Goal: Transaction & Acquisition: Purchase product/service

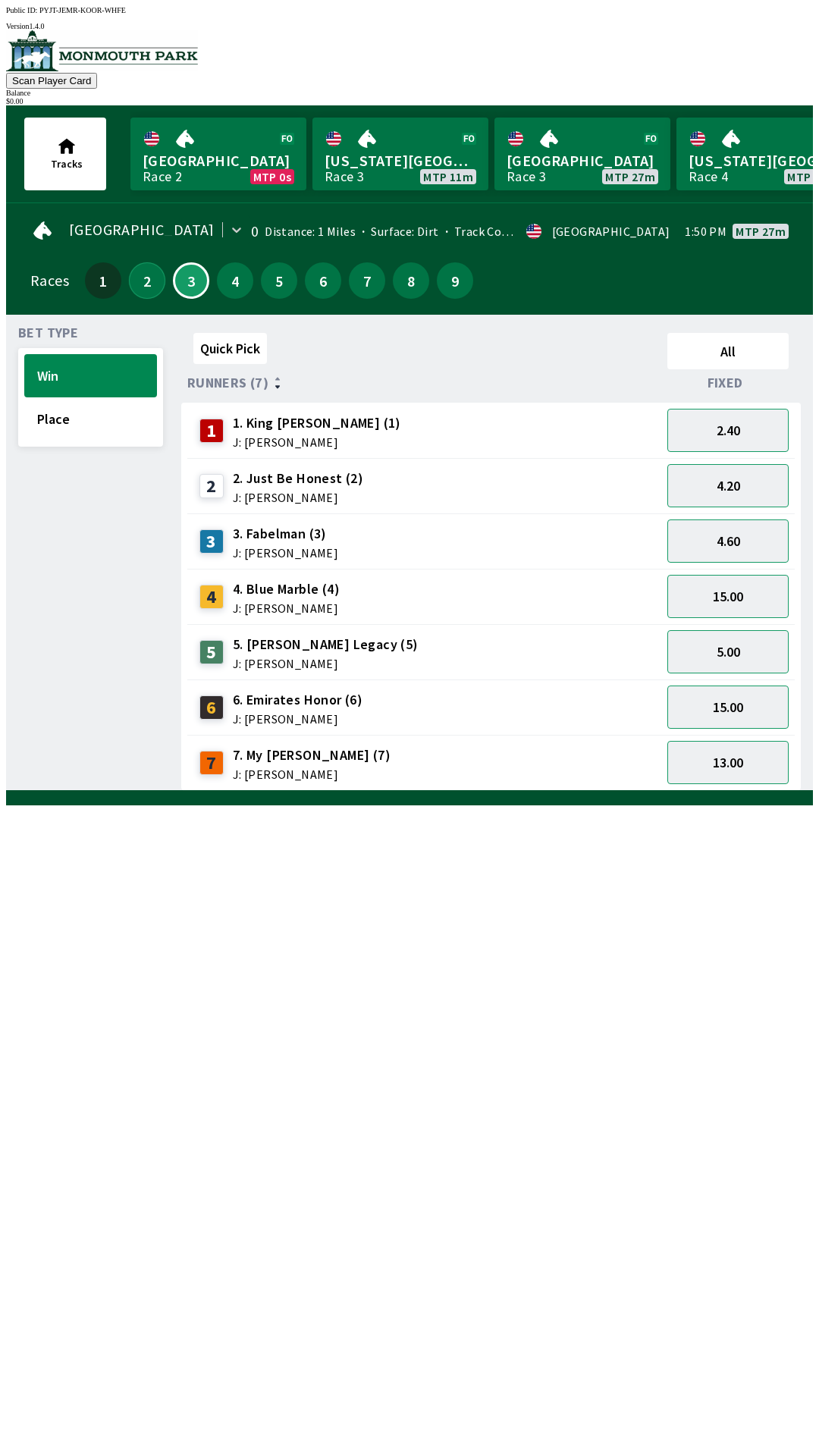
click at [136, 274] on button "2" at bounding box center [147, 281] width 37 height 37
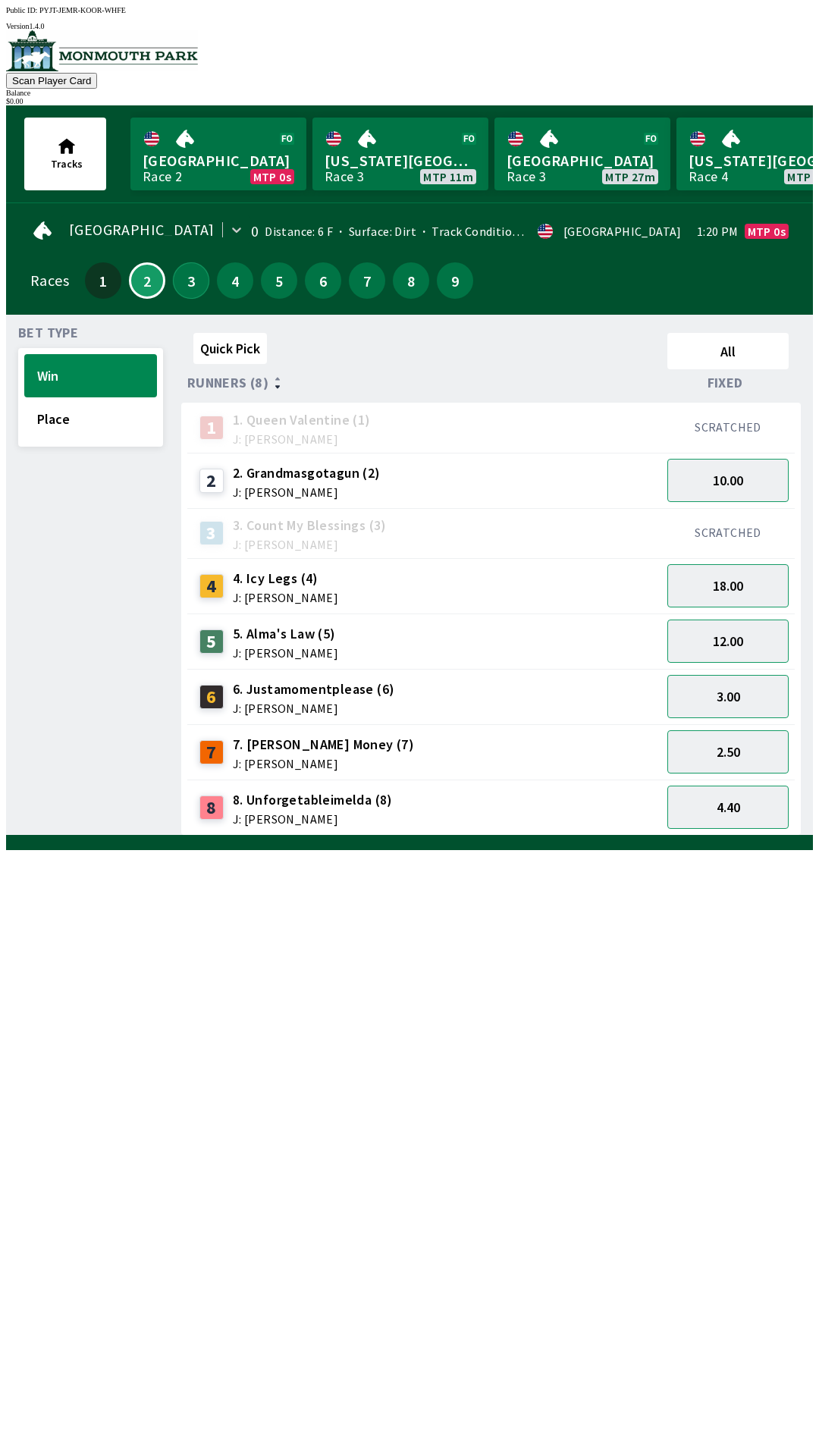
click at [199, 282] on button "3" at bounding box center [191, 281] width 37 height 37
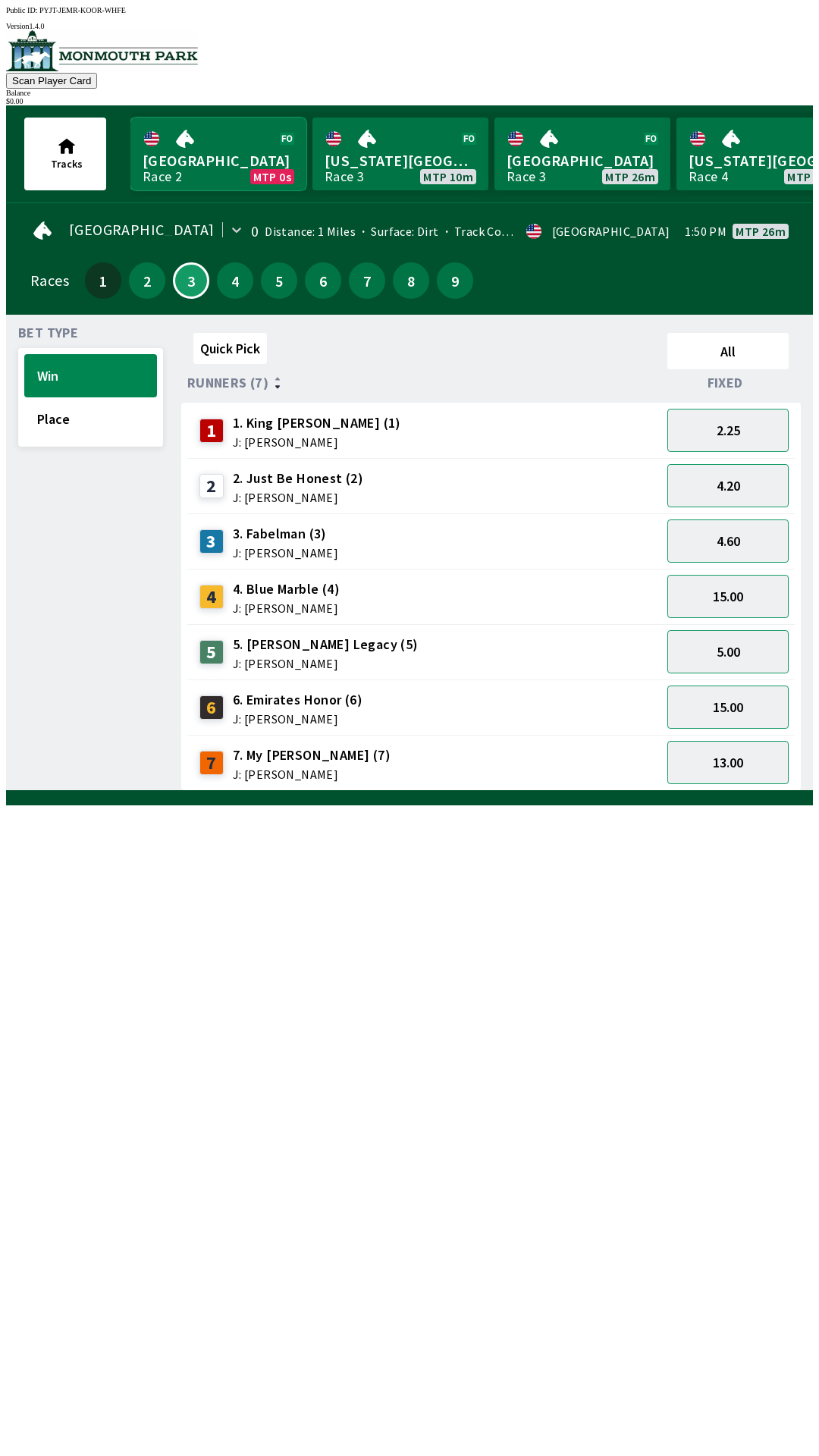
click at [225, 150] on link "Monmouth Park Race 2 MTP 0s" at bounding box center [218, 153] width 176 height 73
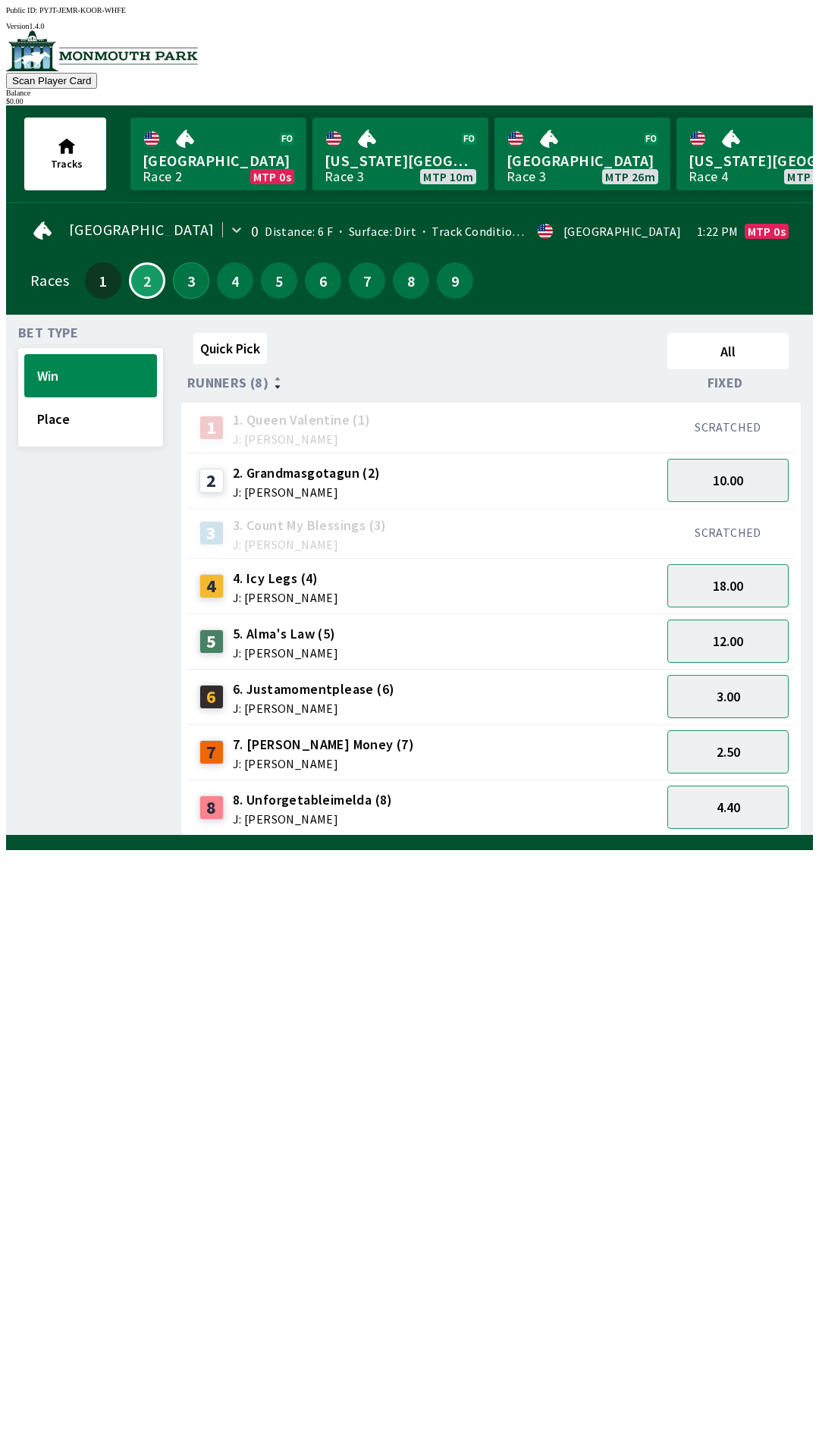
click at [189, 267] on button "3" at bounding box center [191, 281] width 37 height 37
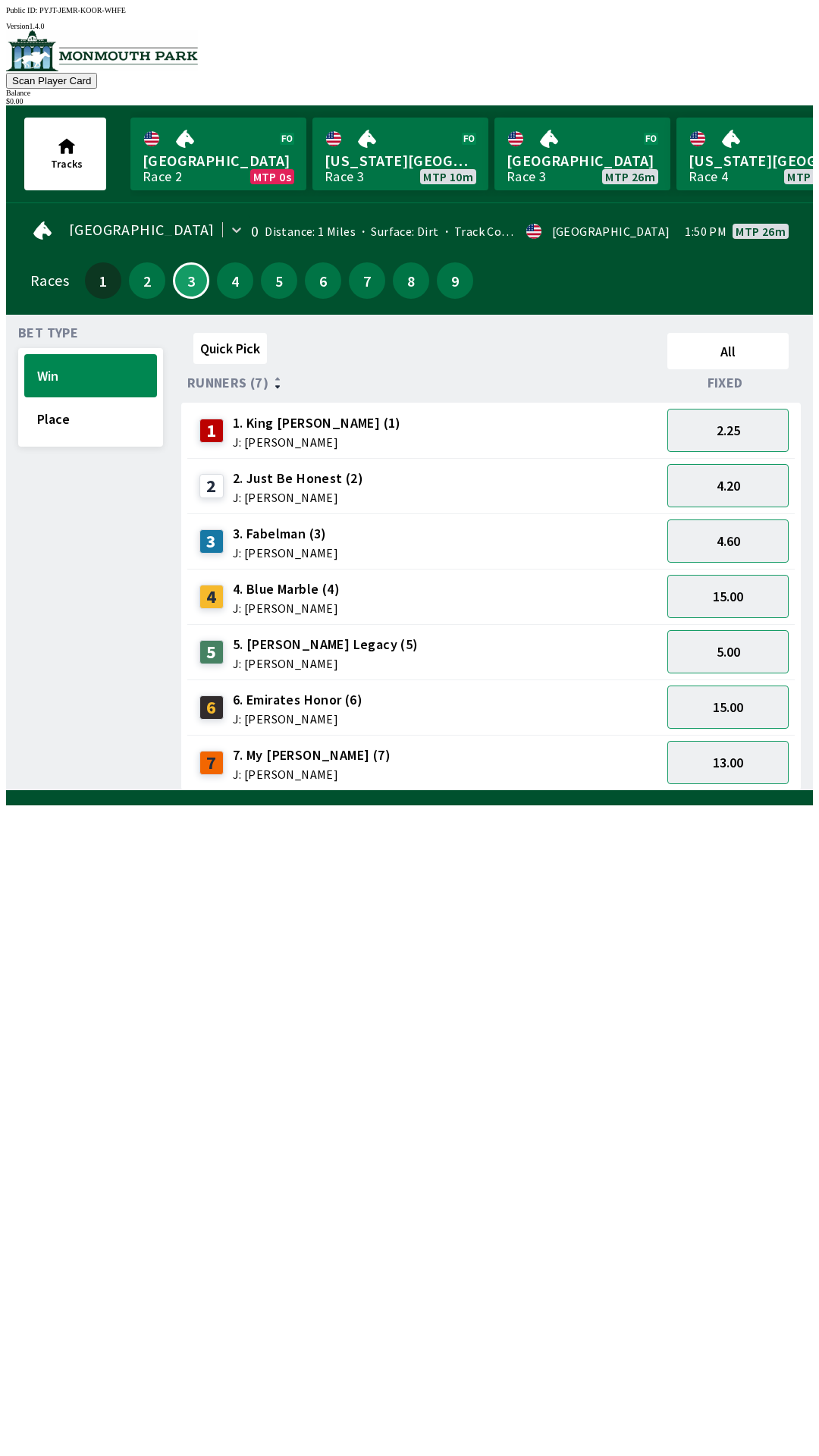
click at [280, 420] on span "1. King [PERSON_NAME] (1)" at bounding box center [316, 423] width 168 height 20
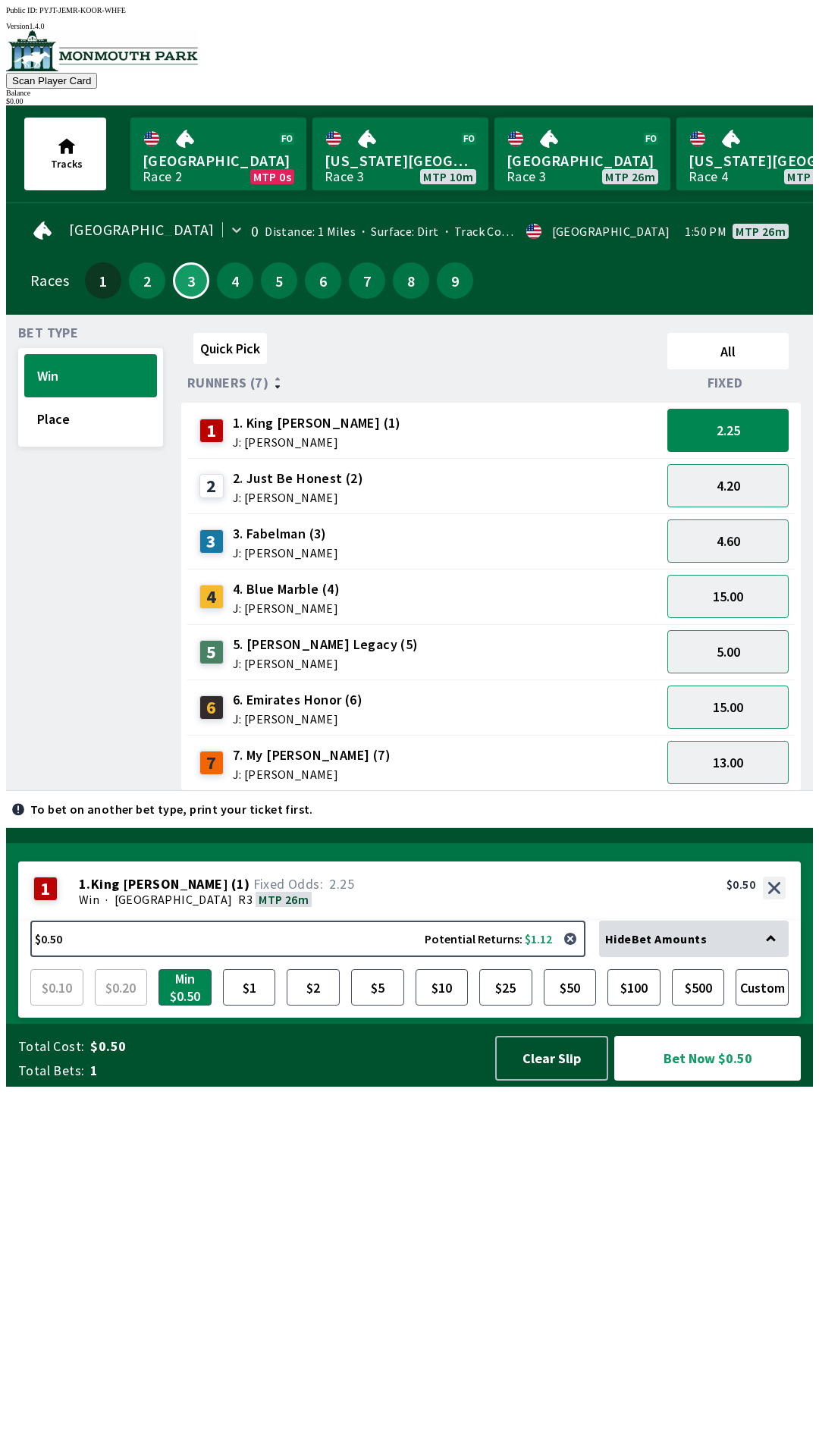
click at [263, 547] on span "J: [PERSON_NAME]" at bounding box center [286, 553] width 105 height 12
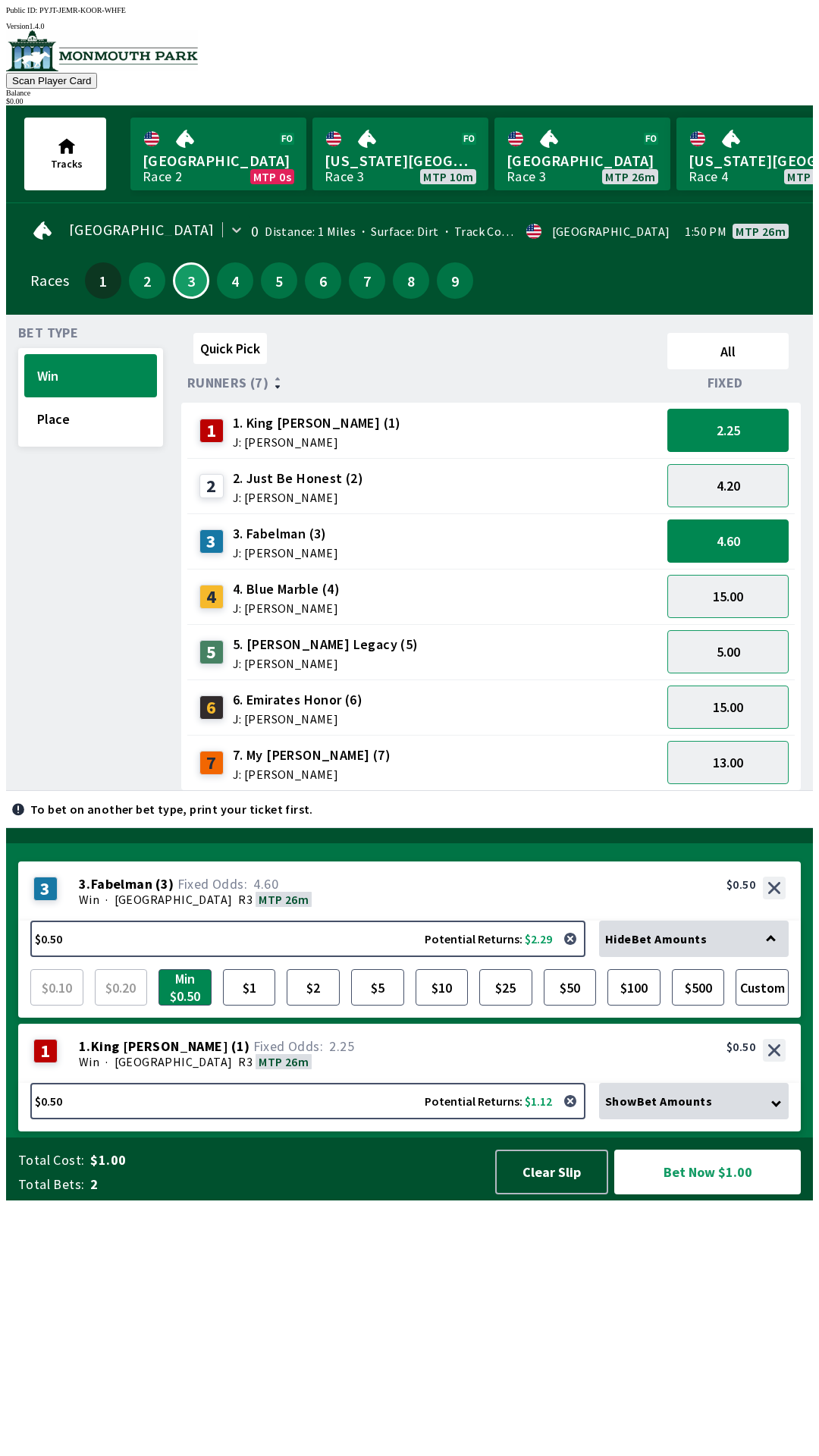
click at [290, 768] on span "J: [PERSON_NAME]" at bounding box center [311, 774] width 158 height 12
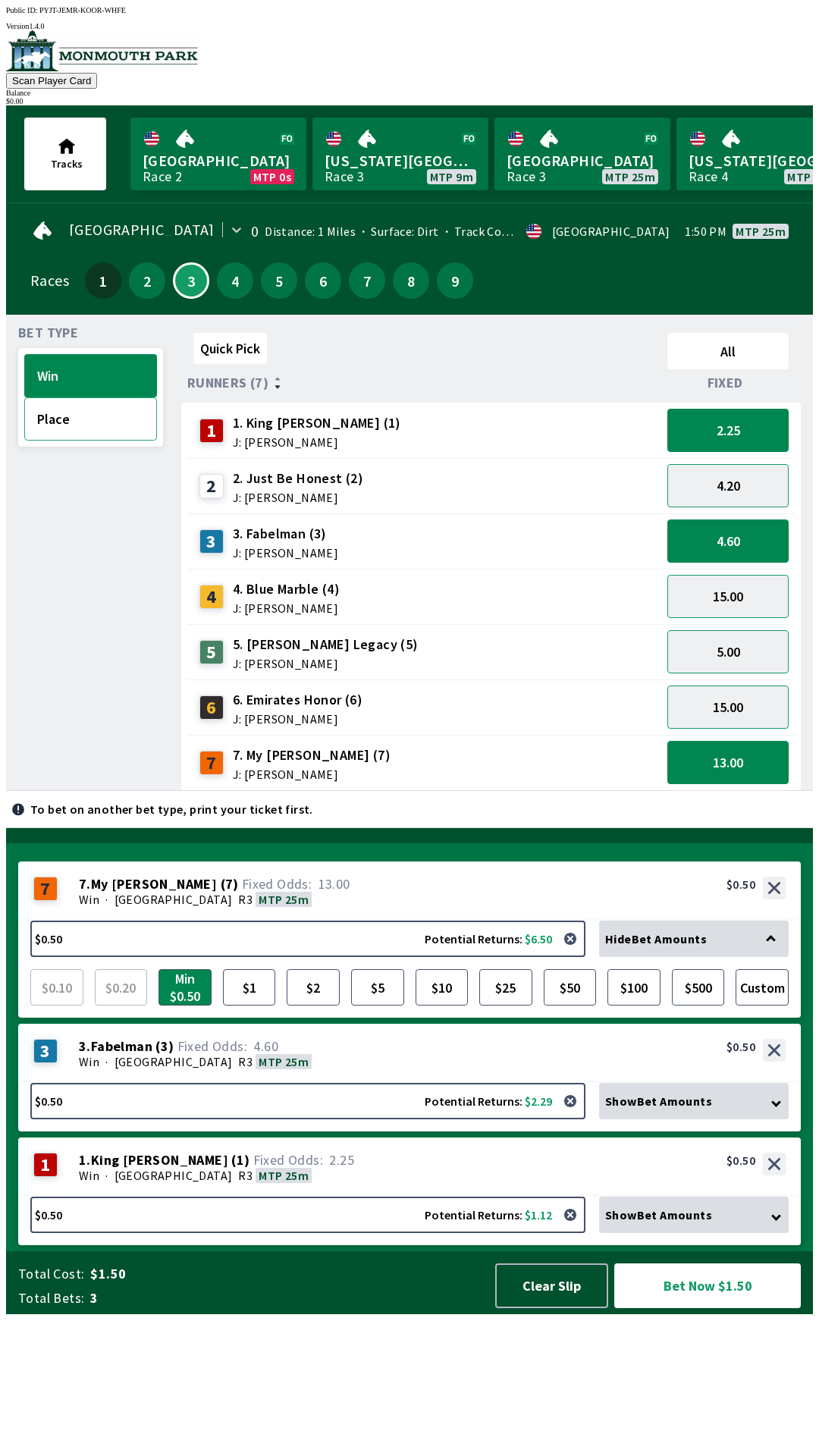
click at [72, 408] on button "Place" at bounding box center [90, 418] width 132 height 43
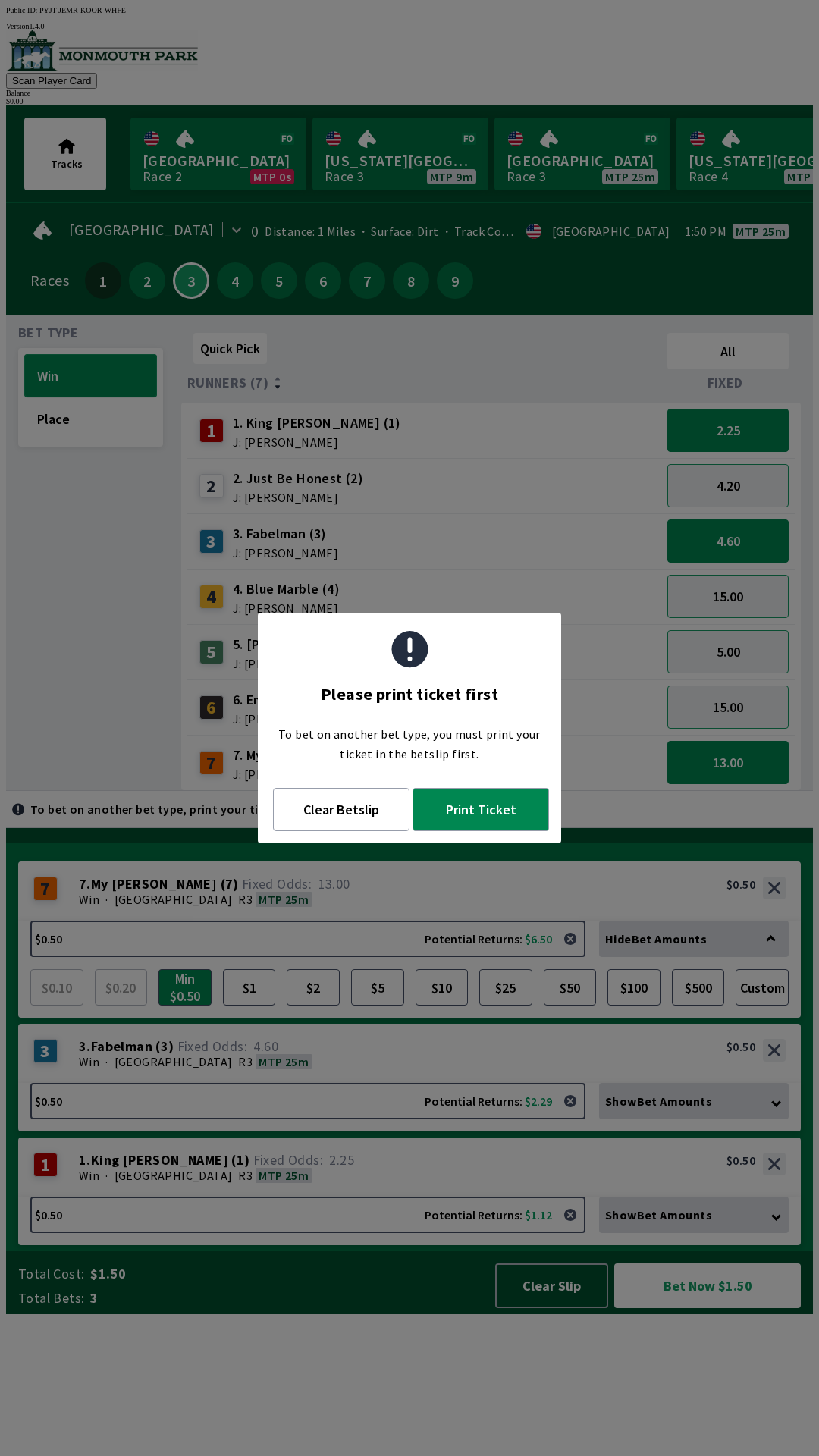
click at [77, 358] on button "Win" at bounding box center [90, 375] width 132 height 43
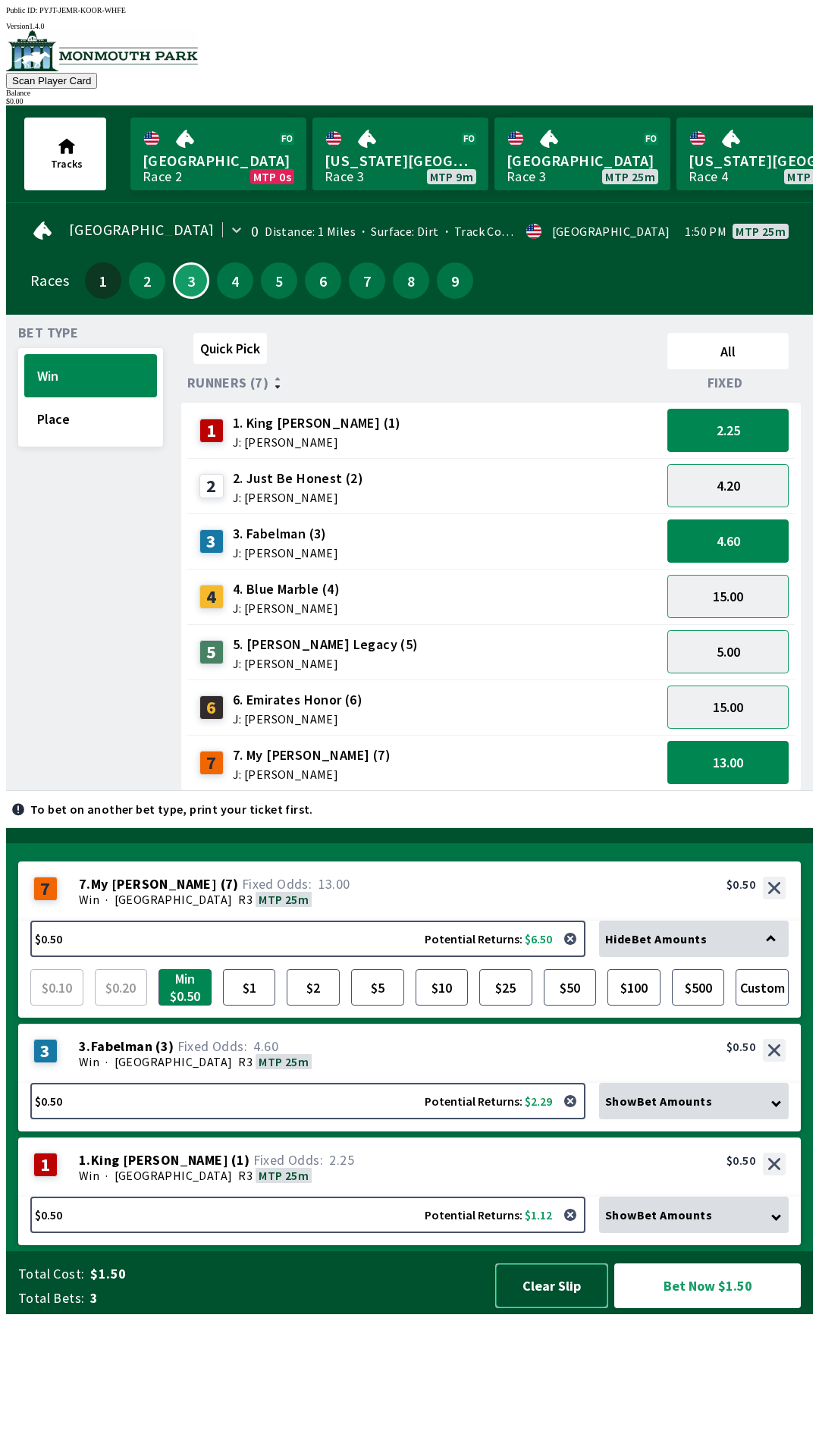
click at [564, 1309] on button "Clear Slip" at bounding box center [552, 1286] width 113 height 45
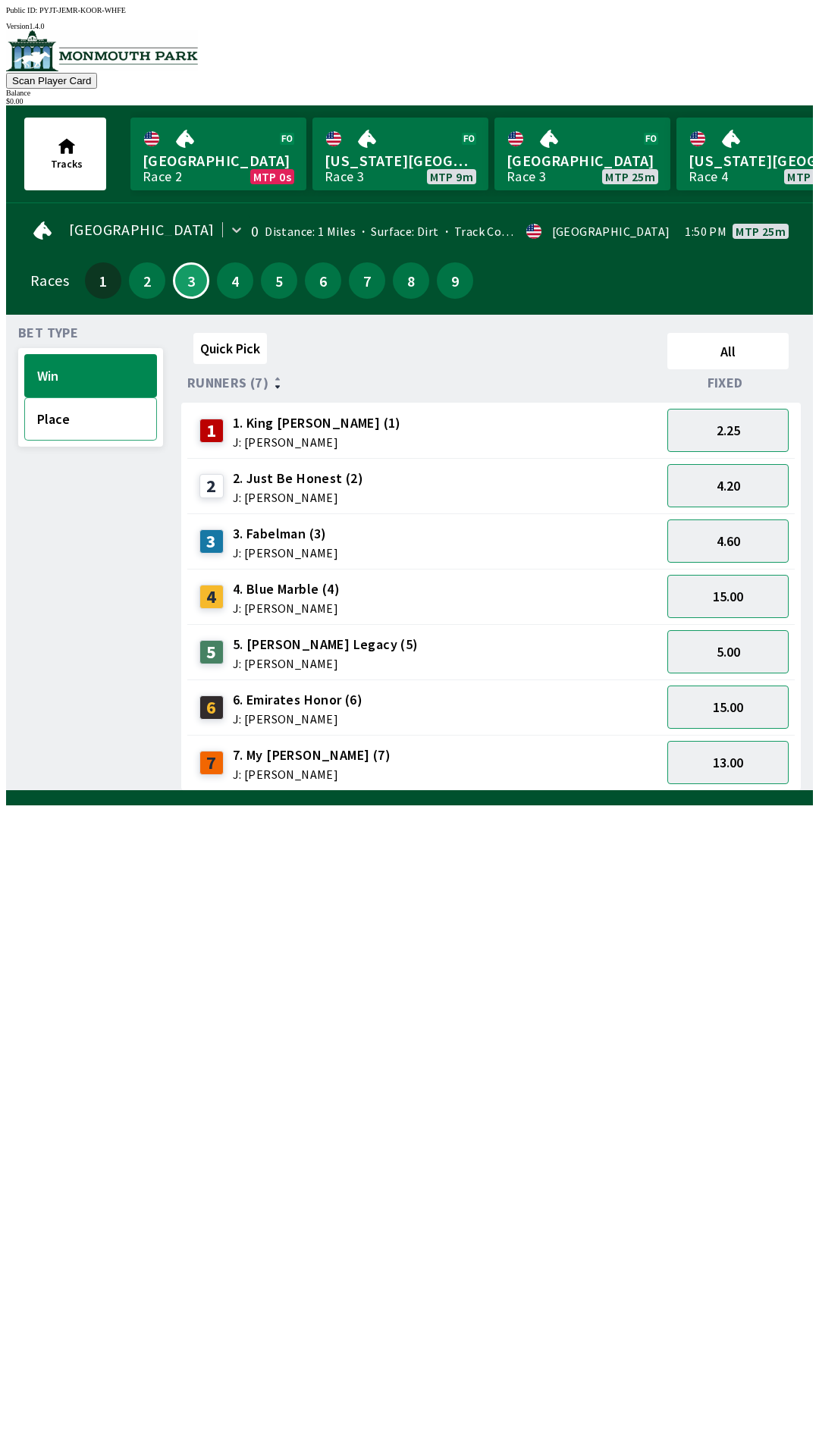
click at [82, 419] on button "Place" at bounding box center [90, 418] width 132 height 43
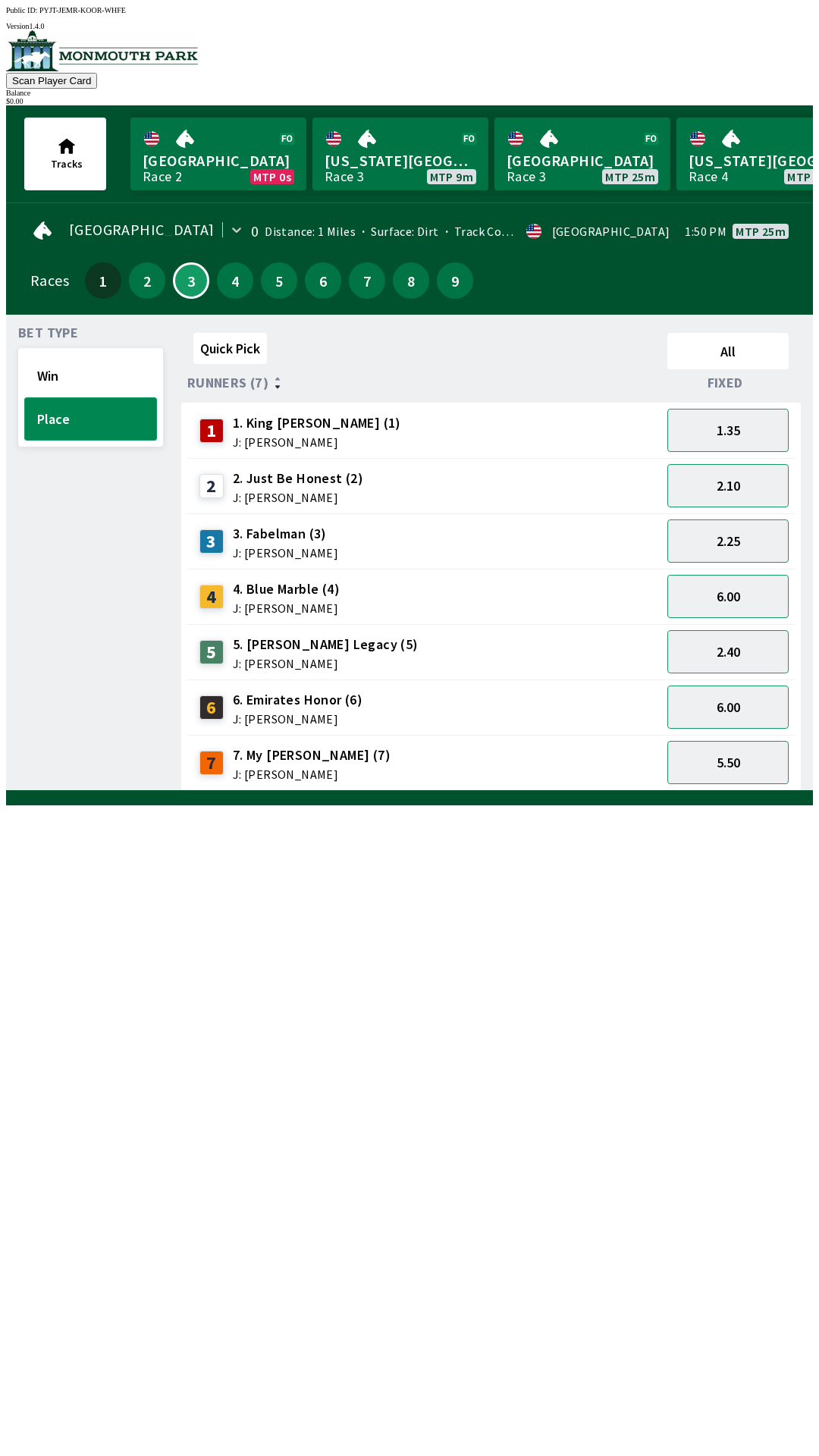
click at [66, 415] on button "Place" at bounding box center [90, 418] width 132 height 43
click at [68, 369] on button "Win" at bounding box center [90, 375] width 132 height 43
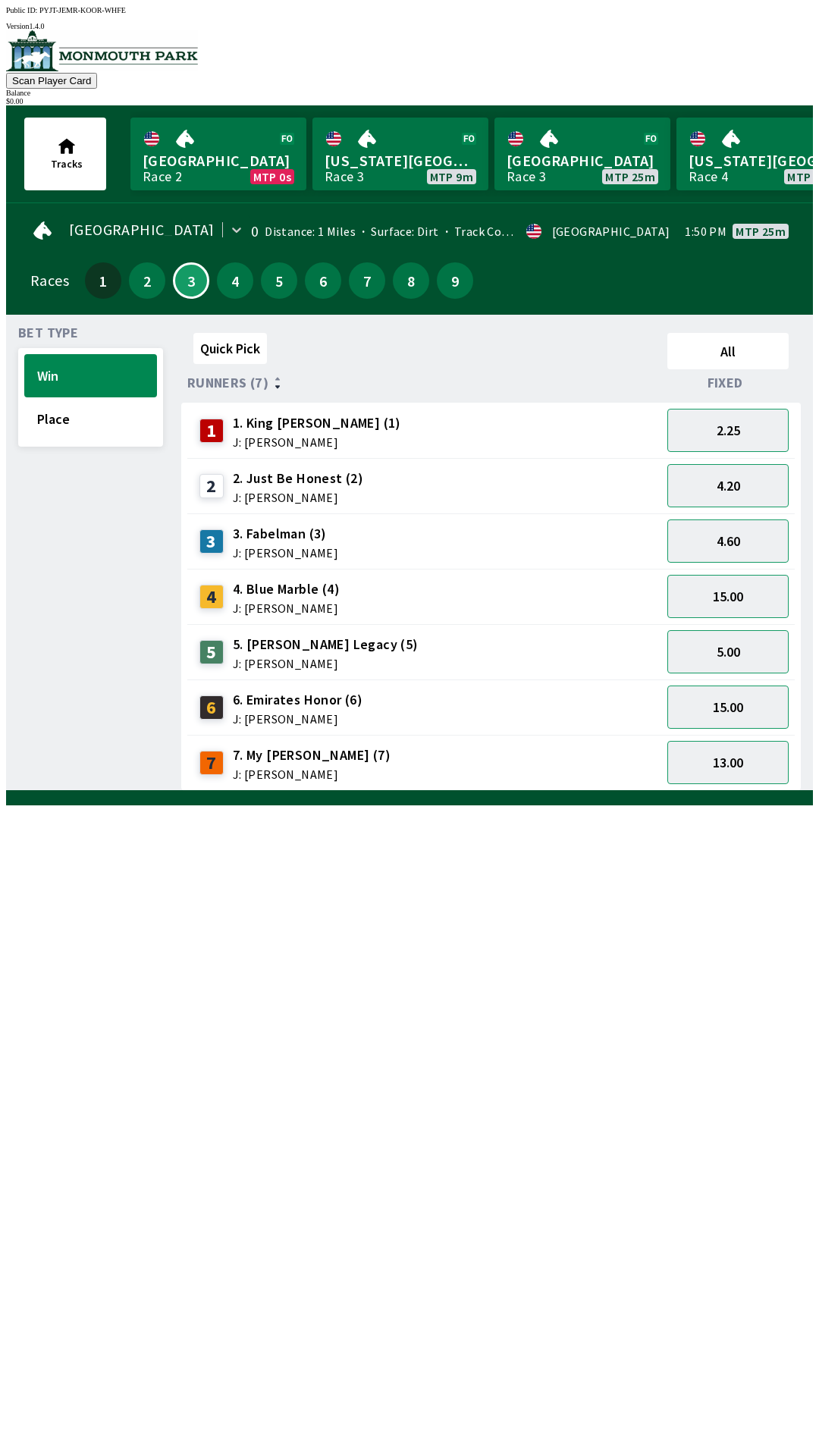
click at [35, 289] on div "Races 1 2 3 4 5 6 7 8 9" at bounding box center [409, 281] width 758 height 44
click at [145, 270] on button "2" at bounding box center [147, 281] width 37 height 37
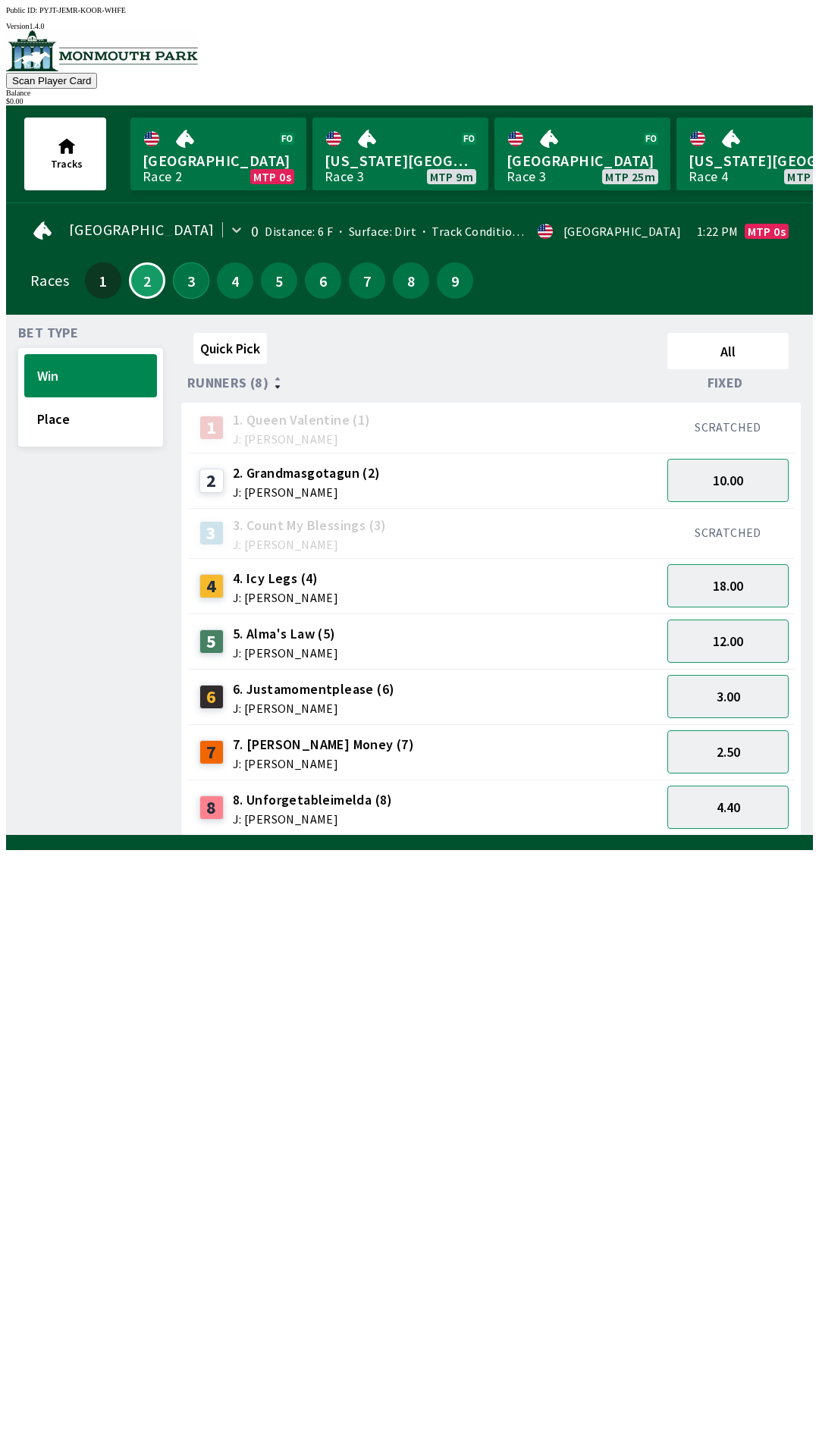
click at [177, 281] on button "3" at bounding box center [191, 281] width 37 height 37
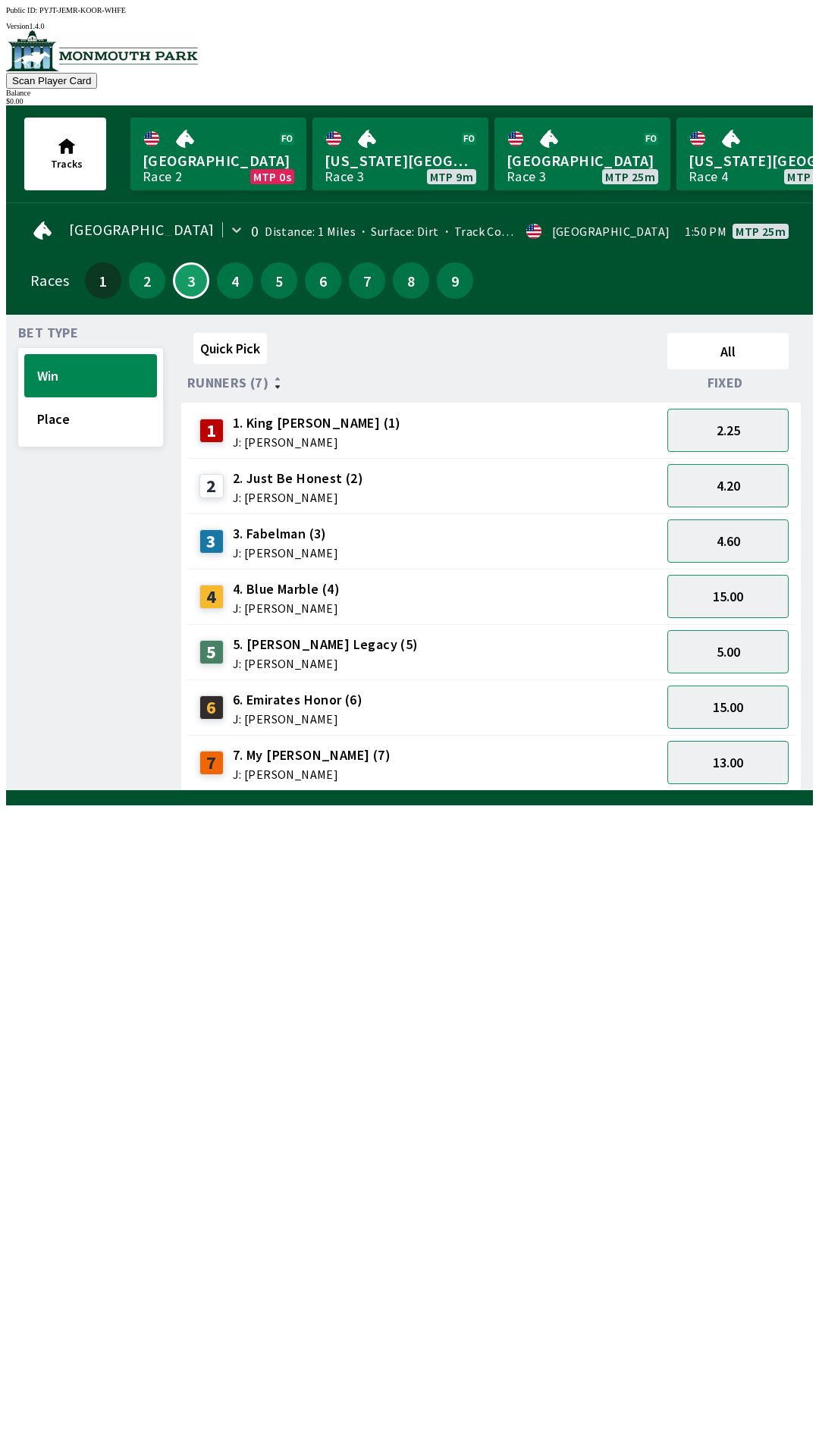
click at [208, 429] on div "1" at bounding box center [211, 431] width 24 height 24
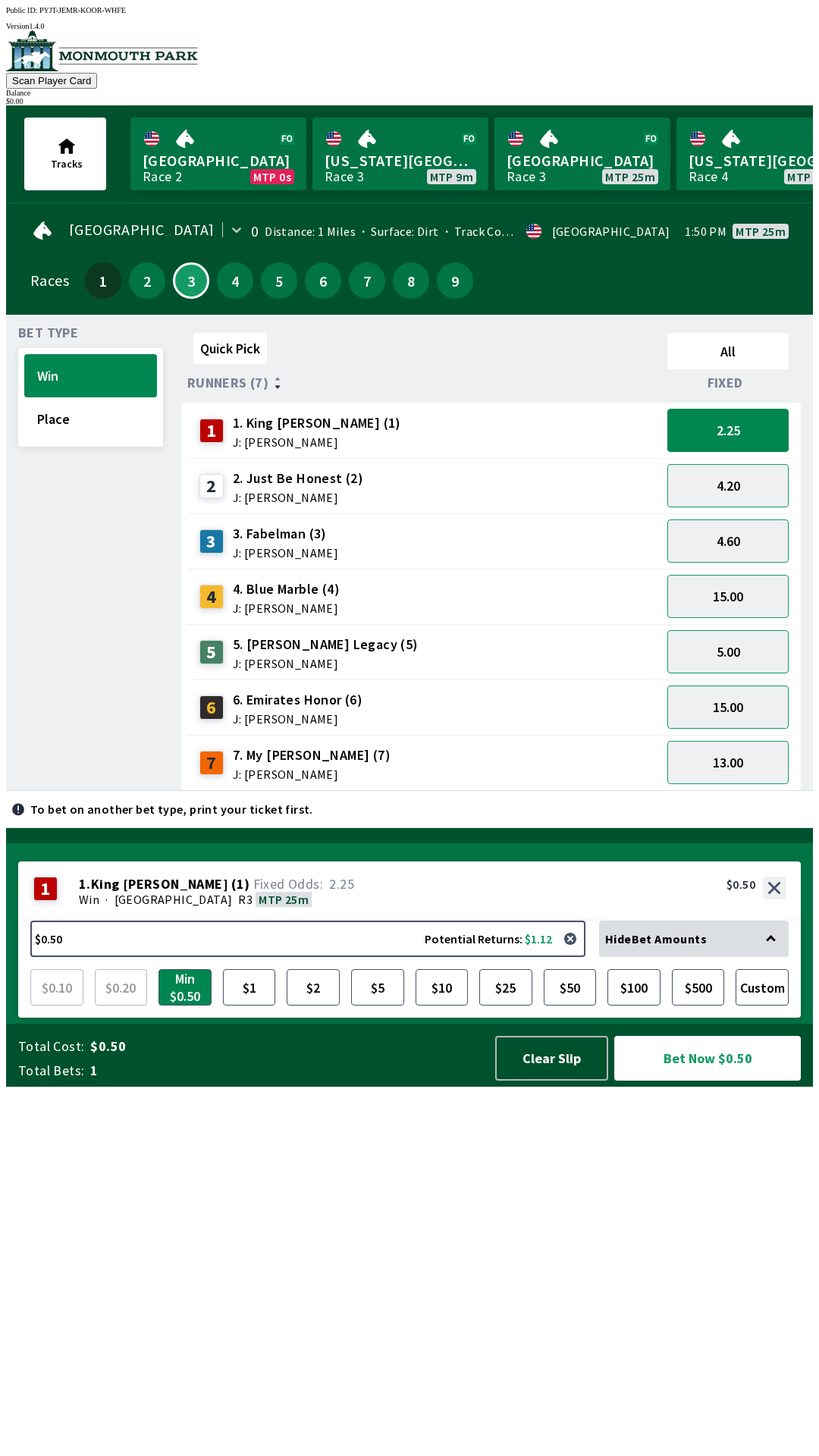
click at [265, 547] on span "J: [PERSON_NAME]" at bounding box center [286, 553] width 105 height 12
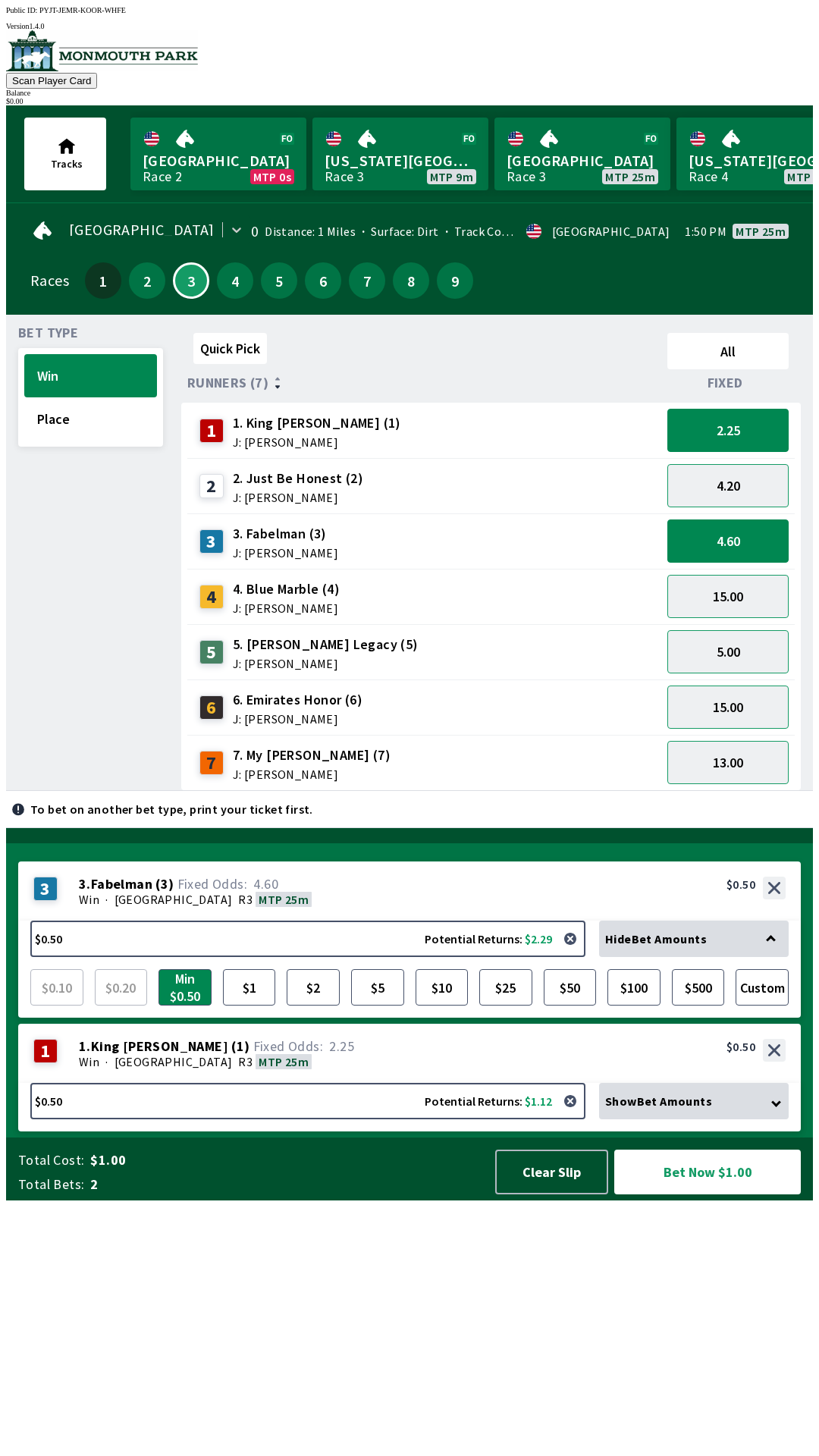
click at [270, 768] on span "J: [PERSON_NAME]" at bounding box center [311, 774] width 158 height 12
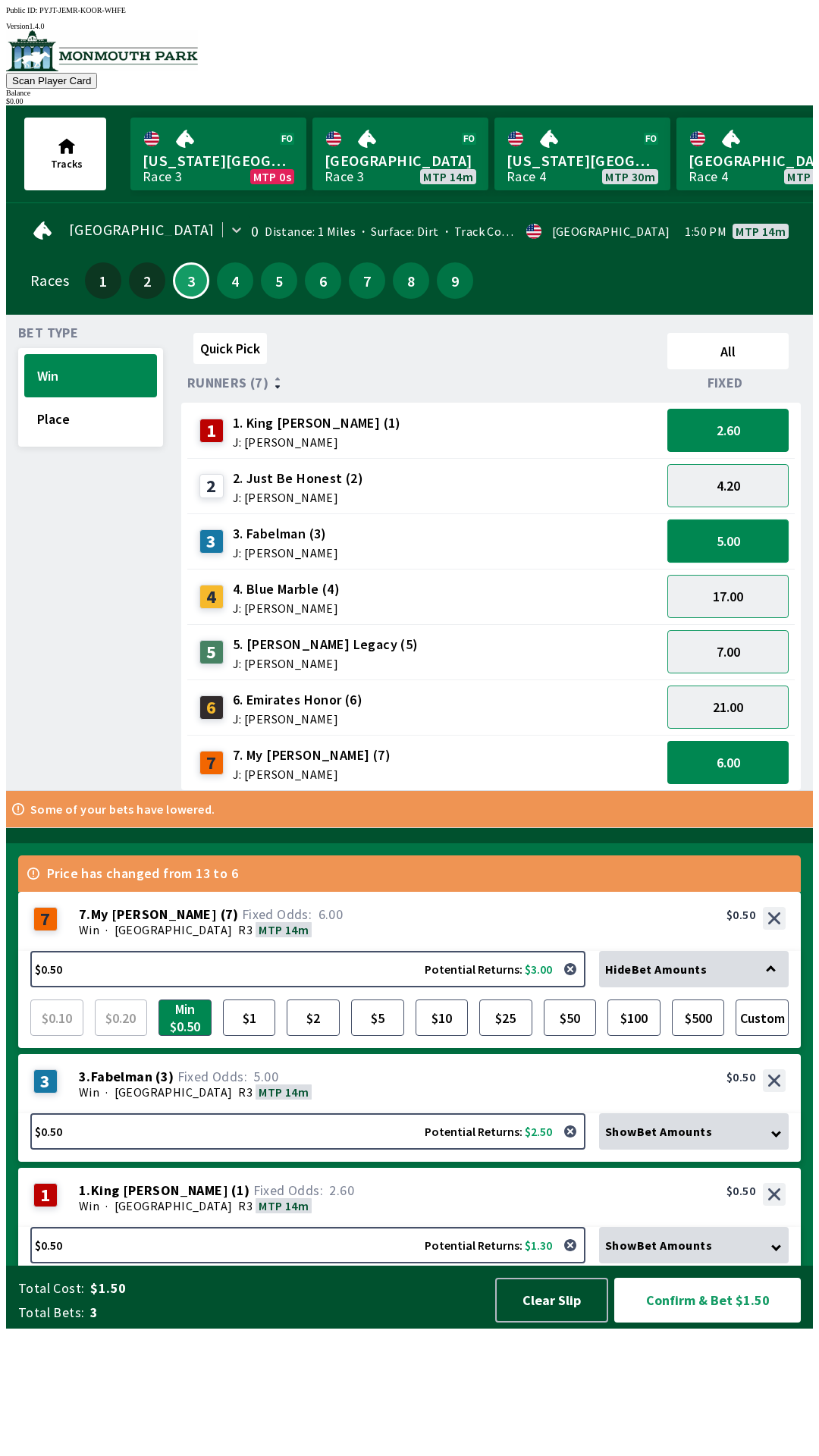
click at [722, 534] on button "5.00" at bounding box center [728, 540] width 121 height 43
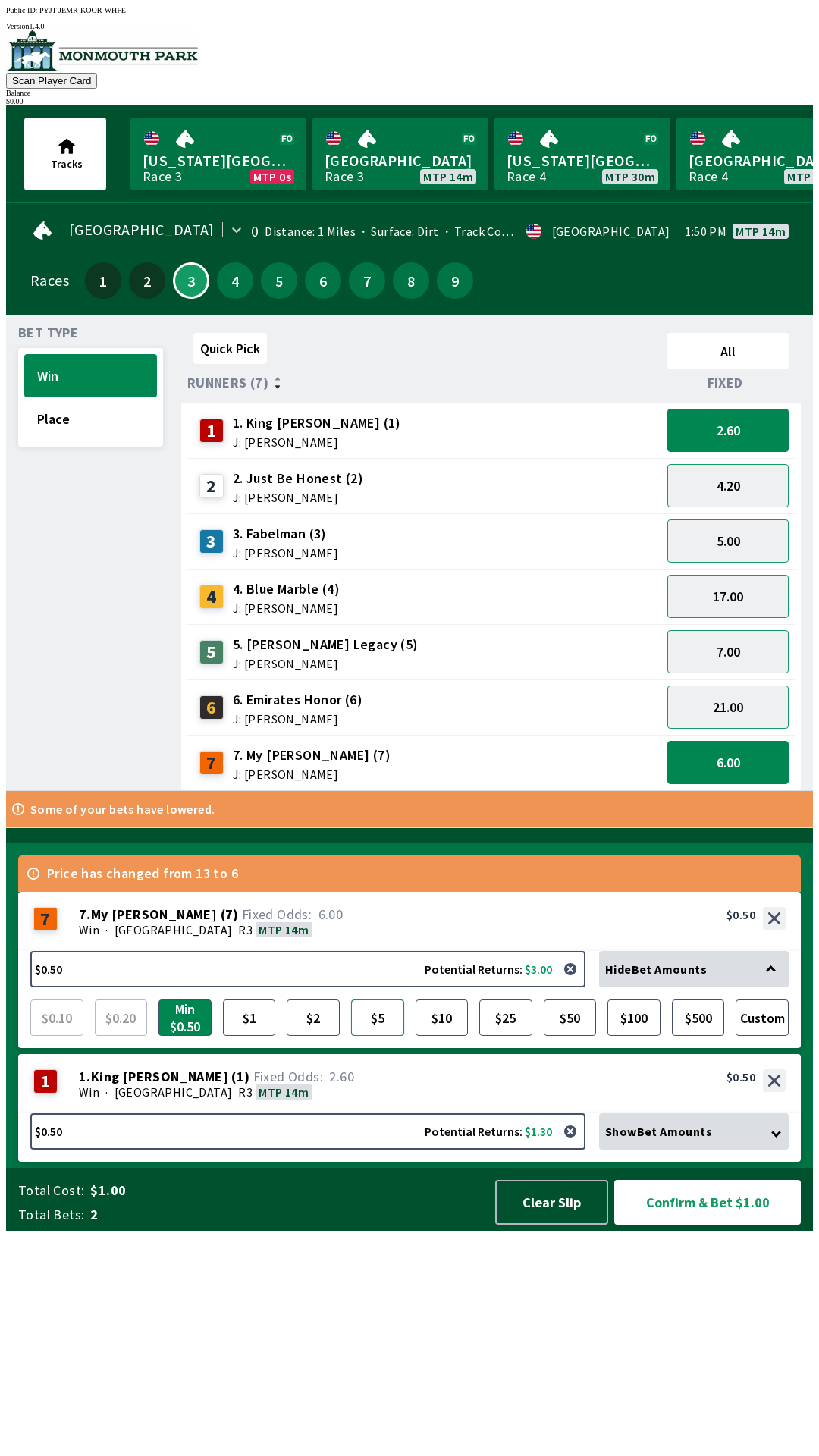
click at [378, 1036] on button "$5" at bounding box center [377, 1018] width 53 height 37
click at [517, 1225] on button "Clear Slip" at bounding box center [552, 1202] width 113 height 45
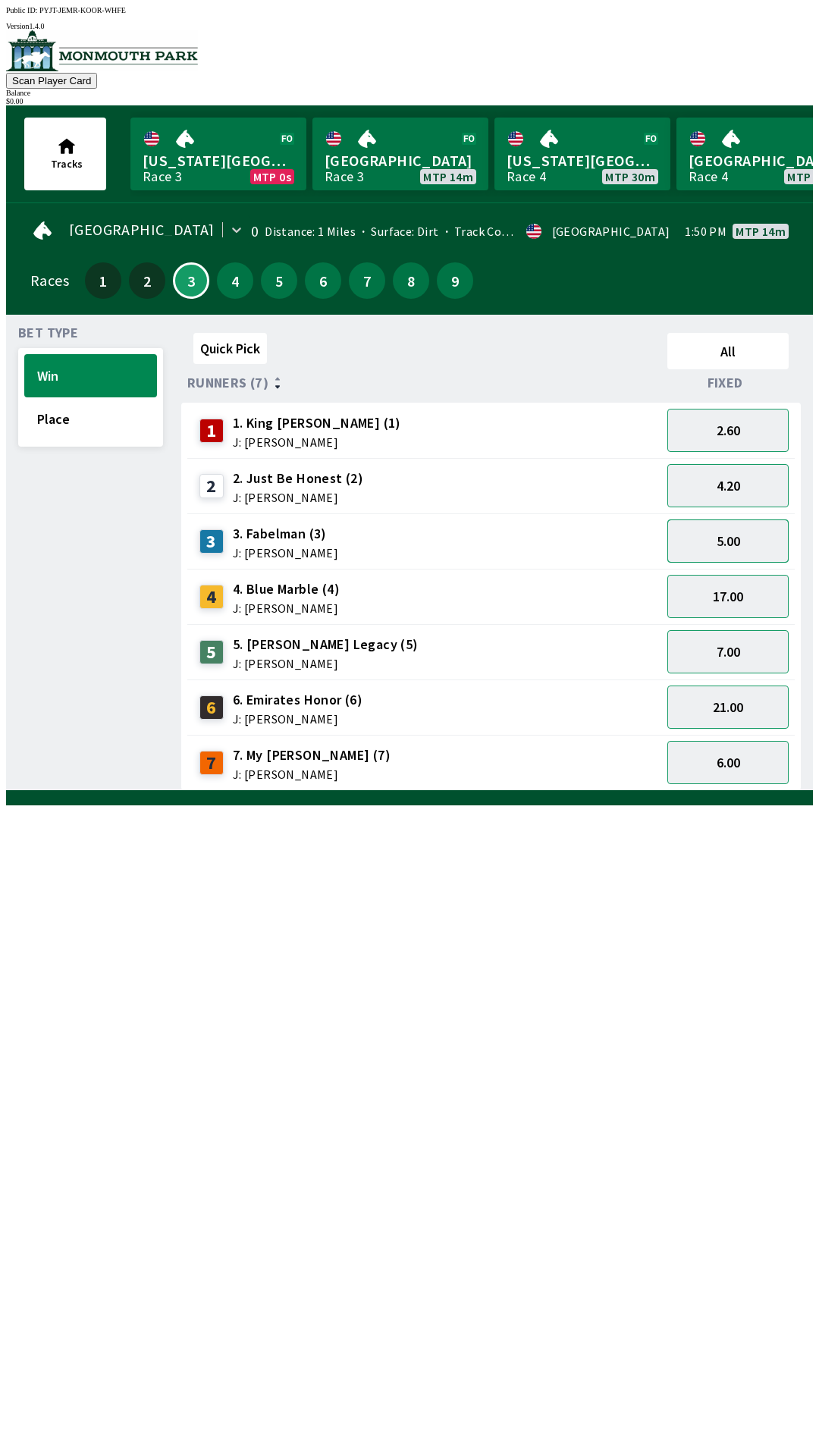
click at [731, 543] on button "5.00" at bounding box center [728, 540] width 121 height 43
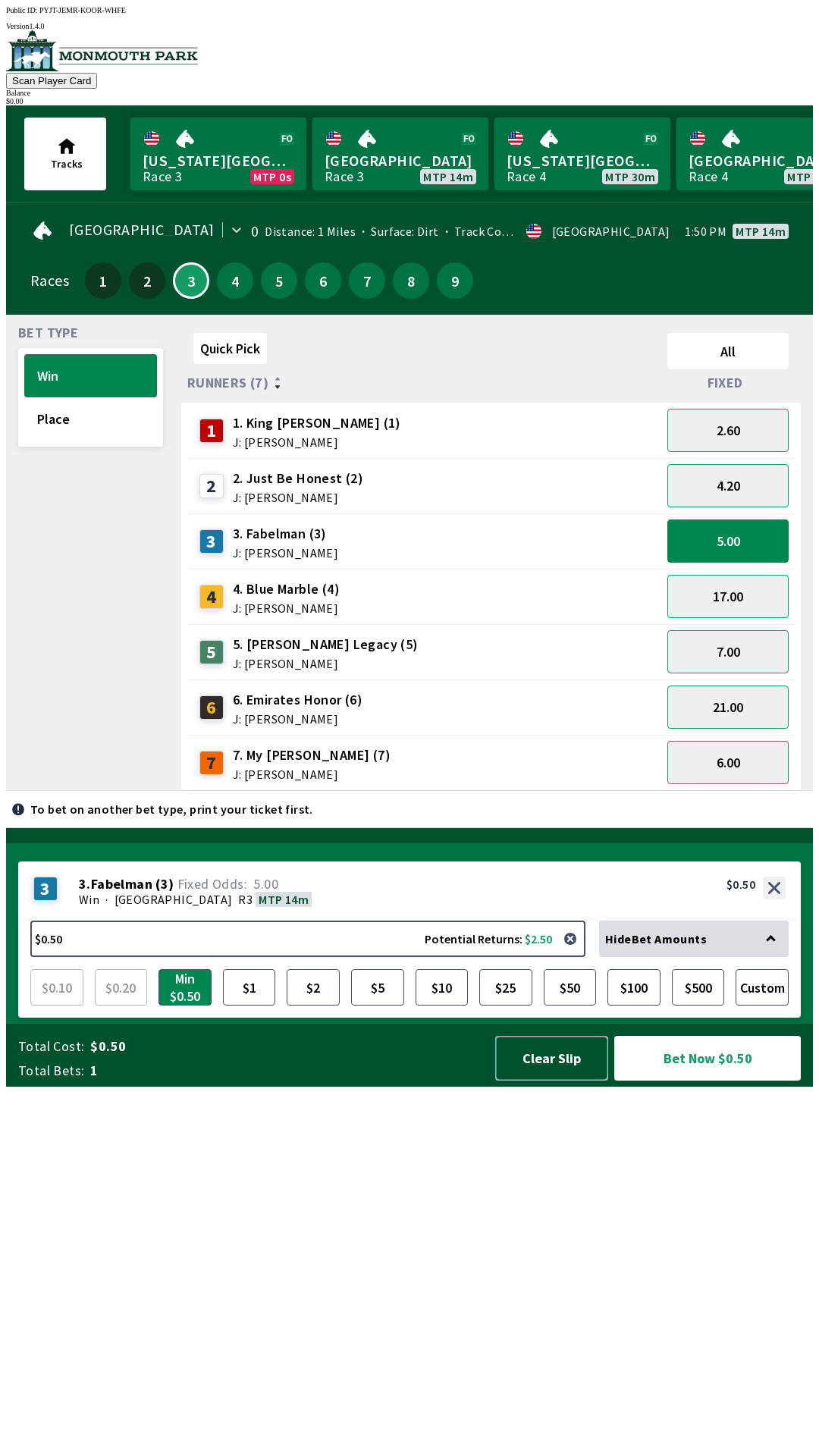
click at [561, 1081] on button "Clear Slip" at bounding box center [552, 1058] width 113 height 45
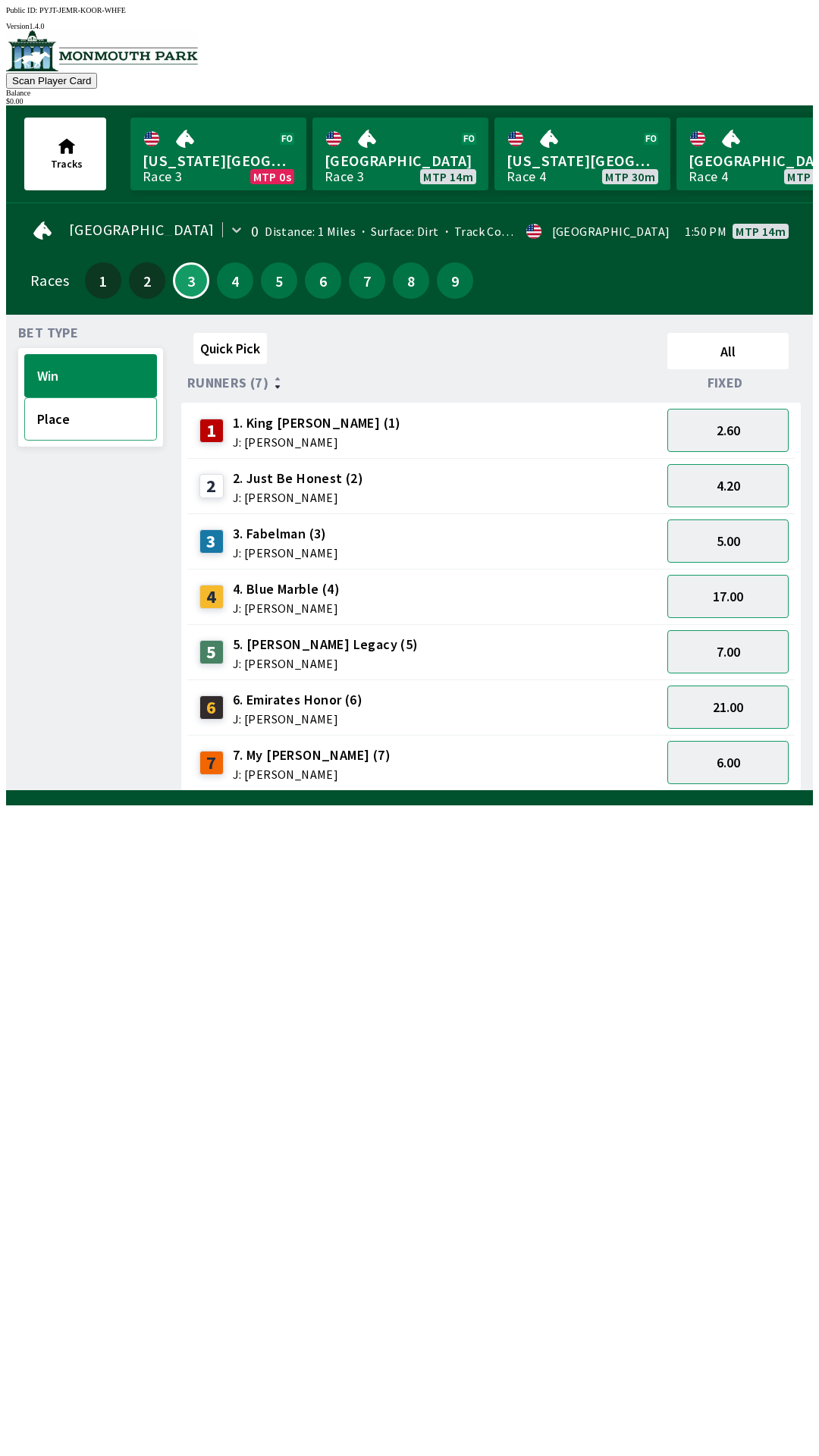
click at [72, 427] on button "Place" at bounding box center [90, 418] width 132 height 43
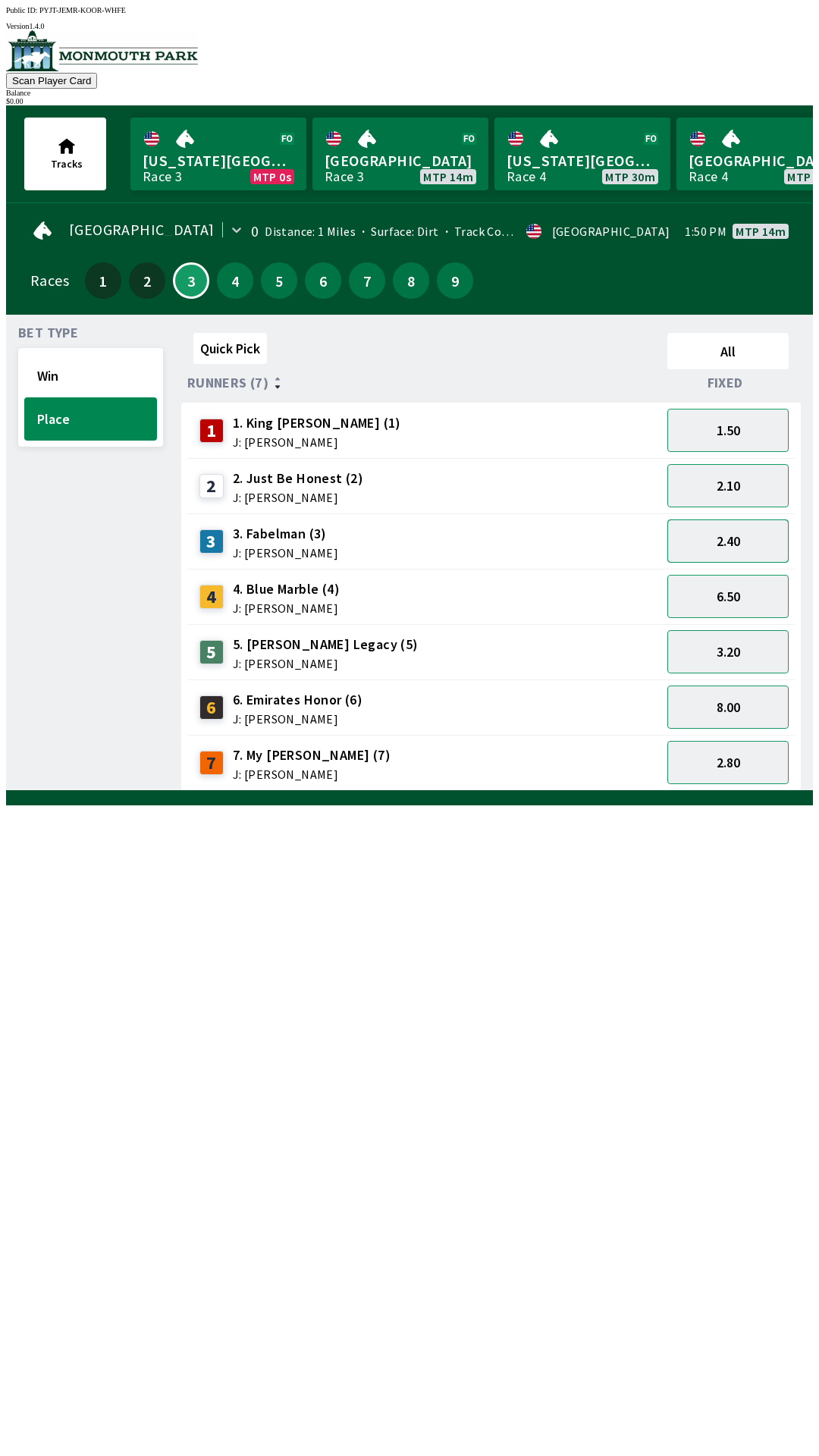
click at [739, 540] on button "2.40" at bounding box center [728, 540] width 121 height 43
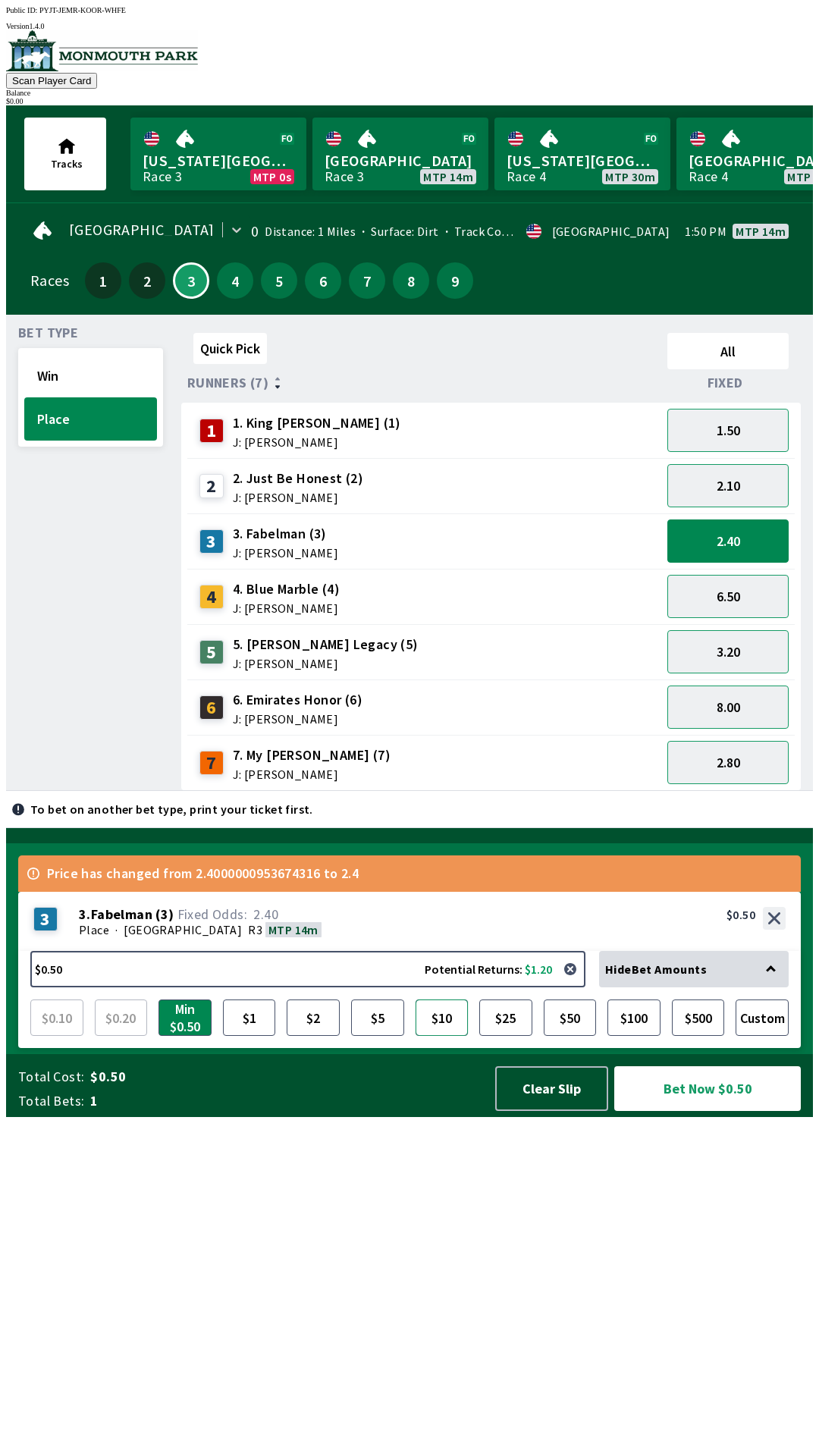
click at [430, 1036] on button "$10" at bounding box center [442, 1018] width 53 height 37
click at [435, 1036] on button "$10" at bounding box center [442, 1018] width 53 height 37
click at [371, 1036] on button "$5" at bounding box center [377, 1018] width 53 height 37
click at [50, 375] on button "Win" at bounding box center [90, 375] width 132 height 43
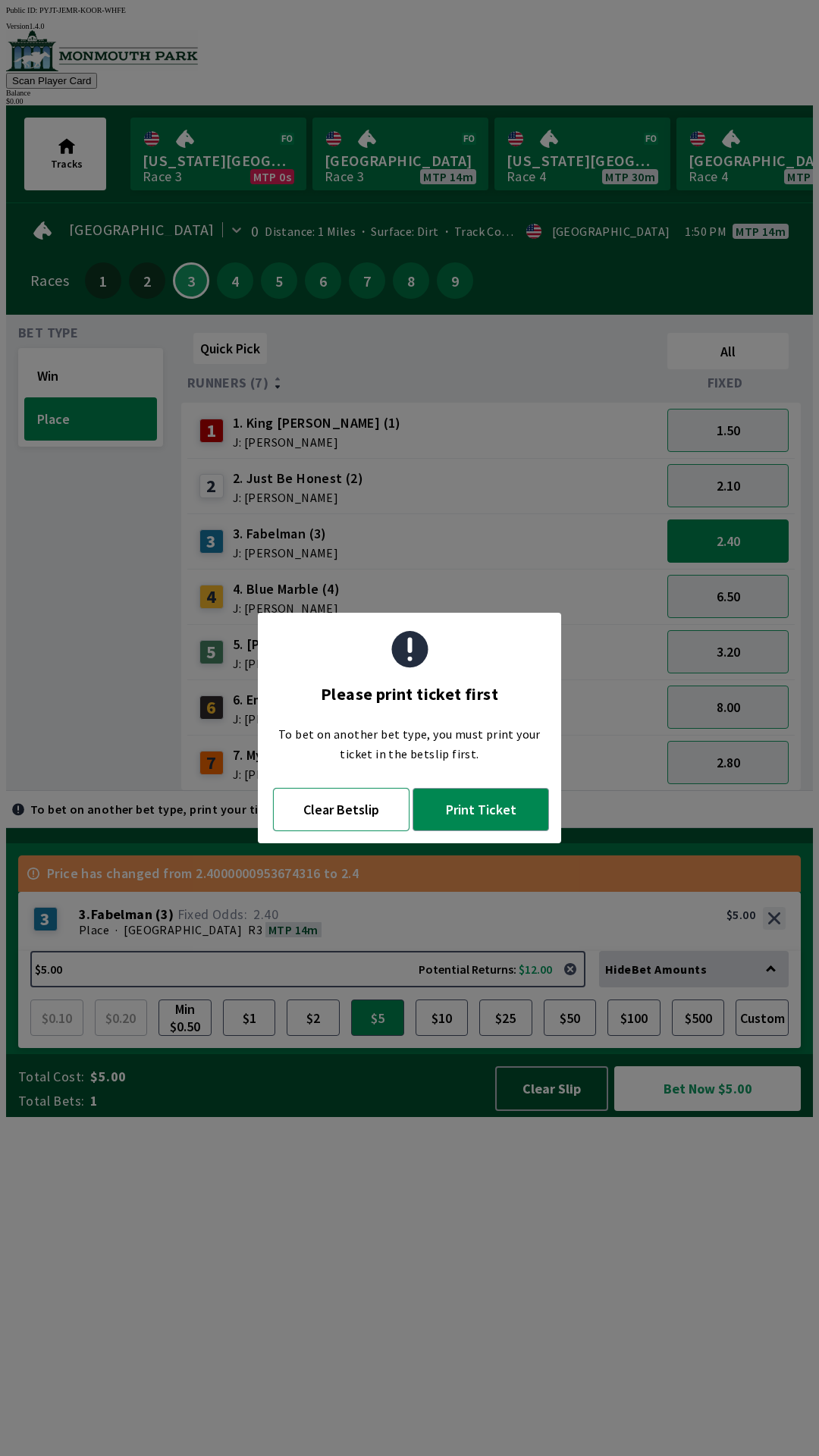
click at [352, 826] on button "Clear Betslip" at bounding box center [340, 809] width 136 height 43
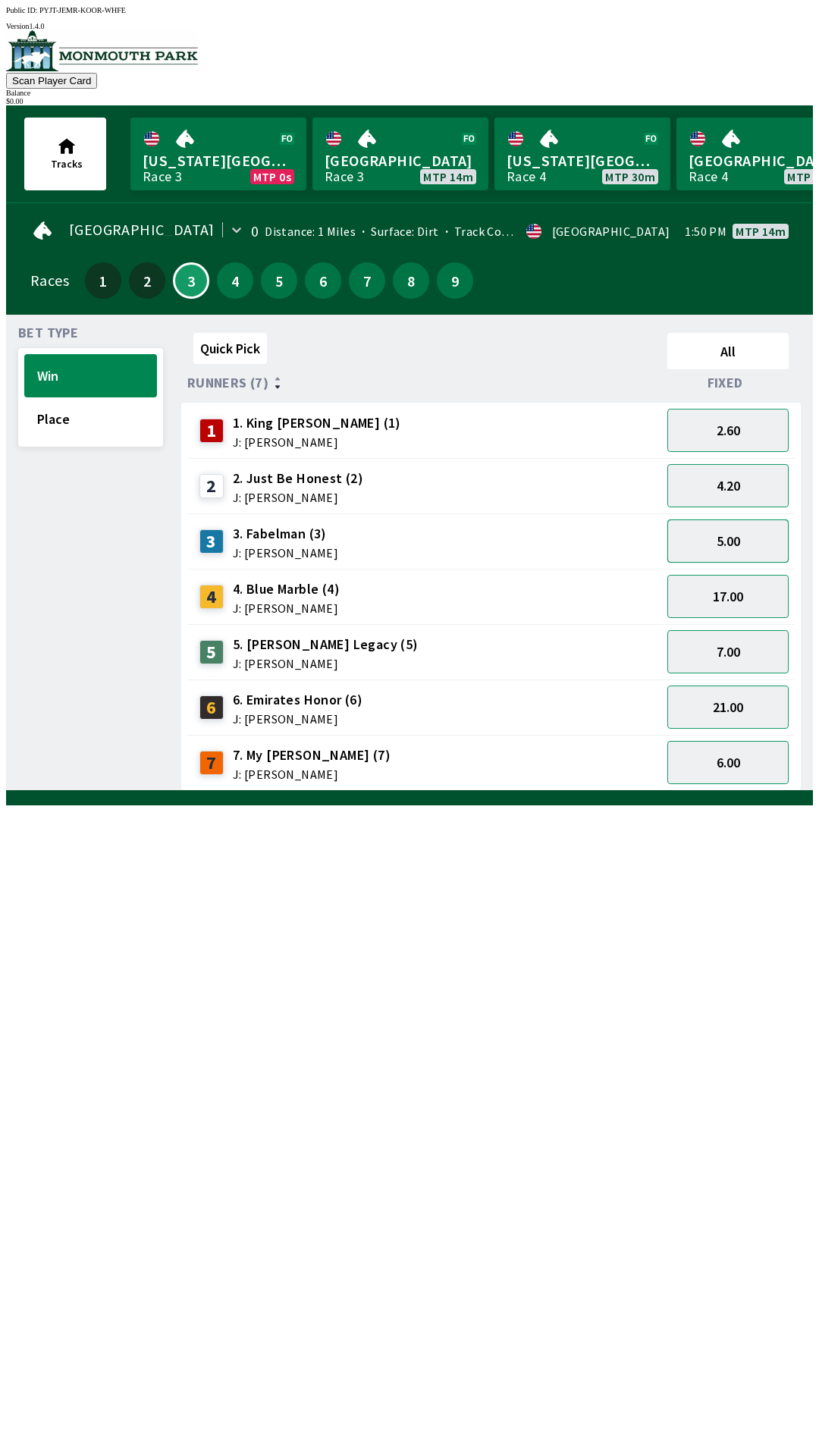
click at [751, 541] on button "5.00" at bounding box center [728, 540] width 121 height 43
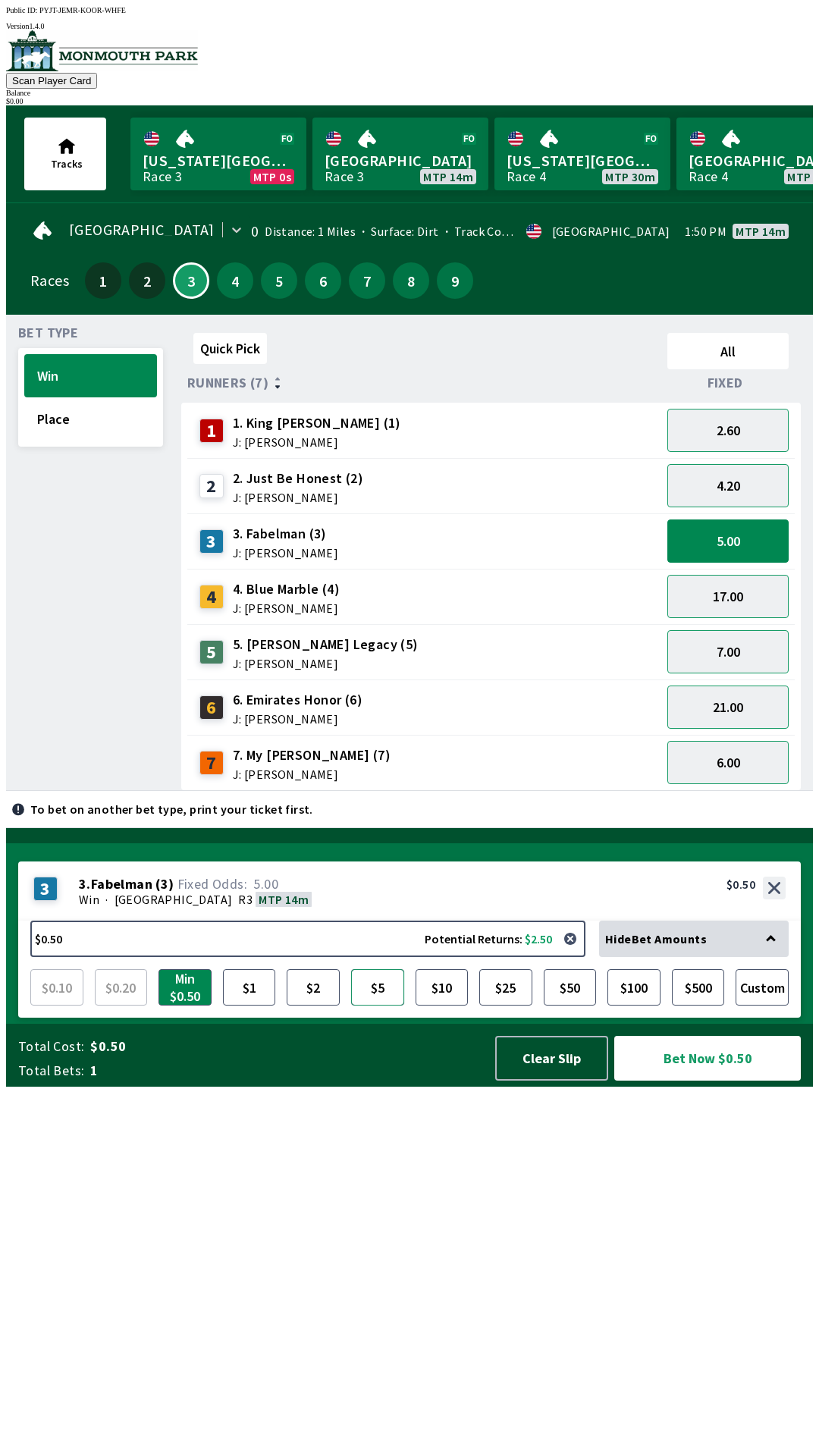
click at [370, 1006] on button "$5" at bounding box center [377, 987] width 53 height 37
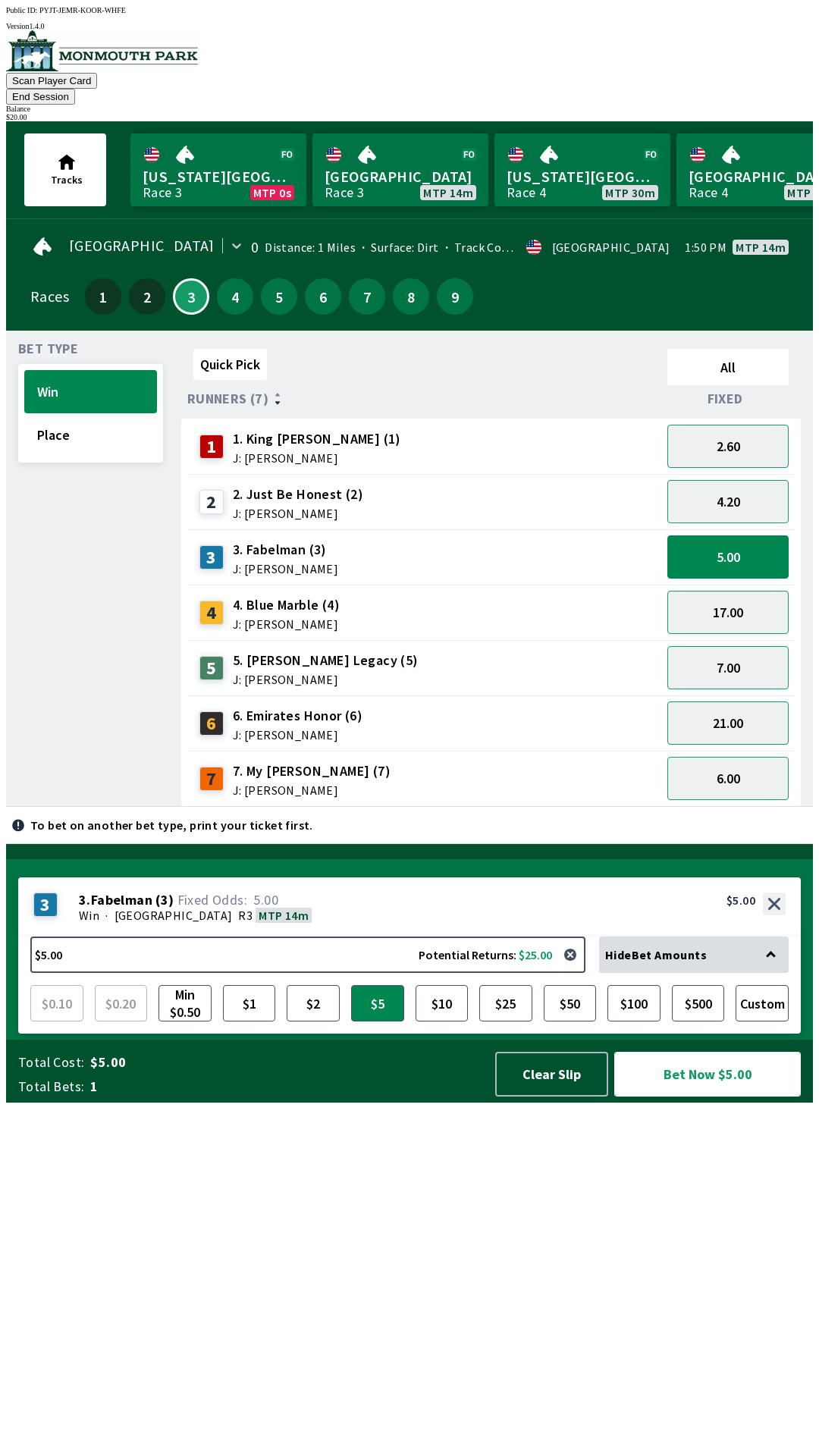
click at [695, 1097] on button "Bet Now $5.00" at bounding box center [707, 1074] width 186 height 45
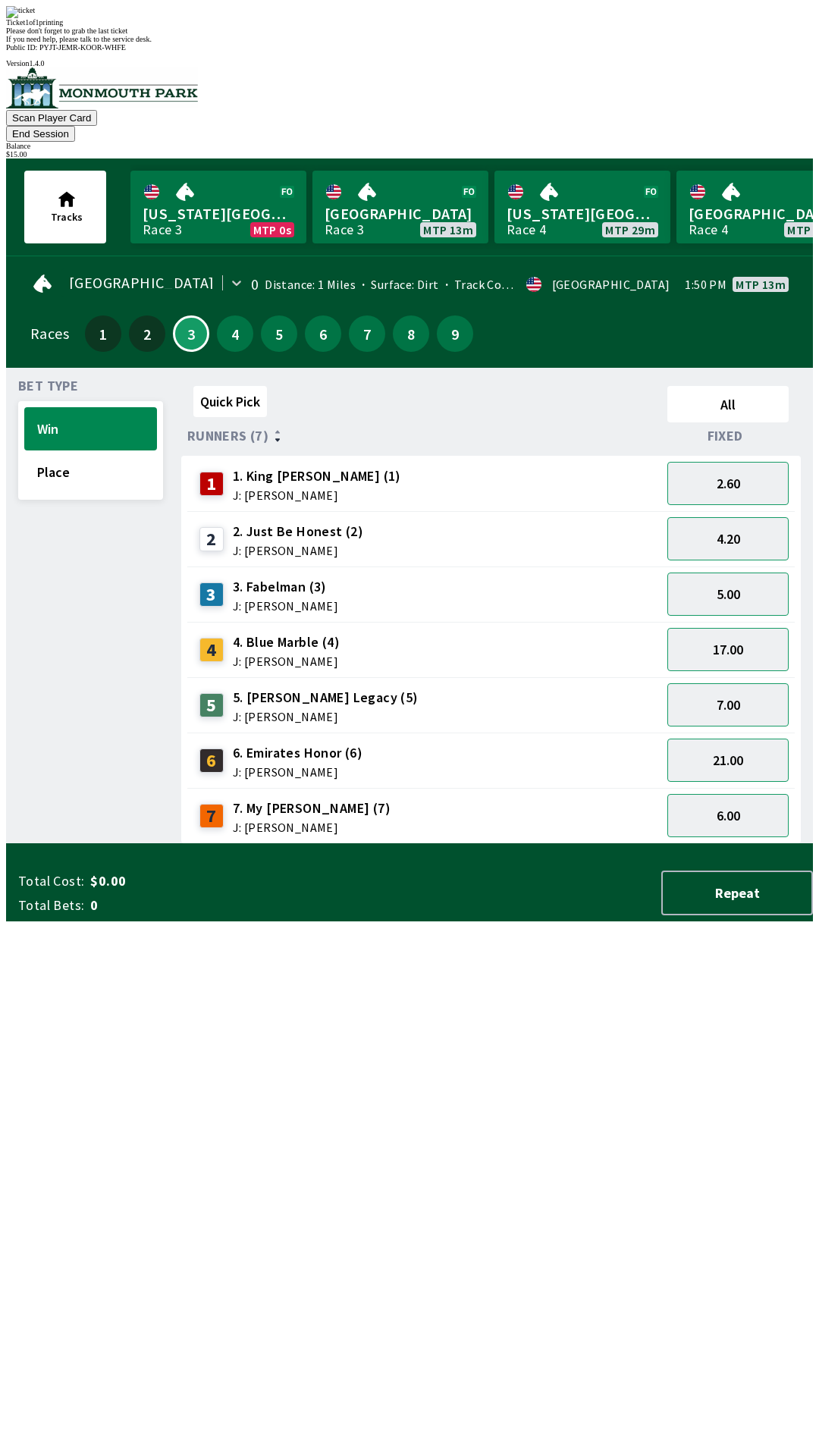
click at [122, 844] on div "Bet Type Win Place" at bounding box center [91, 612] width 145 height 464
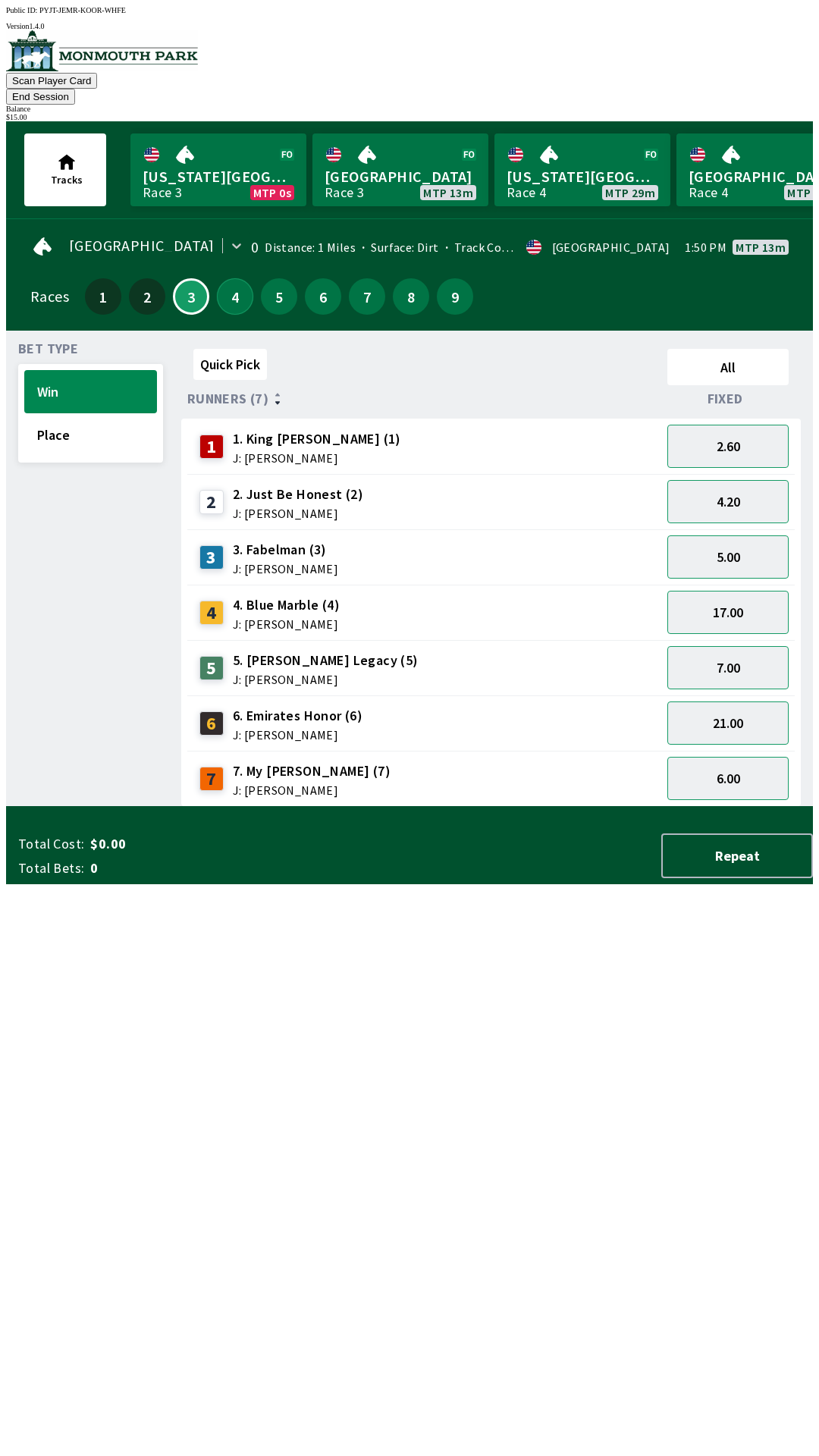
click at [228, 279] on button "4" at bounding box center [235, 297] width 37 height 37
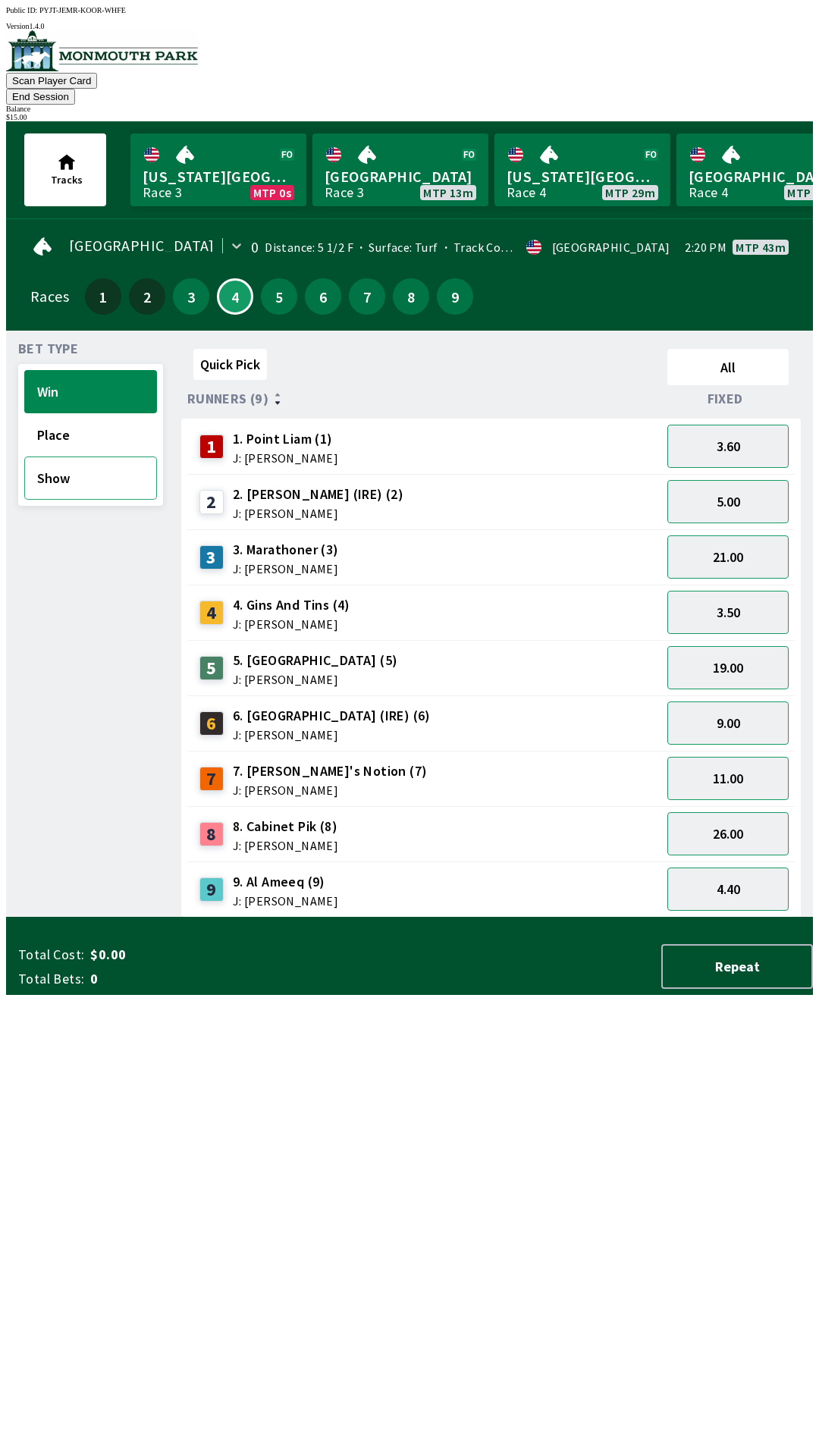
click at [55, 469] on button "Show" at bounding box center [90, 478] width 132 height 43
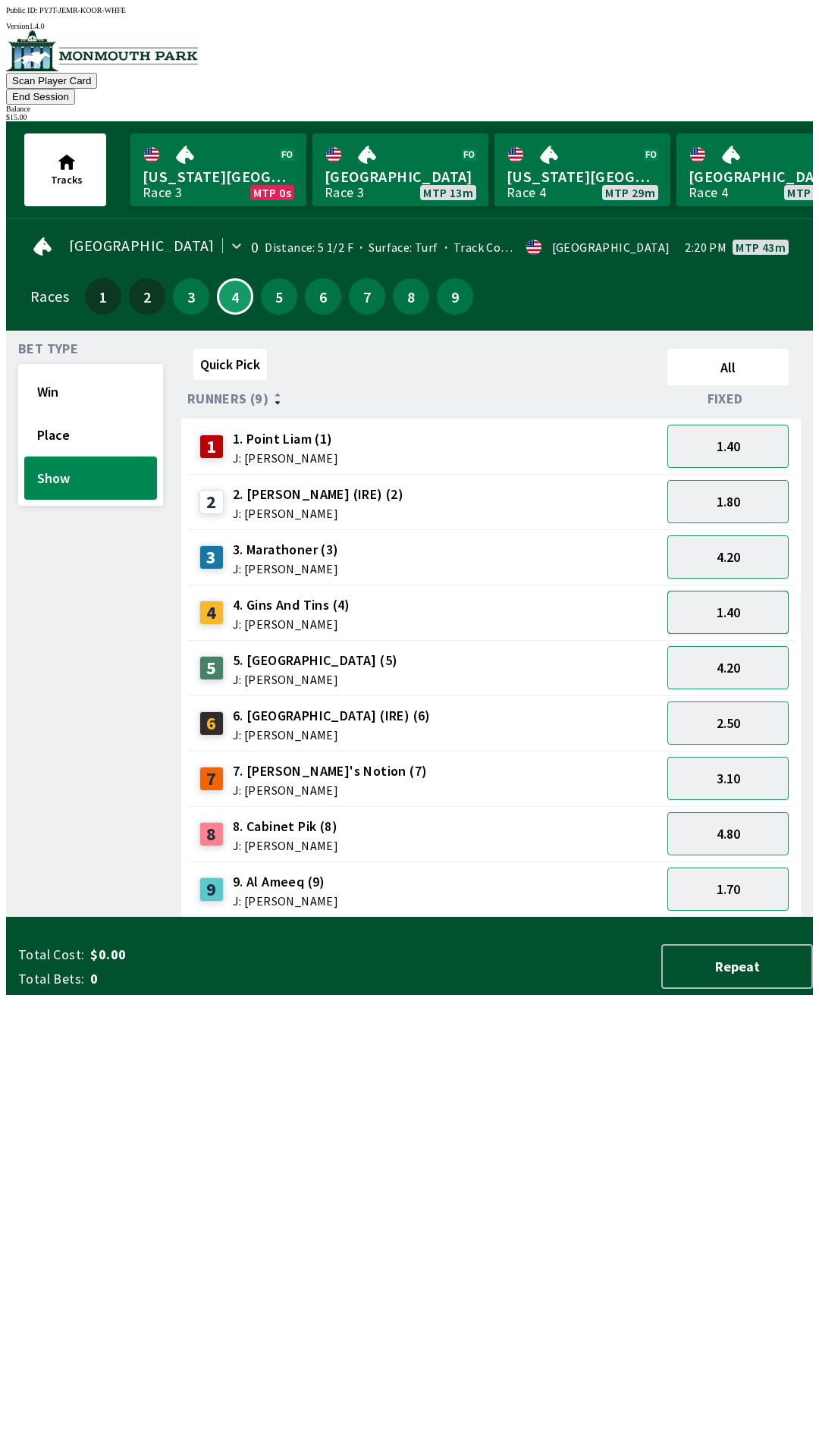
click at [746, 595] on button "1.40" at bounding box center [728, 612] width 121 height 43
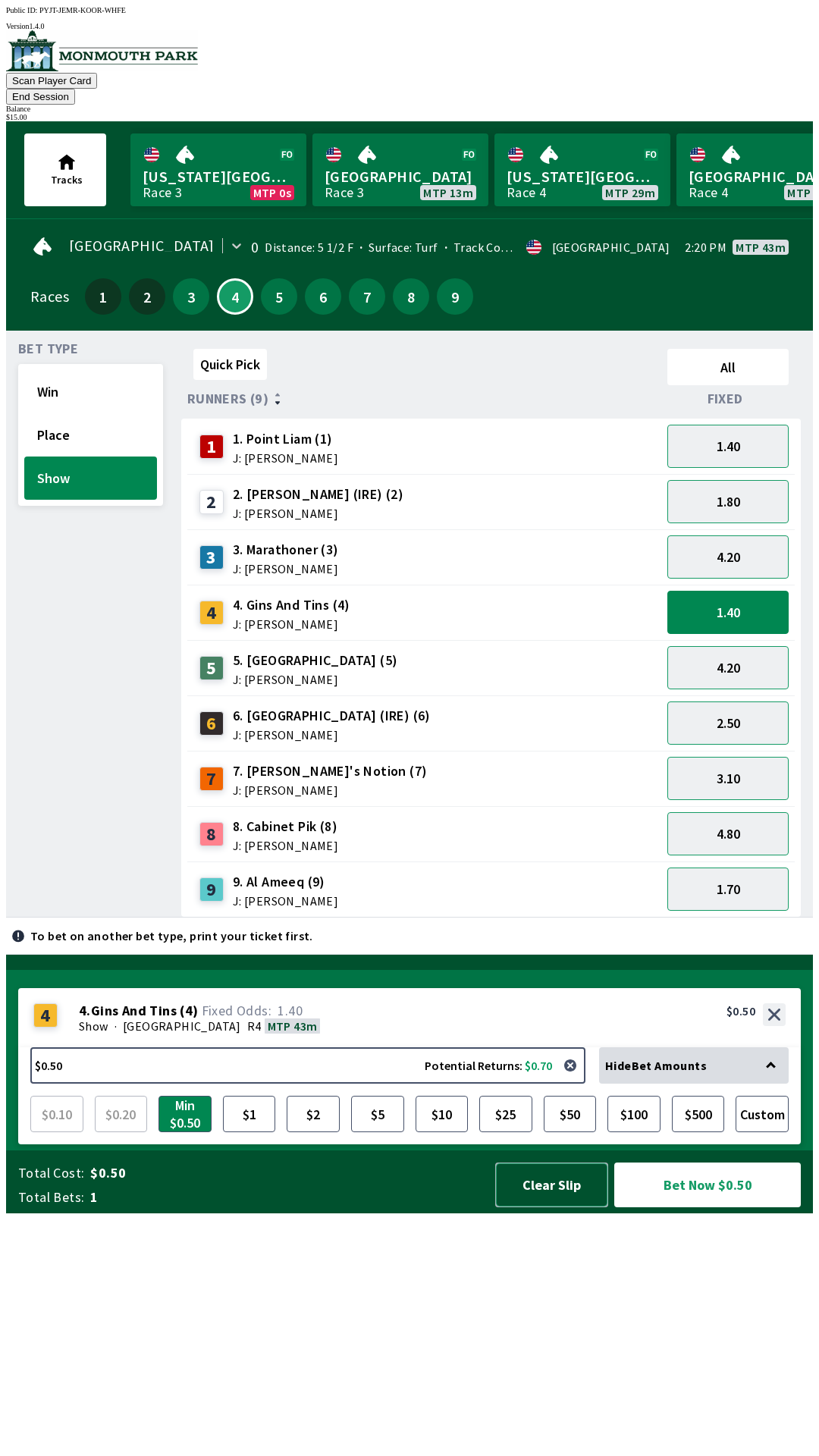
click at [557, 1207] on button "Clear Slip" at bounding box center [552, 1184] width 113 height 45
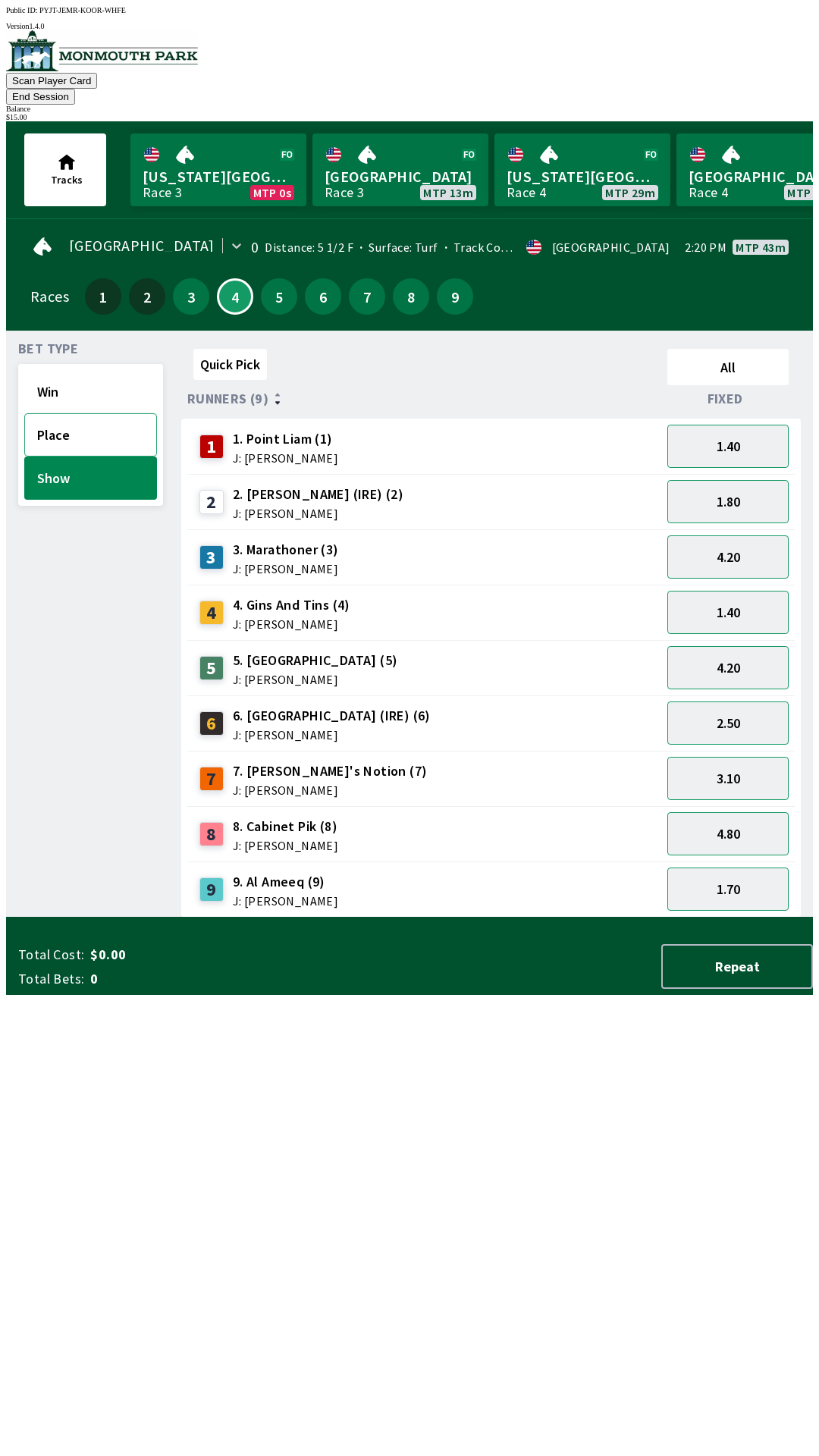
click at [91, 419] on button "Place" at bounding box center [90, 434] width 132 height 43
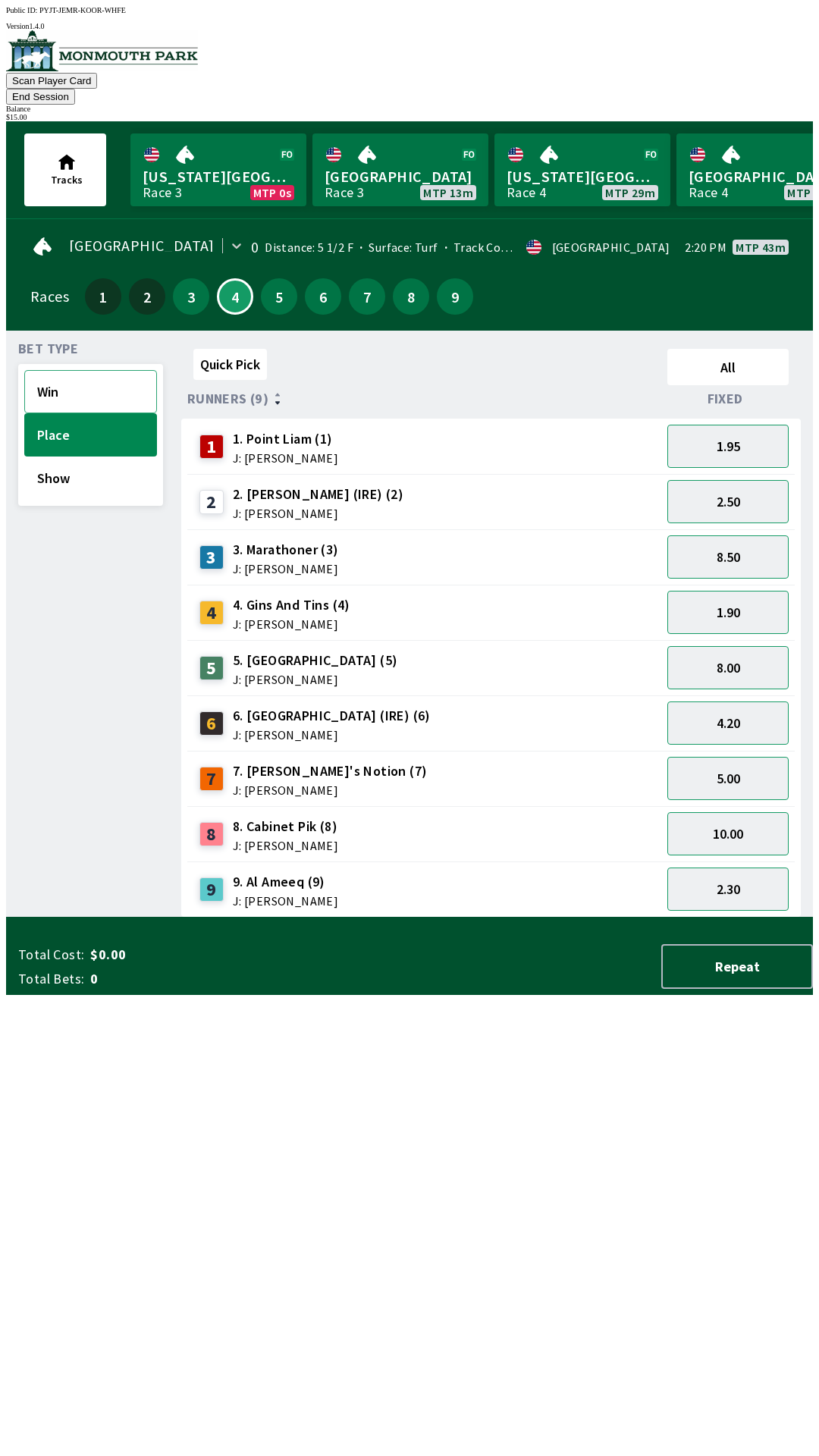
click at [111, 372] on button "Win" at bounding box center [90, 391] width 132 height 43
click at [770, 598] on button "3.50" at bounding box center [728, 612] width 121 height 43
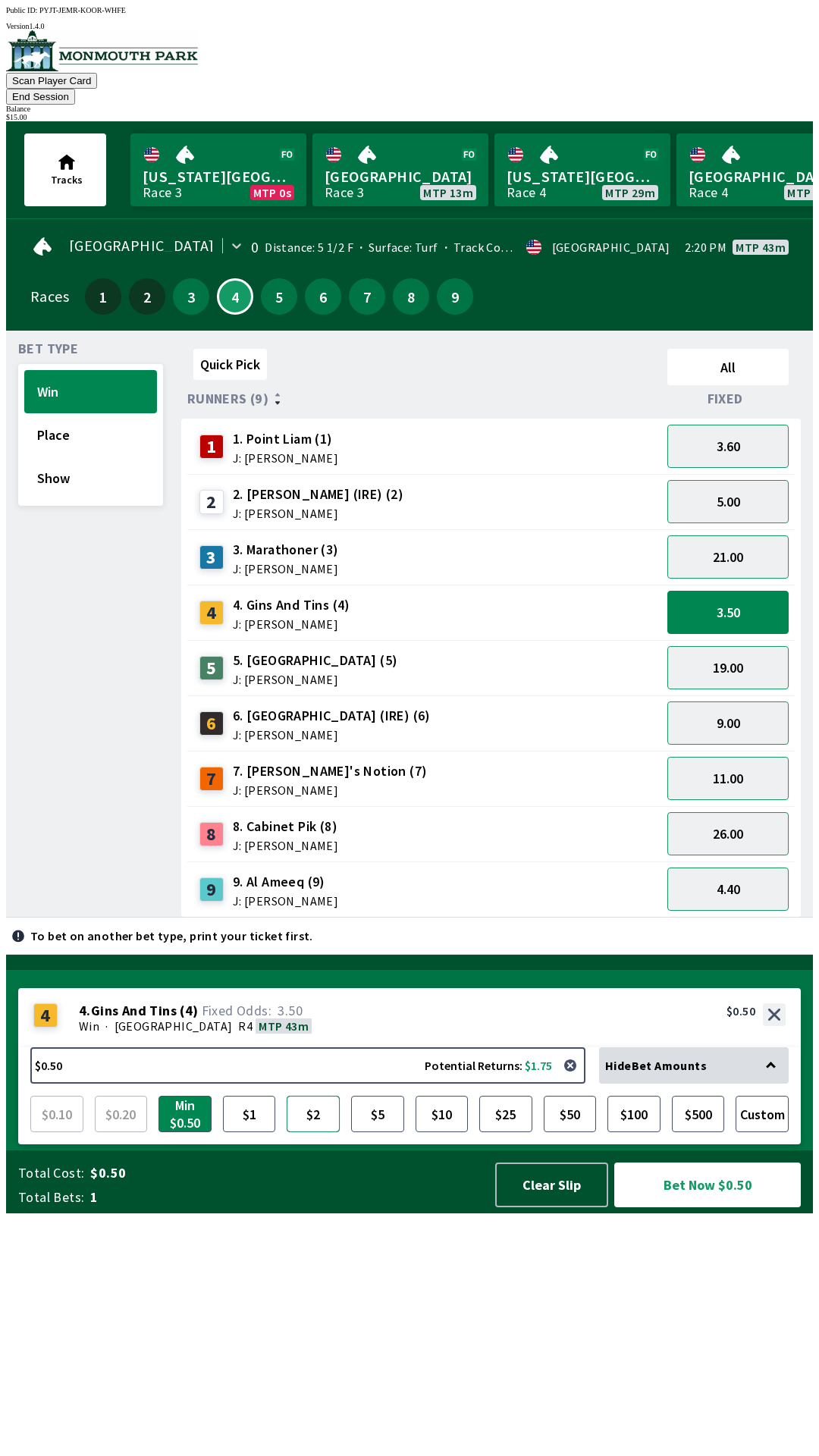
click at [306, 1133] on button "$2" at bounding box center [312, 1114] width 53 height 37
click at [698, 1207] on button "Bet Now $2.00" at bounding box center [707, 1184] width 186 height 45
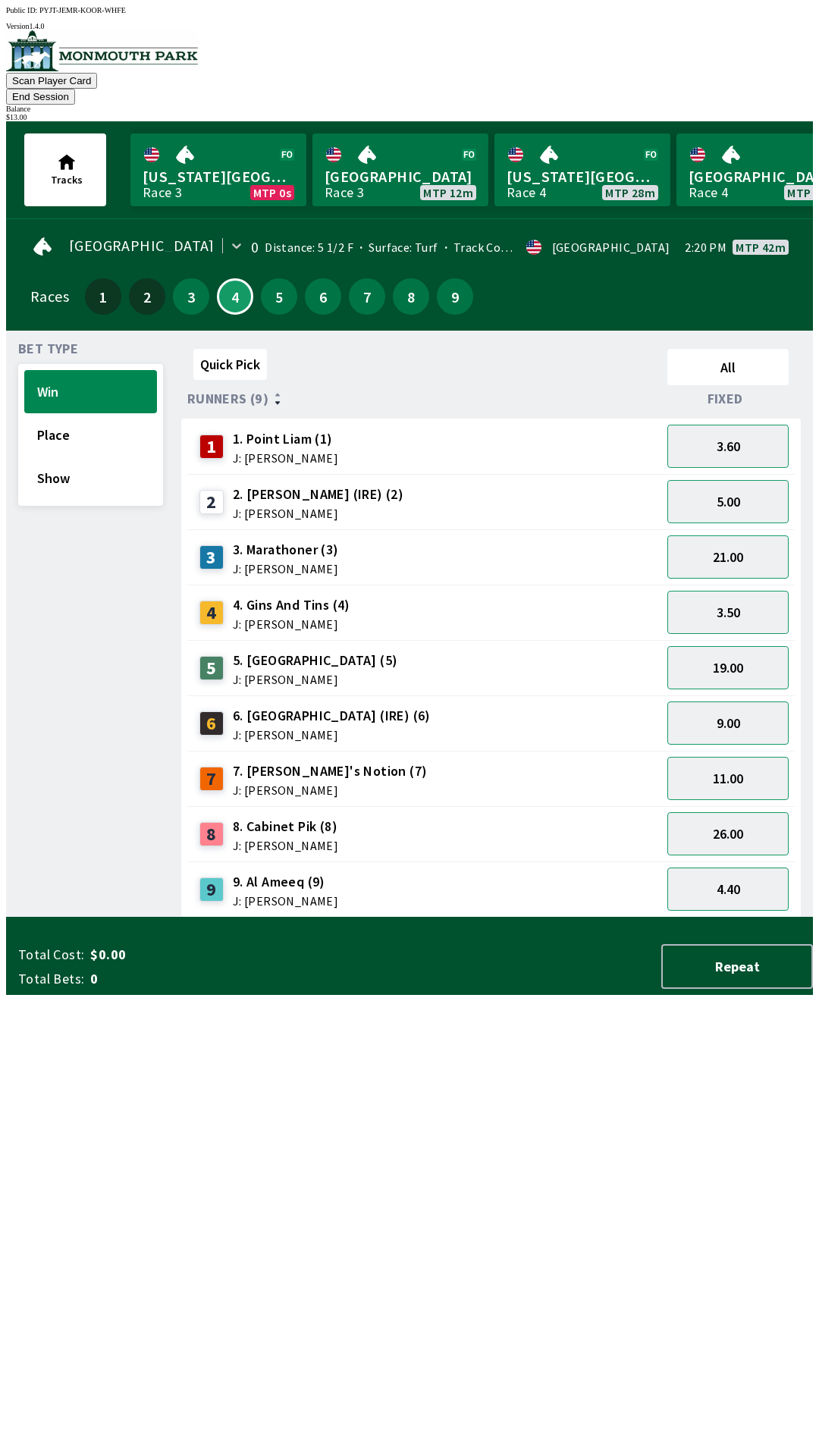
click at [444, 918] on div "Quick Pick All Runners (9) Fixed 1 1. Point [PERSON_NAME] (1) J: [PERSON_NAME] …" at bounding box center [497, 631] width 632 height 575
click at [75, 89] on button "End Session" at bounding box center [40, 97] width 69 height 16
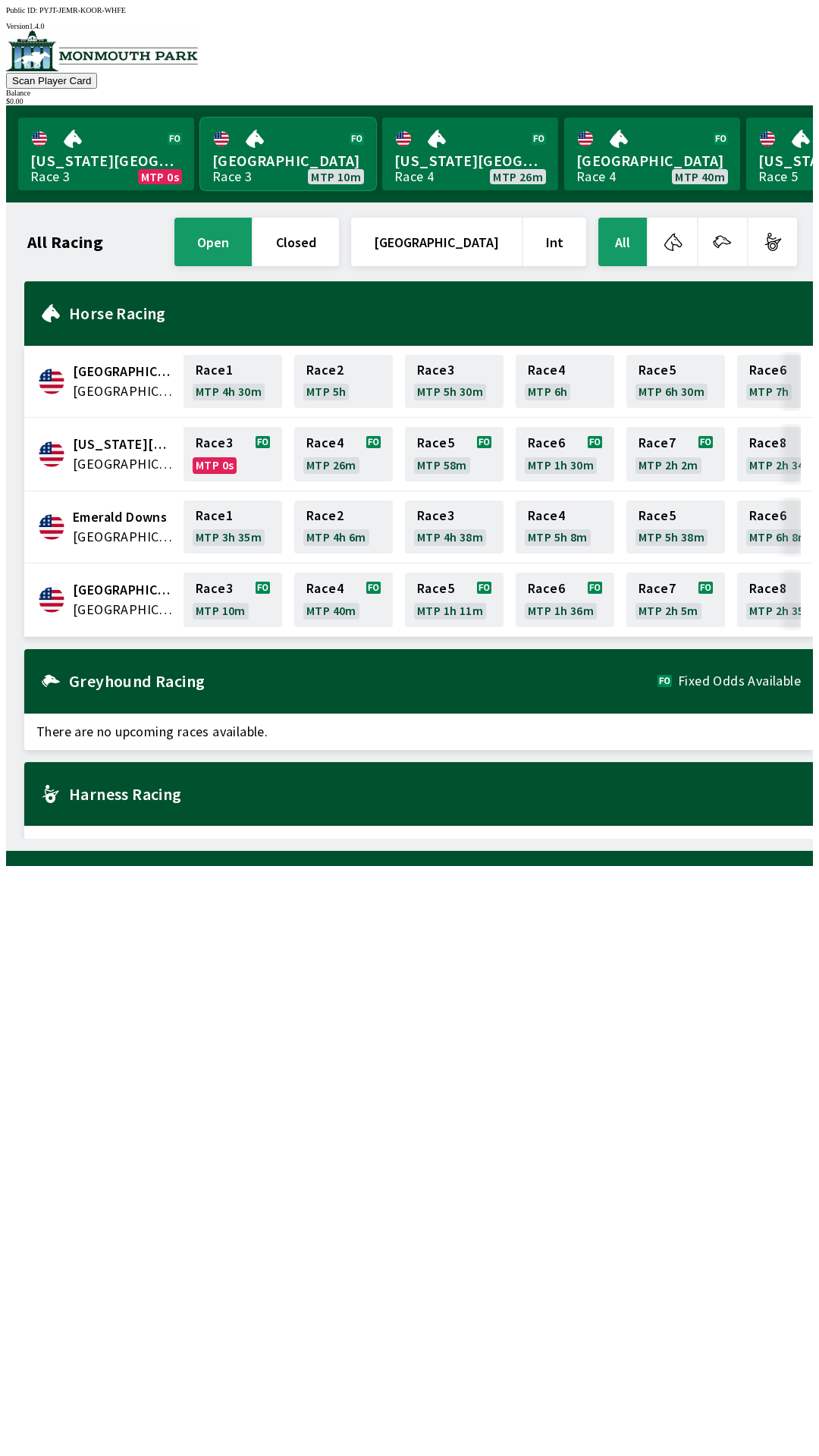
click at [266, 159] on link "[GEOGRAPHIC_DATA] Race 3 MTP 10m" at bounding box center [288, 153] width 176 height 73
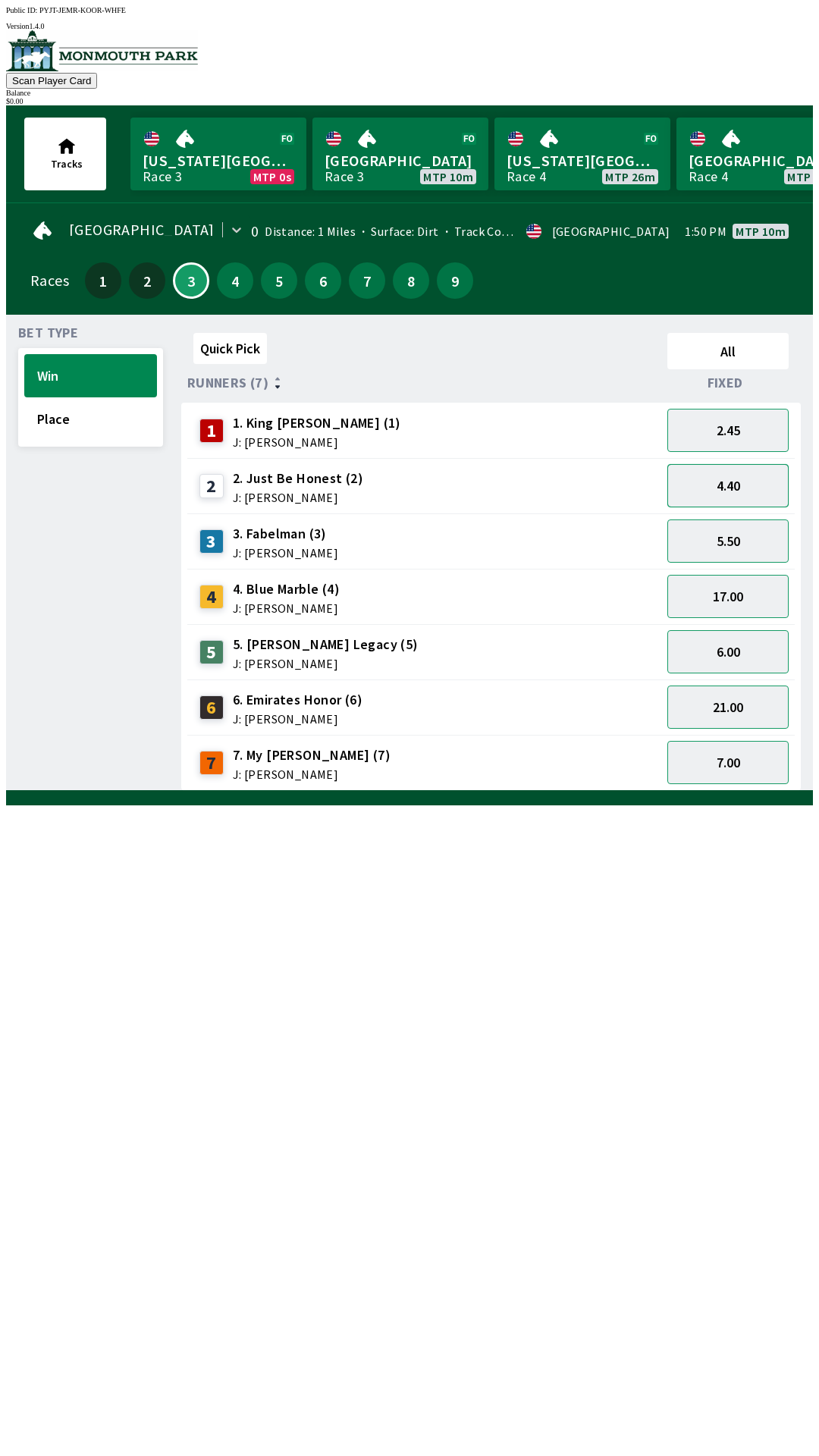
click at [738, 479] on button "4.40" at bounding box center [728, 485] width 121 height 43
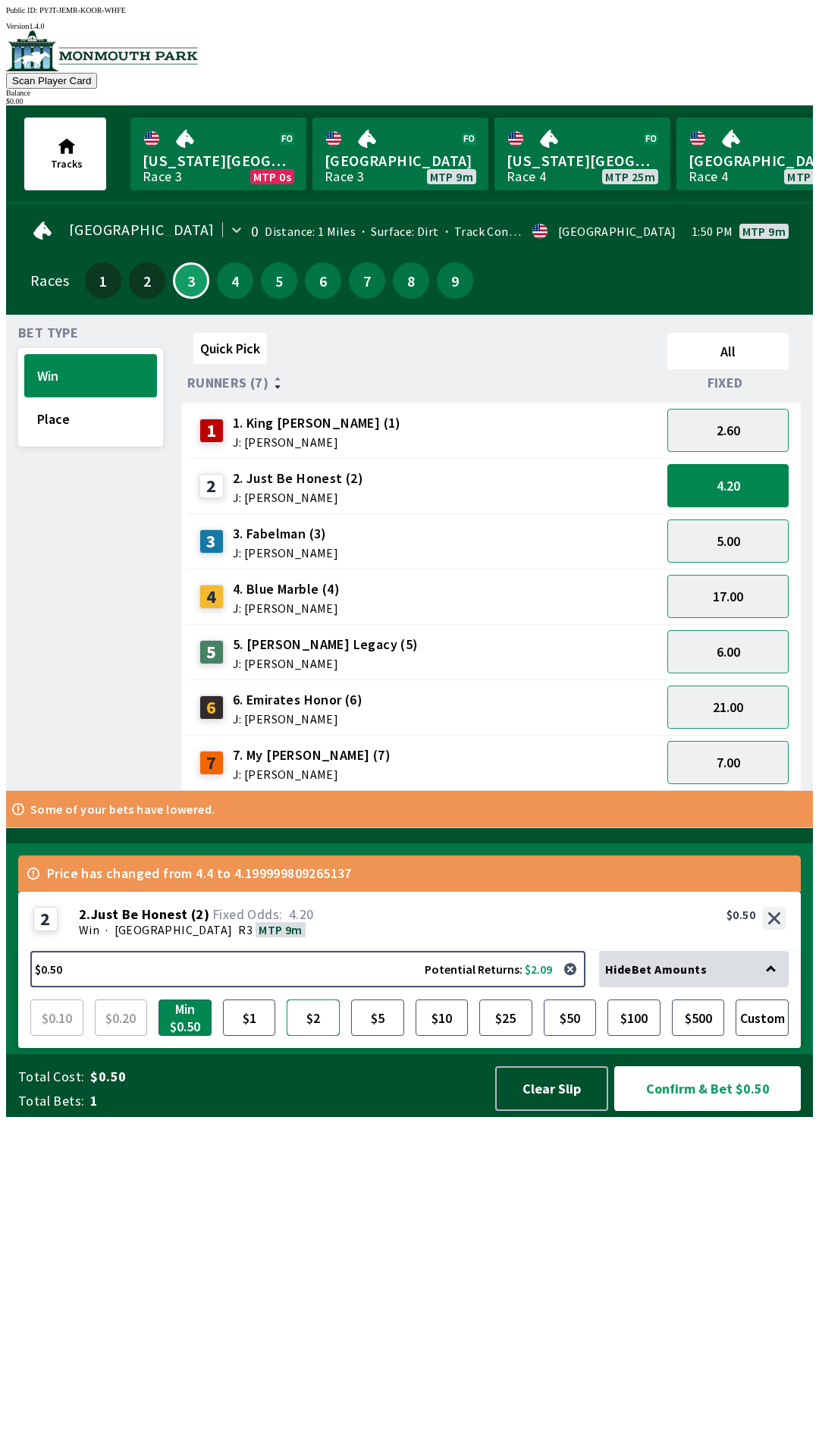
click at [311, 1036] on button "$2" at bounding box center [312, 1018] width 53 height 37
click at [386, 1036] on button "$5" at bounding box center [377, 1018] width 53 height 37
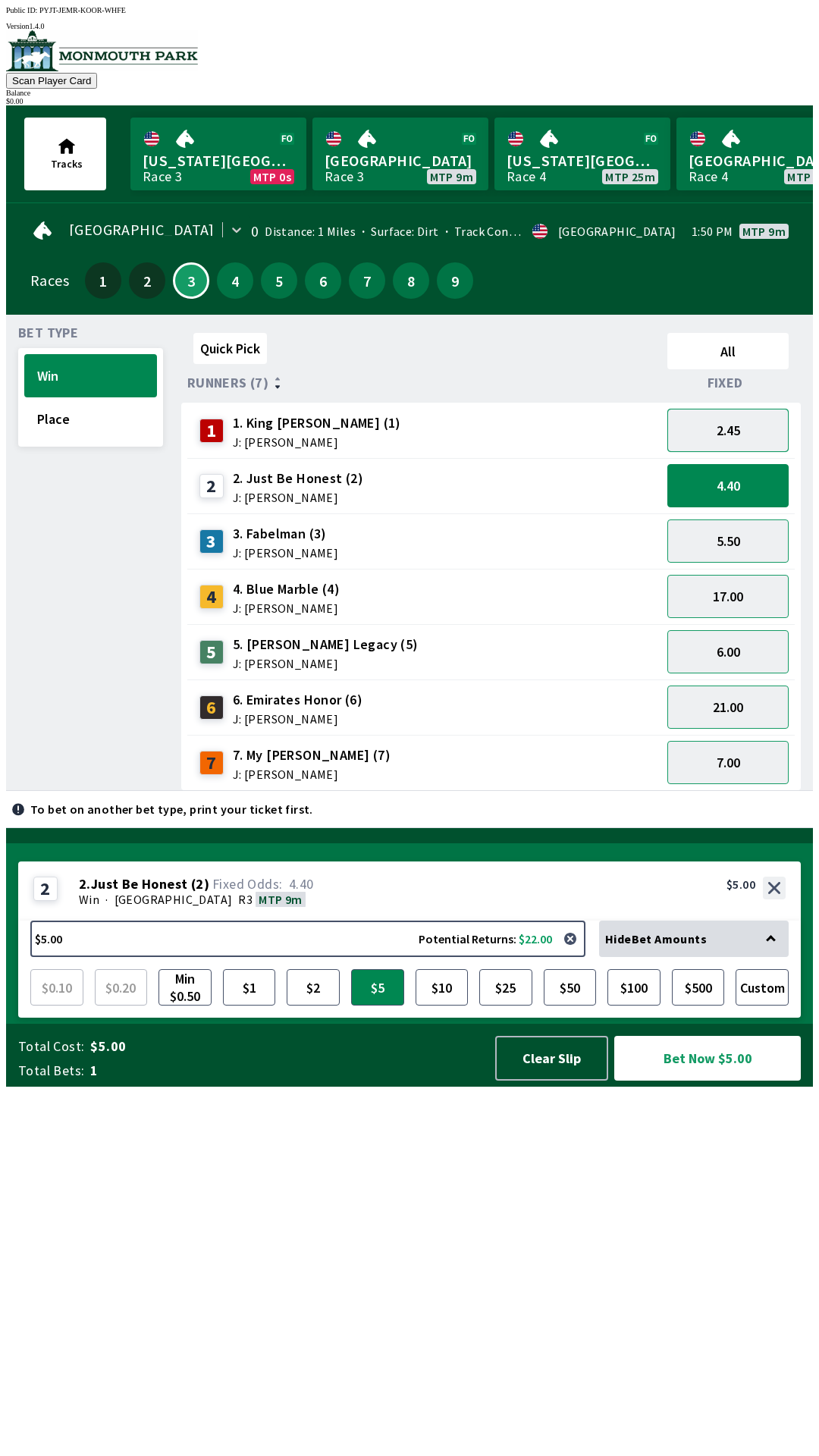
click at [754, 423] on button "2.45" at bounding box center [728, 430] width 121 height 43
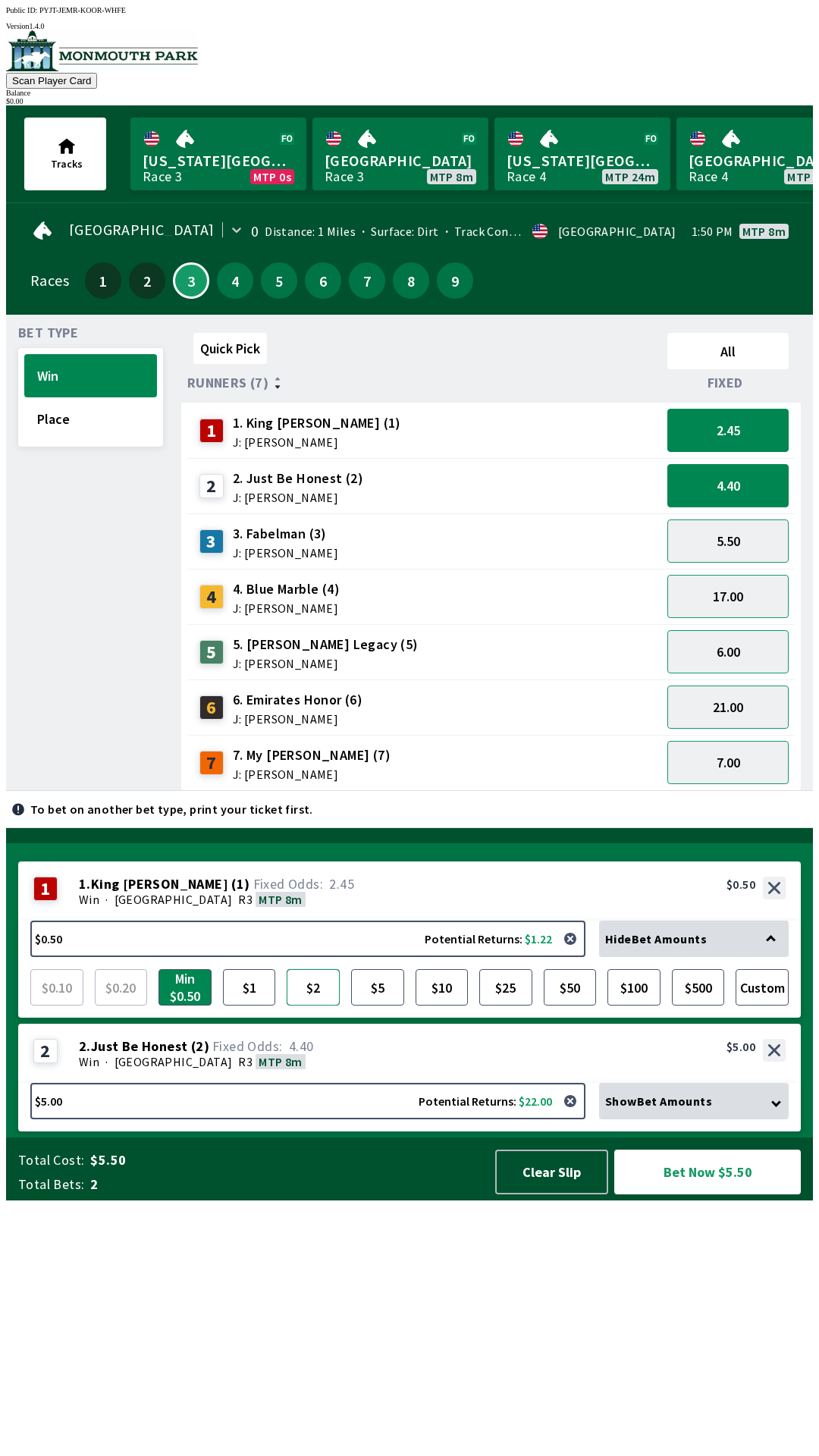
click at [319, 1006] on button "$2" at bounding box center [312, 987] width 53 height 37
click at [390, 1006] on button "$5" at bounding box center [377, 987] width 53 height 37
click at [739, 1194] on button "Bet Now $10.00" at bounding box center [707, 1171] width 186 height 45
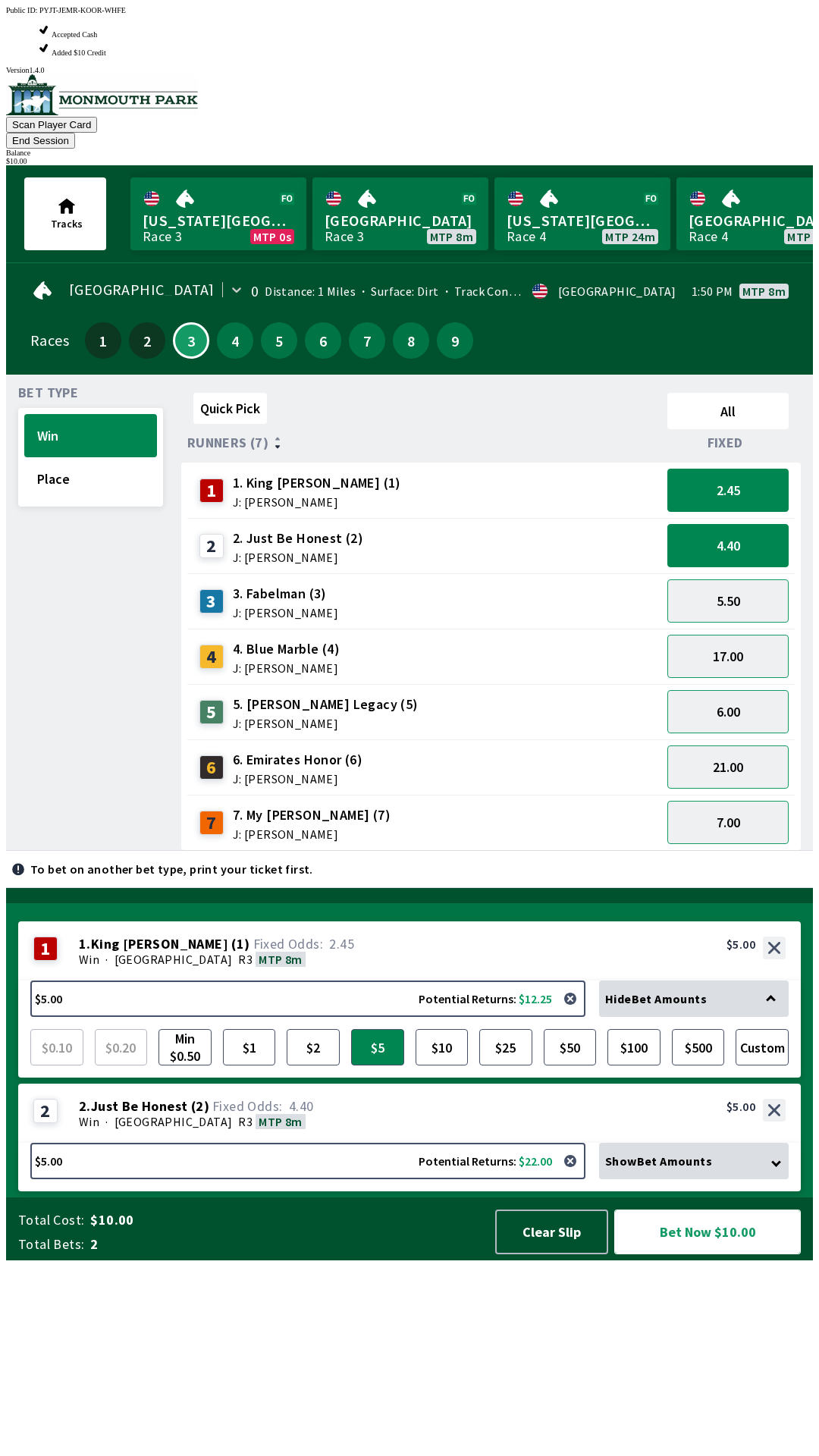
click at [757, 1255] on button "Bet Now $10.00" at bounding box center [707, 1232] width 186 height 45
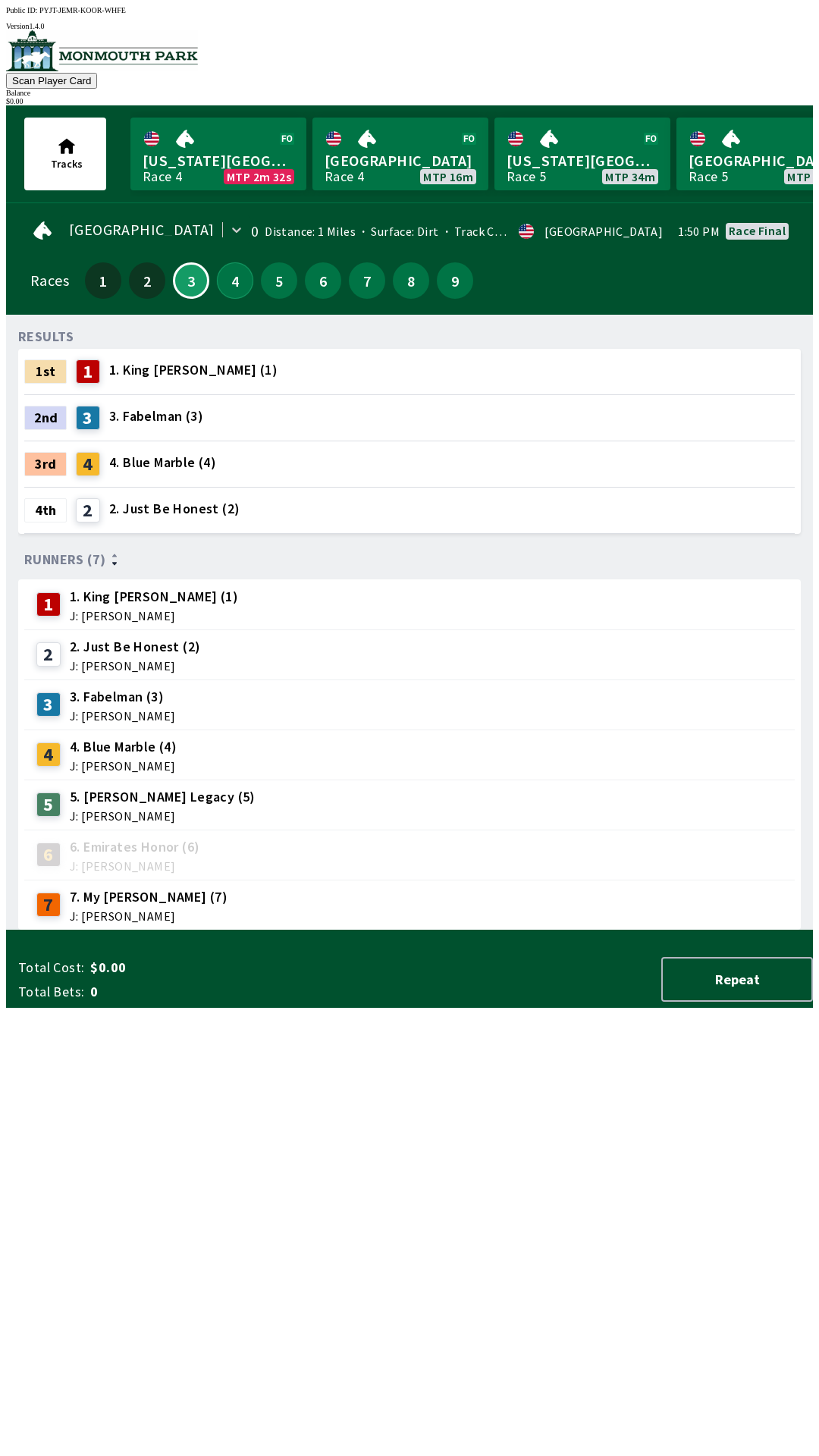
click at [240, 284] on button "4" at bounding box center [235, 281] width 37 height 37
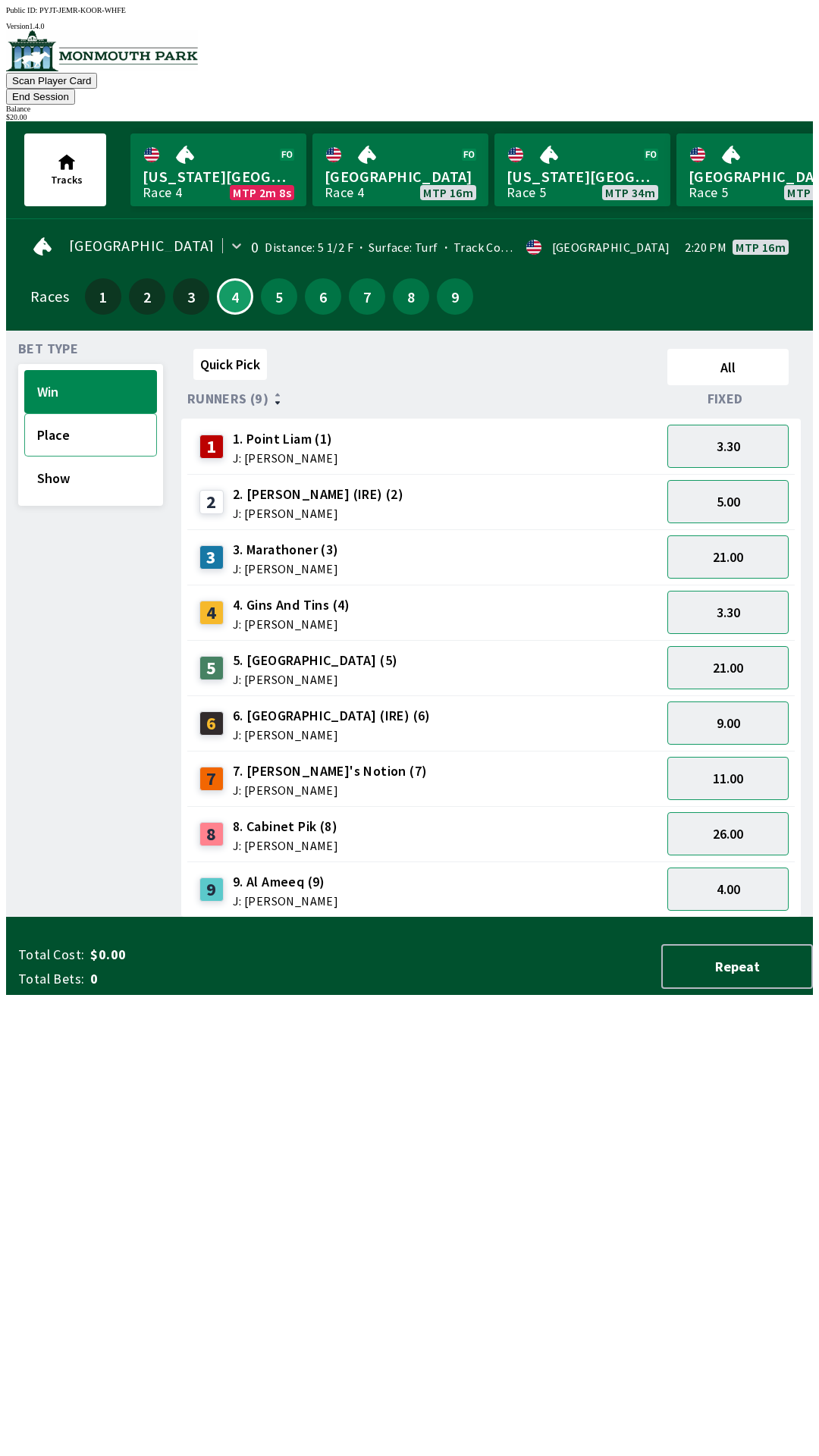
click at [98, 419] on button "Place" at bounding box center [90, 434] width 132 height 43
click at [78, 371] on button "Win" at bounding box center [90, 391] width 132 height 43
click at [710, 595] on button "3.30" at bounding box center [728, 612] width 121 height 43
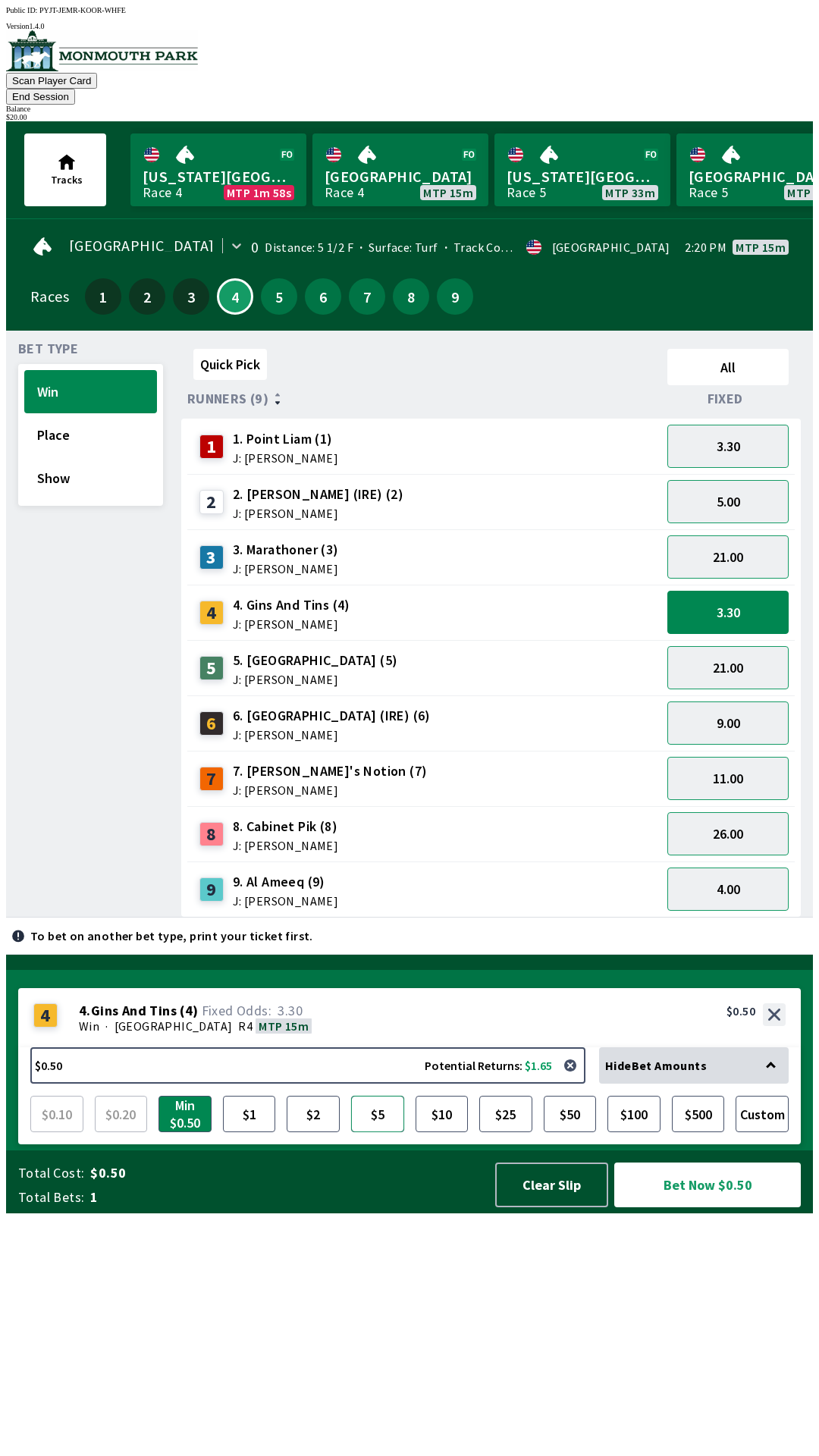
click at [378, 1133] on button "$5" at bounding box center [377, 1114] width 53 height 37
click at [710, 1207] on button "Bet Now $5.00" at bounding box center [707, 1184] width 186 height 45
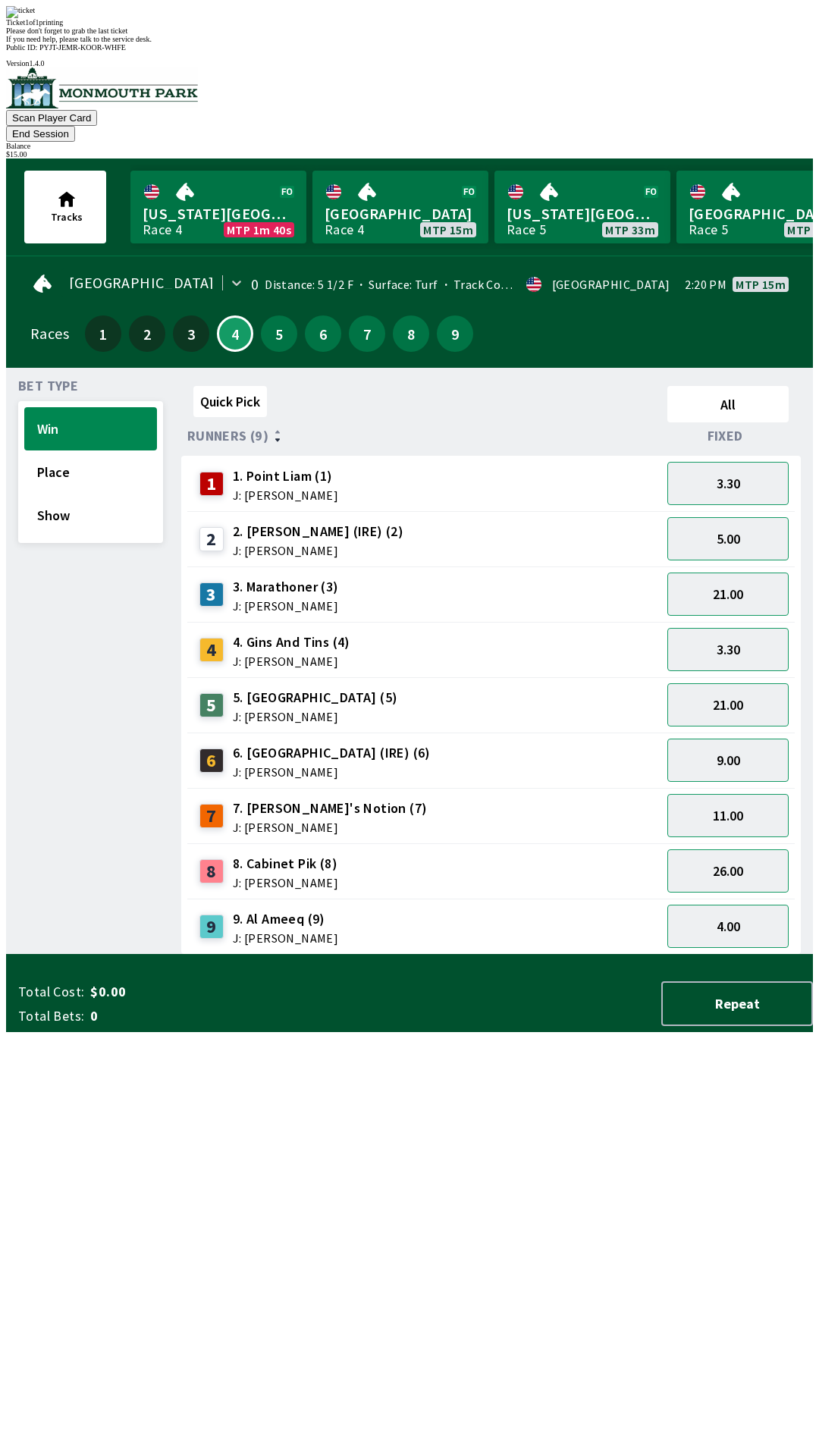
click at [490, 955] on div "Quick Pick All Runners (9) Fixed 1 1. Point [PERSON_NAME] (1) J: [PERSON_NAME] …" at bounding box center [497, 668] width 632 height 575
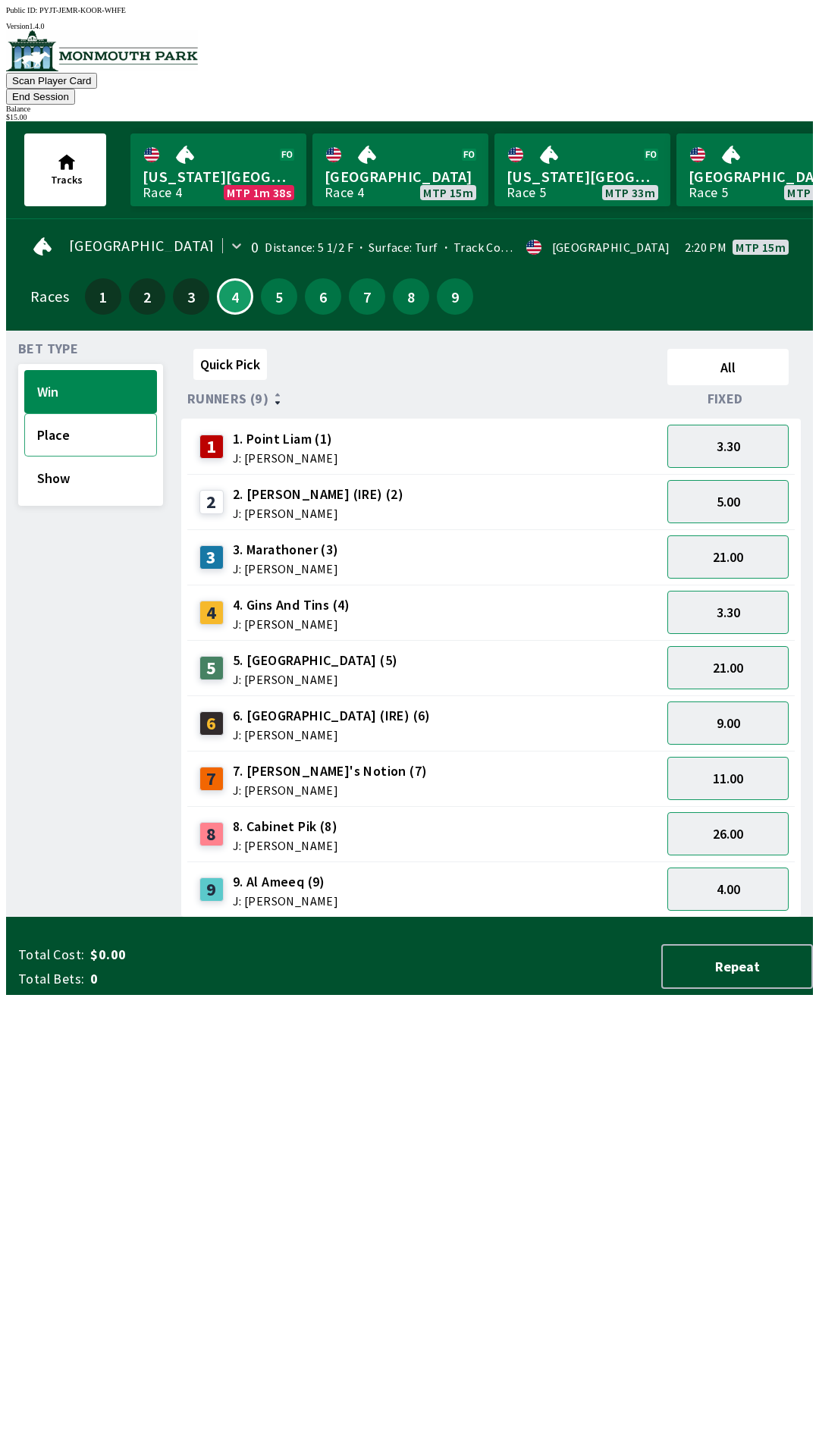
click at [107, 426] on button "Place" at bounding box center [90, 434] width 132 height 43
click at [88, 466] on button "Show" at bounding box center [90, 478] width 132 height 43
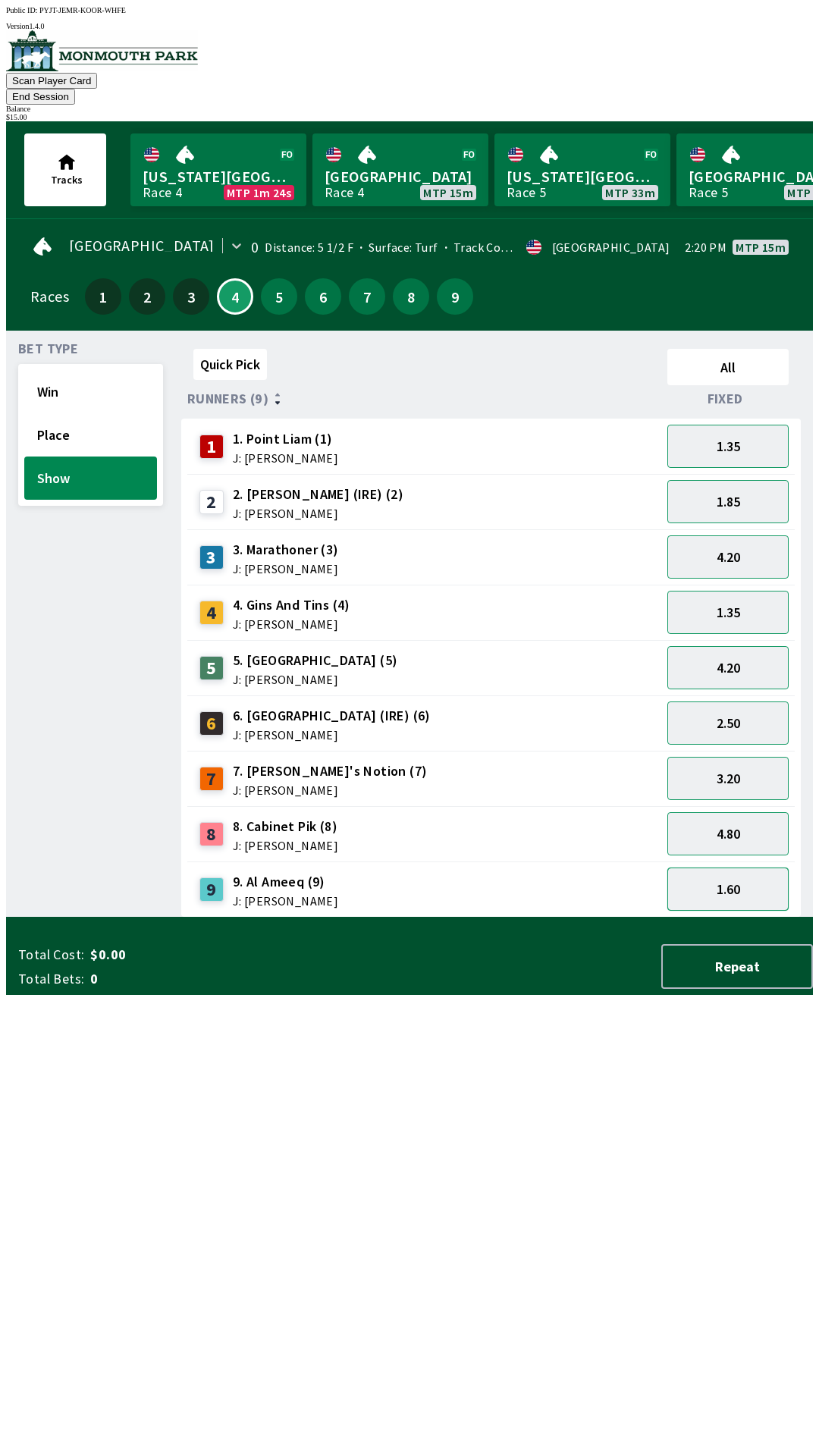
click at [736, 873] on button "1.60" at bounding box center [728, 889] width 121 height 43
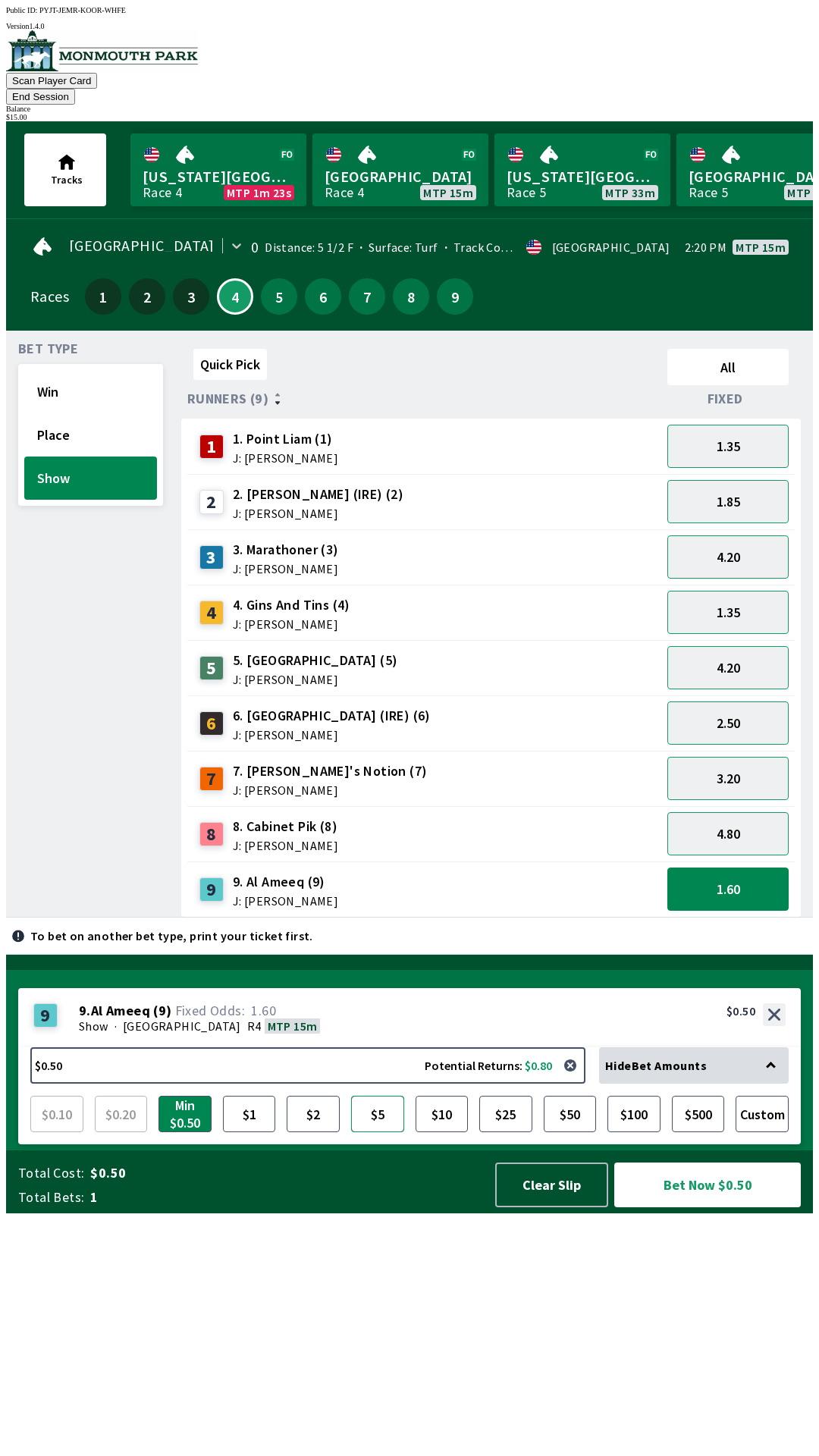
click at [373, 1133] on button "$5" at bounding box center [377, 1114] width 53 height 37
click at [725, 1207] on button "Bet Now $5.00" at bounding box center [707, 1184] width 186 height 45
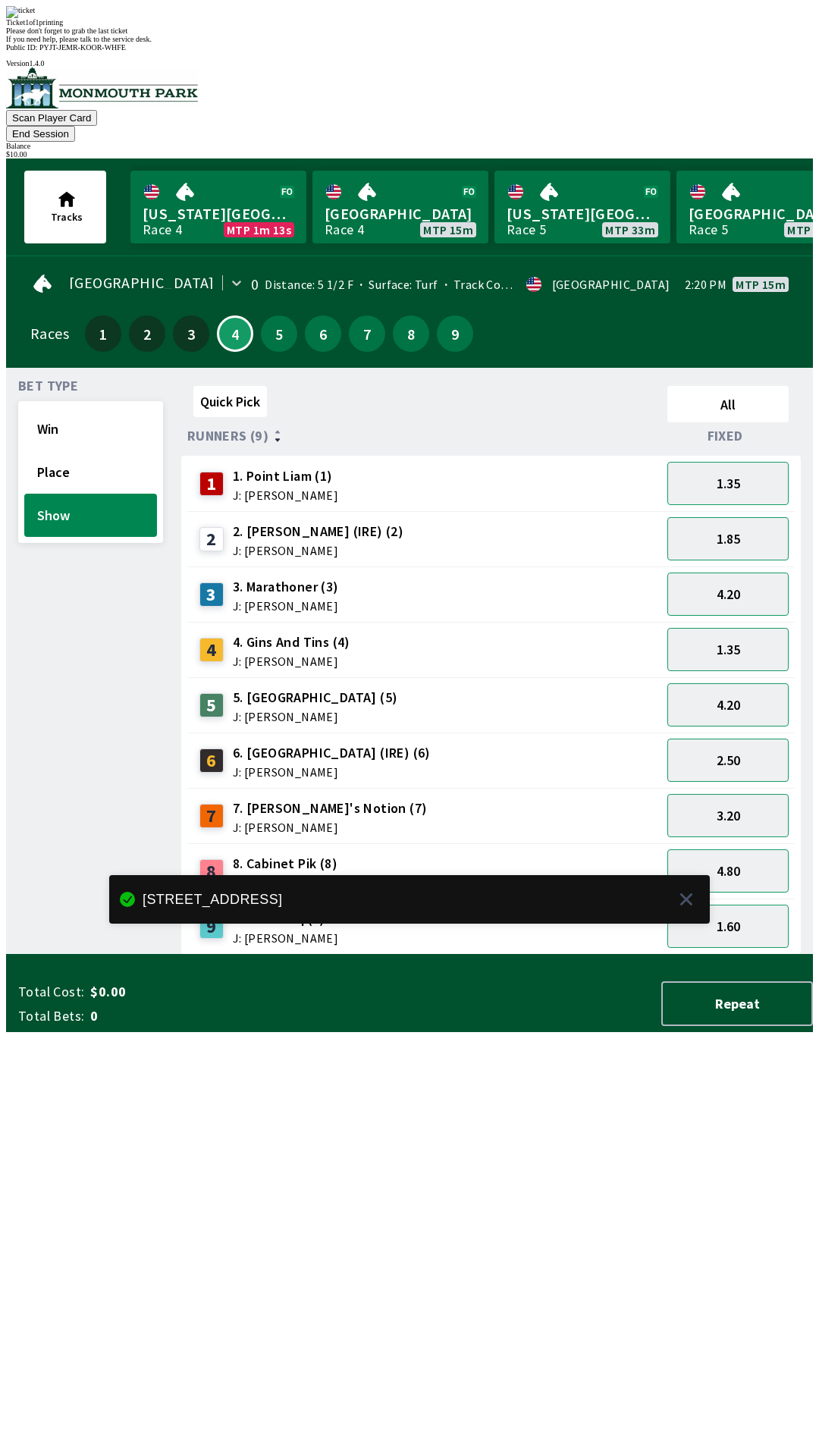
click at [569, 955] on div "Quick Pick All Runners (9) Fixed 1 1. Point [PERSON_NAME] (1) J: [PERSON_NAME] …" at bounding box center [497, 668] width 632 height 575
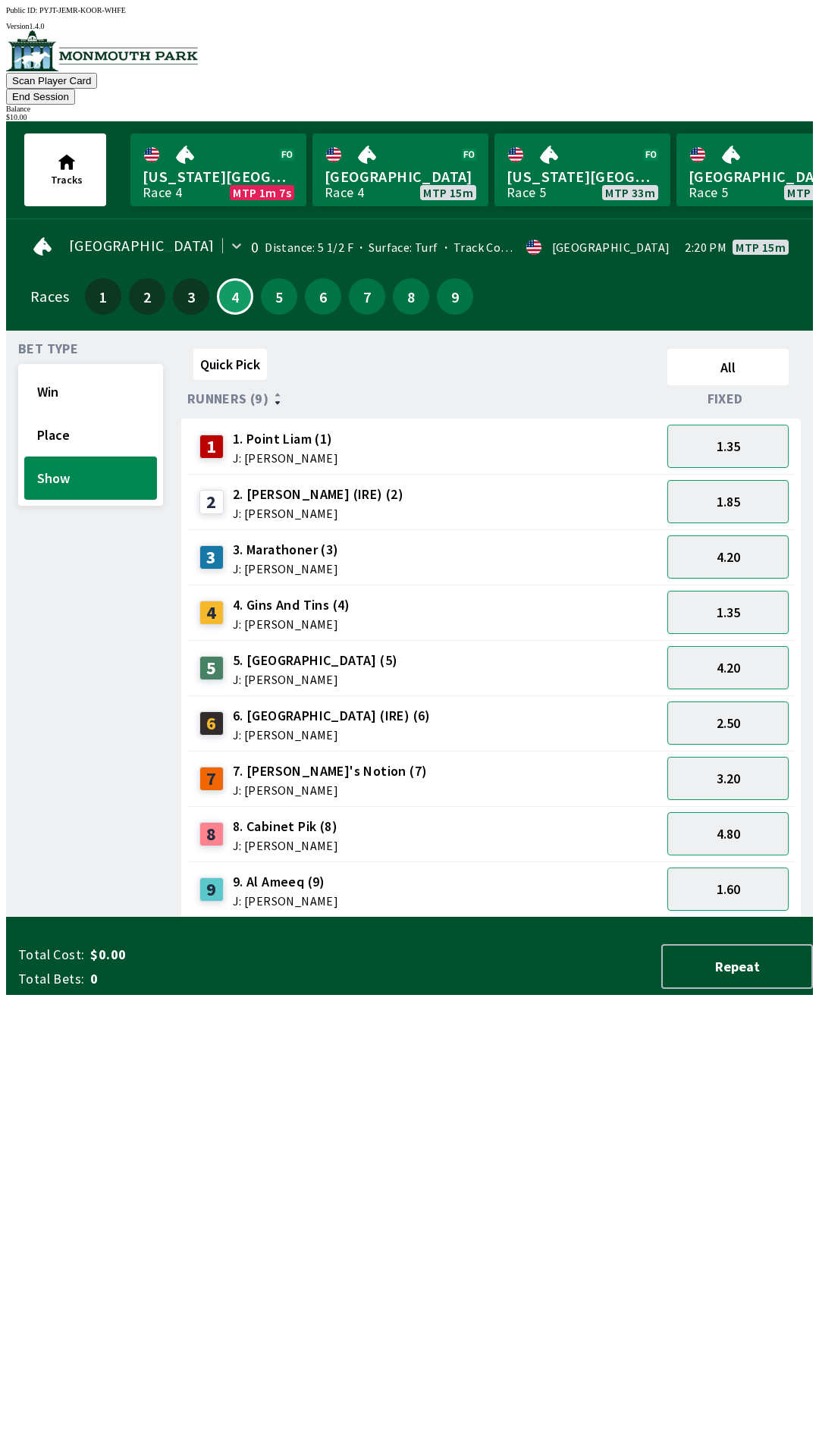
click at [75, 89] on button "End Session" at bounding box center [40, 97] width 69 height 16
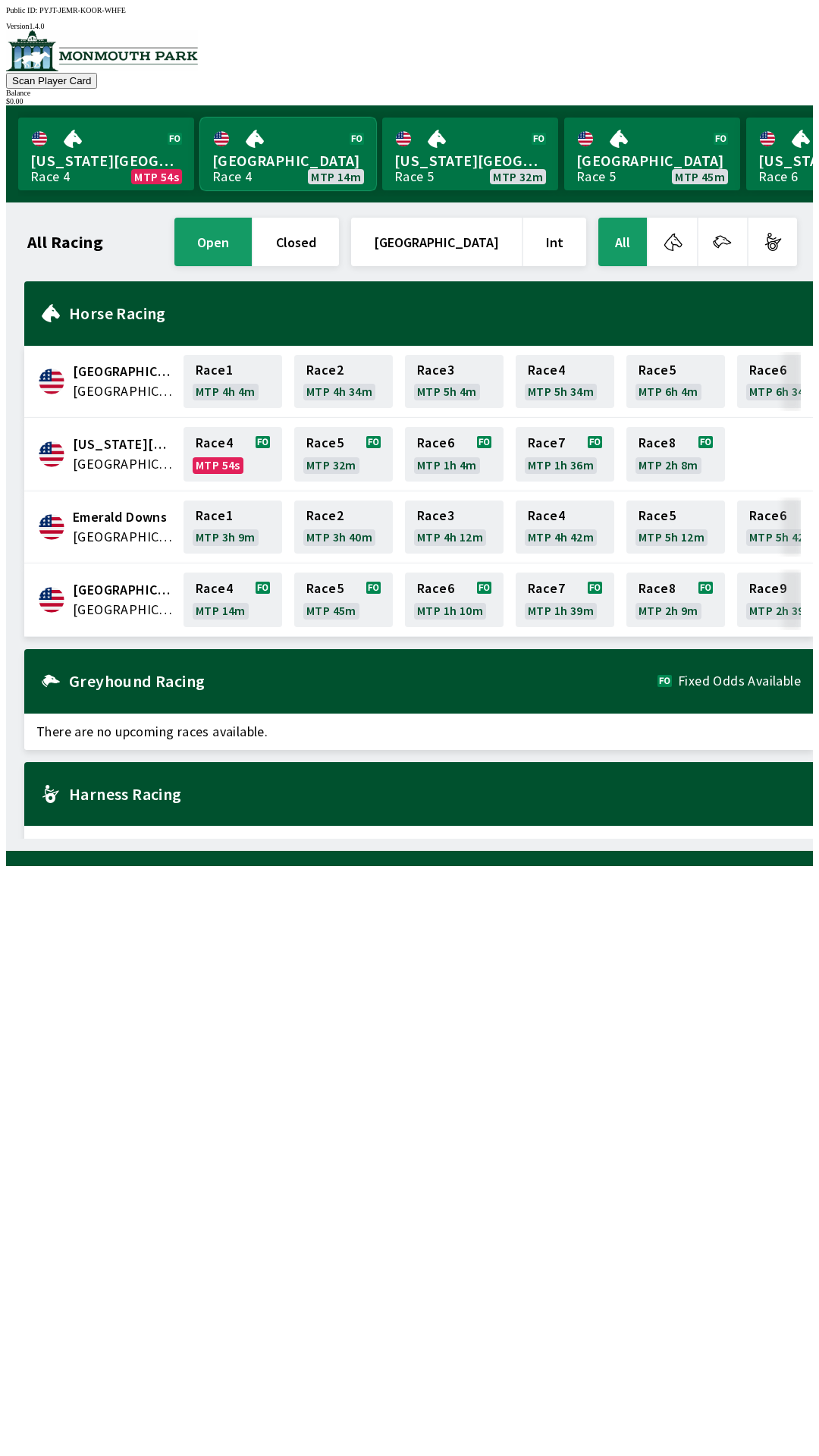
click at [253, 142] on link "Monmouth Park Race 4 MTP 14m" at bounding box center [288, 153] width 176 height 73
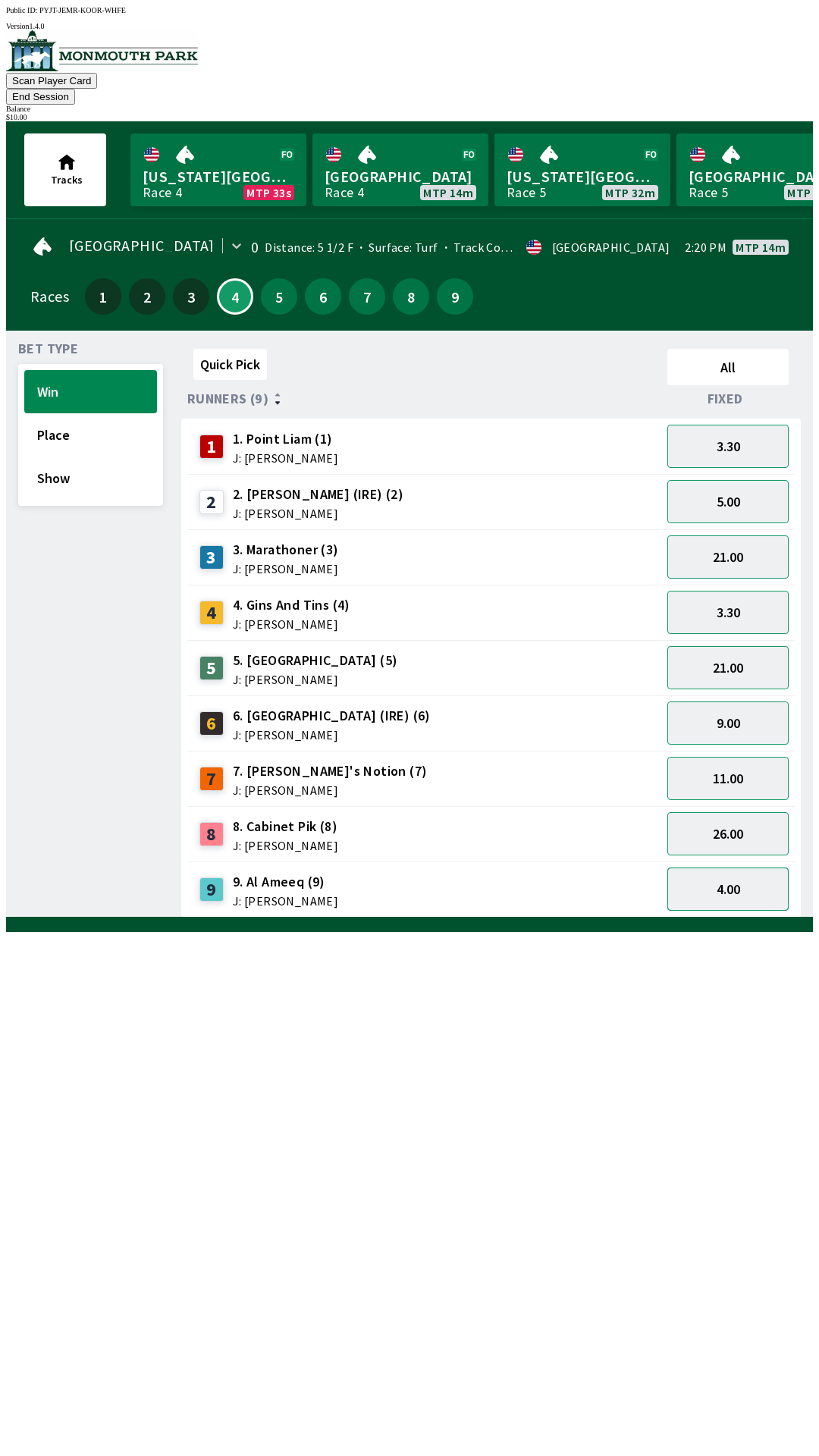
click at [735, 868] on button "4.00" at bounding box center [728, 889] width 121 height 43
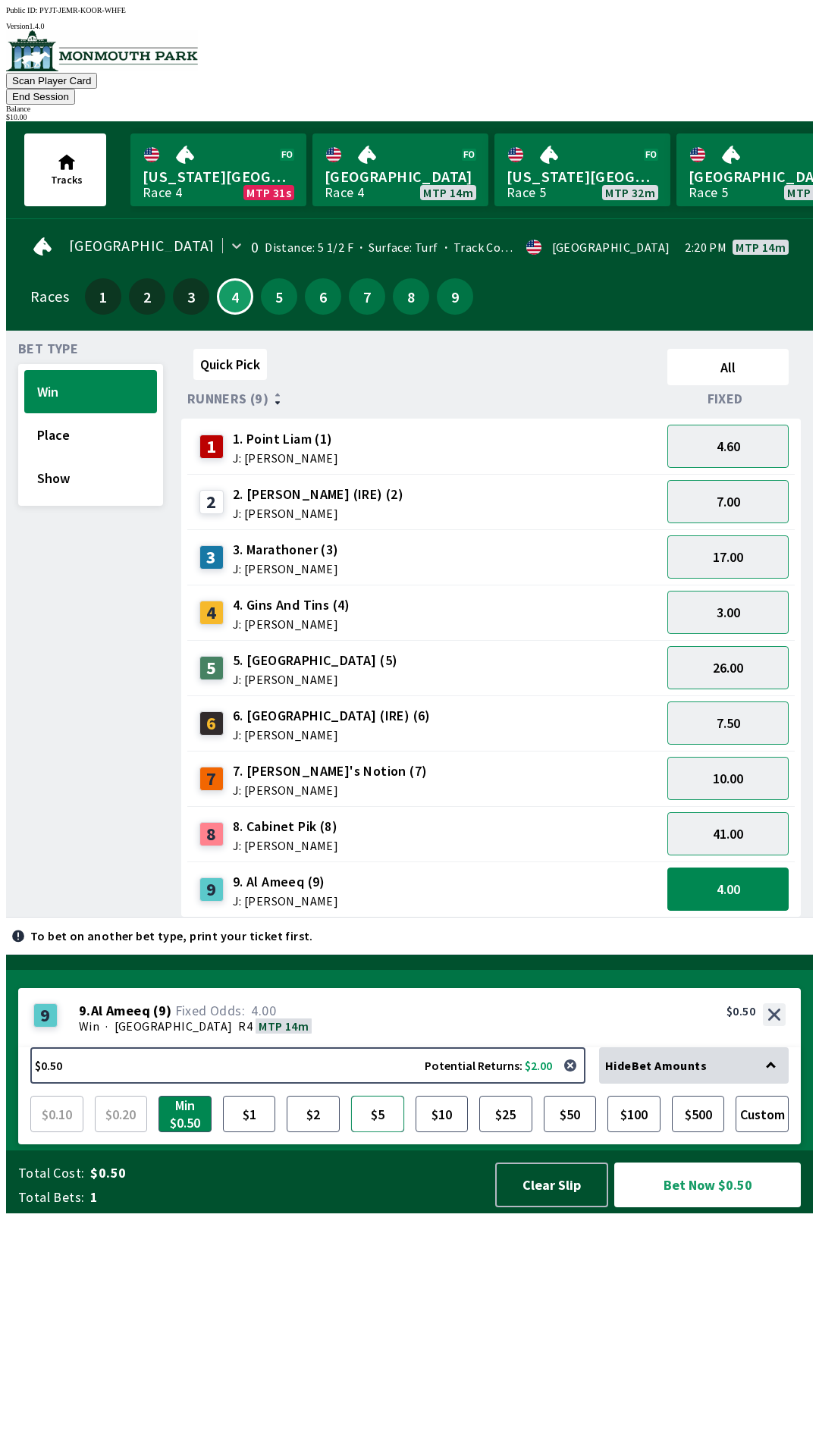
click at [392, 1133] on button "$5" at bounding box center [377, 1114] width 53 height 37
click at [89, 471] on button "Show" at bounding box center [90, 478] width 132 height 43
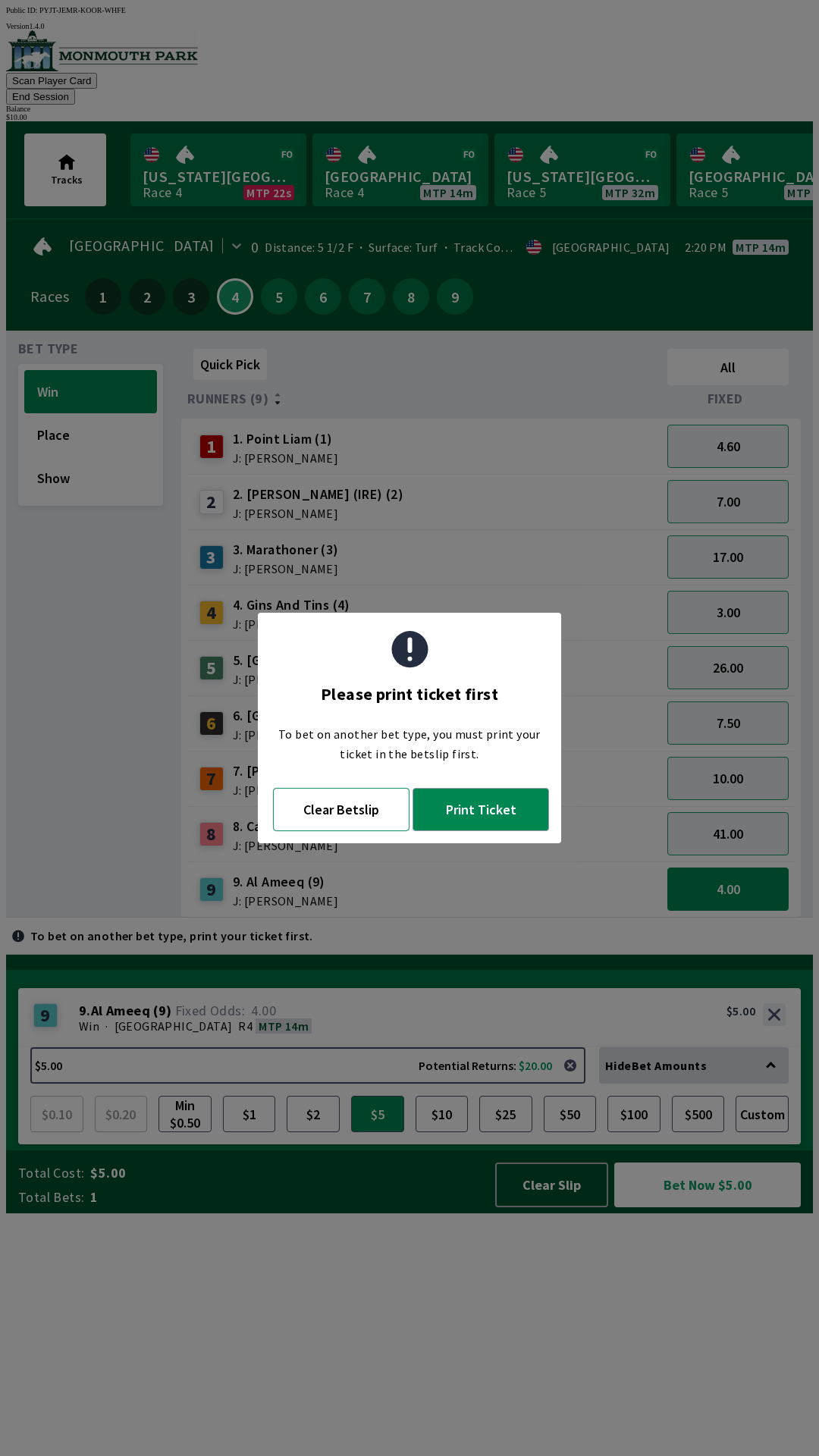
click at [380, 813] on button "Clear Betslip" at bounding box center [340, 809] width 136 height 43
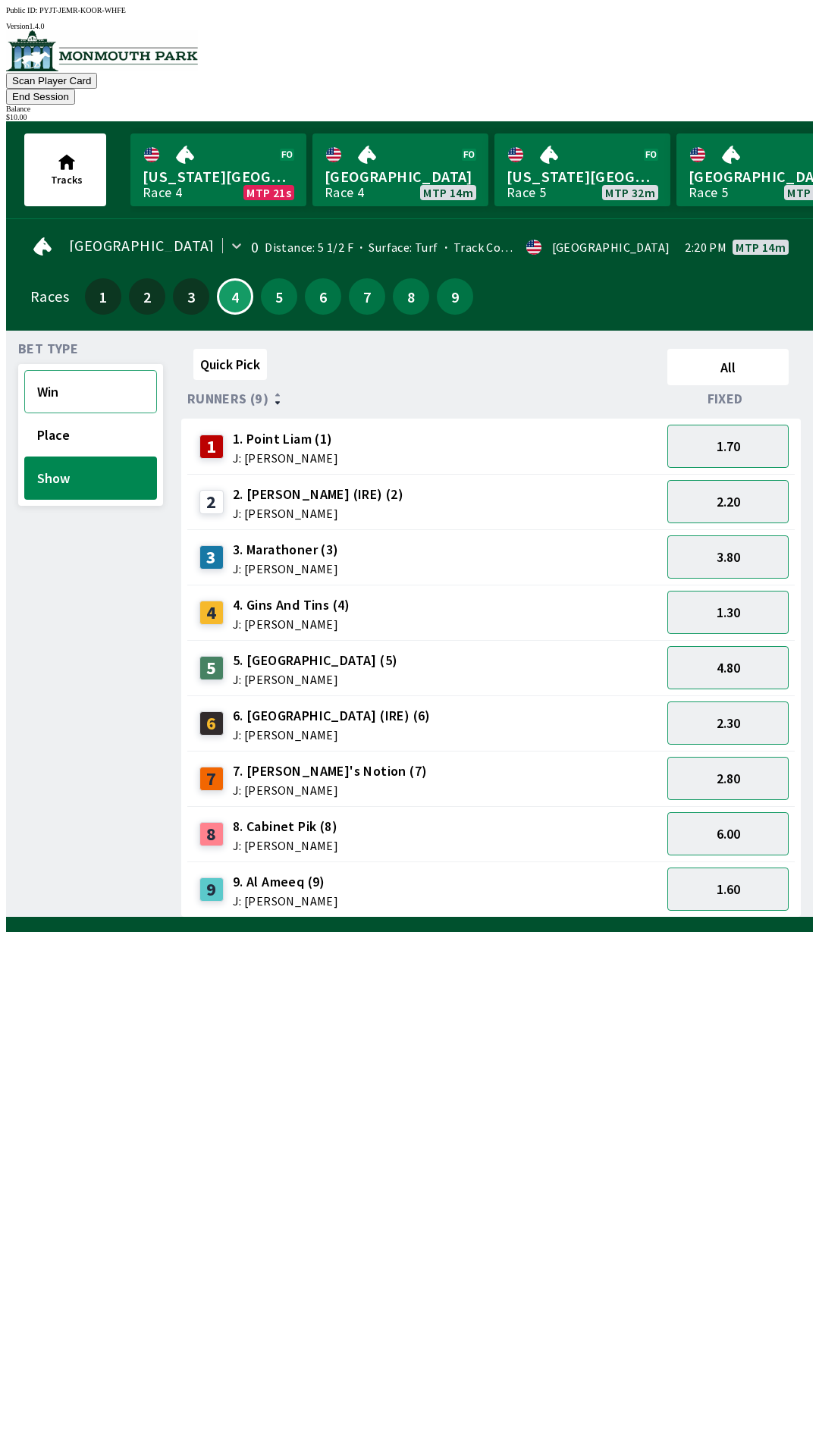
click at [105, 370] on button "Win" at bounding box center [90, 391] width 132 height 43
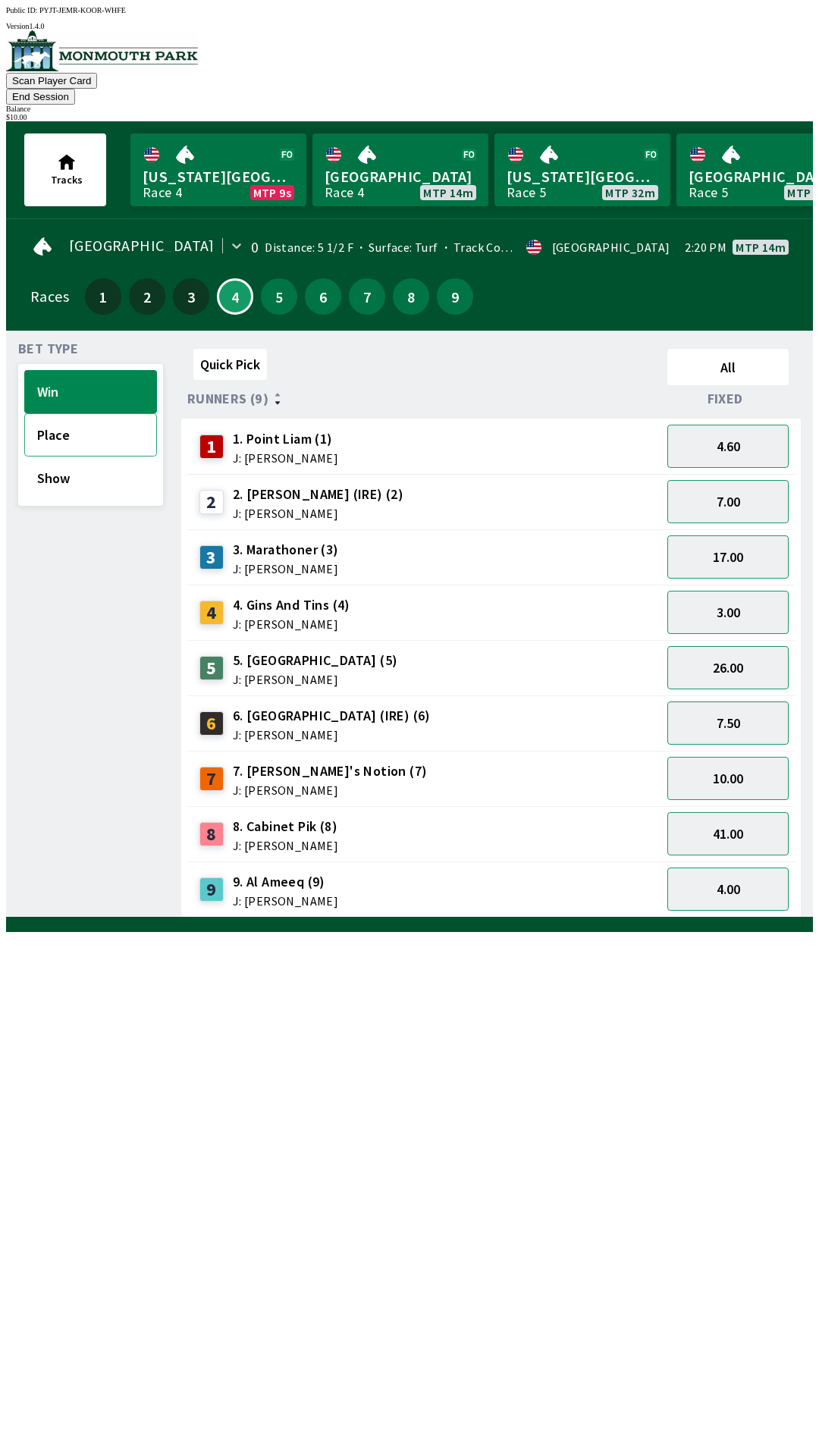
click at [86, 415] on button "Place" at bounding box center [90, 434] width 132 height 43
click at [741, 869] on button "2.15" at bounding box center [728, 889] width 121 height 43
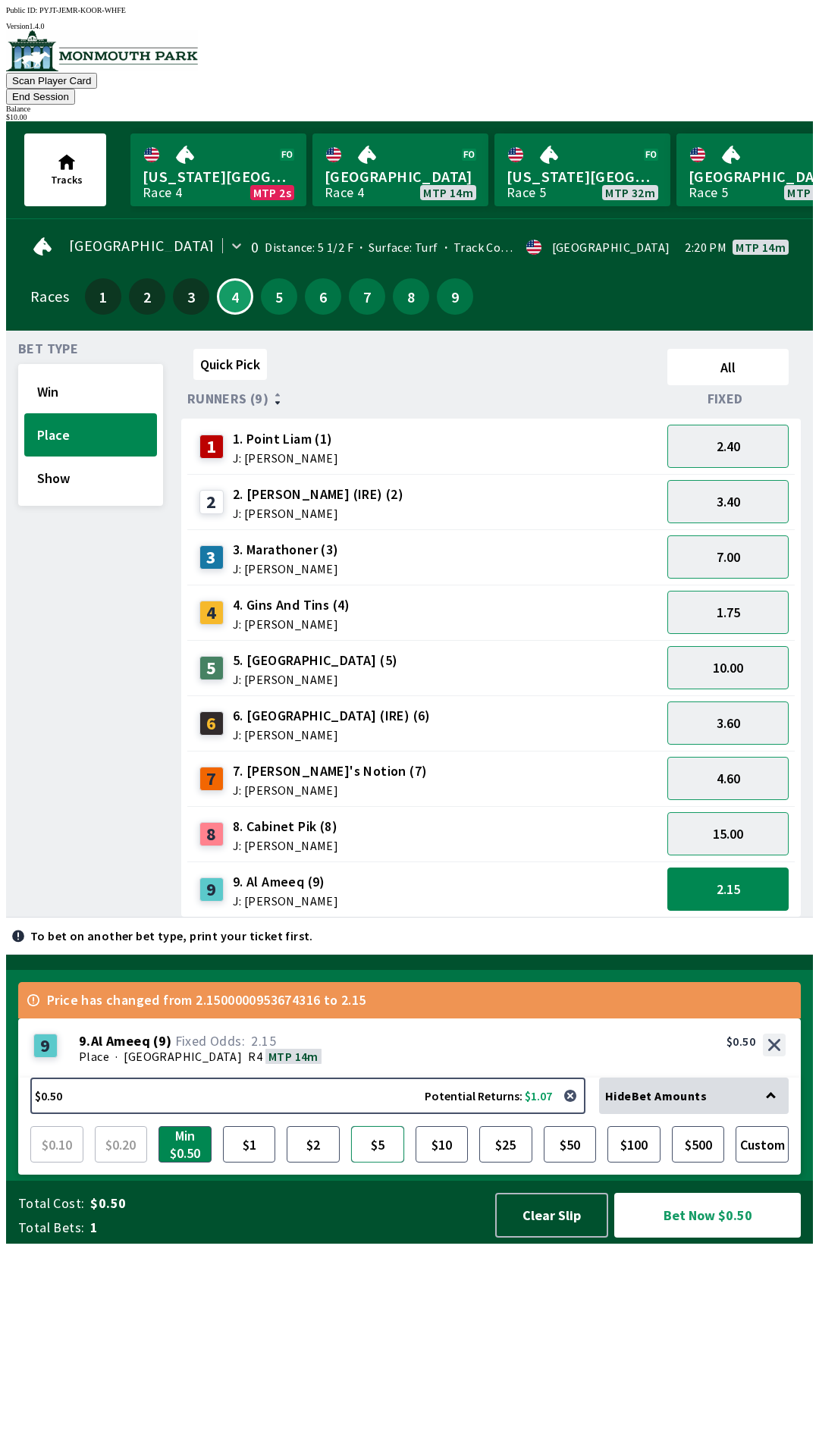
click at [388, 1162] on button "$5" at bounding box center [377, 1144] width 53 height 37
click at [454, 1162] on button "$10" at bounding box center [442, 1144] width 53 height 37
click at [389, 1162] on button "$5" at bounding box center [377, 1144] width 53 height 37
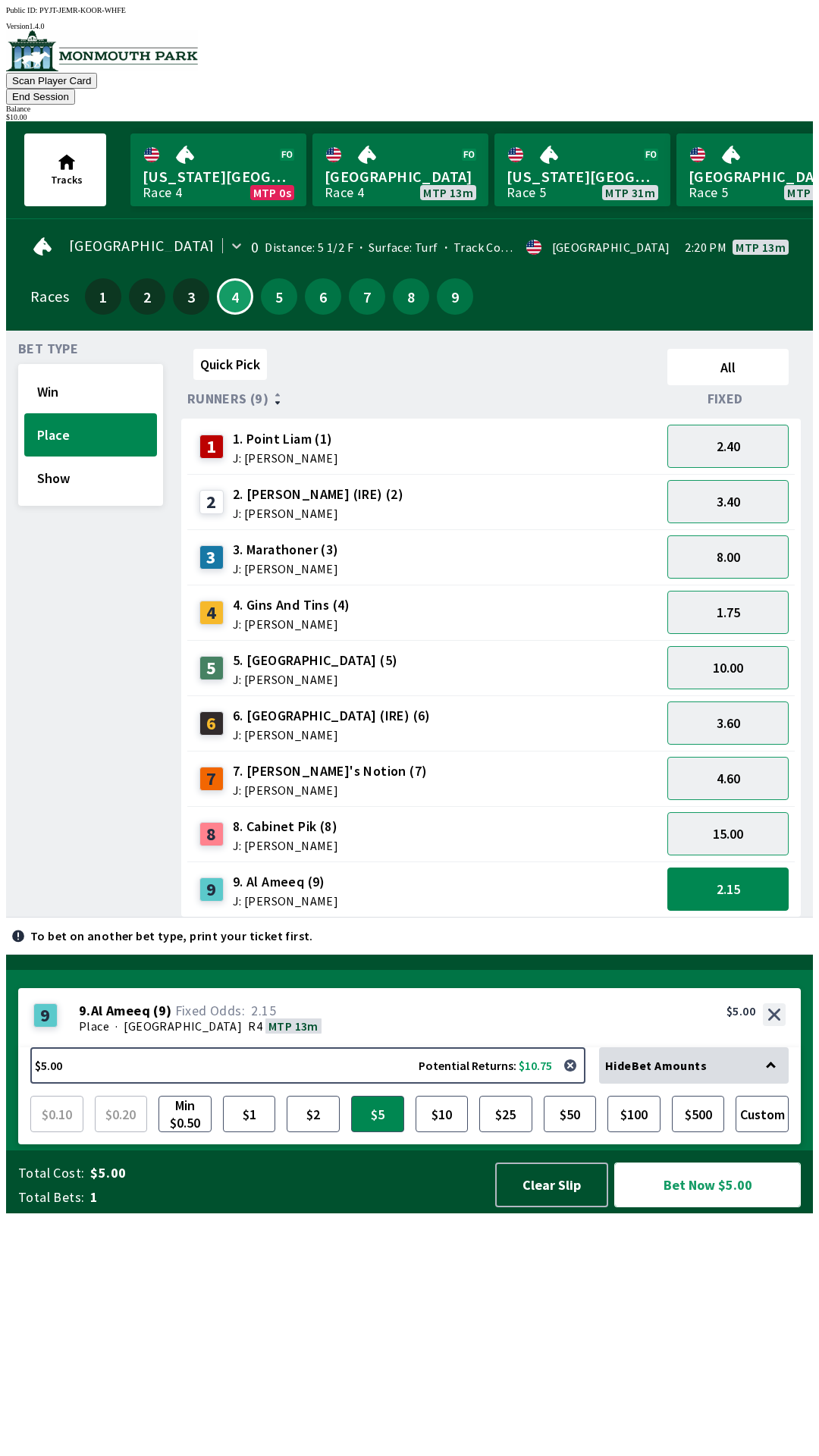
click at [722, 1207] on button "Bet Now $5.00" at bounding box center [707, 1184] width 186 height 45
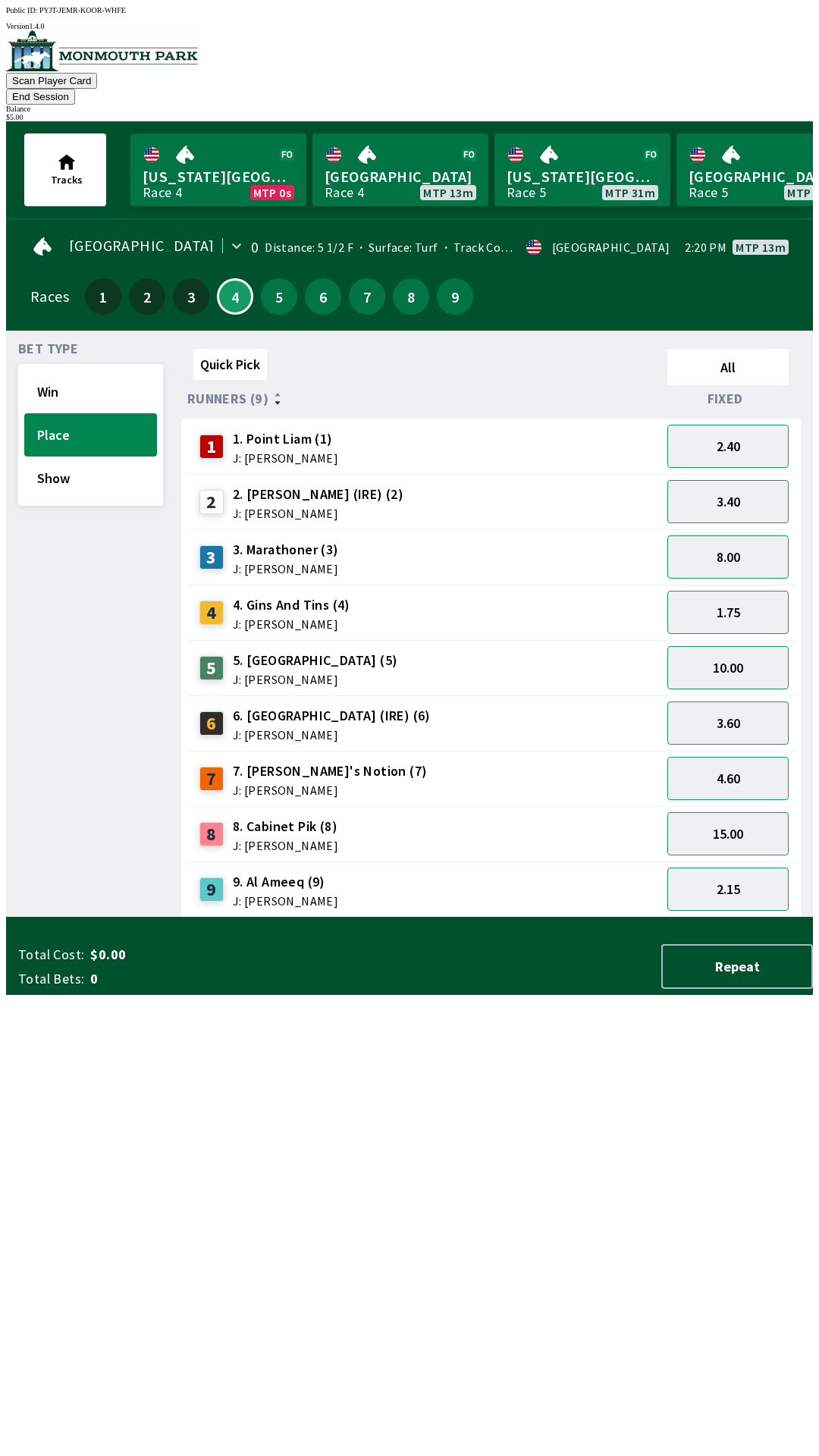
click at [532, 918] on div "Quick Pick All Runners (9) Fixed 1 1. Point [PERSON_NAME] (1) J: [PERSON_NAME] …" at bounding box center [497, 631] width 632 height 575
click at [90, 461] on button "Show" at bounding box center [90, 478] width 132 height 43
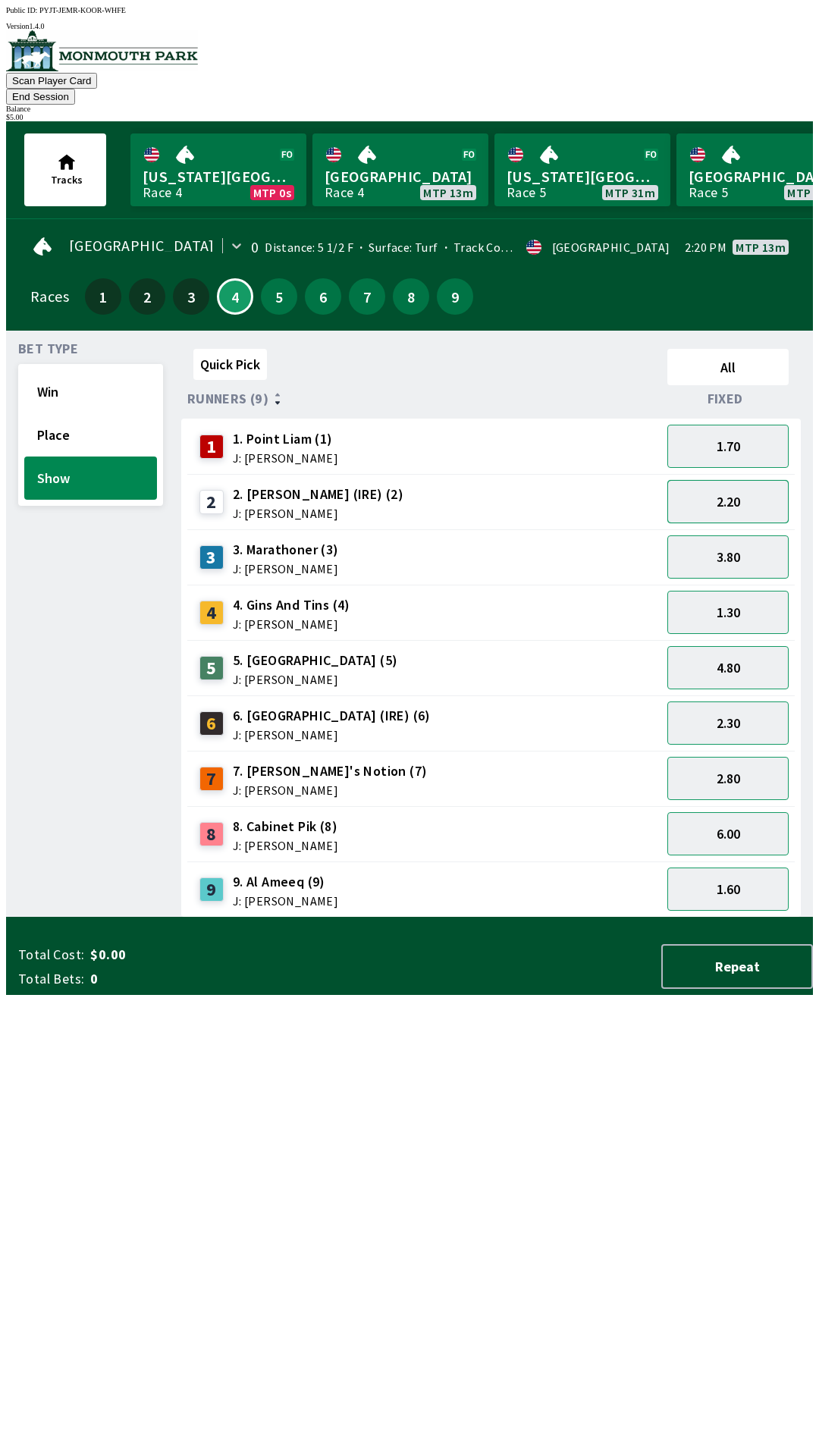
click at [766, 482] on button "2.20" at bounding box center [728, 501] width 121 height 43
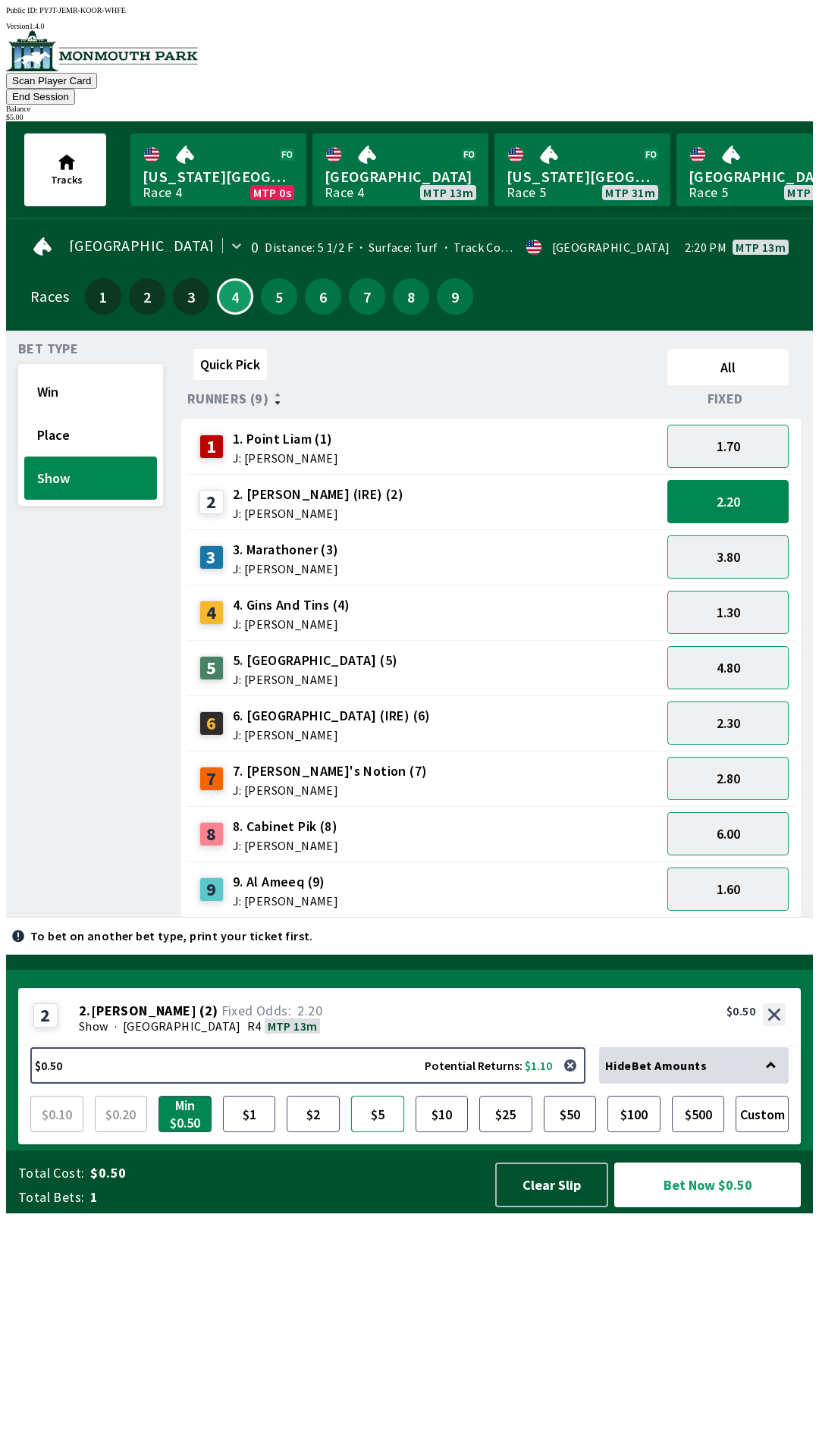
click at [390, 1133] on button "$5" at bounding box center [377, 1114] width 53 height 37
click at [707, 1207] on button "Bet Now $5.00" at bounding box center [707, 1184] width 186 height 45
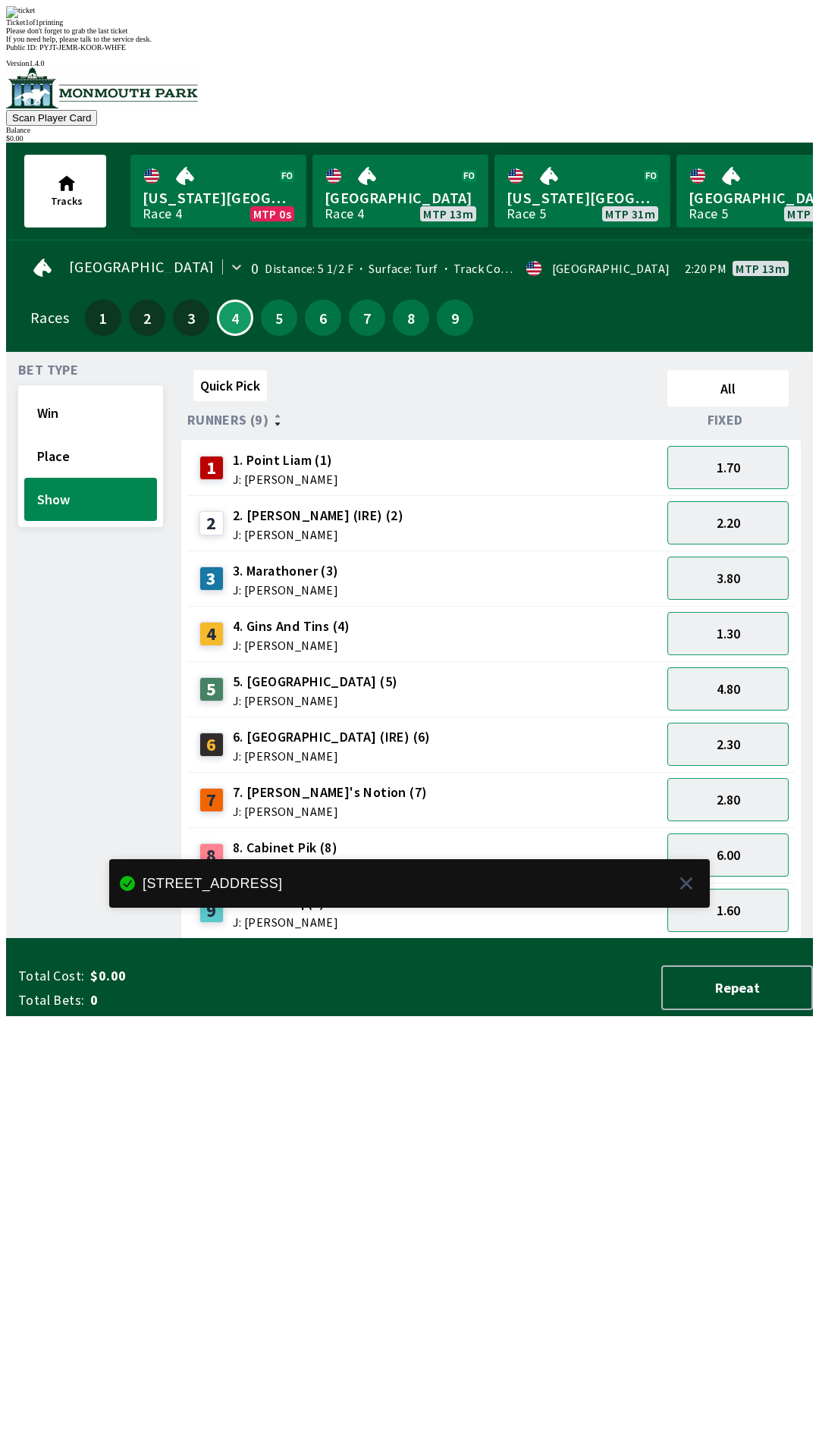
click at [267, 939] on div "Quick Pick All Runners (9) Fixed 1 1. Point [PERSON_NAME] (1) J: [PERSON_NAME] …" at bounding box center [497, 652] width 632 height 575
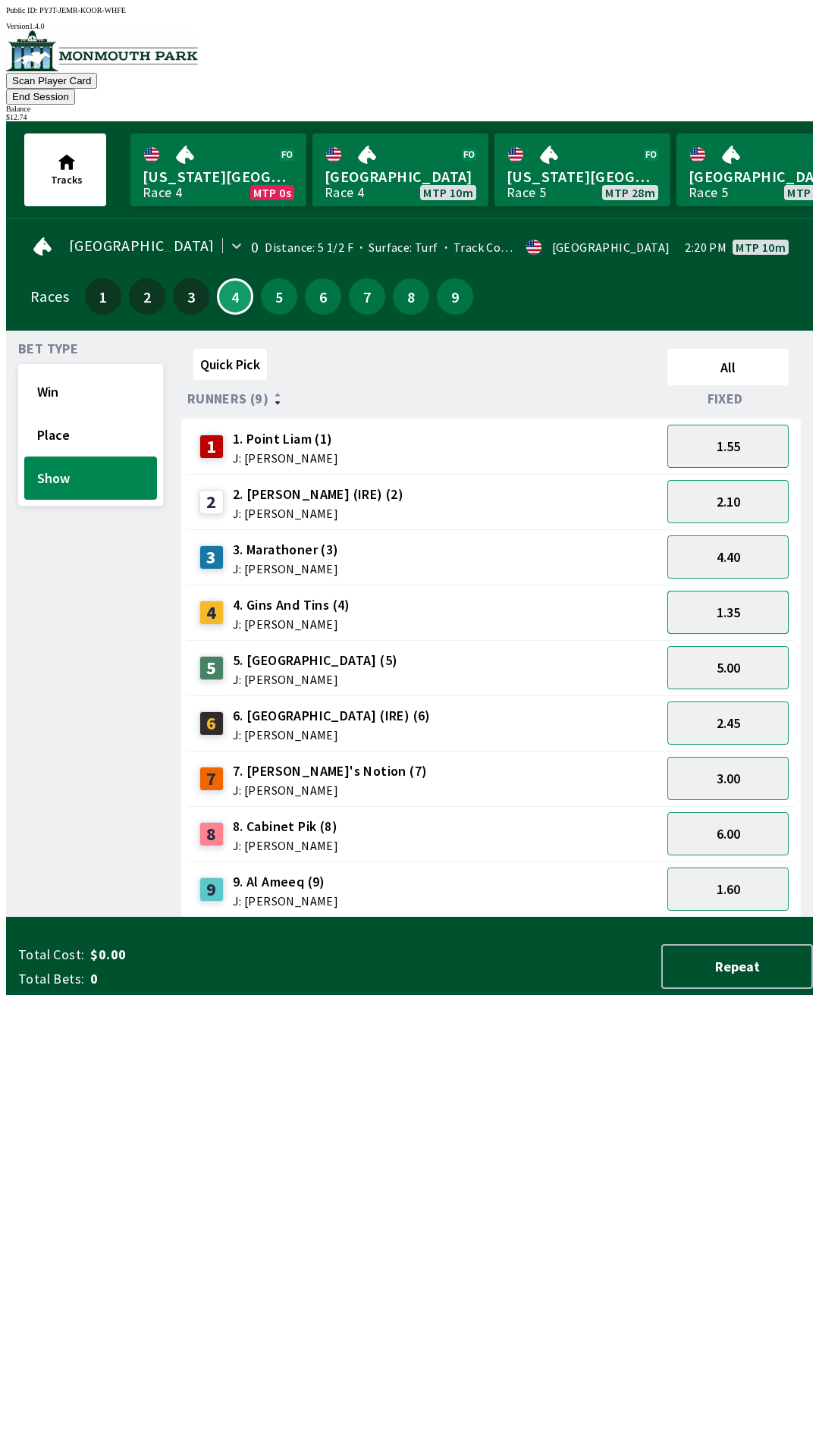
click at [755, 591] on button "1.35" at bounding box center [728, 612] width 121 height 43
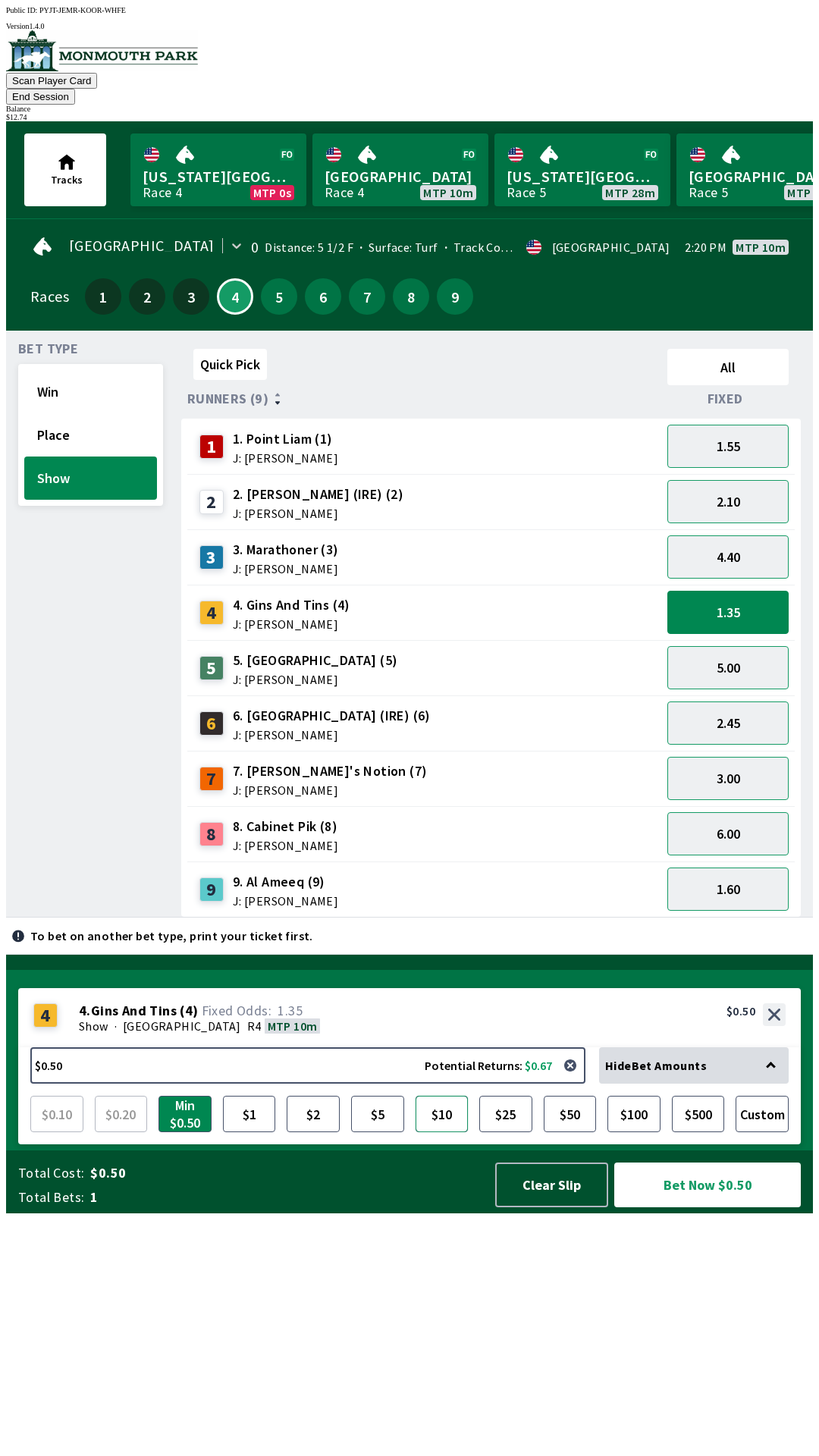
click at [433, 1133] on button "$10" at bounding box center [442, 1114] width 53 height 37
click at [389, 1133] on button "$5" at bounding box center [377, 1114] width 53 height 37
click at [315, 1133] on button "$2" at bounding box center [312, 1114] width 53 height 37
click at [760, 652] on button "5.00" at bounding box center [728, 667] width 121 height 43
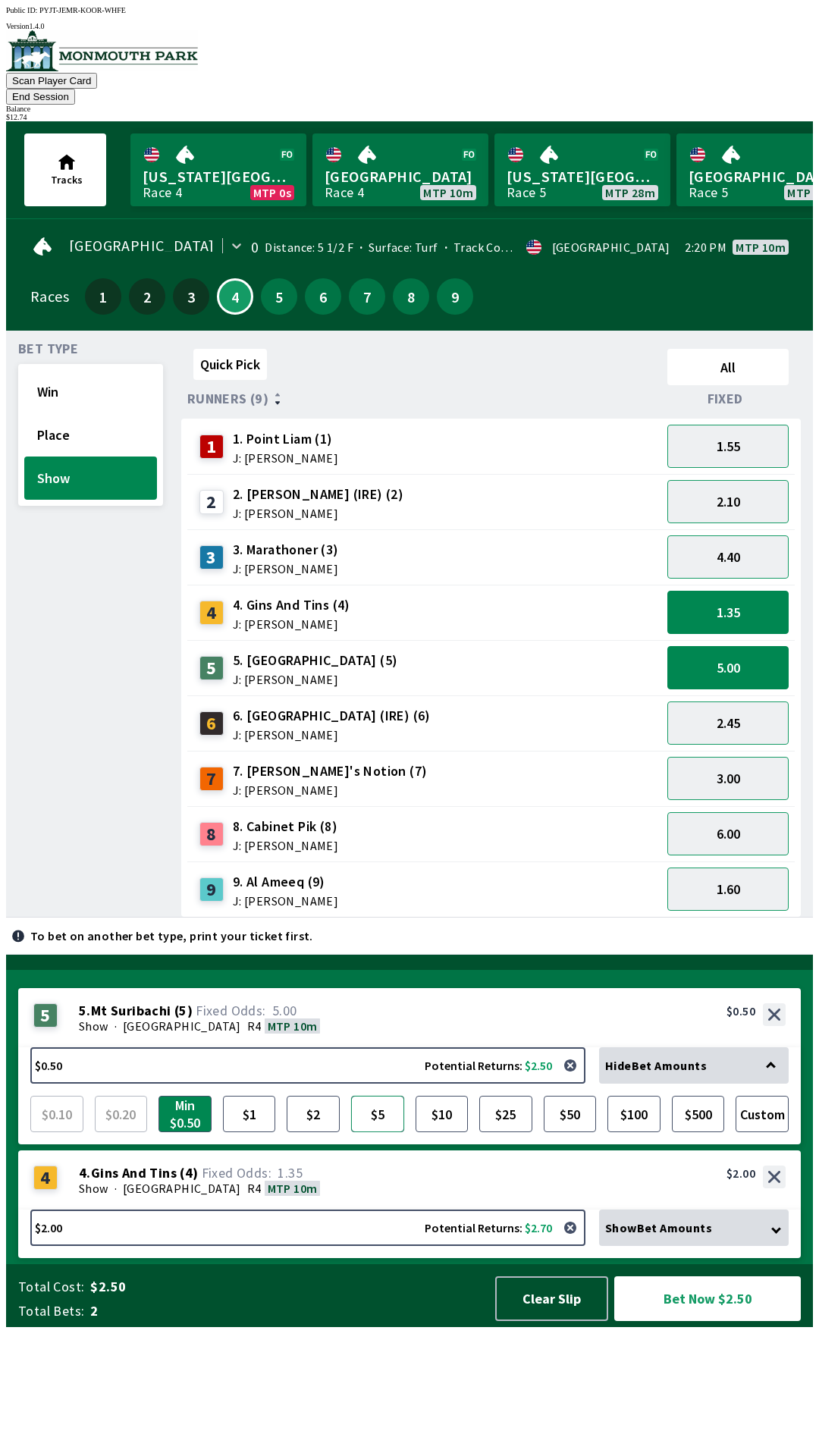
click at [378, 1133] on button "$5" at bounding box center [377, 1114] width 53 height 37
click at [455, 1133] on button "$10" at bounding box center [442, 1114] width 53 height 37
click at [380, 1133] on button "$5" at bounding box center [377, 1114] width 53 height 37
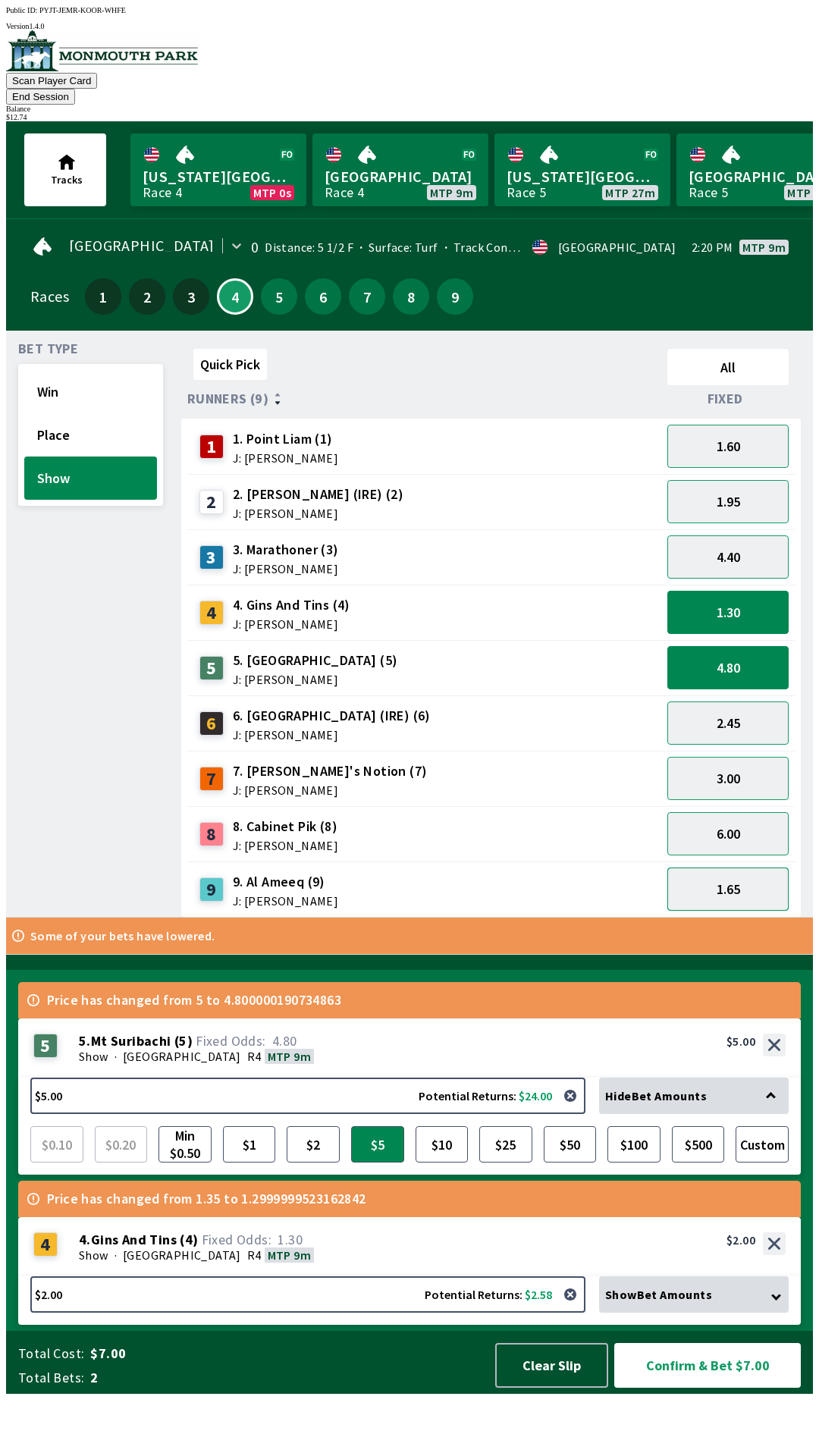
click at [767, 873] on button "1.65" at bounding box center [728, 889] width 121 height 43
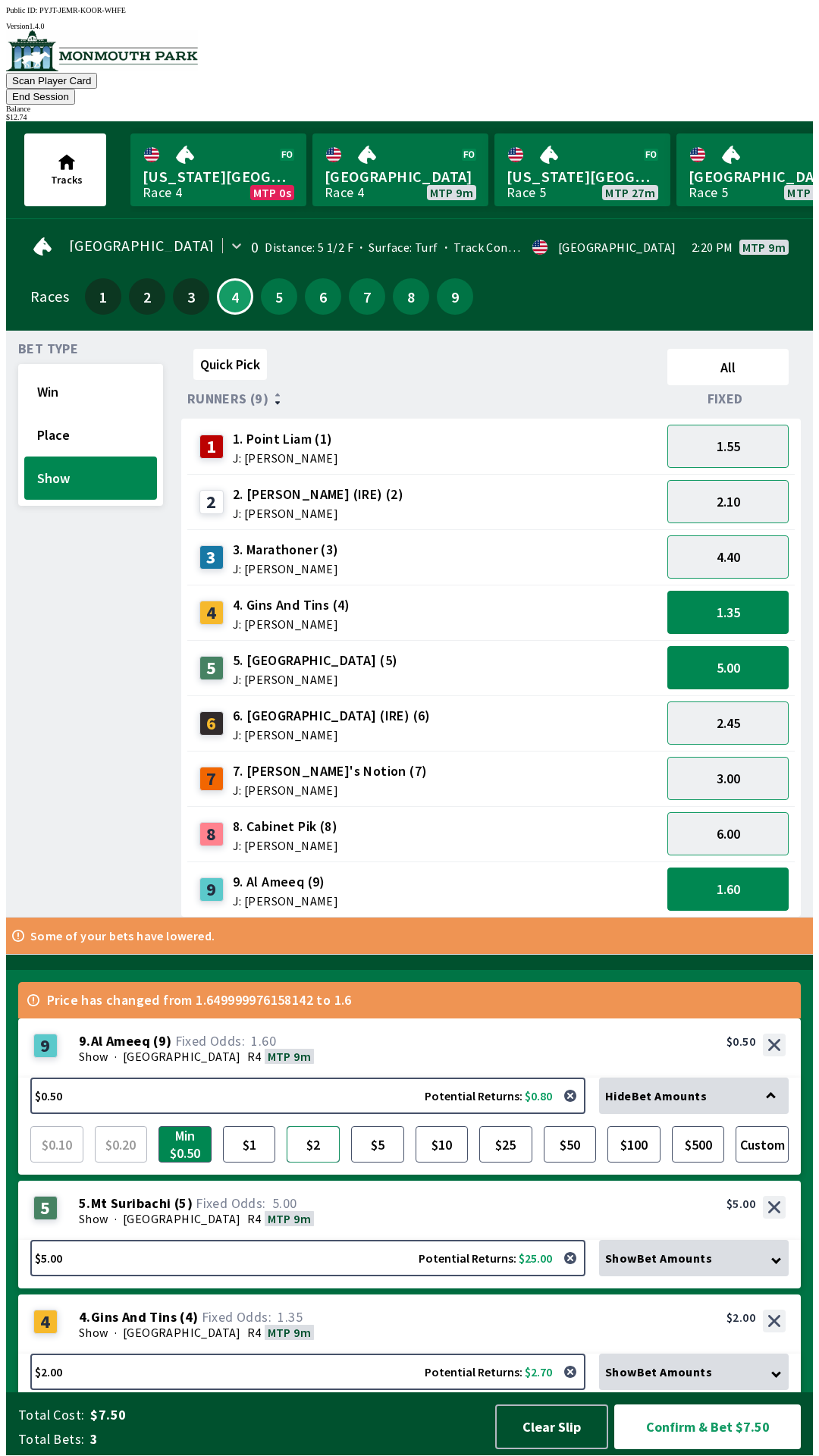
click at [317, 1141] on button "$2" at bounding box center [312, 1144] width 53 height 37
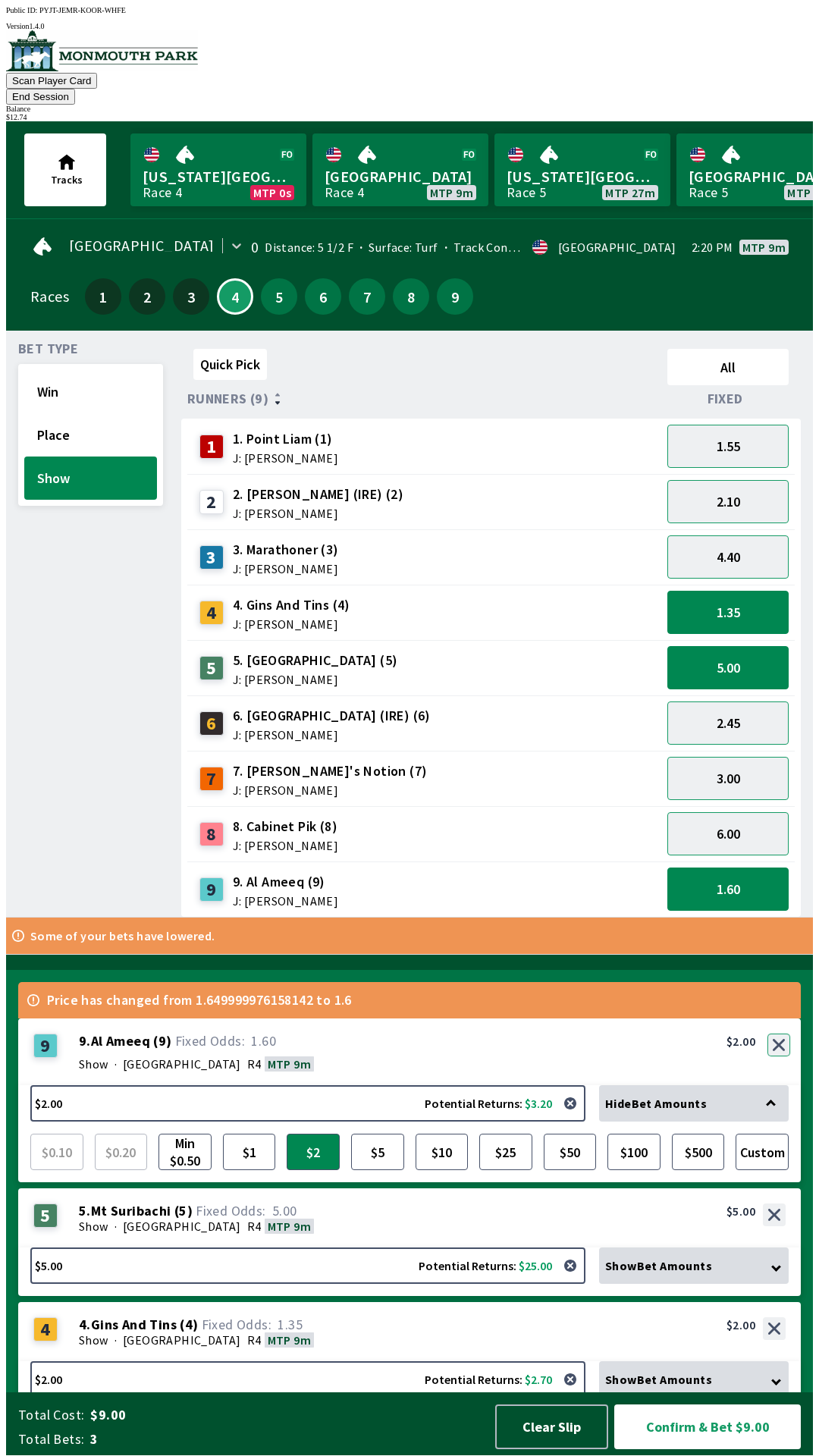
click at [780, 1048] on button "button" at bounding box center [778, 1045] width 23 height 23
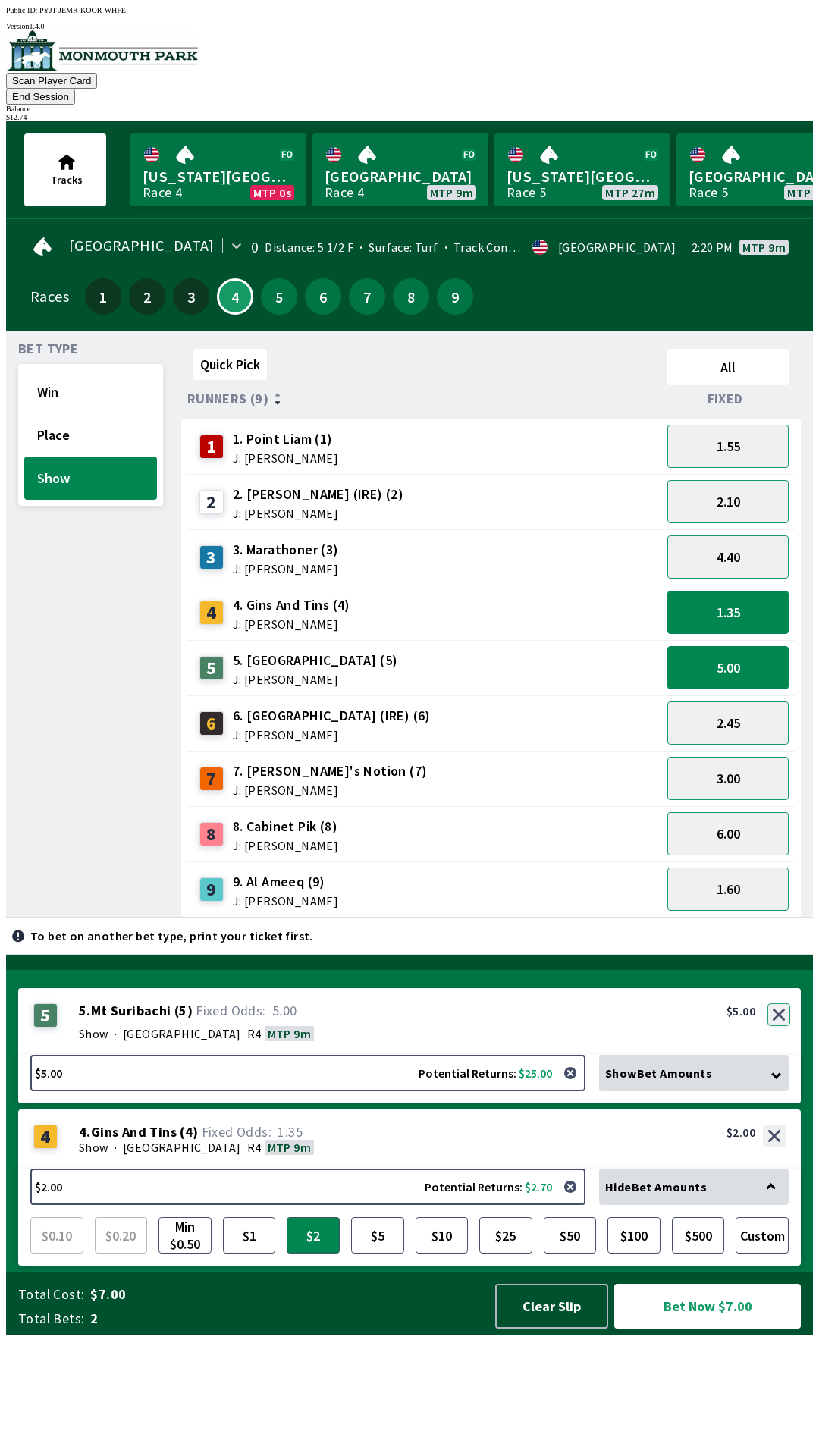
click at [780, 1026] on button "button" at bounding box center [778, 1014] width 23 height 23
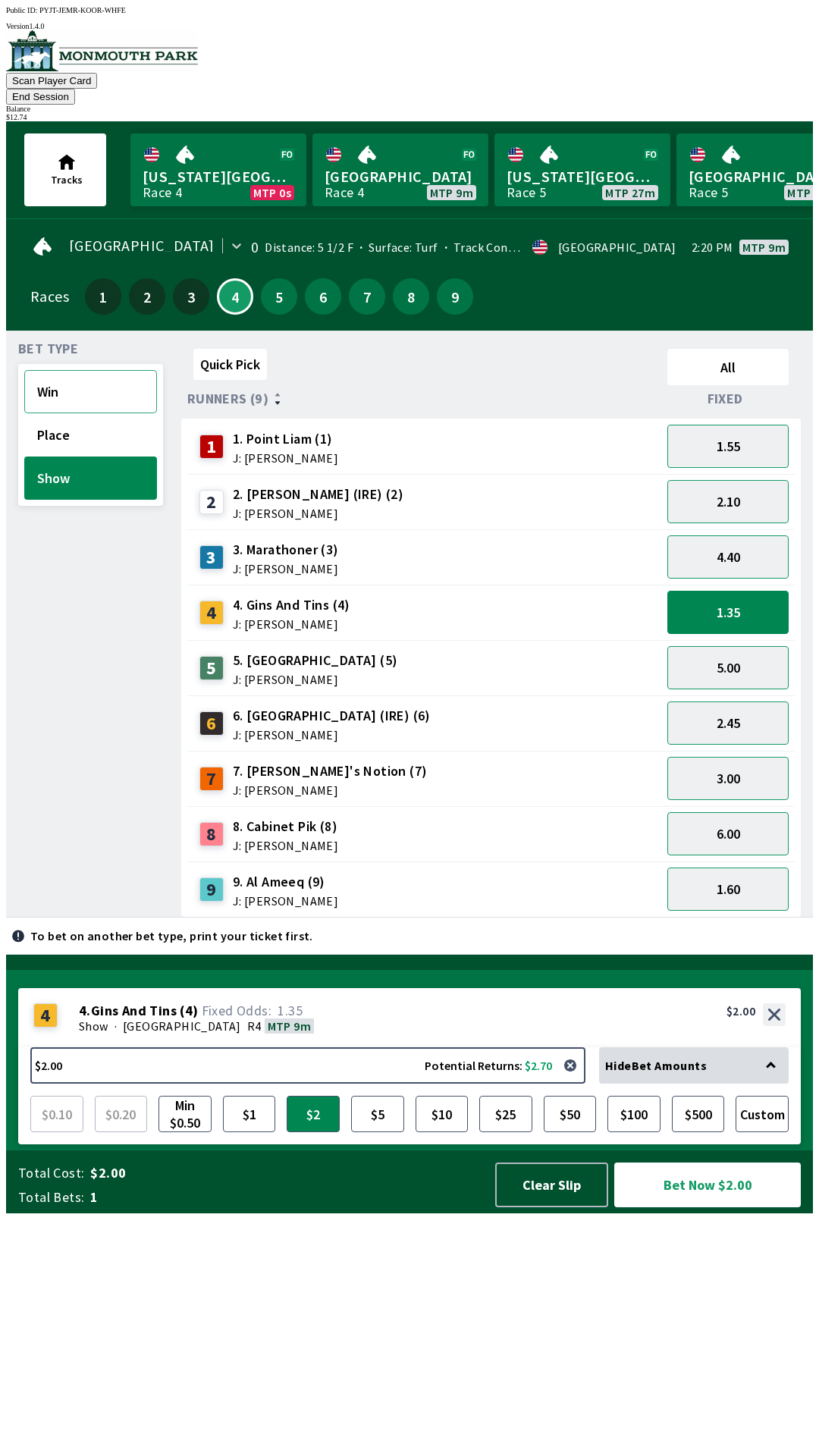
click at [101, 383] on button "Win" at bounding box center [90, 391] width 132 height 43
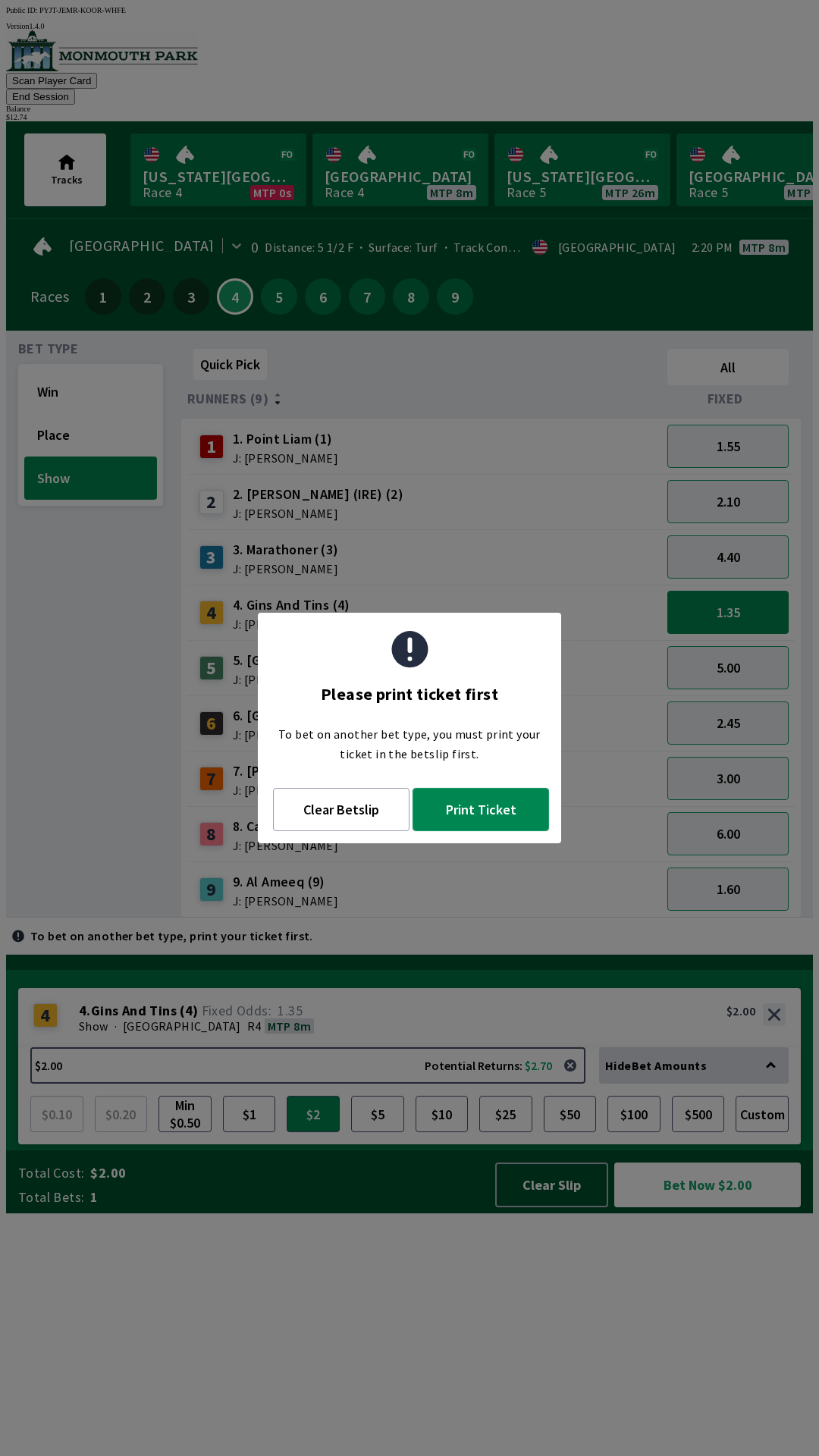
click at [513, 805] on button "Print Ticket" at bounding box center [481, 809] width 136 height 43
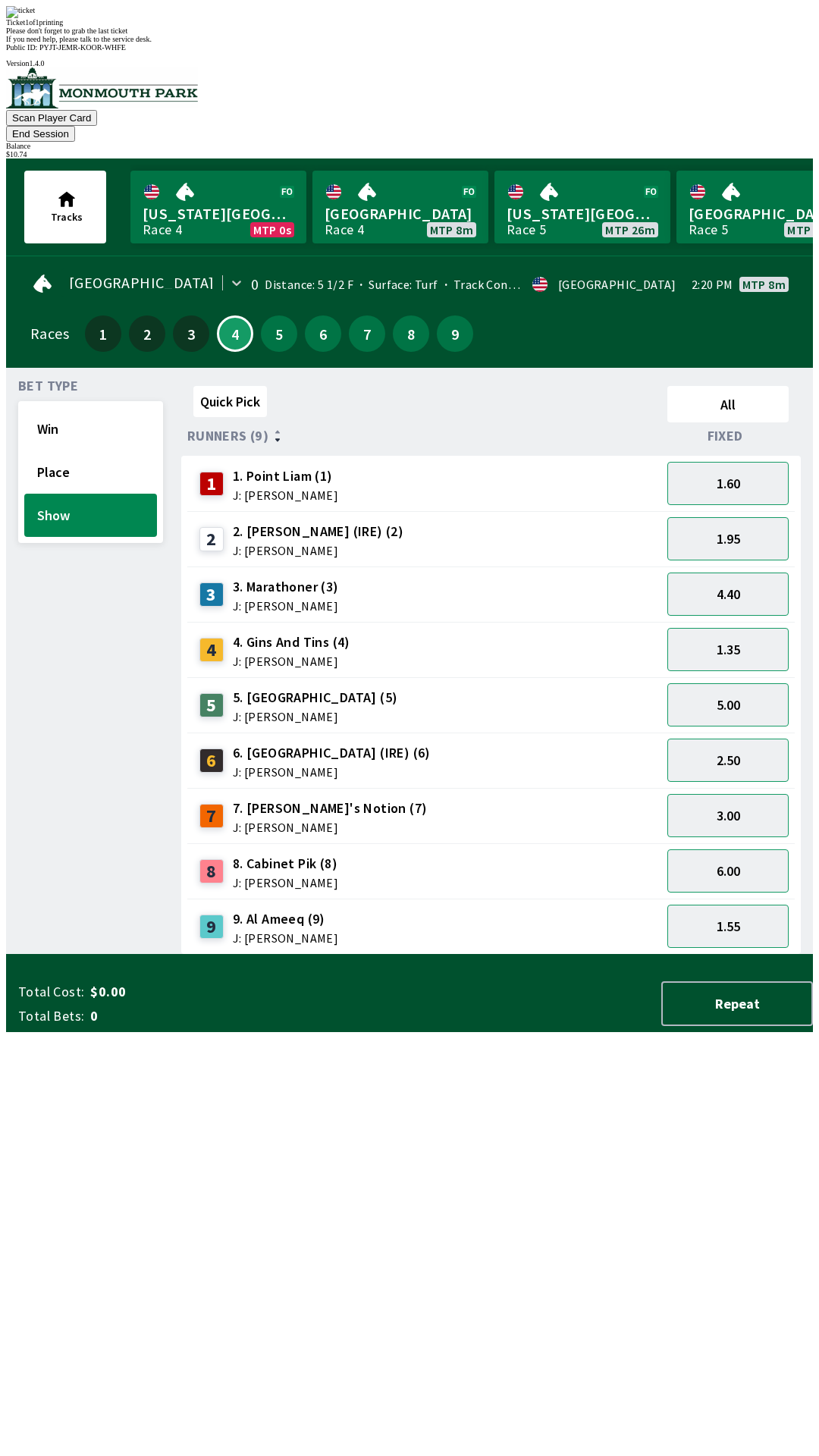
click at [656, 955] on div "Quick Pick All Runners (9) Fixed 1 1. Point [PERSON_NAME] (1) J: [PERSON_NAME] …" at bounding box center [497, 668] width 632 height 575
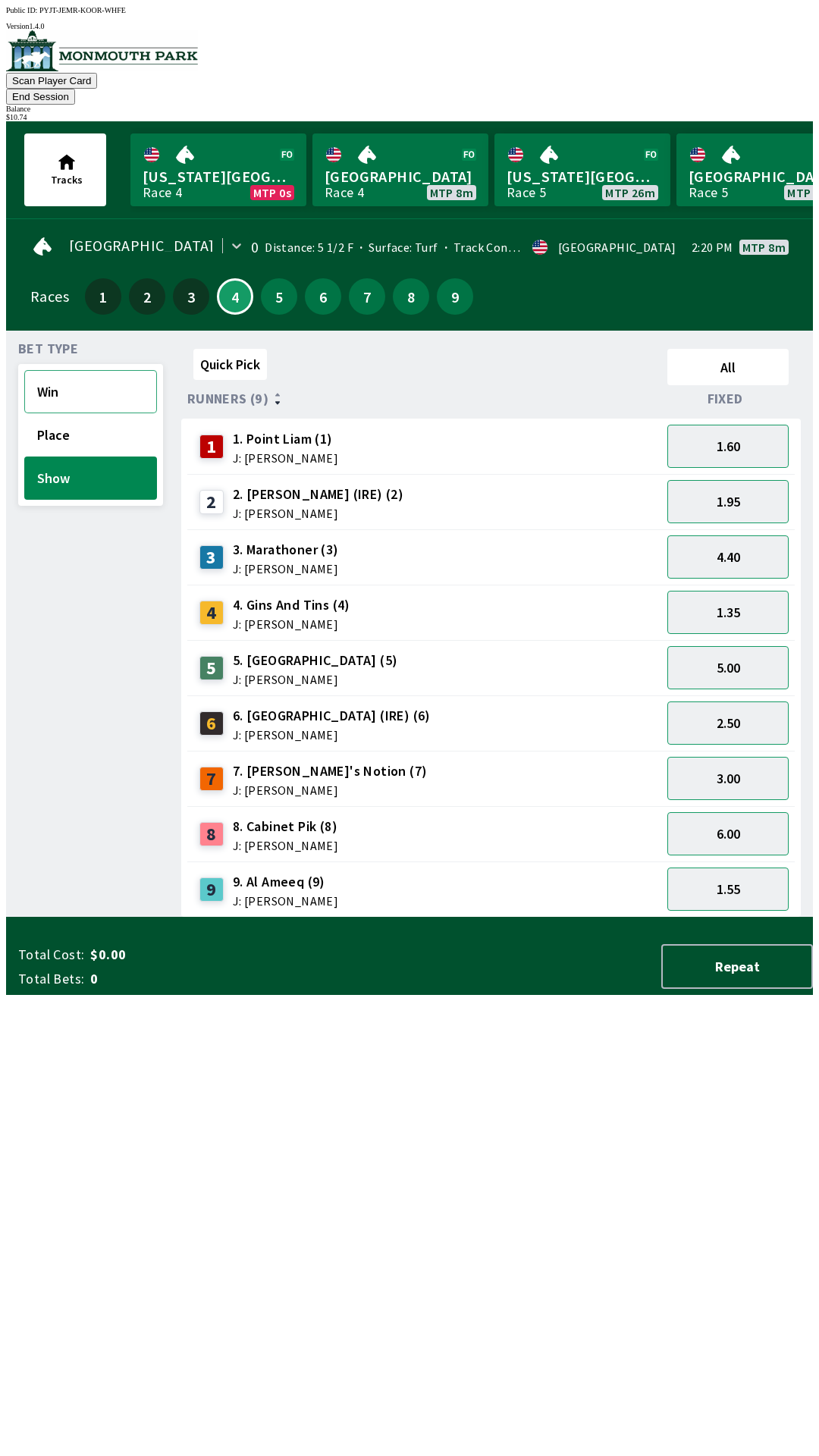
click at [110, 372] on button "Win" at bounding box center [90, 391] width 132 height 43
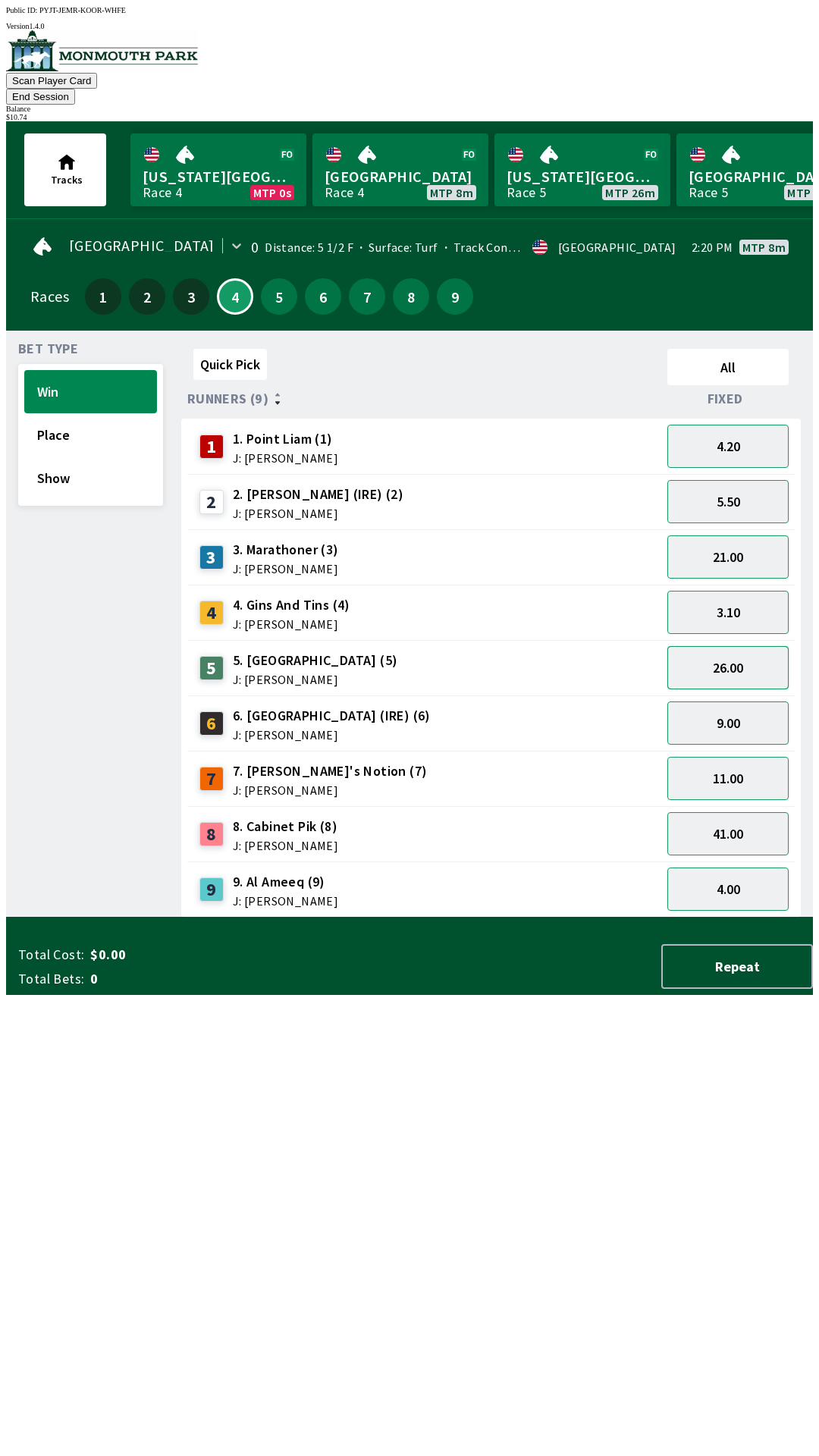
click at [756, 646] on button "26.00" at bounding box center [728, 667] width 121 height 43
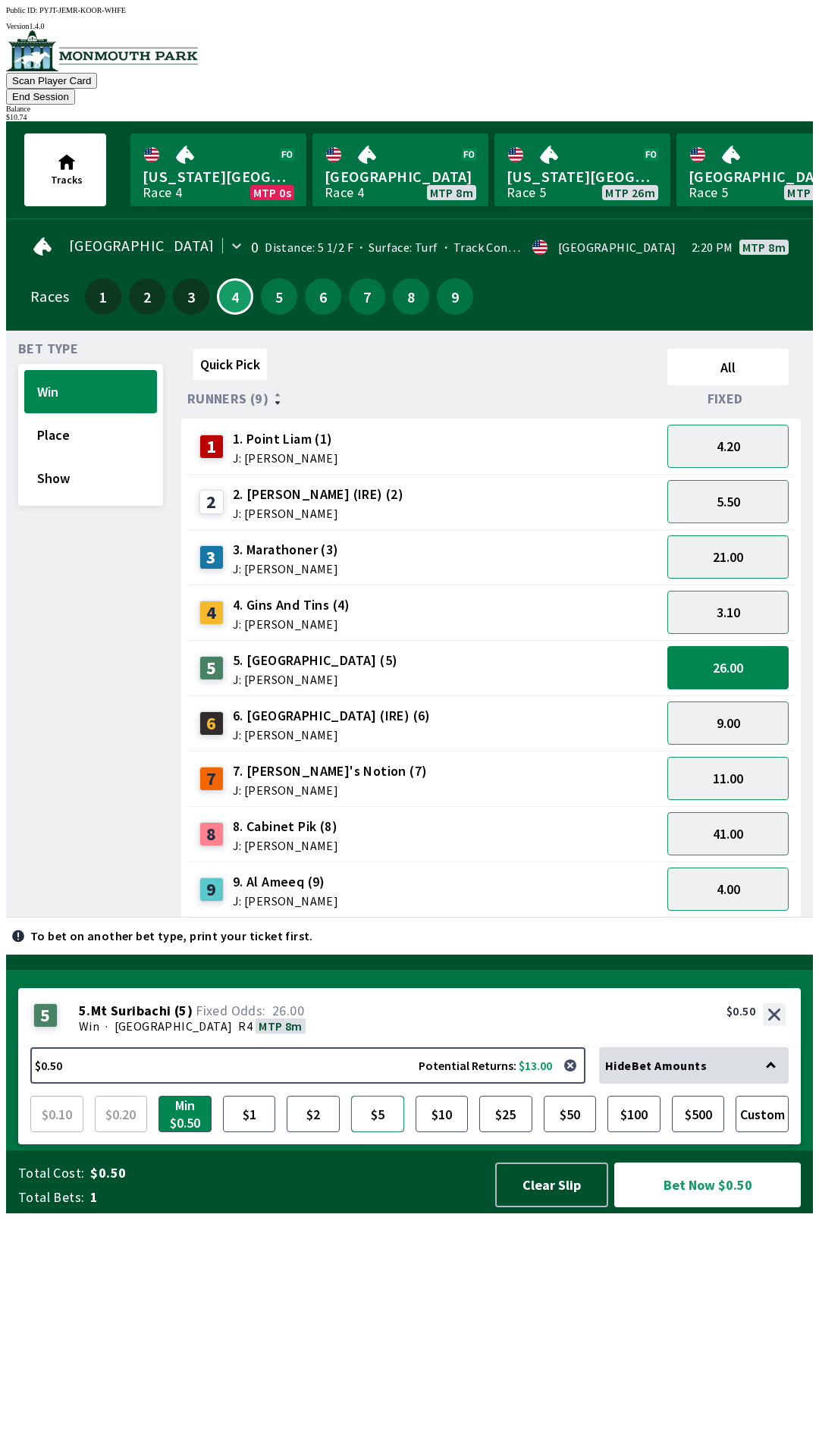
click at [386, 1133] on button "$5" at bounding box center [377, 1114] width 53 height 37
click at [711, 1207] on button "Bet Now $5.00" at bounding box center [707, 1184] width 186 height 45
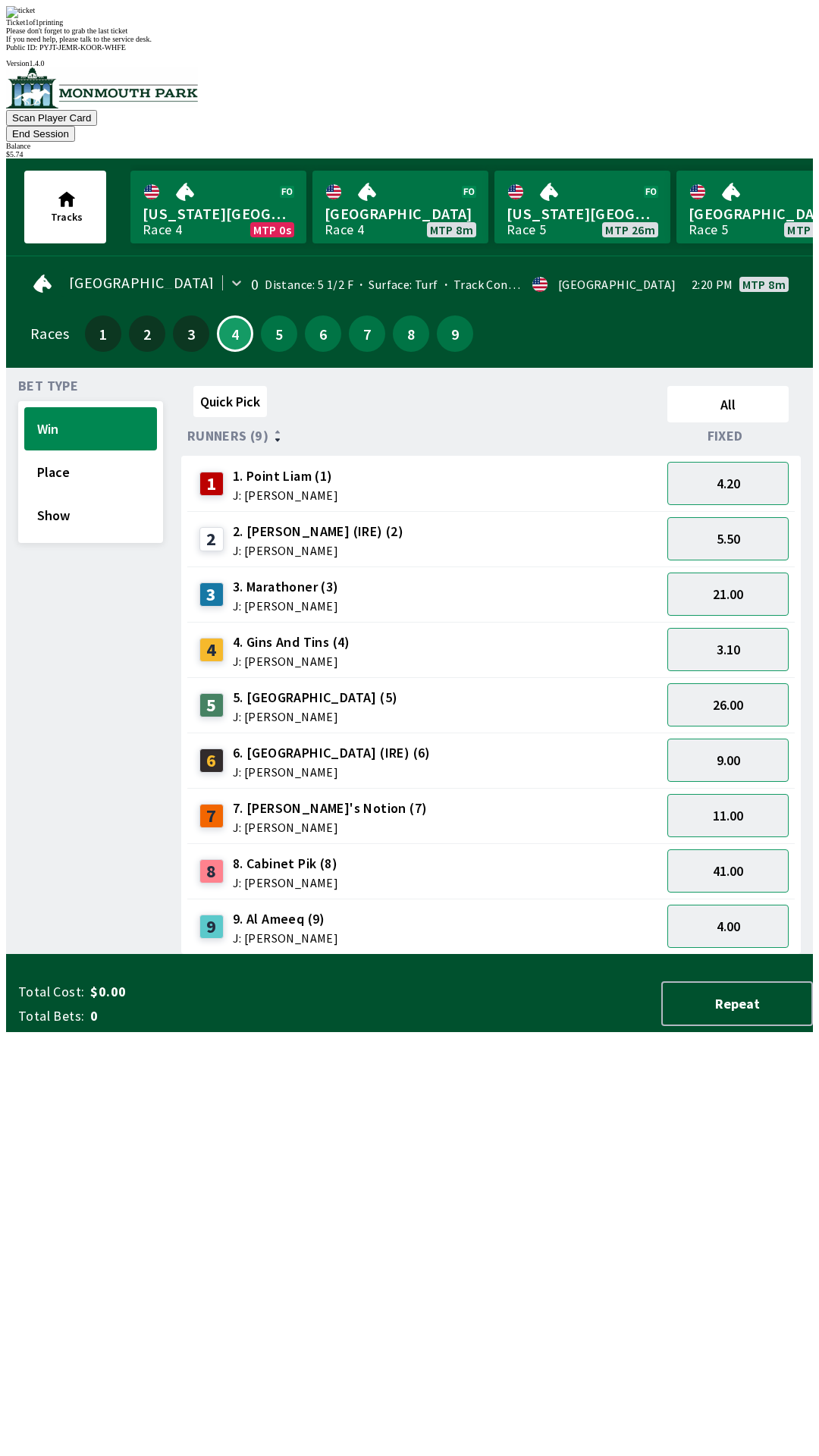
click at [473, 955] on div "Quick Pick All Runners (9) Fixed 1 1. Point [PERSON_NAME] (1) J: [PERSON_NAME] …" at bounding box center [497, 668] width 632 height 575
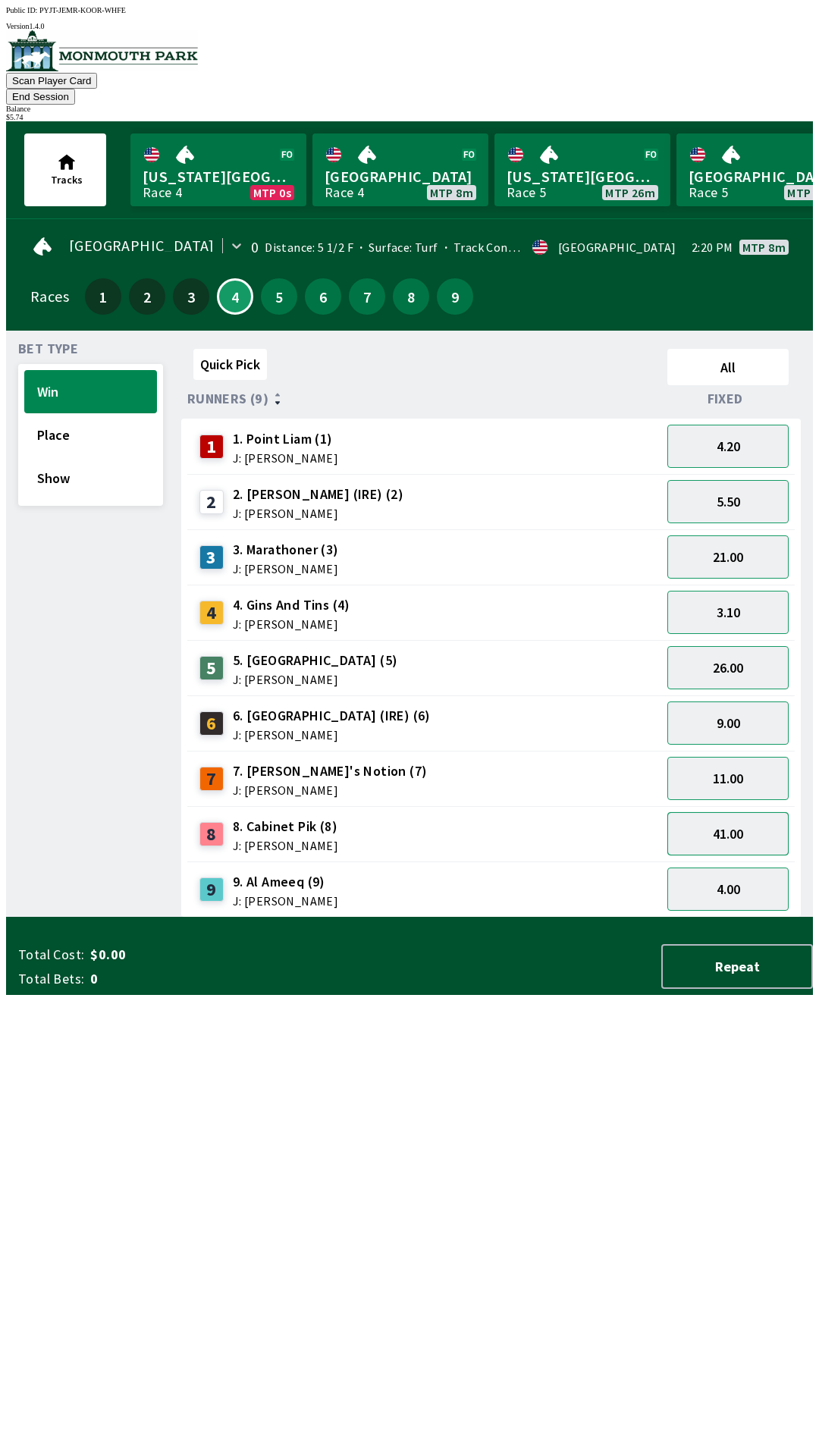
click at [783, 812] on button "41.00" at bounding box center [728, 833] width 121 height 43
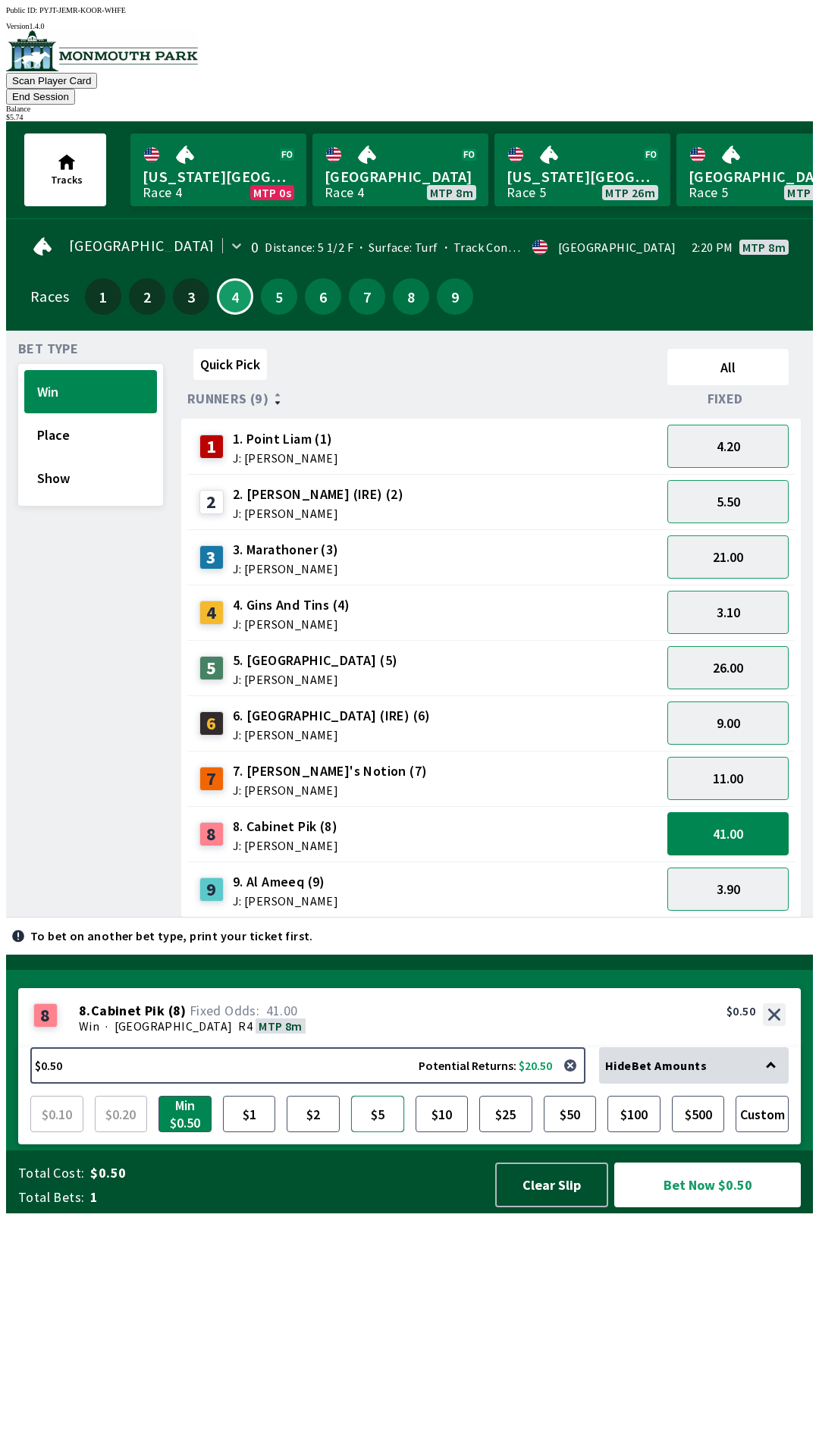
click at [382, 1133] on button "$5" at bounding box center [377, 1114] width 53 height 37
click at [740, 1207] on button "Bet Now $5.00" at bounding box center [707, 1184] width 186 height 45
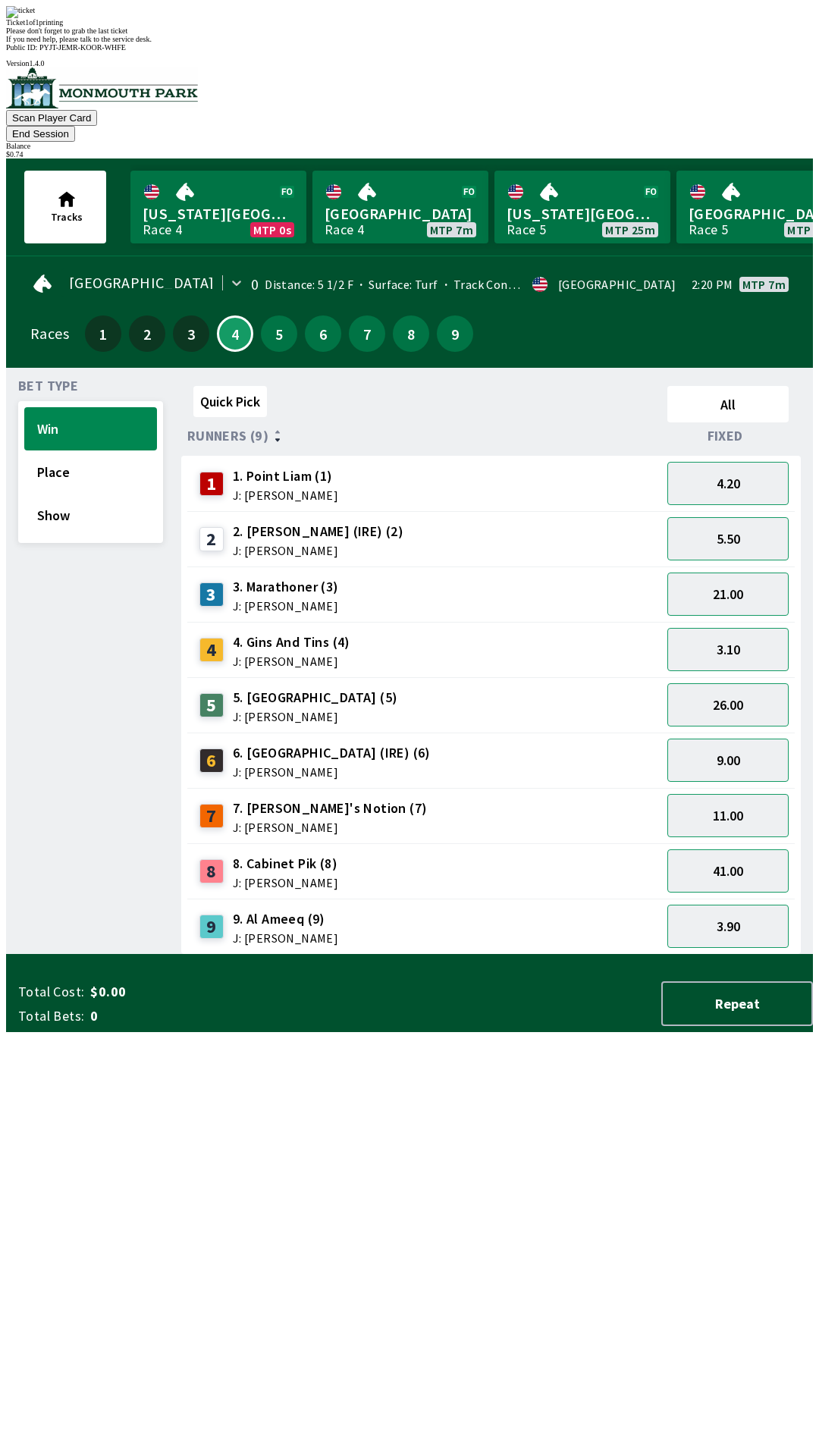
click at [551, 955] on div "Quick Pick All Runners (9) Fixed 1 1. Point [PERSON_NAME] (1) J: [PERSON_NAME] …" at bounding box center [497, 668] width 632 height 575
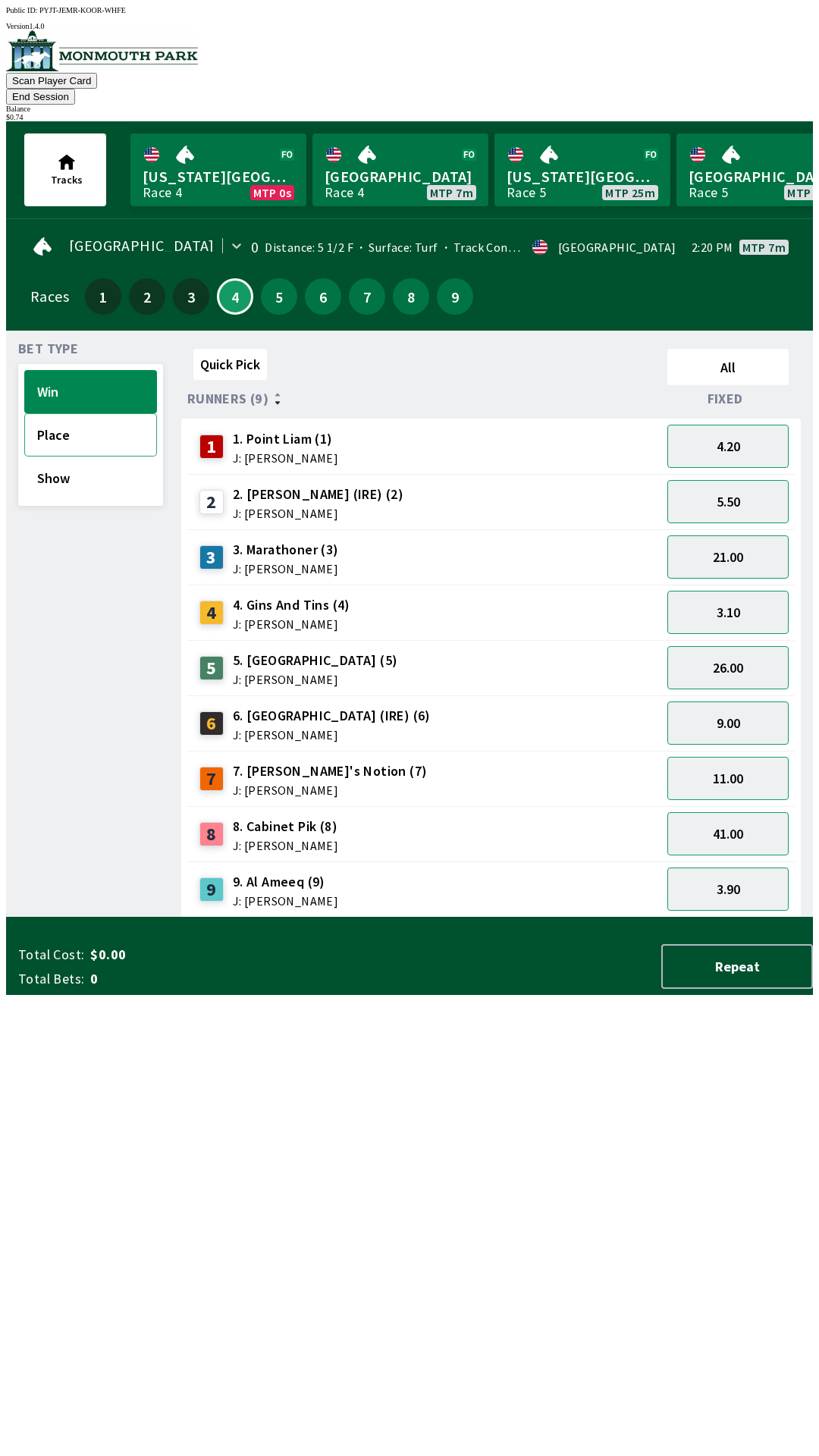
click at [116, 421] on button "Place" at bounding box center [90, 434] width 132 height 43
click at [113, 471] on button "Show" at bounding box center [90, 478] width 132 height 43
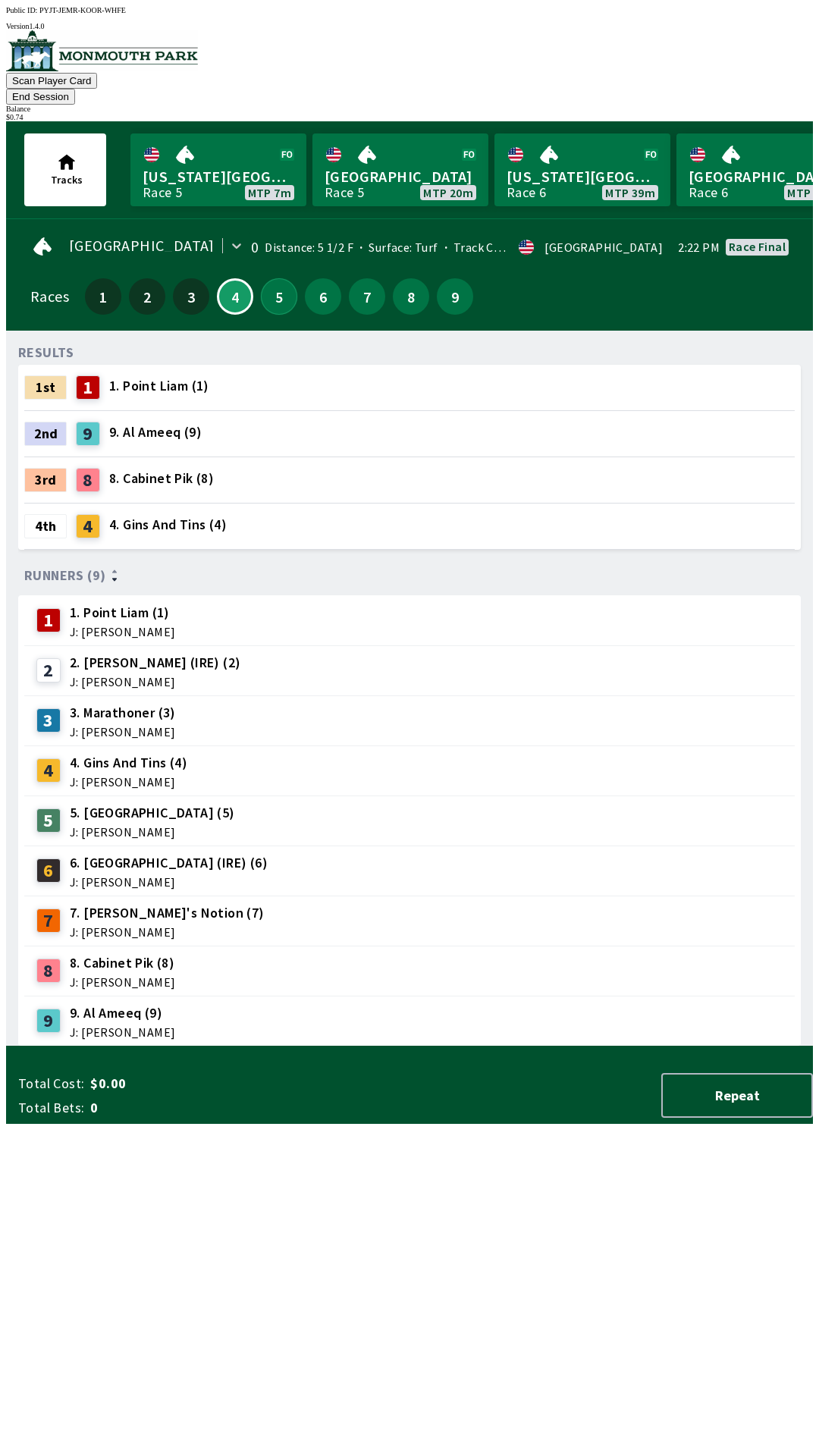
click at [267, 279] on button "5" at bounding box center [279, 297] width 37 height 37
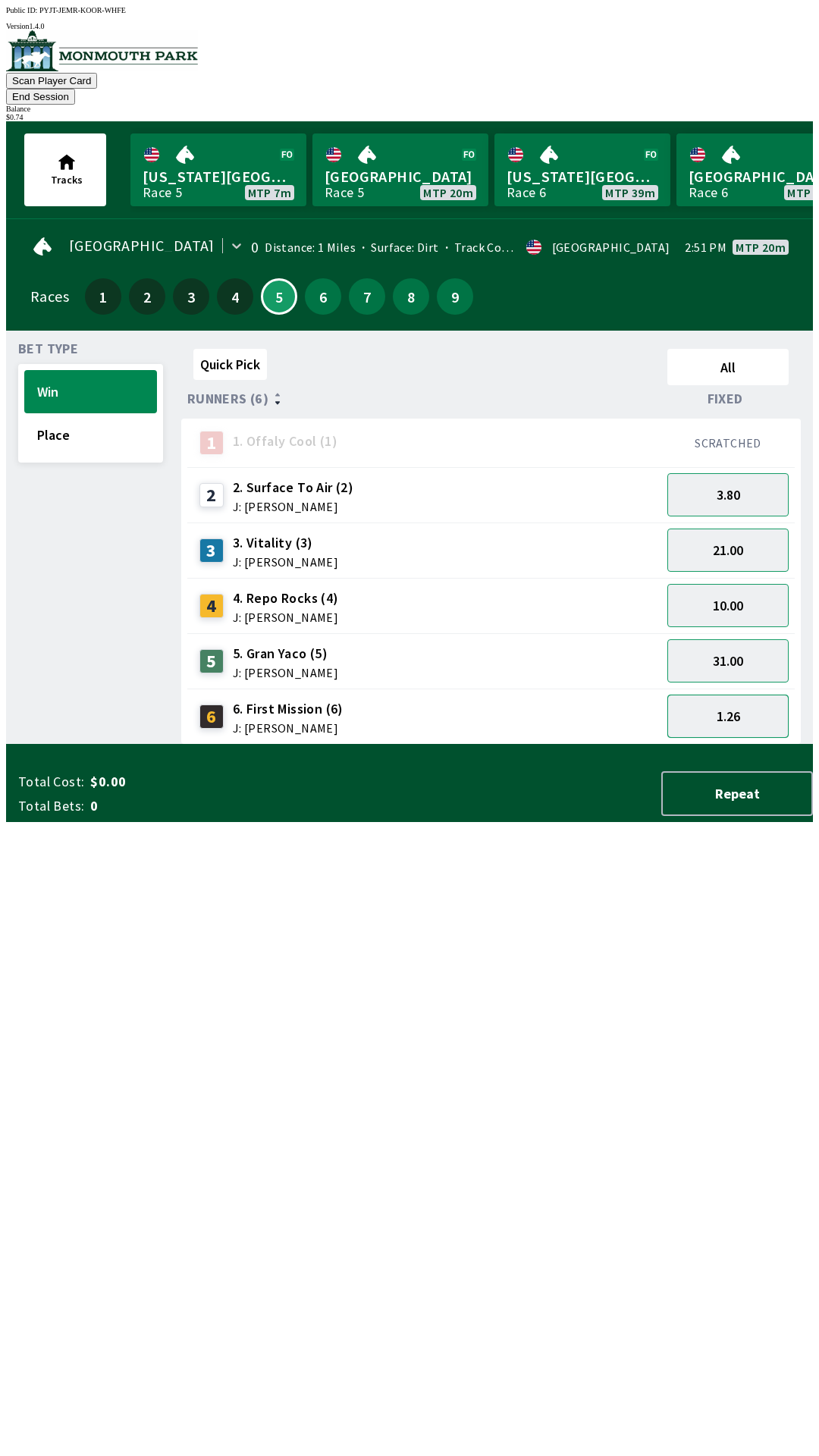
click at [748, 695] on button "1.26" at bounding box center [728, 716] width 121 height 43
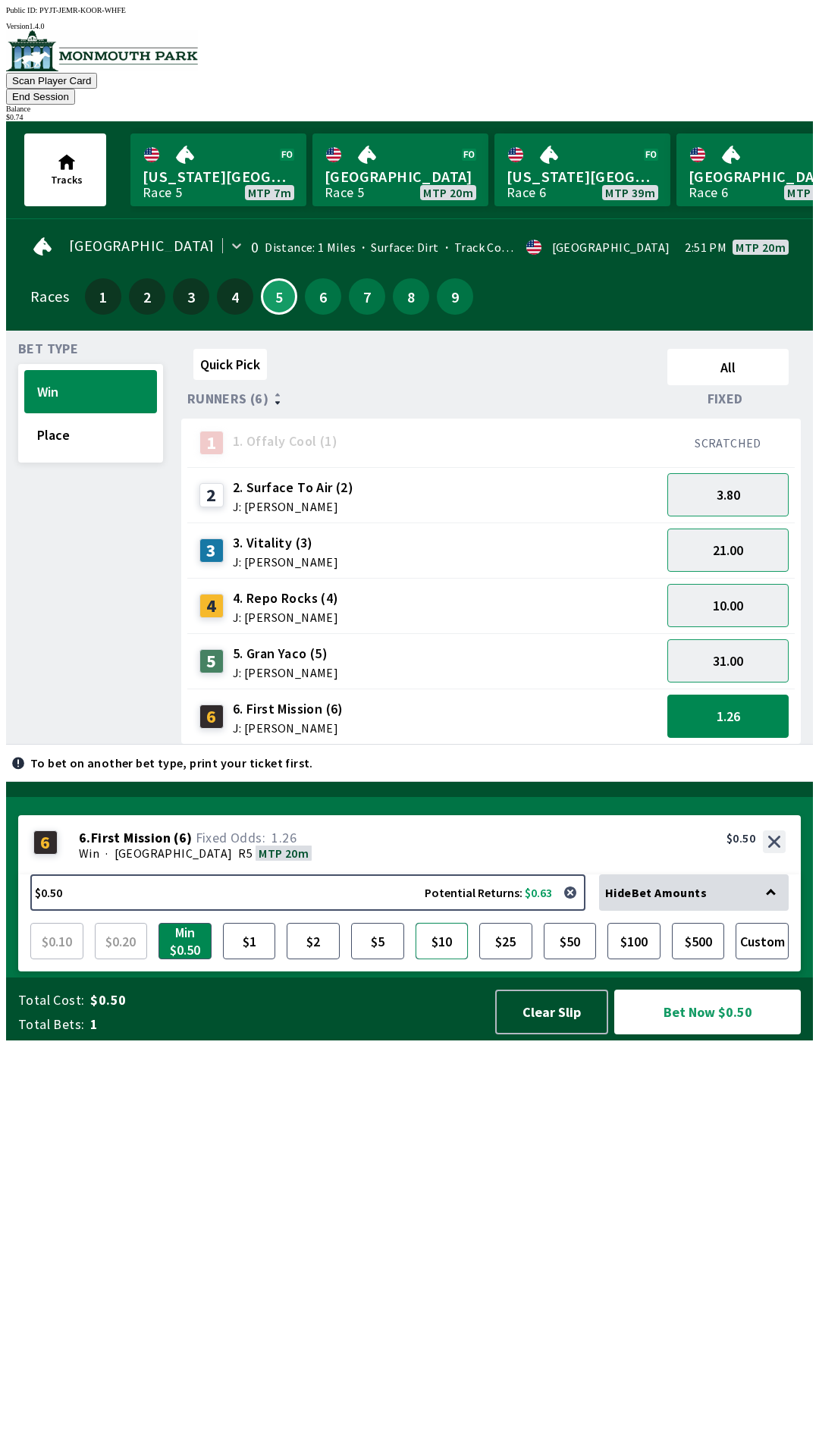
click at [439, 959] on button "$10" at bounding box center [442, 941] width 53 height 37
click at [725, 708] on button "1.26" at bounding box center [728, 716] width 121 height 43
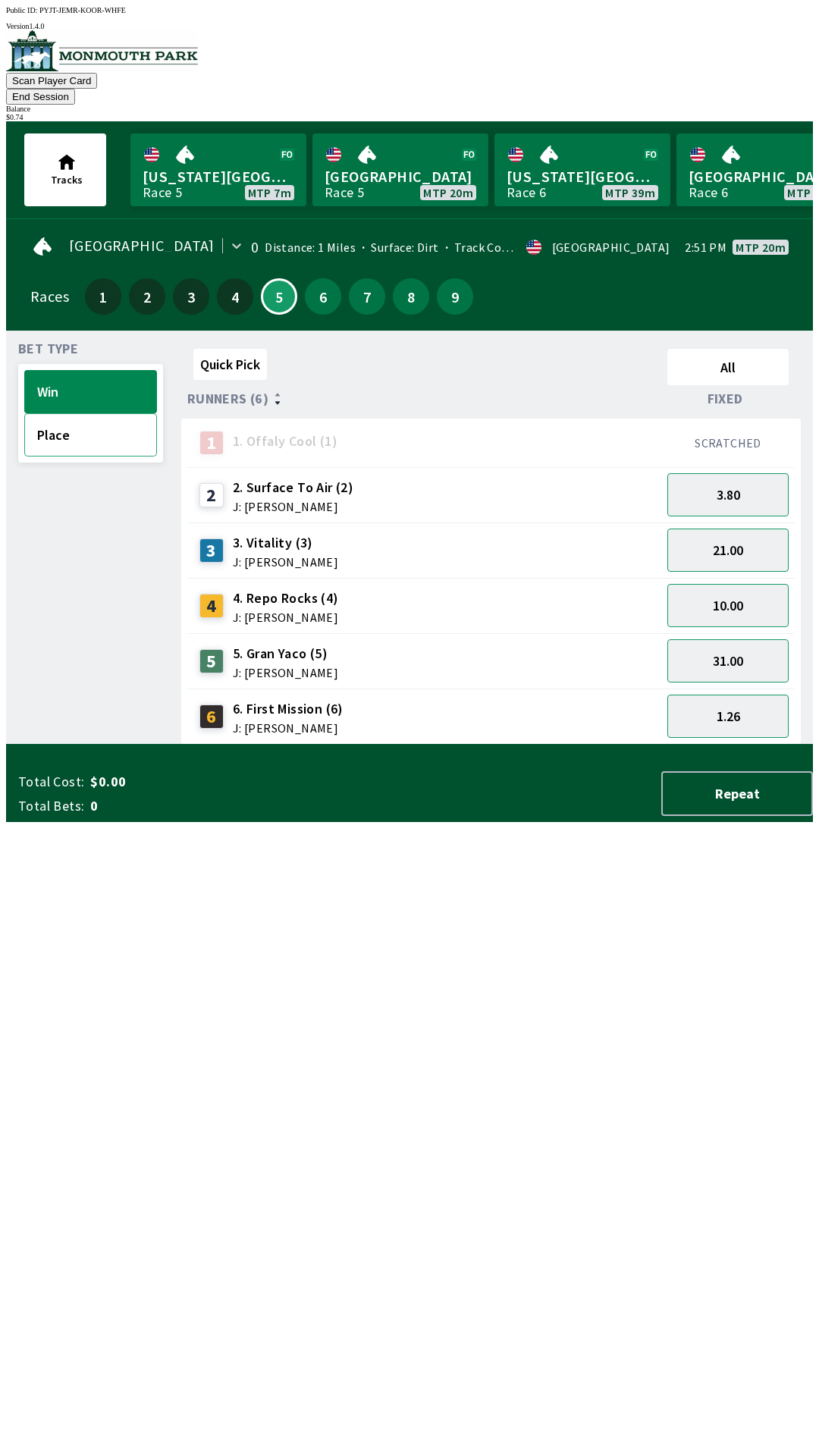
click at [72, 414] on button "Place" at bounding box center [90, 434] width 132 height 43
click at [85, 370] on button "Win" at bounding box center [90, 391] width 132 height 43
click at [24, 370] on button "Win" at bounding box center [90, 391] width 132 height 43
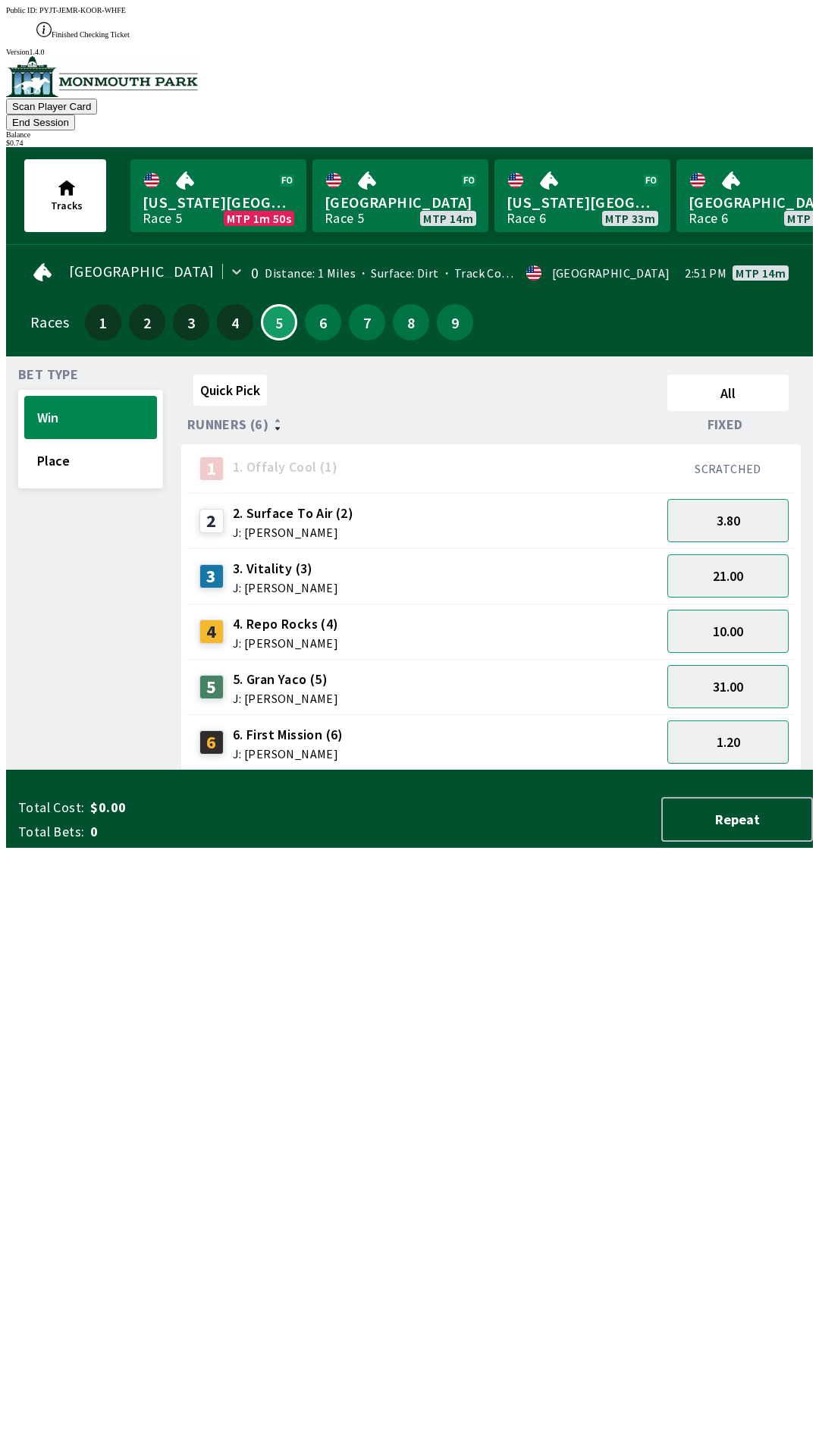
click at [56, 770] on div "Bet Type Win Place" at bounding box center [91, 569] width 145 height 402
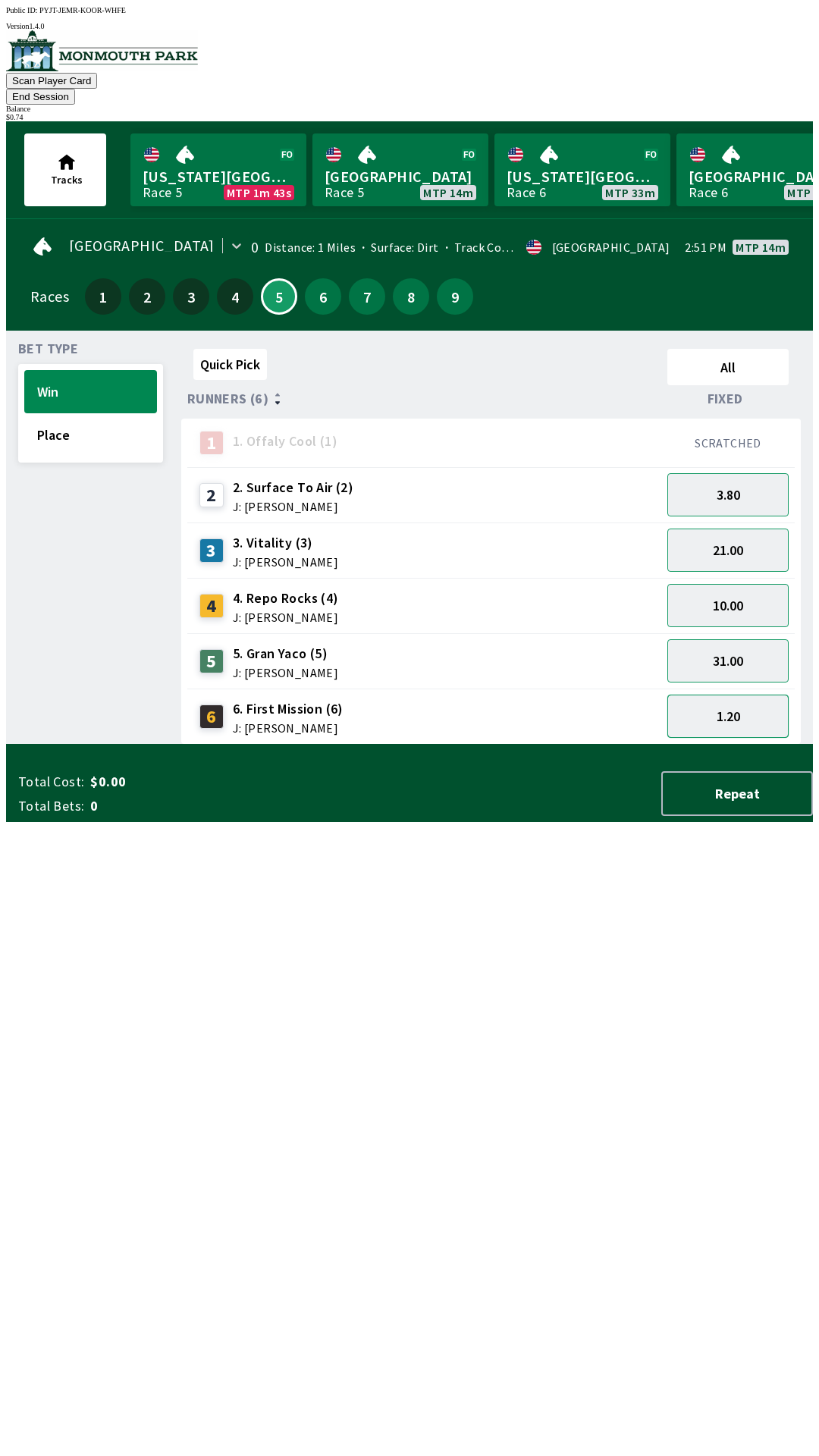
click at [717, 695] on button "1.20" at bounding box center [728, 716] width 121 height 43
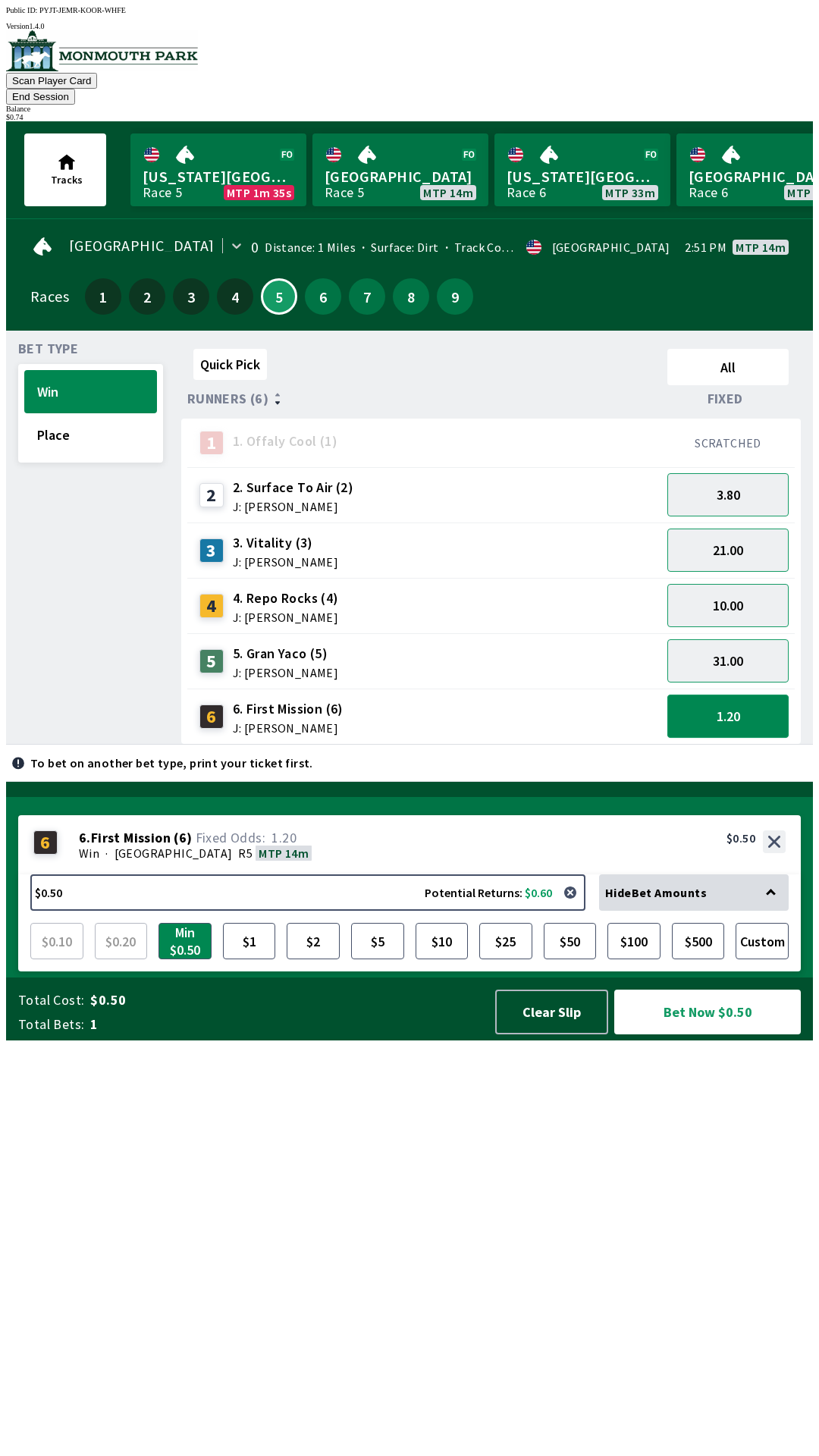
click at [705, 695] on button "1.20" at bounding box center [728, 716] width 121 height 43
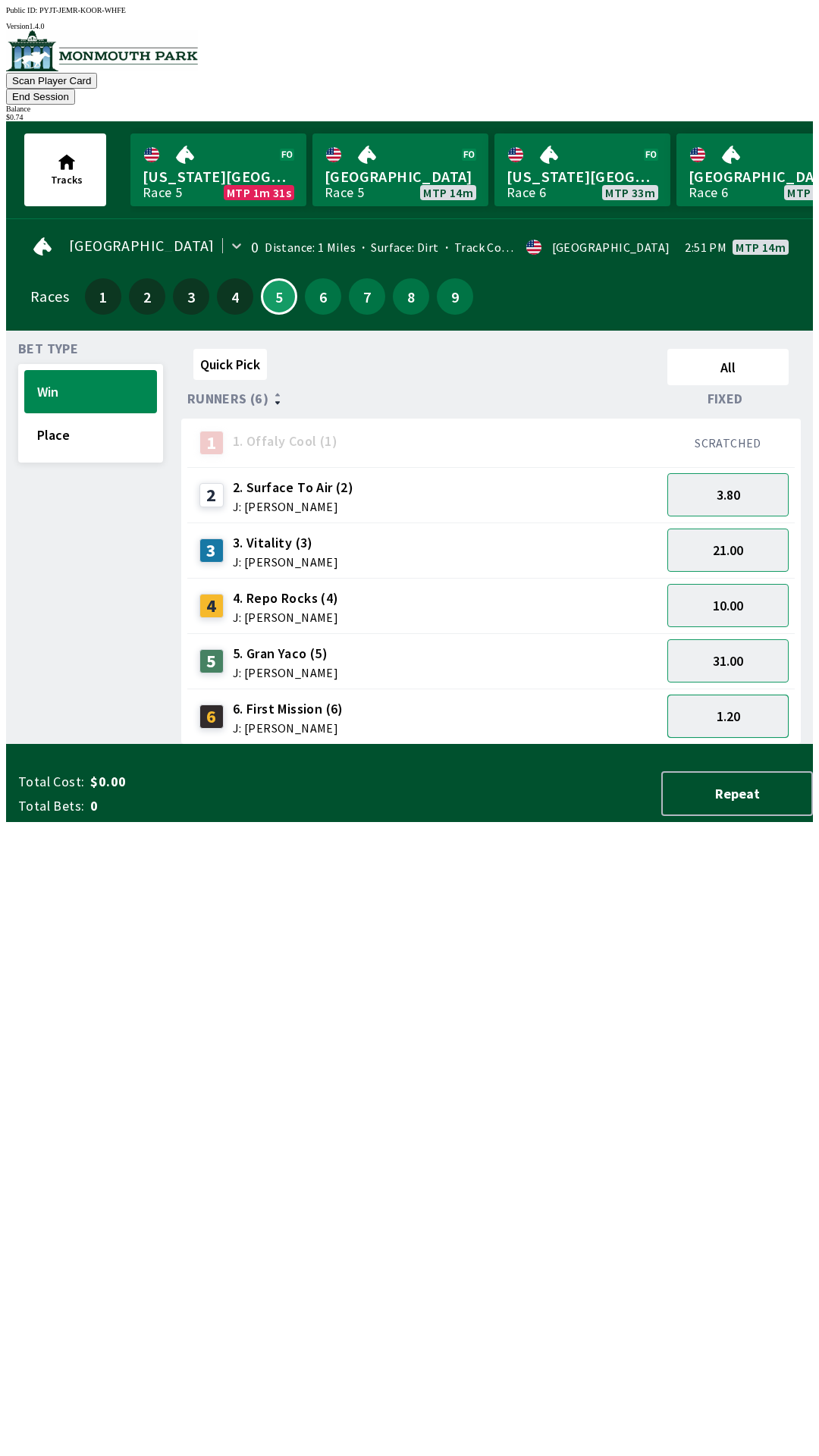
click at [668, 695] on button "1.20" at bounding box center [728, 716] width 121 height 43
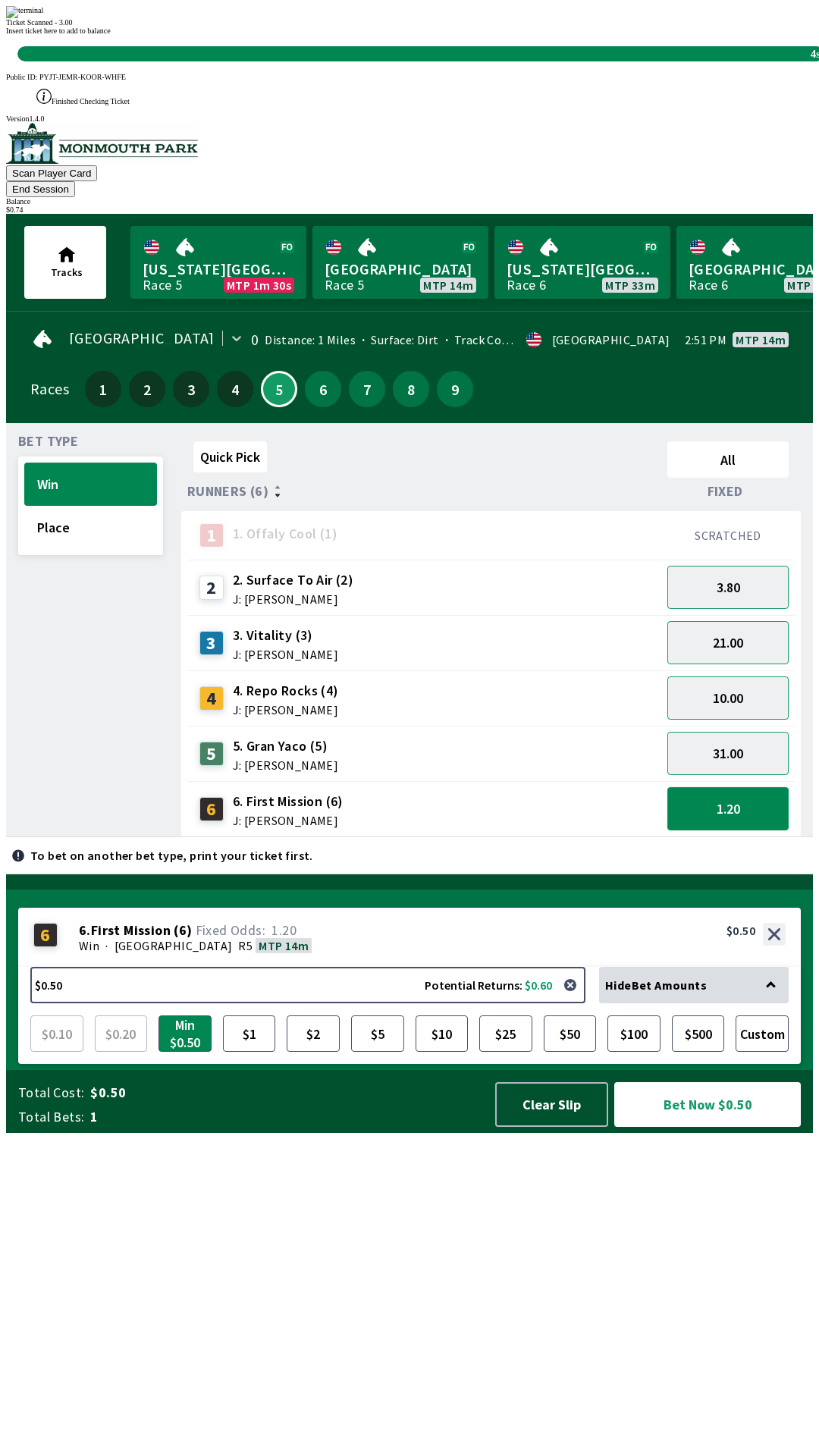
click at [668, 787] on button "1.20" at bounding box center [728, 808] width 121 height 43
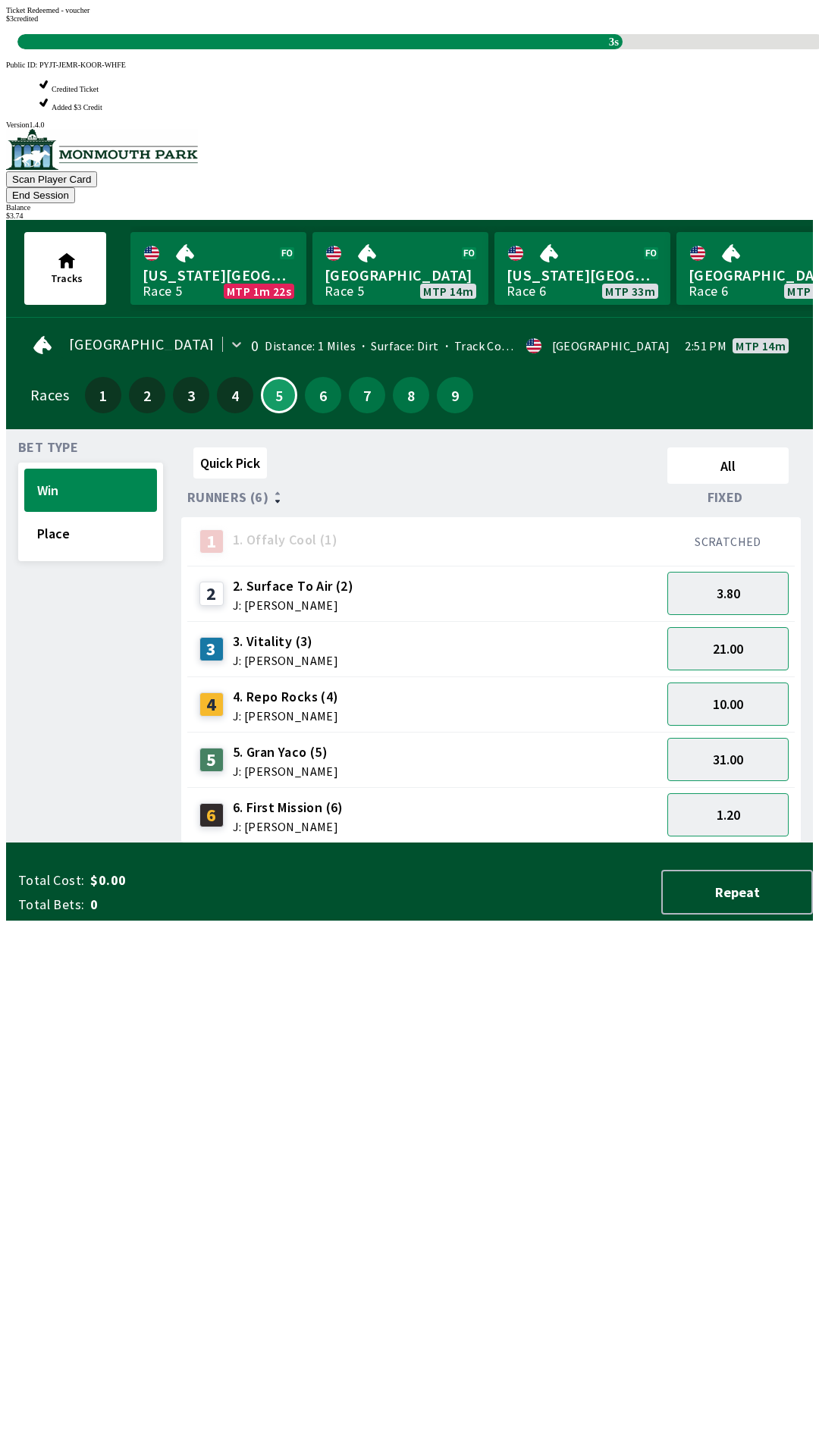
click at [96, 844] on div "Bet Type Win Place" at bounding box center [91, 643] width 145 height 402
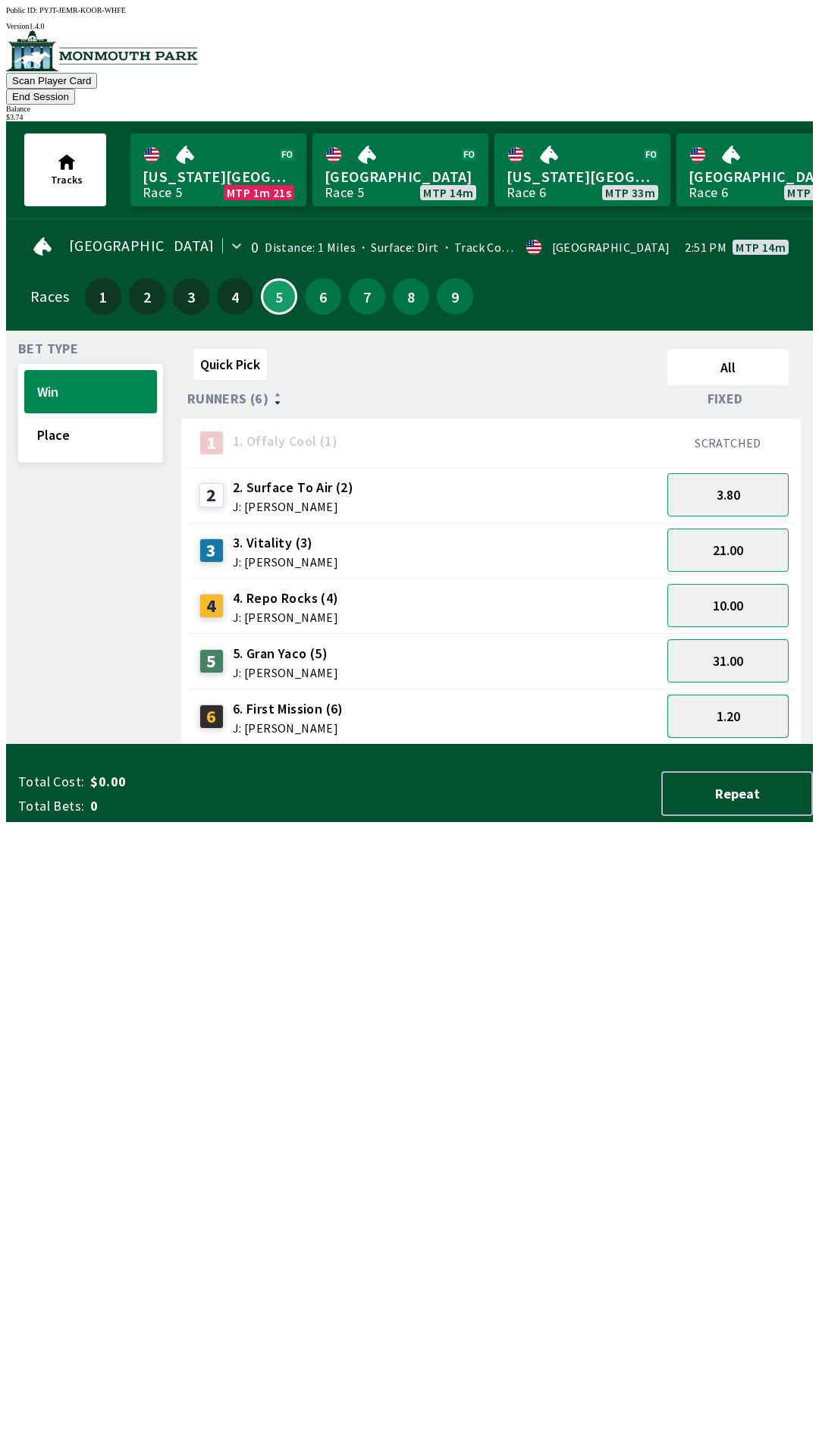
click at [719, 695] on button "1.20" at bounding box center [728, 716] width 121 height 43
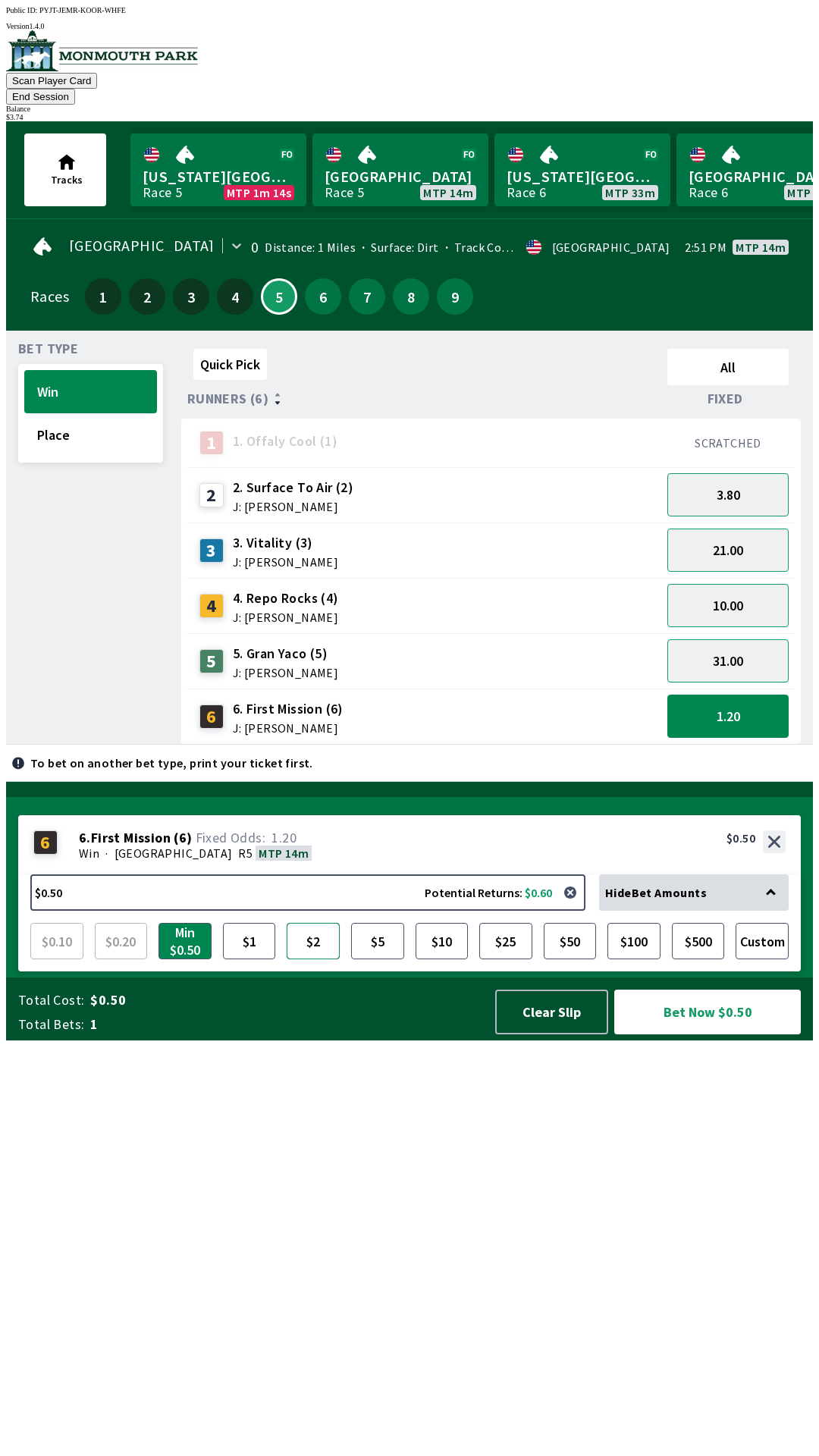
click at [316, 959] on button "$2" at bounding box center [312, 941] width 53 height 37
click at [243, 959] on button "$1" at bounding box center [249, 941] width 53 height 37
click at [310, 959] on button "$2" at bounding box center [312, 941] width 53 height 37
click at [578, 908] on button "button" at bounding box center [570, 893] width 30 height 30
click at [761, 959] on button "Custom" at bounding box center [761, 941] width 53 height 37
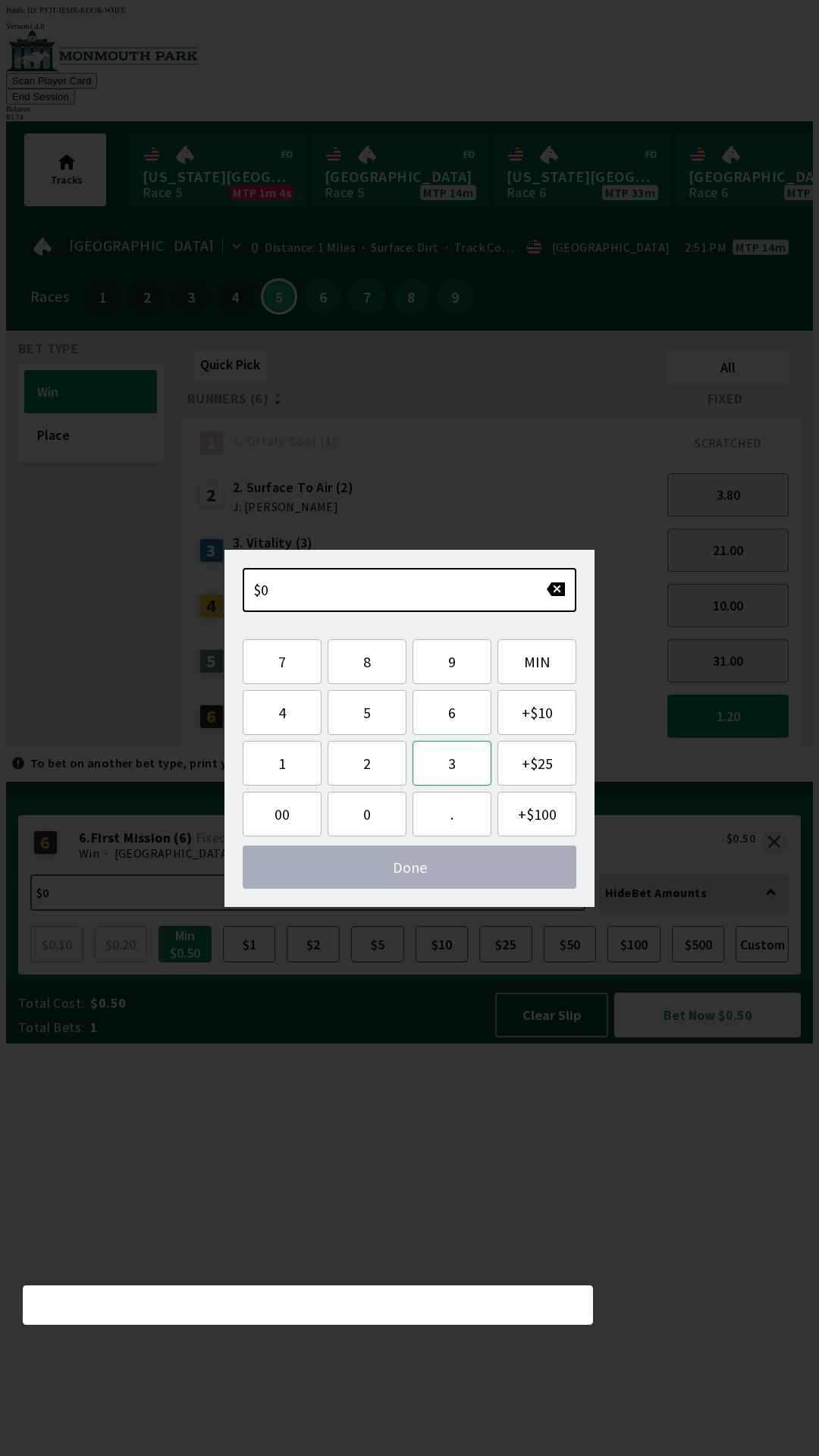
click at [434, 759] on button "3" at bounding box center [452, 763] width 79 height 45
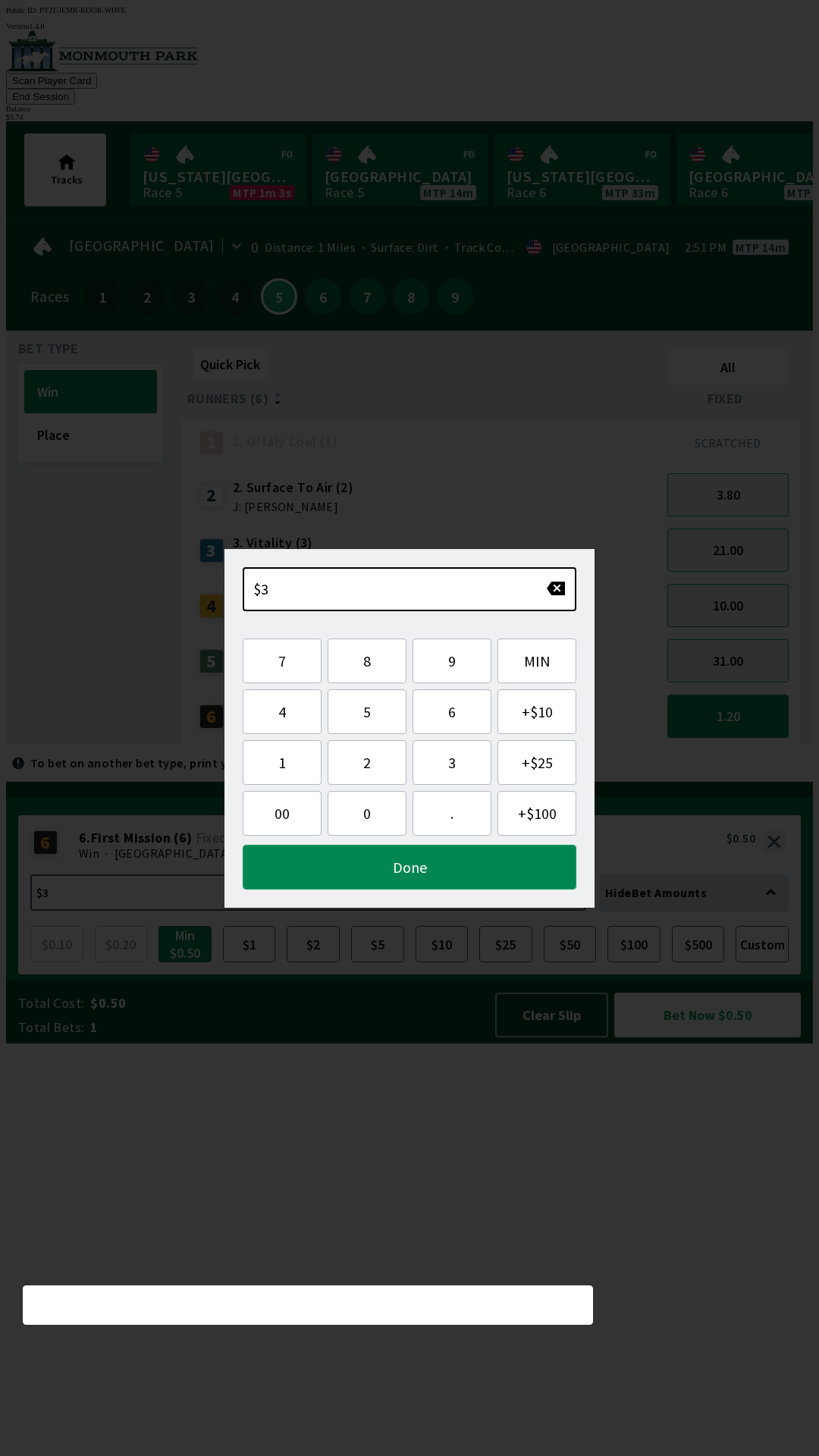
click at [384, 869] on button "Done" at bounding box center [409, 867] width 333 height 45
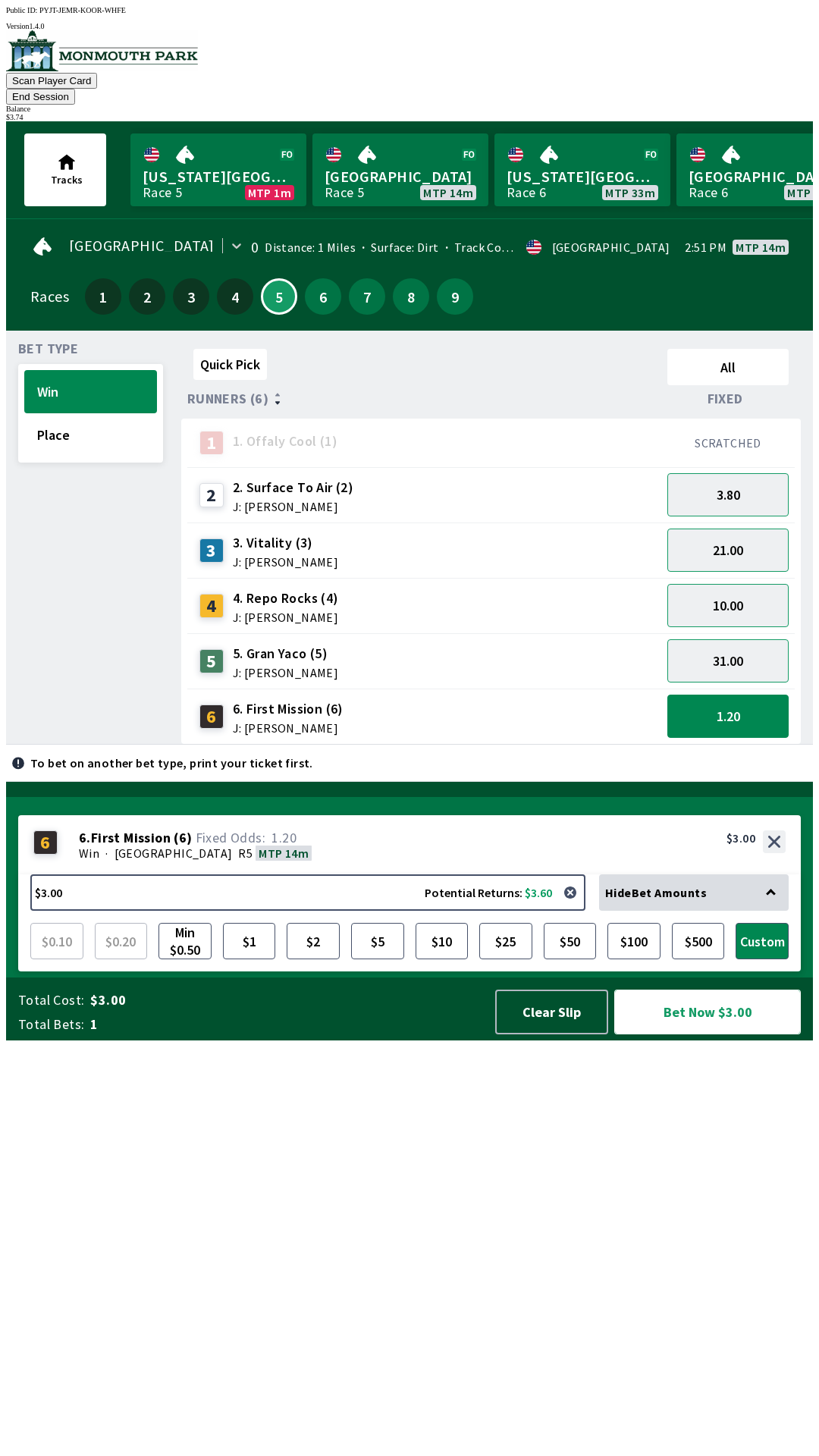
click at [675, 1035] on button "Bet Now $3.00" at bounding box center [707, 1012] width 186 height 45
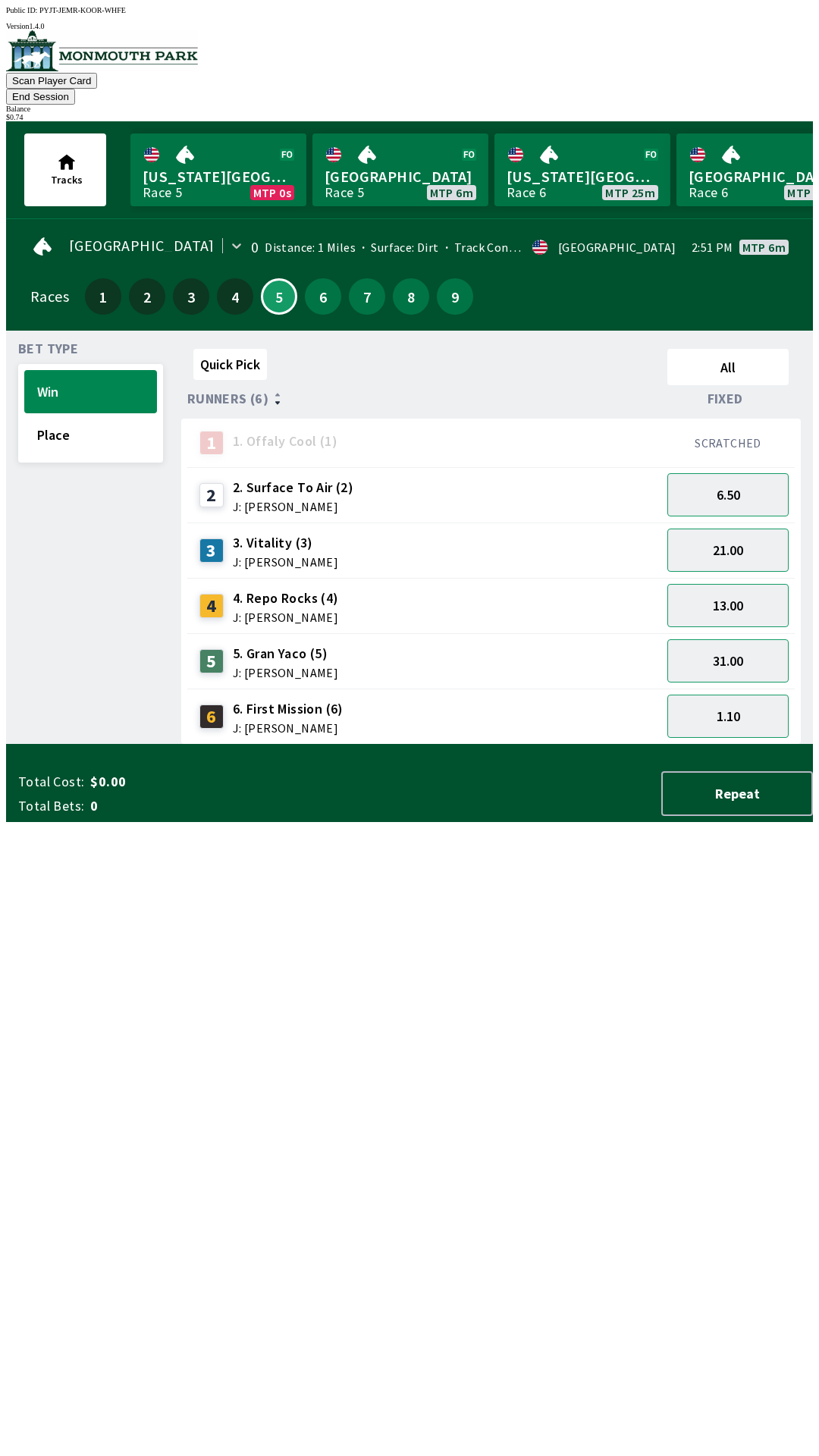
click at [417, 744] on div "Quick Pick All Runners (6) Fixed 1 1. Offaly Cool (1) SCRATCHED 2 2. Surface To…" at bounding box center [497, 544] width 632 height 402
click at [119, 413] on button "Place" at bounding box center [90, 434] width 132 height 43
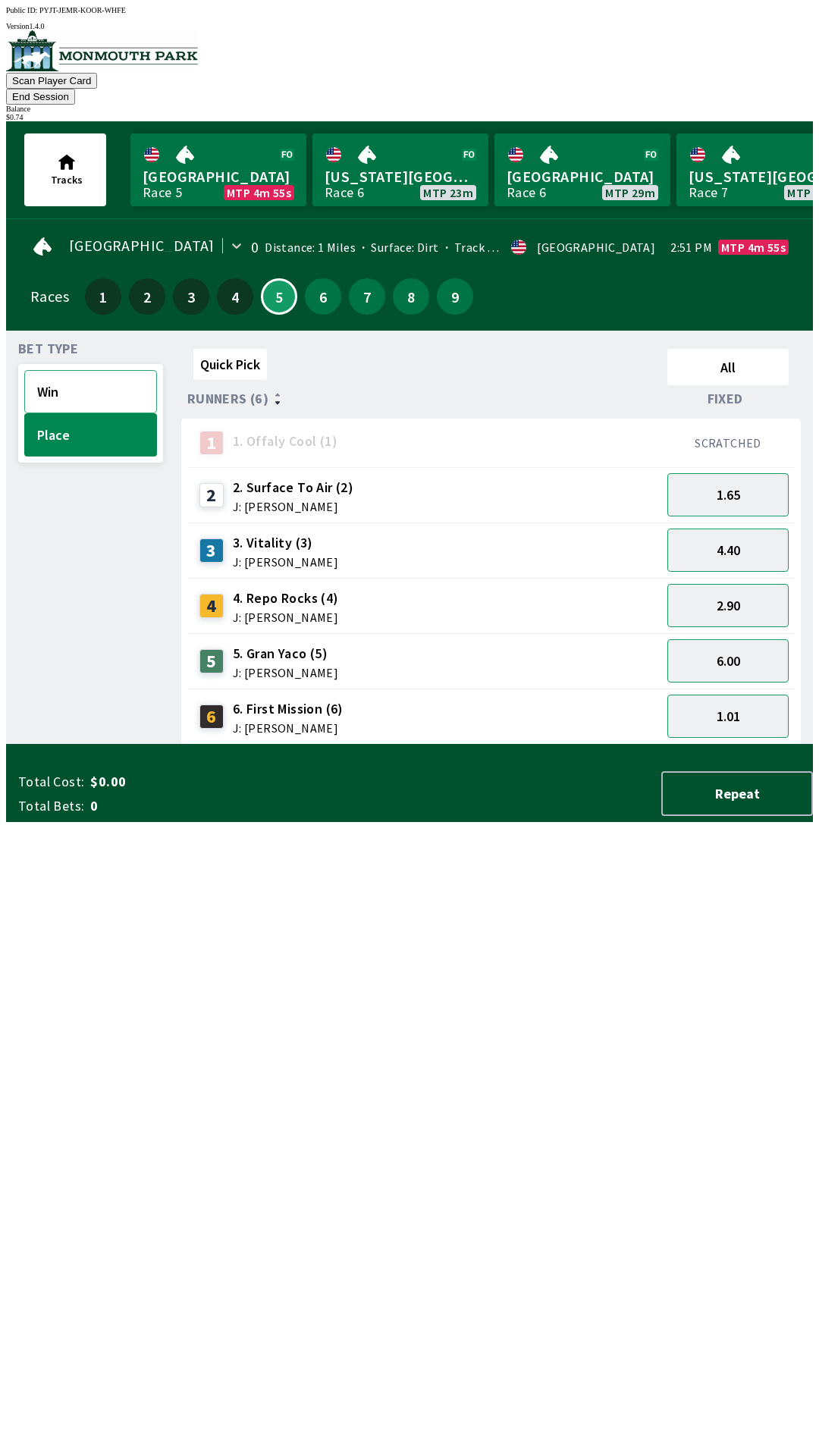
click at [103, 370] on button "Win" at bounding box center [90, 391] width 132 height 43
click at [764, 584] on button "13.00" at bounding box center [728, 605] width 121 height 43
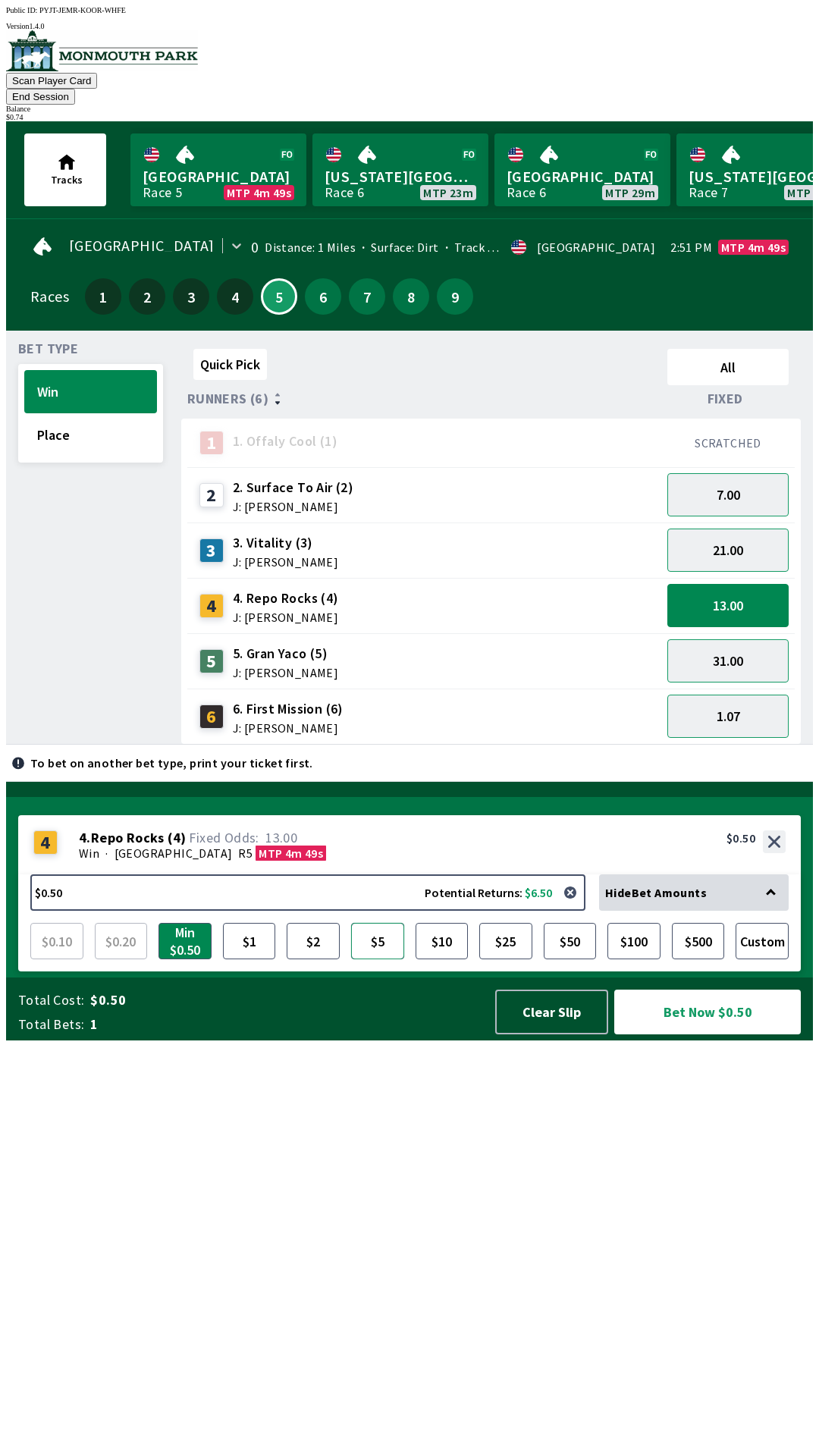
click at [382, 959] on button "$5" at bounding box center [377, 941] width 53 height 37
click at [751, 1035] on button "Bet Now $5.00" at bounding box center [707, 1012] width 186 height 45
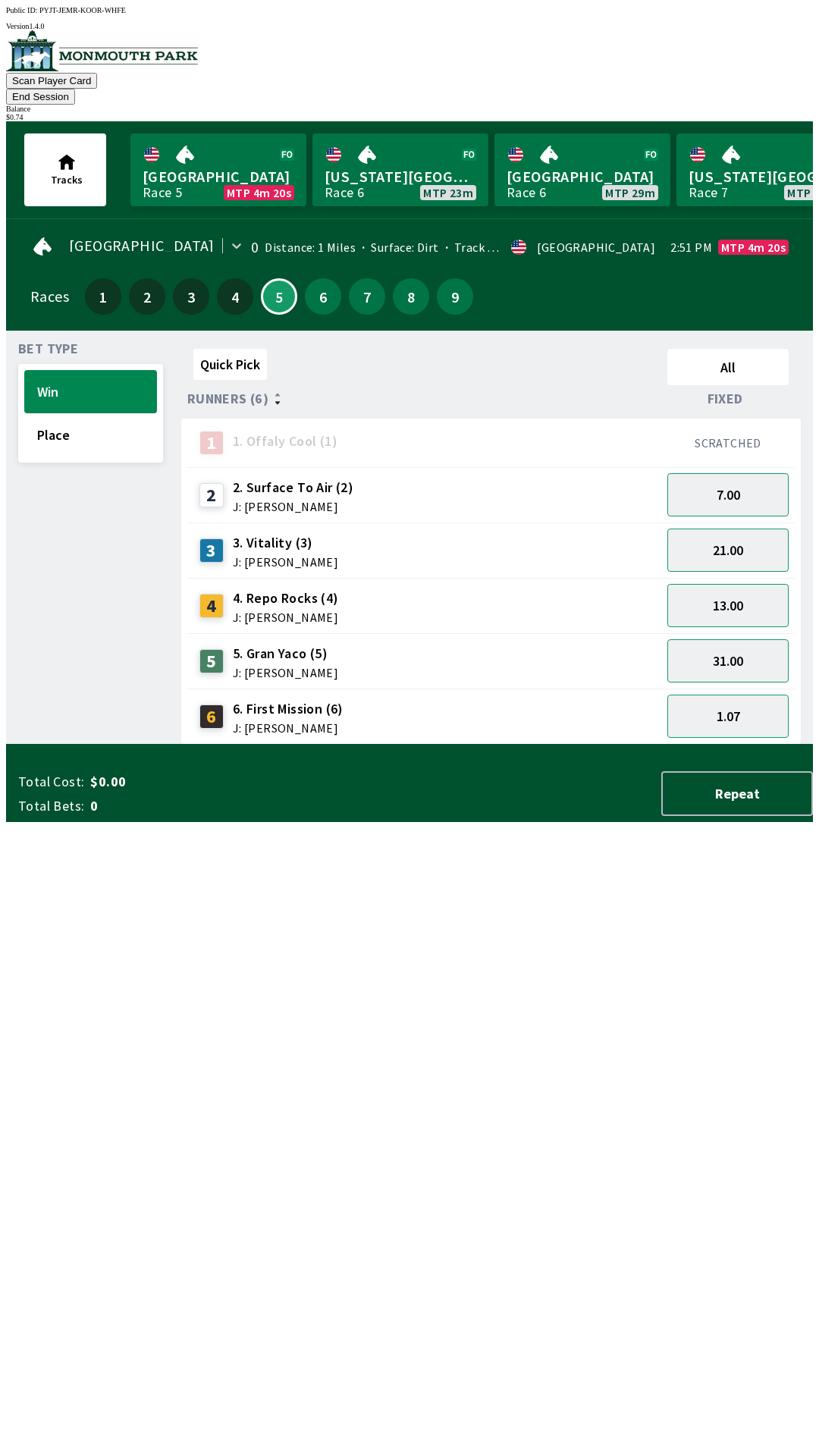
click at [399, 744] on div "Quick Pick All Runners (6) Fixed 1 1. Offaly Cool (1) SCRATCHED 2 2. Surface To…" at bounding box center [497, 544] width 632 height 402
click at [97, 423] on button "Place" at bounding box center [90, 434] width 132 height 43
click at [740, 474] on button "1.65" at bounding box center [728, 495] width 121 height 43
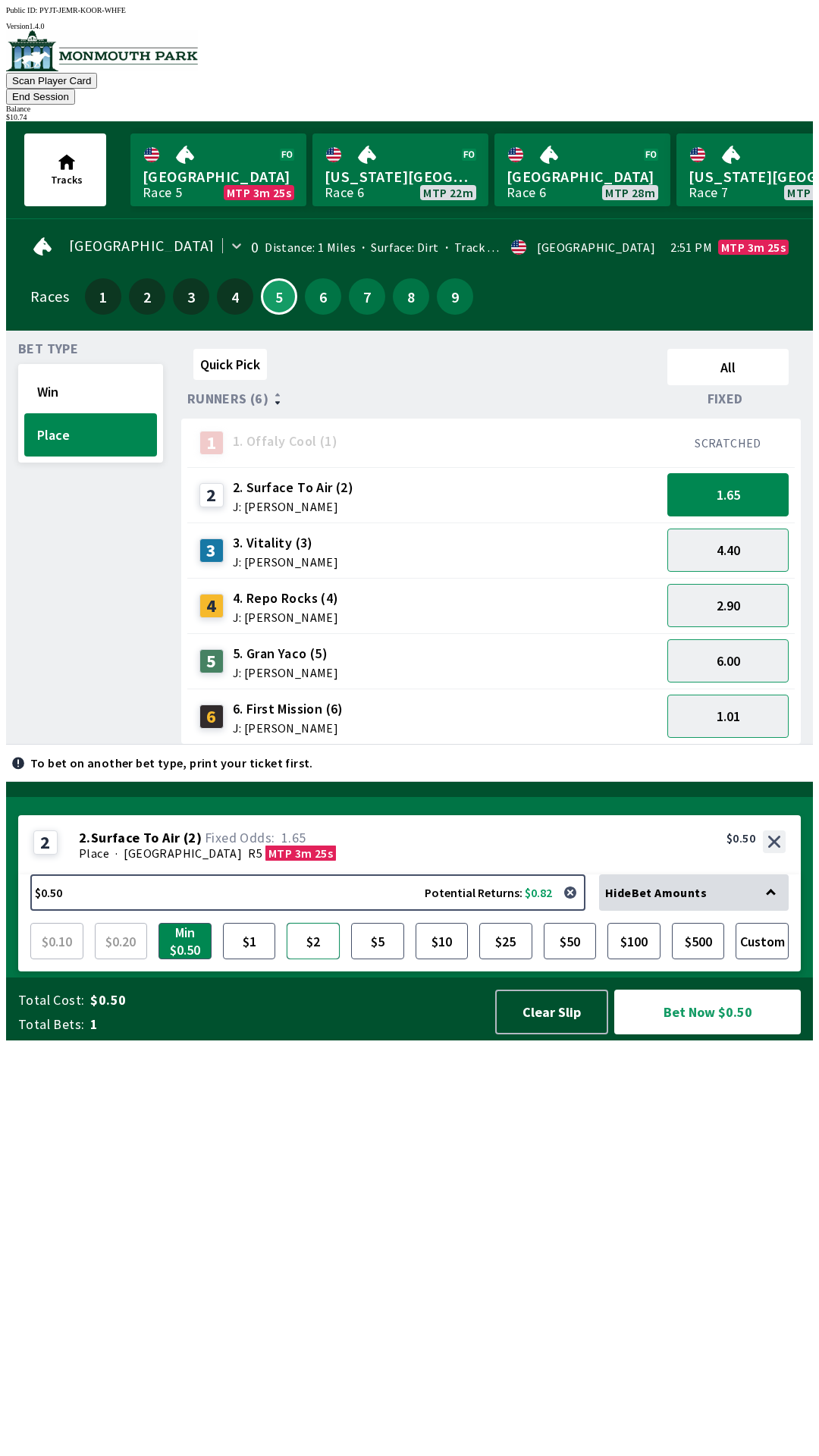
click at [315, 959] on button "$2" at bounding box center [312, 941] width 53 height 37
click at [383, 959] on button "$5" at bounding box center [377, 941] width 53 height 37
click at [764, 646] on button "6.00" at bounding box center [728, 661] width 121 height 43
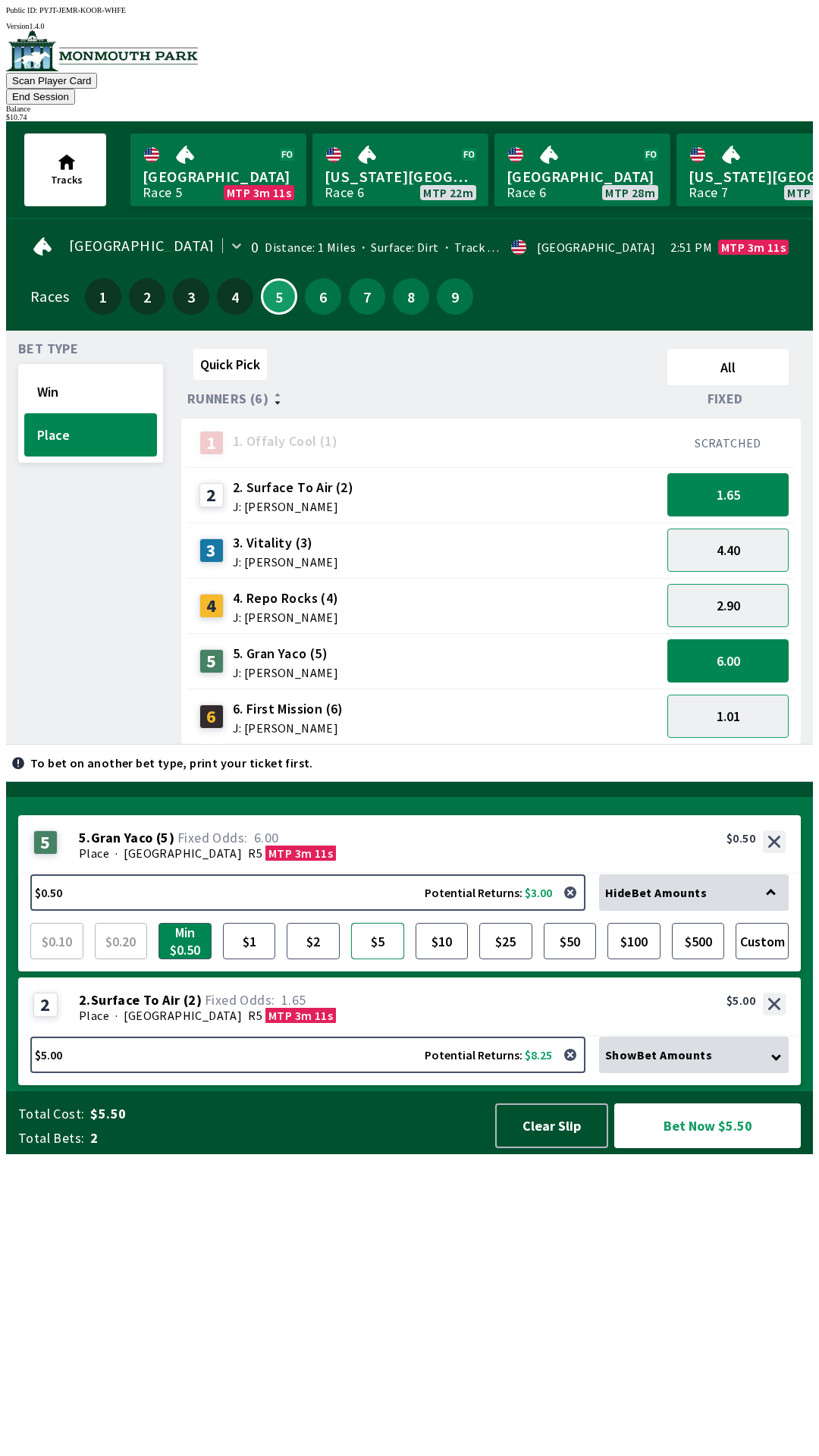
click at [381, 959] on button "$5" at bounding box center [377, 941] width 53 height 37
click at [722, 1148] on button "Bet Now $10.00" at bounding box center [707, 1126] width 186 height 45
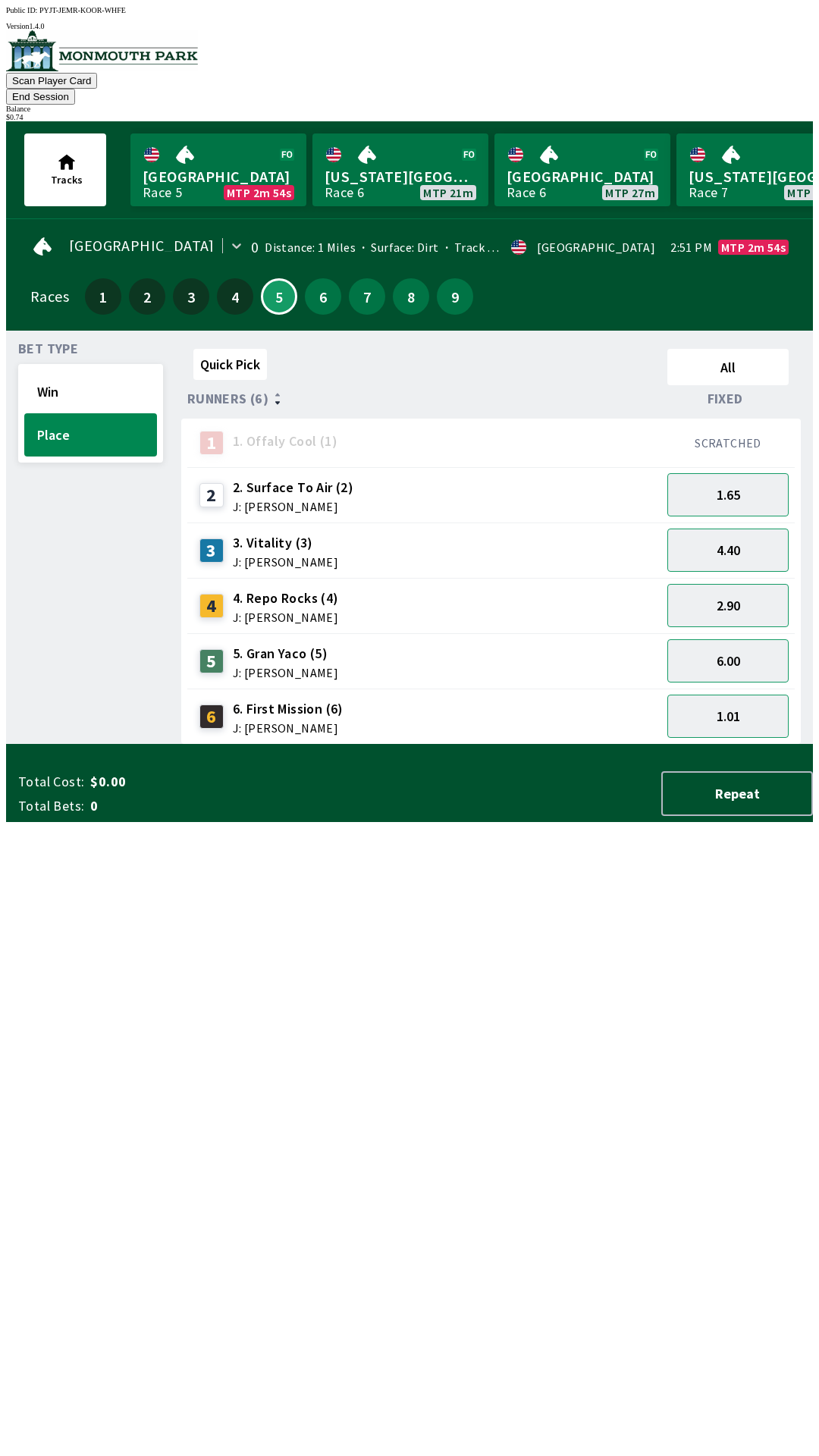
click at [75, 89] on button "End Session" at bounding box center [40, 97] width 69 height 16
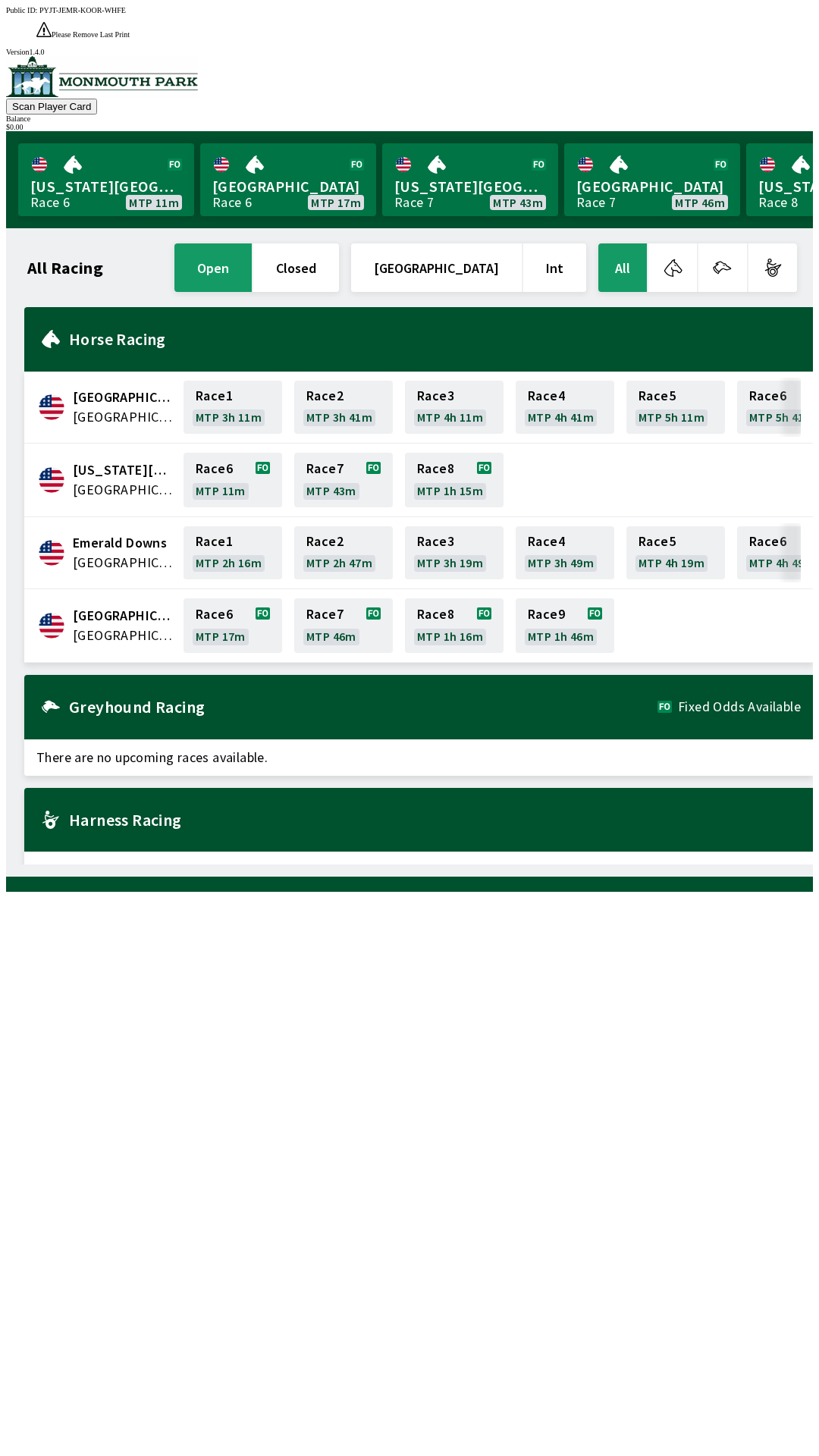
click at [490, 865] on div "All Racing open closed [GEOGRAPHIC_DATA] Int All [GEOGRAPHIC_DATA] [GEOGRAPHIC_…" at bounding box center [415, 552] width 795 height 624
click at [98, 99] on button "Scan Player Card" at bounding box center [51, 106] width 91 height 16
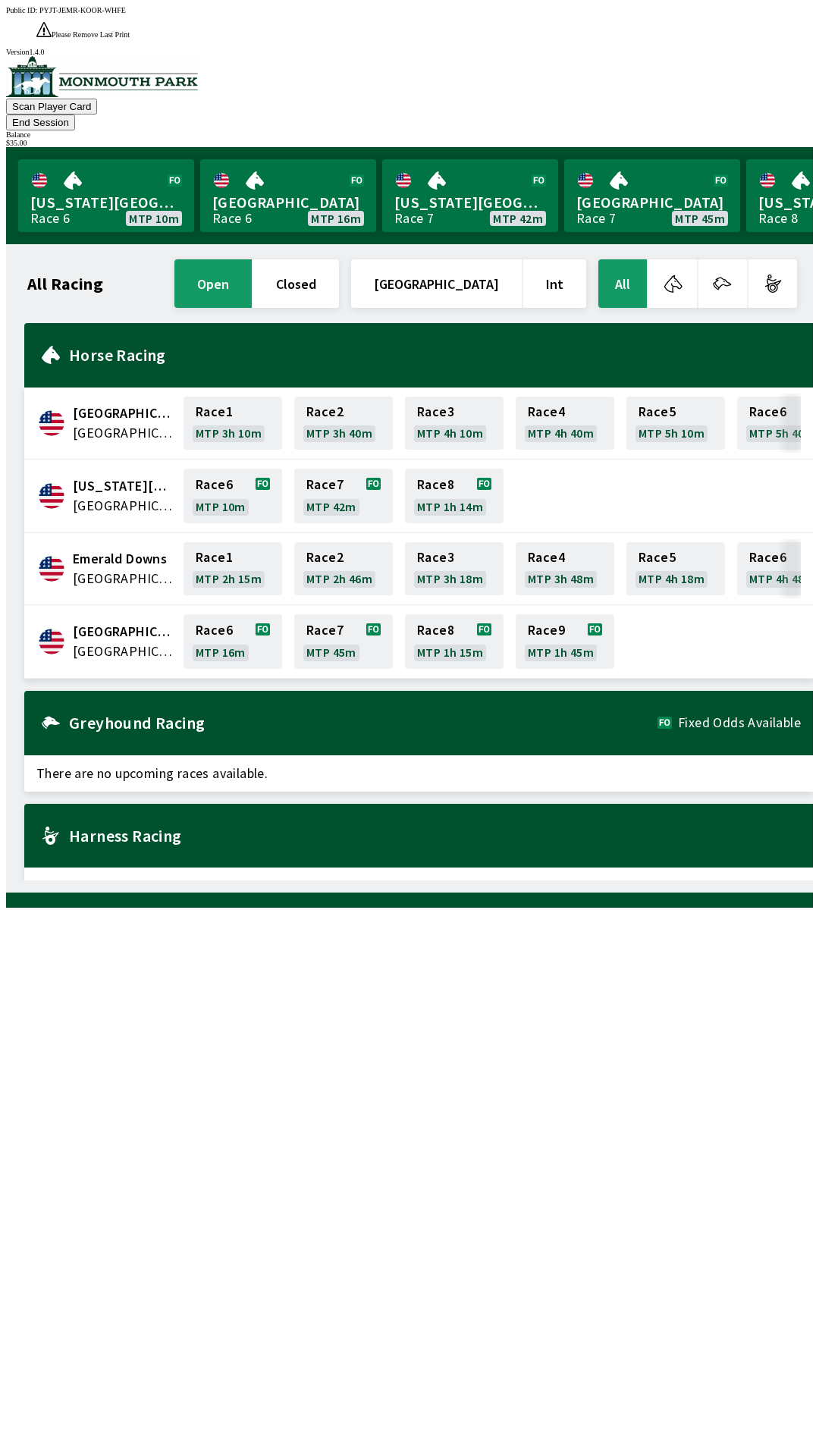
click at [353, 881] on div "All Racing open closed [GEOGRAPHIC_DATA] Int All [GEOGRAPHIC_DATA] [GEOGRAPHIC_…" at bounding box center [415, 568] width 795 height 624
click at [227, 614] on link "Race 6 MTP 16m" at bounding box center [232, 641] width 99 height 55
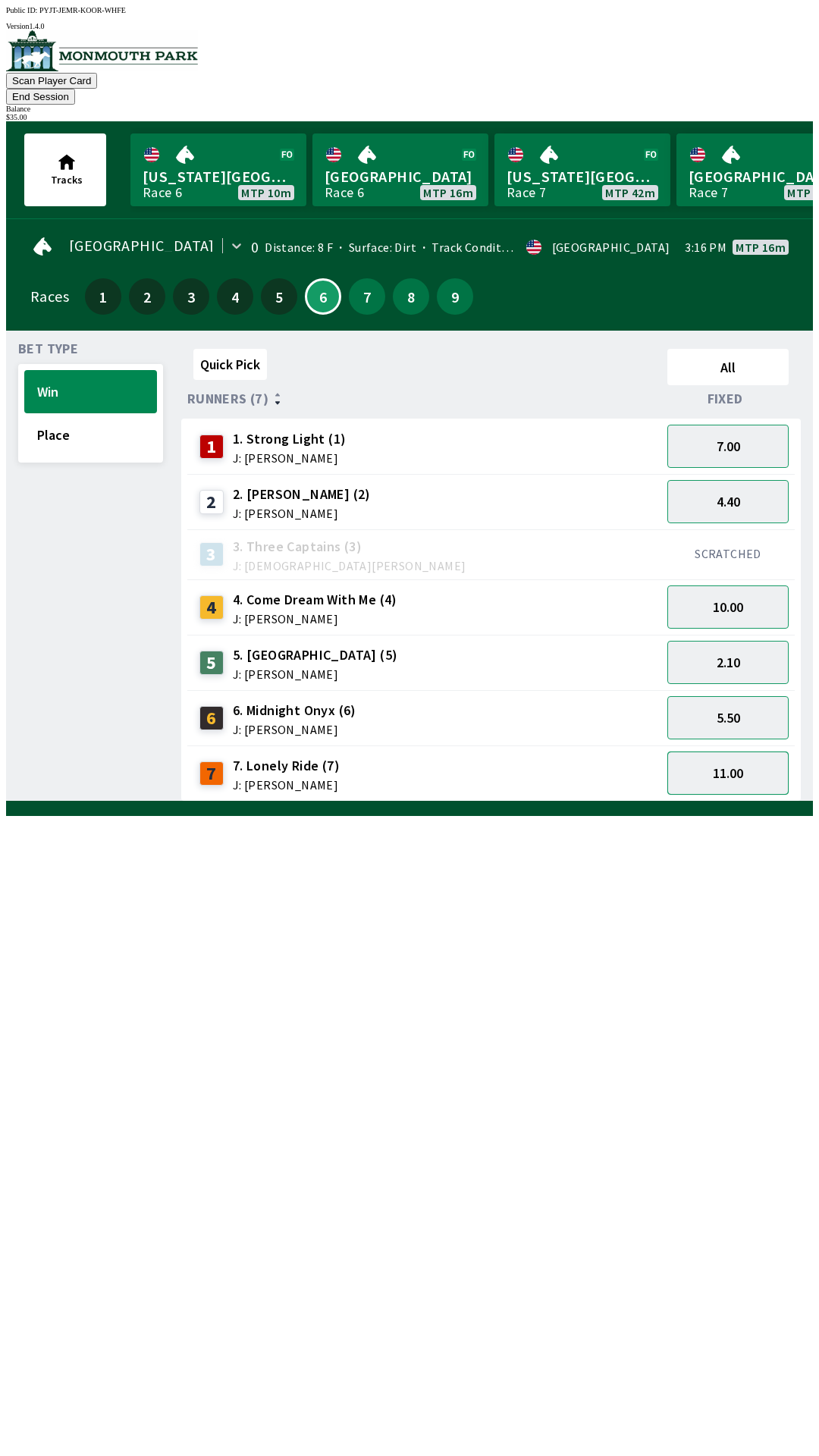
click at [721, 757] on button "11.00" at bounding box center [728, 772] width 121 height 43
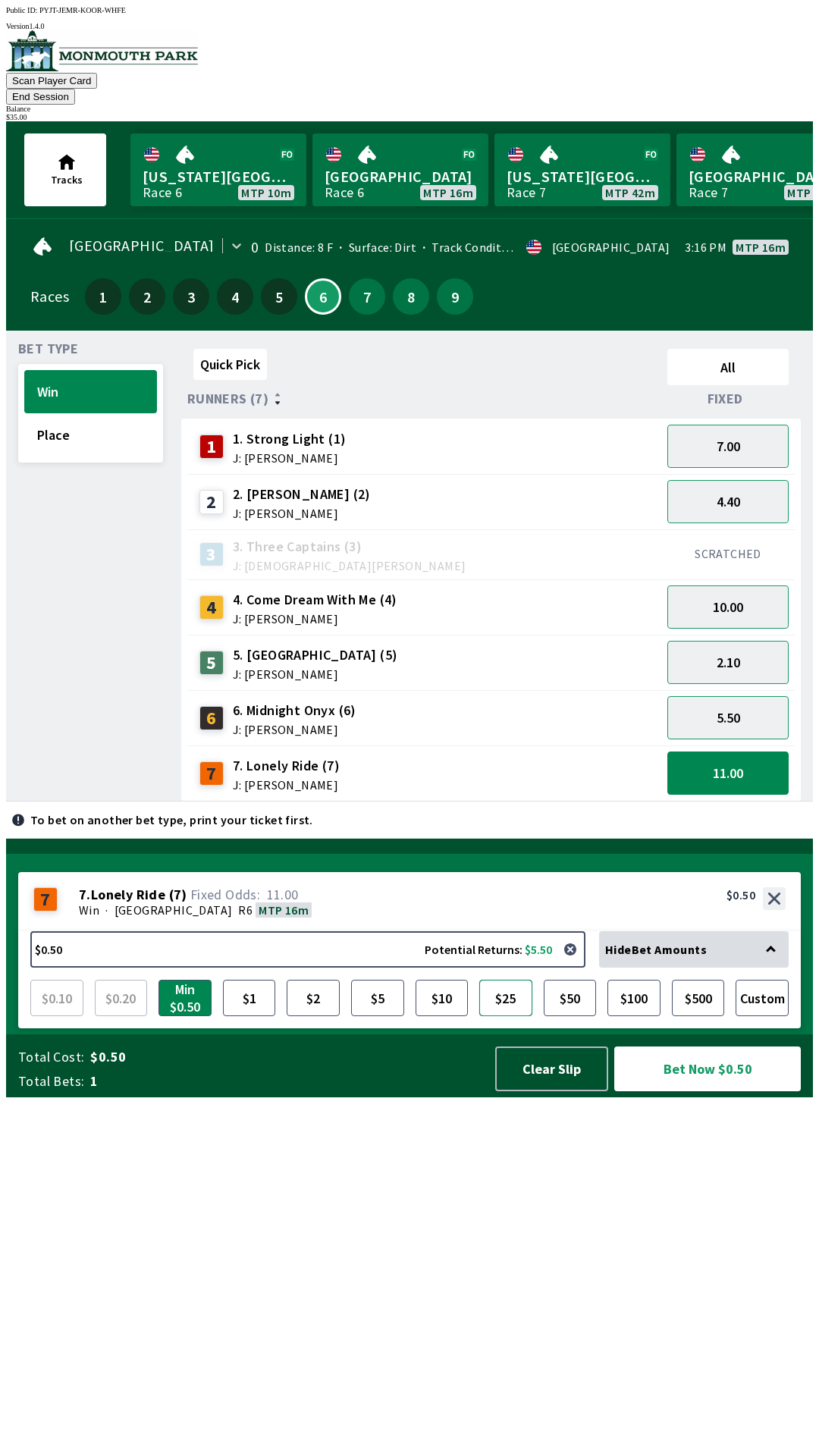
click at [506, 1016] on button "$25" at bounding box center [506, 998] width 53 height 37
click at [448, 1016] on button "$10" at bounding box center [442, 998] width 53 height 37
click at [71, 420] on button "Place" at bounding box center [90, 434] width 132 height 43
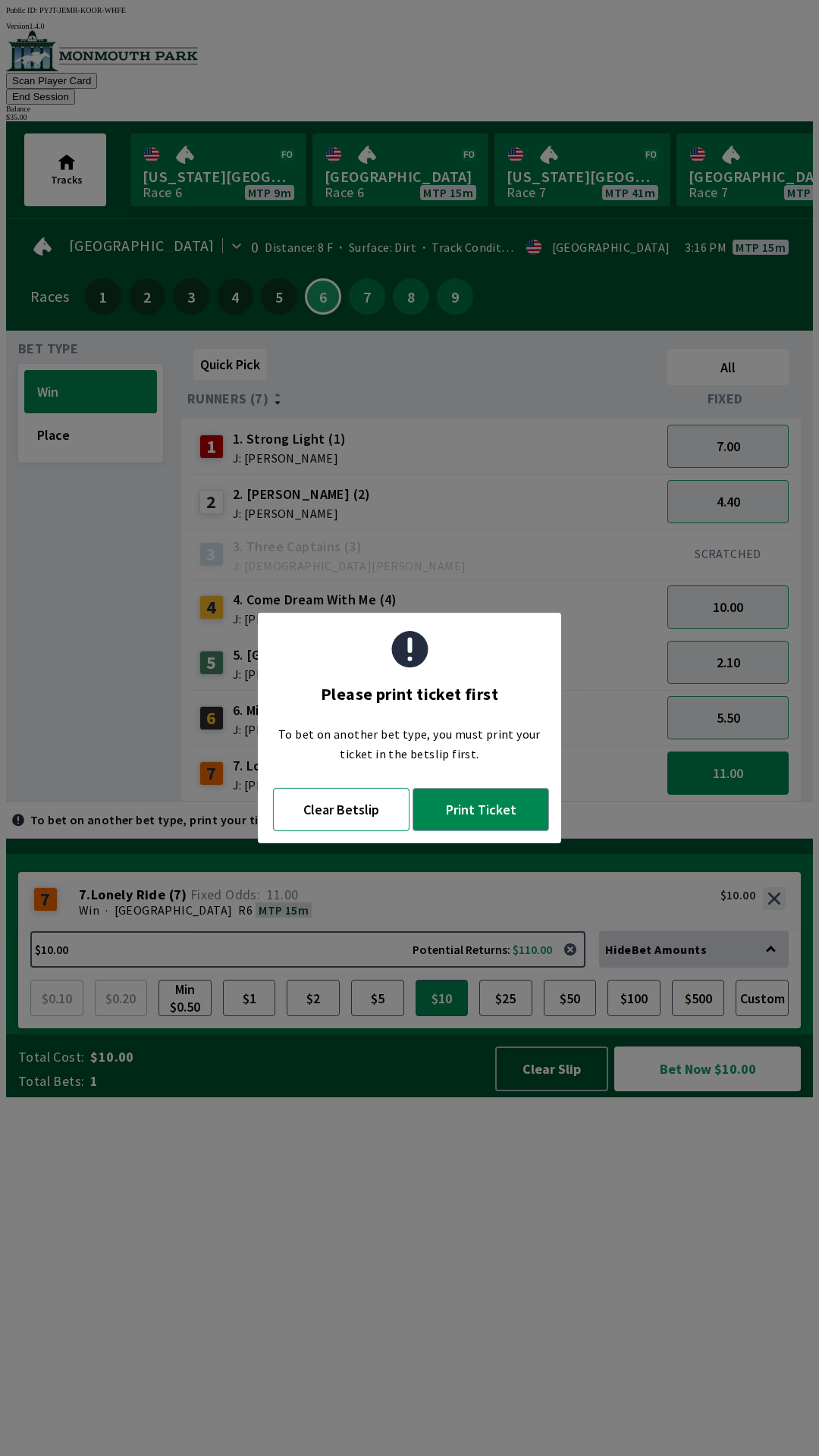
click at [320, 816] on button "Clear Betslip" at bounding box center [340, 809] width 136 height 43
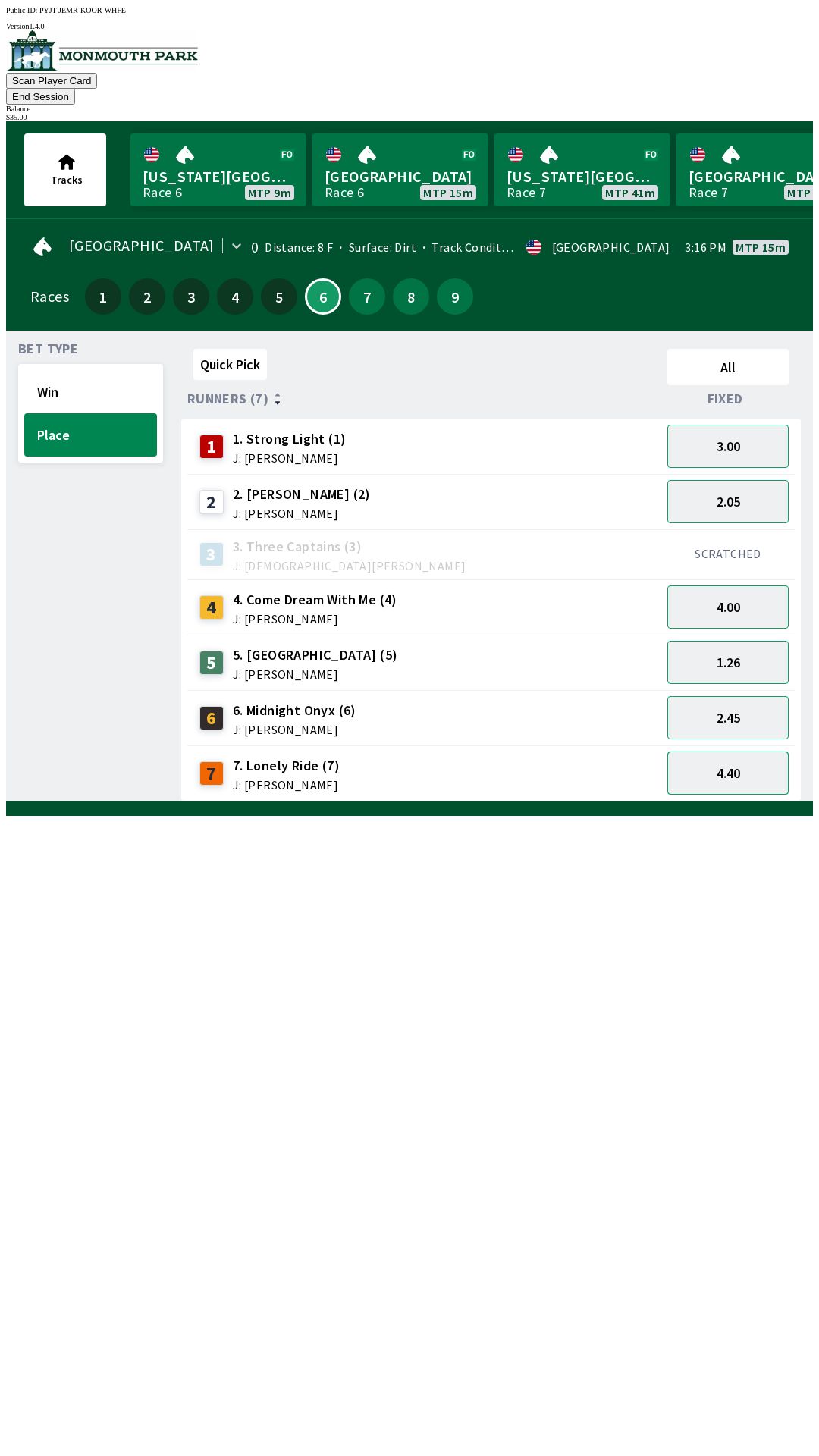
click at [716, 757] on button "4.40" at bounding box center [728, 772] width 121 height 43
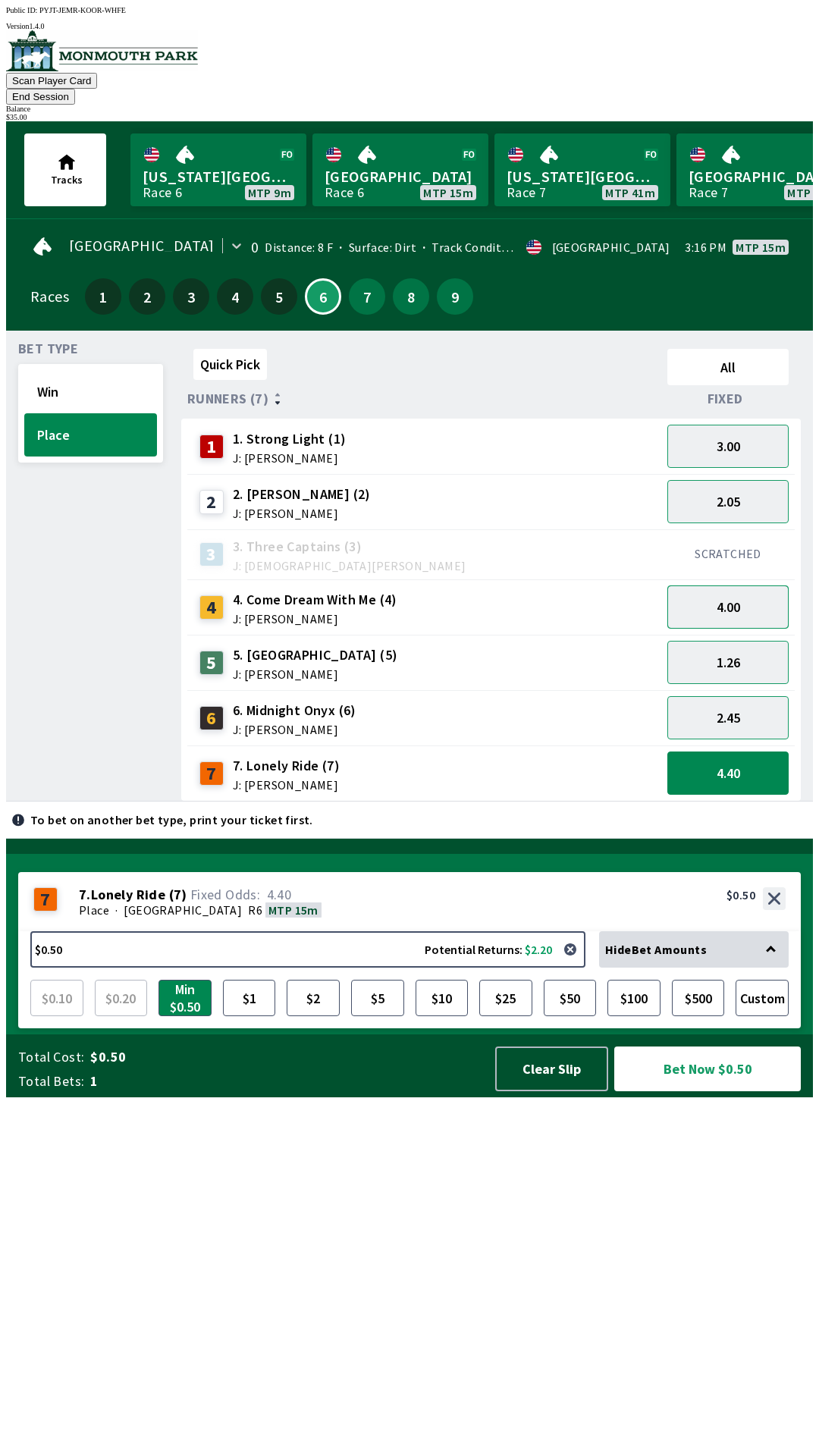
click at [742, 585] on button "4.00" at bounding box center [728, 606] width 121 height 43
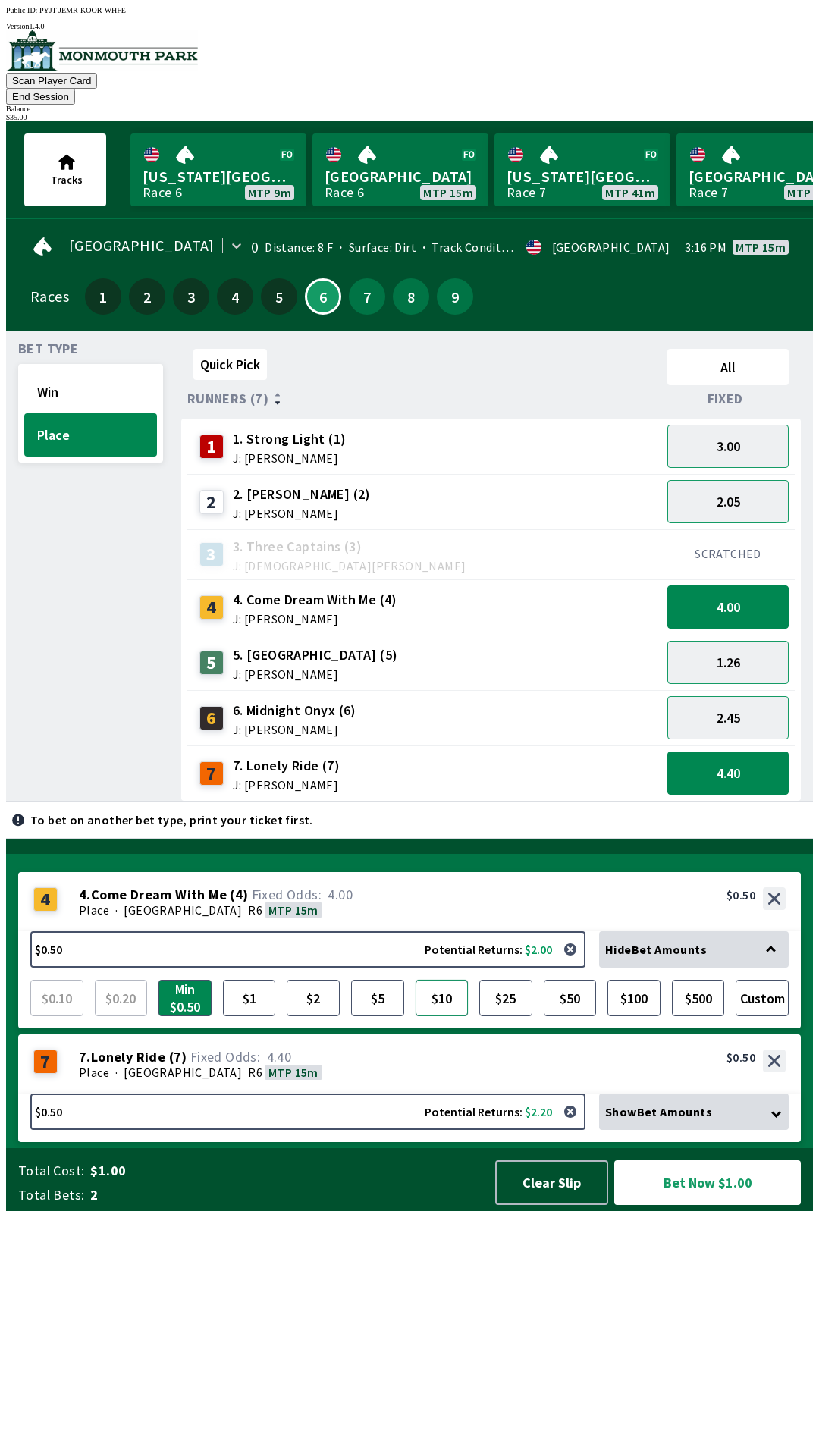
click at [445, 1016] on button "$10" at bounding box center [442, 998] width 53 height 37
click at [82, 370] on button "Win" at bounding box center [90, 391] width 132 height 43
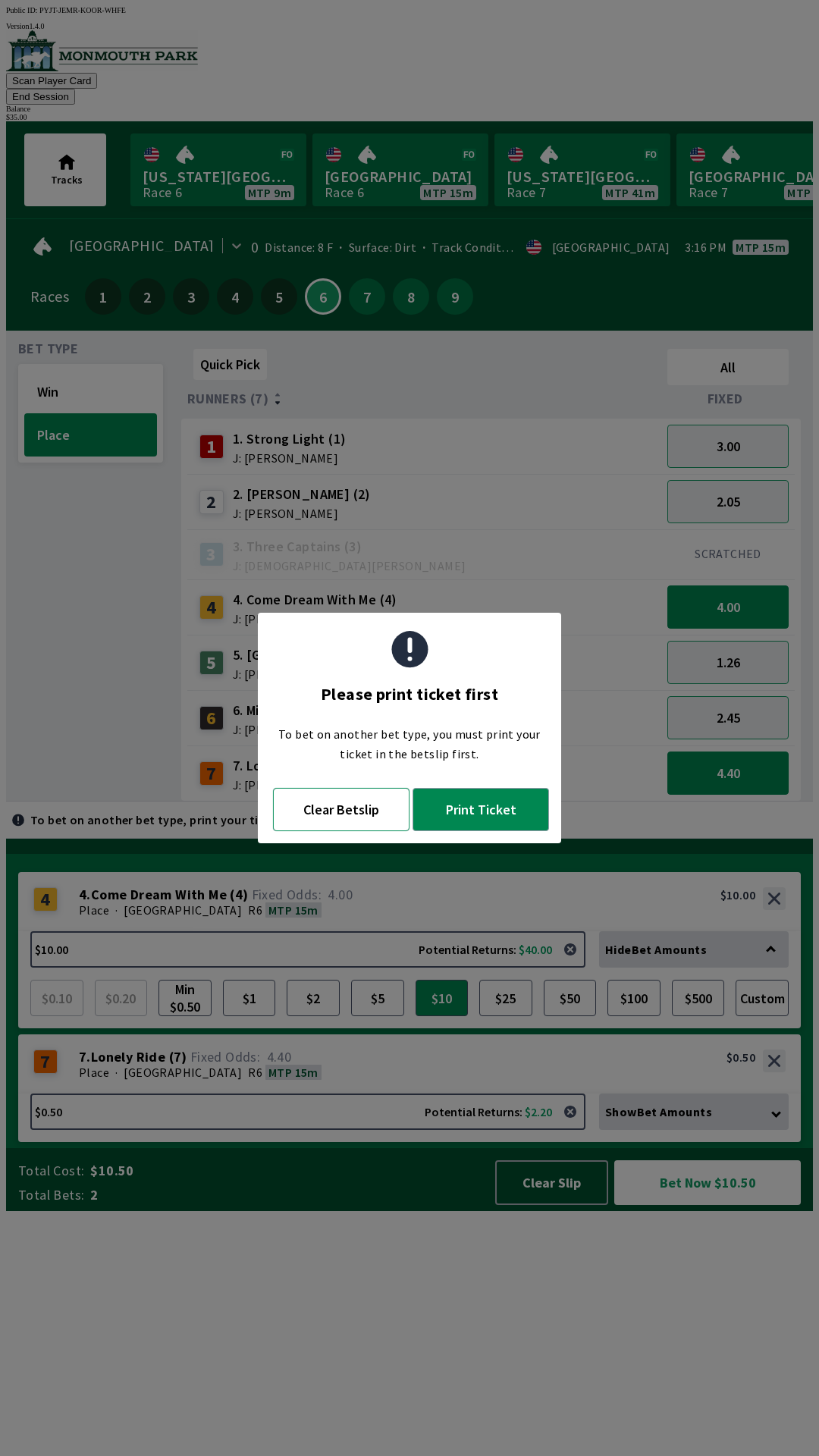
click at [315, 818] on button "Clear Betslip" at bounding box center [340, 809] width 136 height 43
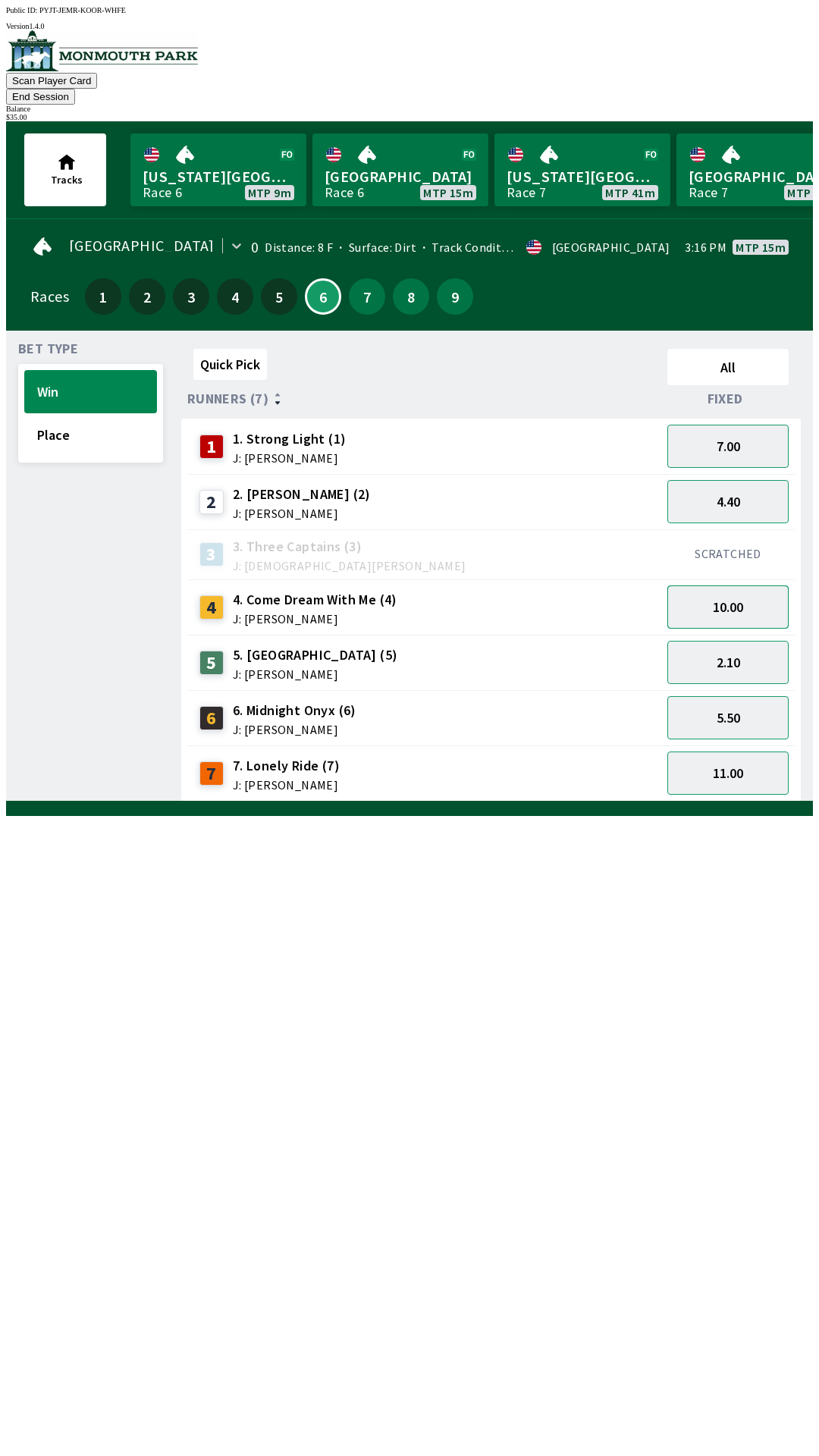
click at [735, 587] on button "10.00" at bounding box center [728, 606] width 121 height 43
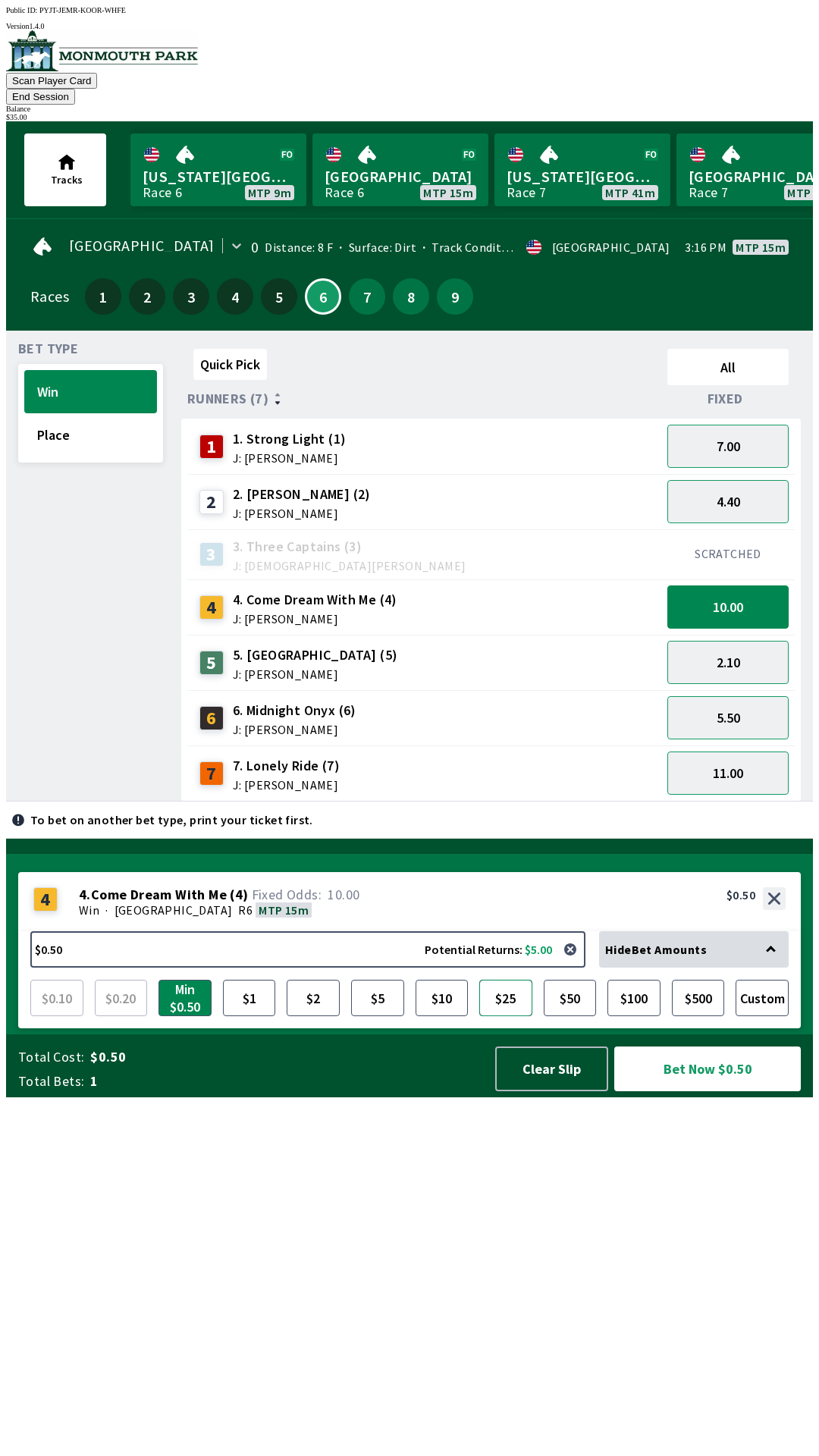
click at [493, 1016] on button "$25" at bounding box center [506, 998] width 53 height 37
click at [448, 1016] on button "$10" at bounding box center [442, 998] width 53 height 37
click at [666, 1092] on button "Bet Now $10.00" at bounding box center [707, 1069] width 186 height 45
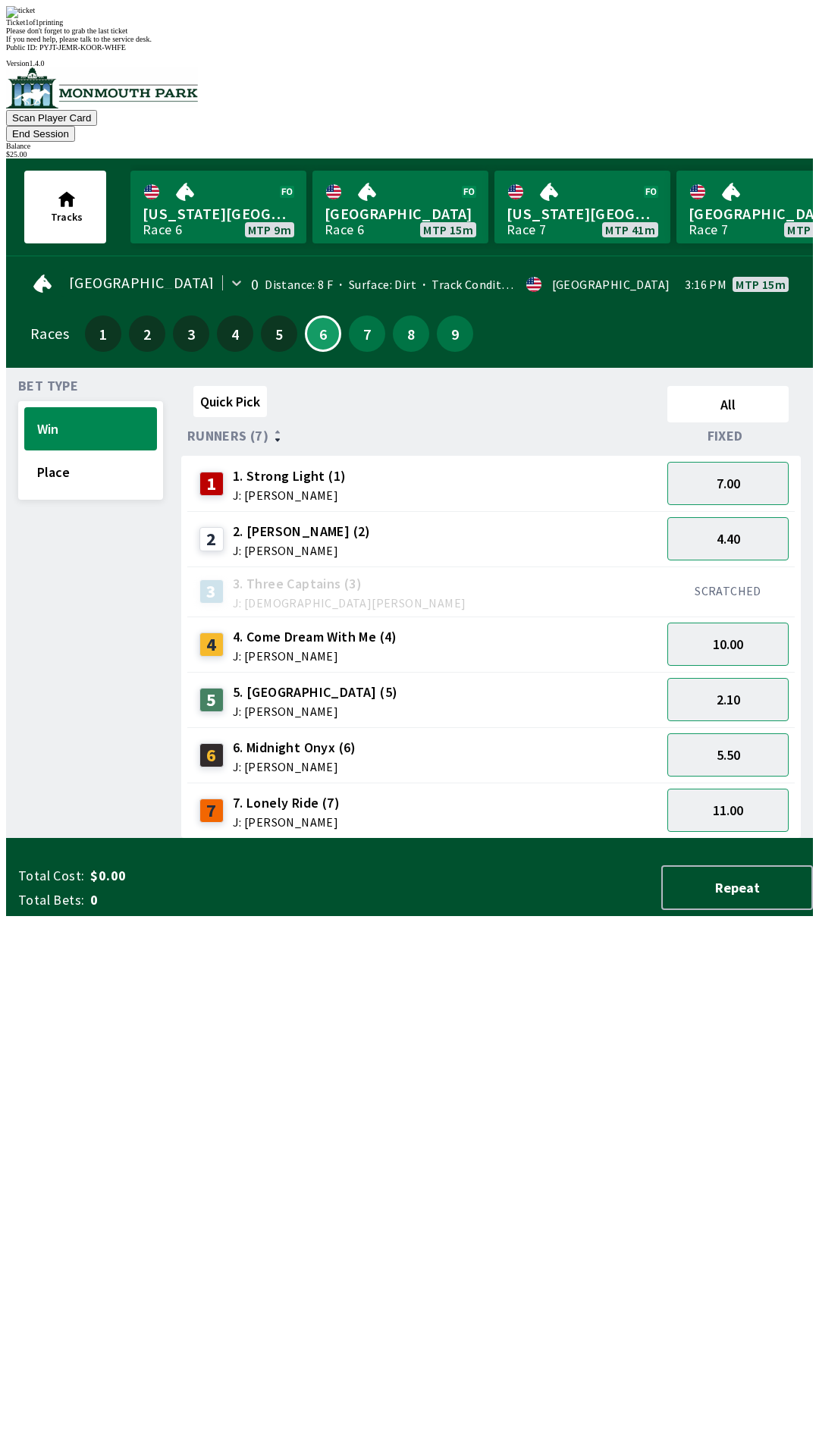
click at [544, 839] on div "Quick Pick All Runners (7) Fixed 1 1. Strong Light (1) J: [PERSON_NAME] 7.00 2 …" at bounding box center [497, 609] width 632 height 459
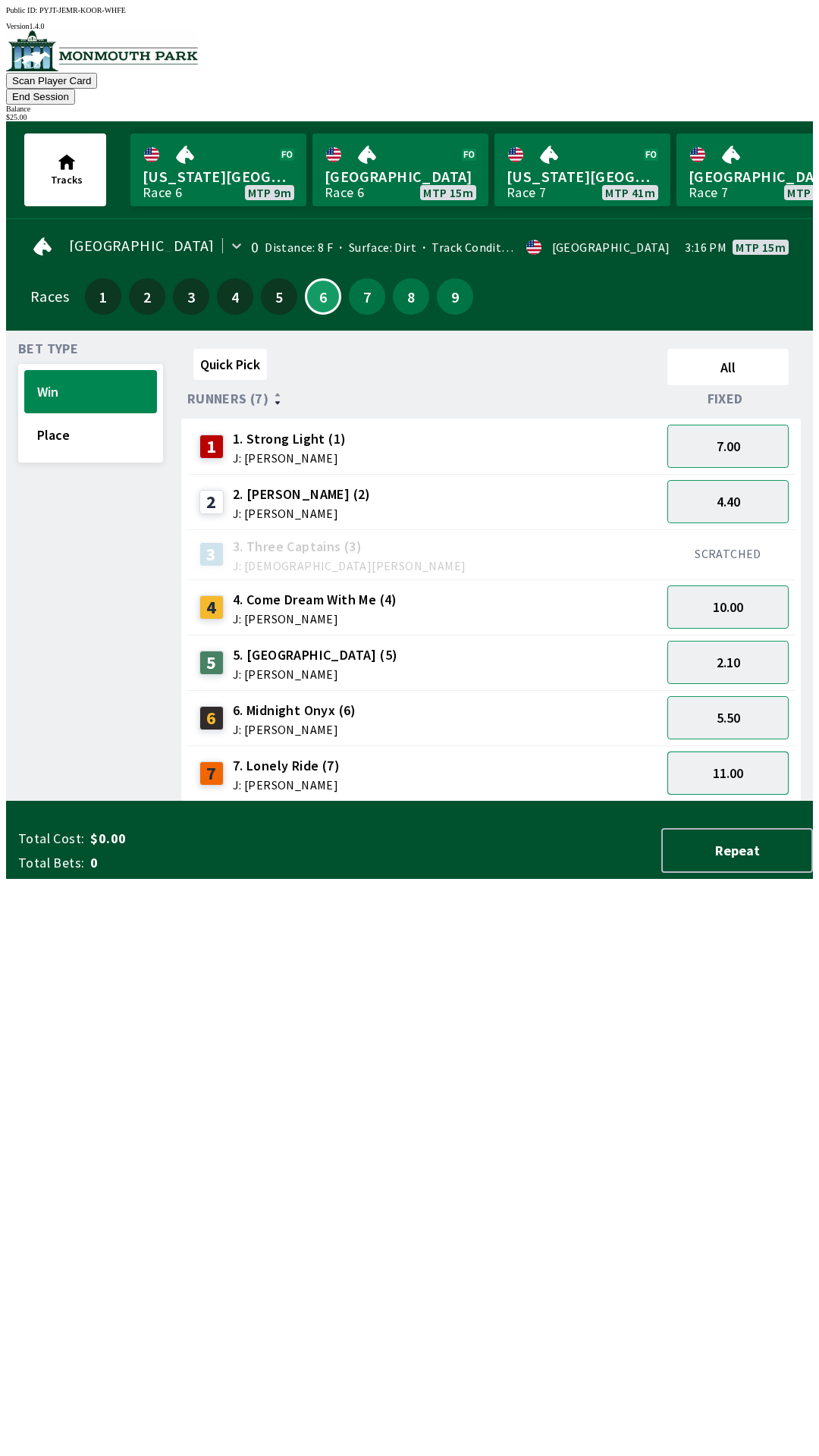
click at [722, 761] on button "11.00" at bounding box center [728, 772] width 121 height 43
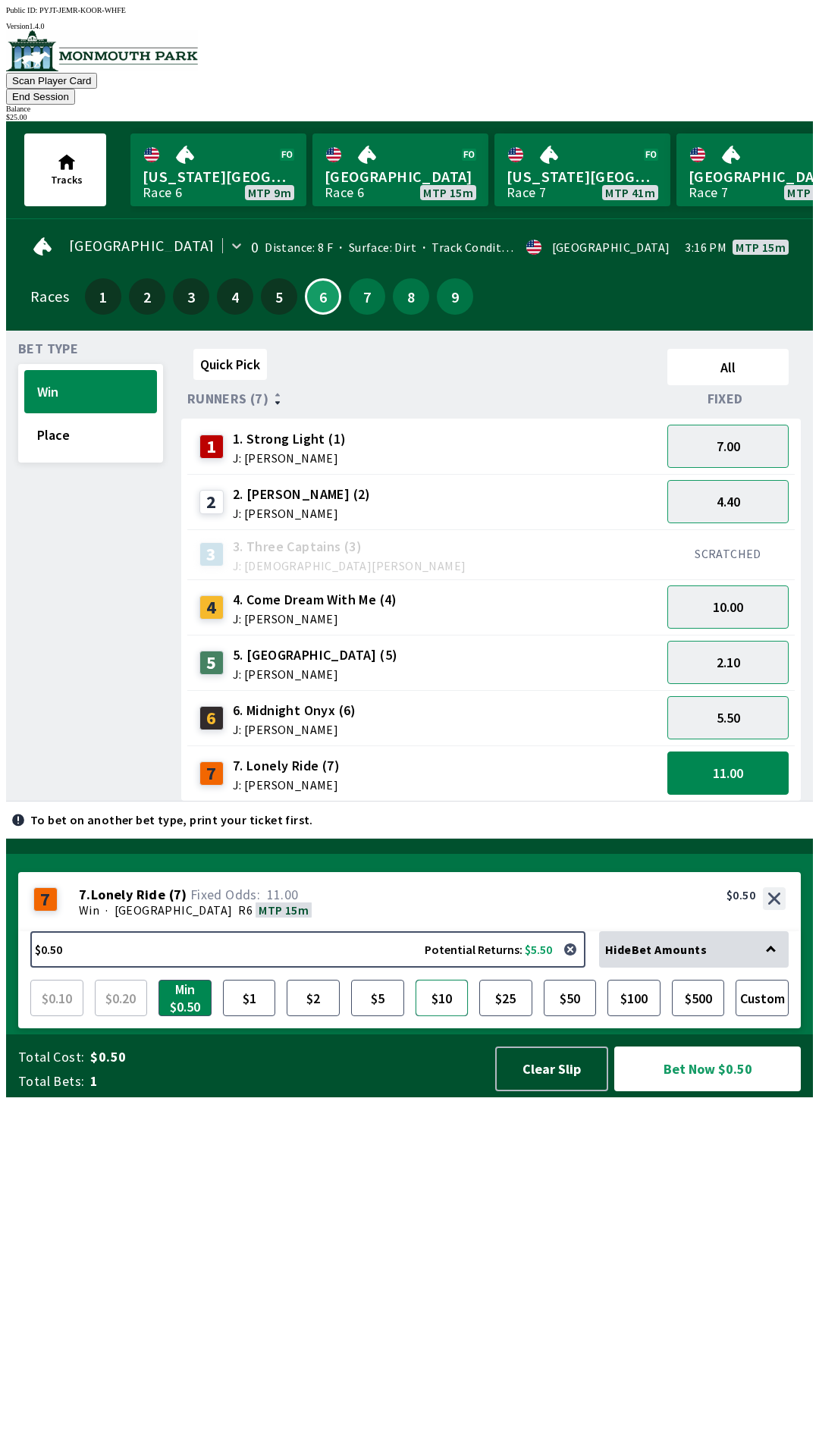
click at [453, 1016] on button "$10" at bounding box center [442, 998] width 53 height 37
click at [674, 1092] on button "Bet Now $10.00" at bounding box center [707, 1069] width 186 height 45
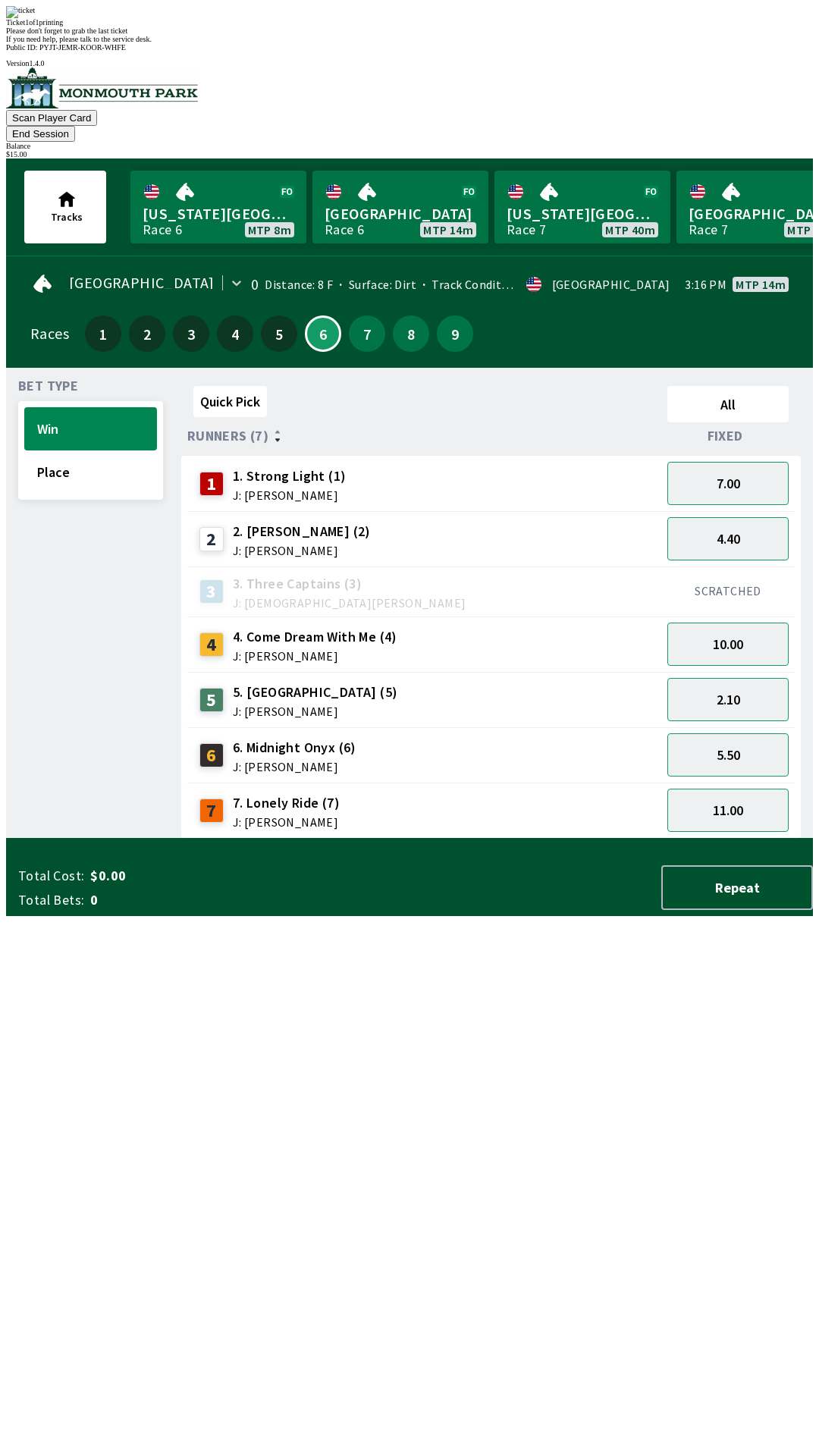
click at [661, 839] on div "Quick Pick All Runners (7) Fixed 1 1. Strong Light (1) J: [PERSON_NAME] 7.00 2 …" at bounding box center [497, 609] width 632 height 459
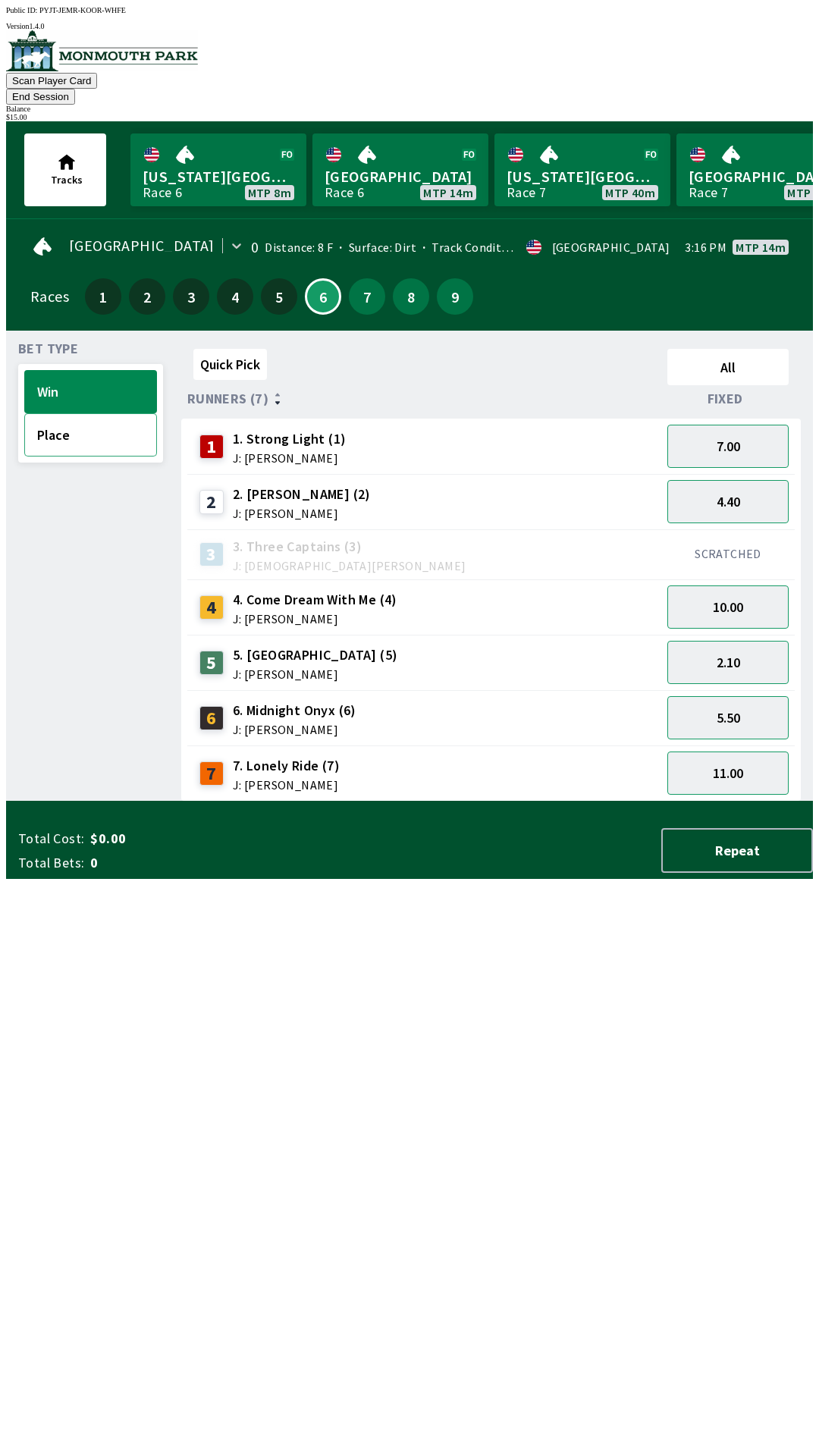
click at [52, 413] on button "Place" at bounding box center [90, 434] width 132 height 43
click at [722, 756] on button "4.40" at bounding box center [728, 772] width 121 height 43
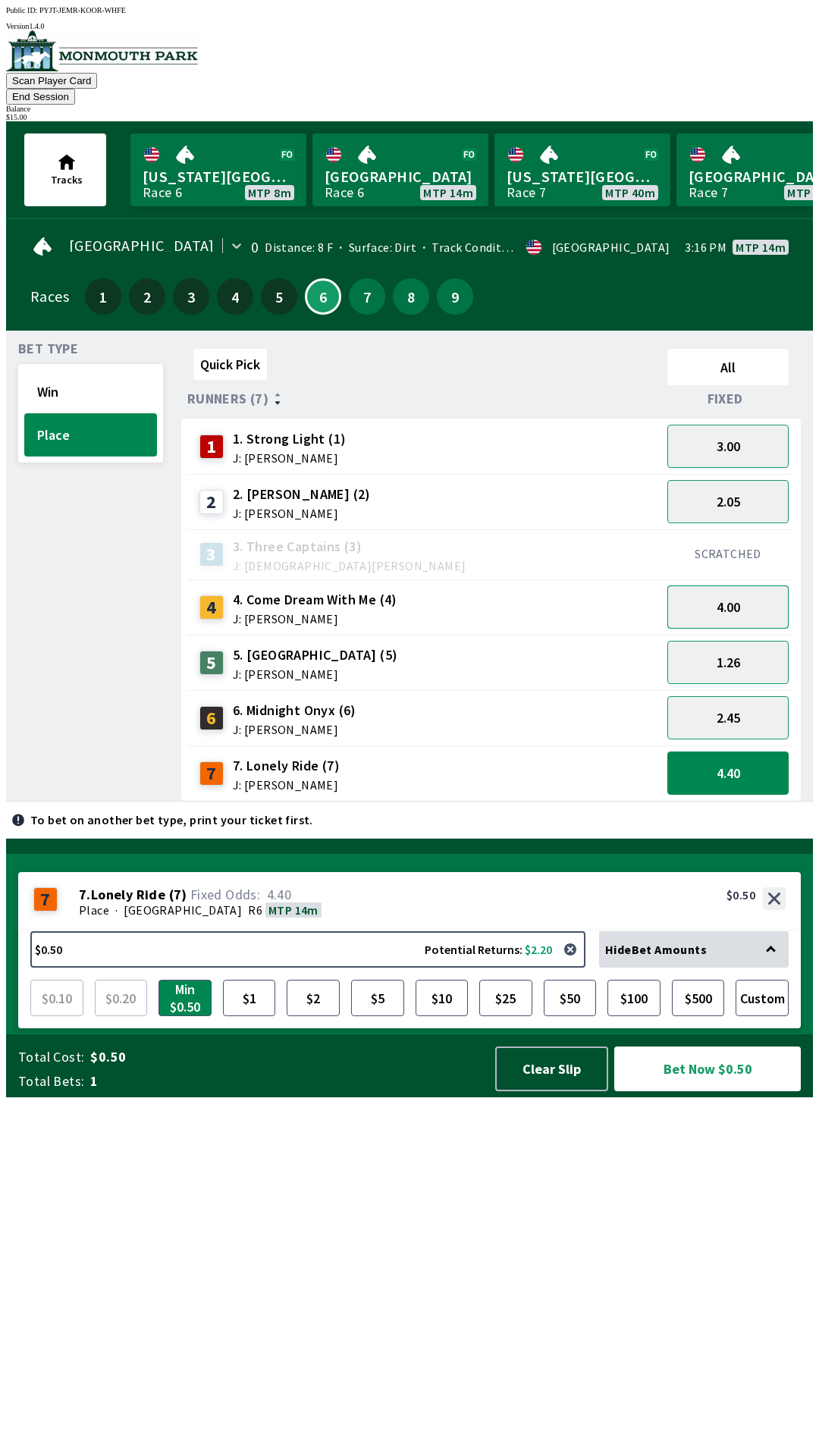
click at [744, 588] on button "4.00" at bounding box center [728, 606] width 121 height 43
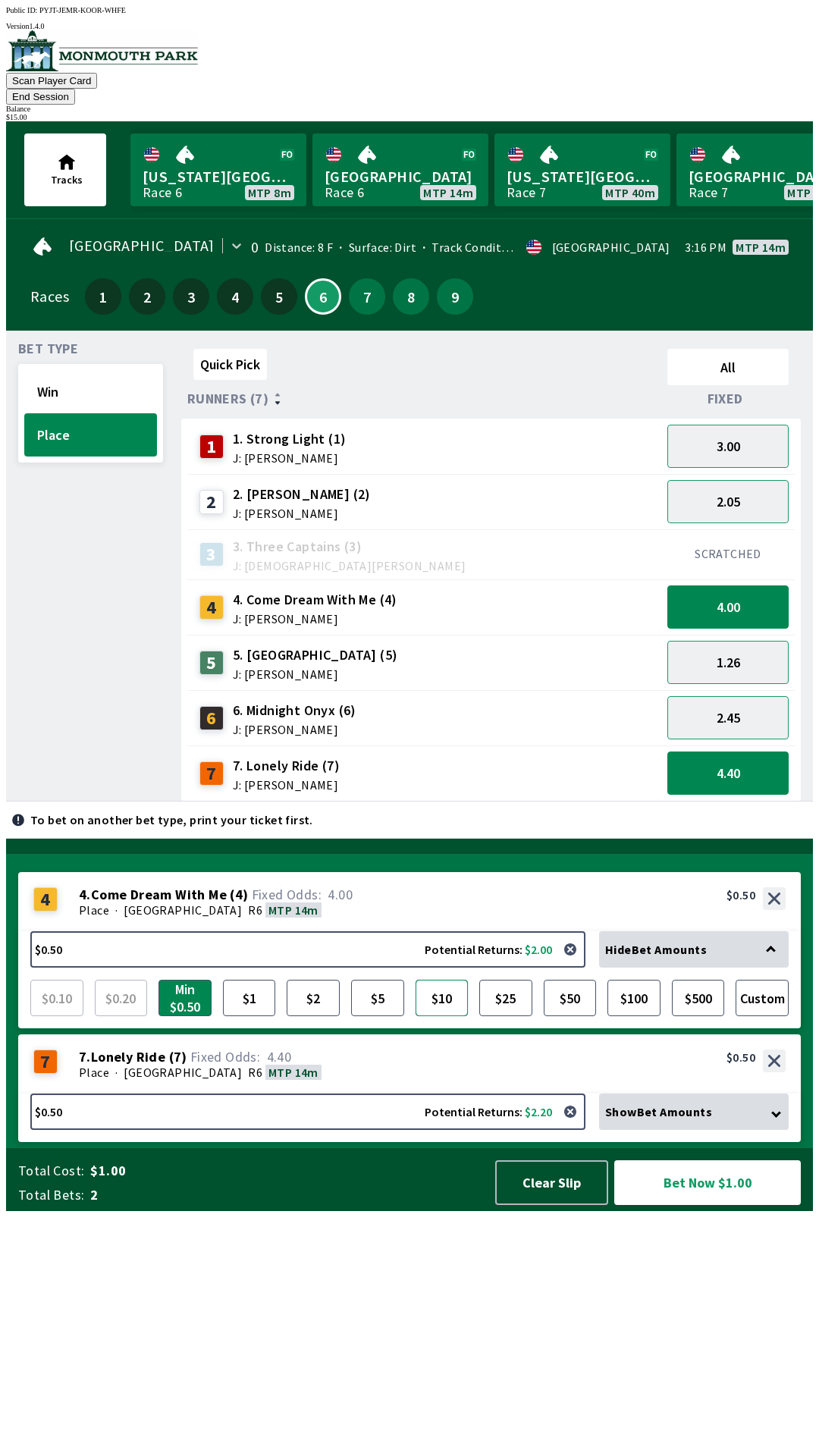
click at [432, 1016] on button "$10" at bounding box center [442, 998] width 53 height 37
click at [672, 1205] on button "Bet Now $10.50" at bounding box center [707, 1182] width 186 height 45
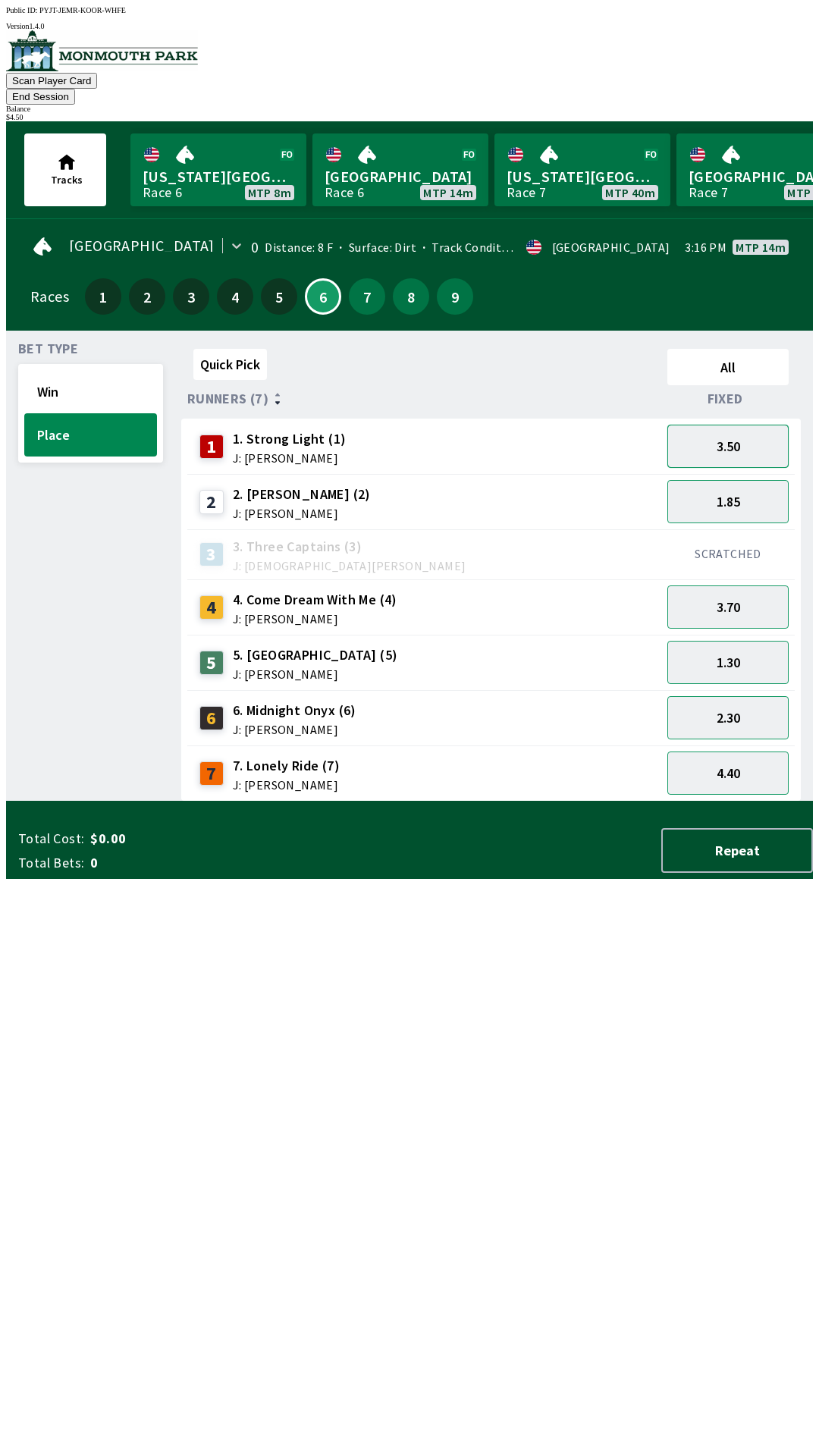
click at [736, 425] on button "3.50" at bounding box center [728, 446] width 121 height 43
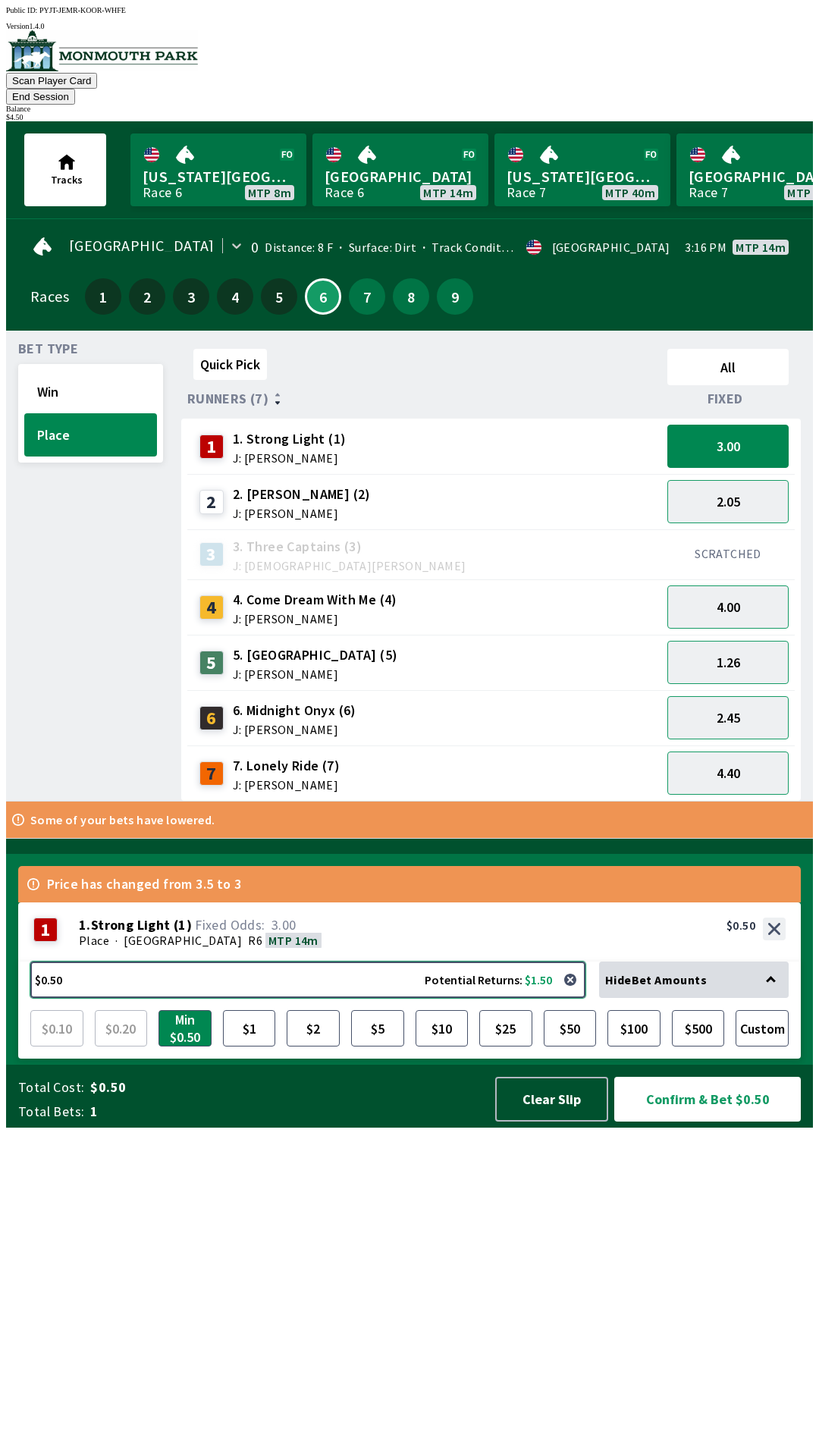
click at [317, 998] on button "$0.50 Potential Returns: $1.50" at bounding box center [307, 979] width 555 height 37
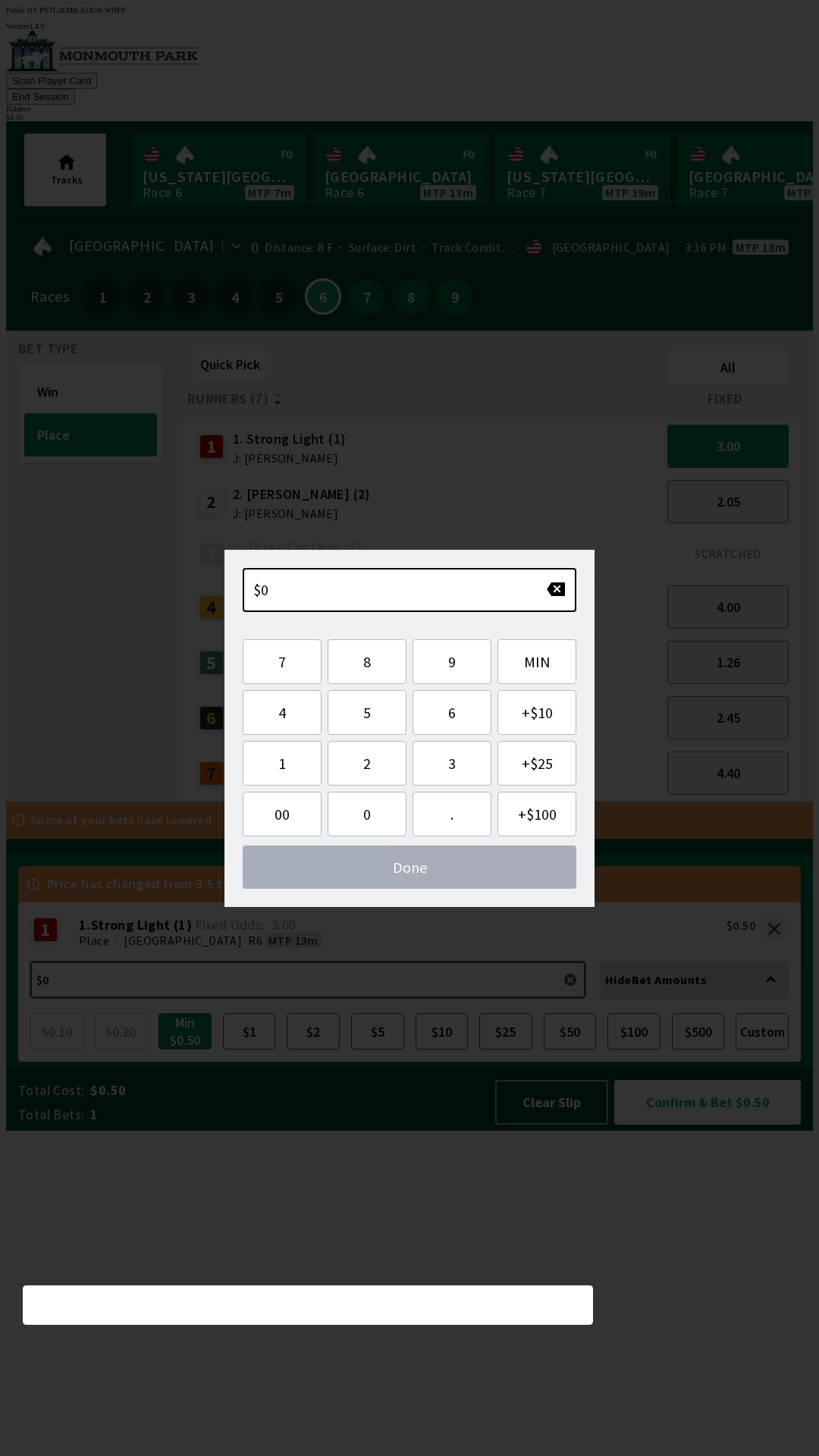
click at [365, 998] on button "$0.50 Potential Returns: $1.50" at bounding box center [307, 979] width 555 height 37
click at [286, 718] on button "4" at bounding box center [282, 713] width 79 height 45
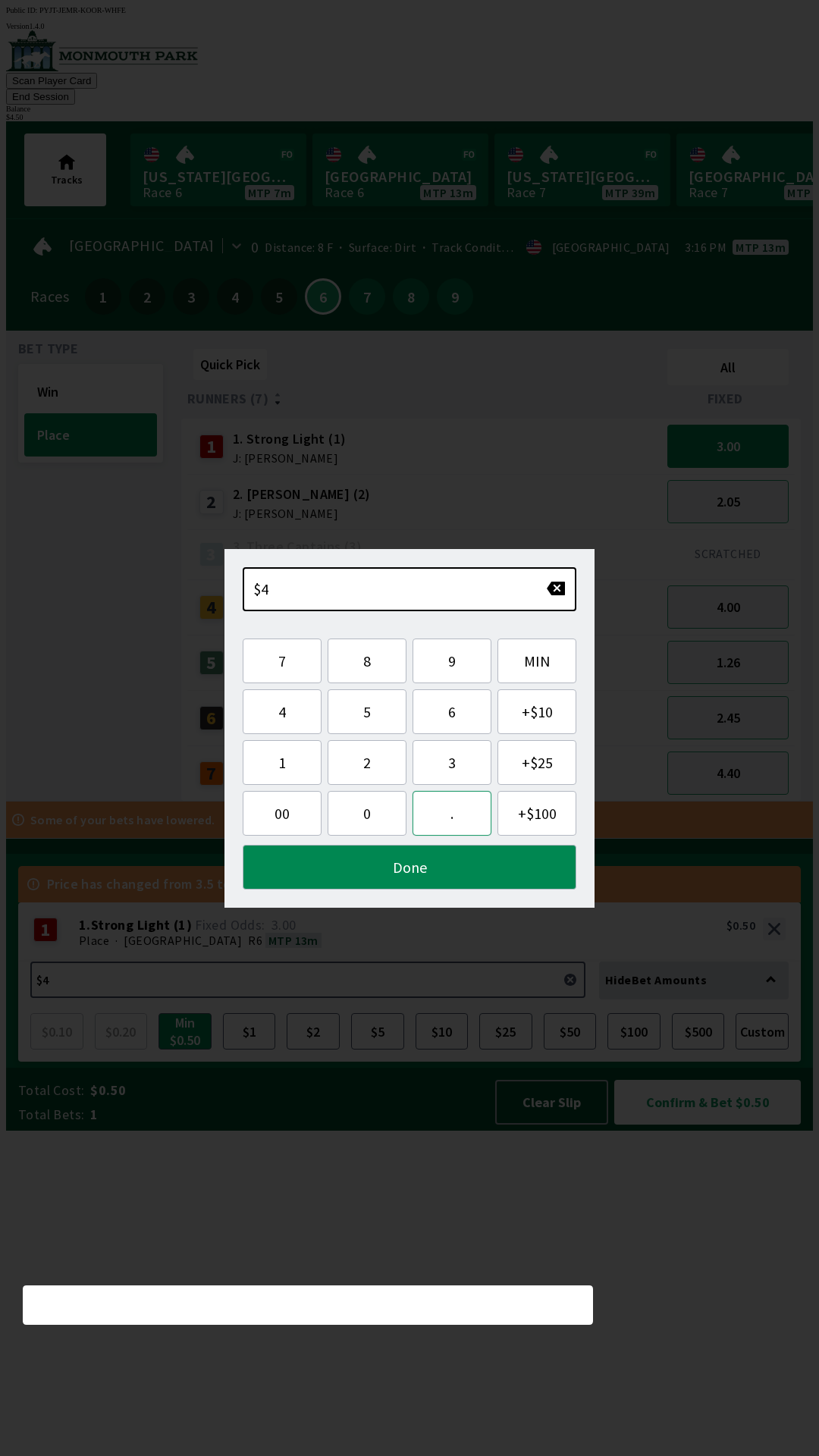
click at [452, 818] on button "." at bounding box center [452, 813] width 79 height 45
click at [361, 715] on button "5" at bounding box center [366, 712] width 79 height 45
click at [367, 813] on button "0" at bounding box center [366, 813] width 79 height 45
click at [458, 860] on button "Done" at bounding box center [409, 867] width 333 height 45
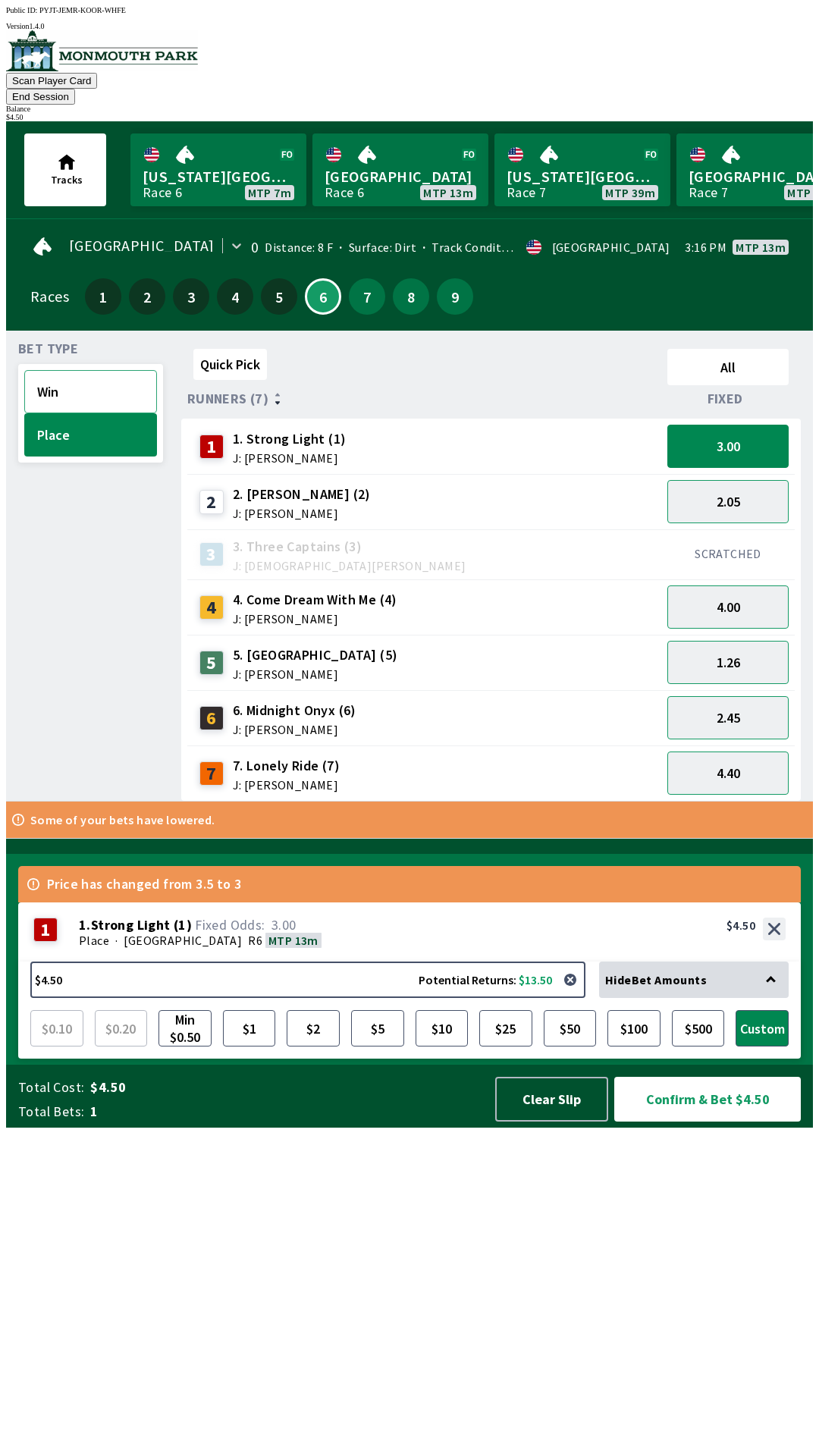
click at [61, 370] on button "Win" at bounding box center [90, 391] width 132 height 43
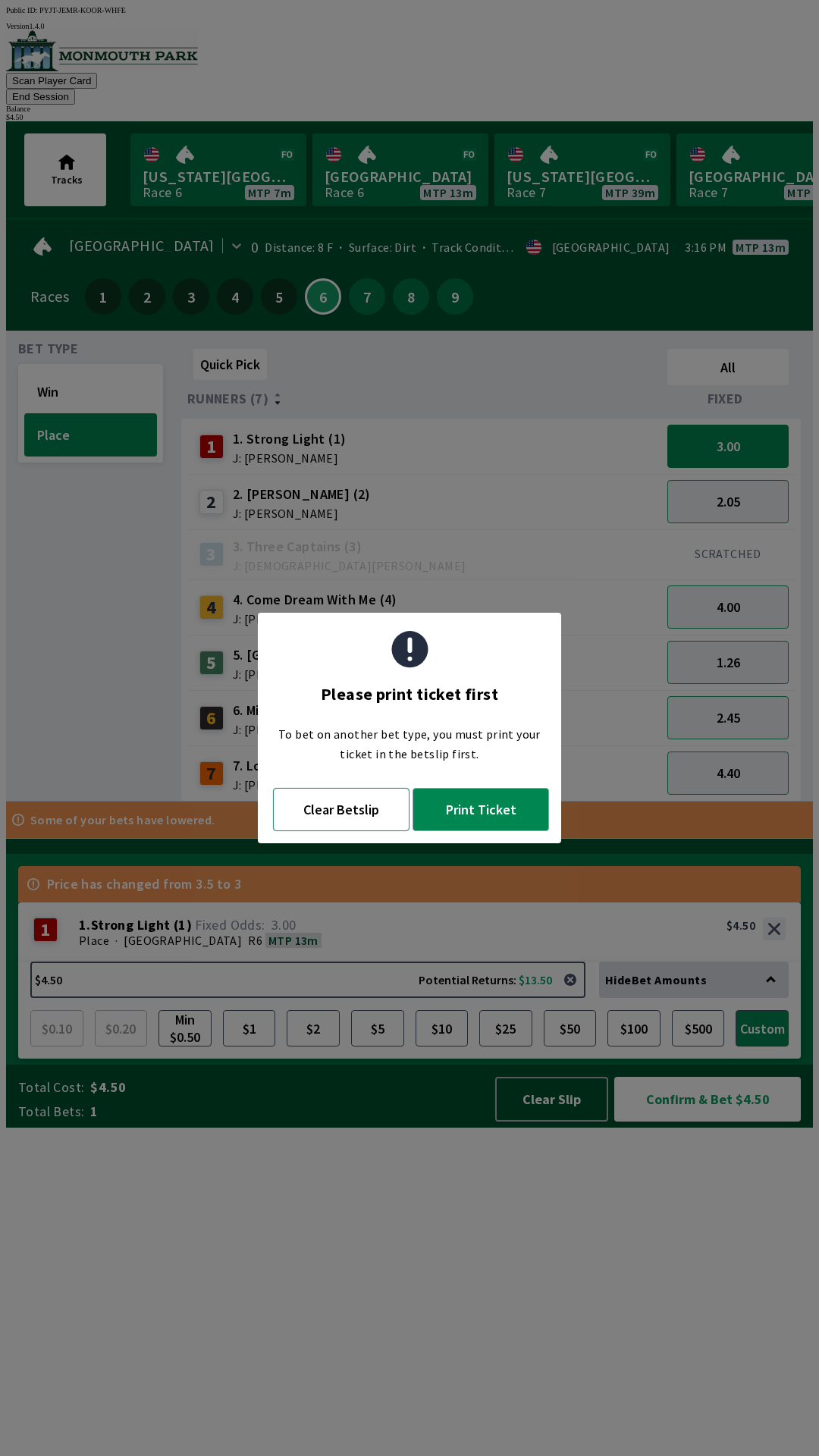
click at [321, 820] on button "Clear Betslip" at bounding box center [340, 809] width 136 height 43
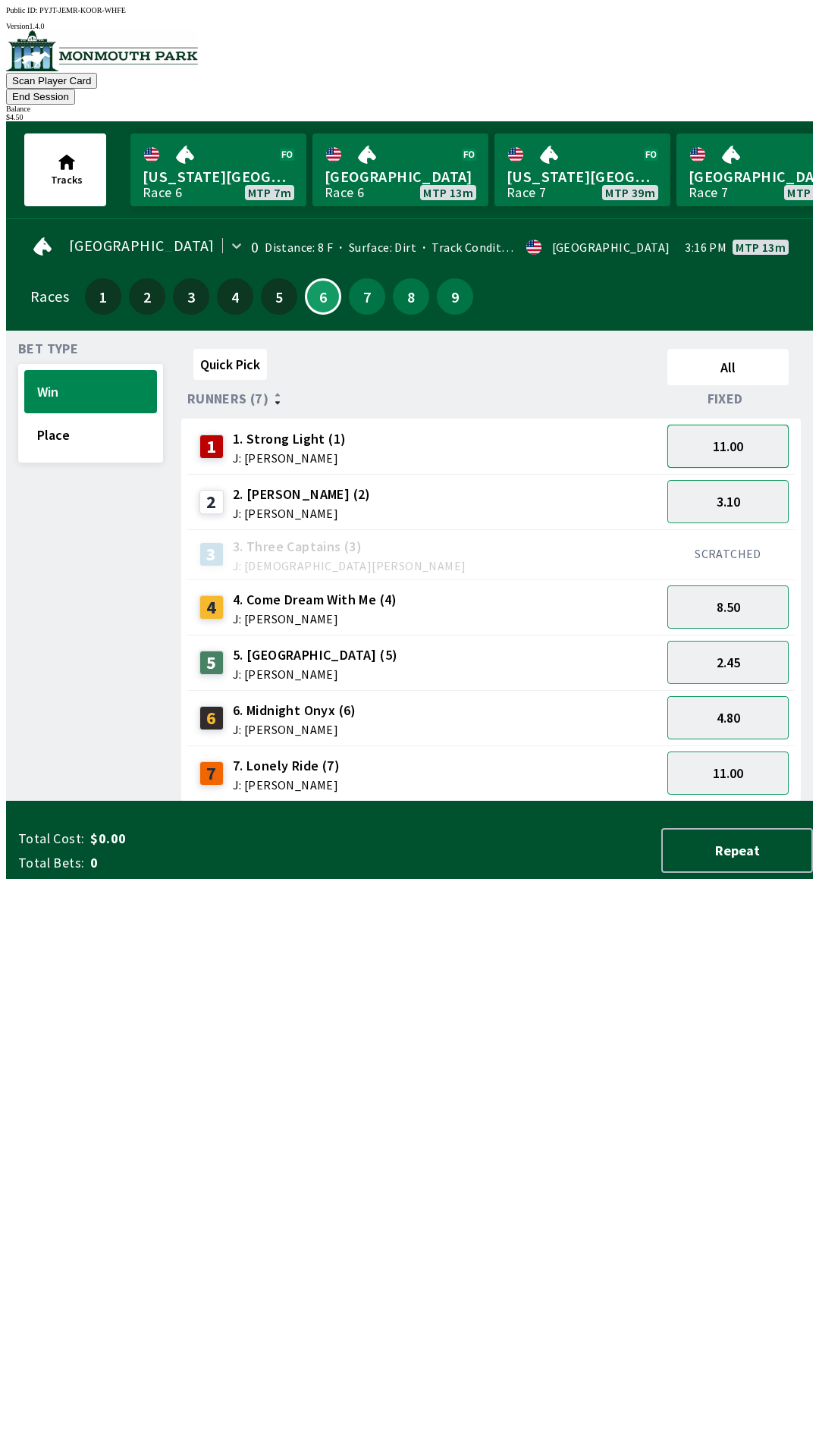
click at [759, 435] on button "11.00" at bounding box center [728, 446] width 121 height 43
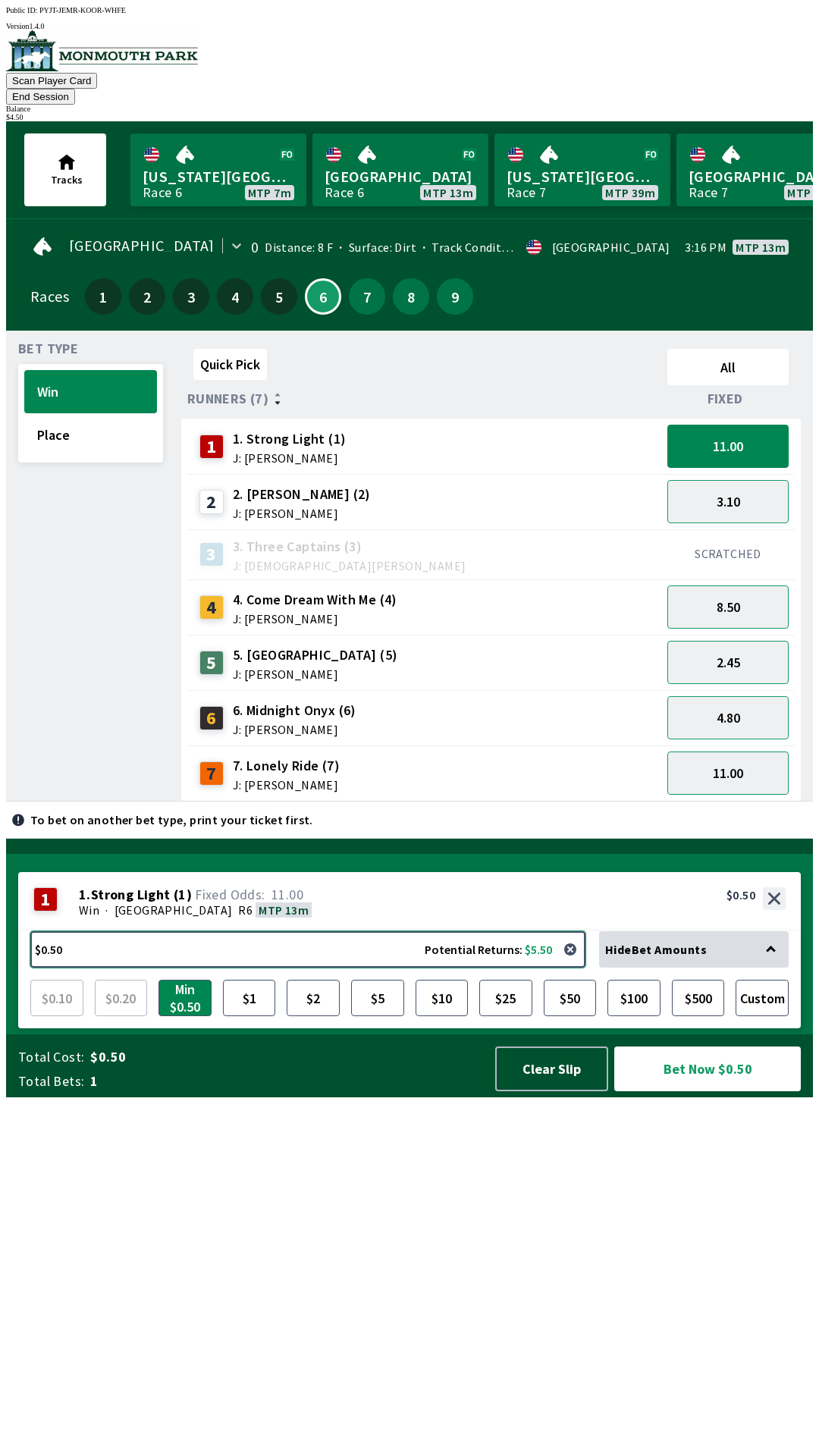
click at [273, 968] on button "$0.50 Potential Returns: $5.50" at bounding box center [307, 949] width 555 height 37
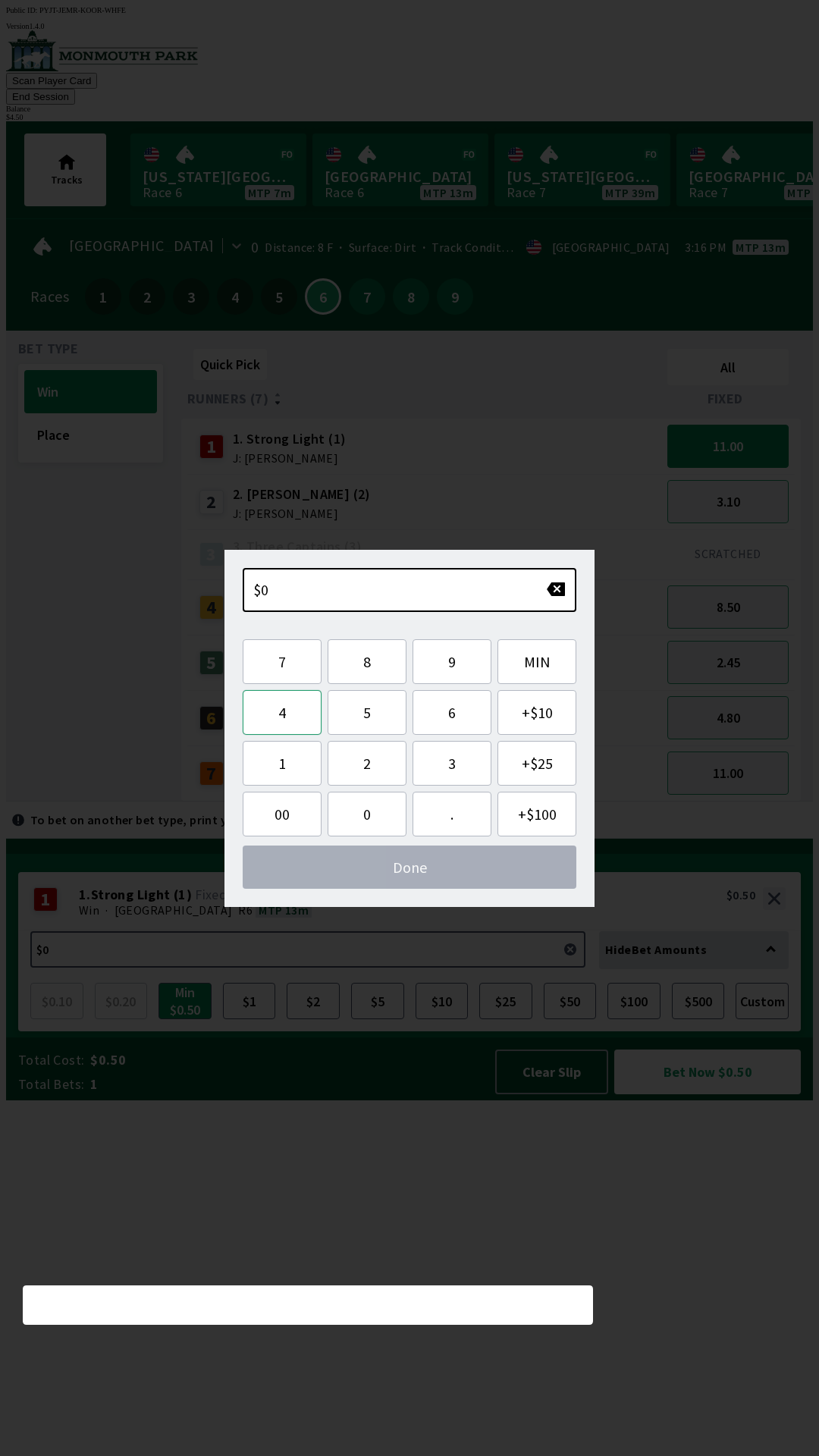
click at [275, 716] on button "4" at bounding box center [282, 713] width 79 height 45
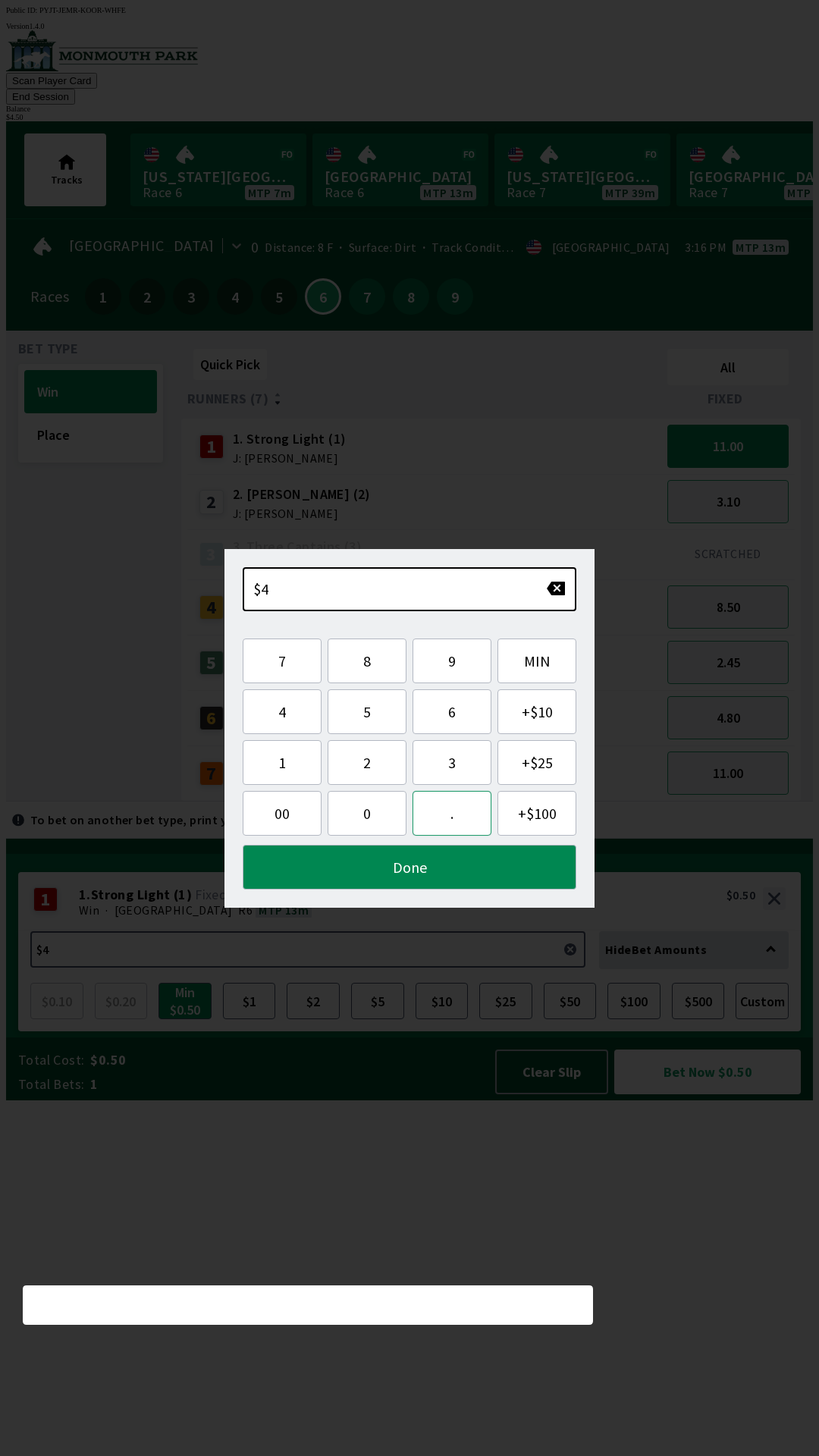
click at [452, 799] on button "." at bounding box center [452, 813] width 79 height 45
click at [367, 719] on button "5" at bounding box center [366, 712] width 79 height 45
click at [362, 823] on button "0" at bounding box center [366, 813] width 79 height 45
click at [411, 872] on button "Done" at bounding box center [409, 867] width 333 height 45
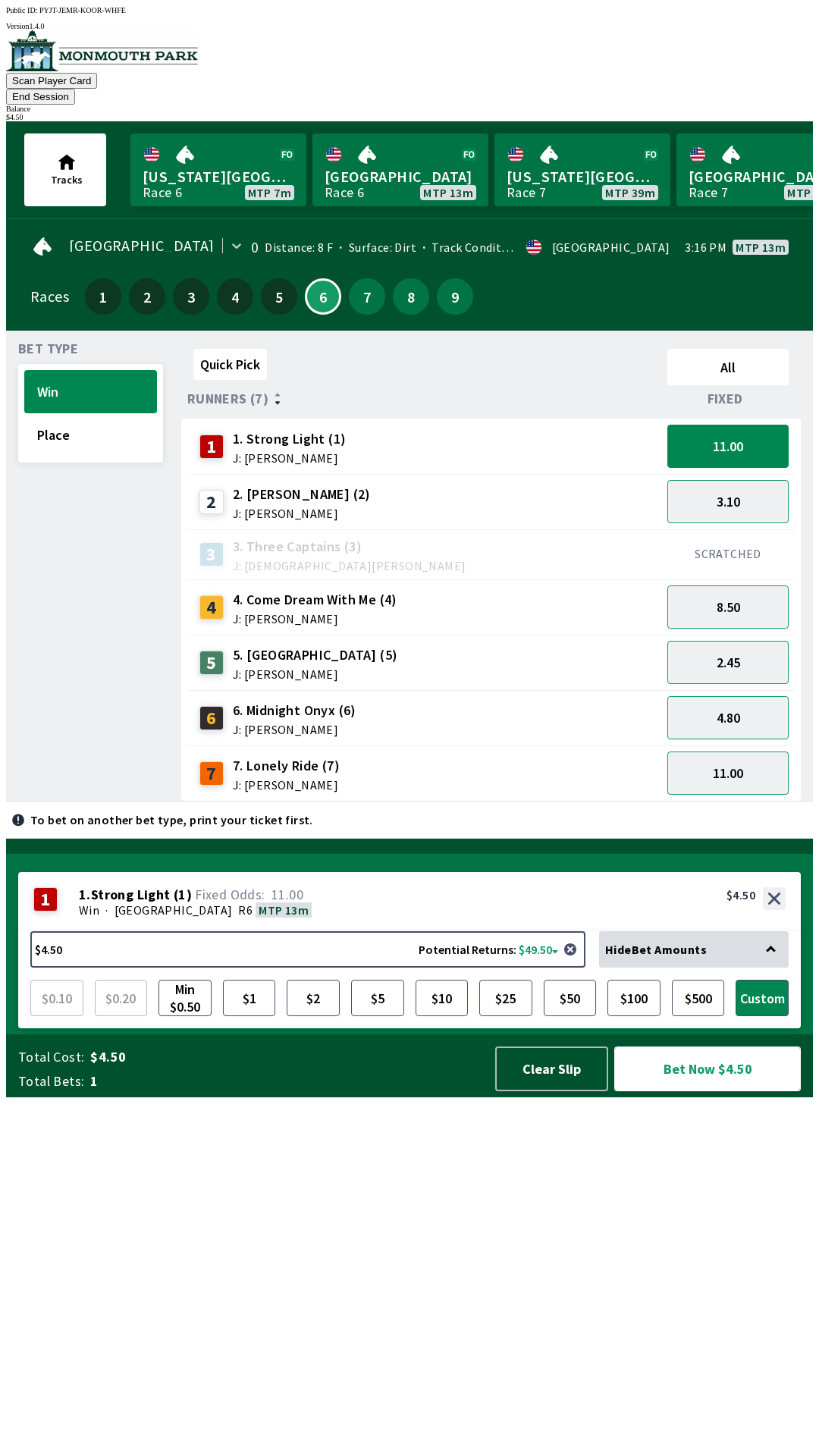
click at [688, 1092] on button "Bet Now $4.50" at bounding box center [707, 1069] width 186 height 45
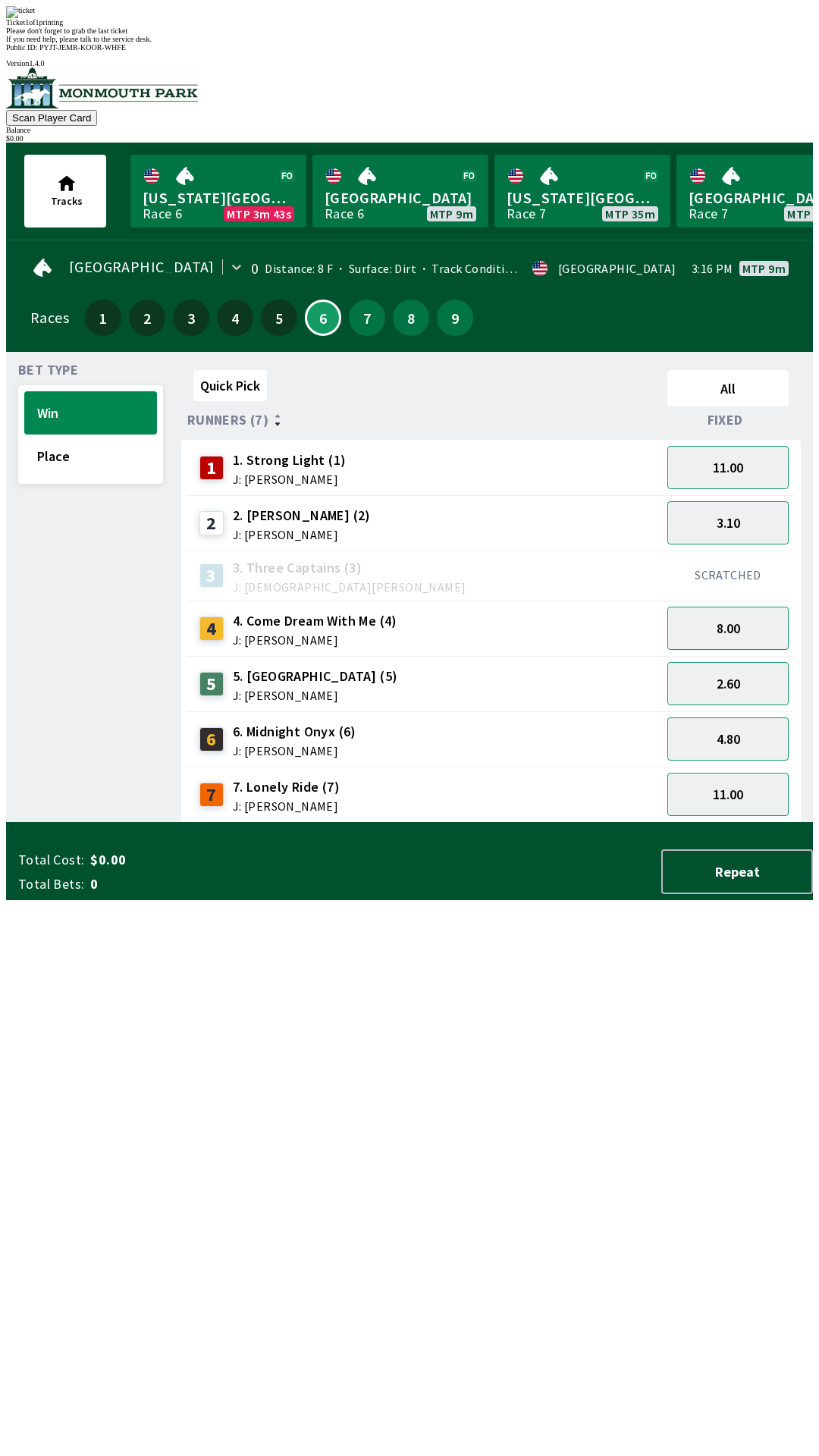
click at [480, 823] on div "Quick Pick All Runners (7) Fixed 1 1. Strong Light (1) J: [PERSON_NAME] 11.00 2…" at bounding box center [497, 593] width 632 height 459
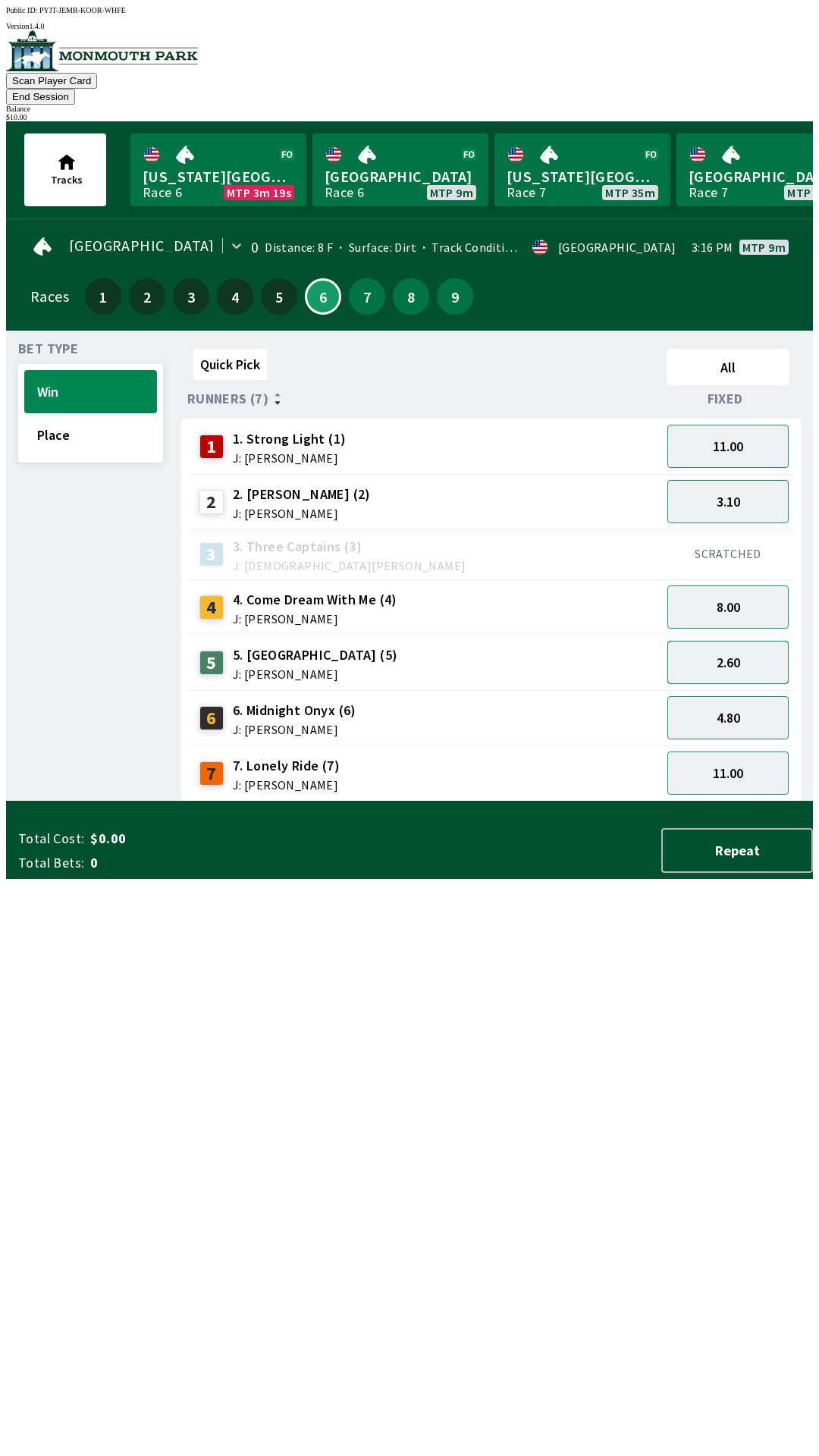
click at [751, 641] on button "2.60" at bounding box center [728, 662] width 121 height 43
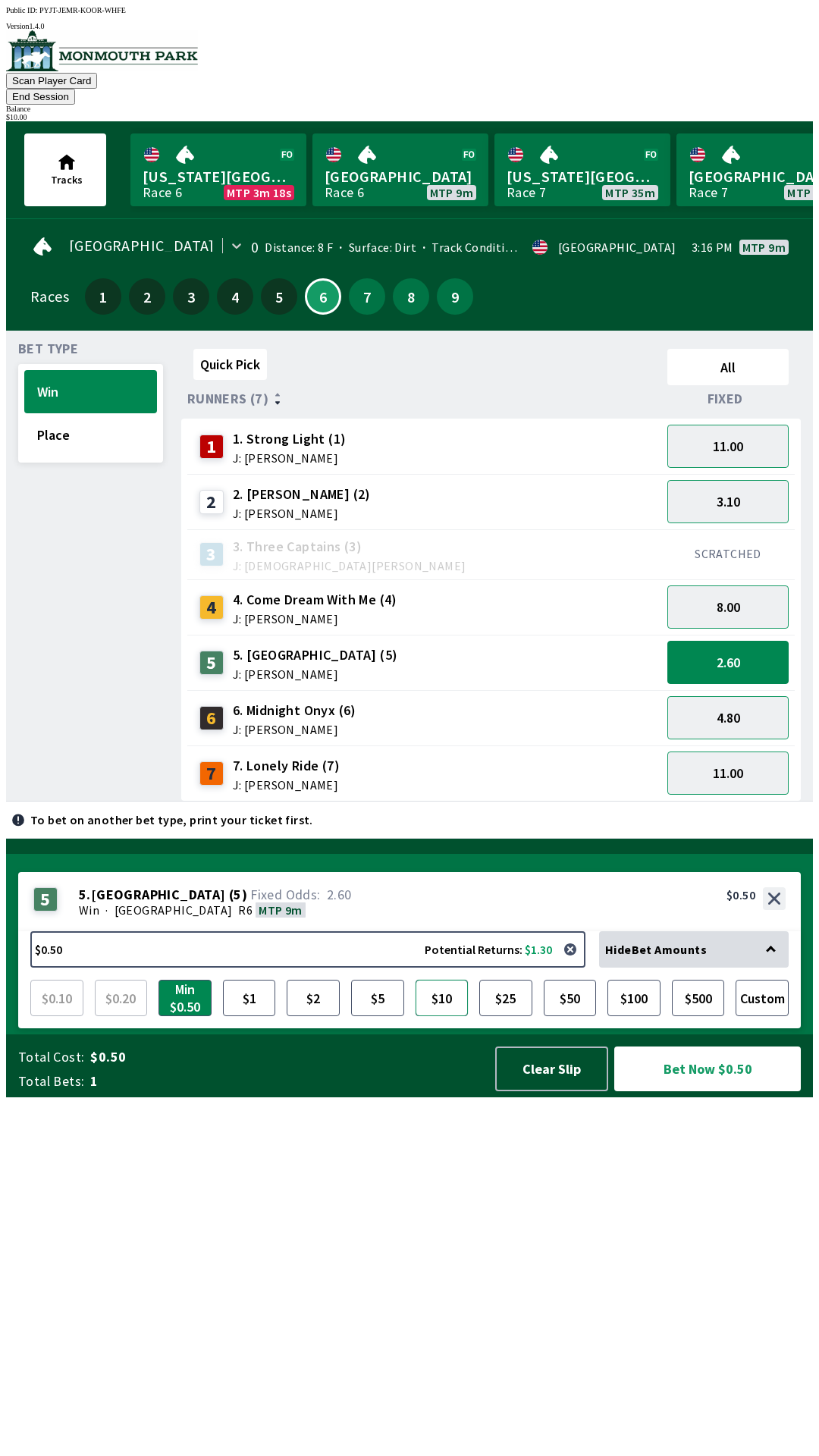
click at [438, 1016] on button "$10" at bounding box center [442, 998] width 53 height 37
click at [688, 1092] on button "Bet Now $10.00" at bounding box center [707, 1069] width 186 height 45
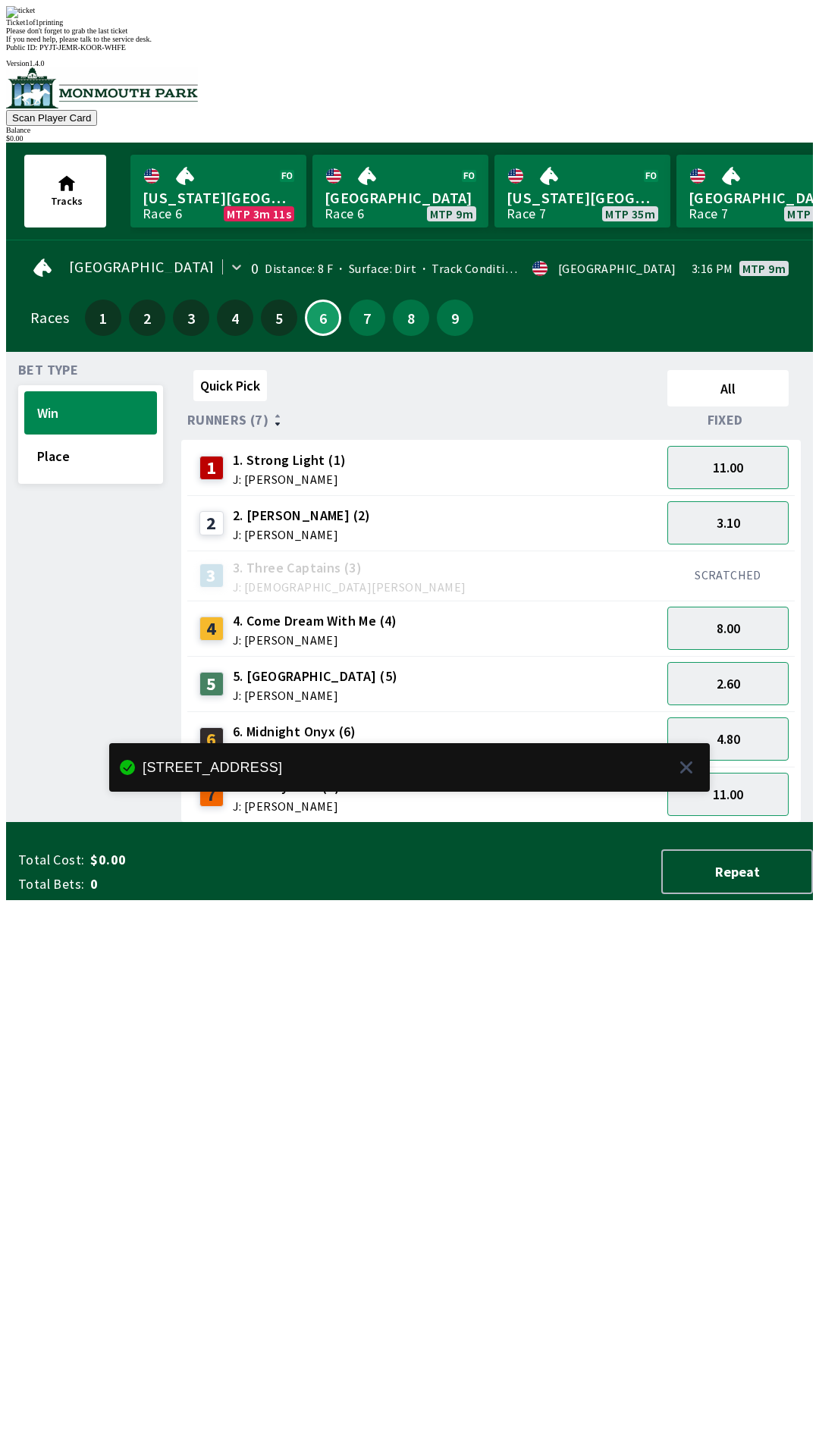
click at [563, 823] on div "Quick Pick All Runners (7) Fixed 1 1. Strong Light (1) J: [PERSON_NAME] 11.00 2…" at bounding box center [497, 593] width 632 height 459
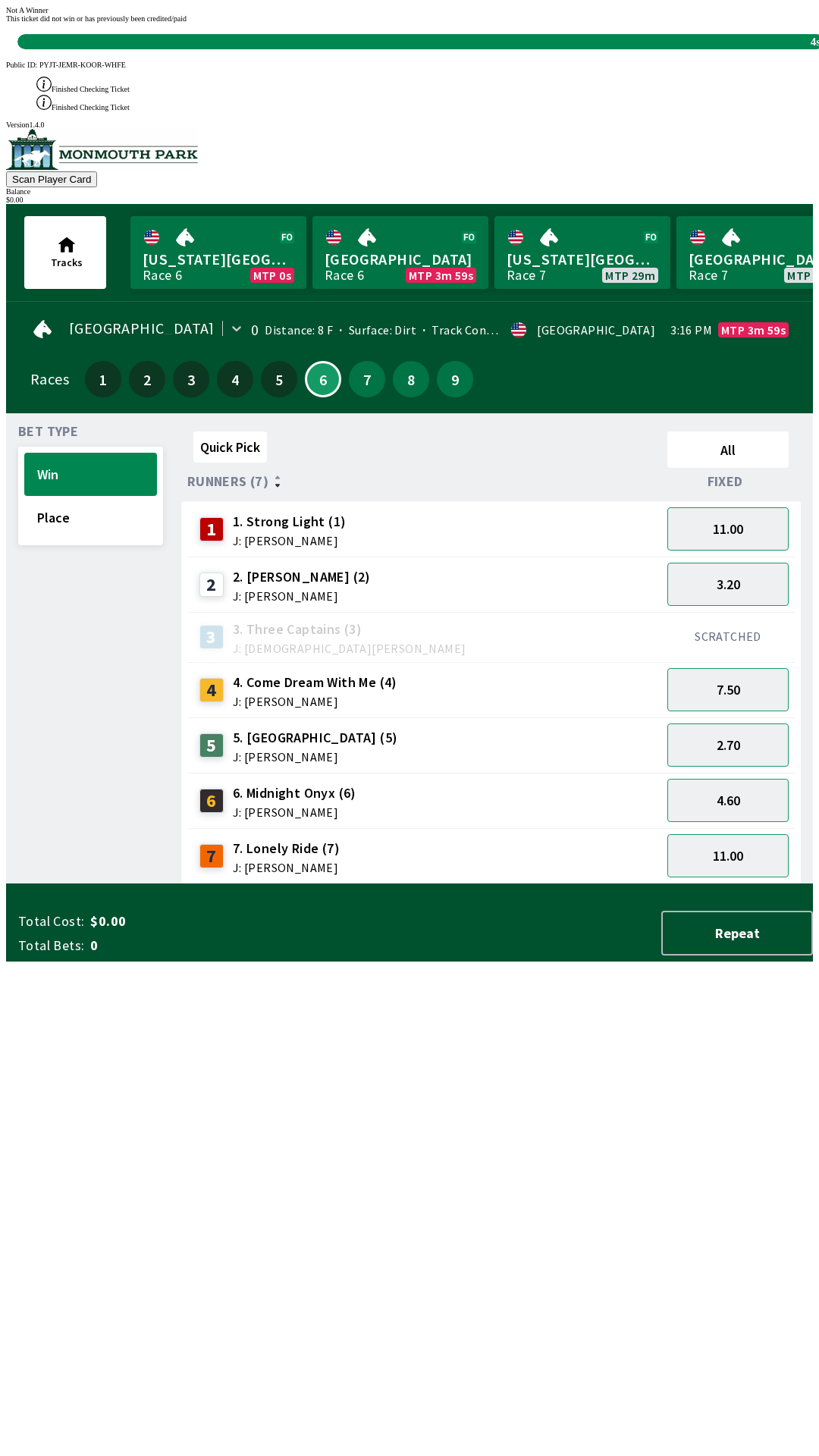
click at [593, 50] on div "Not A Winner This ticket did not win or has previously been credited/paid 4s" at bounding box center [409, 27] width 807 height 43
click at [606, 50] on div "This ticket did not win or has previously been credited/paid 4s" at bounding box center [409, 31] width 807 height 35
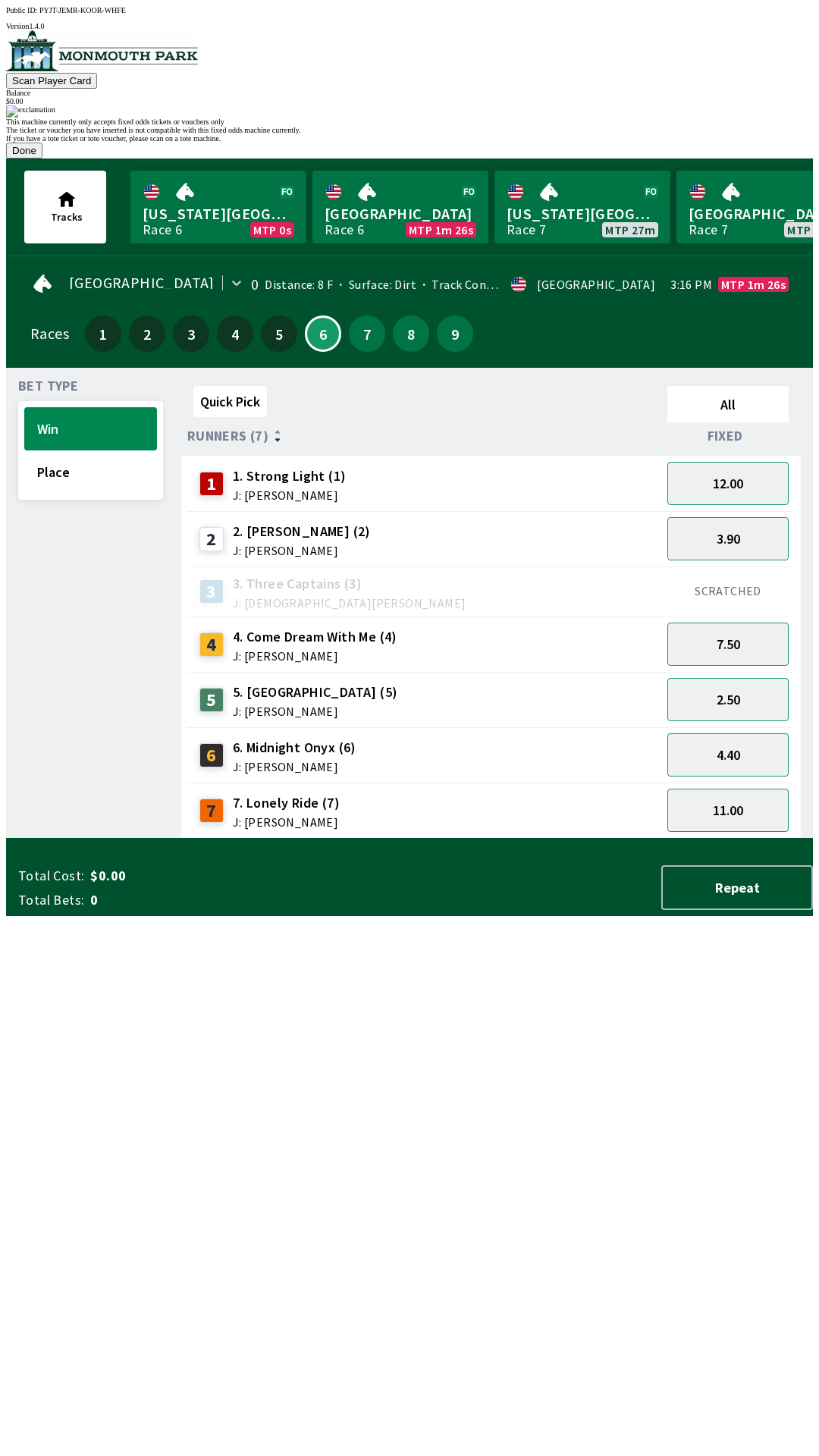
click at [43, 158] on button "Done" at bounding box center [24, 150] width 37 height 16
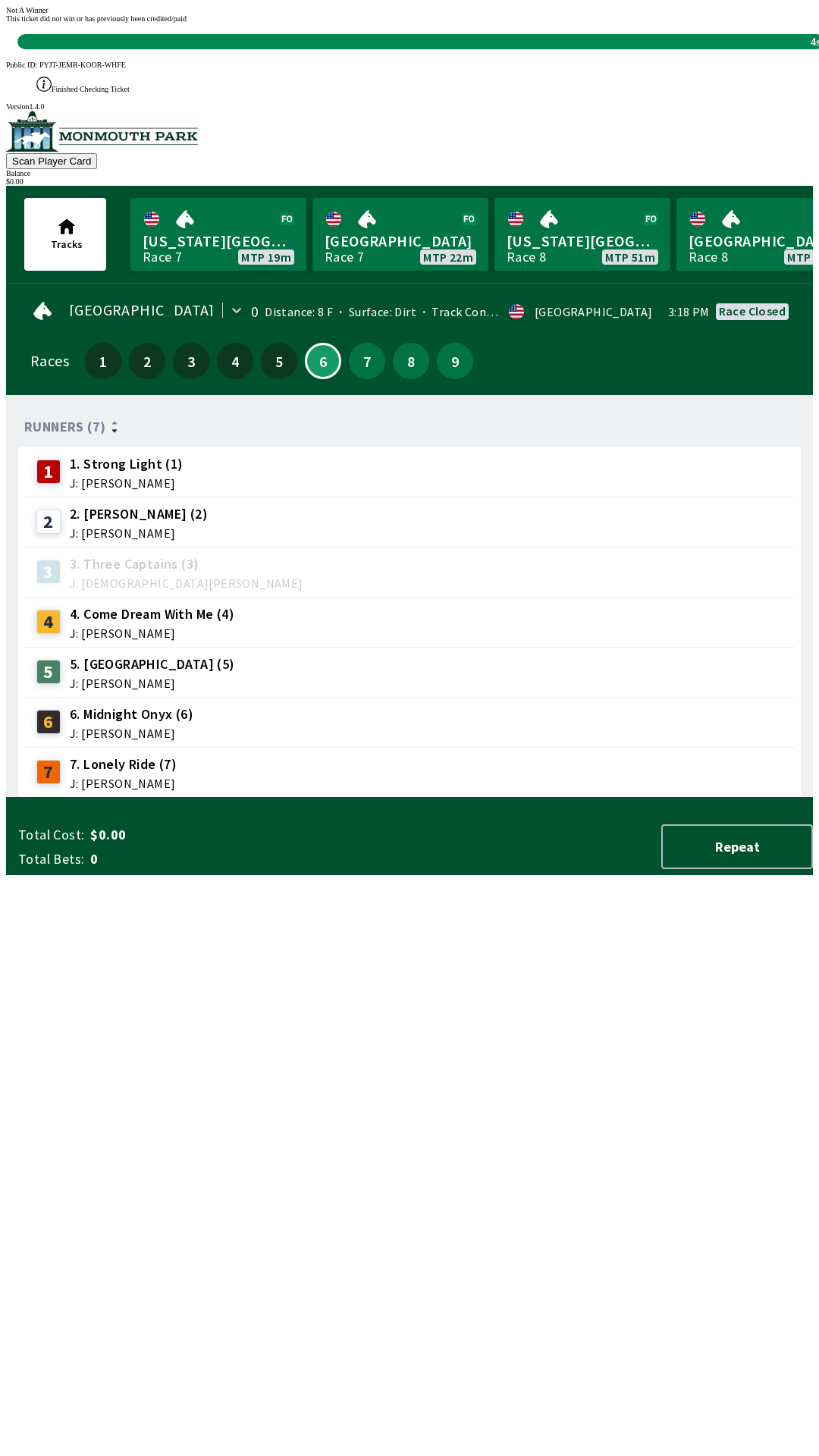
click at [621, 50] on div "Not A Winner This ticket did not win or has previously been credited/paid 4s" at bounding box center [409, 27] width 807 height 43
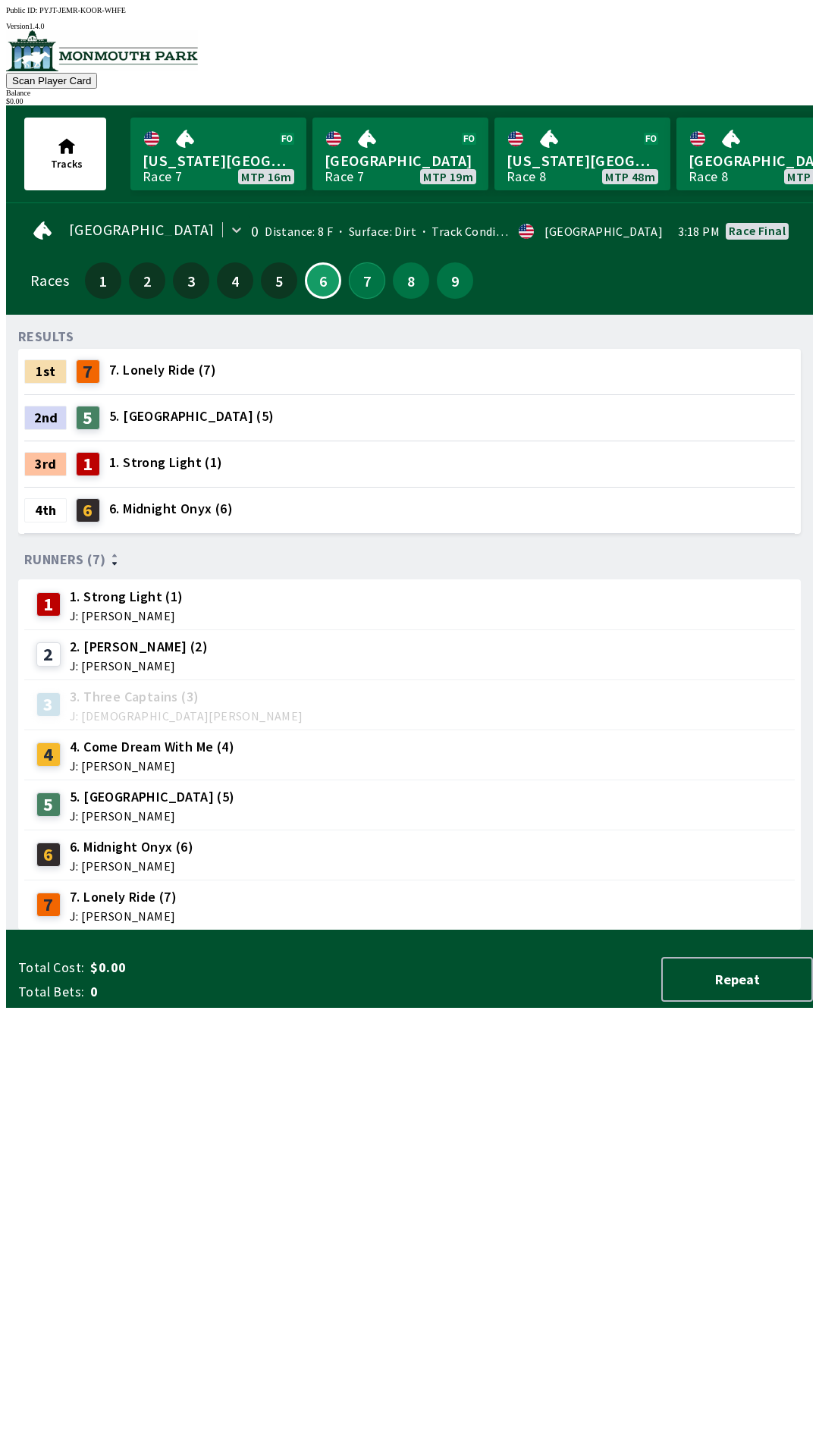
click at [370, 267] on button "7" at bounding box center [367, 281] width 37 height 37
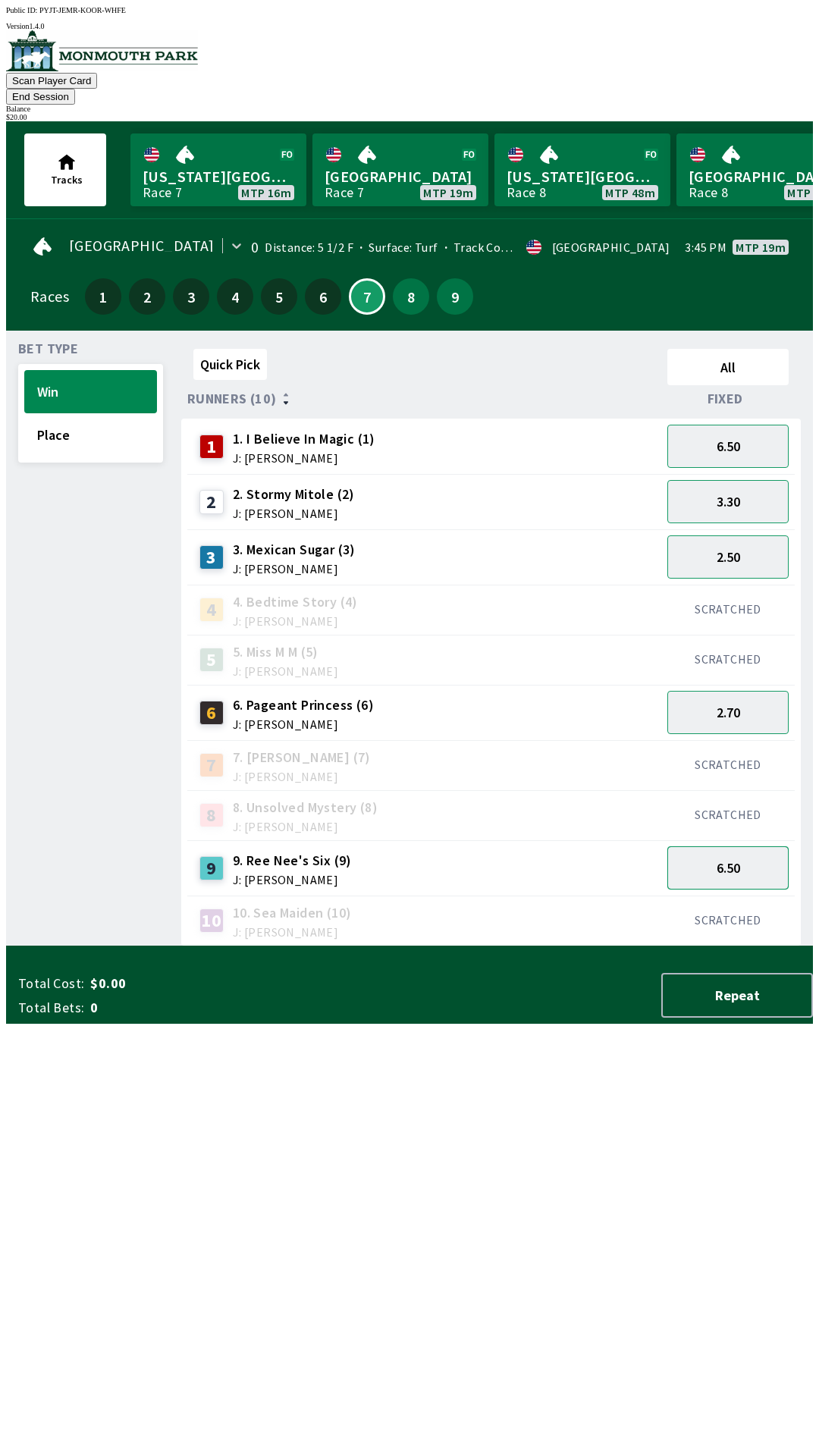
click at [728, 847] on button "6.50" at bounding box center [728, 868] width 121 height 43
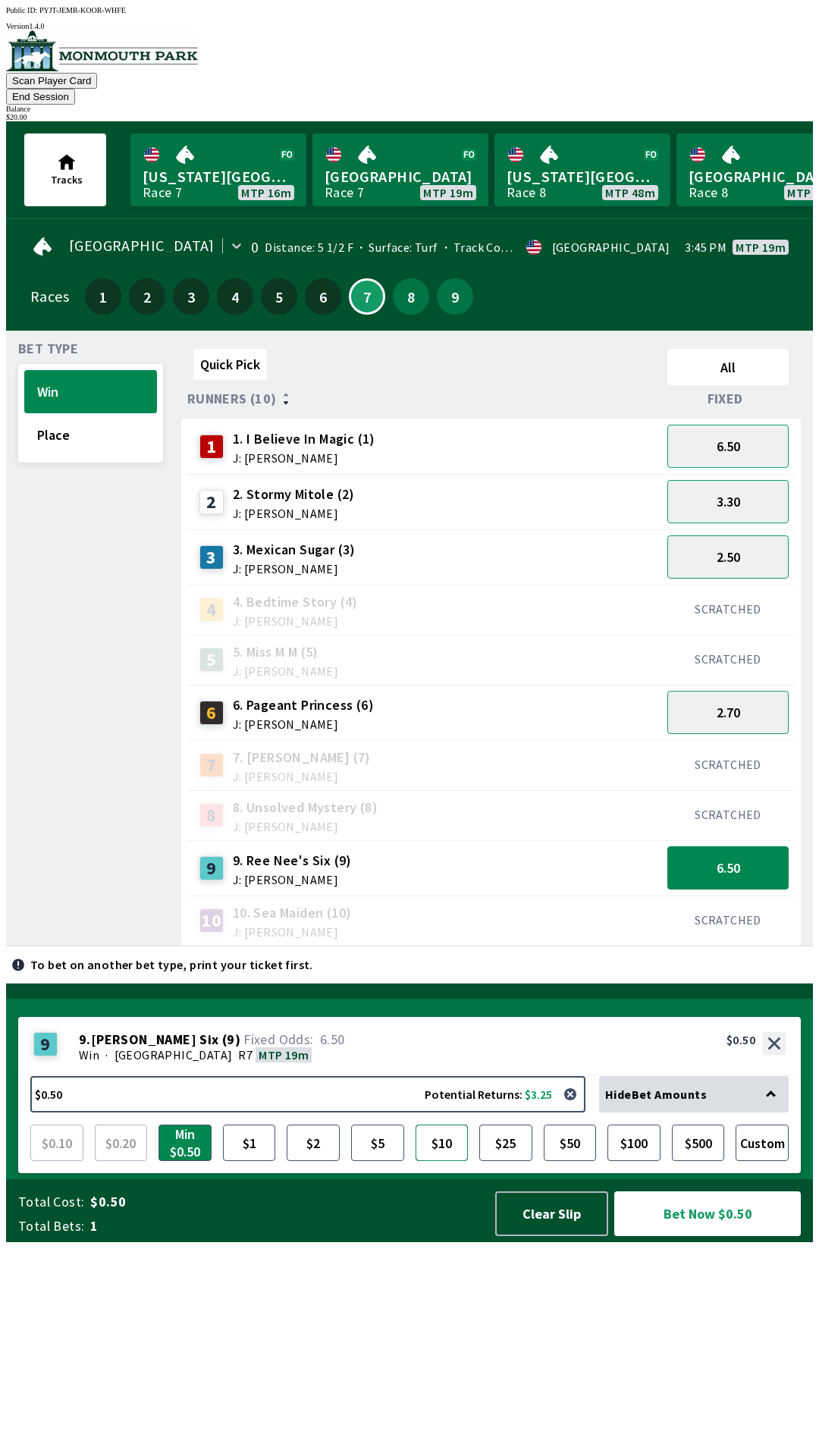
click at [448, 1161] on button "$10" at bounding box center [442, 1143] width 53 height 37
click at [53, 413] on button "Place" at bounding box center [90, 434] width 132 height 43
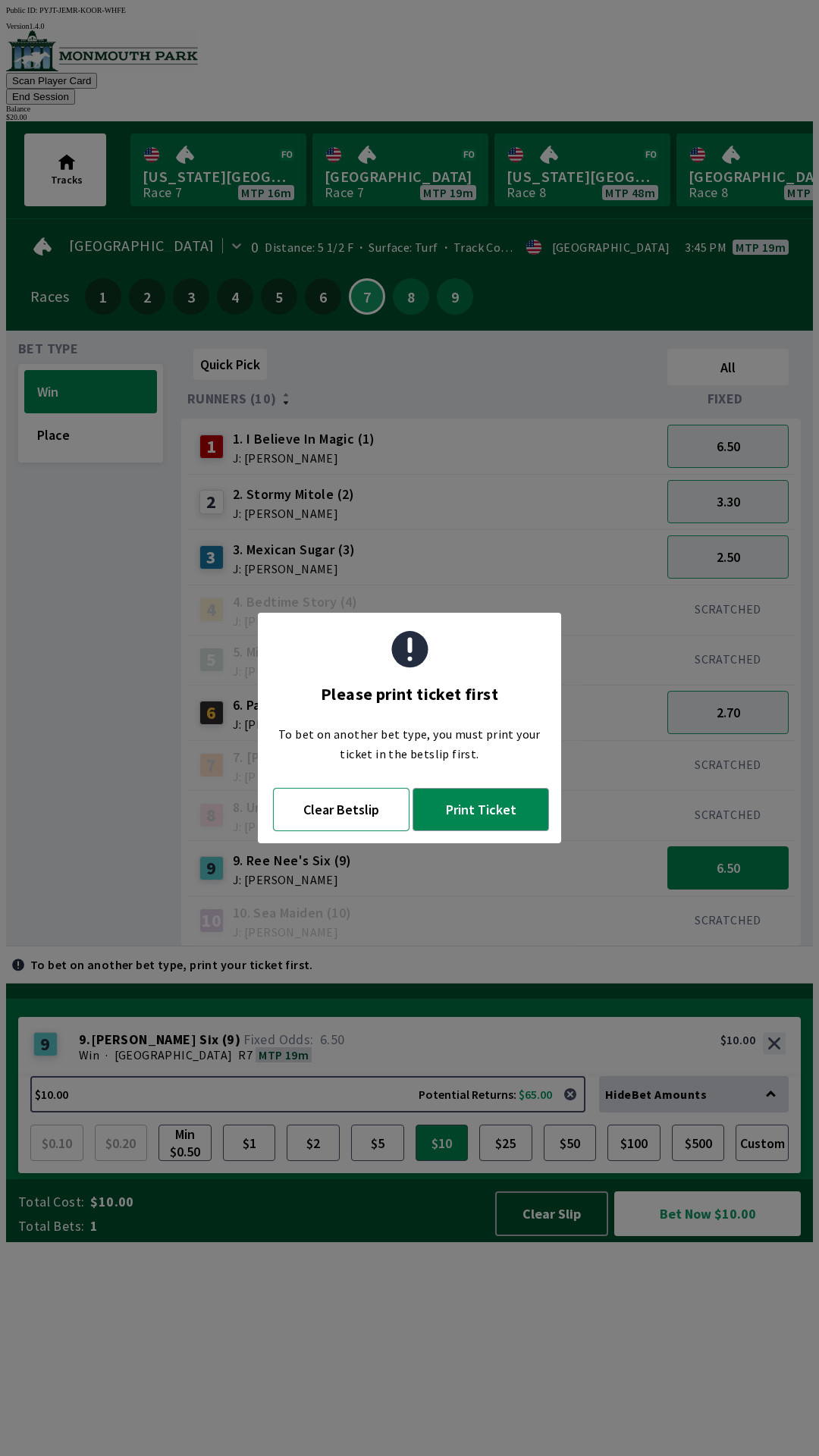
click at [327, 811] on button "Clear Betslip" at bounding box center [340, 809] width 136 height 43
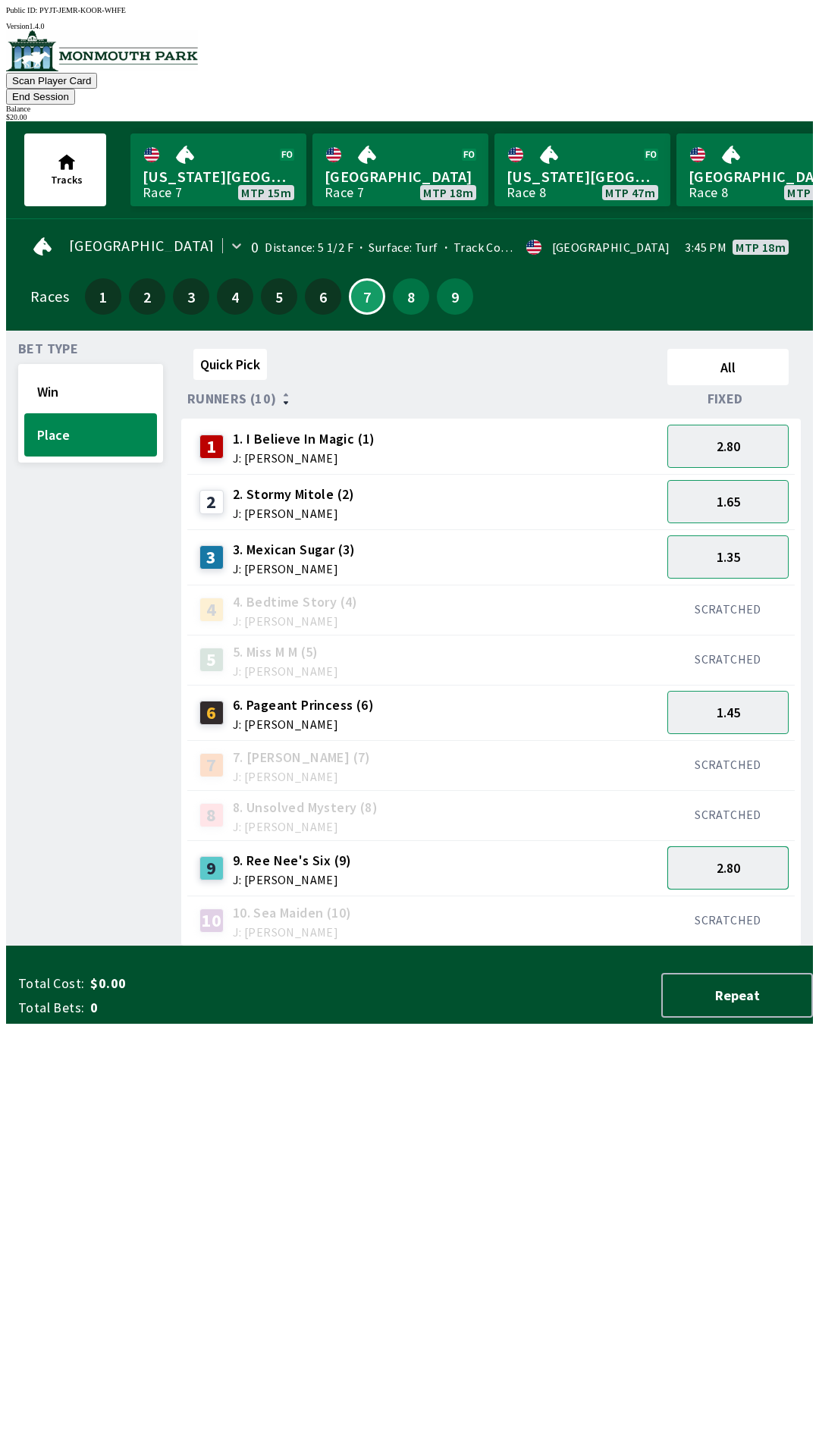
click at [728, 847] on button "2.80" at bounding box center [728, 868] width 121 height 43
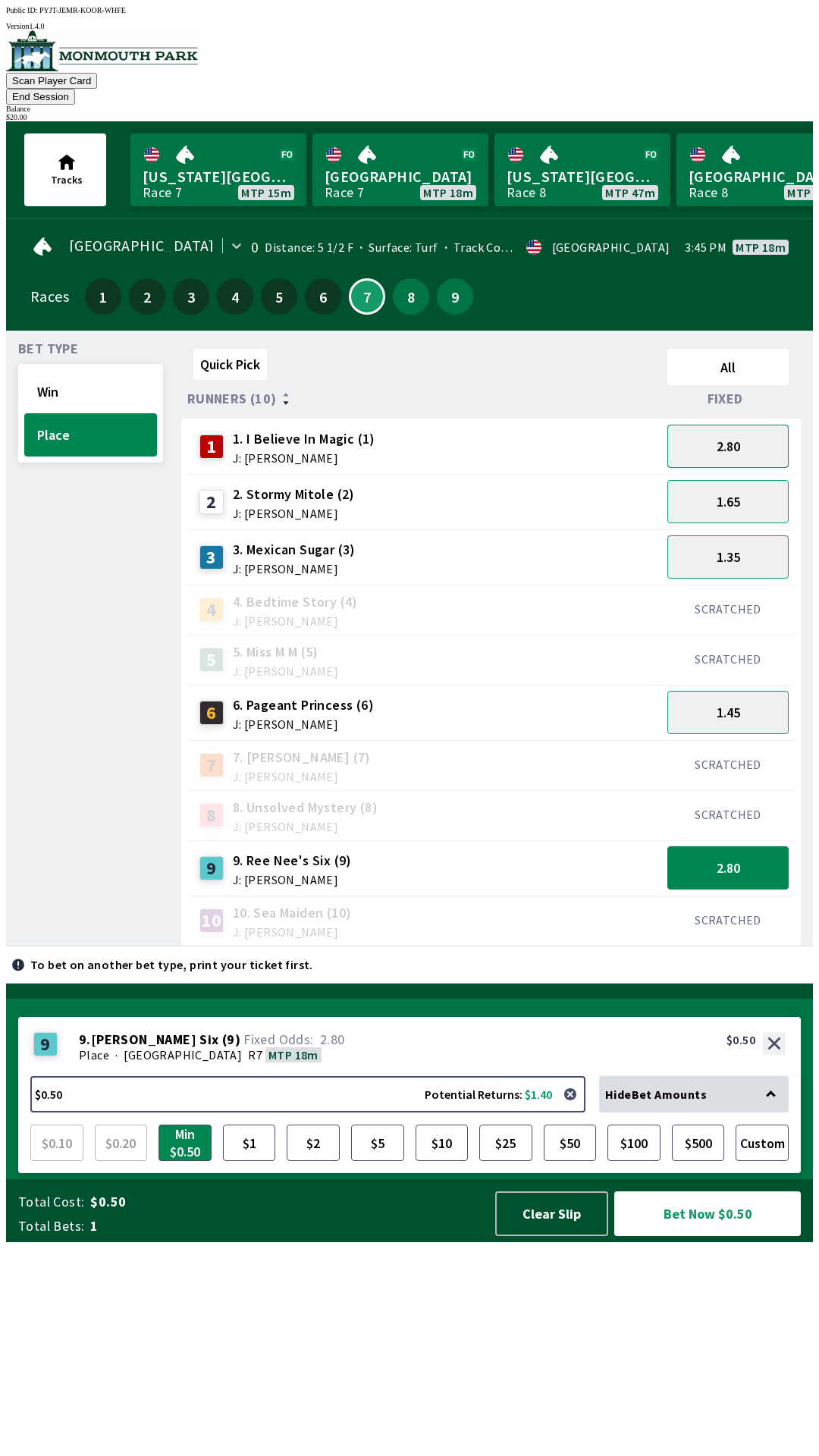
click at [724, 425] on button "2.80" at bounding box center [728, 446] width 121 height 43
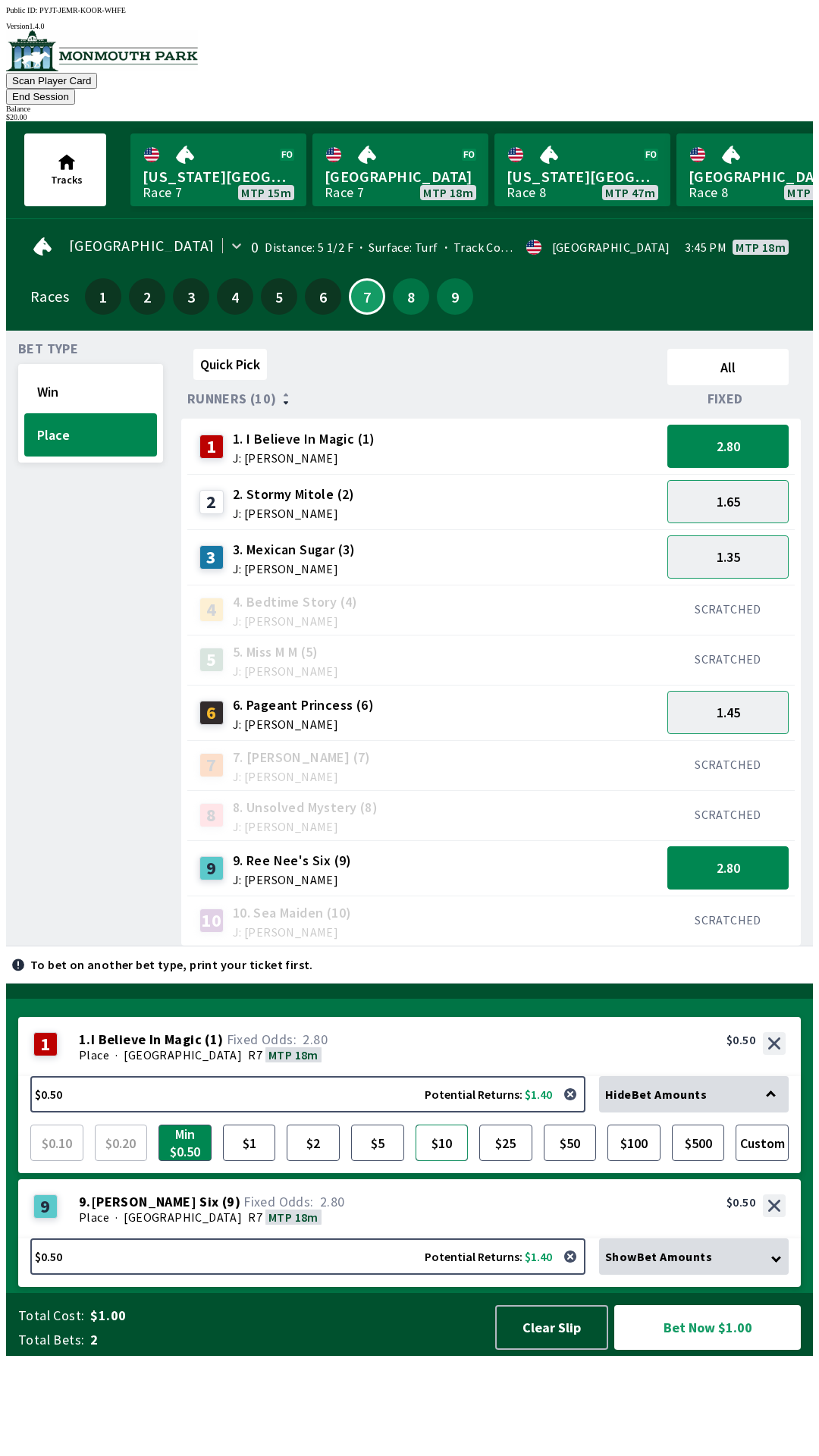
click at [436, 1161] on button "$10" at bounding box center [442, 1143] width 53 height 37
click at [514, 1161] on button "$25" at bounding box center [506, 1143] width 53 height 37
click at [441, 1161] on button "$10" at bounding box center [442, 1143] width 53 height 37
click at [384, 1161] on button "$5" at bounding box center [377, 1143] width 53 height 37
click at [725, 847] on button "2.80" at bounding box center [728, 868] width 121 height 43
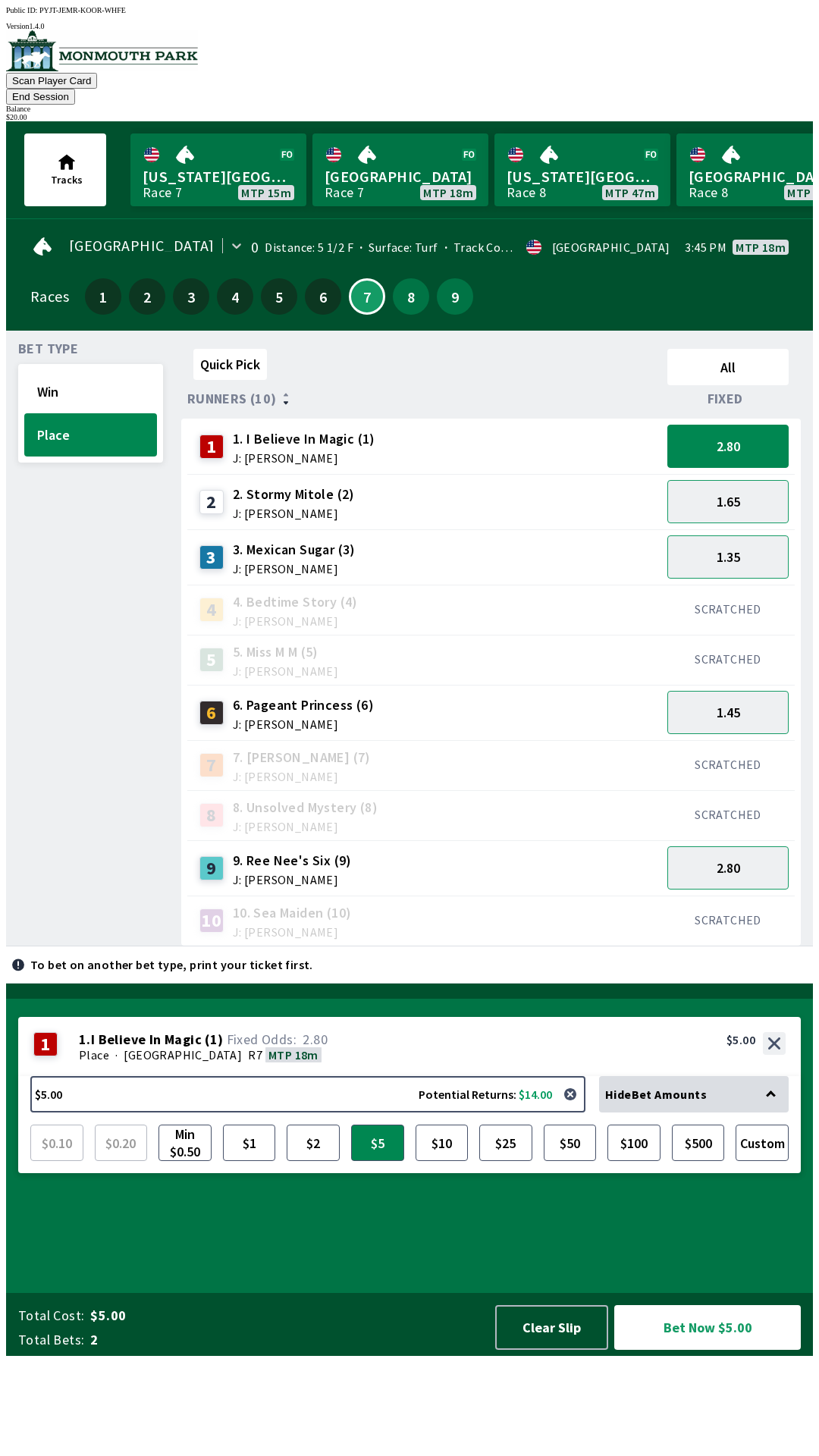
click at [738, 474] on div "1.65" at bounding box center [728, 502] width 133 height 56
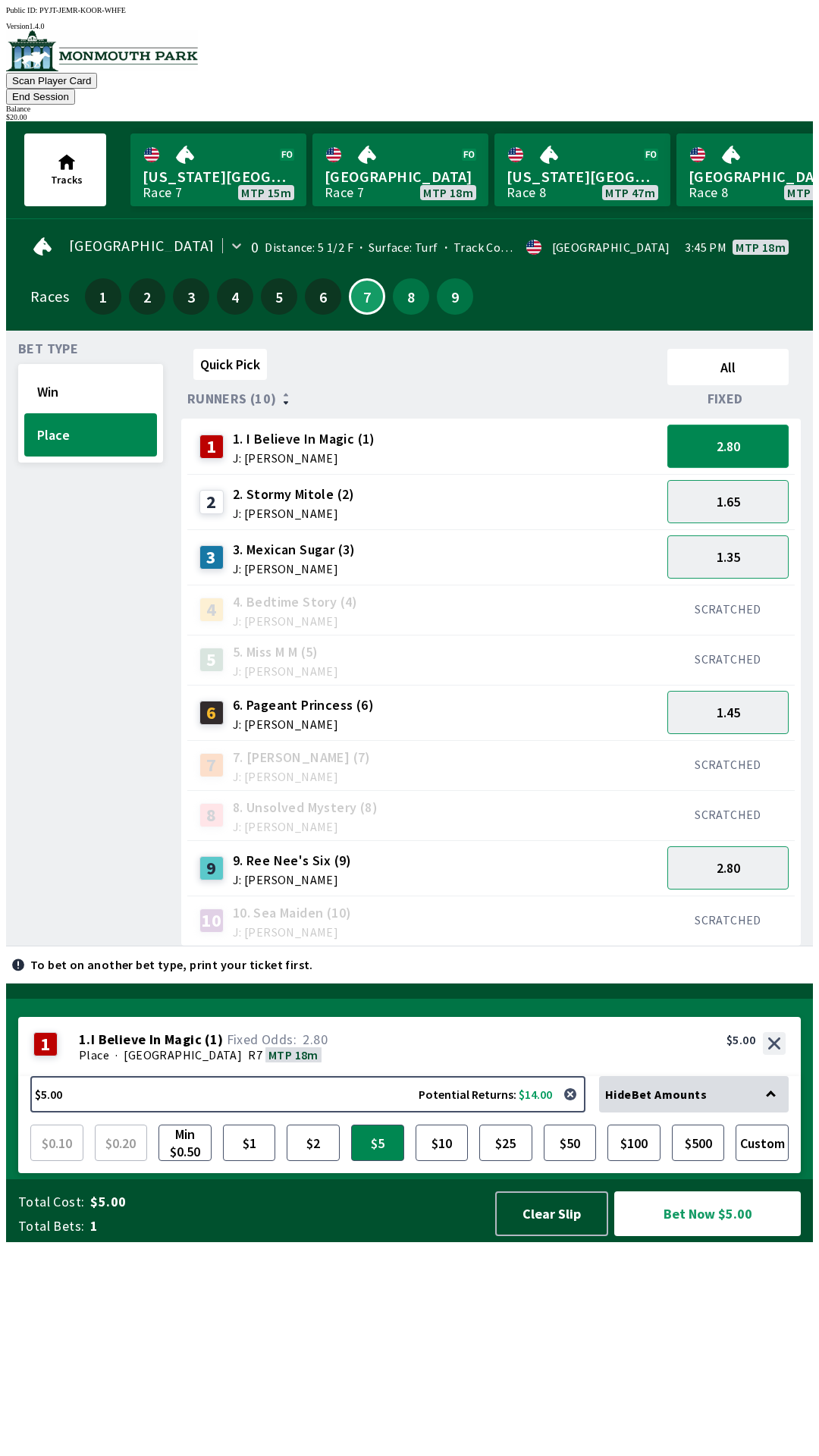
click at [736, 425] on button "2.80" at bounding box center [728, 446] width 121 height 43
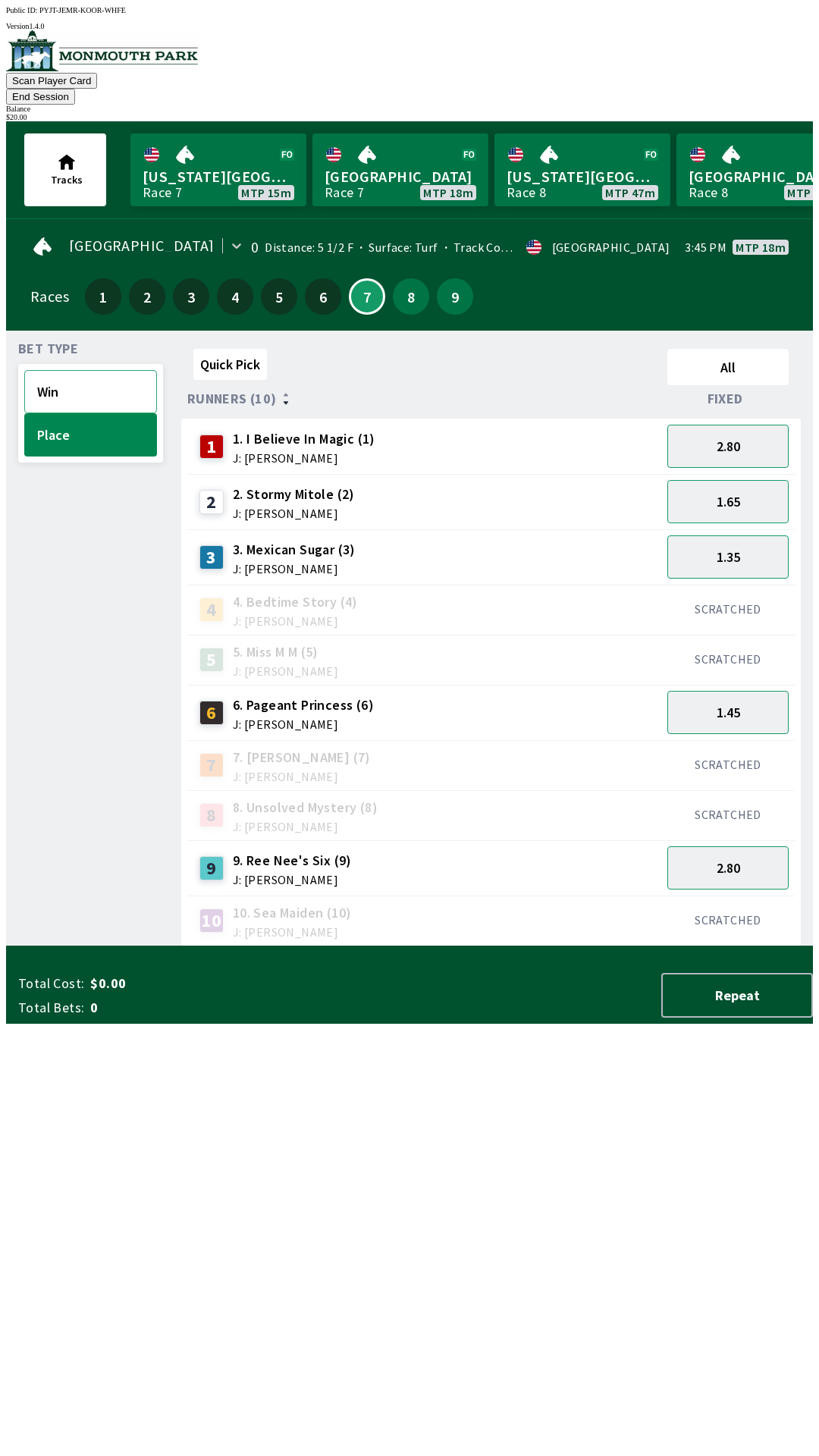
click at [91, 370] on button "Win" at bounding box center [90, 391] width 132 height 43
click at [717, 848] on button "6.50" at bounding box center [728, 868] width 121 height 43
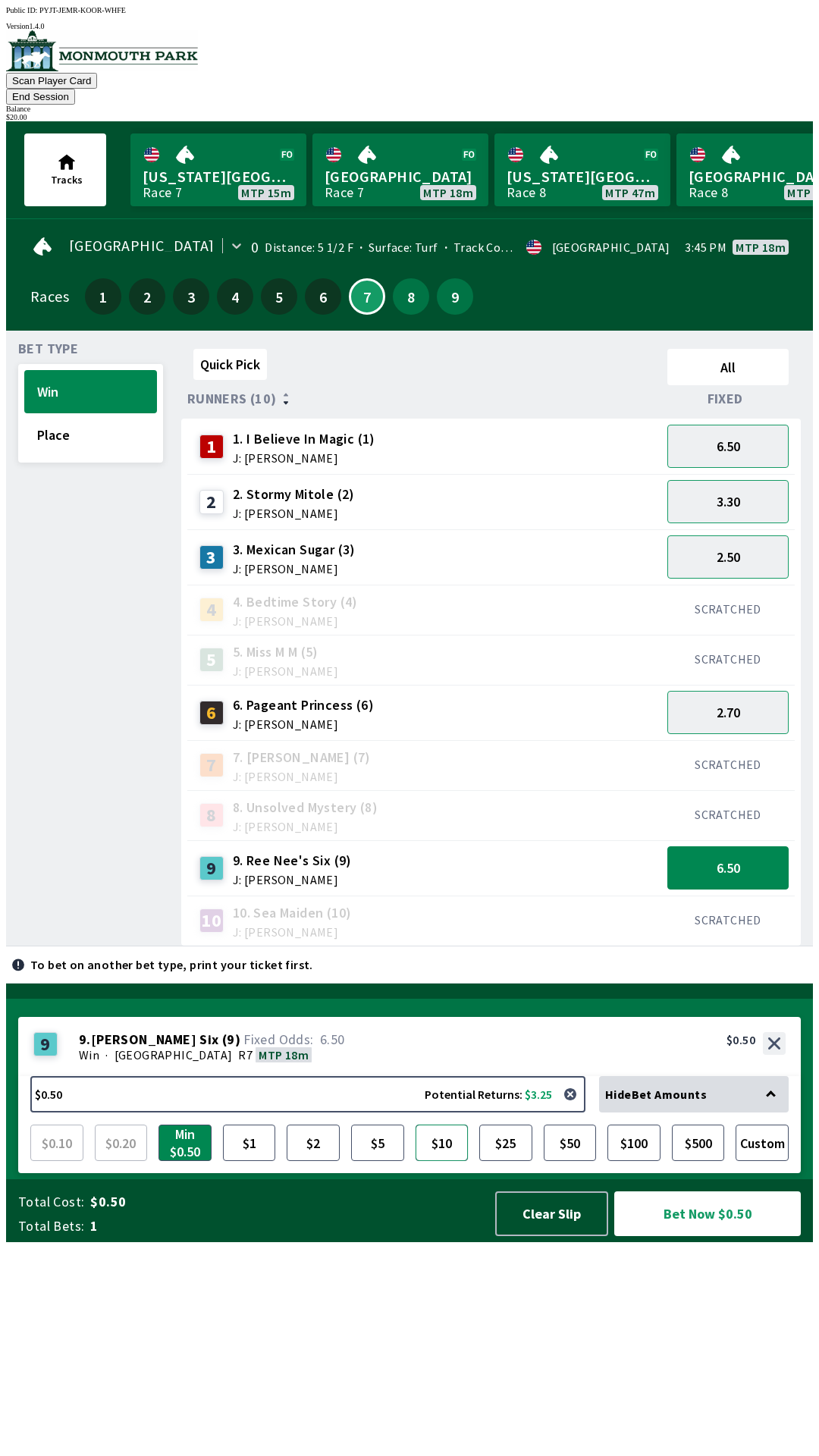
click at [428, 1161] on button "$10" at bounding box center [442, 1143] width 53 height 37
click at [681, 1236] on button "Bet Now $10.00" at bounding box center [707, 1213] width 186 height 45
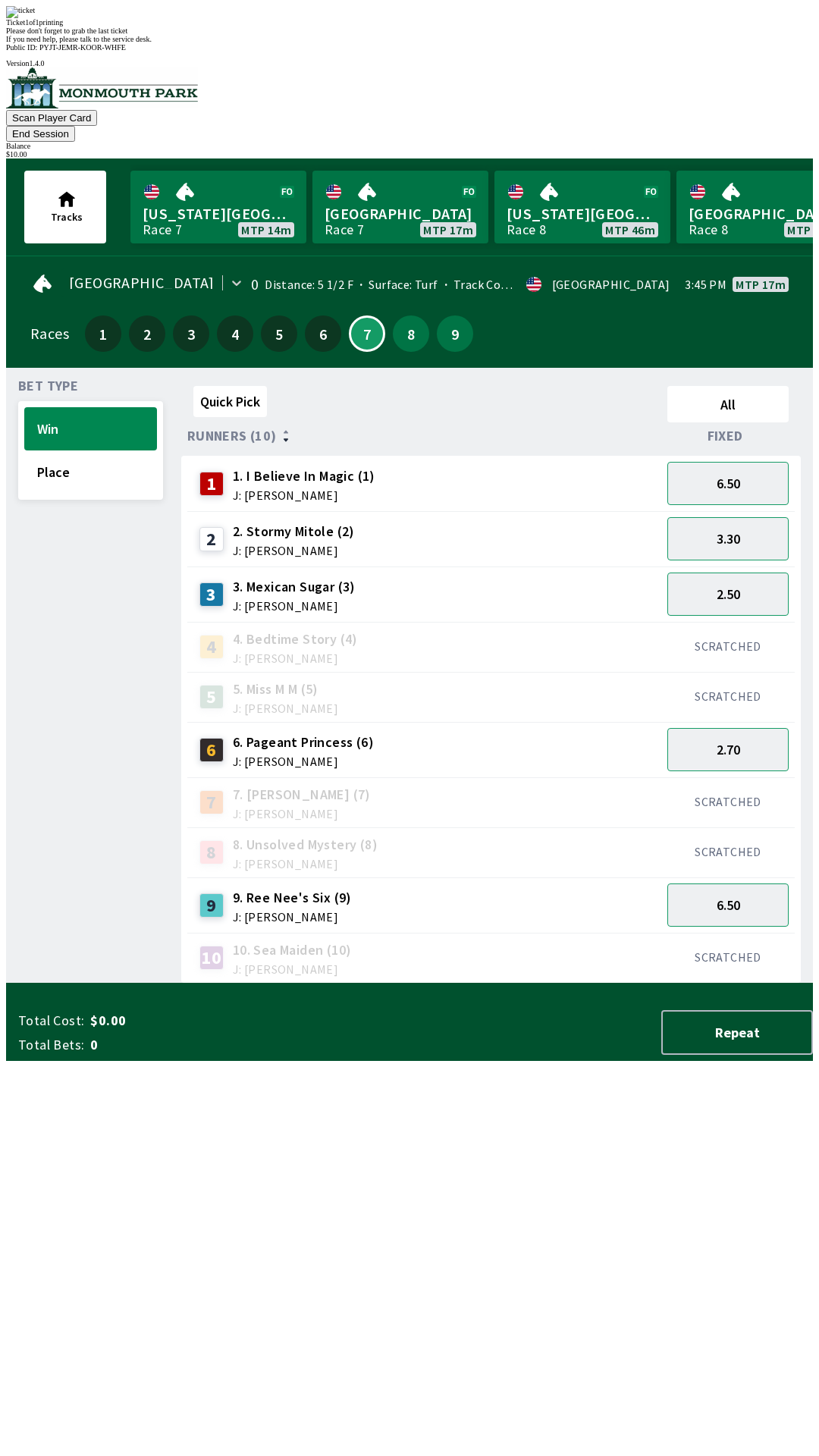
click at [605, 984] on div "Quick Pick All Runners (10) Fixed 1 1. I Believe In Magic (1) J: [PERSON_NAME] …" at bounding box center [497, 682] width 632 height 604
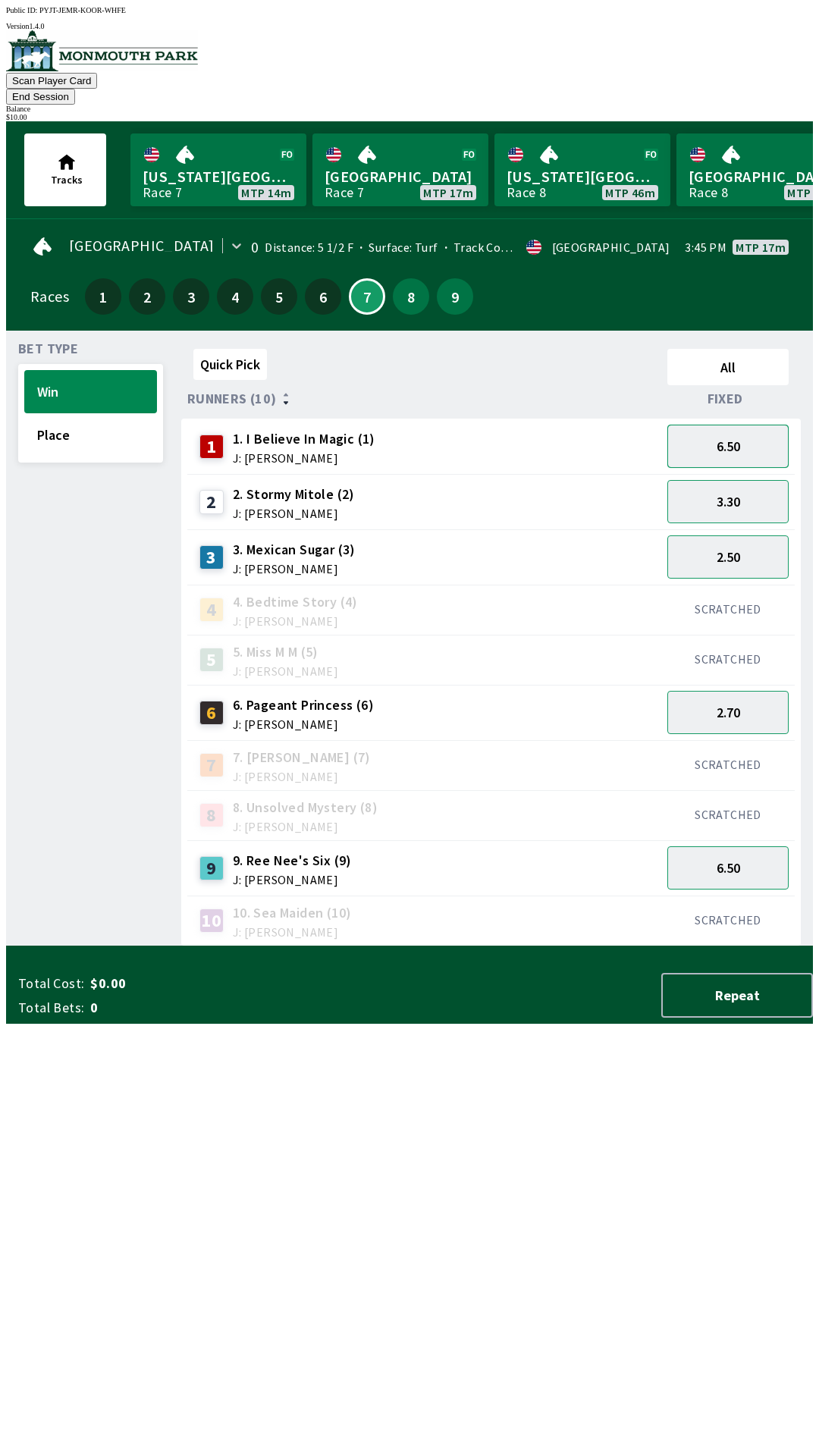
click at [707, 425] on button "6.50" at bounding box center [728, 446] width 121 height 43
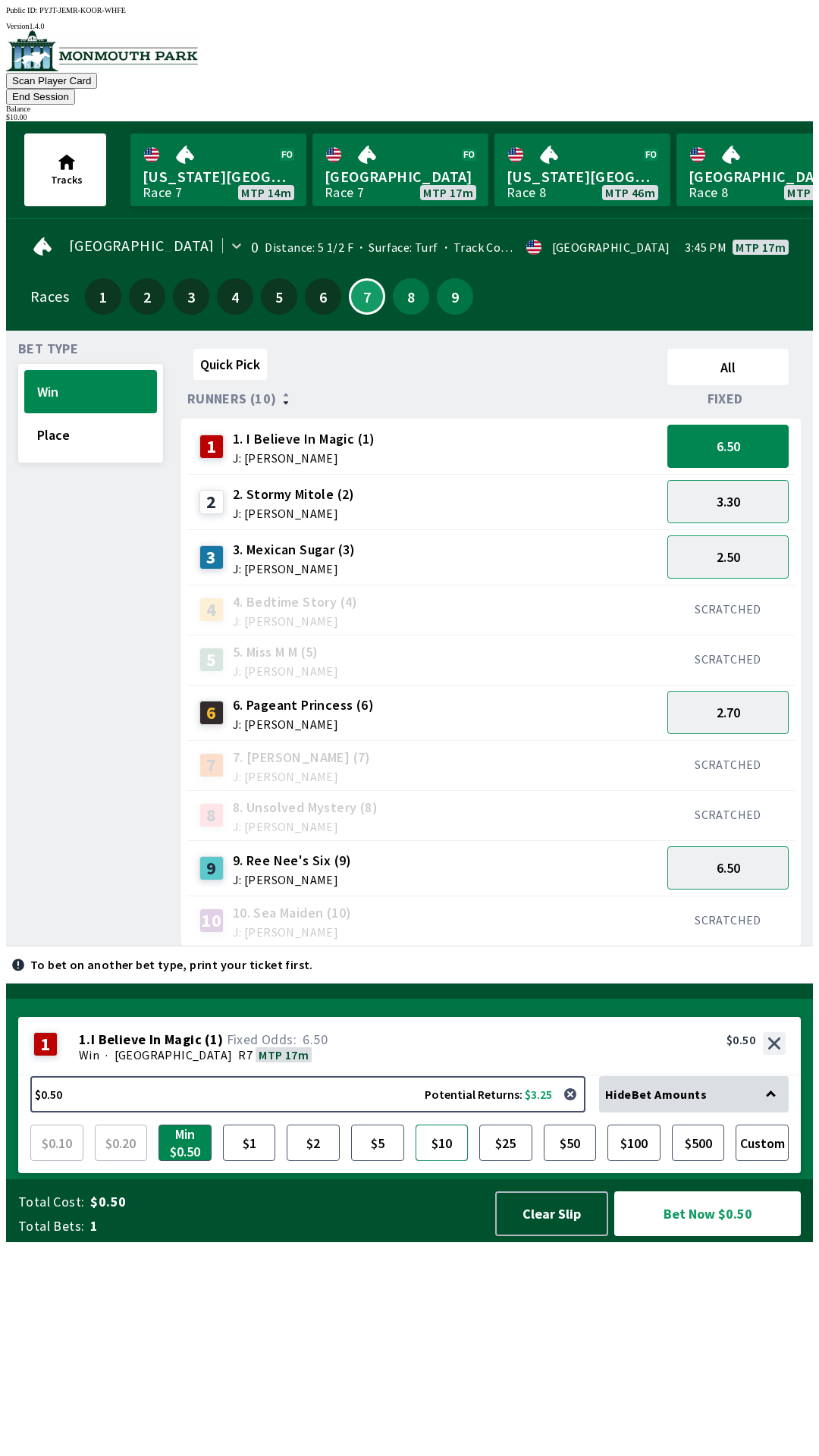
click at [428, 1161] on button "$10" at bounding box center [442, 1143] width 53 height 37
click at [691, 1236] on button "Bet Now $10.00" at bounding box center [707, 1213] width 186 height 45
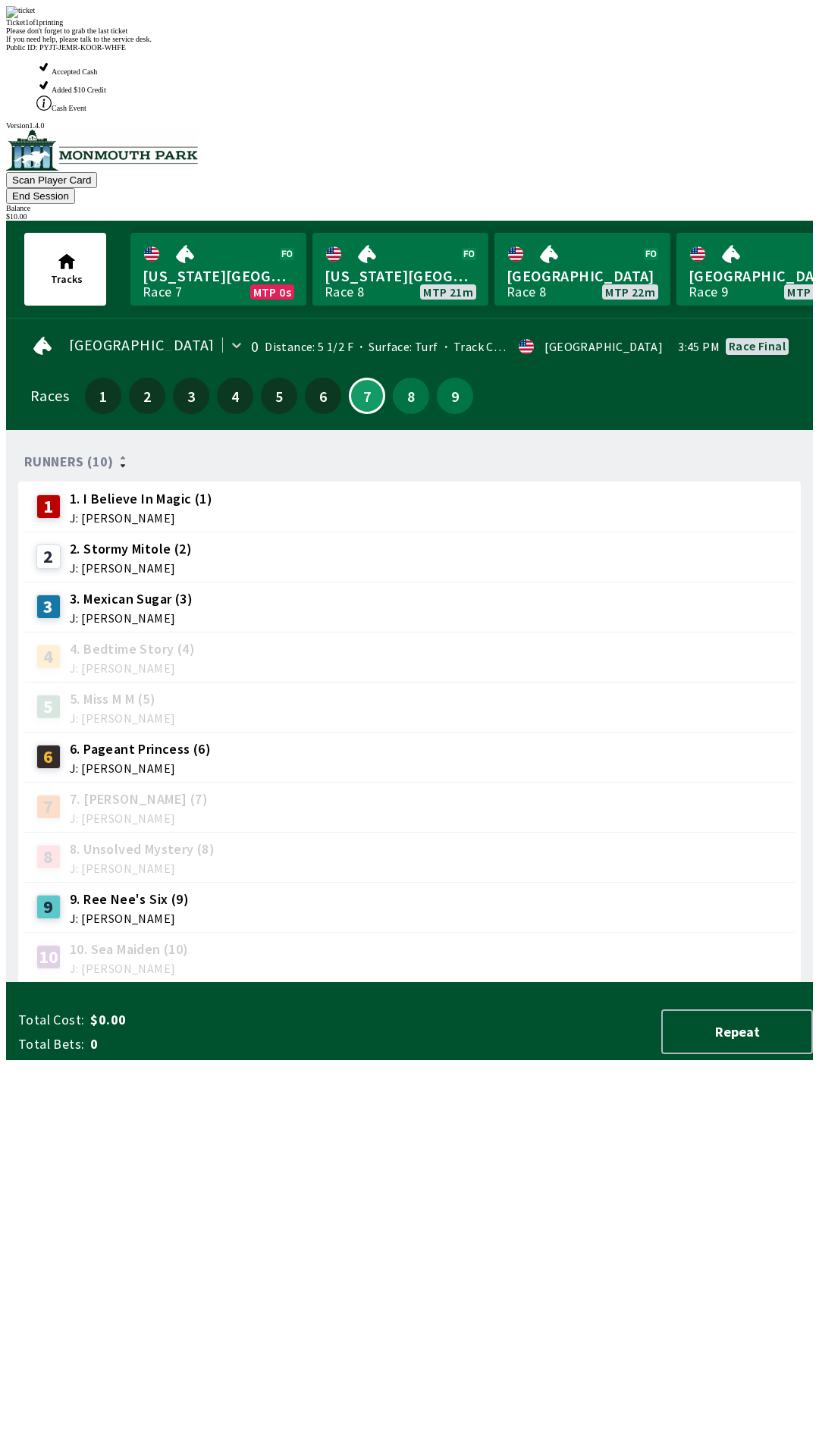
click at [559, 983] on div "Runners (10) 1 1. I Believe In Magic (1) J: [PERSON_NAME] 2 2. [PERSON_NAME] (2…" at bounding box center [415, 712] width 795 height 540
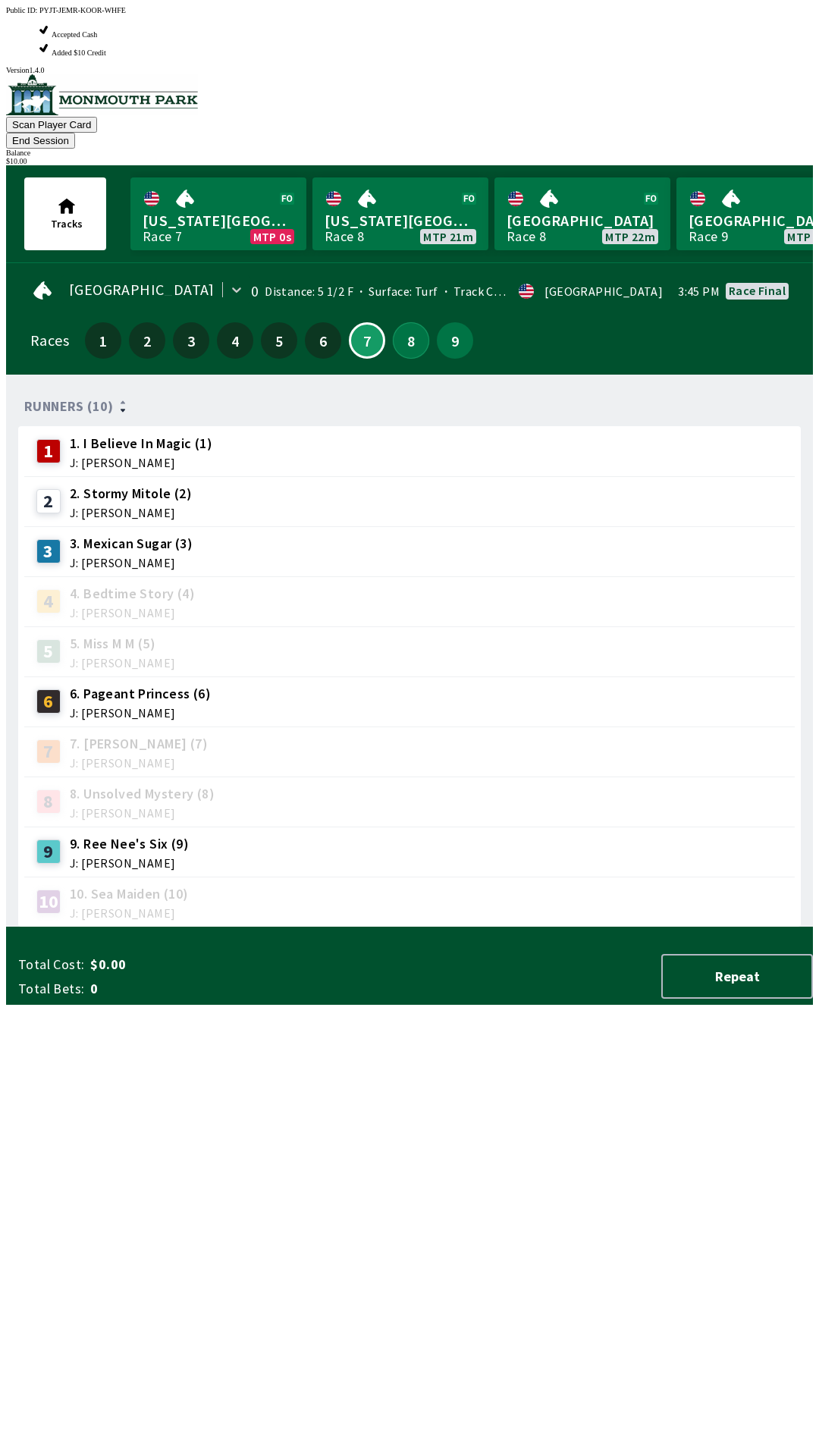
click at [401, 322] on button "8" at bounding box center [411, 340] width 37 height 37
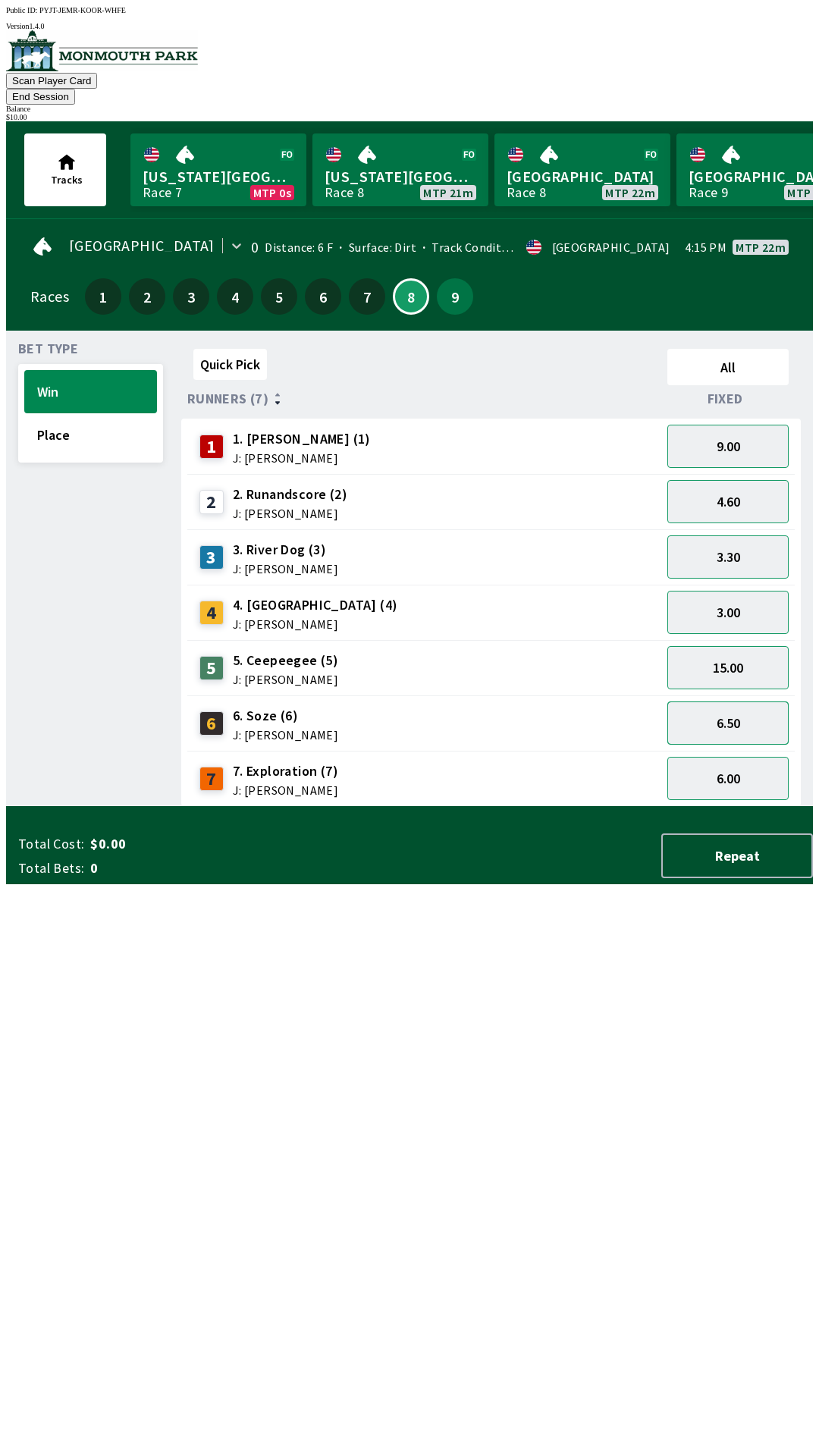
click at [733, 702] on button "6.50" at bounding box center [728, 723] width 121 height 43
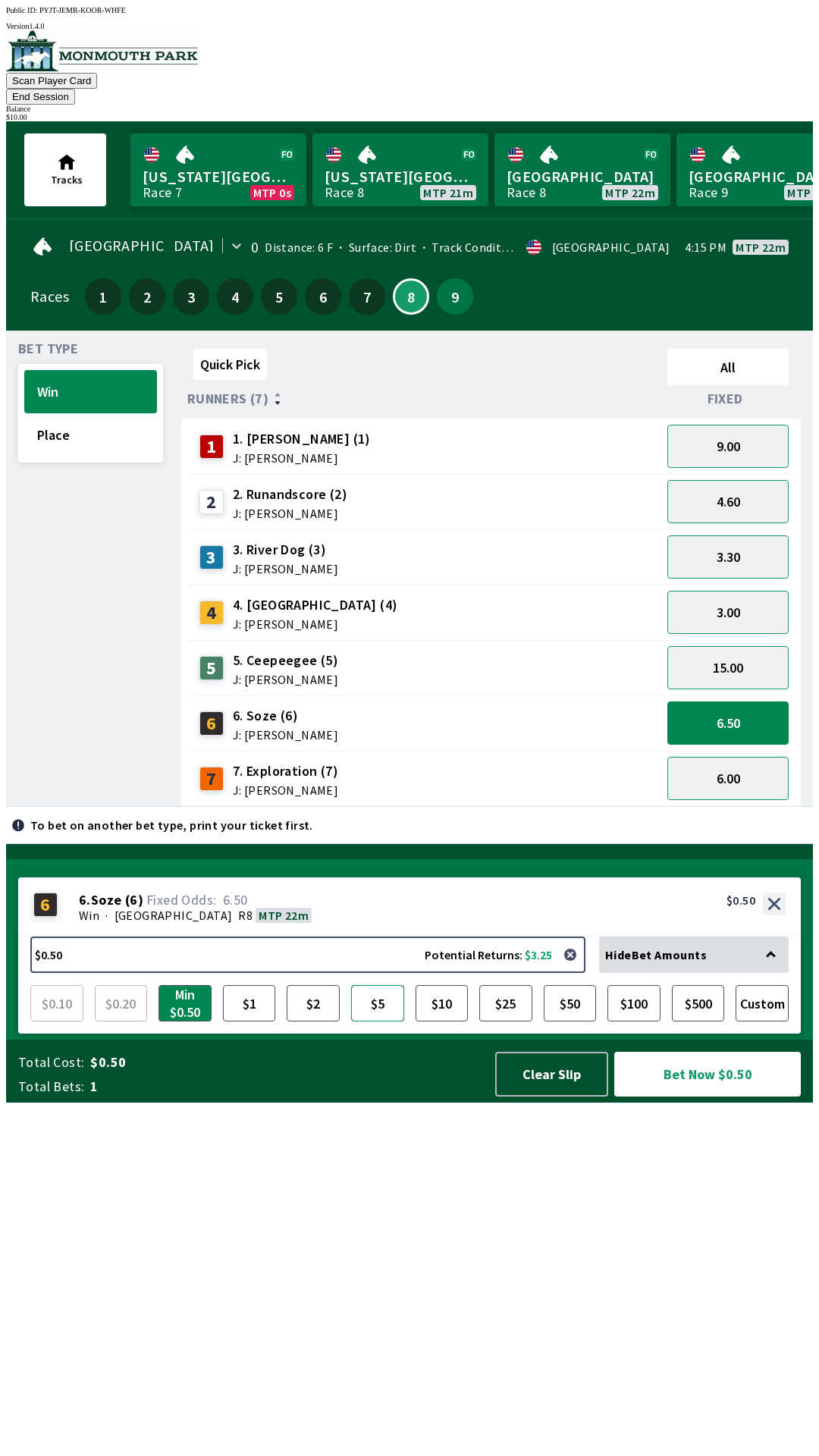
click at [383, 1022] on button "$5" at bounding box center [377, 1003] width 53 height 37
click at [467, 1022] on button "$10" at bounding box center [442, 1003] width 53 height 37
click at [688, 1097] on button "Bet Now $10.00" at bounding box center [707, 1074] width 186 height 45
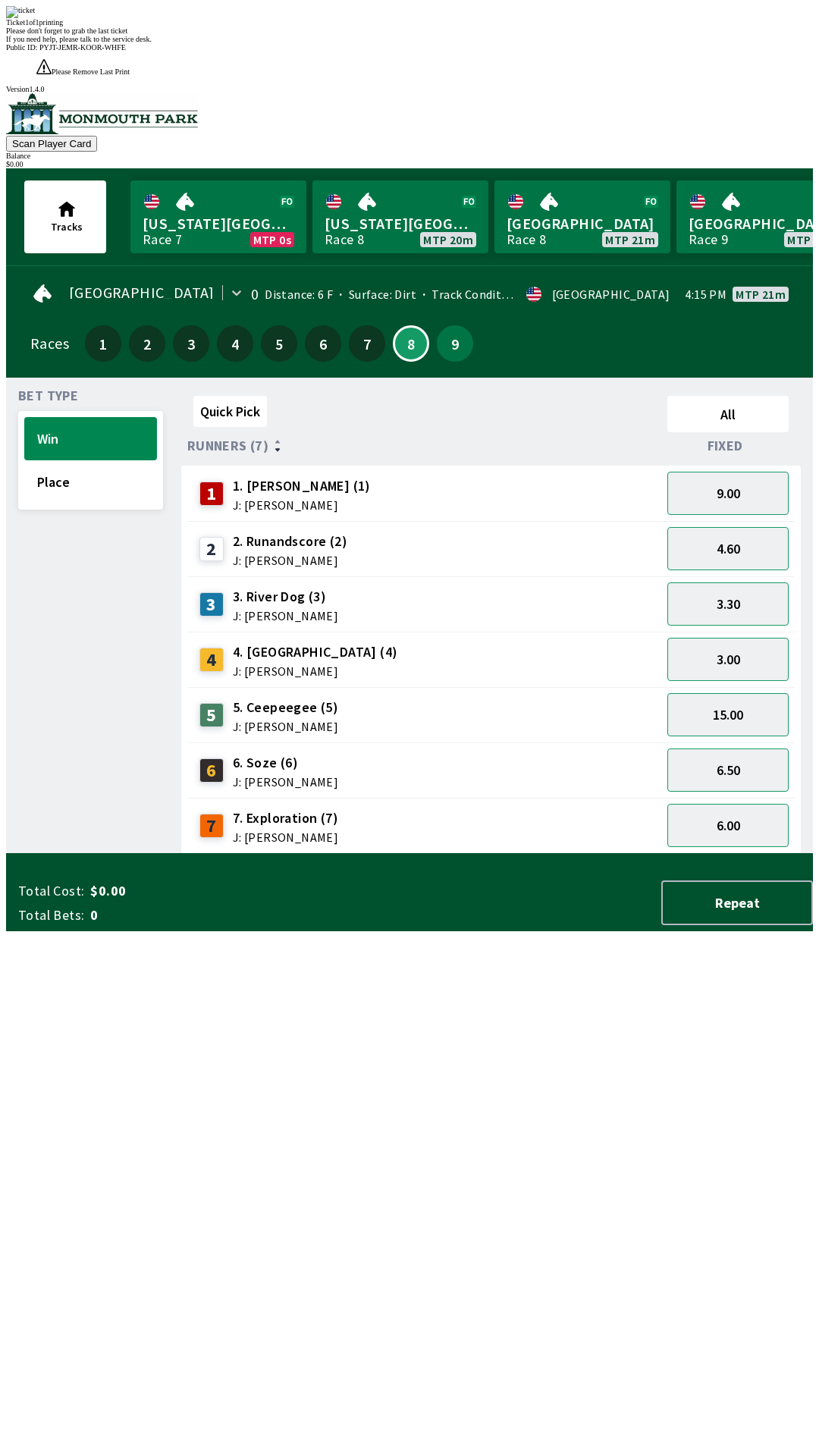
click at [492, 854] on div "Quick Pick All Runners (7) Fixed 1 1. [PERSON_NAME] (1) J: [PERSON_NAME] 9.00 2…" at bounding box center [497, 622] width 632 height 464
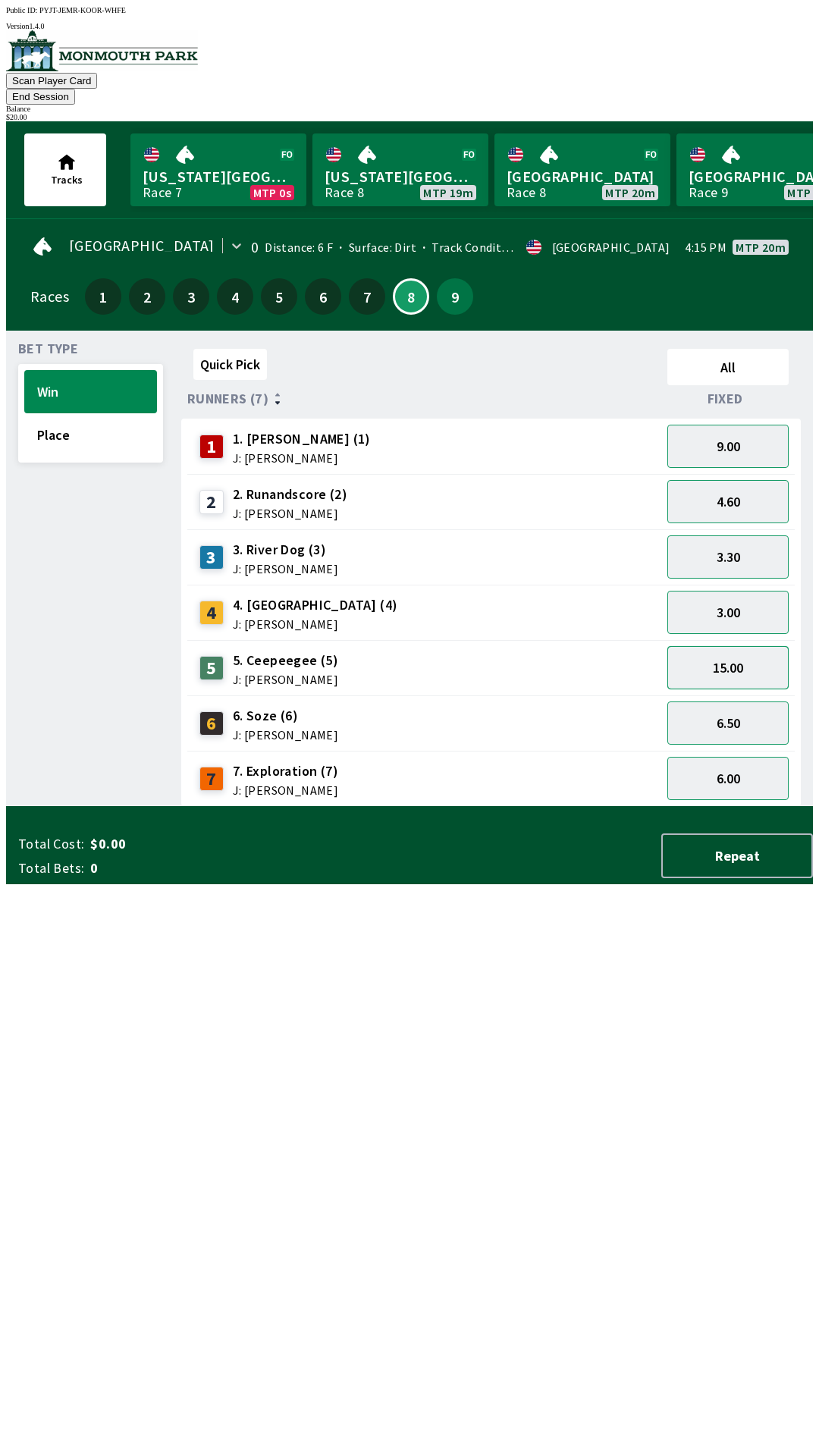
click at [722, 646] on button "15.00" at bounding box center [728, 667] width 121 height 43
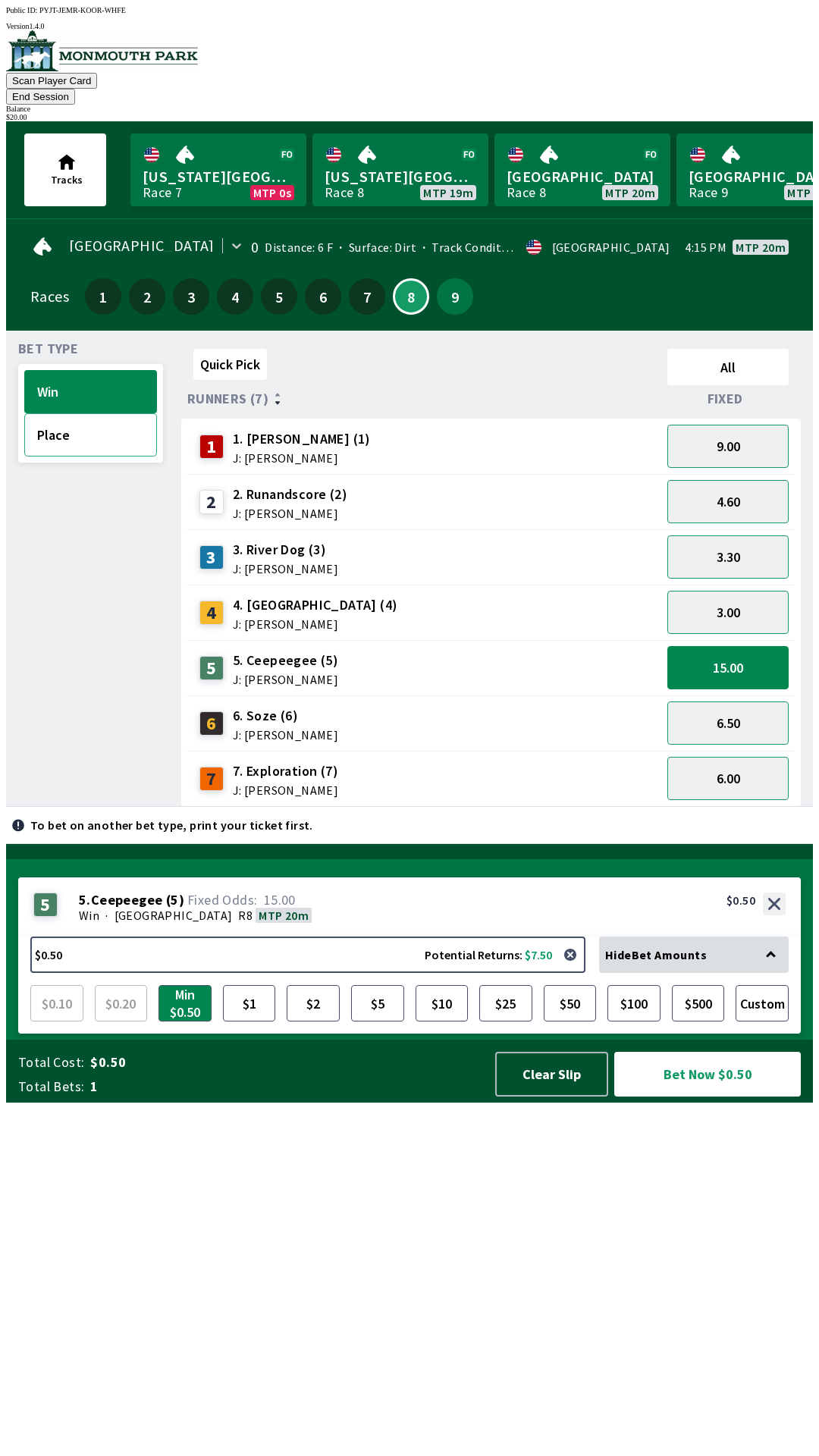
click at [62, 428] on button "Place" at bounding box center [90, 434] width 132 height 43
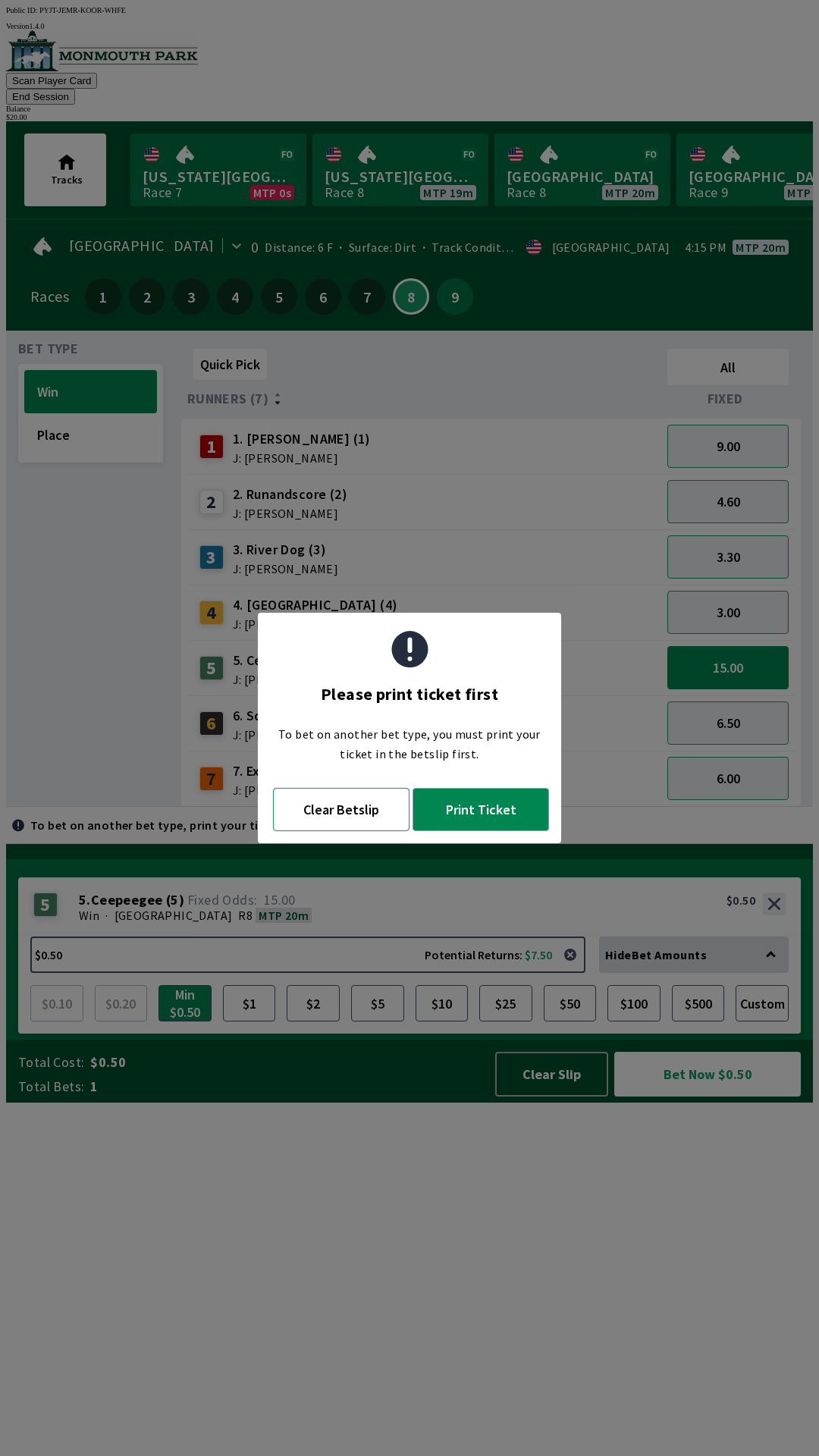
click at [343, 816] on button "Clear Betslip" at bounding box center [340, 809] width 136 height 43
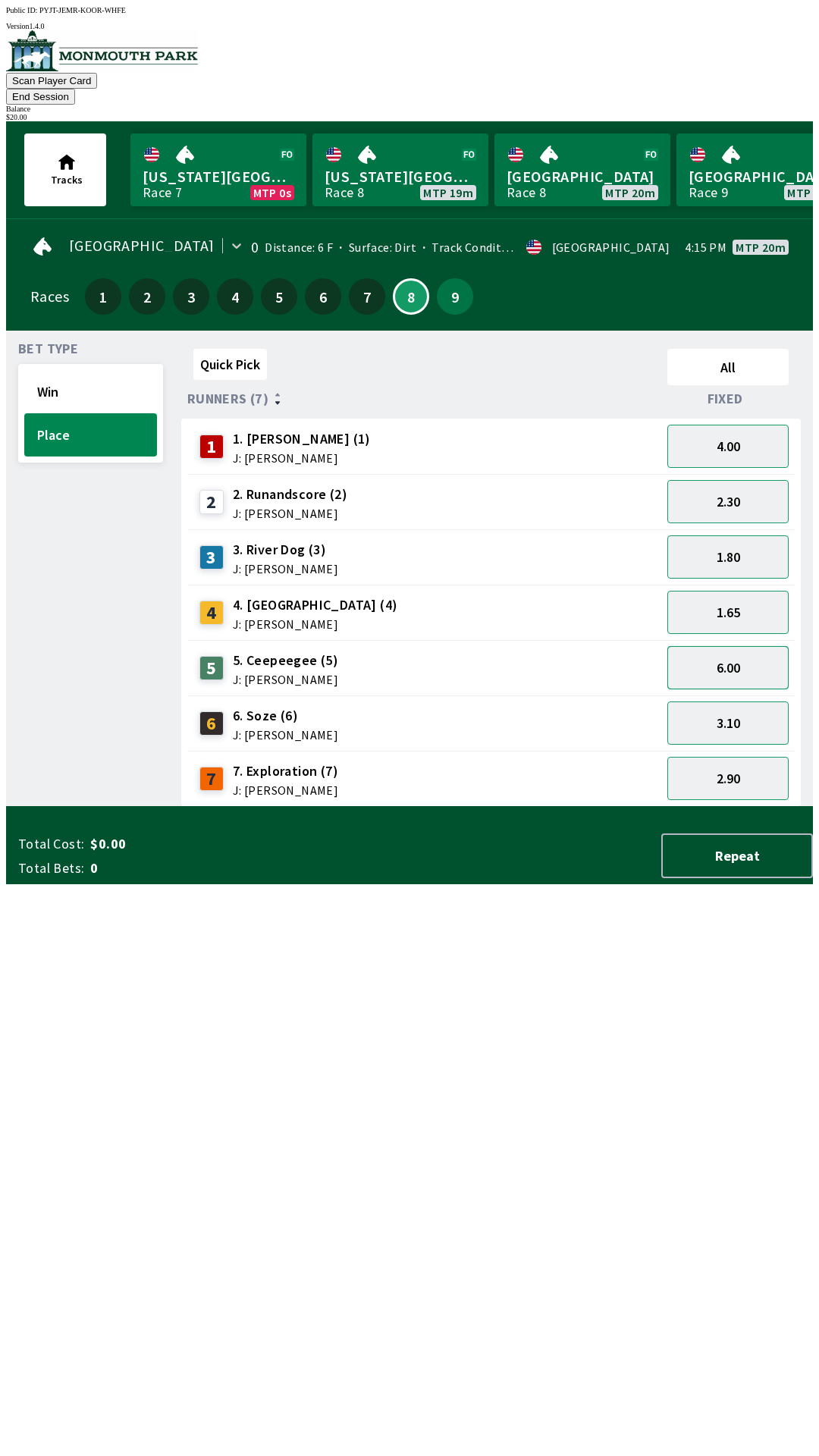
click at [722, 646] on button "6.00" at bounding box center [728, 667] width 121 height 43
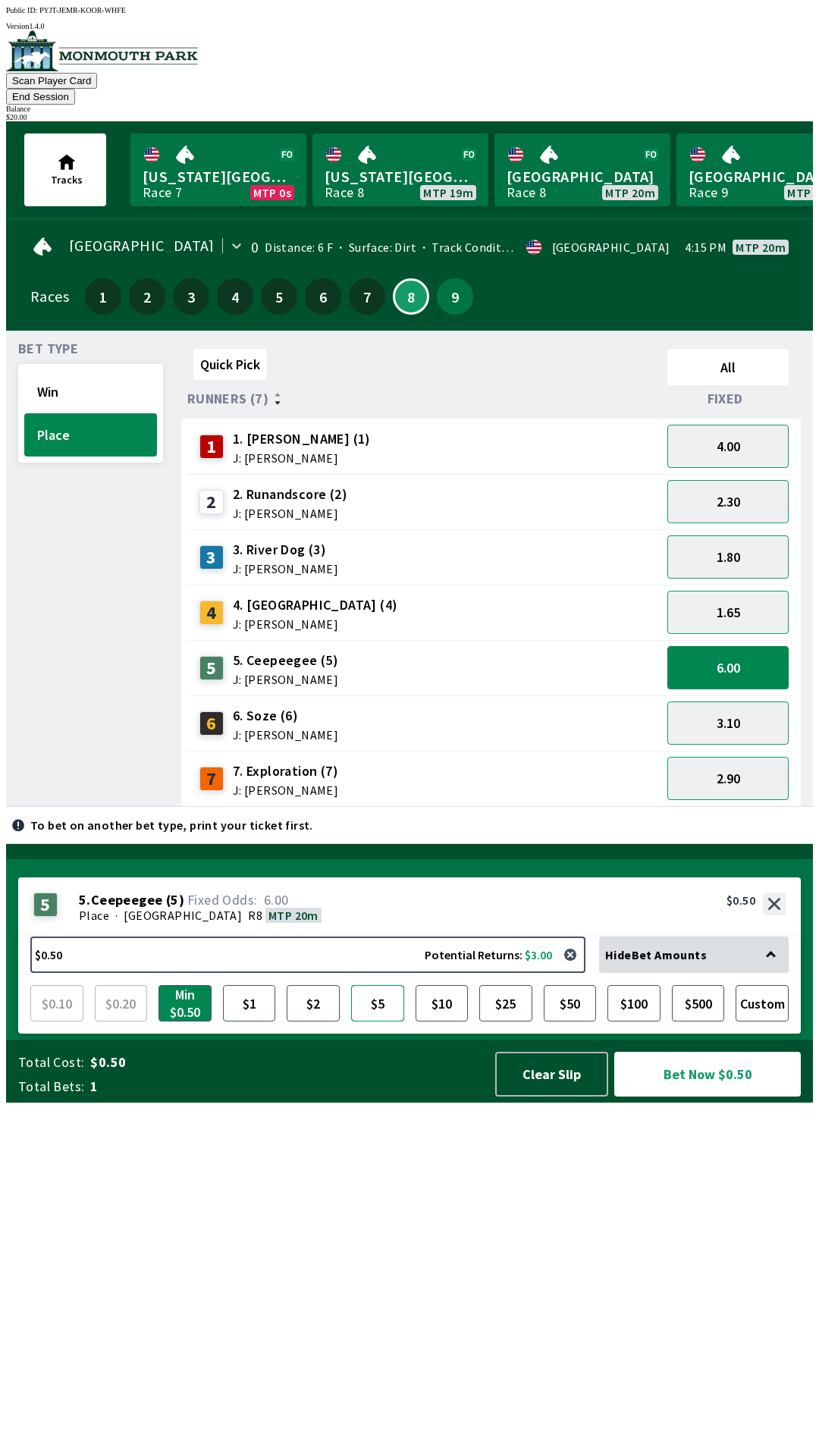
click at [393, 1022] on button "$5" at bounding box center [377, 1003] width 53 height 37
click at [69, 370] on button "Win" at bounding box center [90, 391] width 132 height 43
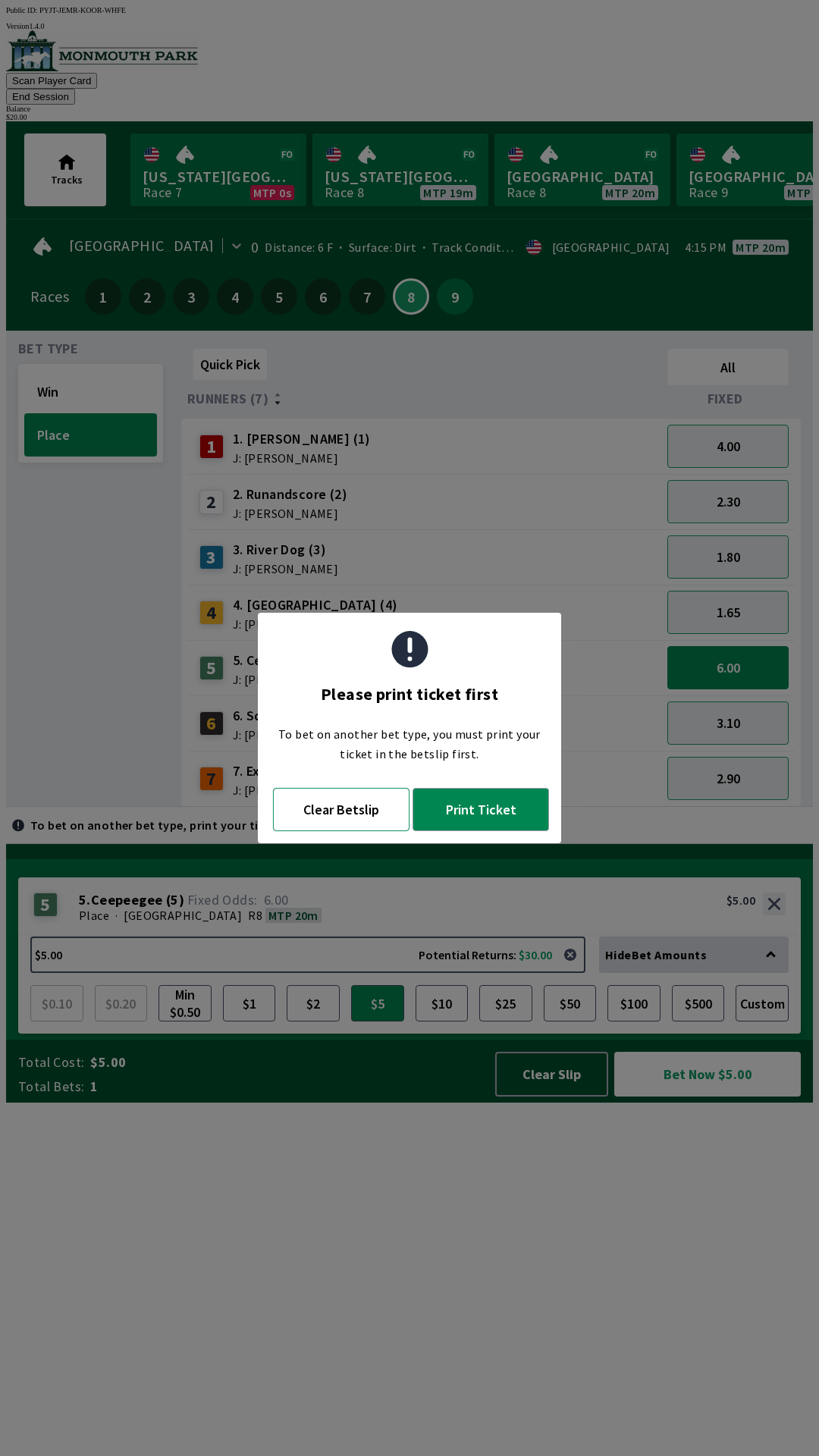
click at [320, 818] on button "Clear Betslip" at bounding box center [340, 809] width 136 height 43
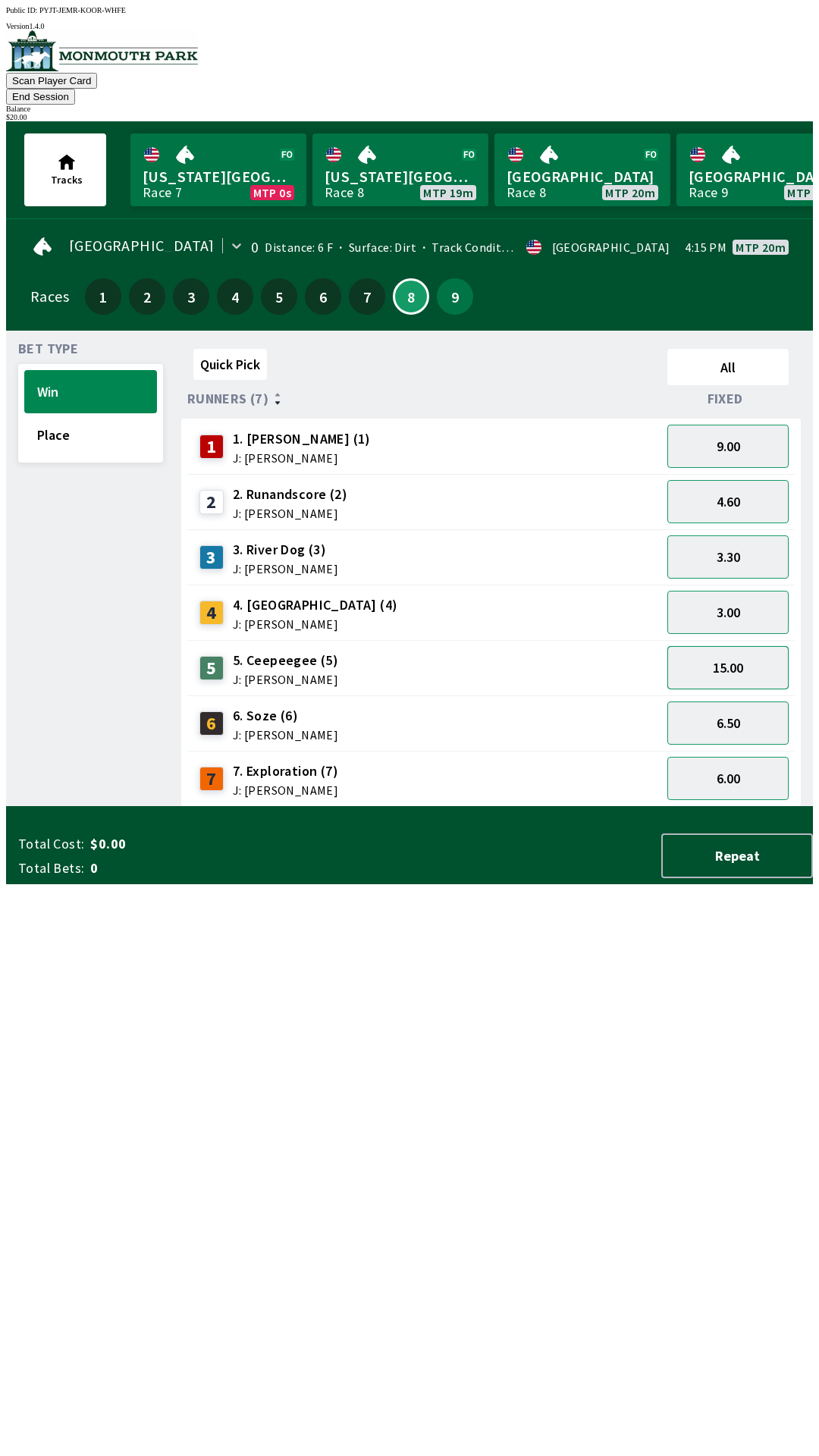
click at [701, 646] on button "15.00" at bounding box center [728, 667] width 121 height 43
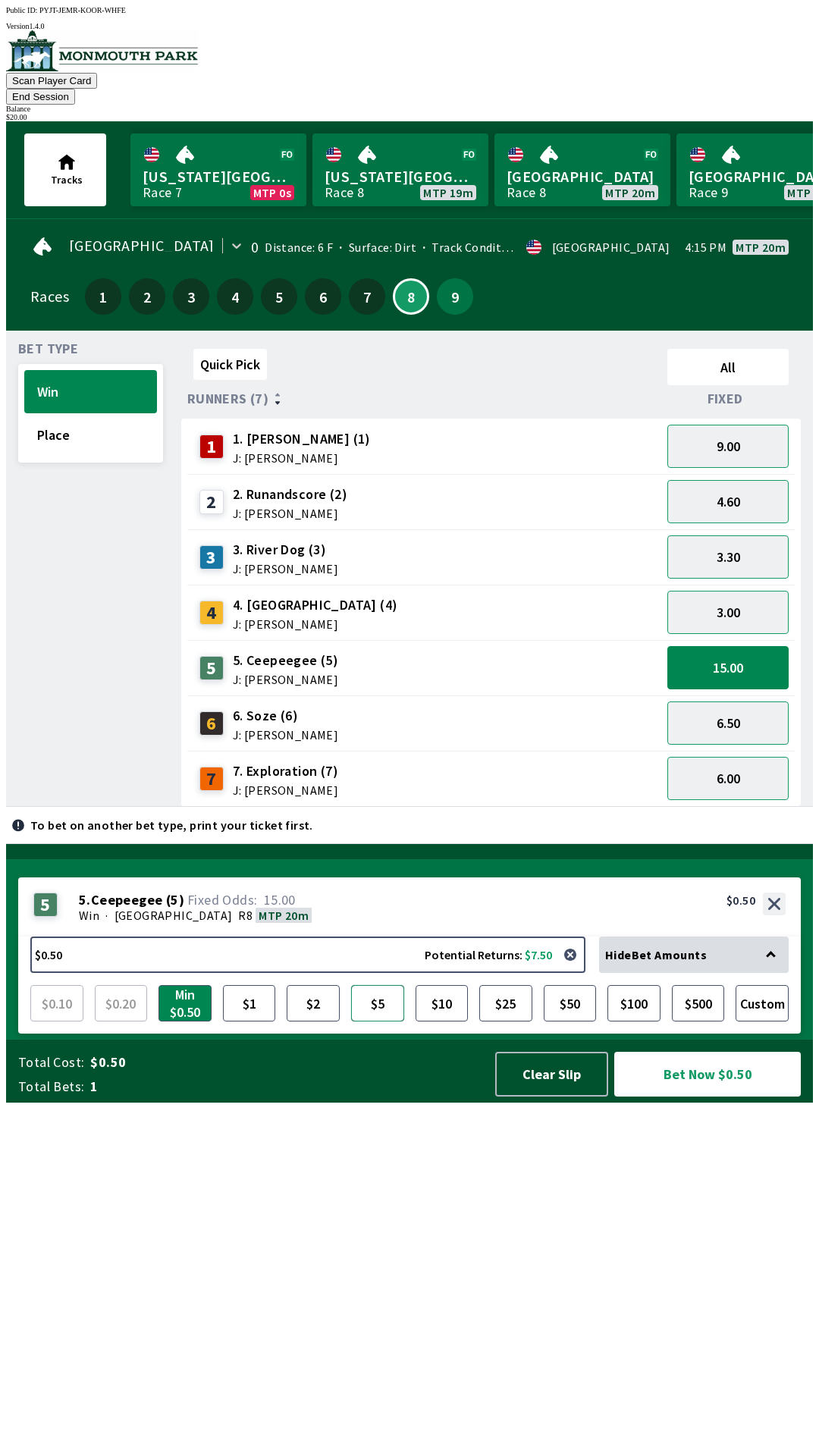
click at [392, 1022] on button "$5" at bounding box center [377, 1003] width 53 height 37
click at [728, 535] on button "3.30" at bounding box center [728, 556] width 121 height 43
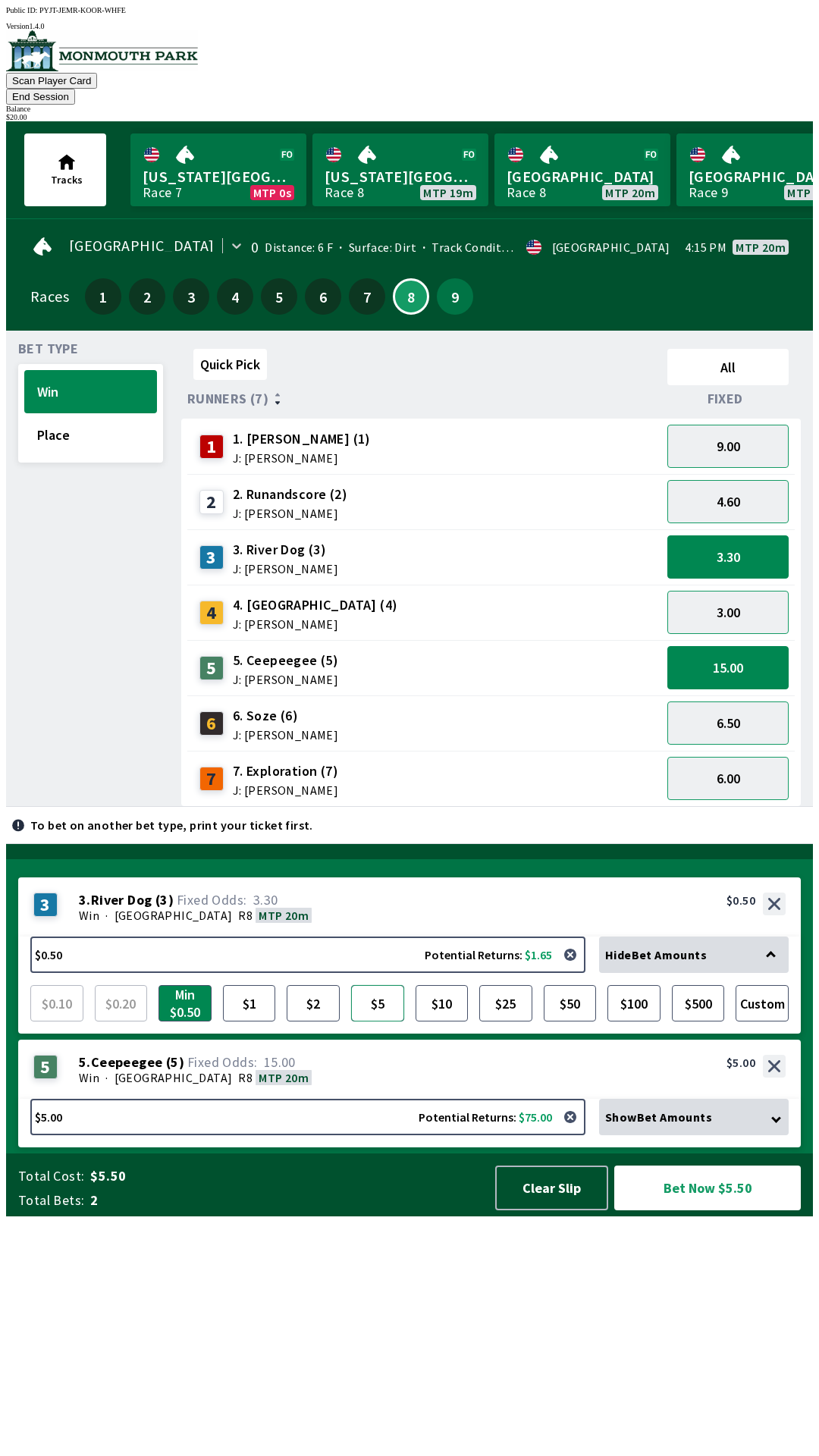
click at [360, 1022] on button "$5" at bounding box center [377, 1003] width 53 height 37
click at [723, 764] on button "6.00" at bounding box center [728, 778] width 121 height 43
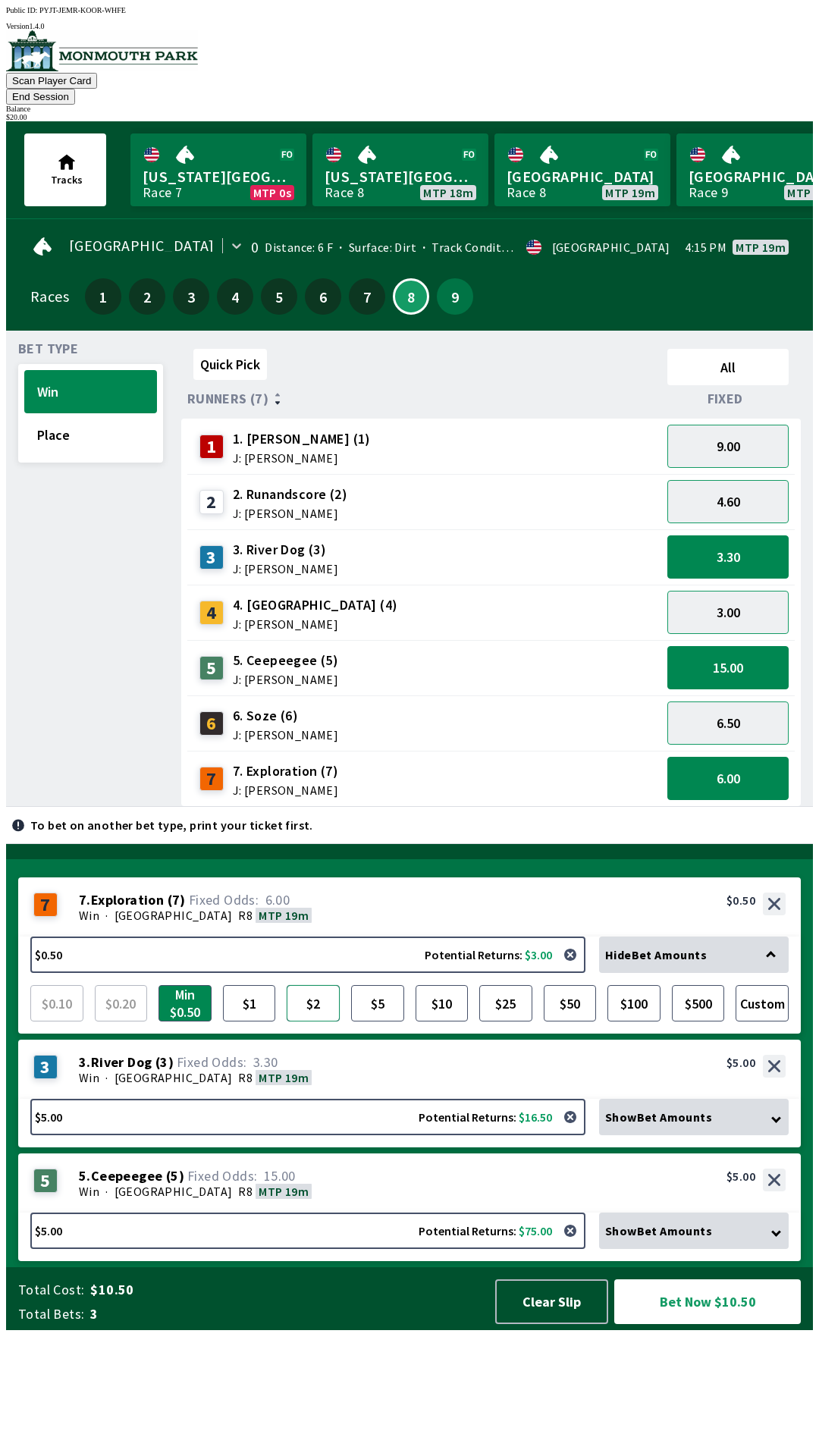
click at [330, 1022] on button "$2" at bounding box center [312, 1003] width 53 height 37
click at [382, 1022] on button "$5" at bounding box center [377, 1003] width 53 height 37
click at [334, 1022] on button "$2" at bounding box center [312, 1003] width 53 height 37
click at [704, 1325] on button "Bet Now $12.00" at bounding box center [707, 1302] width 186 height 45
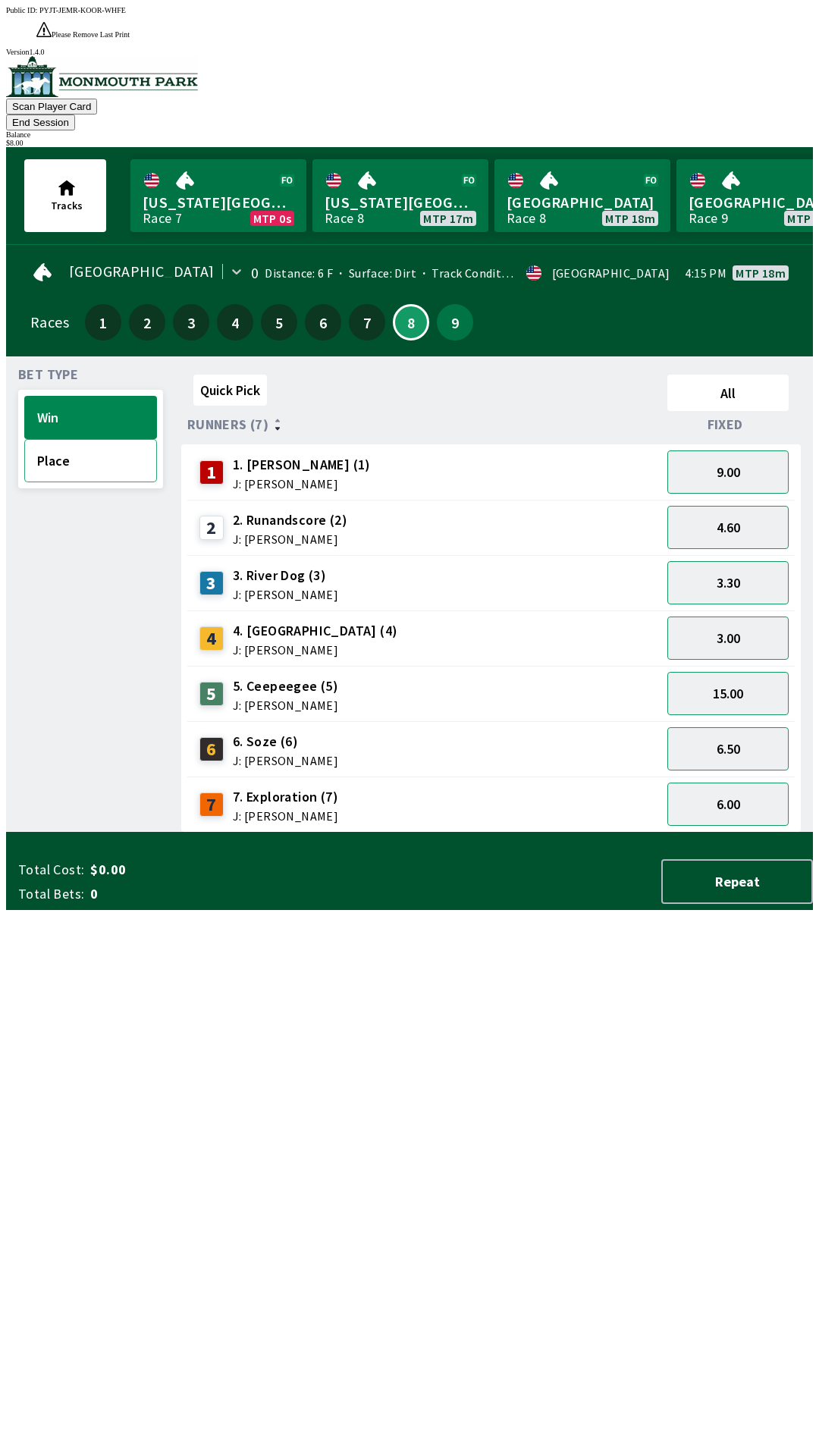
click at [50, 439] on button "Place" at bounding box center [90, 460] width 132 height 43
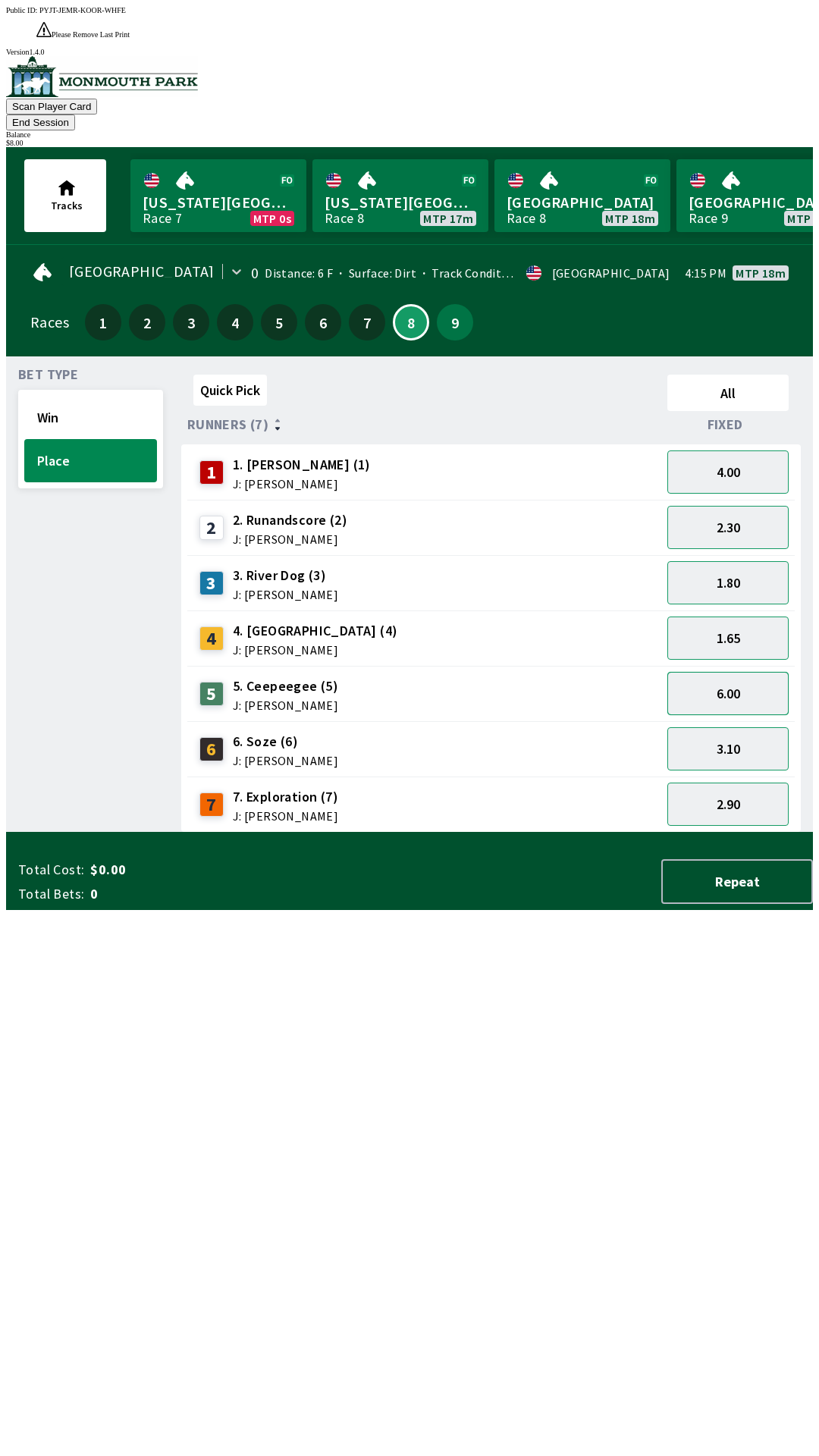
click at [713, 672] on button "6.00" at bounding box center [728, 693] width 121 height 43
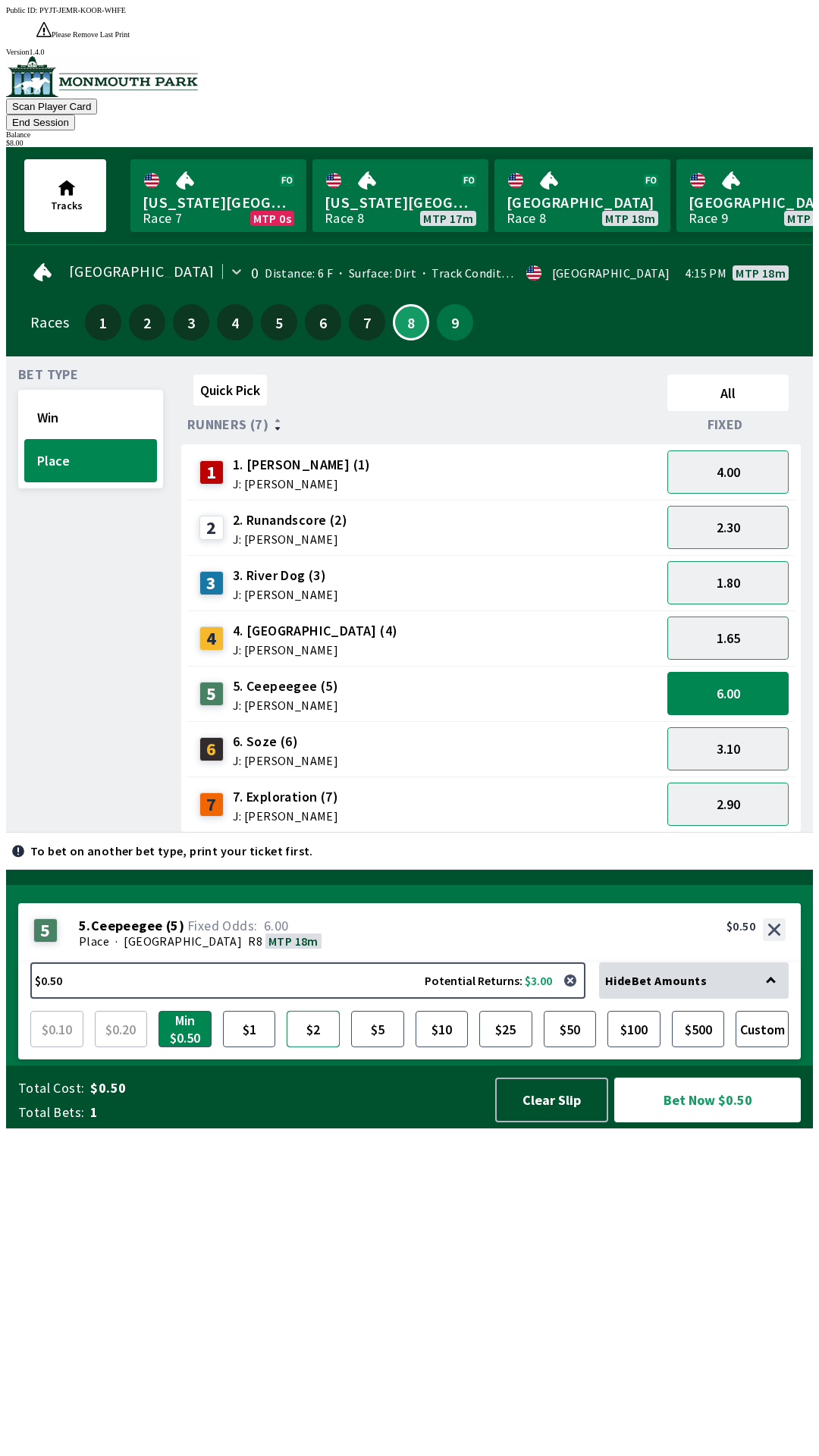
click at [320, 1048] on button "$2" at bounding box center [312, 1029] width 53 height 37
click at [719, 728] on button "3.10" at bounding box center [728, 748] width 121 height 43
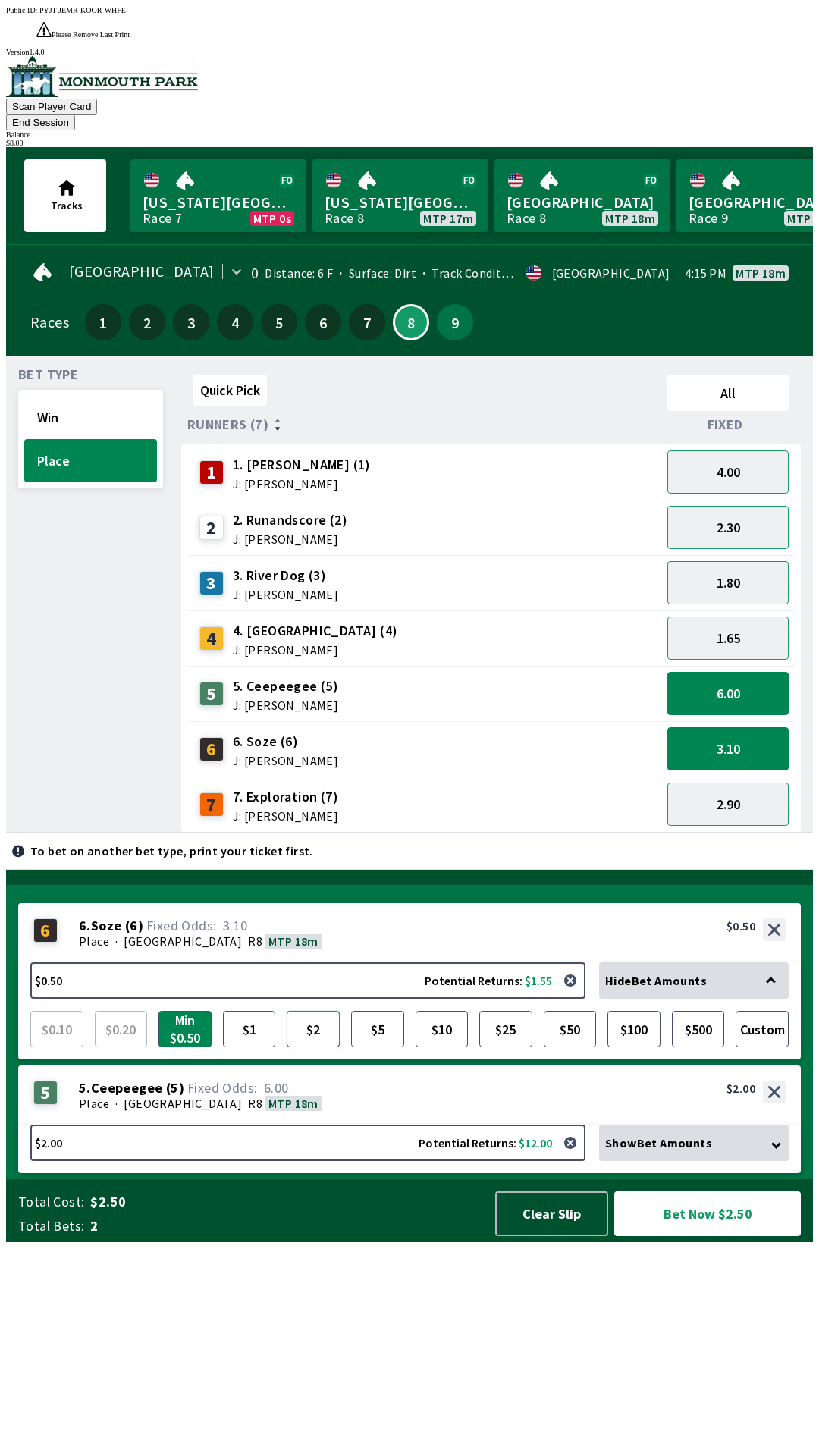
click at [320, 1048] on button "$2" at bounding box center [312, 1029] width 53 height 37
click at [707, 561] on button "1.80" at bounding box center [728, 582] width 121 height 43
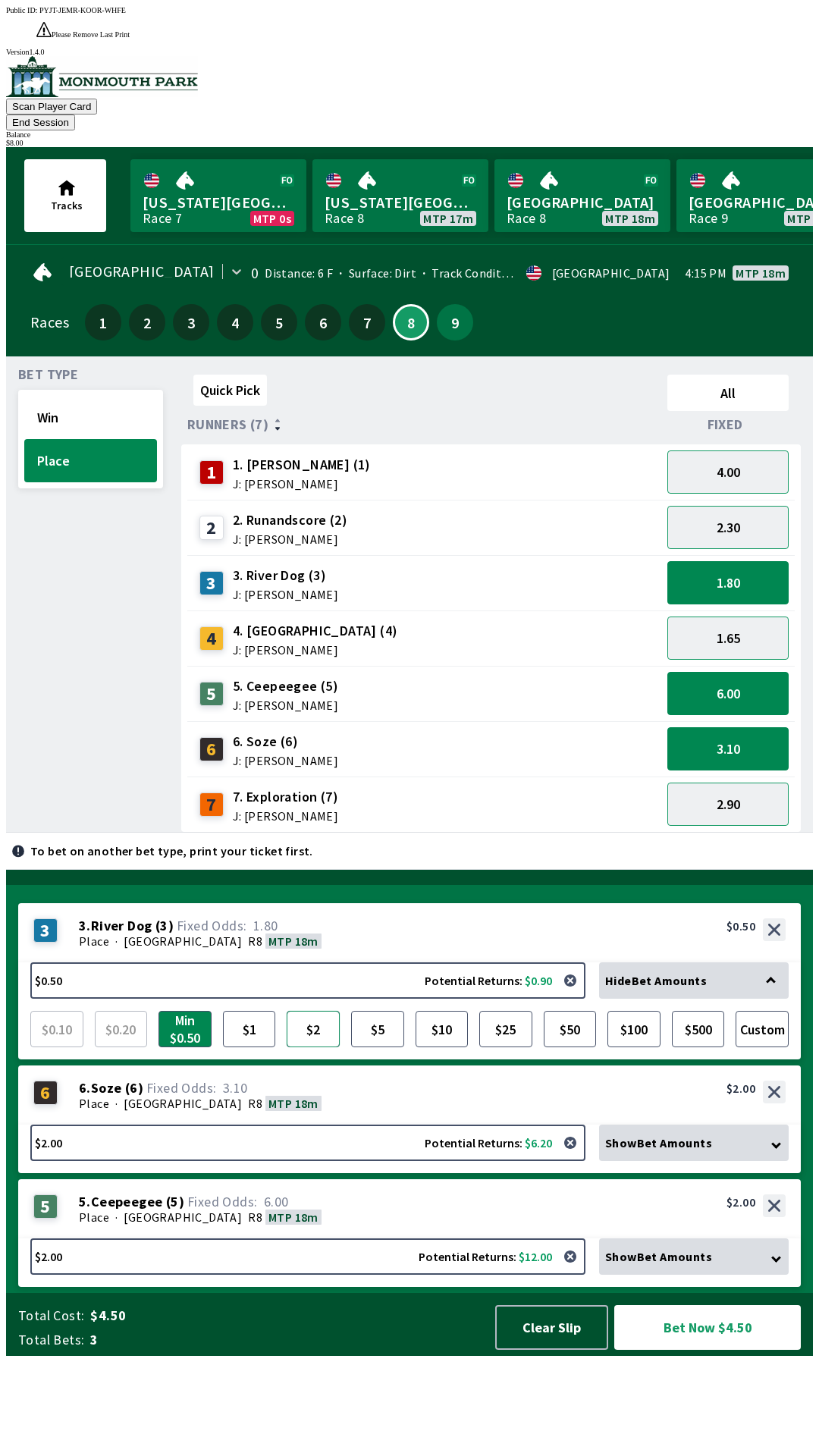
click at [327, 1048] on button "$2" at bounding box center [312, 1029] width 53 height 37
click at [735, 617] on button "1.65" at bounding box center [728, 638] width 121 height 43
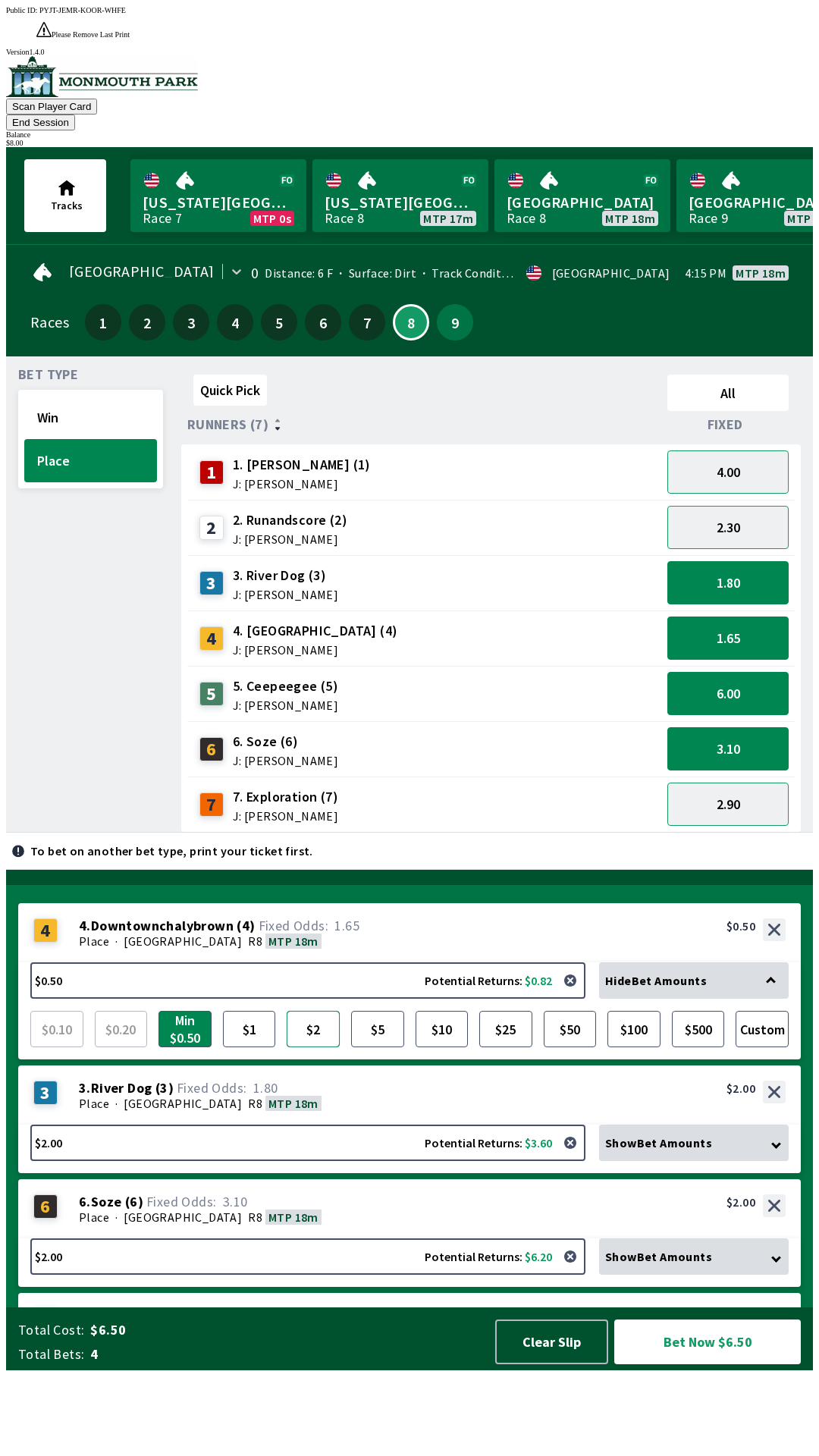
click at [332, 1048] on button "$2" at bounding box center [312, 1029] width 53 height 37
click at [701, 1364] on button "Bet Now $8.00" at bounding box center [707, 1342] width 186 height 45
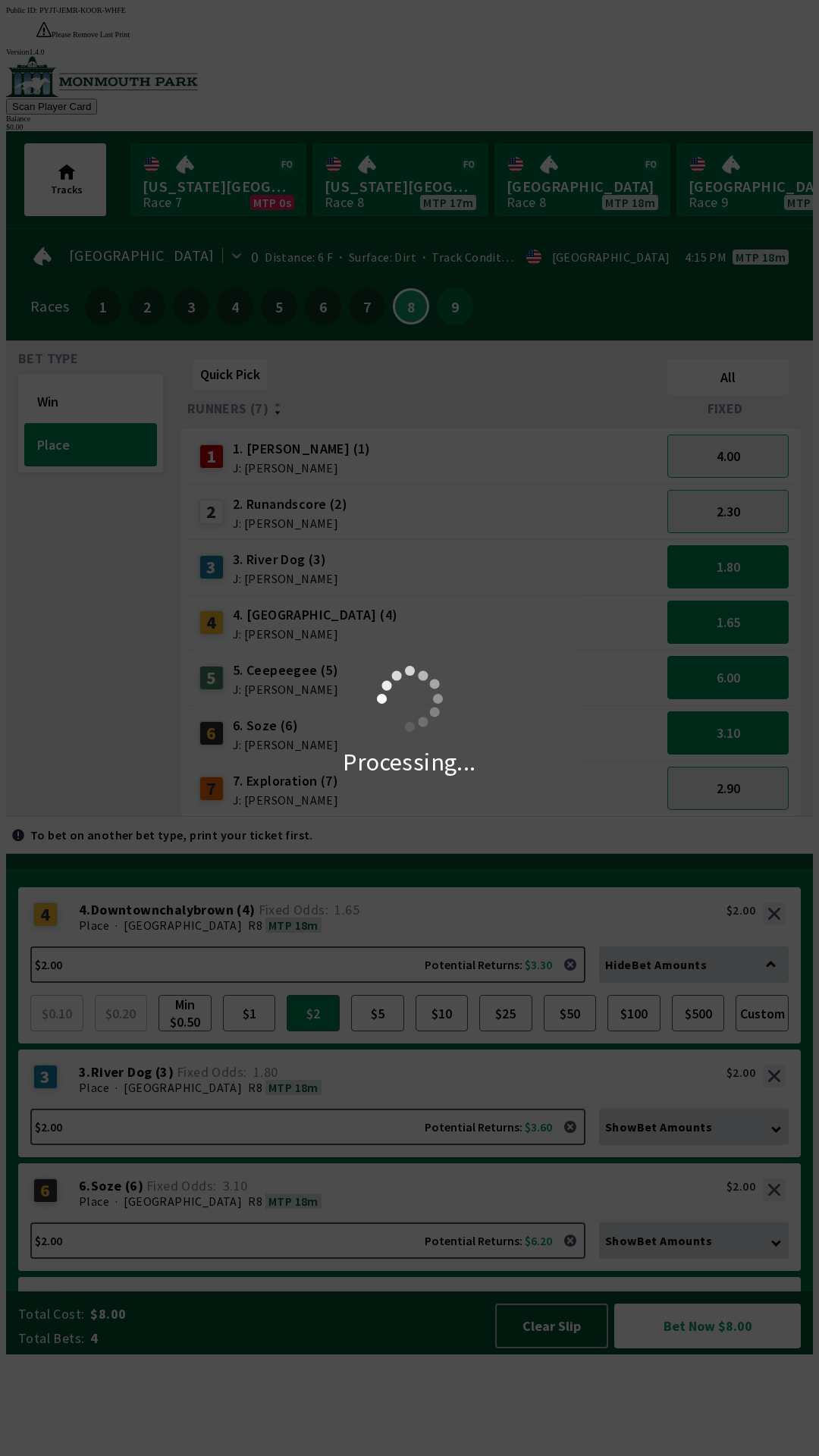
click at [699, 1423] on div "Processing..." at bounding box center [409, 728] width 819 height 1456
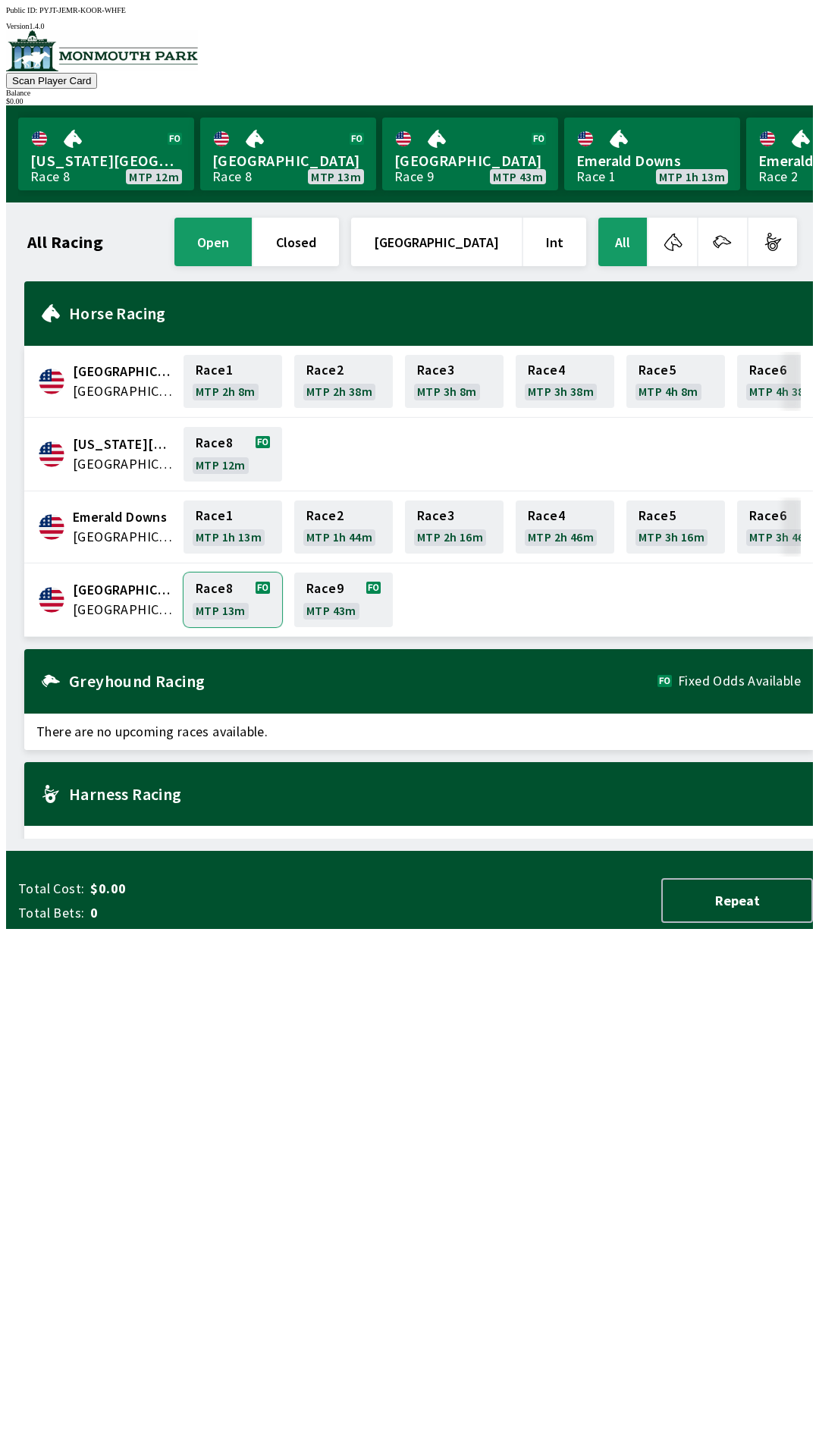
click at [236, 608] on link "Race 8 MTP 13m" at bounding box center [232, 599] width 99 height 55
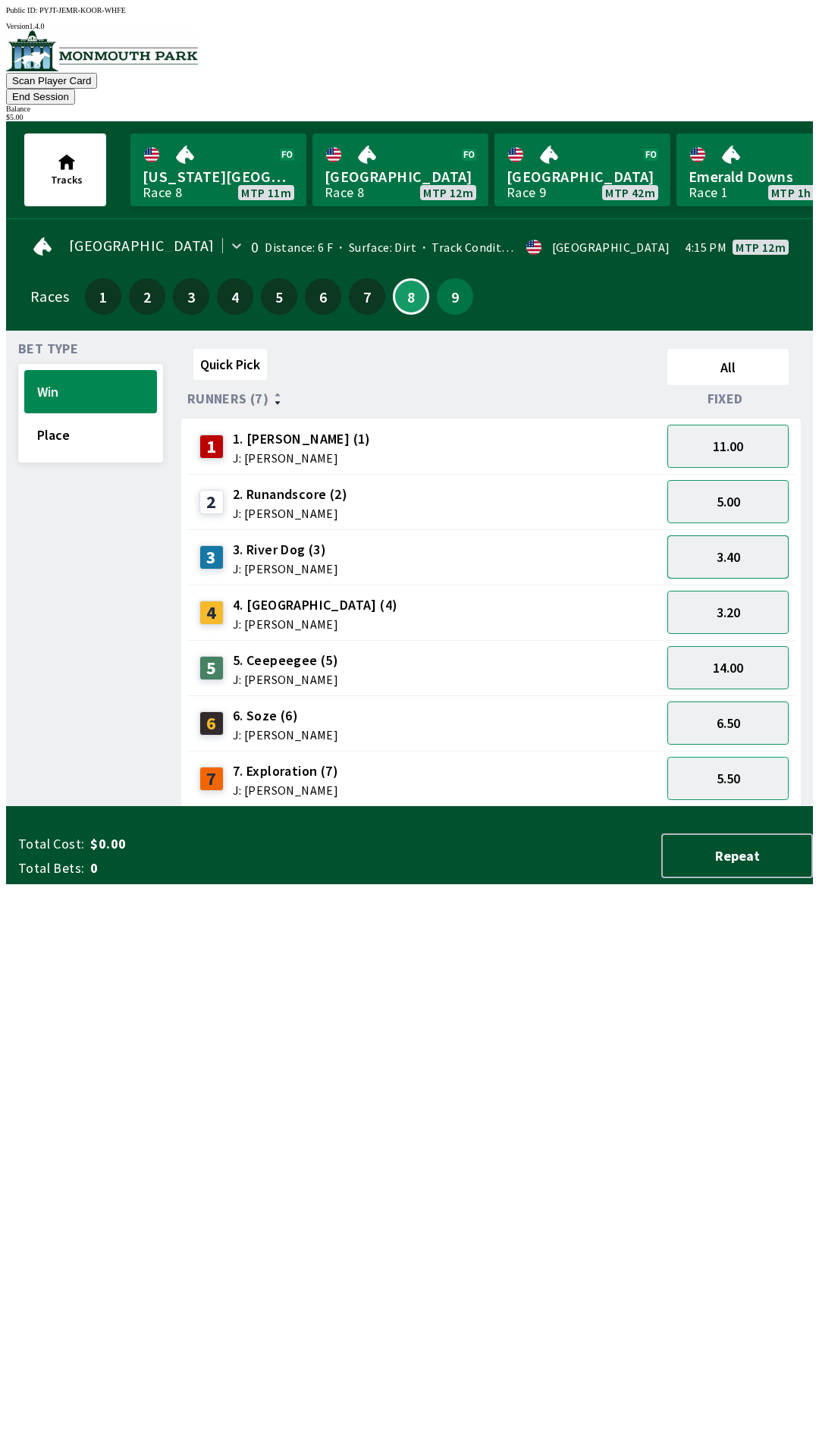
click at [749, 535] on button "3.40" at bounding box center [728, 556] width 121 height 43
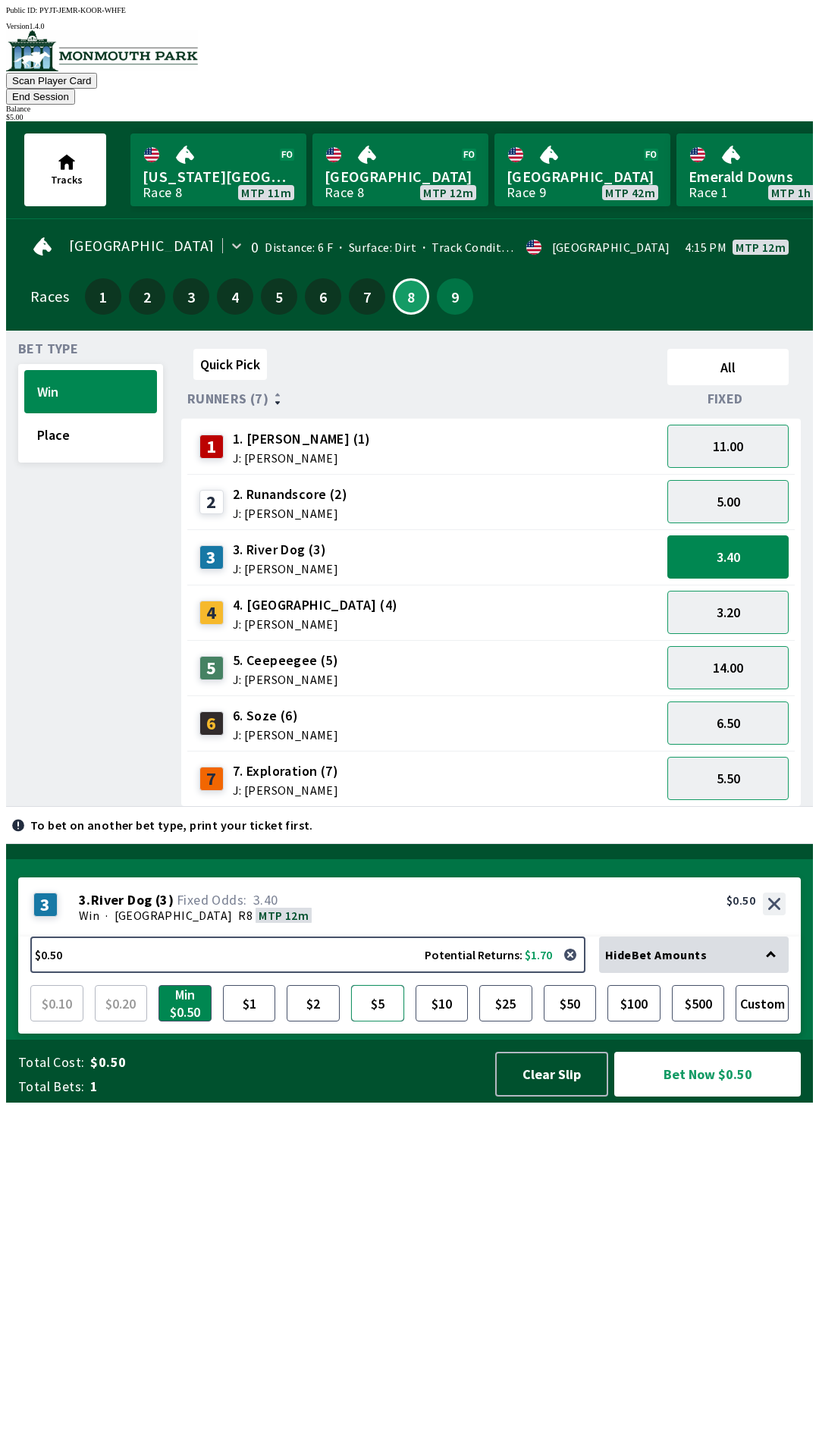
click at [377, 1022] on button "$5" at bounding box center [377, 1003] width 53 height 37
click at [672, 1097] on button "Bet Now $5.00" at bounding box center [707, 1074] width 186 height 45
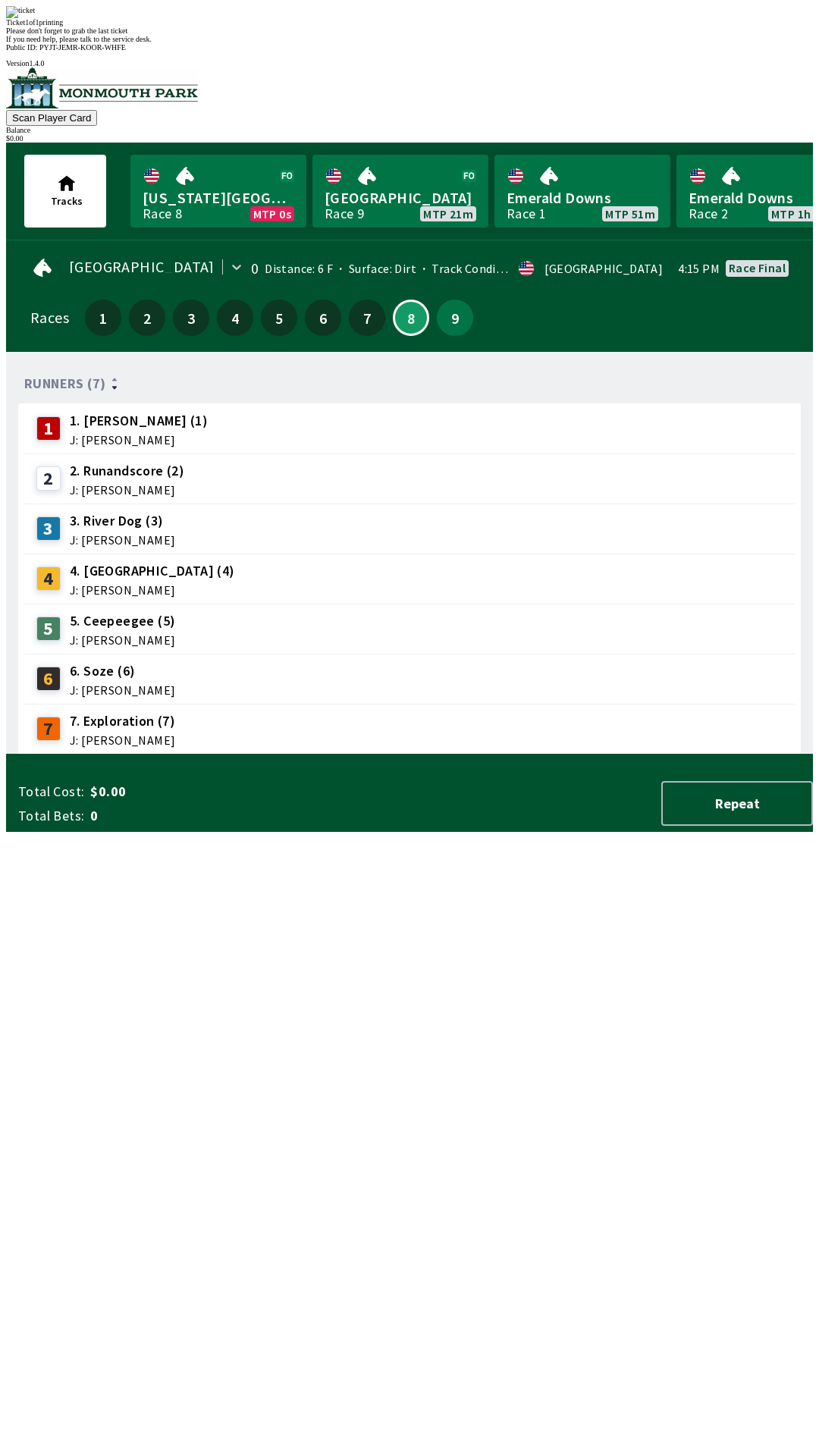
click at [283, 754] on div "Runners (7) 1 1. [PERSON_NAME] (1) J: [PERSON_NAME] 2 2. Runandscore (2) J: [PE…" at bounding box center [415, 559] width 795 height 391
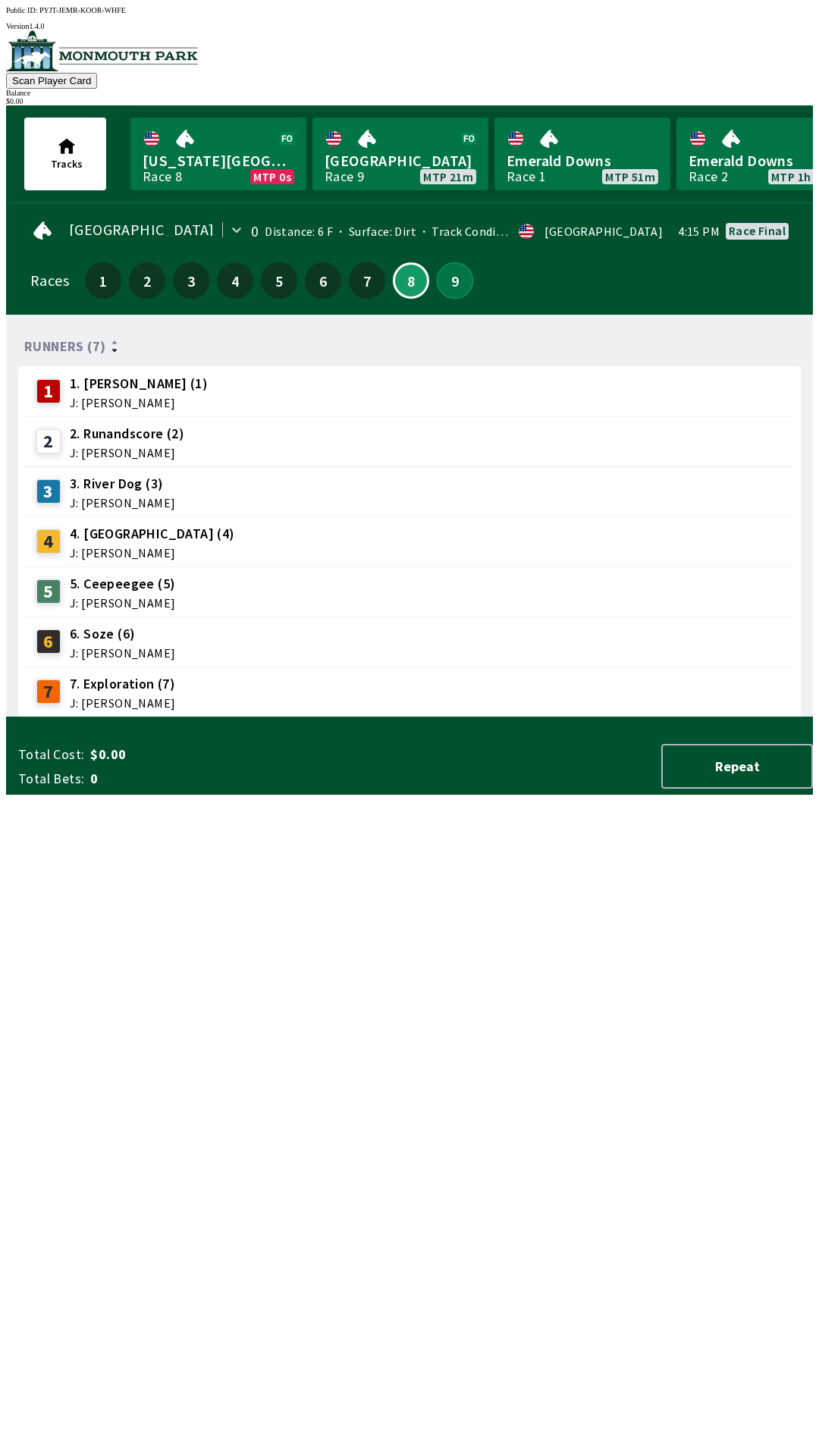
click at [442, 277] on button "9" at bounding box center [455, 281] width 37 height 37
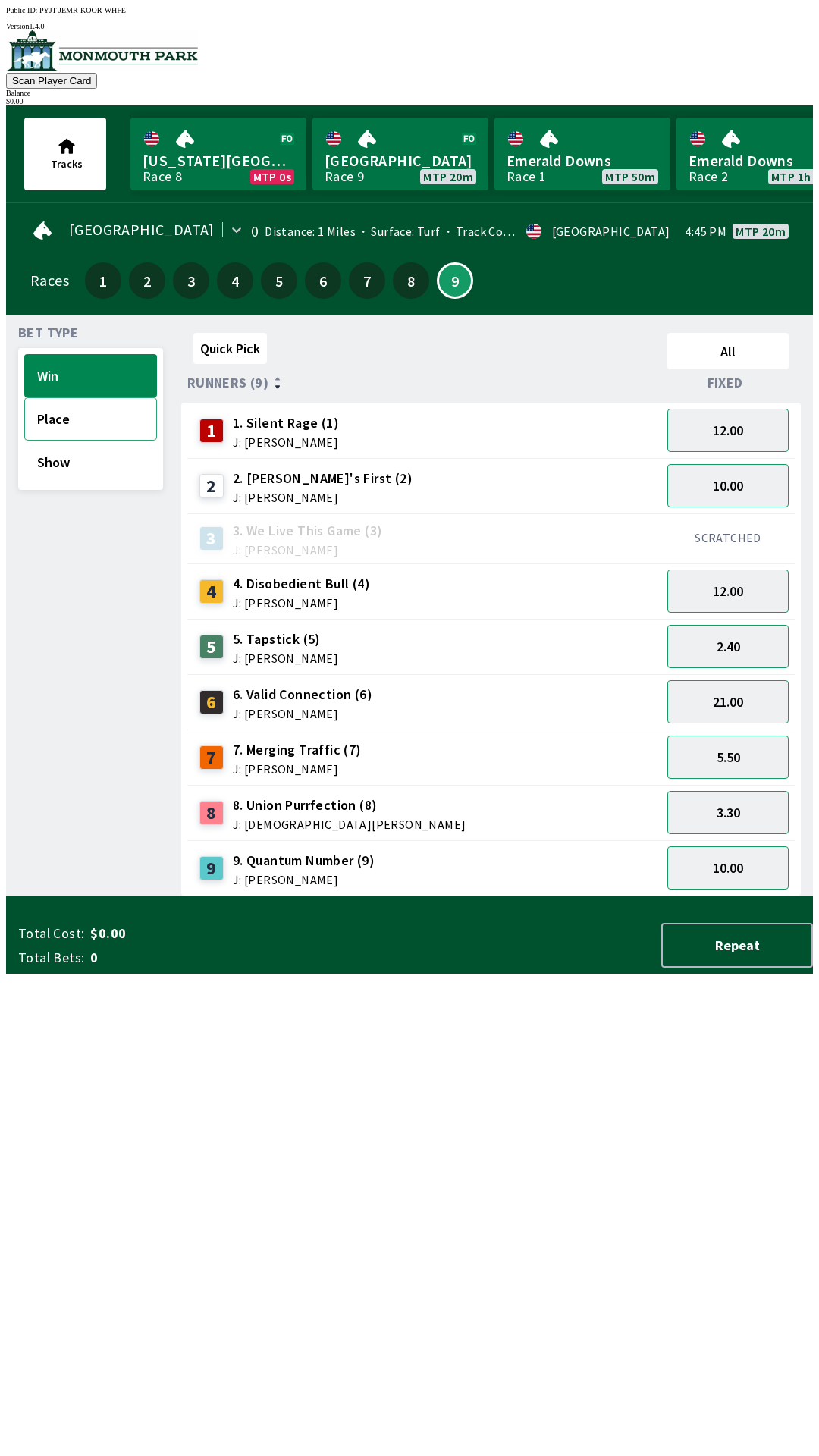
click at [56, 400] on button "Place" at bounding box center [90, 418] width 132 height 43
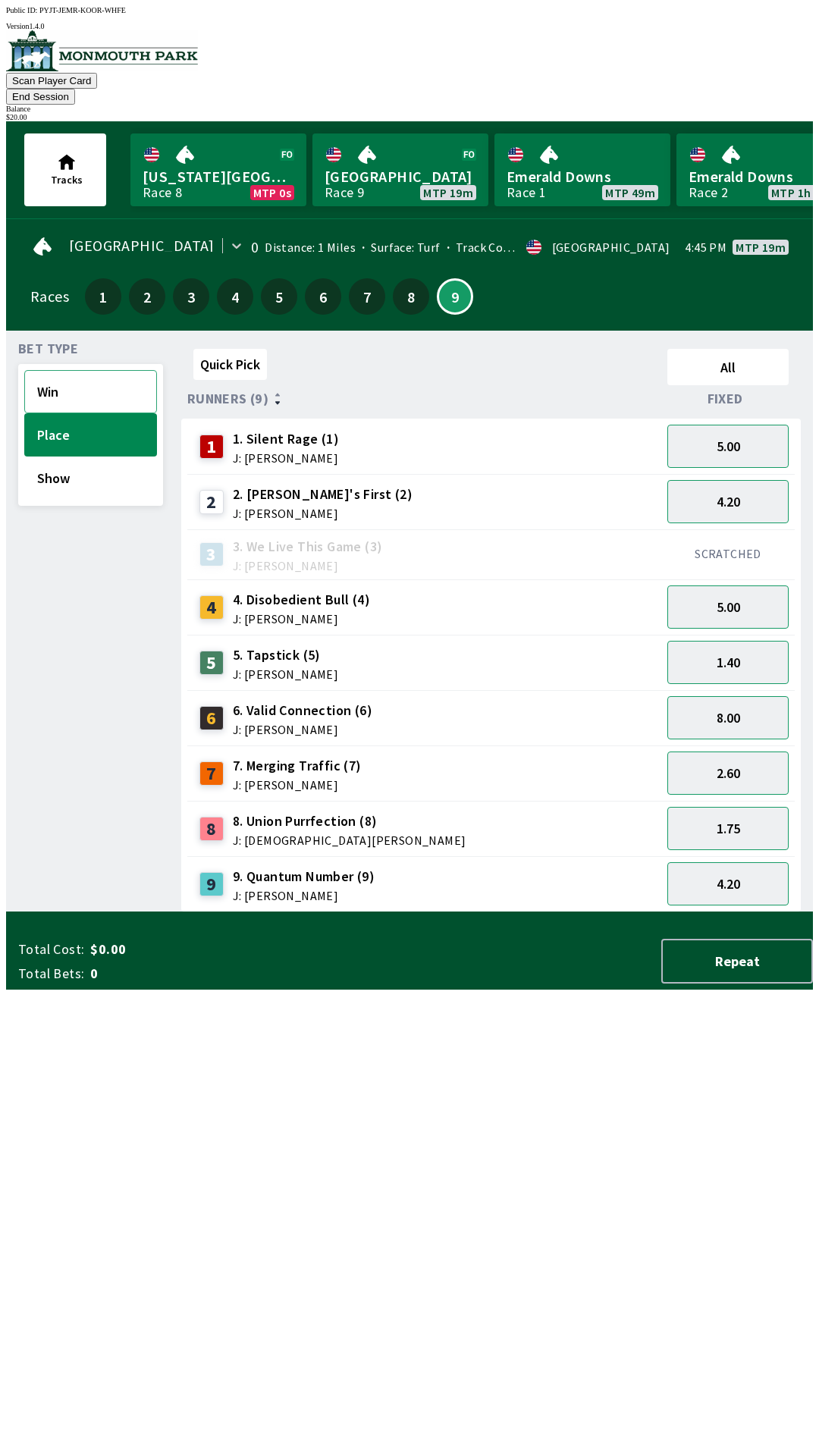
click at [95, 374] on button "Win" at bounding box center [90, 391] width 132 height 43
click at [42, 457] on button "Show" at bounding box center [90, 478] width 132 height 43
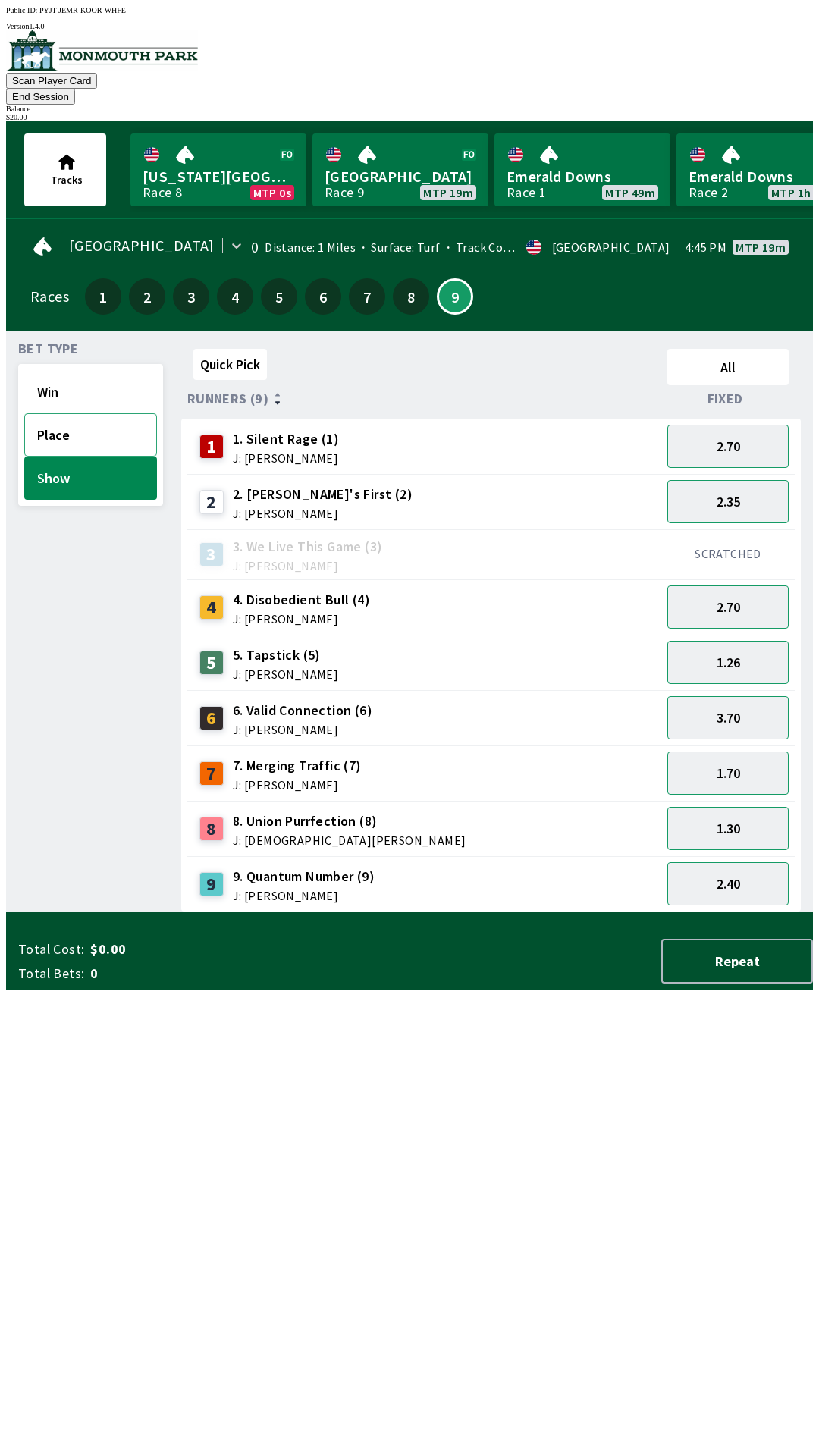
click at [77, 415] on button "Place" at bounding box center [90, 434] width 132 height 43
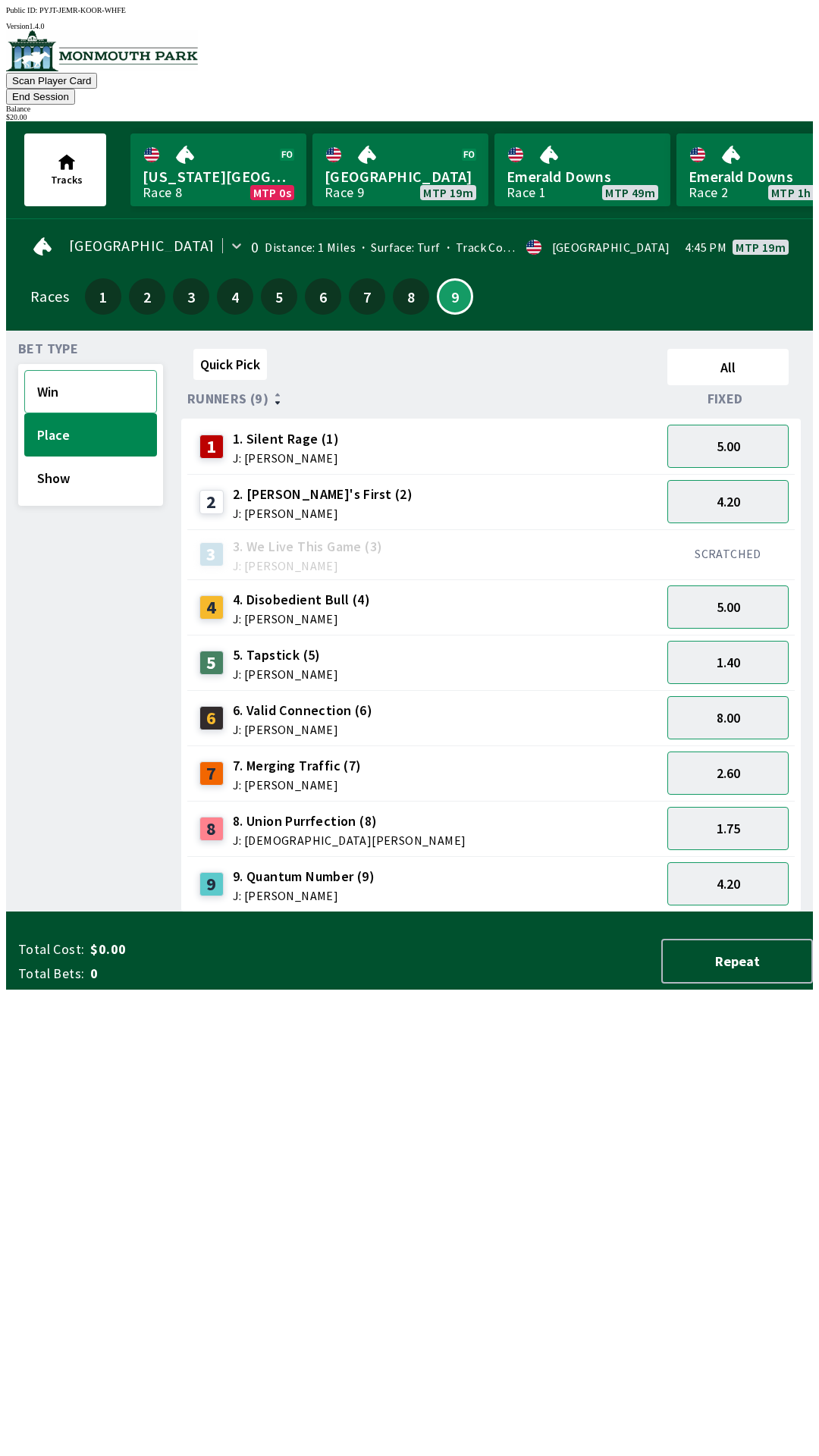
click at [76, 381] on button "Win" at bounding box center [90, 391] width 132 height 43
click at [90, 418] on button "Place" at bounding box center [90, 434] width 132 height 43
click at [758, 760] on button "2.60" at bounding box center [728, 772] width 121 height 43
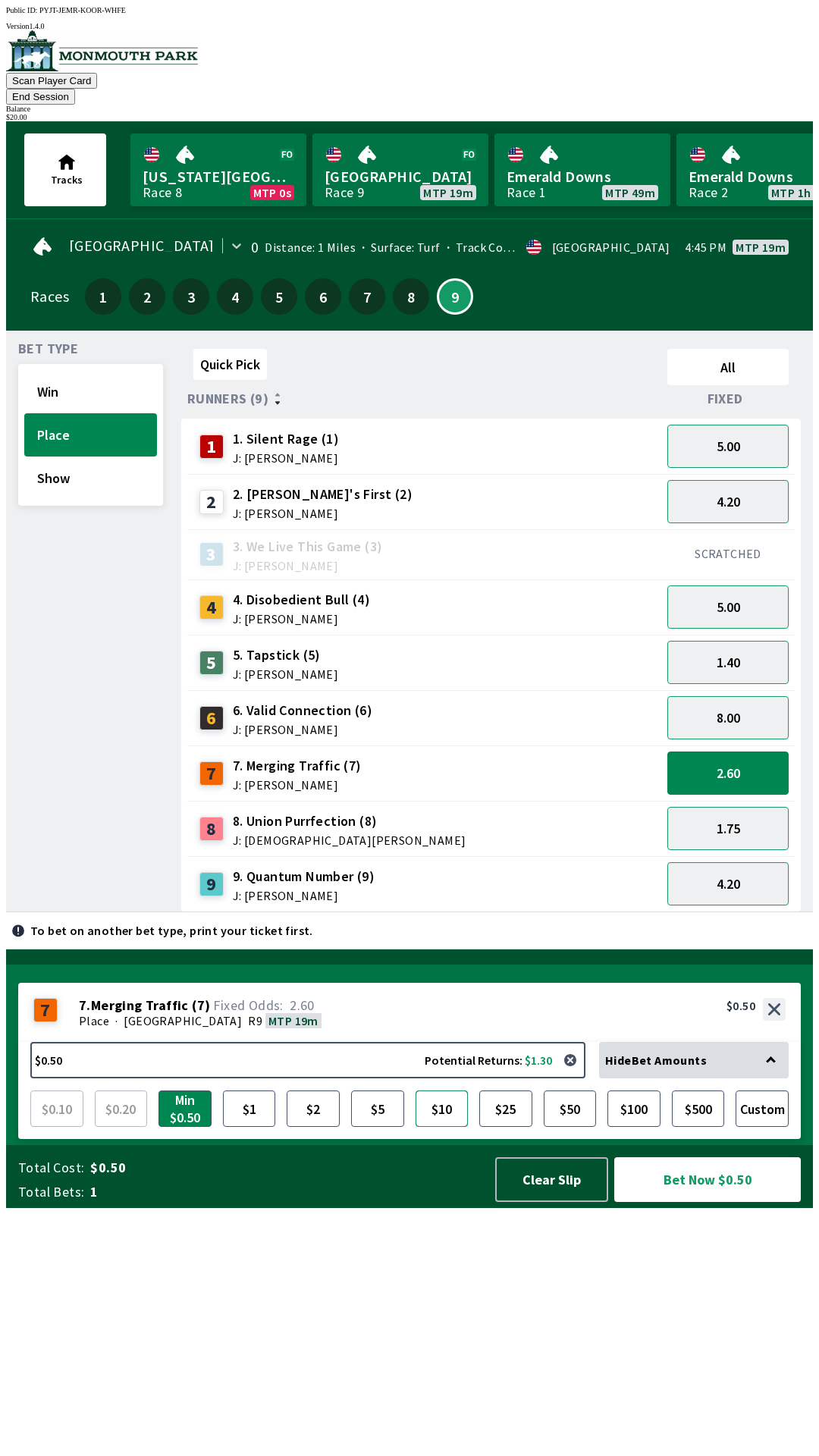
click at [451, 1128] on button "$10" at bounding box center [442, 1109] width 53 height 37
click at [754, 1202] on button "Bet Now $10.00" at bounding box center [707, 1179] width 186 height 45
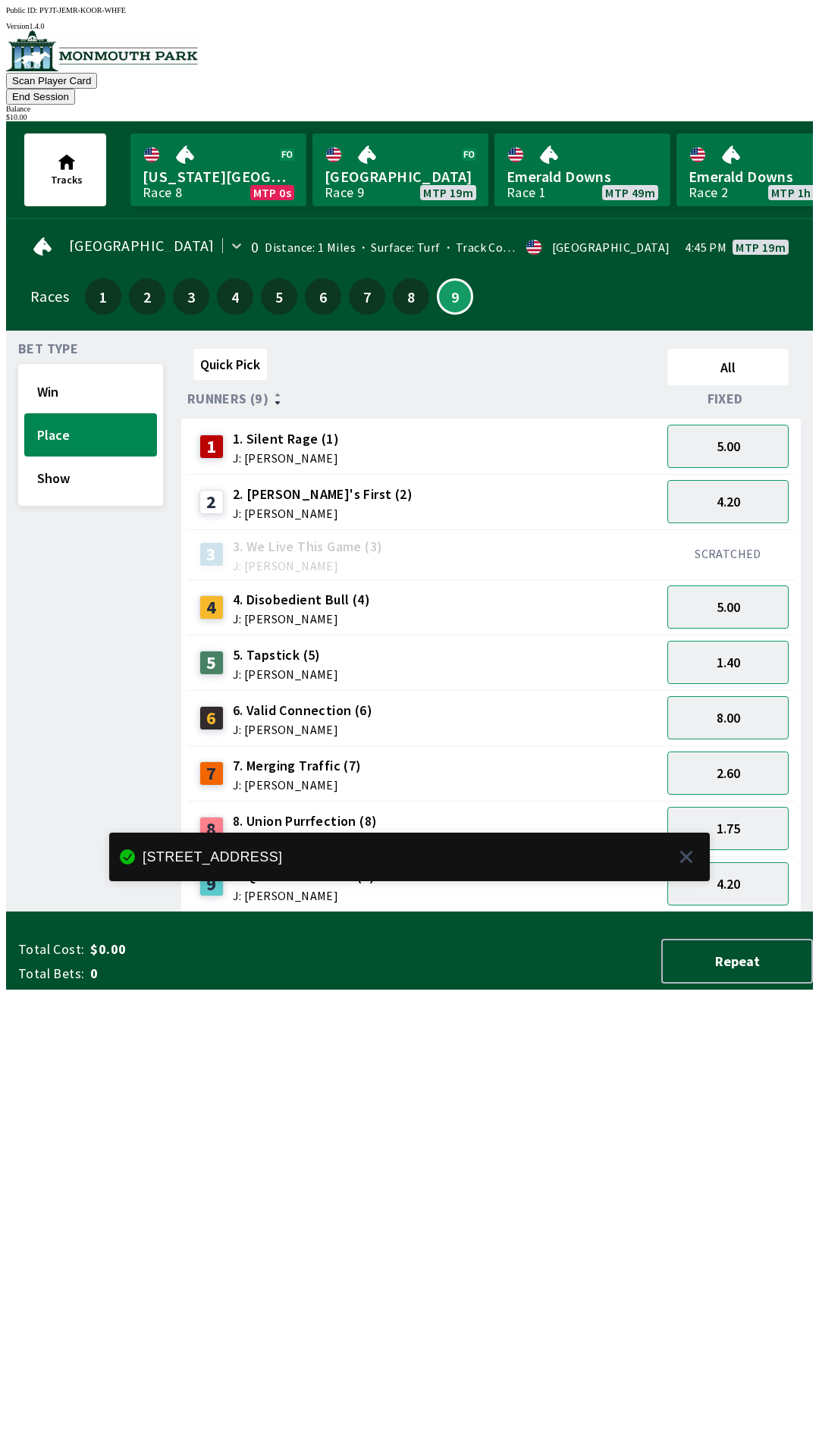
click at [722, 913] on div "Quick Pick All Runners (9) Fixed 1 1. Silent Rage (1) J: [PERSON_NAME] 5.00 2 2…" at bounding box center [497, 628] width 632 height 569
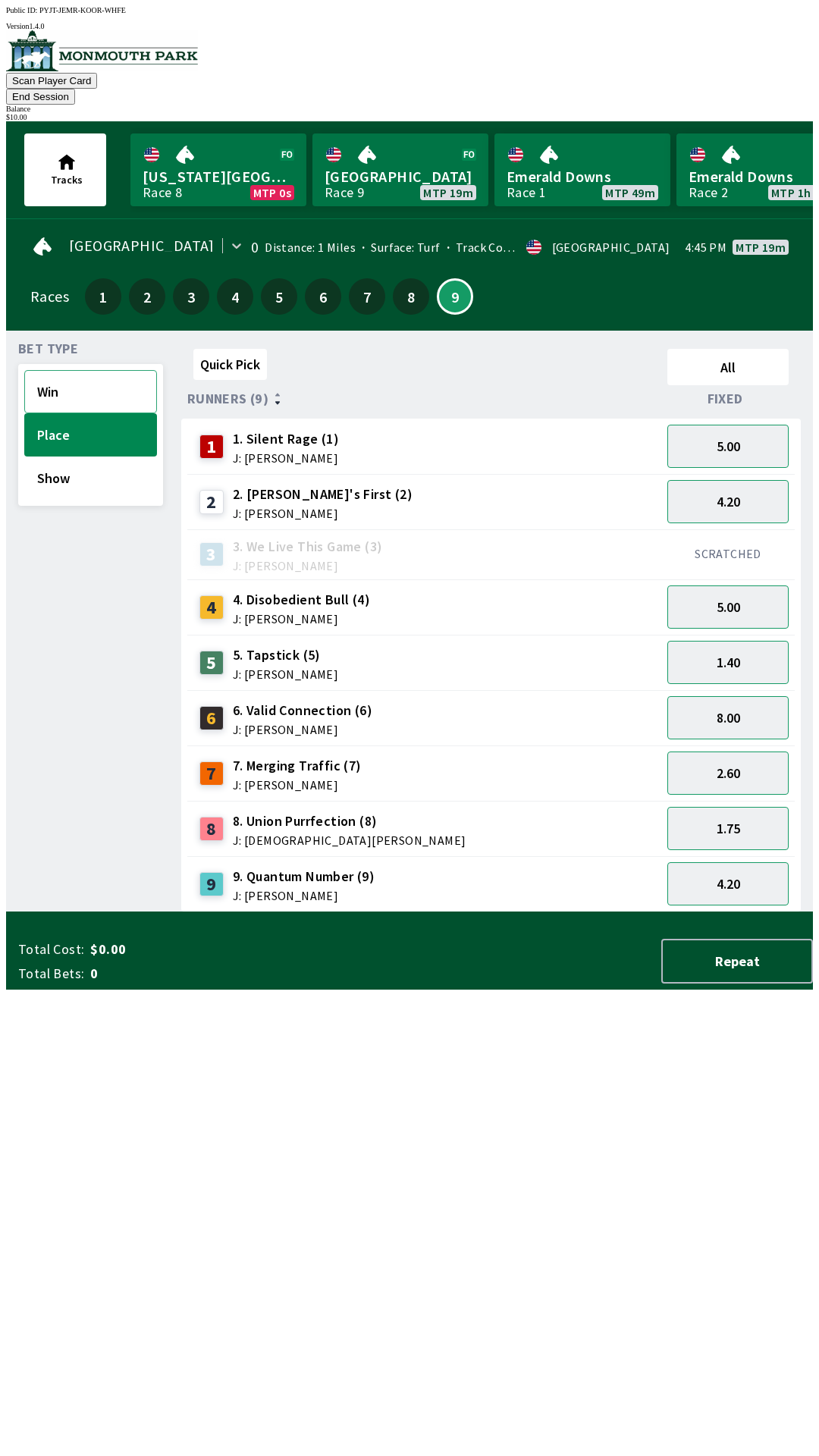
click at [85, 374] on button "Win" at bounding box center [90, 391] width 132 height 43
click at [764, 815] on button "3.30" at bounding box center [728, 828] width 121 height 43
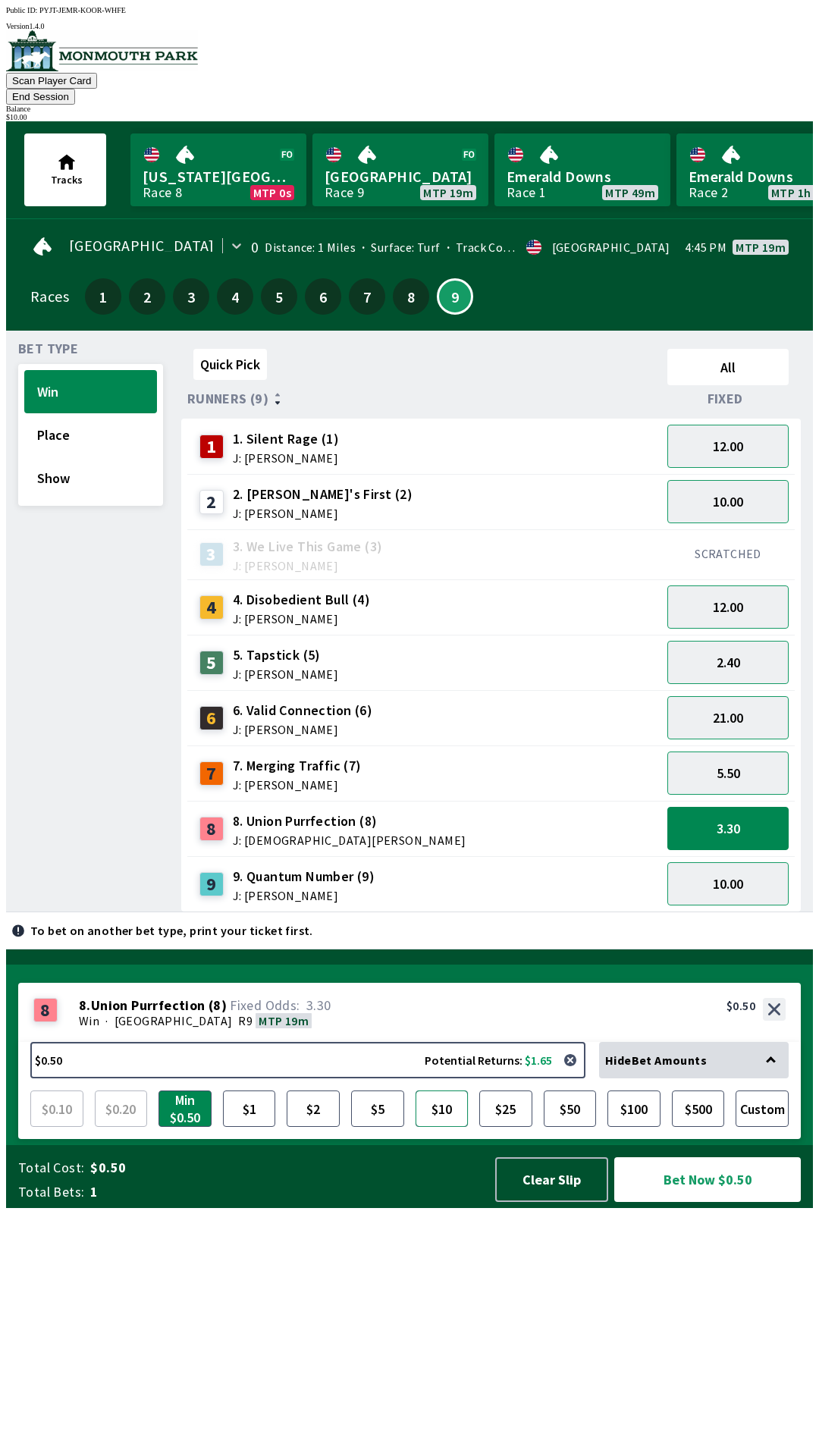
click at [455, 1128] on button "$10" at bounding box center [442, 1109] width 53 height 37
click at [737, 1202] on button "Bet Now $10.00" at bounding box center [707, 1179] width 186 height 45
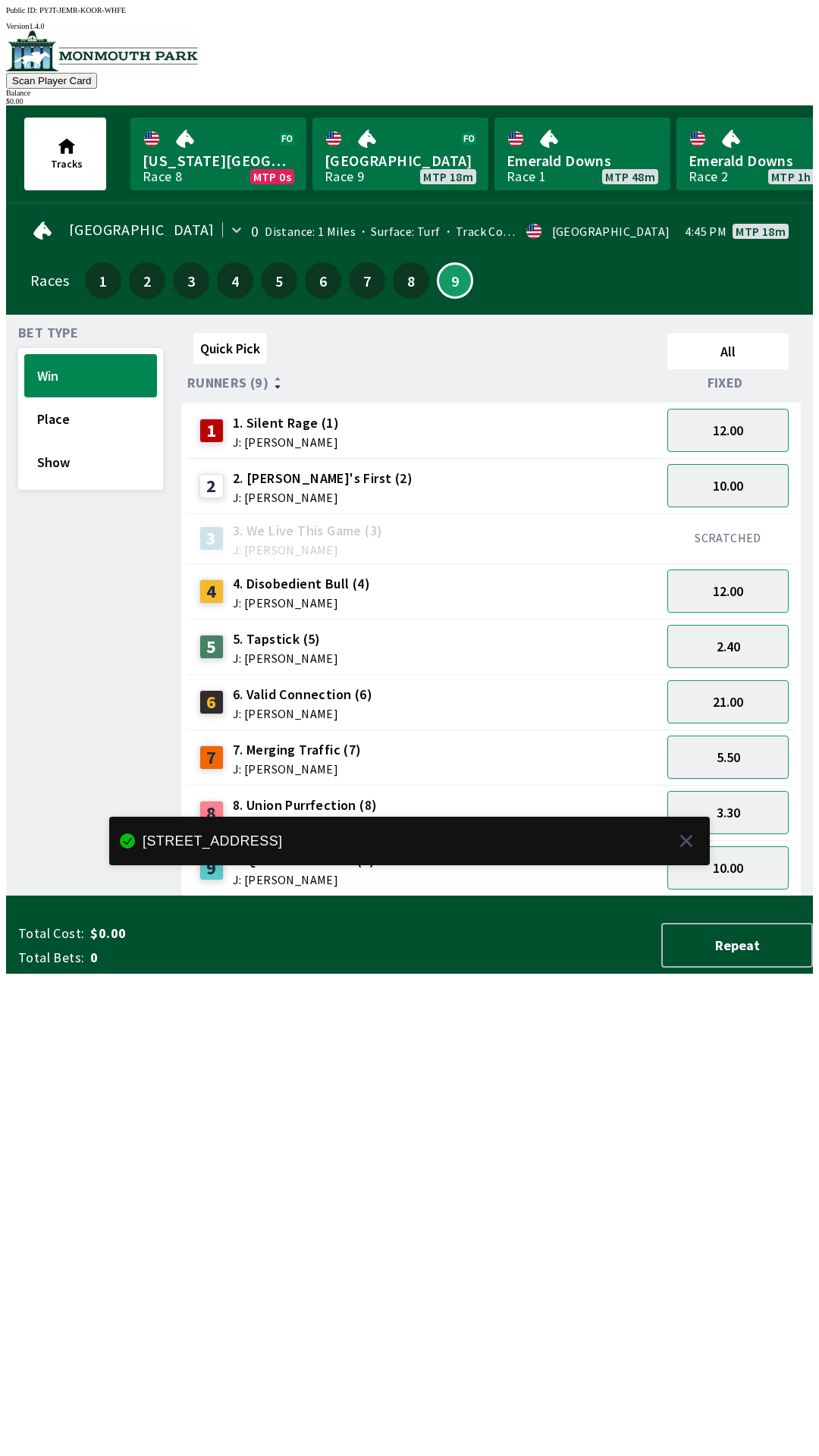
click at [697, 897] on div "Quick Pick All Runners (9) Fixed 1 1. Silent Rage (1) J: [PERSON_NAME] 12.00 2 …" at bounding box center [497, 612] width 632 height 569
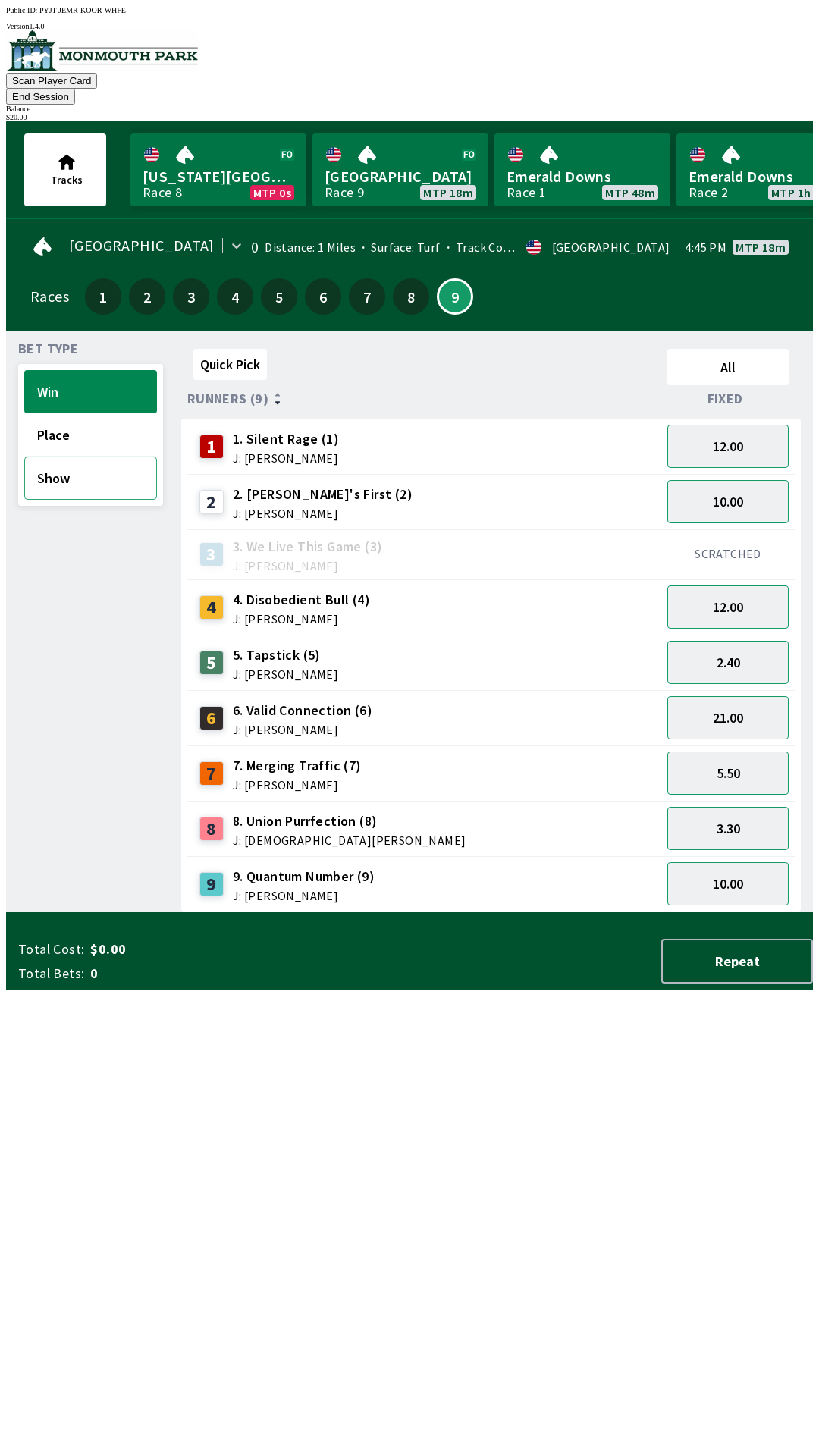
click at [88, 461] on button "Show" at bounding box center [90, 478] width 132 height 43
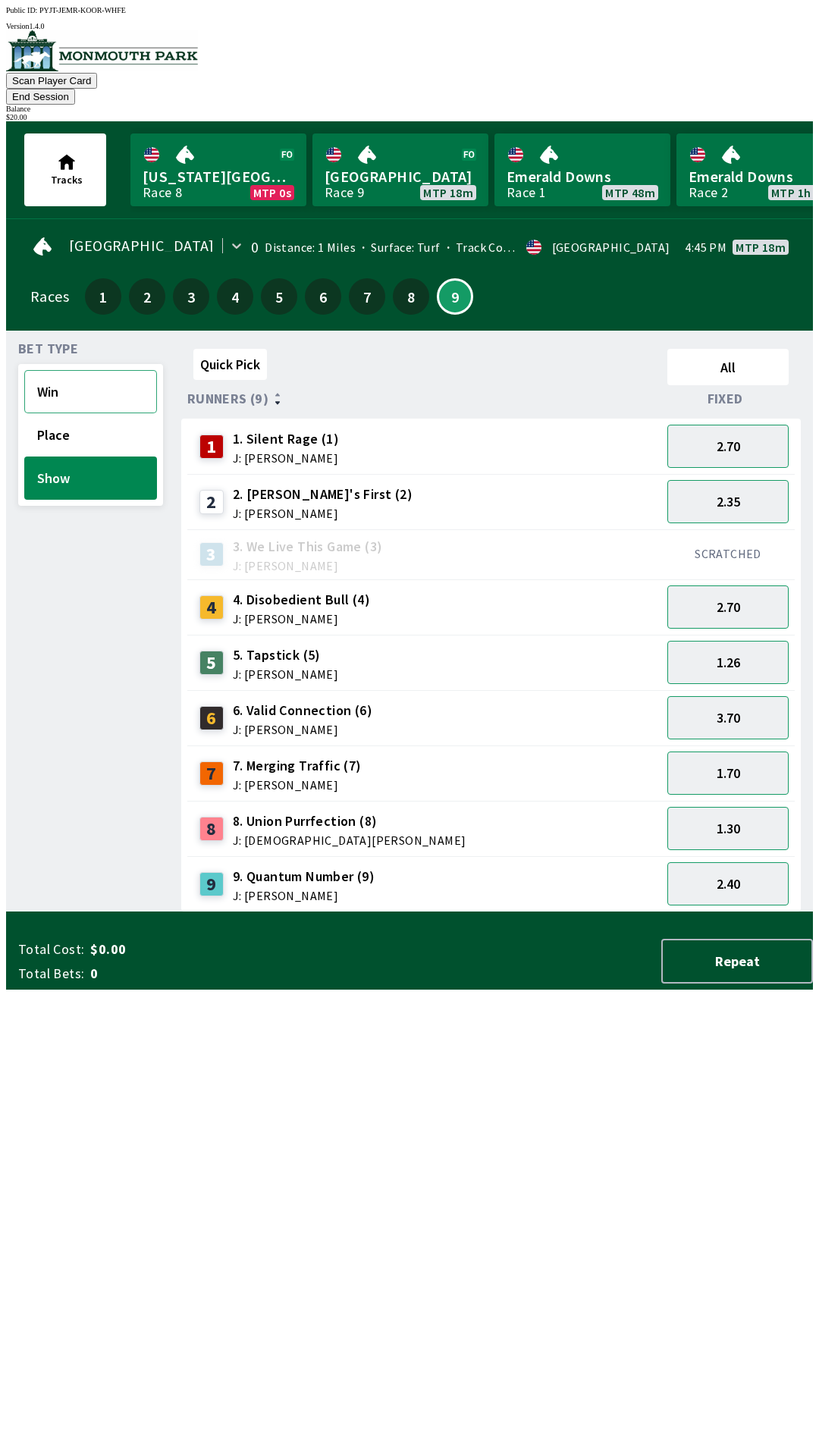
click at [112, 370] on button "Win" at bounding box center [90, 391] width 132 height 43
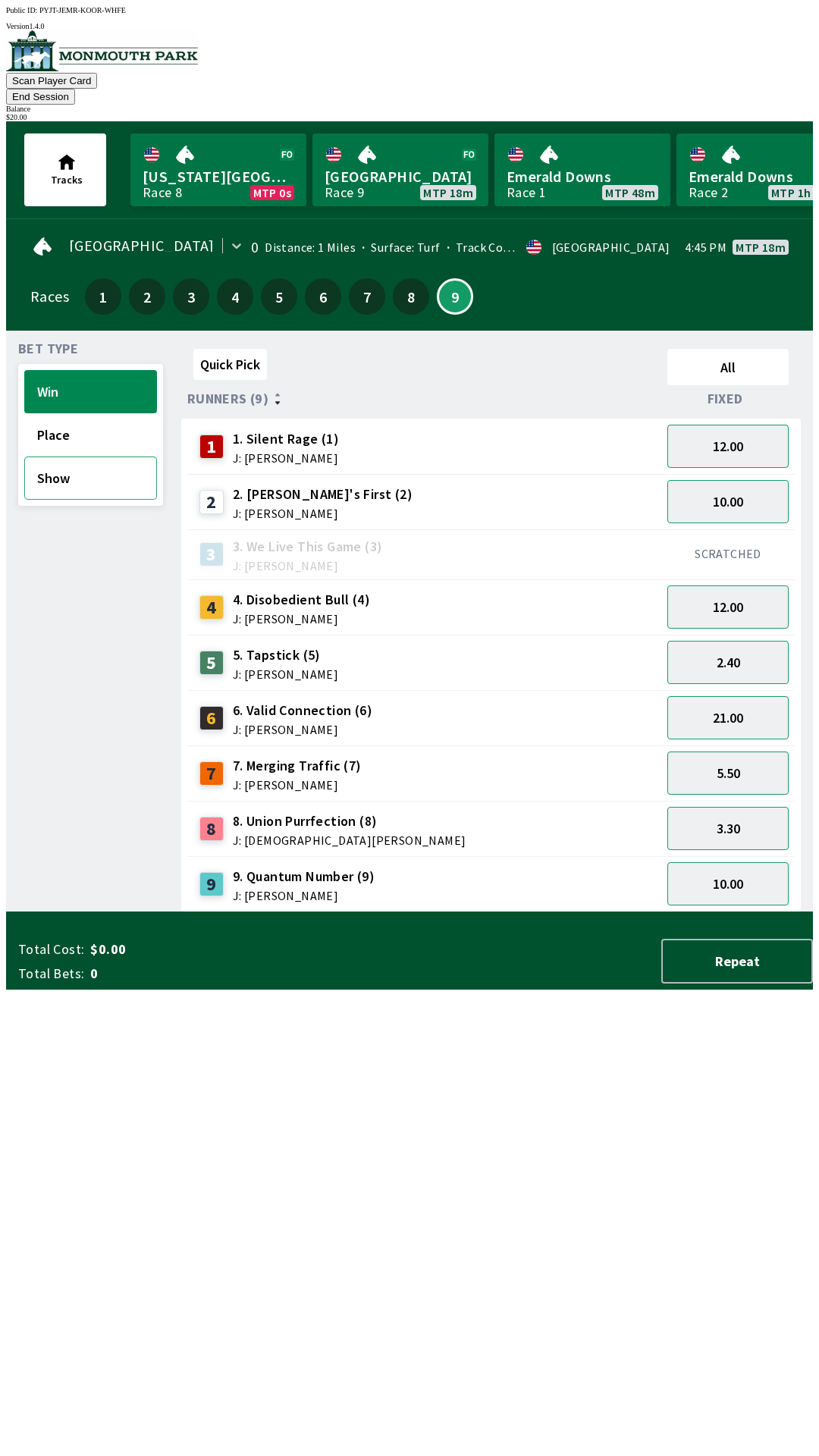
click at [75, 467] on button "Show" at bounding box center [90, 478] width 132 height 43
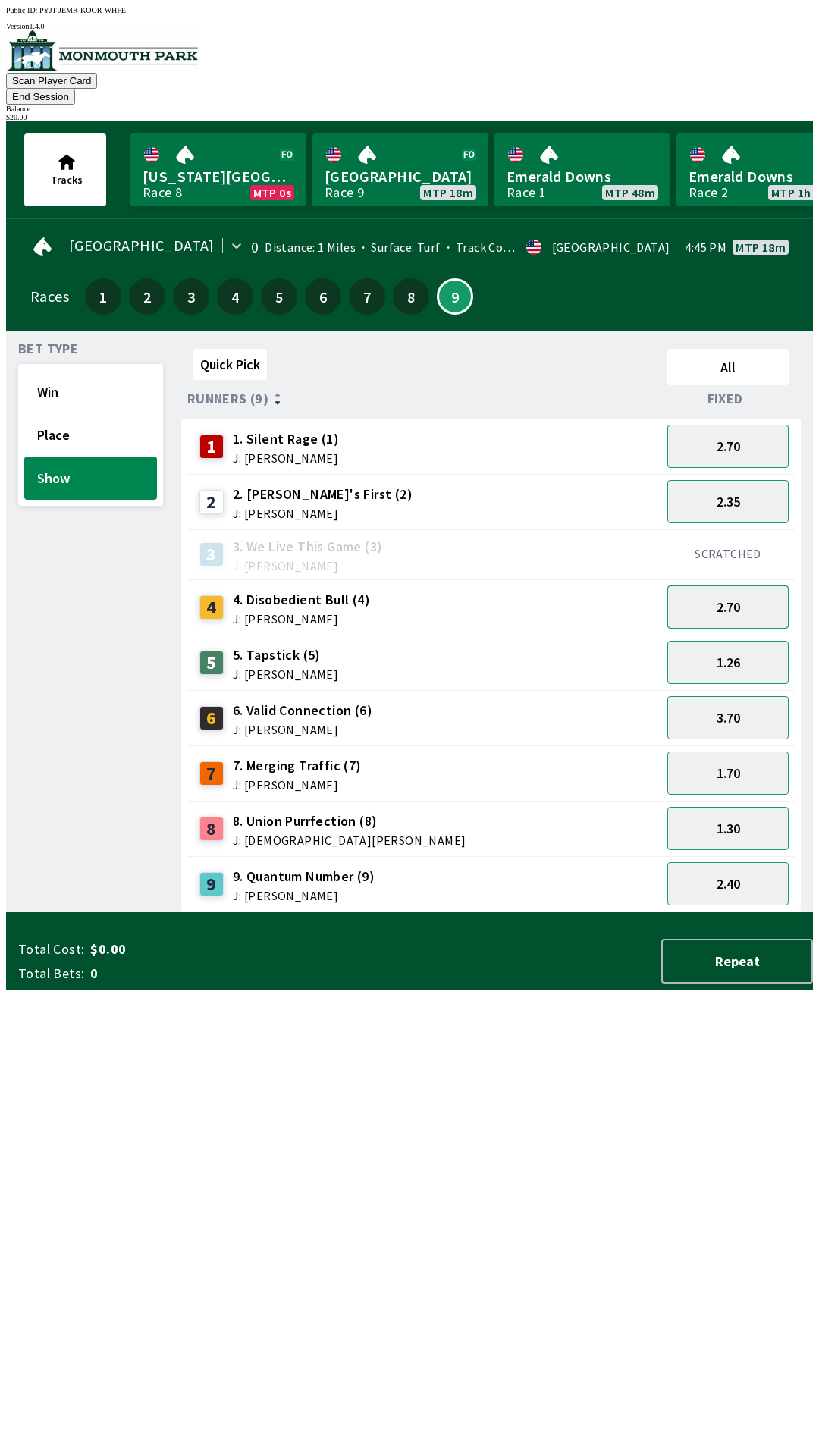
click at [754, 585] on button "2.70" at bounding box center [728, 606] width 121 height 43
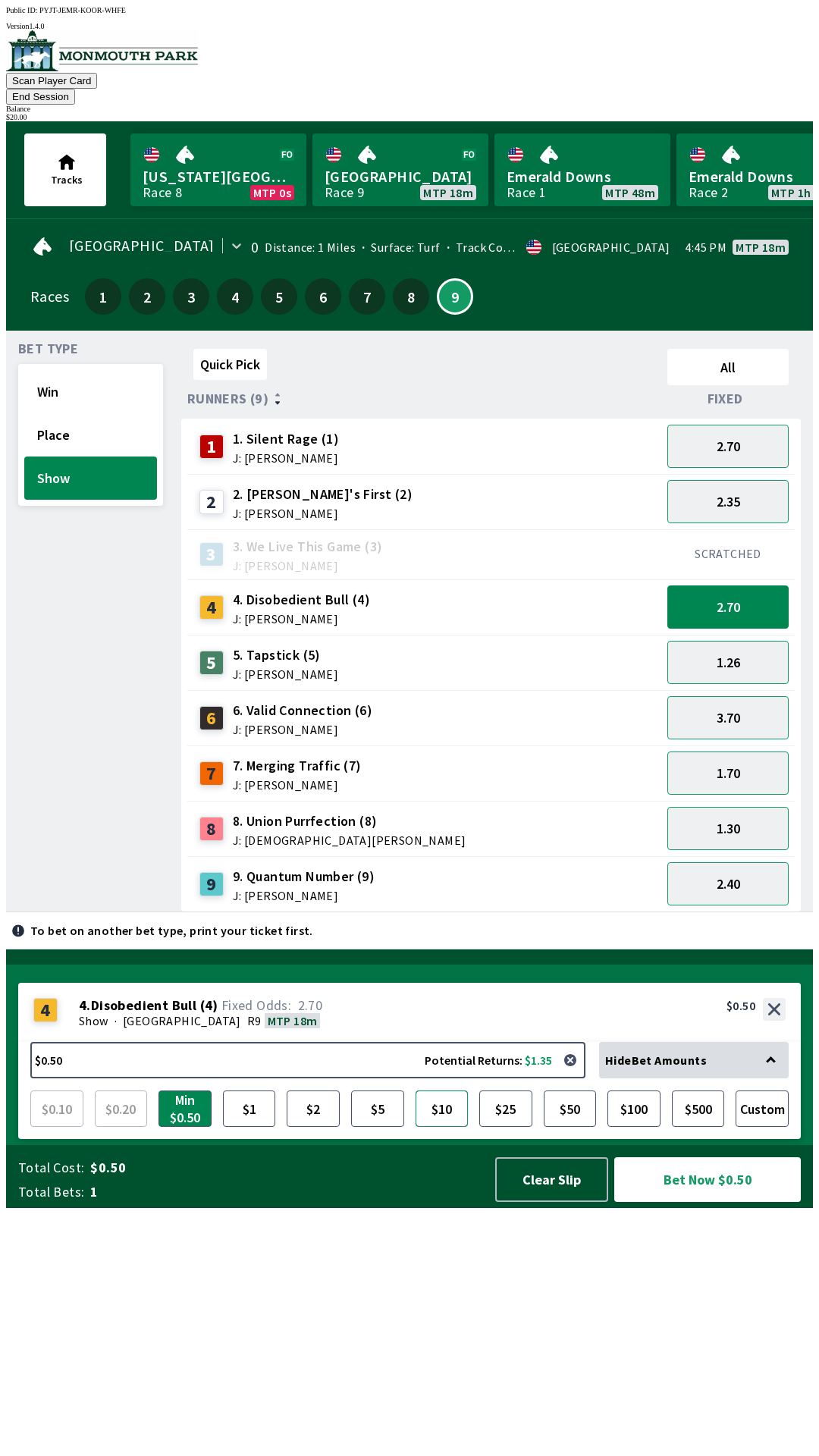
click at [439, 1128] on button "$10" at bounding box center [442, 1109] width 53 height 37
click at [690, 1202] on button "Bet Now $10.00" at bounding box center [707, 1179] width 186 height 45
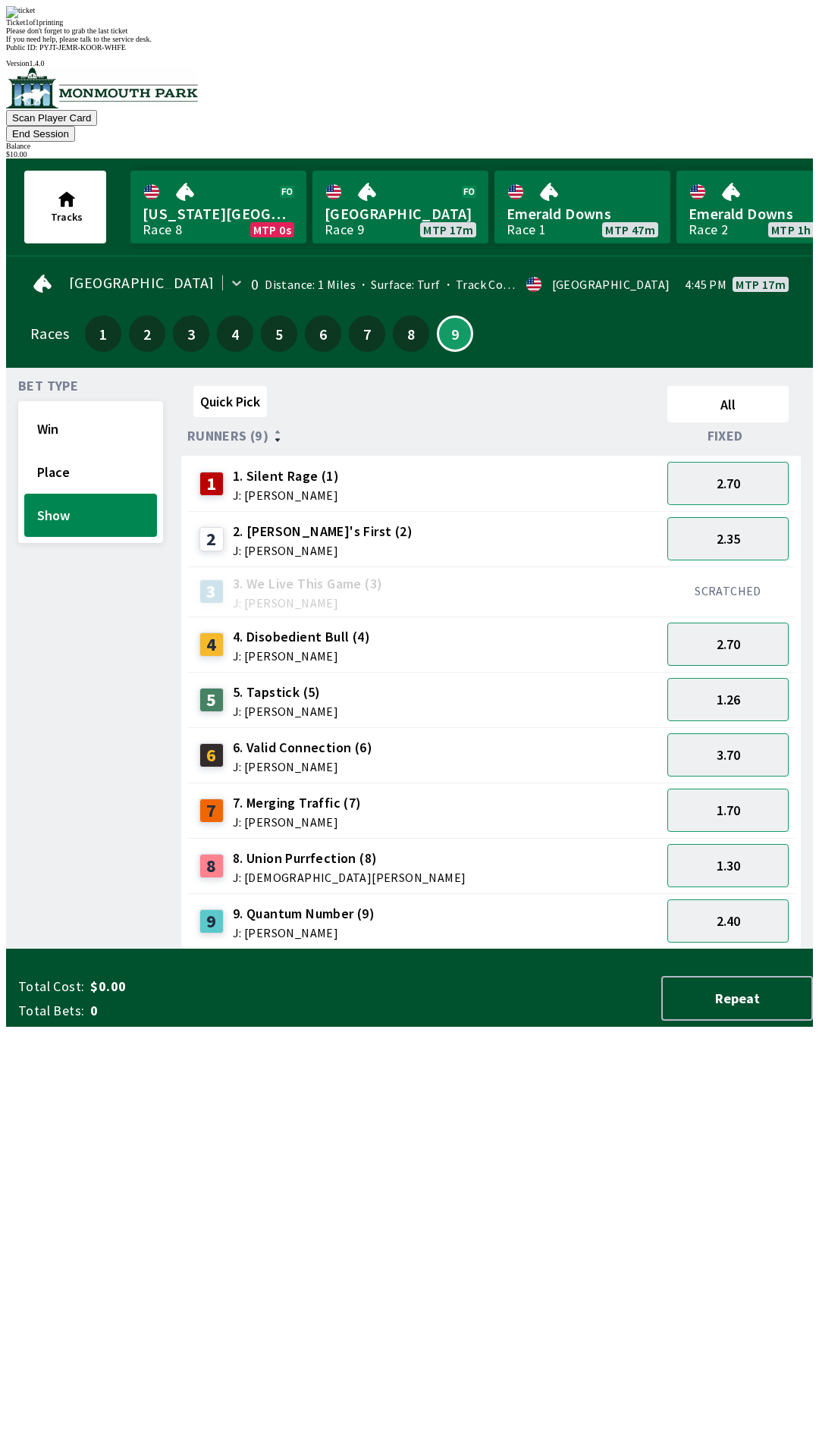
click at [622, 949] on div "Quick Pick All Runners (9) Fixed 1 1. Silent Rage (1) J: [PERSON_NAME] 2.70 2 2…" at bounding box center [497, 665] width 632 height 569
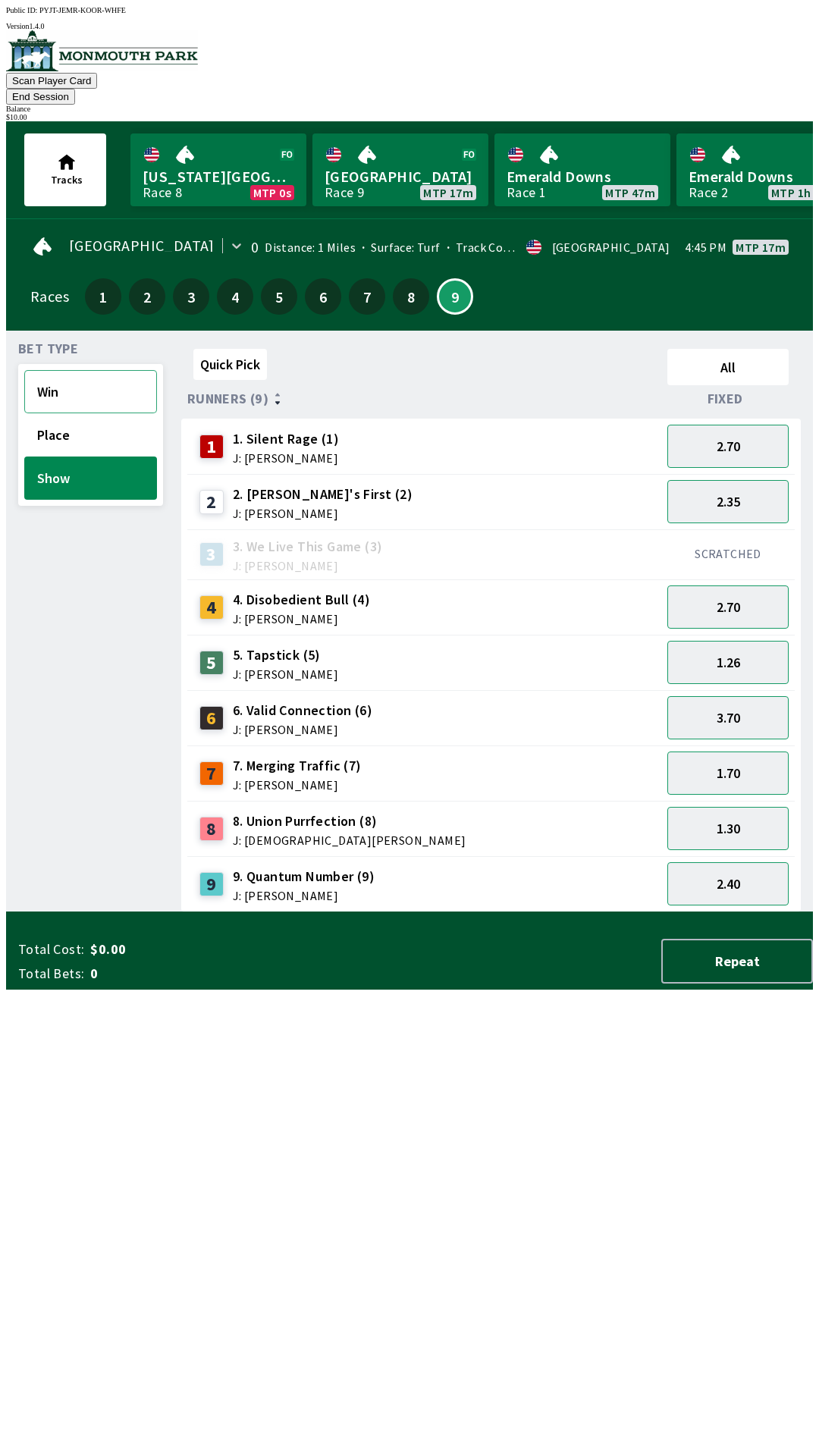
click at [72, 370] on button "Win" at bounding box center [90, 391] width 132 height 43
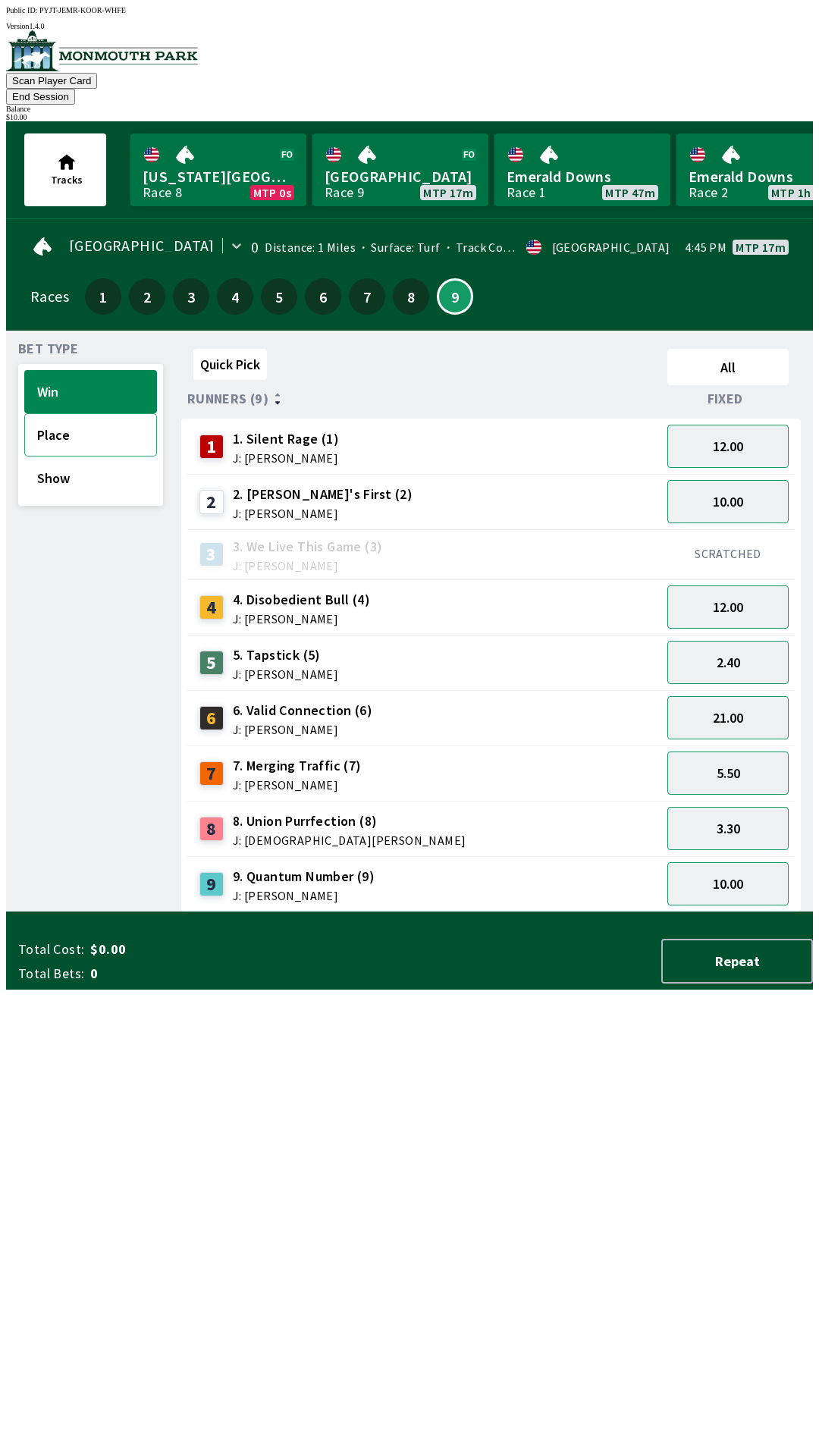
click at [95, 413] on button "Place" at bounding box center [90, 434] width 132 height 43
click at [709, 425] on button "5.00" at bounding box center [728, 446] width 121 height 43
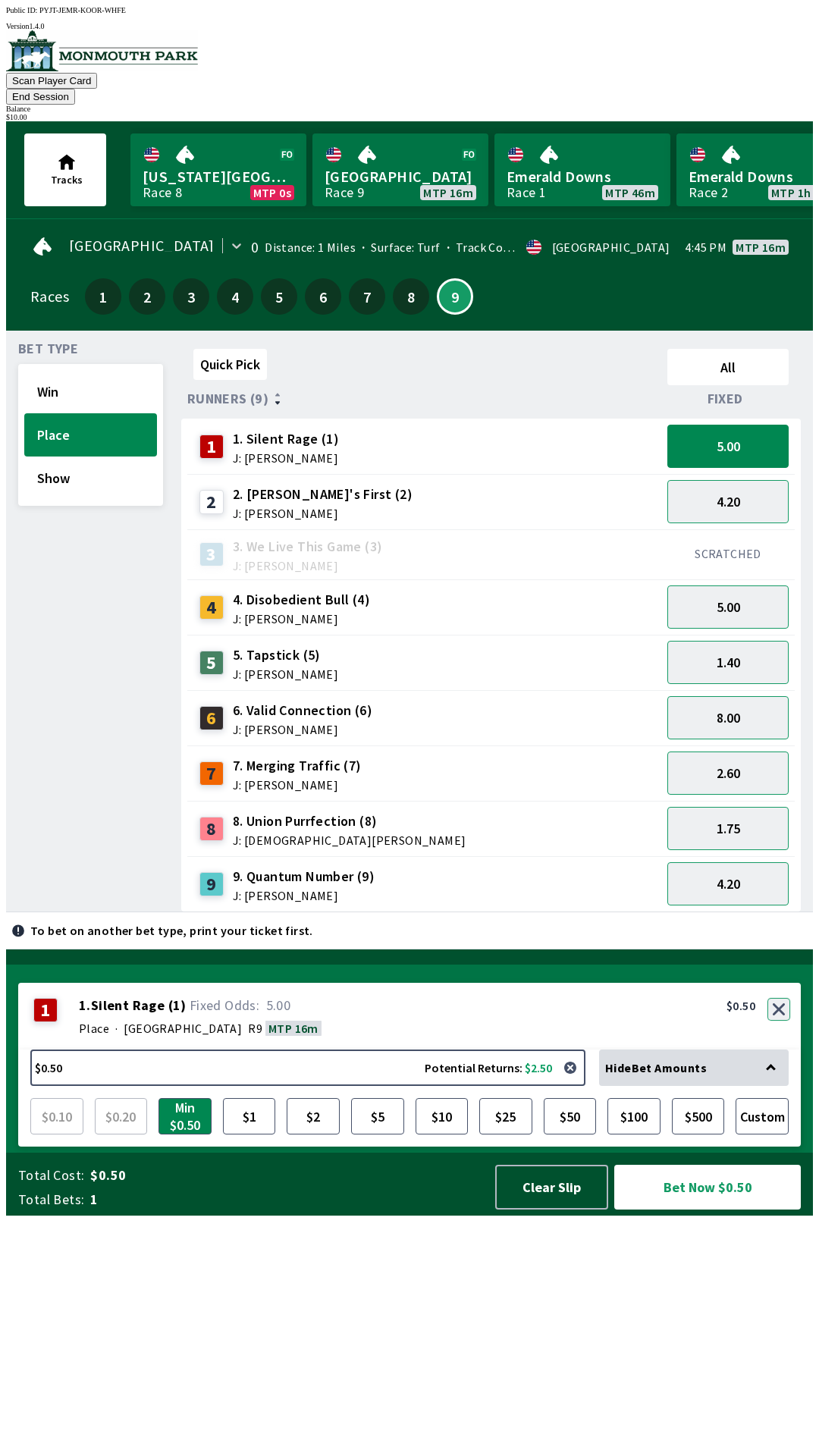
click at [780, 1021] on button "button" at bounding box center [778, 1009] width 23 height 23
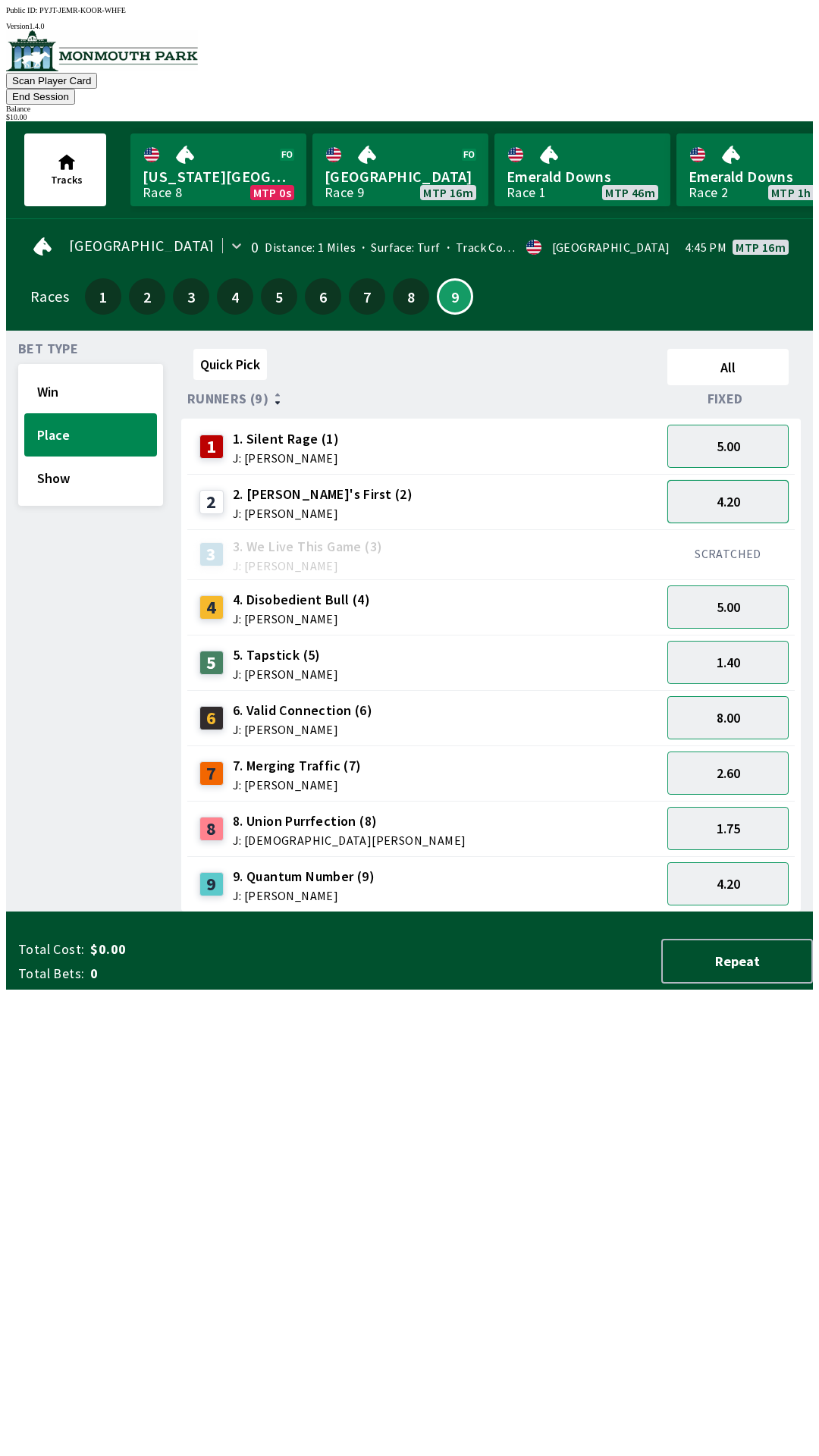
click at [741, 480] on button "4.20" at bounding box center [728, 501] width 121 height 43
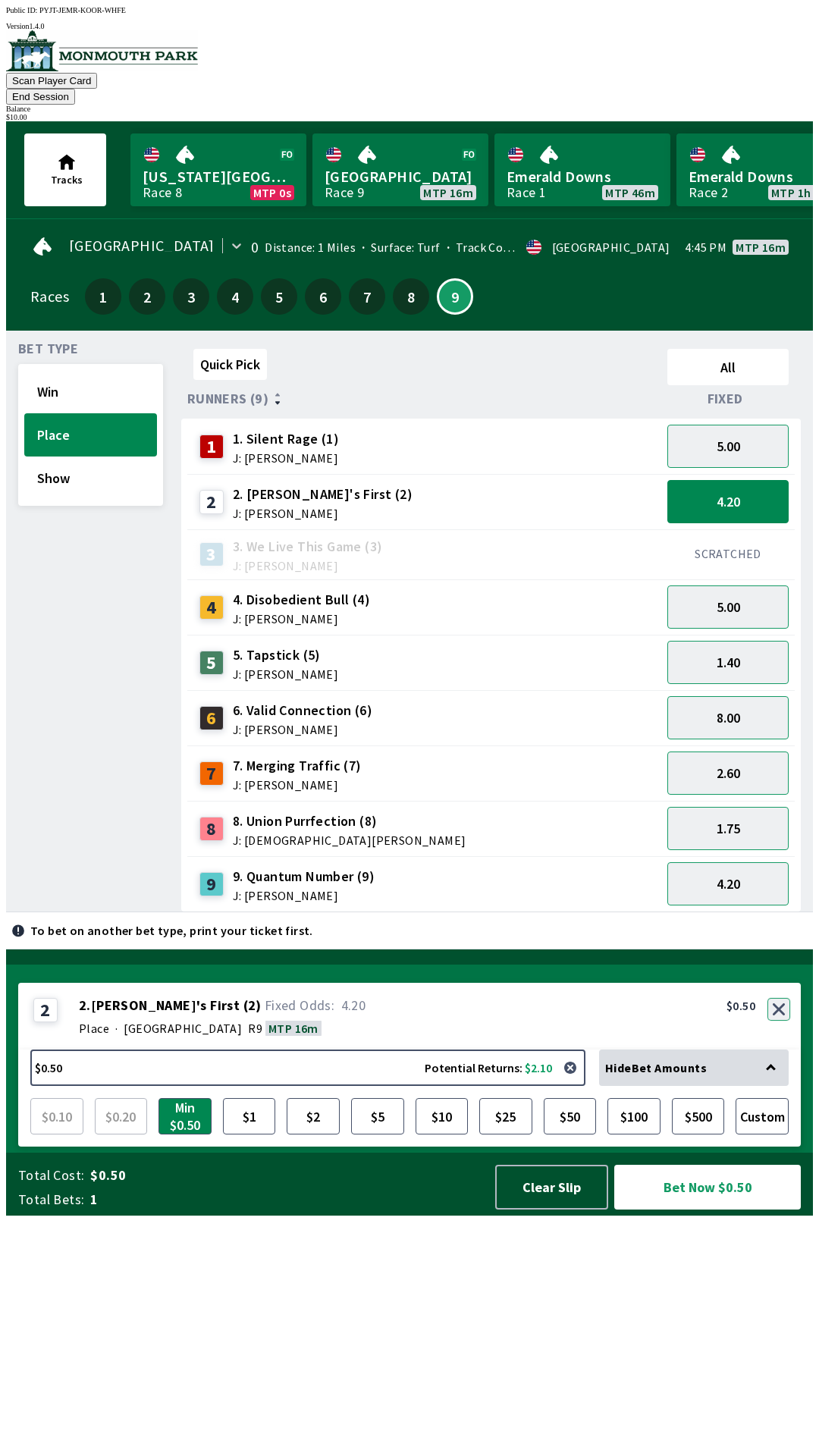
click at [780, 1021] on button "button" at bounding box center [778, 1009] width 23 height 23
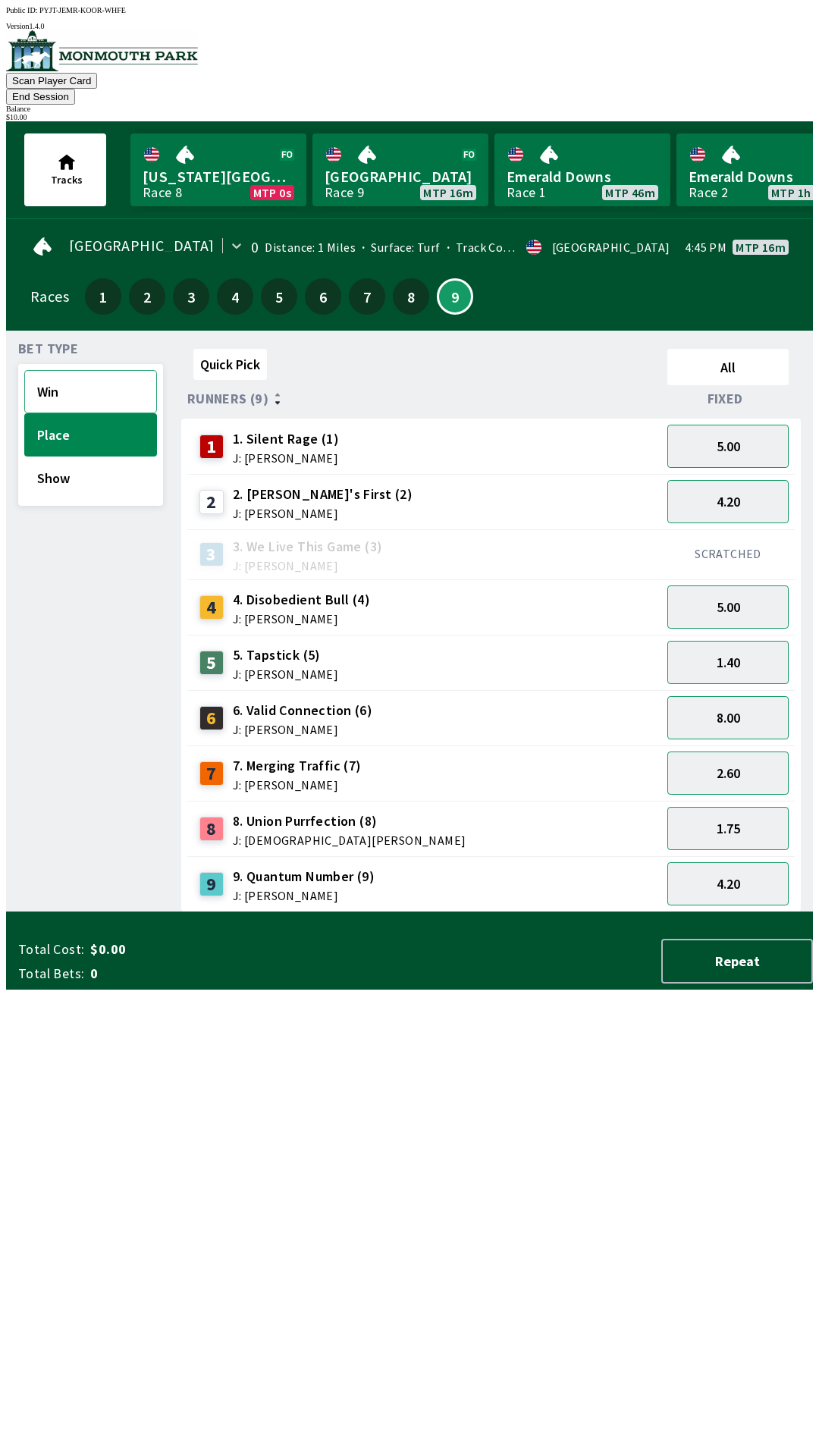
click at [94, 370] on button "Win" at bounding box center [90, 391] width 132 height 43
click at [746, 641] on button "2.40" at bounding box center [728, 662] width 121 height 43
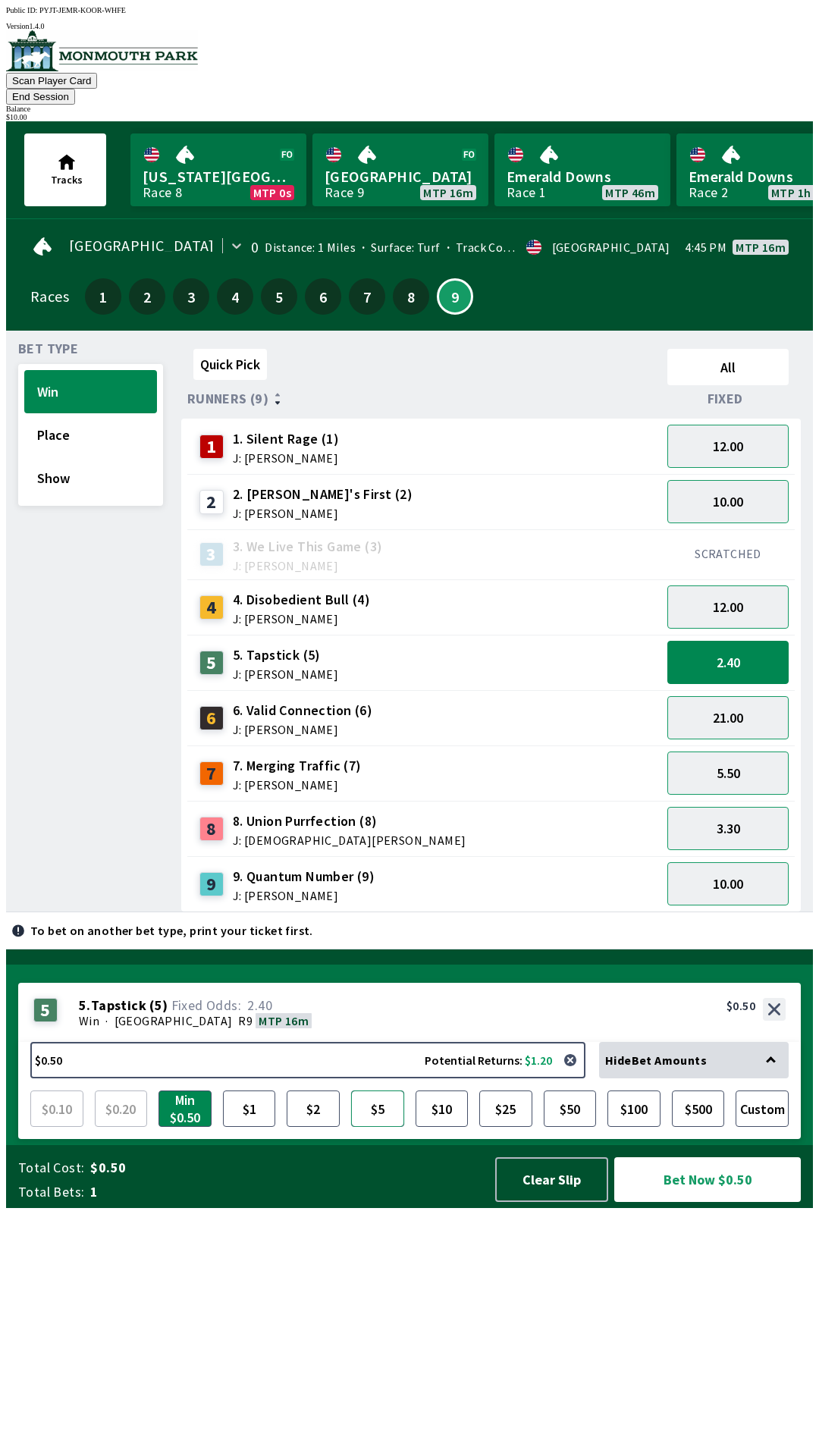
click at [378, 1128] on button "$5" at bounding box center [377, 1109] width 53 height 37
click at [689, 1202] on button "Bet Now $5.00" at bounding box center [707, 1179] width 186 height 45
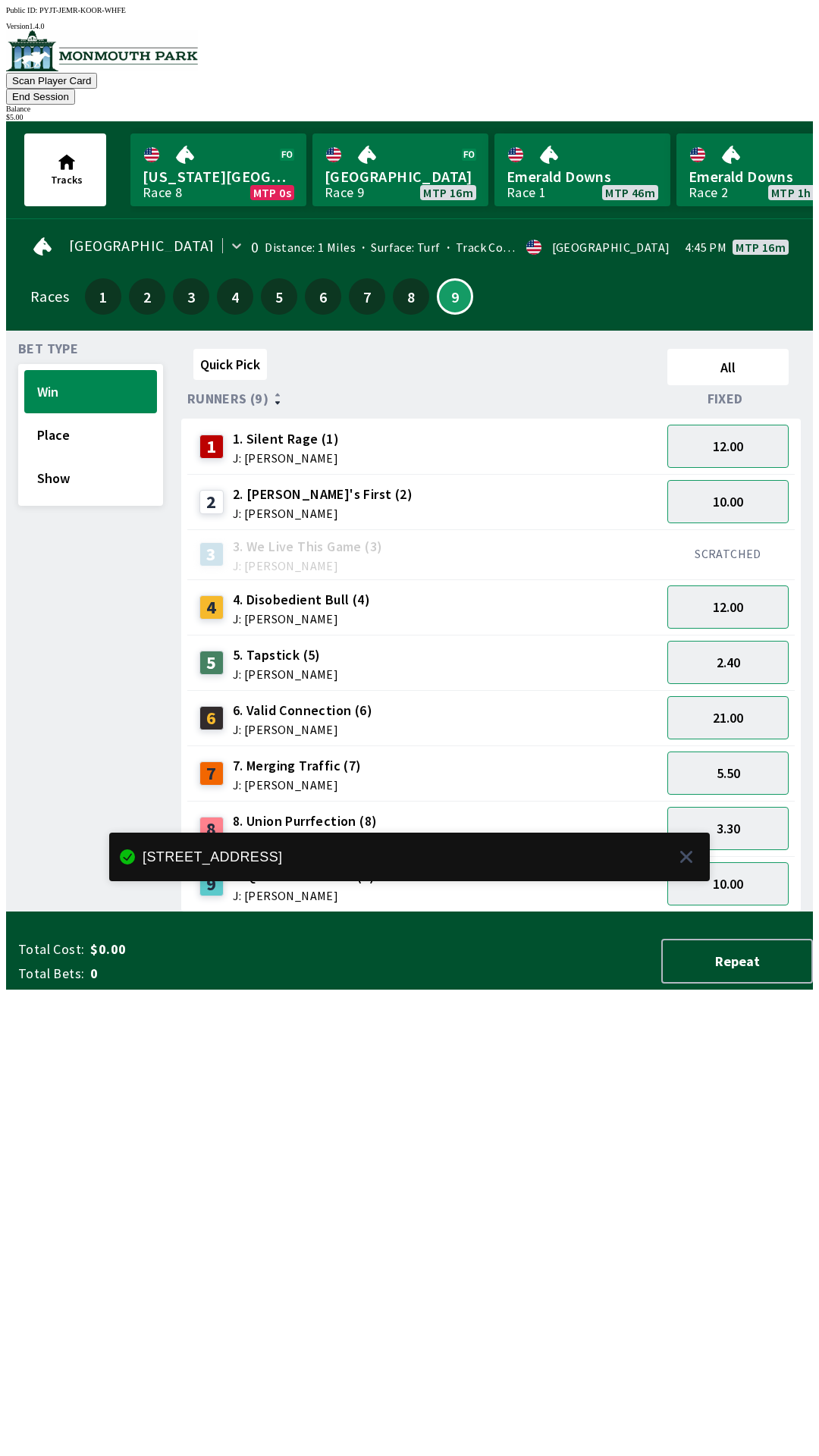
click at [697, 913] on div "Quick Pick All Runners (9) Fixed 1 1. Silent Rage (1) J: [PERSON_NAME] 12.00 2 …" at bounding box center [497, 628] width 632 height 569
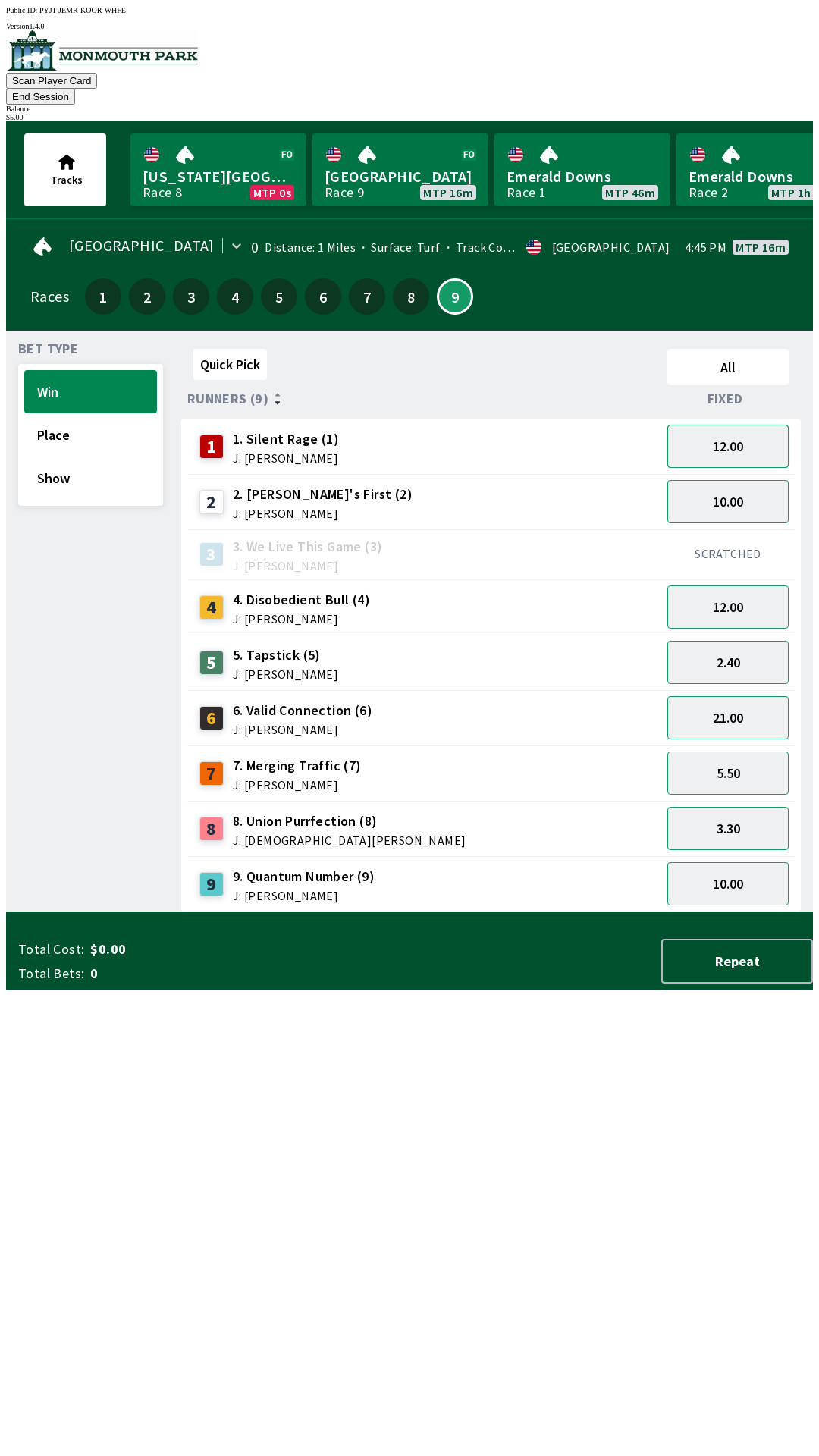
click at [737, 429] on button "12.00" at bounding box center [728, 446] width 121 height 43
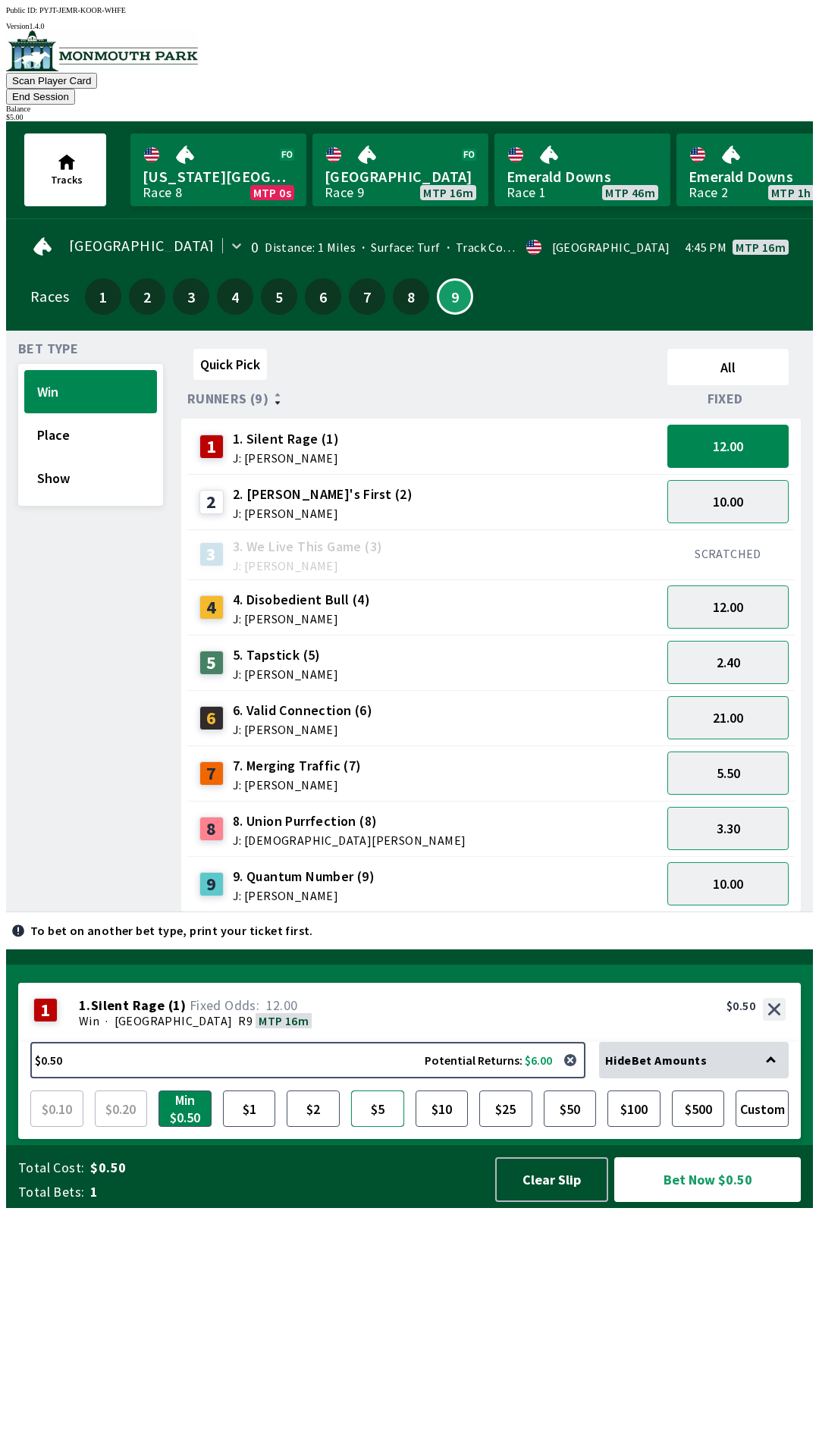
click at [382, 1128] on button "$5" at bounding box center [377, 1109] width 53 height 37
click at [675, 1202] on button "Bet Now $5.00" at bounding box center [707, 1179] width 186 height 45
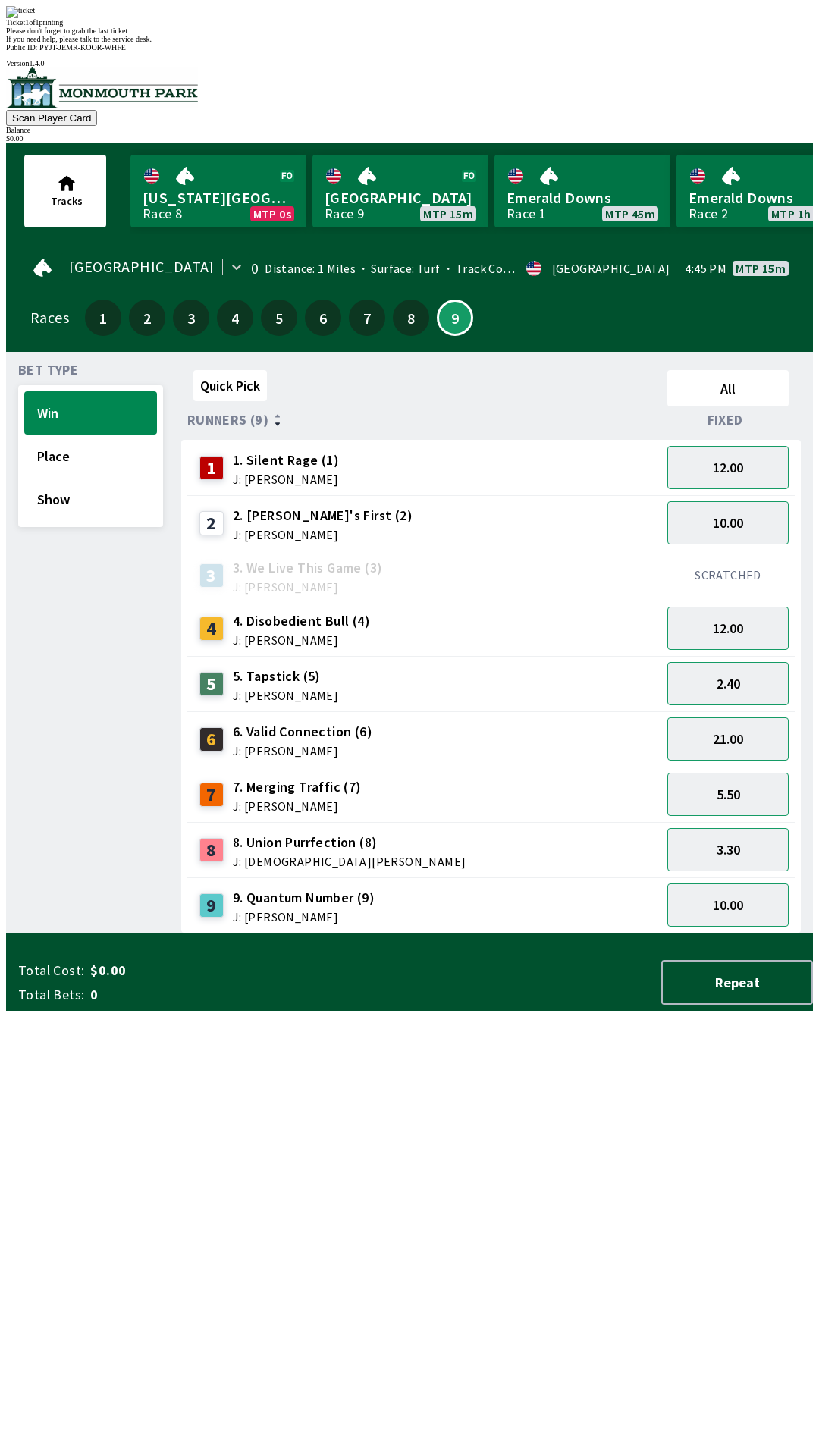
click at [717, 934] on div "Quick Pick All Runners (9) Fixed 1 1. Silent Rage (1) J: [PERSON_NAME] 12.00 2 …" at bounding box center [497, 649] width 632 height 569
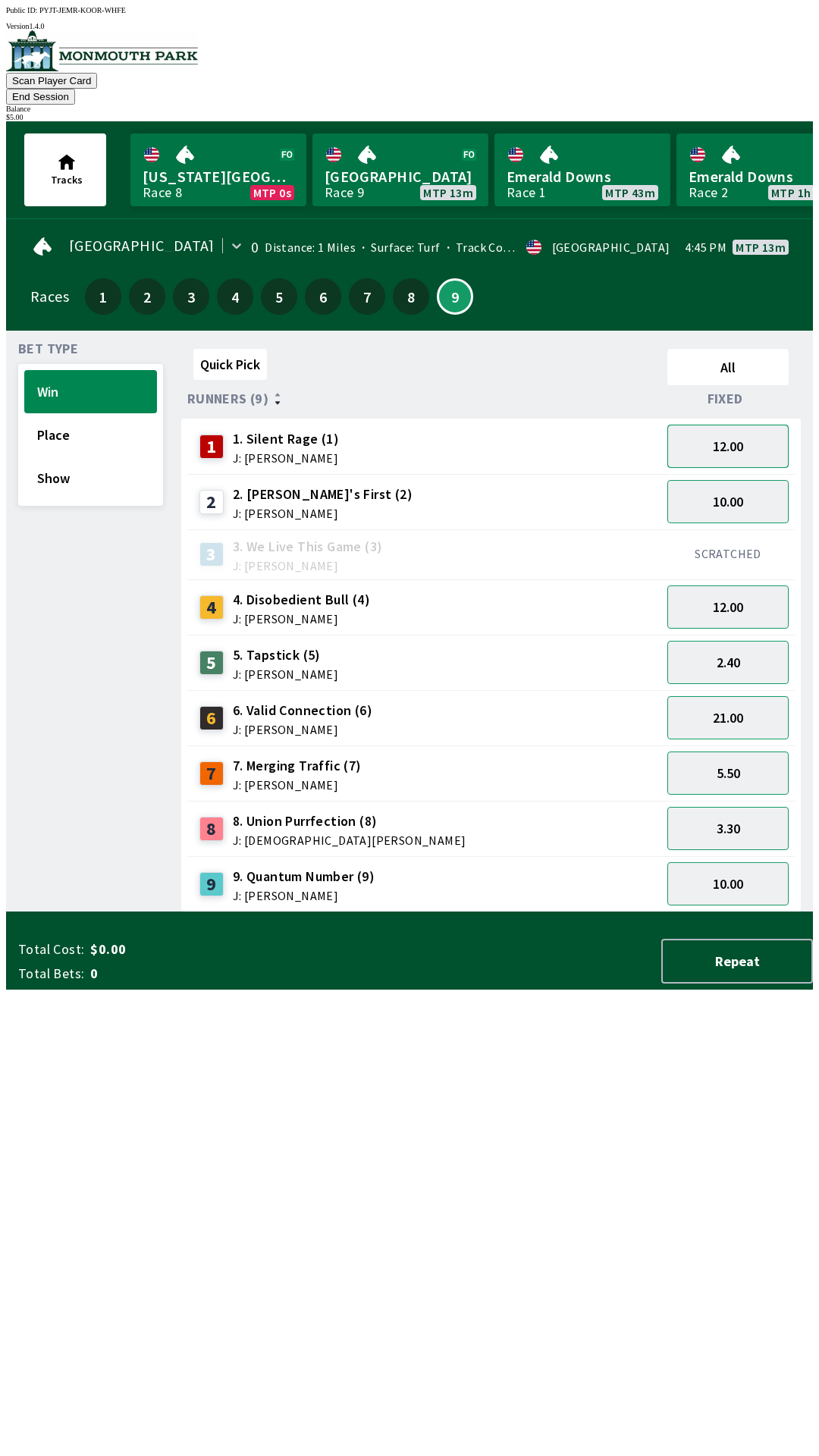
click at [743, 425] on button "12.00" at bounding box center [728, 446] width 121 height 43
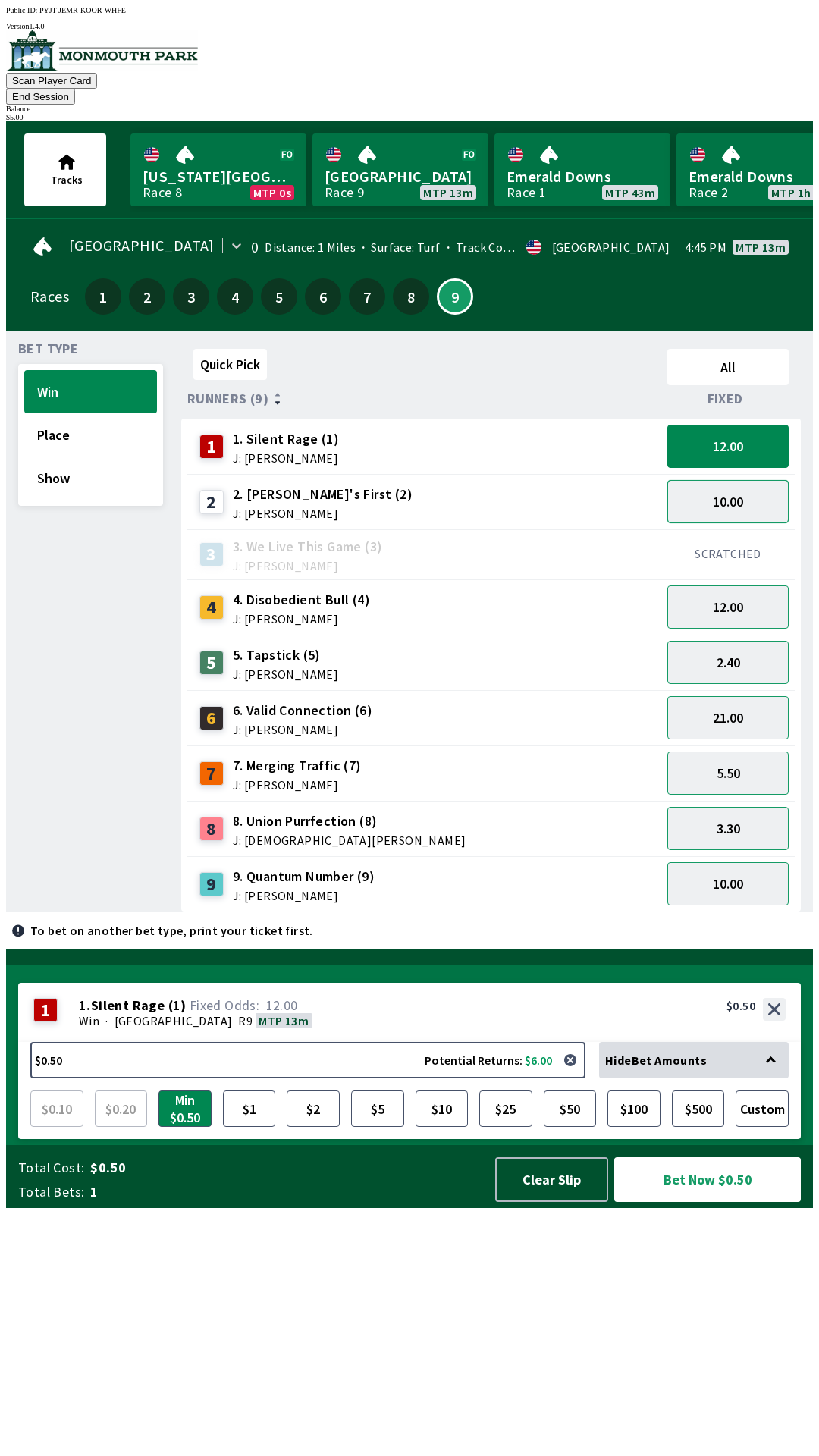
click at [765, 484] on button "10.00" at bounding box center [728, 501] width 121 height 43
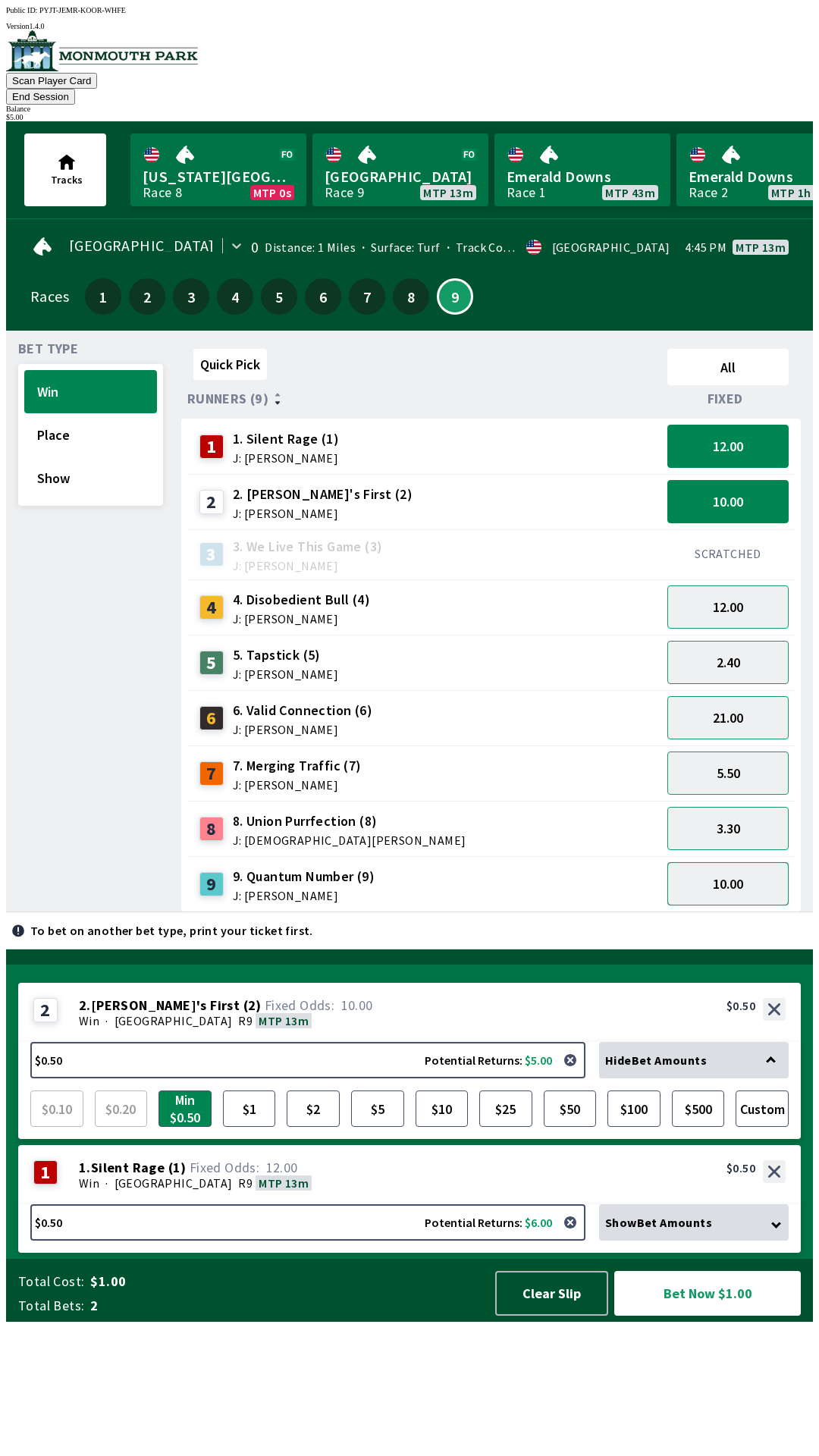
click at [710, 873] on button "10.00" at bounding box center [728, 884] width 121 height 43
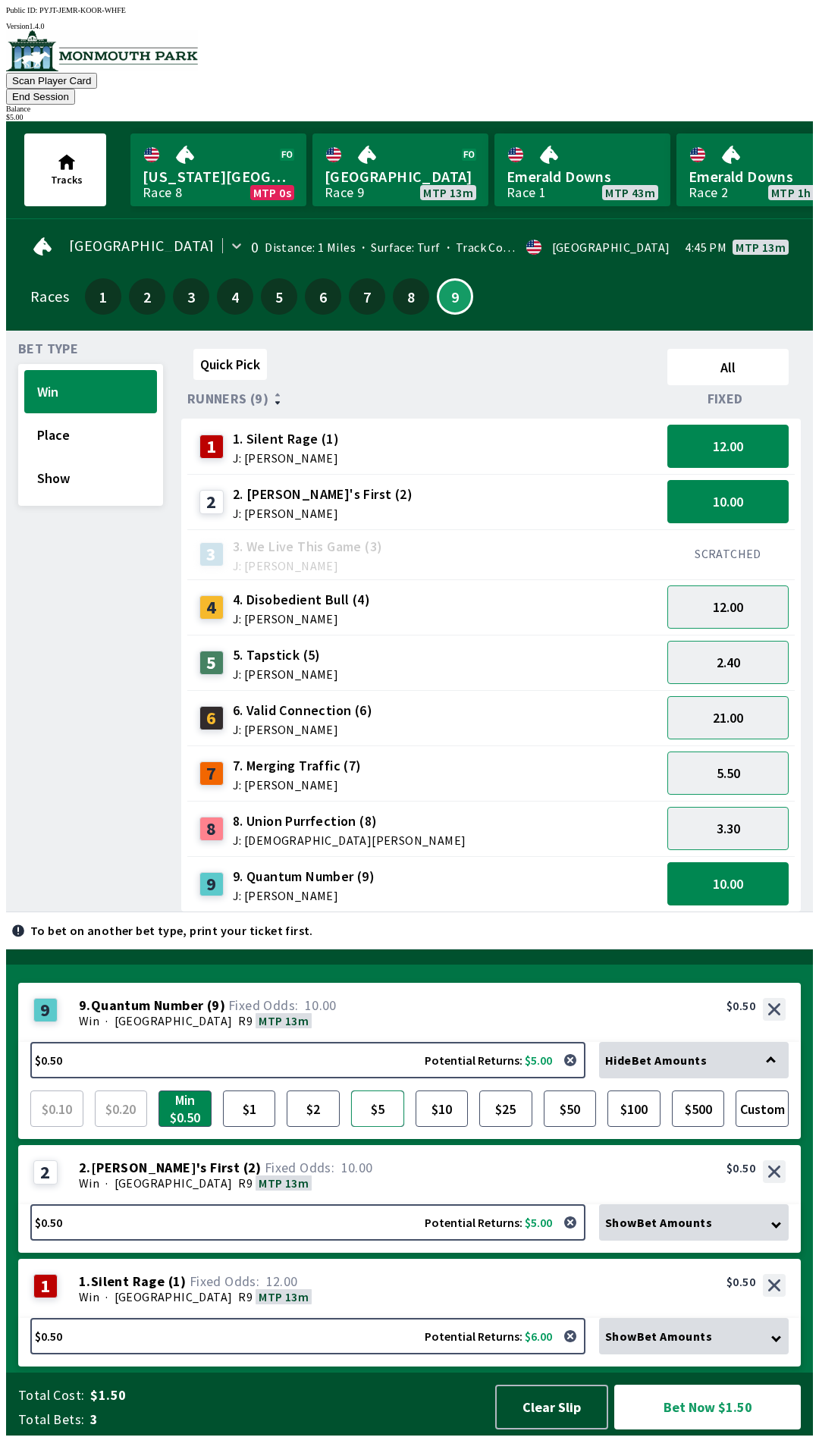
click at [378, 1127] on button "$5" at bounding box center [377, 1109] width 53 height 37
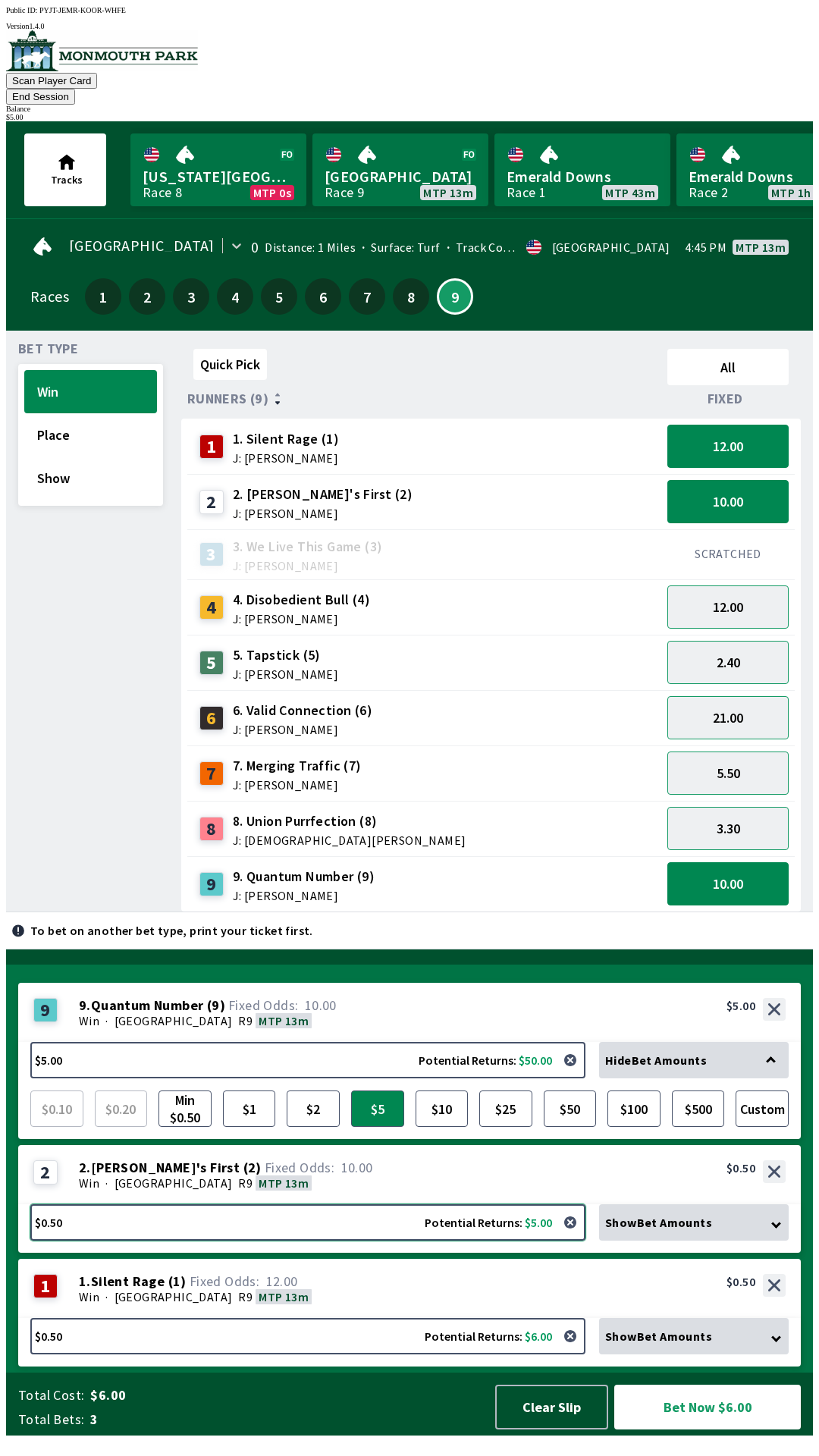
click at [332, 1241] on button "$0.50 Potential Returns: $5.00" at bounding box center [307, 1222] width 555 height 37
click at [322, 1226] on button "$0.50 Potential Returns: $5.00" at bounding box center [307, 1222] width 555 height 37
click at [323, 1204] on button "$0.50 Potential Returns: $5.00" at bounding box center [307, 1222] width 555 height 37
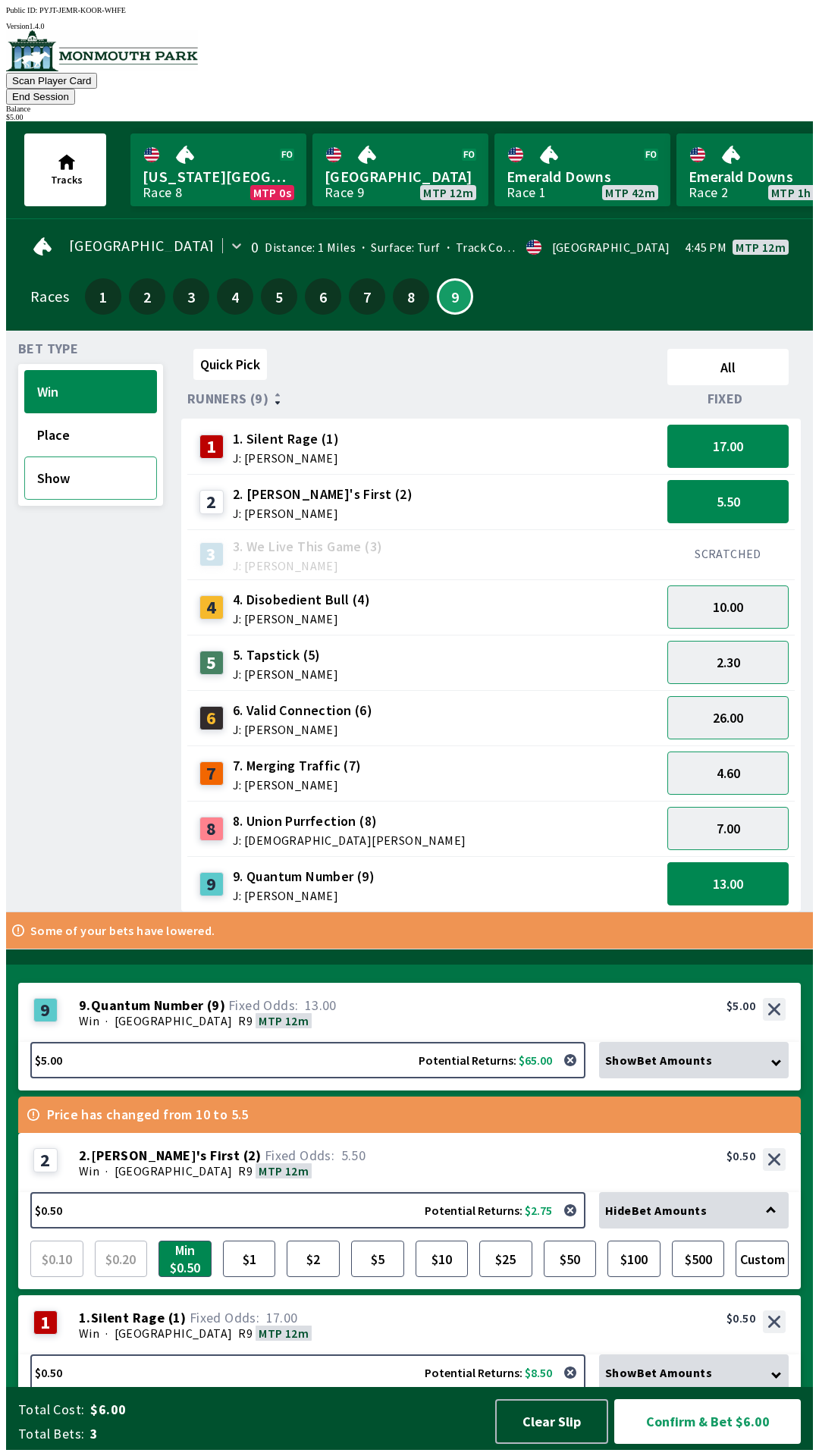
click at [40, 464] on button "Show" at bounding box center [90, 478] width 132 height 43
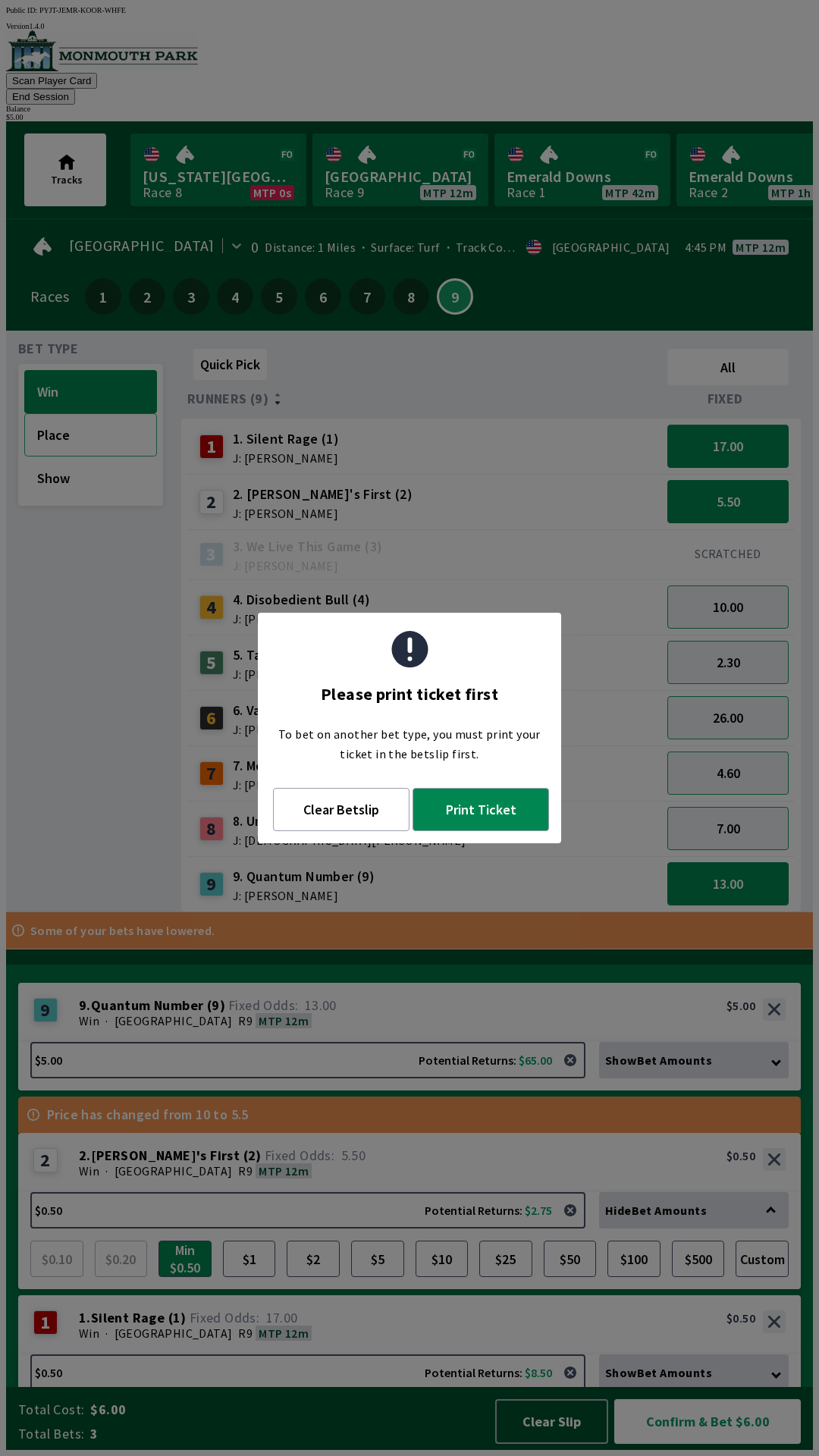
click at [59, 413] on button "Place" at bounding box center [90, 434] width 132 height 43
click at [71, 370] on button "Win" at bounding box center [90, 391] width 132 height 43
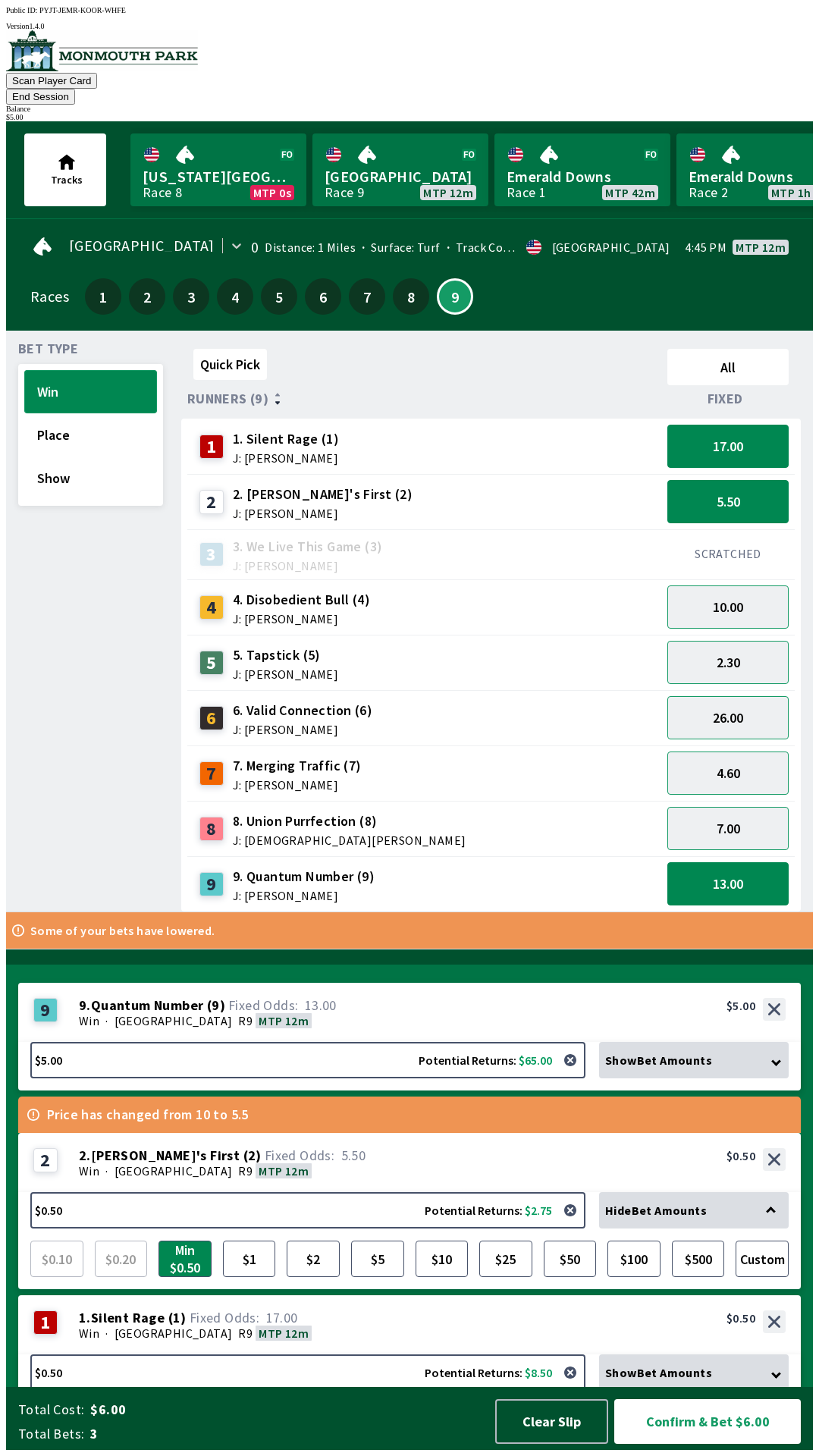
click at [71, 370] on button "Win" at bounding box center [90, 391] width 132 height 43
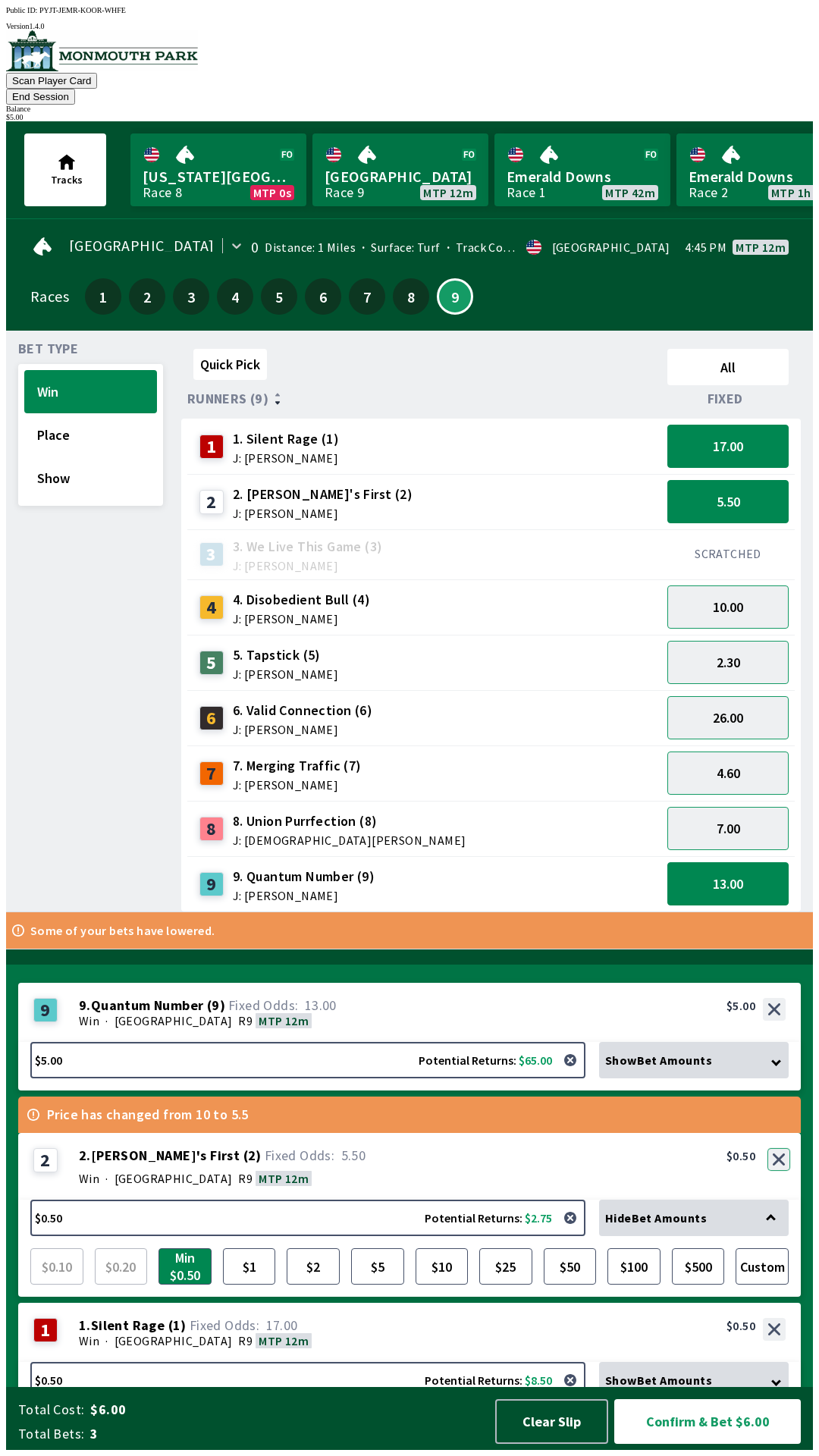
click at [784, 1159] on button "button" at bounding box center [778, 1159] width 23 height 23
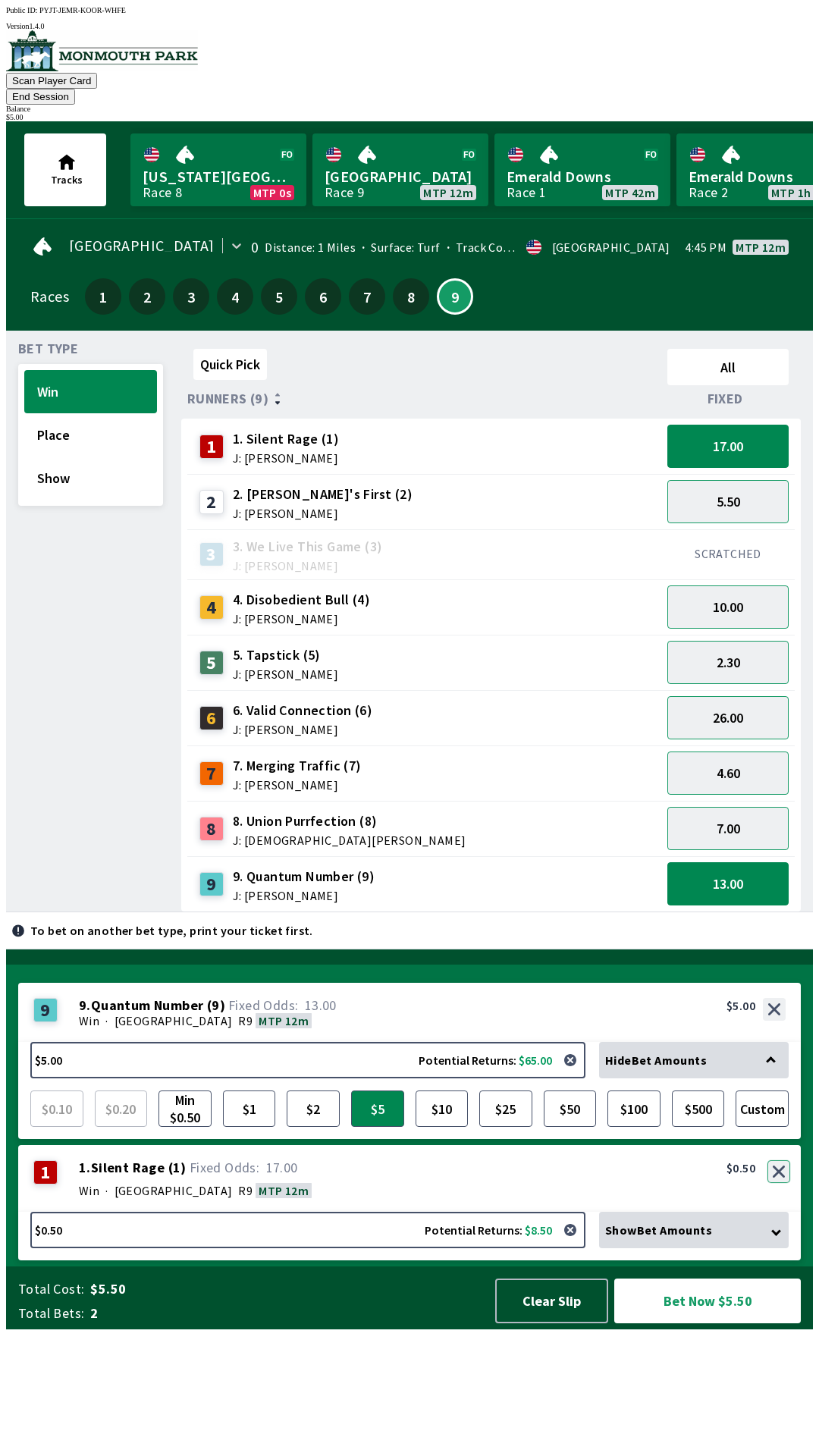
click at [774, 1183] on button "button" at bounding box center [778, 1171] width 23 height 23
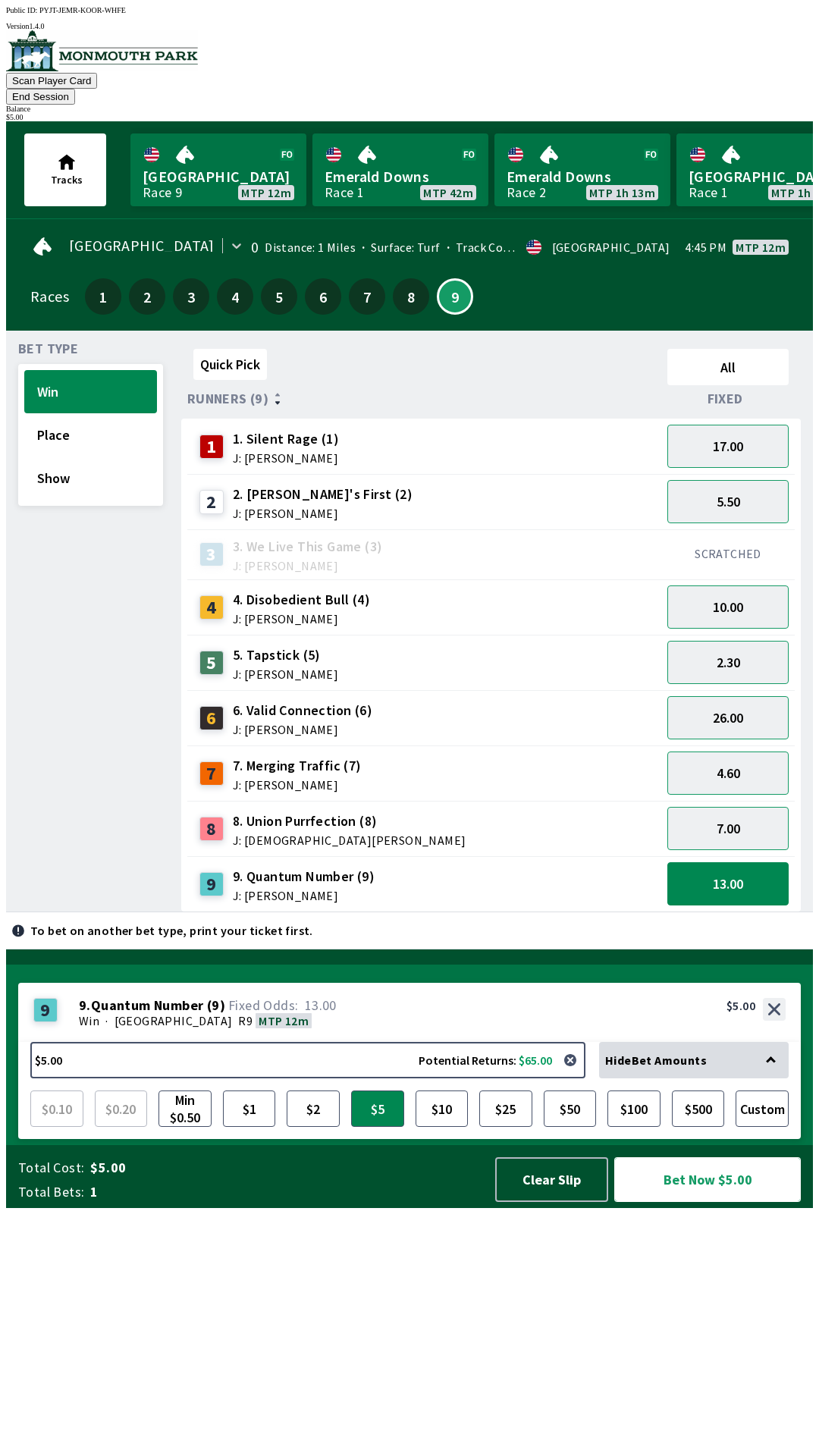
click at [691, 1202] on button "Bet Now $5.00" at bounding box center [707, 1179] width 186 height 45
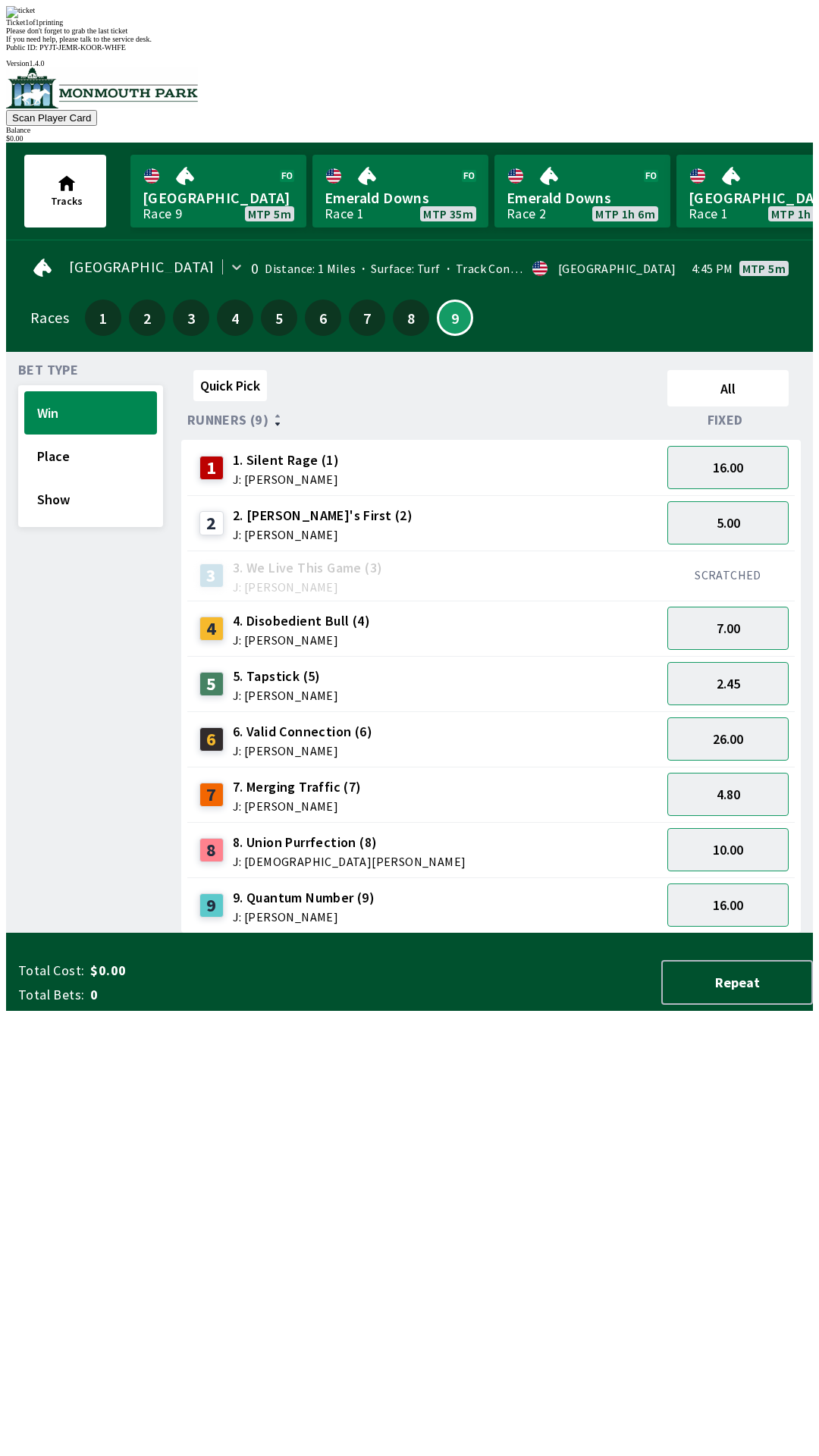
click at [454, 934] on div "Quick Pick All Runners (9) Fixed 1 1. Silent Rage (1) J: [PERSON_NAME] 16.00 2 …" at bounding box center [497, 649] width 632 height 569
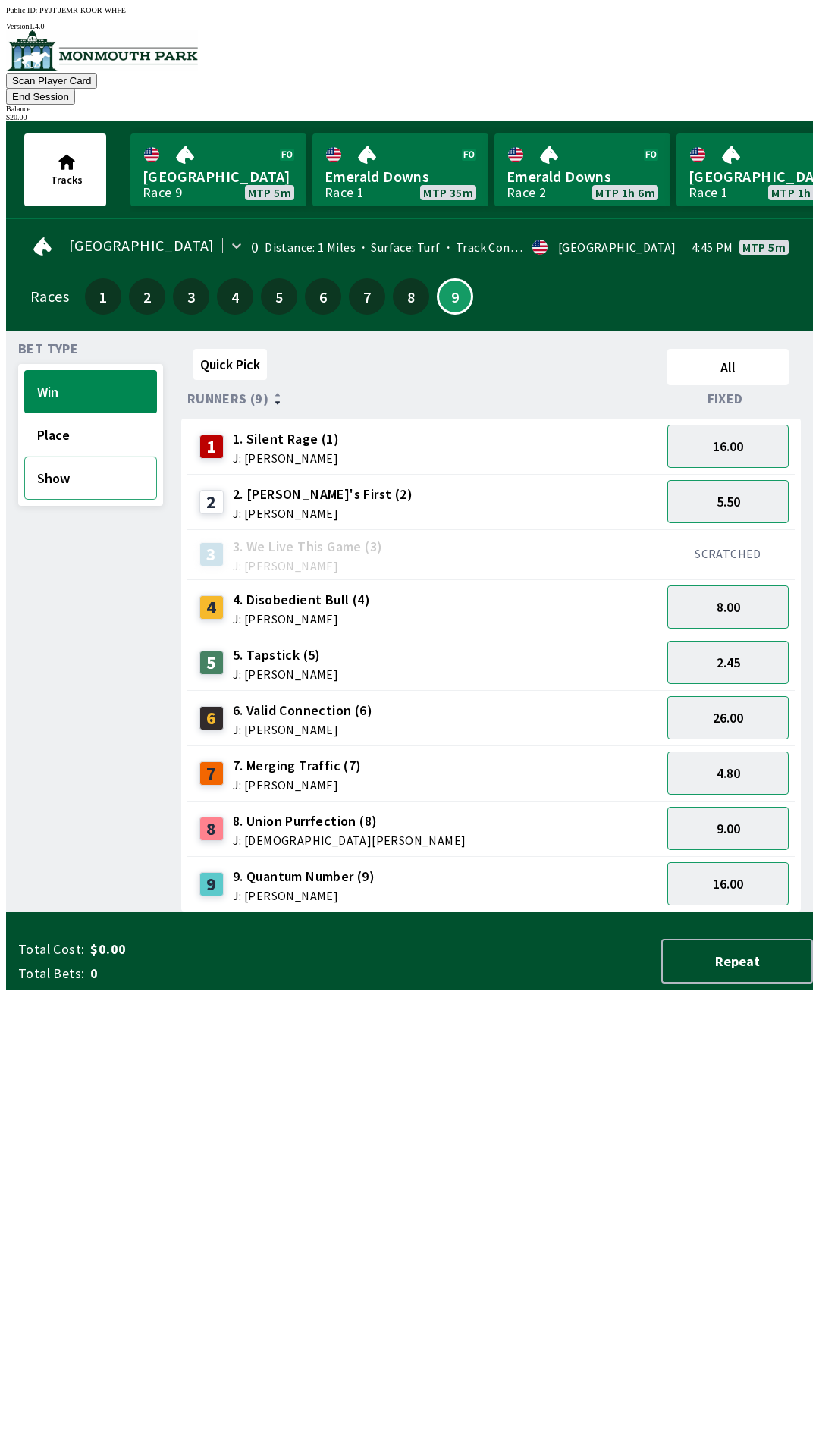
click at [56, 464] on button "Show" at bounding box center [90, 478] width 132 height 43
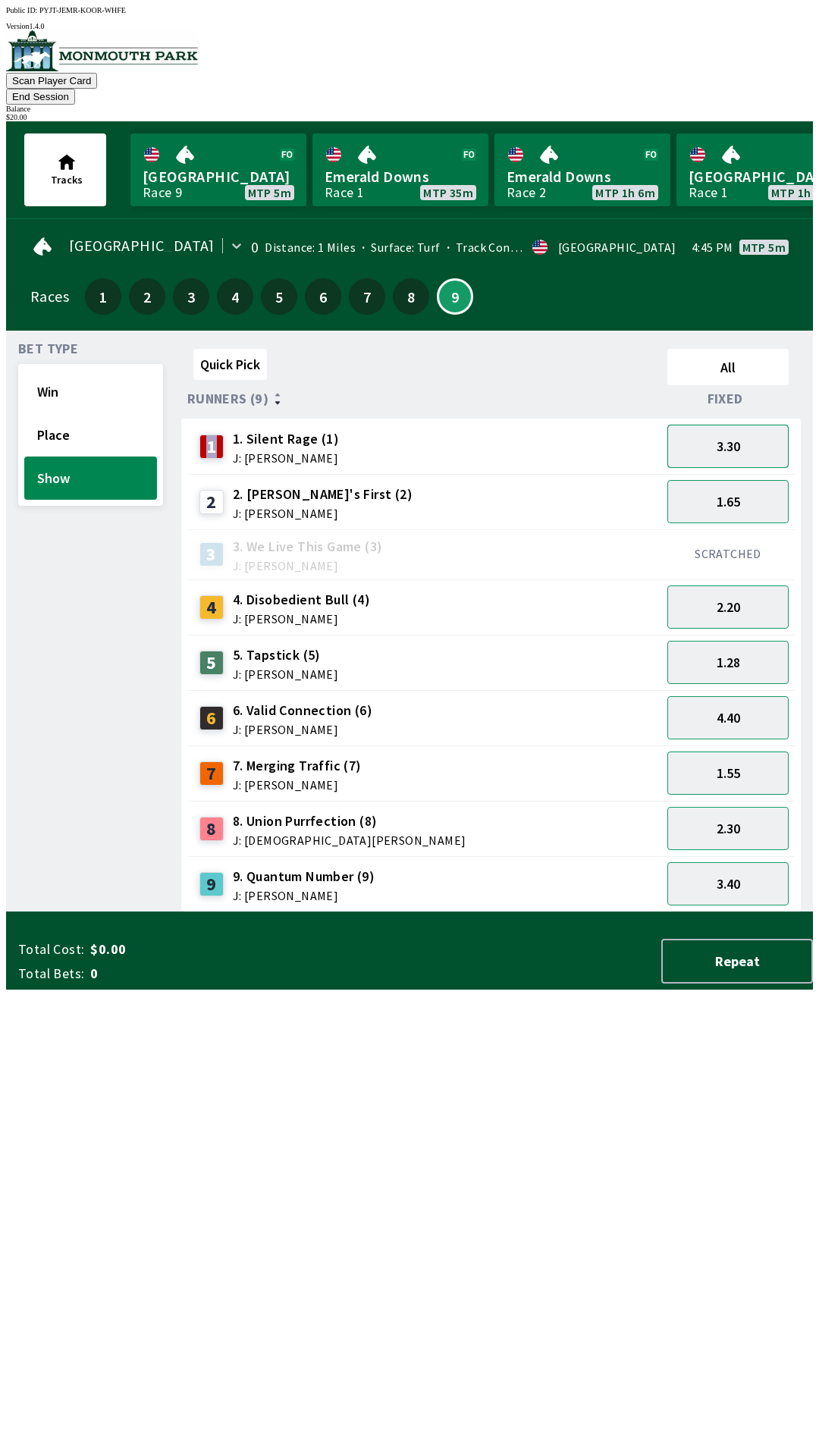
click at [757, 426] on button "3.30" at bounding box center [728, 446] width 121 height 43
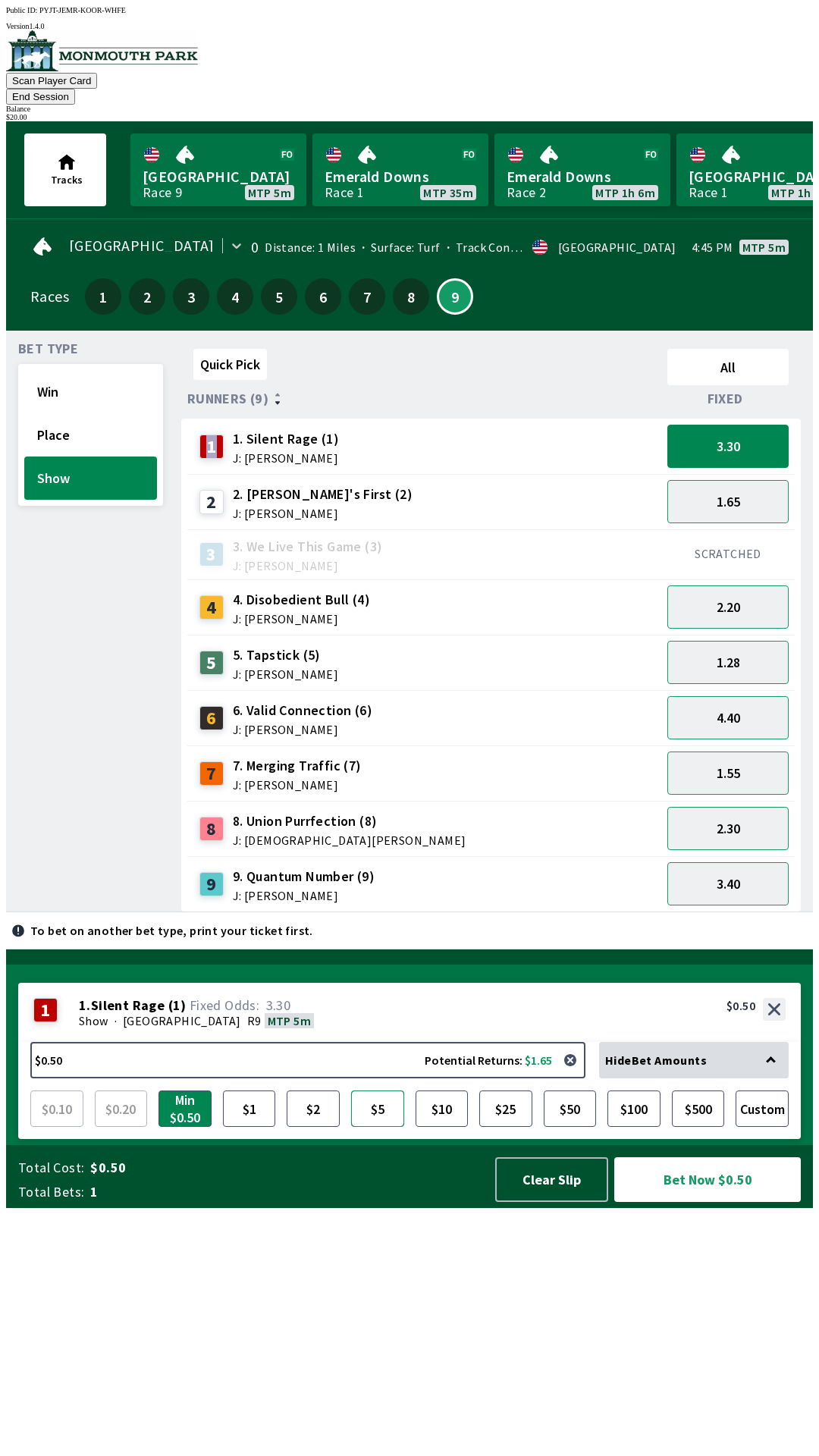
click at [378, 1128] on button "$5" at bounding box center [377, 1109] width 53 height 37
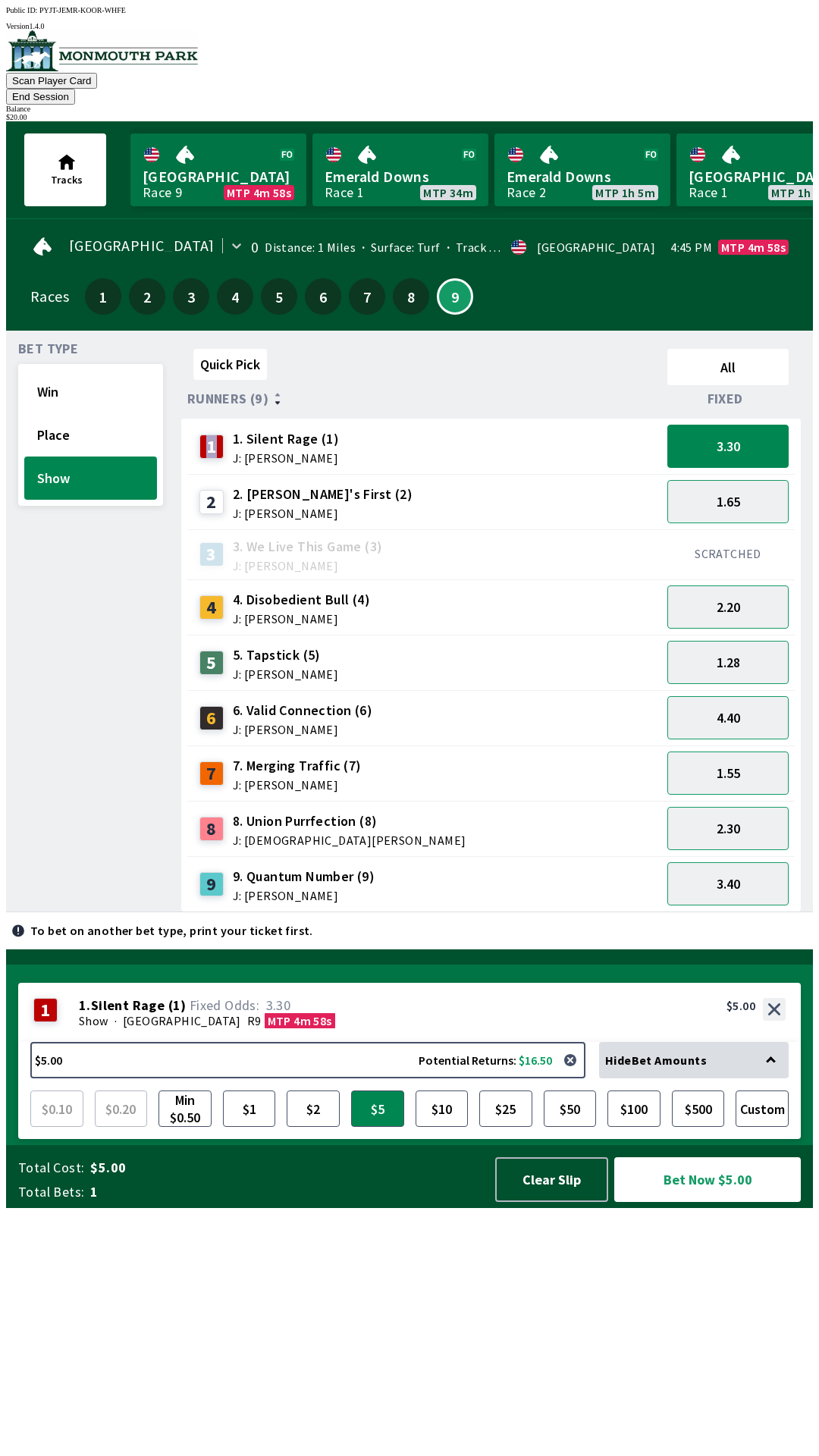
click at [318, 590] on span "4. Disobedient Bull (4)" at bounding box center [302, 600] width 137 height 20
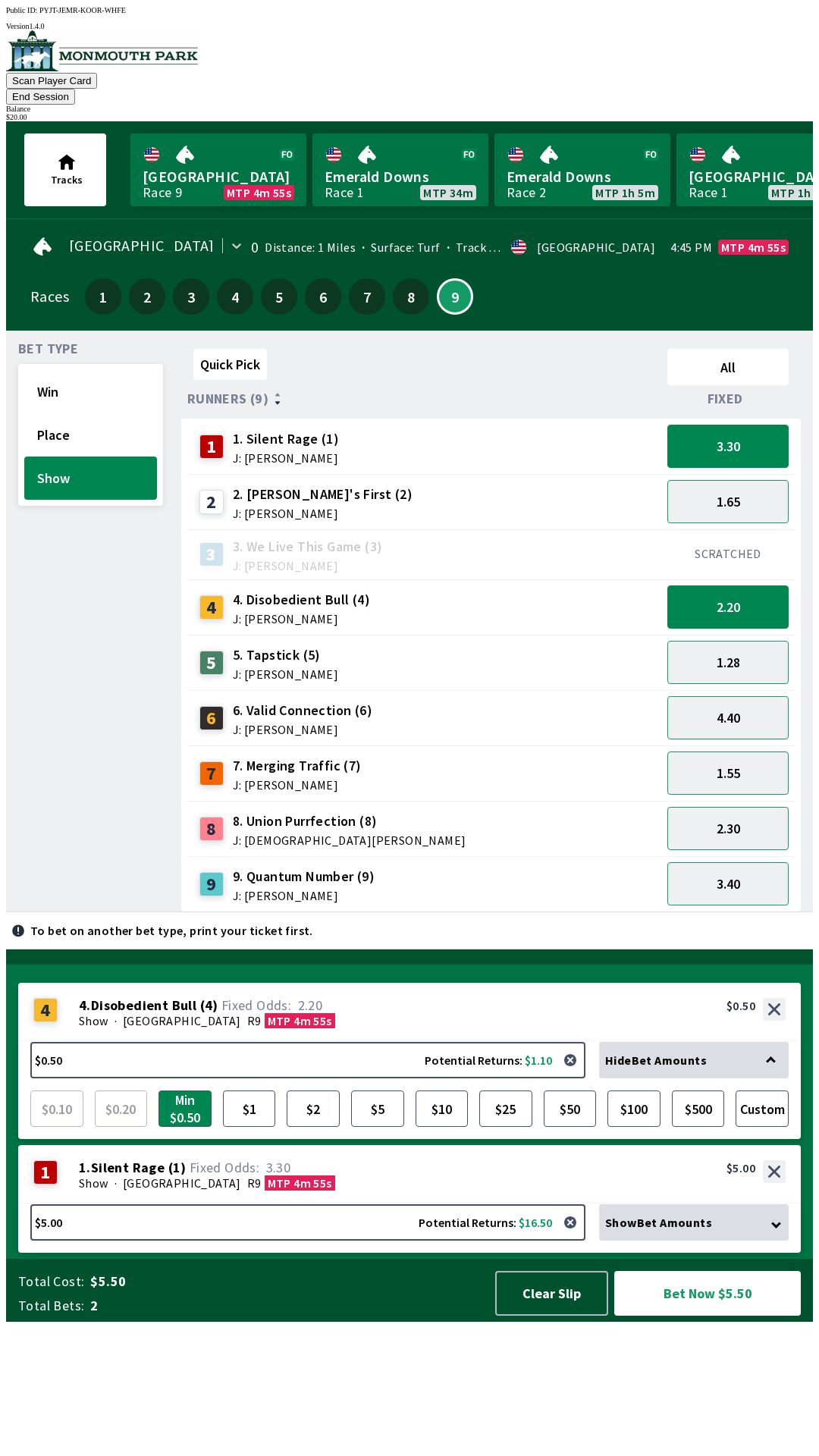
click at [311, 668] on span "J: [PERSON_NAME]" at bounding box center [286, 674] width 105 height 12
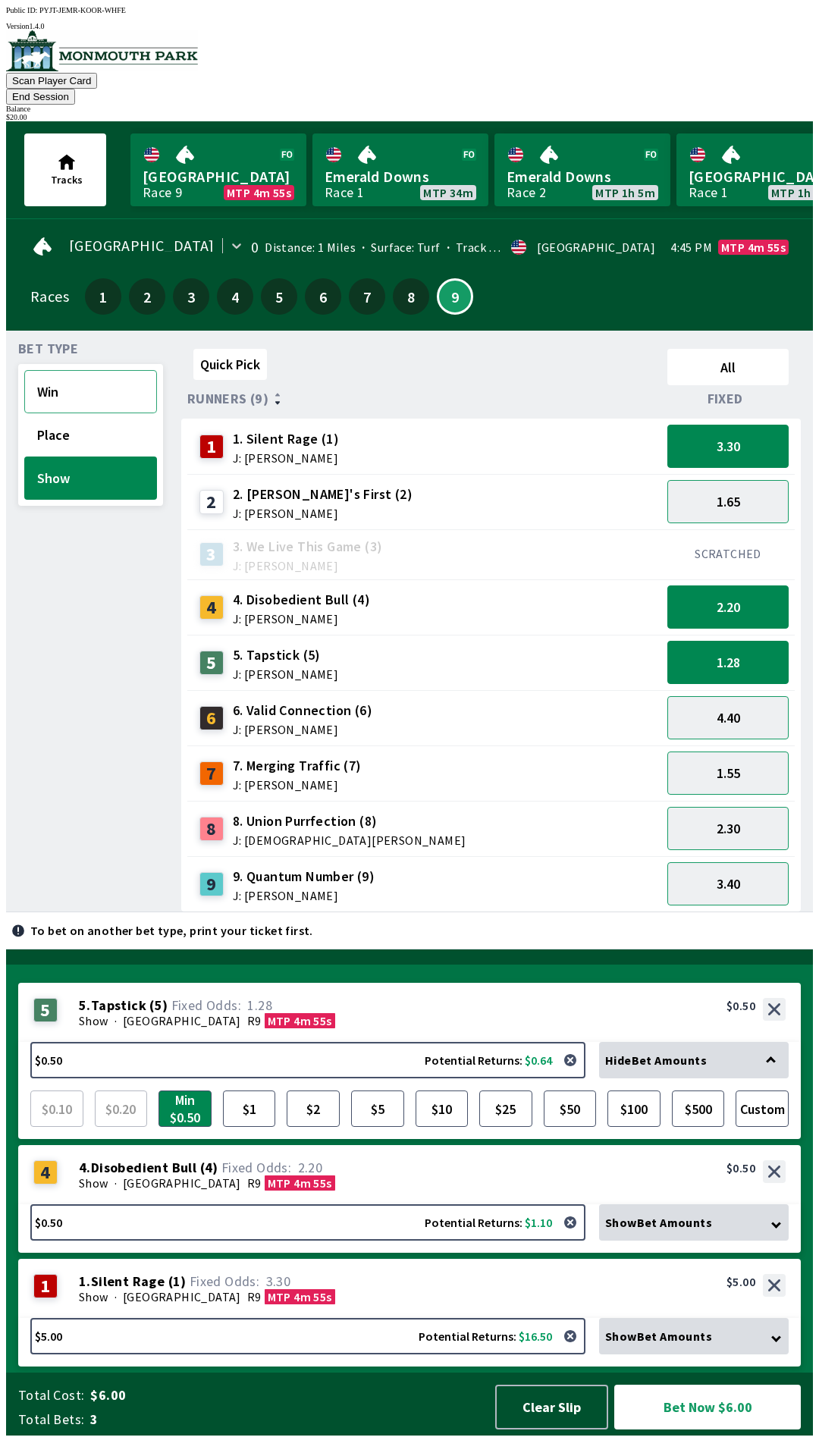
click at [86, 370] on button "Win" at bounding box center [90, 391] width 132 height 43
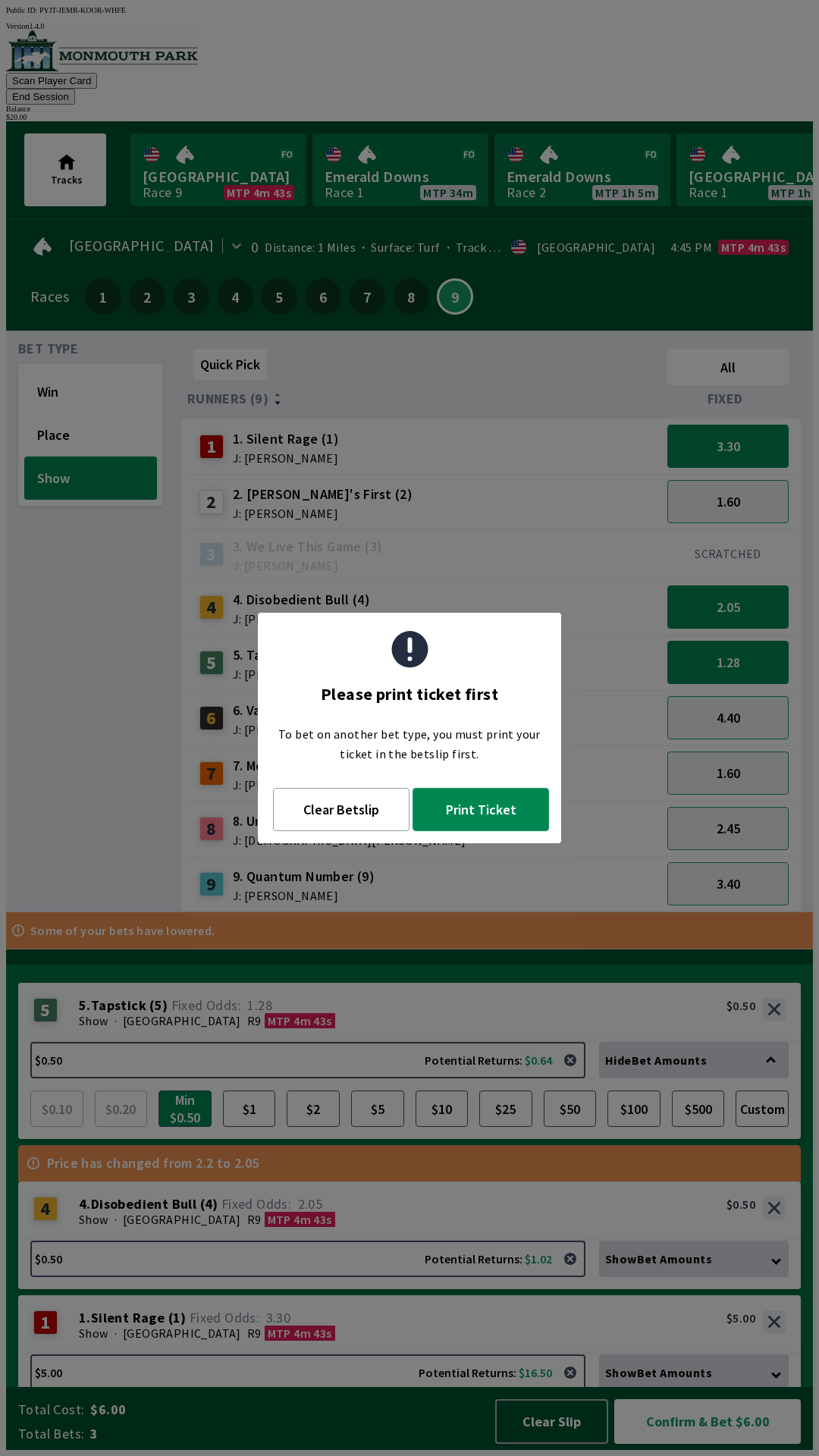
click at [479, 803] on button "Print Ticket" at bounding box center [481, 809] width 136 height 43
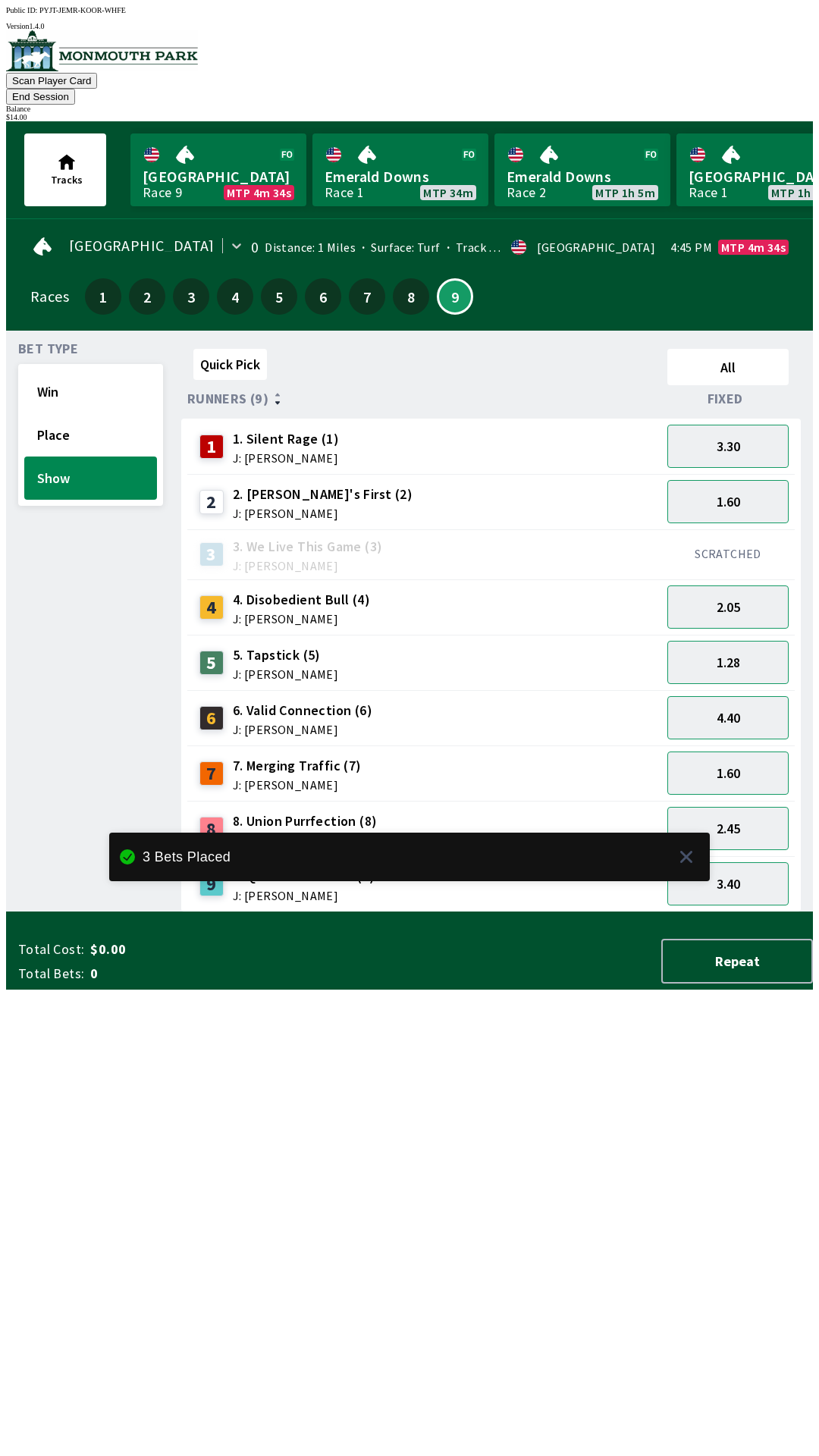
click at [183, 990] on div "Total Cost: $0.00 Total Bets: 0 Repeat" at bounding box center [415, 957] width 795 height 63
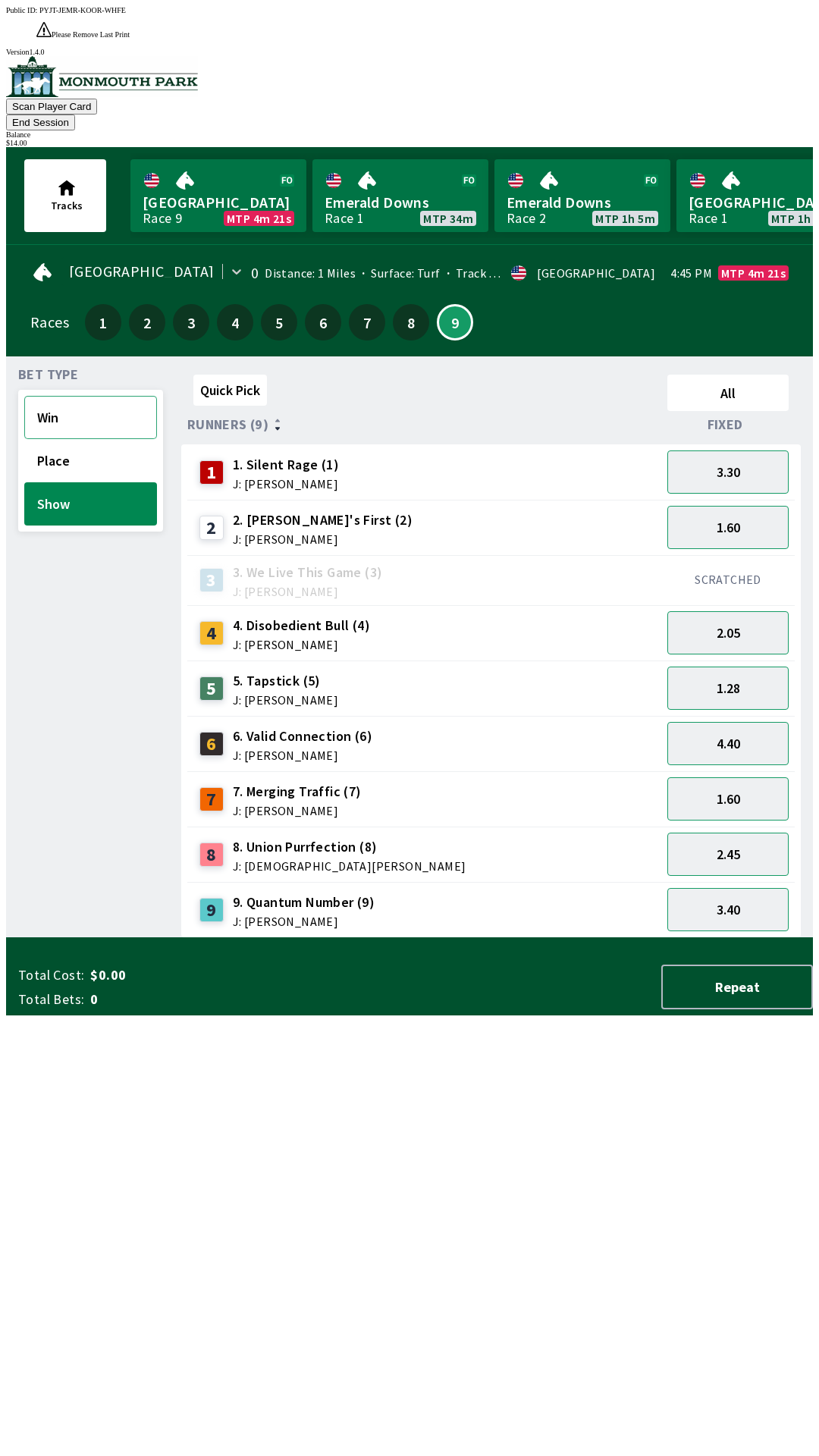
click at [66, 396] on button "Win" at bounding box center [90, 417] width 132 height 43
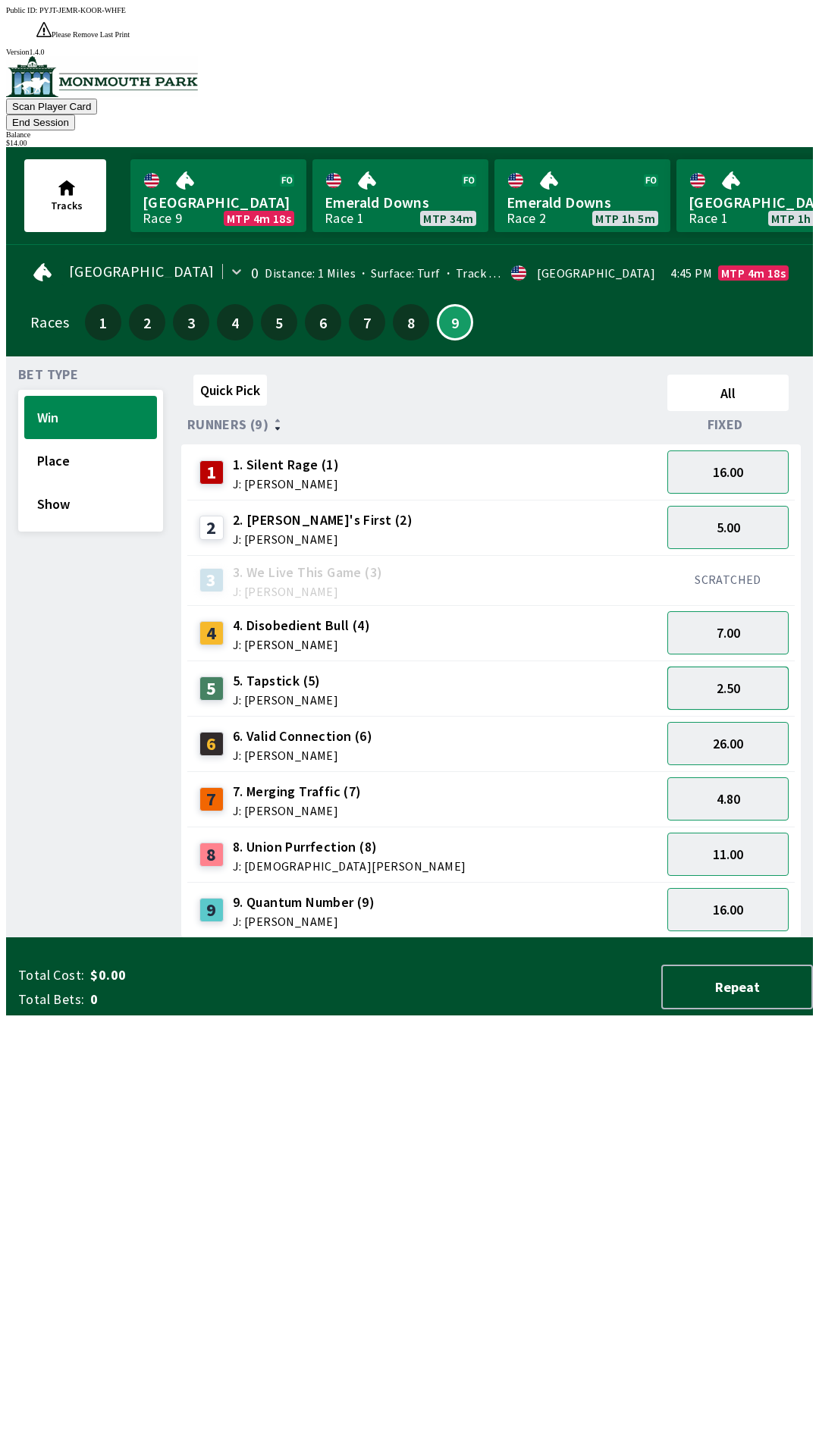
click at [744, 667] on button "2.50" at bounding box center [728, 688] width 121 height 43
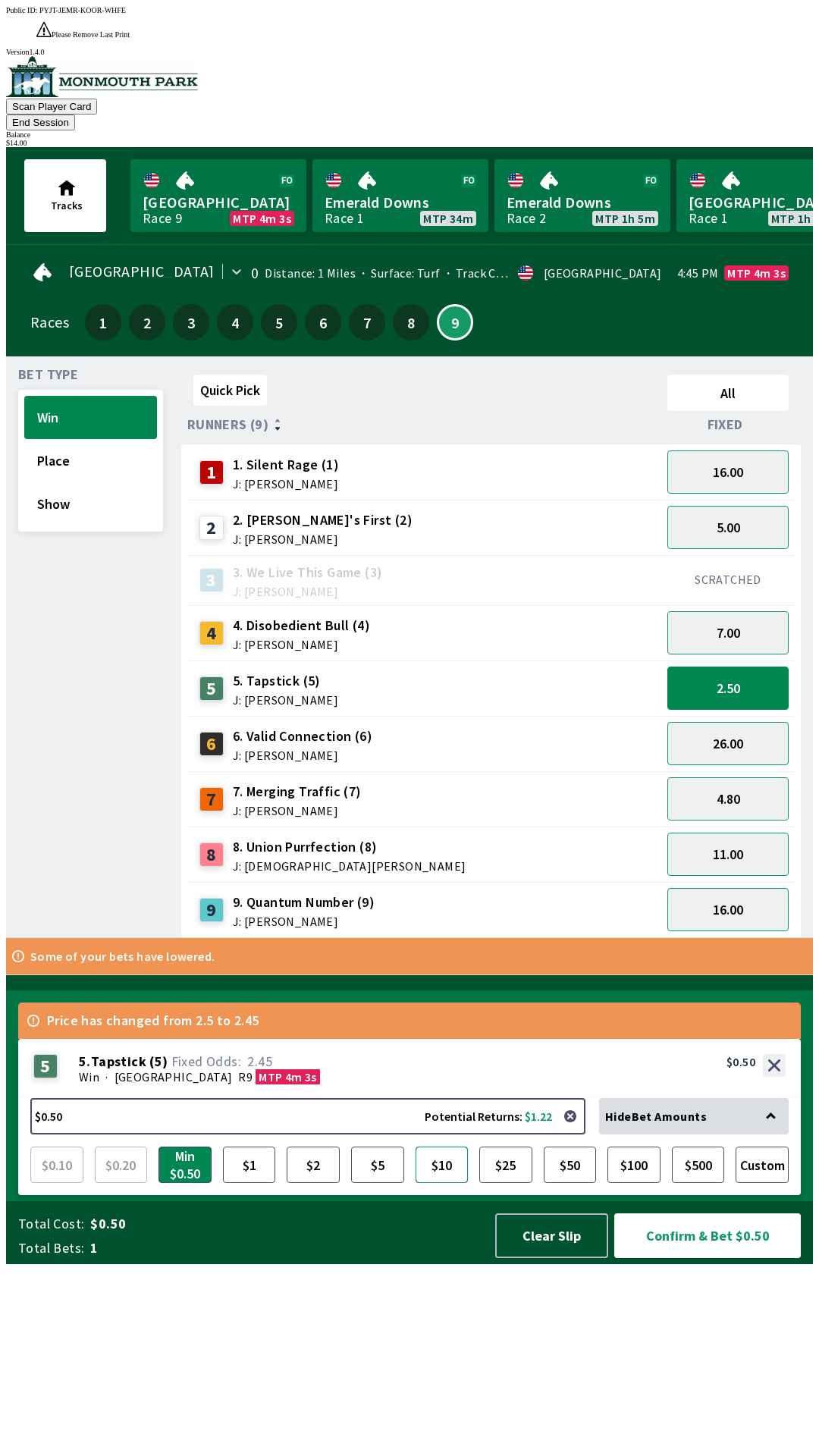
click at [439, 1183] on button "$10" at bounding box center [442, 1164] width 53 height 37
click at [249, 1183] on button "$1" at bounding box center [249, 1164] width 53 height 37
click at [442, 1183] on button "$10" at bounding box center [442, 1164] width 53 height 37
click at [712, 1258] on button "Confirm & Bet $10.00" at bounding box center [707, 1236] width 186 height 45
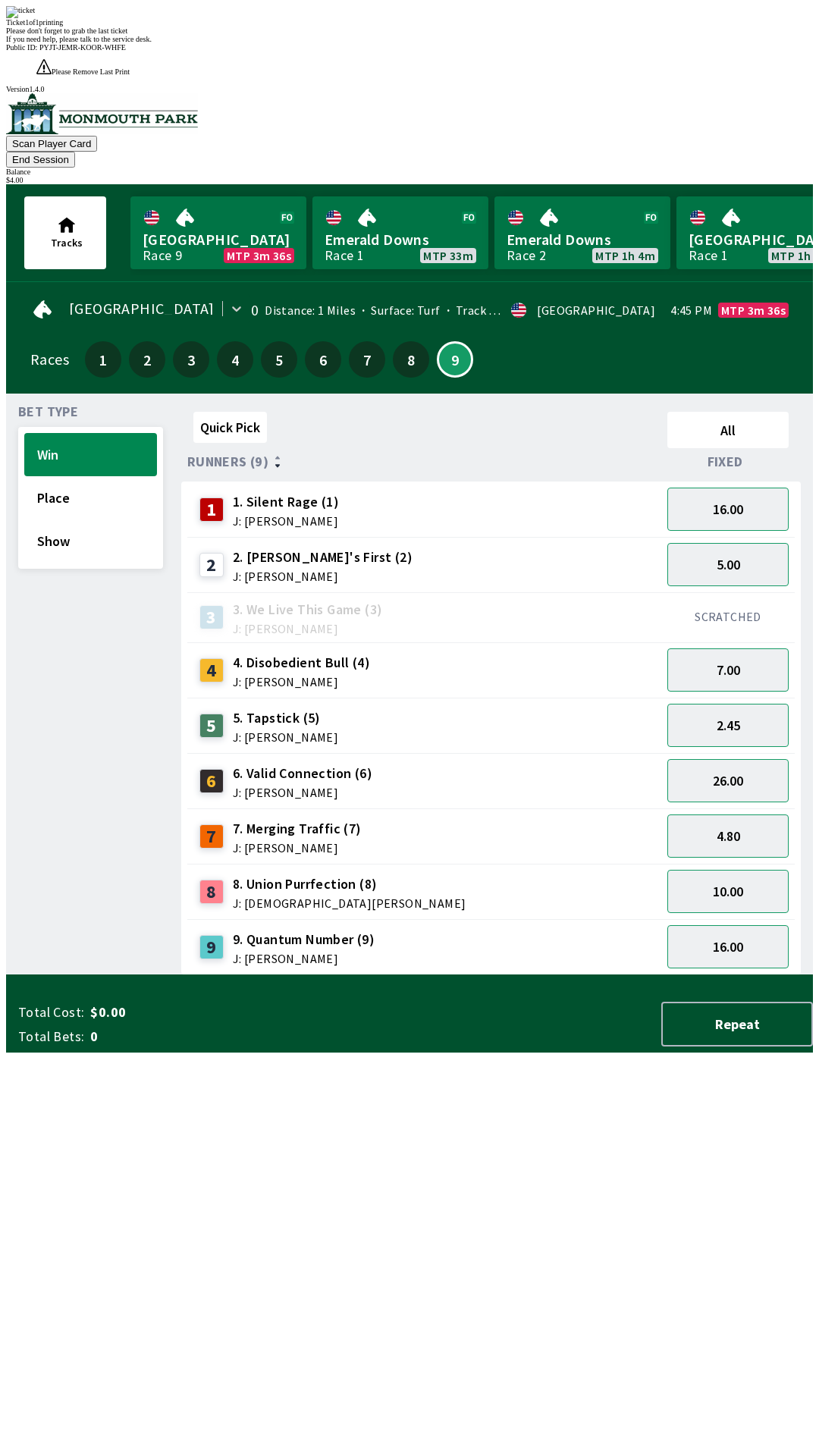
click at [626, 975] on div "Quick Pick All Runners (9) Fixed 1 1. Silent Rage (1) J: [PERSON_NAME] 16.00 2 …" at bounding box center [497, 691] width 632 height 569
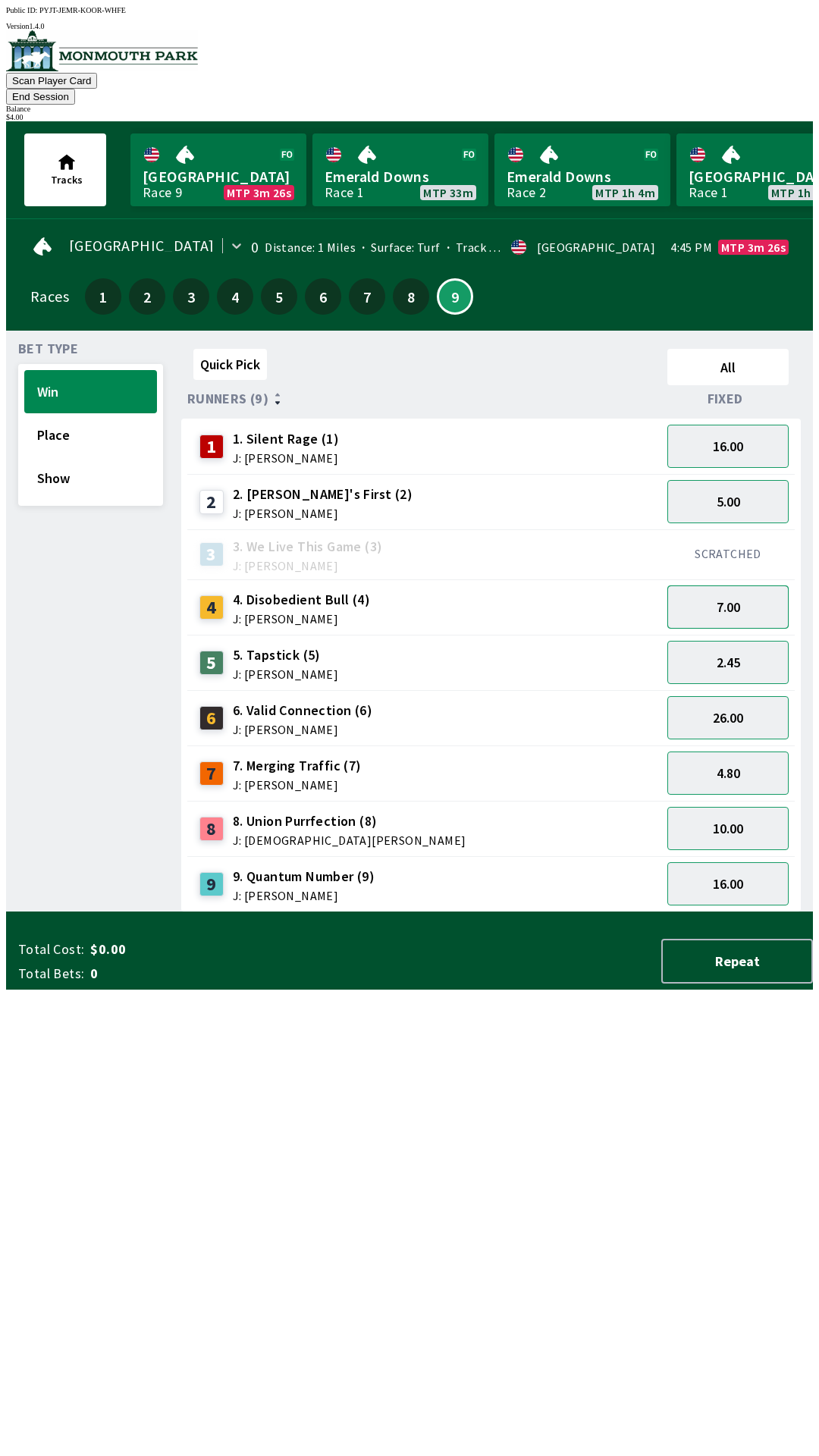
click at [754, 585] on button "7.00" at bounding box center [728, 606] width 121 height 43
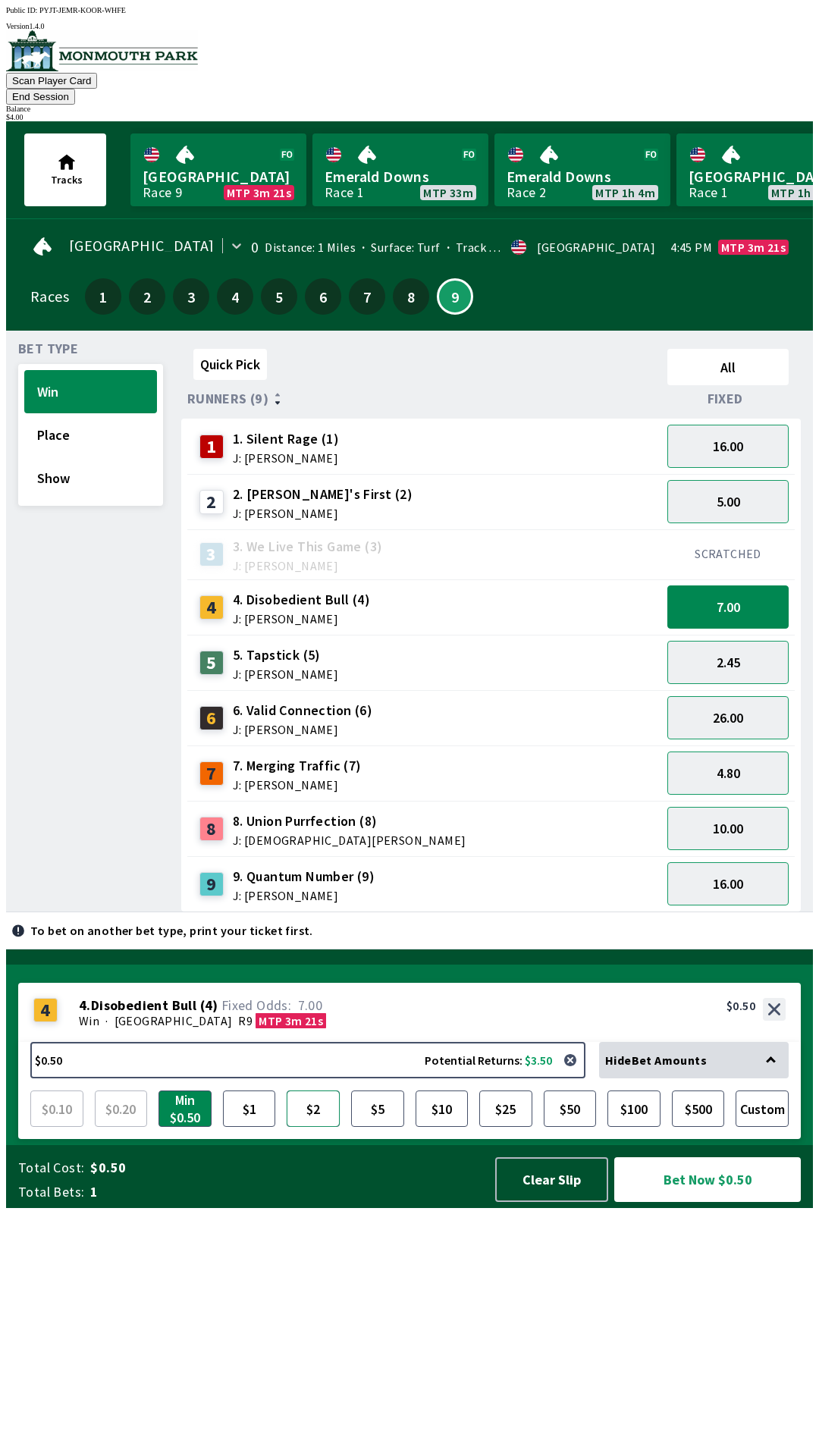
click at [301, 1128] on button "$2" at bounding box center [312, 1109] width 53 height 37
click at [319, 1128] on button "$2" at bounding box center [312, 1109] width 53 height 37
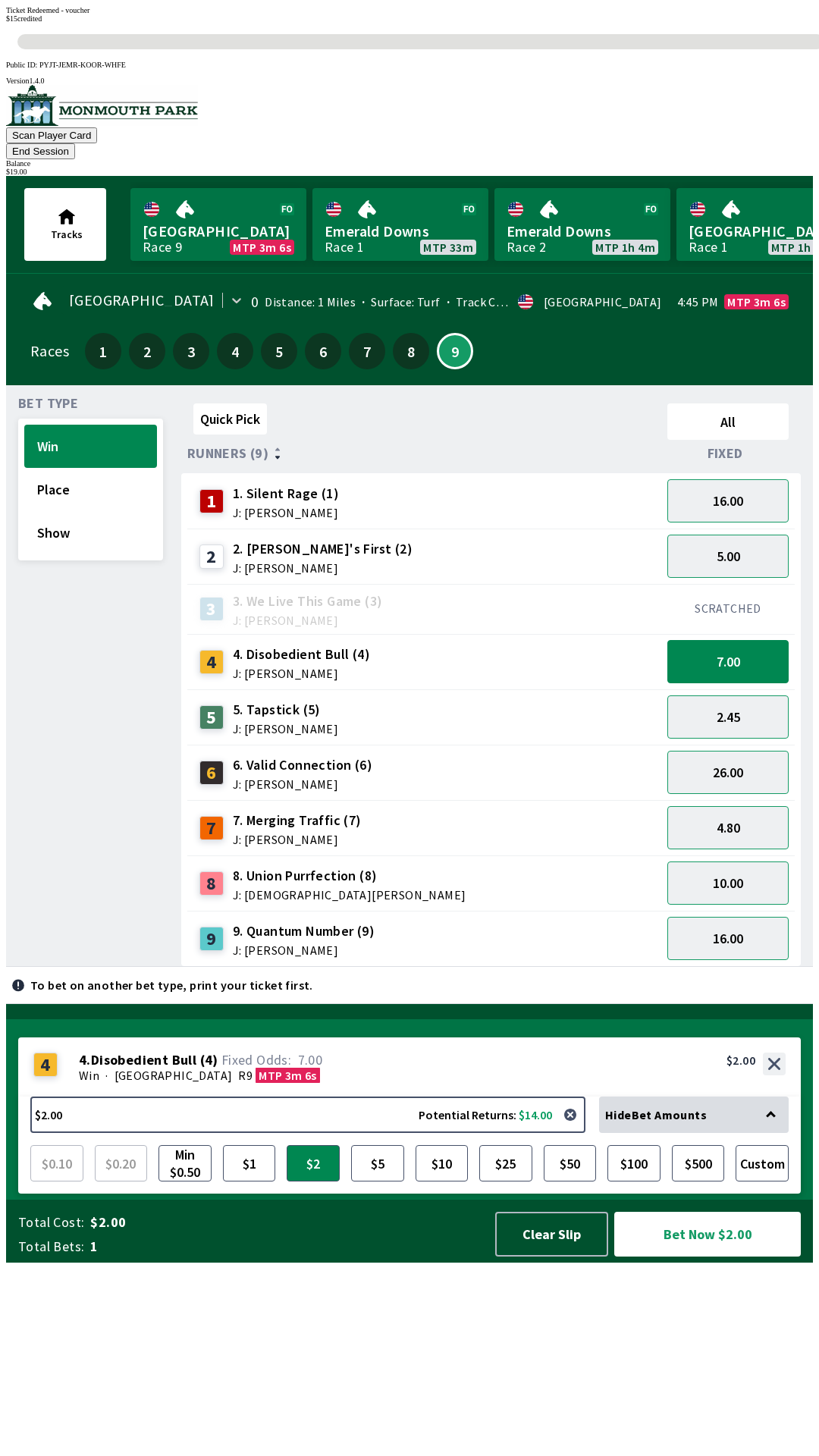
click at [557, 967] on div "Quick Pick All Runners (9) Fixed 1 1. Silent Rage (1) J: [PERSON_NAME] 16.00 2 …" at bounding box center [497, 682] width 632 height 569
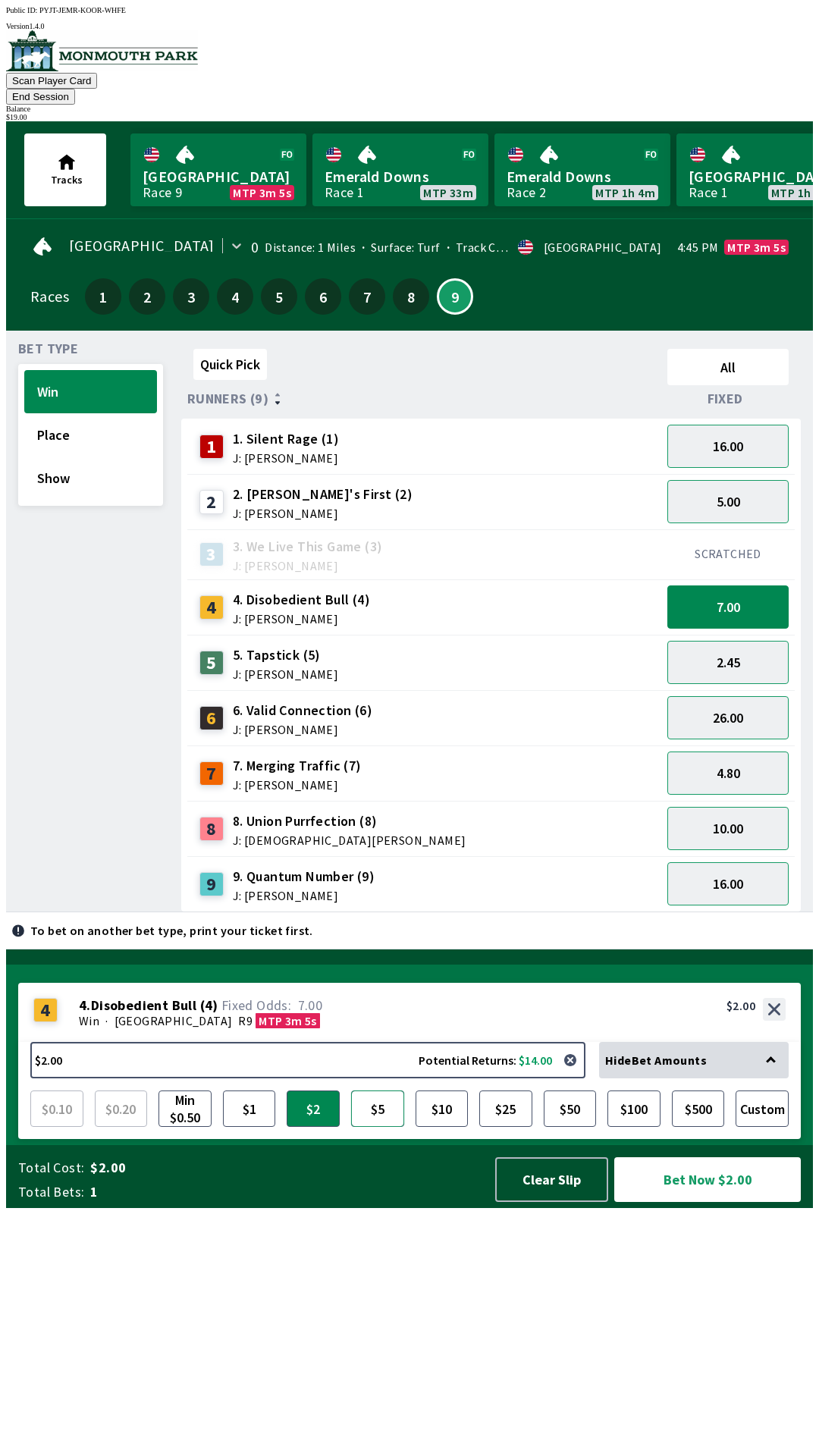
click at [375, 1128] on button "$5" at bounding box center [377, 1109] width 53 height 37
click at [718, 1202] on button "Bet Now $5.00" at bounding box center [707, 1179] width 186 height 45
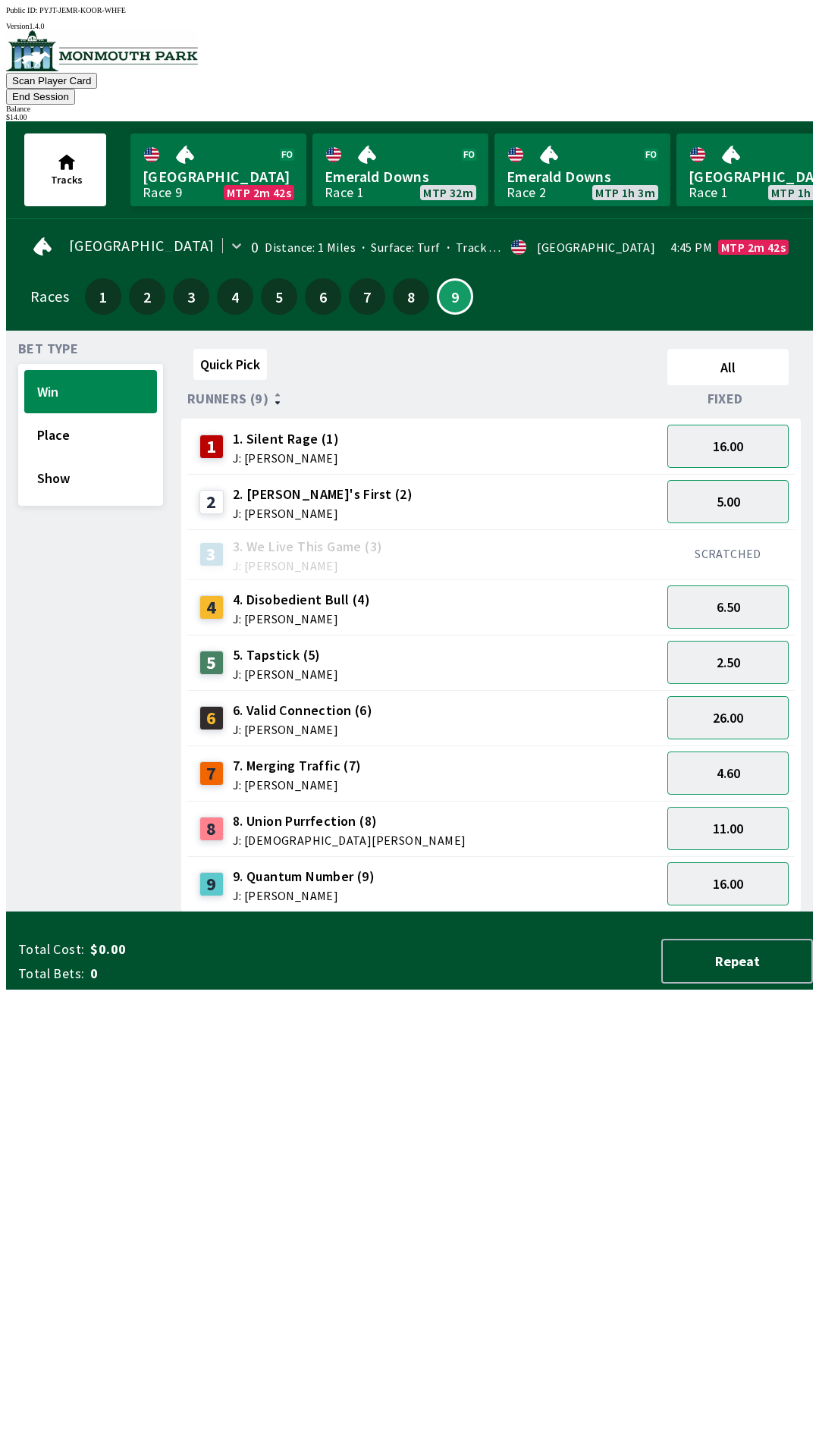
click at [514, 913] on div "Quick Pick All Runners (9) Fixed 1 1. Silent Rage (1) J: [PERSON_NAME] 16.00 2 …" at bounding box center [497, 628] width 632 height 569
click at [747, 425] on button "16.00" at bounding box center [728, 446] width 121 height 43
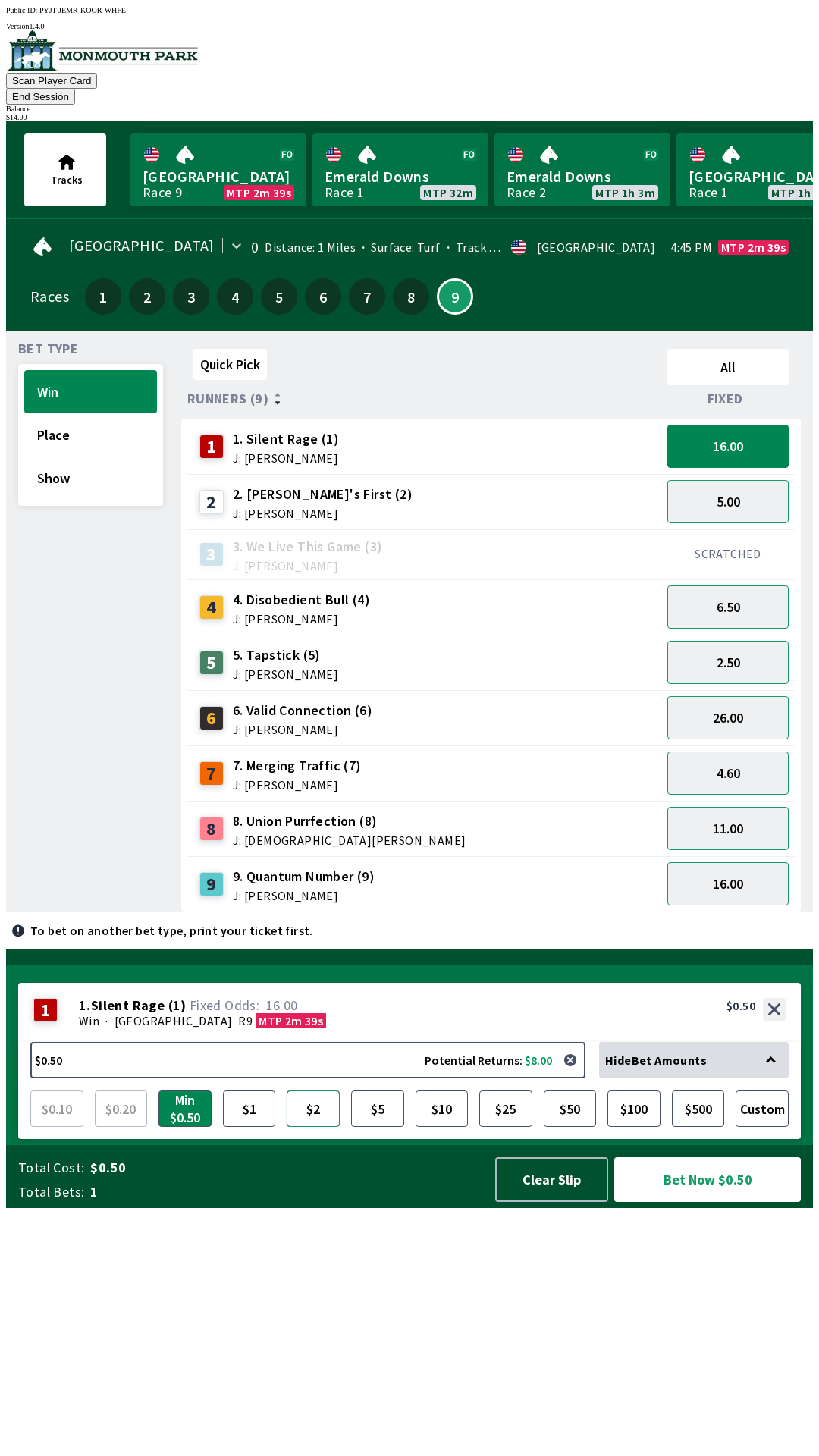
click at [327, 1128] on button "$2" at bounding box center [312, 1109] width 53 height 37
click at [691, 1202] on button "Bet Now $2.00" at bounding box center [707, 1179] width 186 height 45
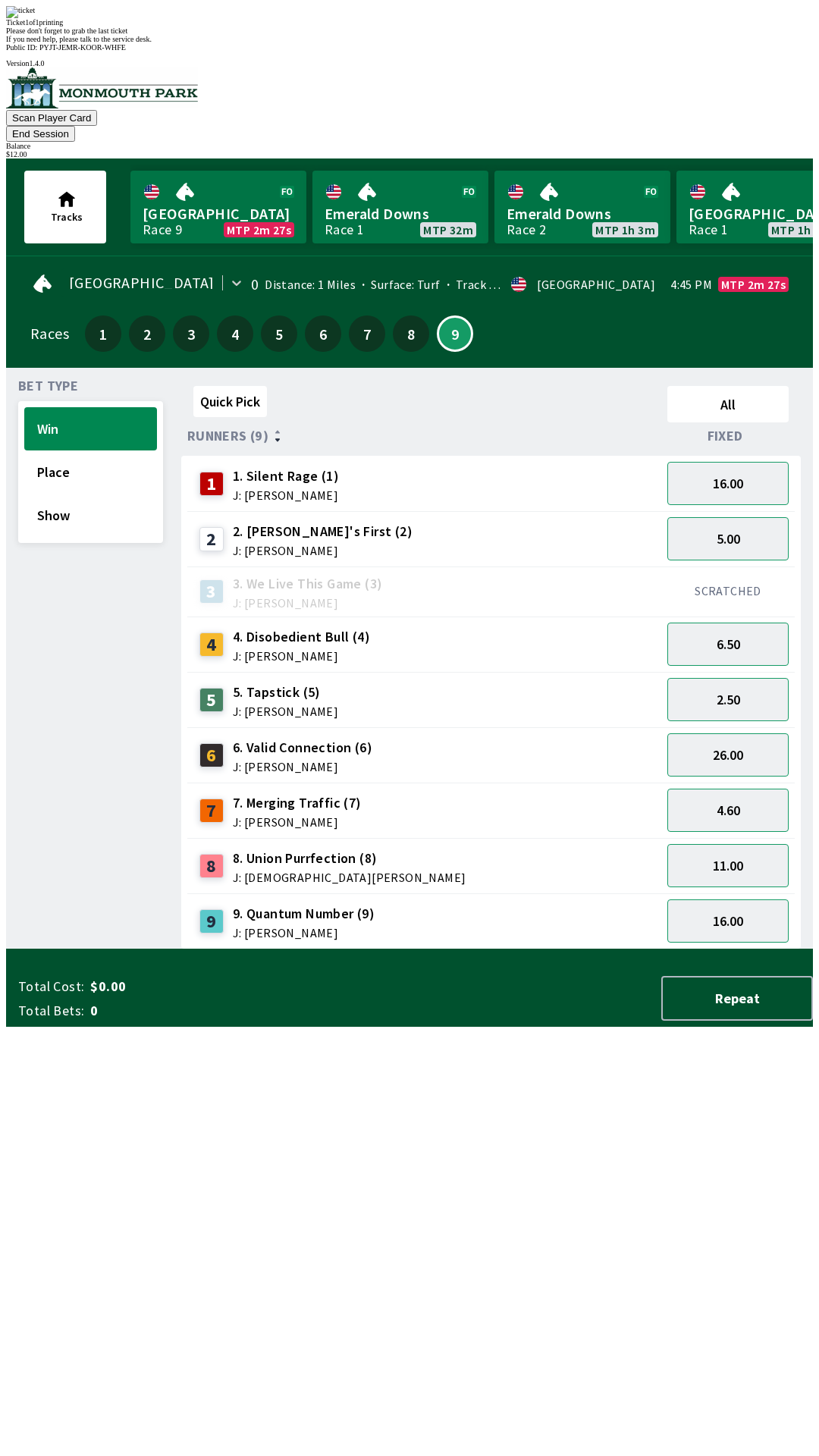
click at [620, 949] on div "Quick Pick All Runners (9) Fixed 1 1. Silent Rage (1) J: [PERSON_NAME] 16.00 2 …" at bounding box center [497, 665] width 632 height 569
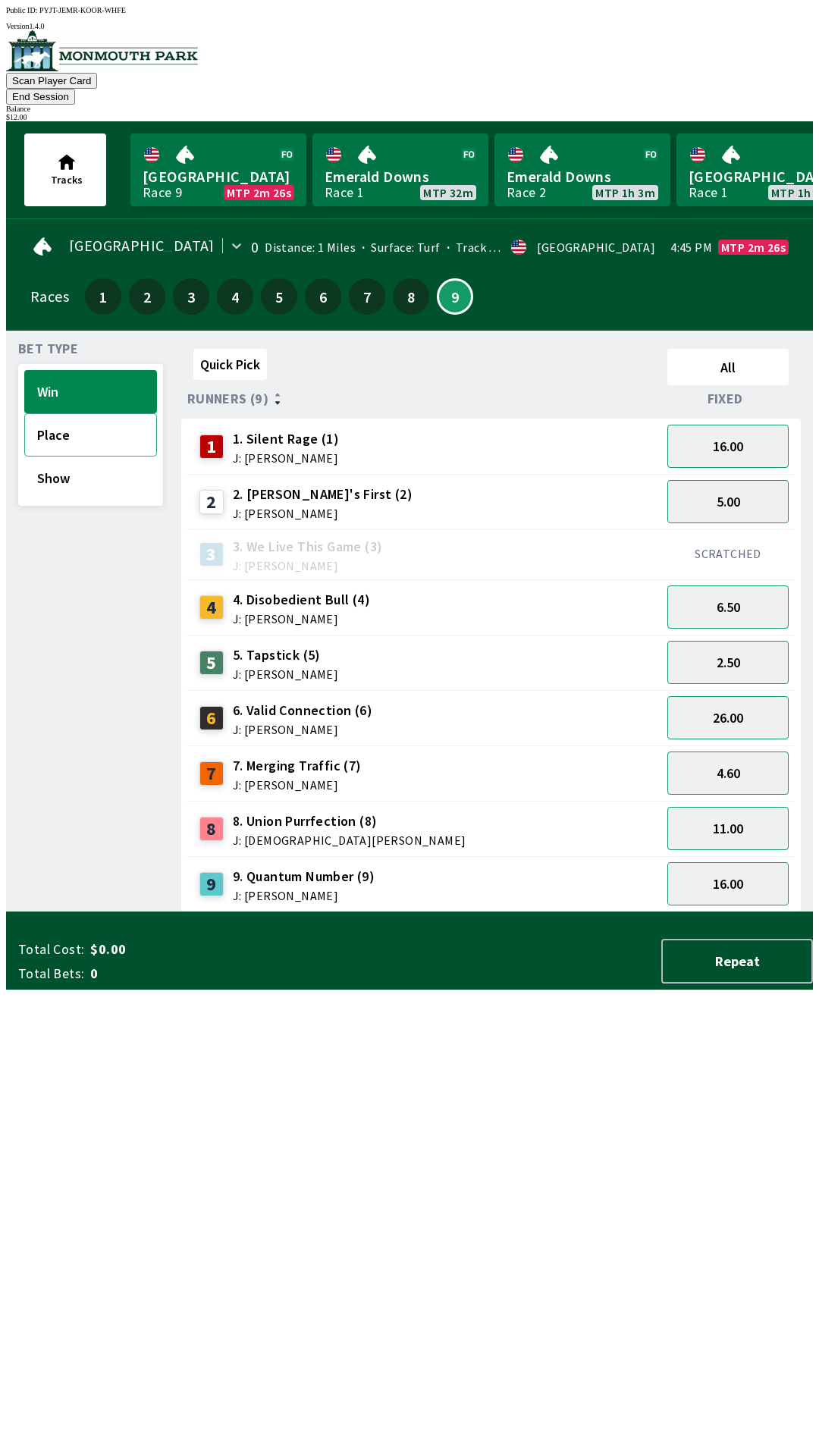
click at [80, 419] on button "Place" at bounding box center [90, 434] width 132 height 43
click at [737, 587] on button "3.00" at bounding box center [728, 606] width 121 height 43
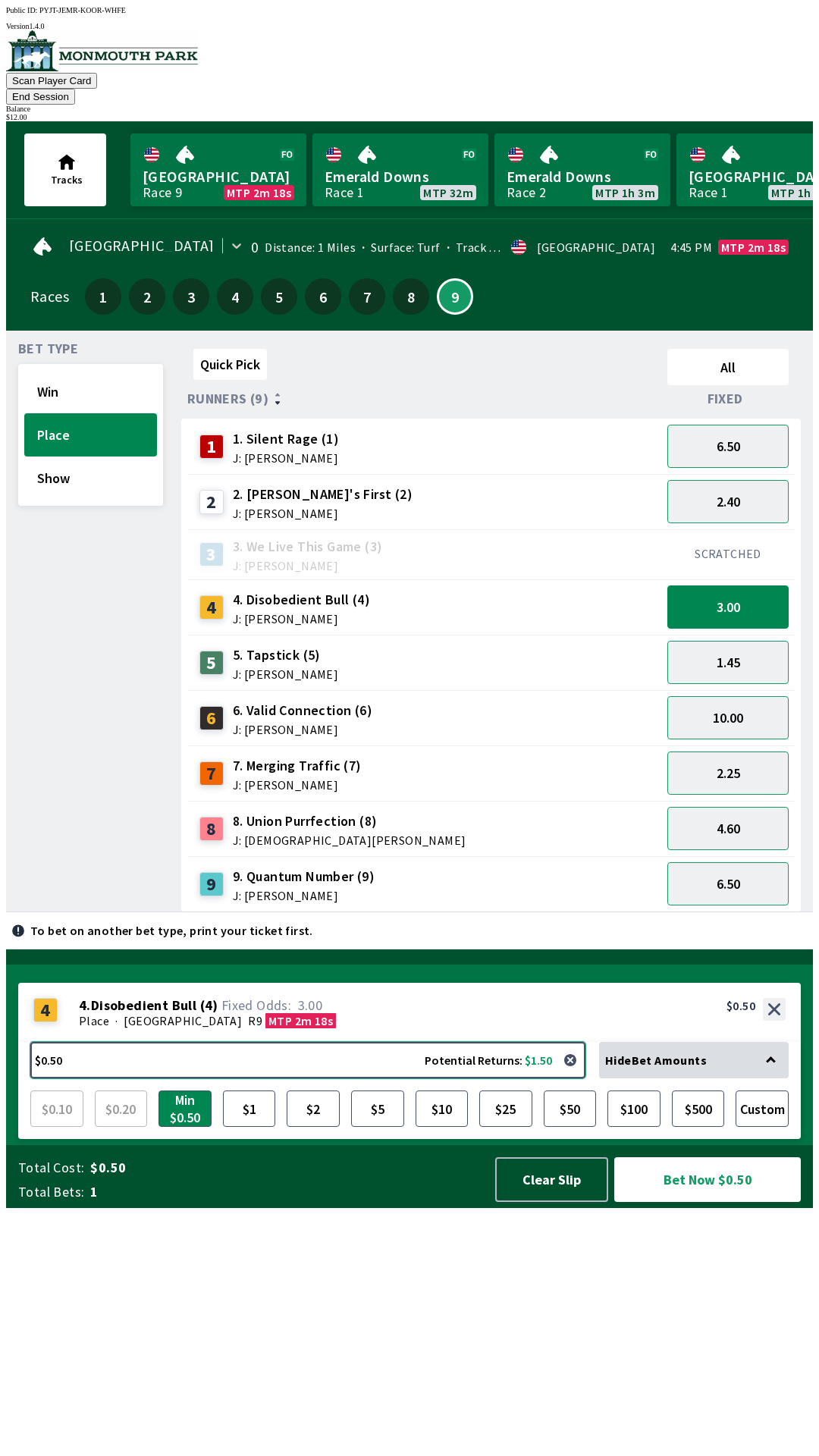
click at [69, 1079] on button "$0.50 Potential Returns: $1.50" at bounding box center [307, 1060] width 555 height 37
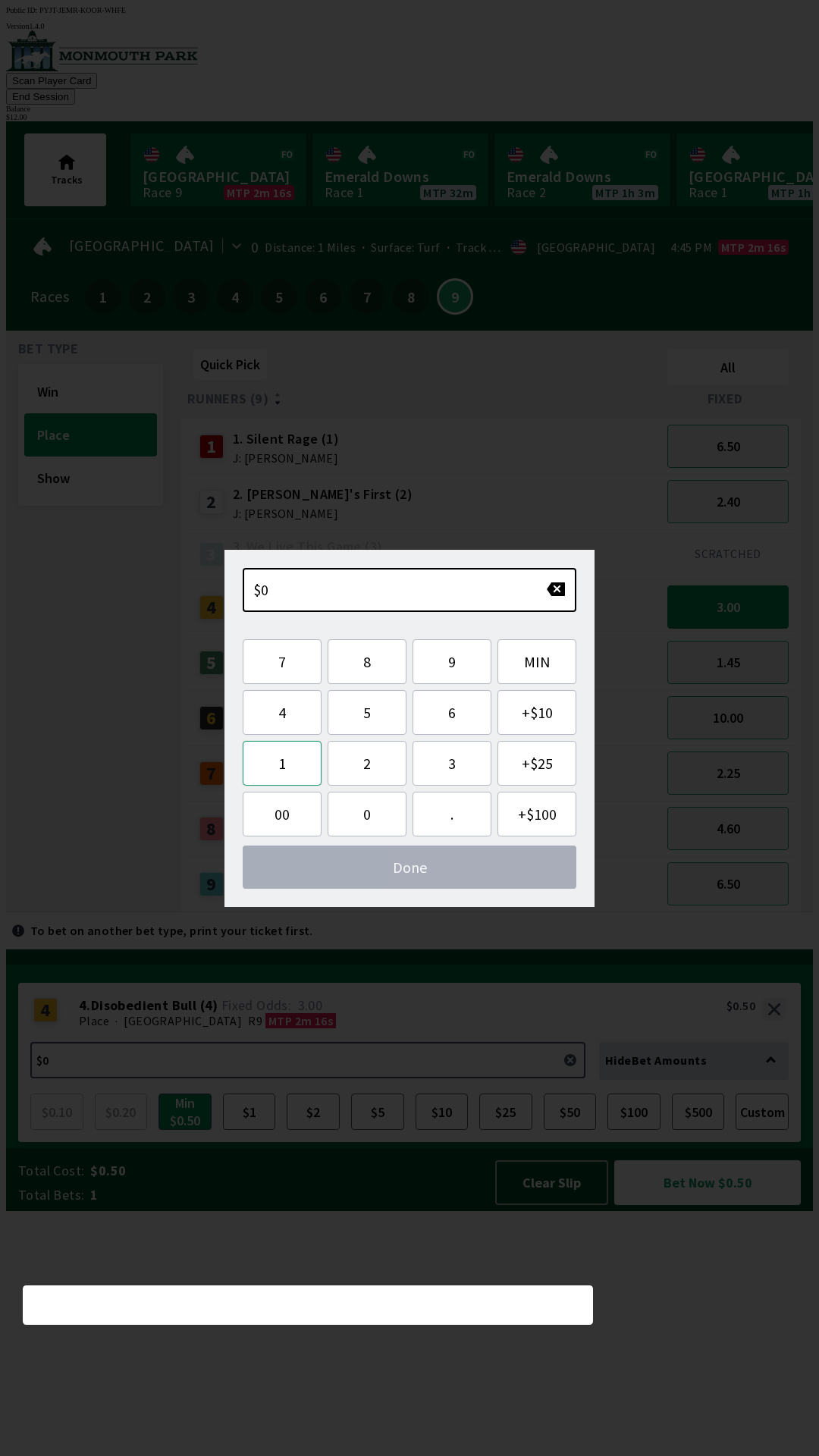
click at [282, 764] on button "1" at bounding box center [282, 763] width 79 height 45
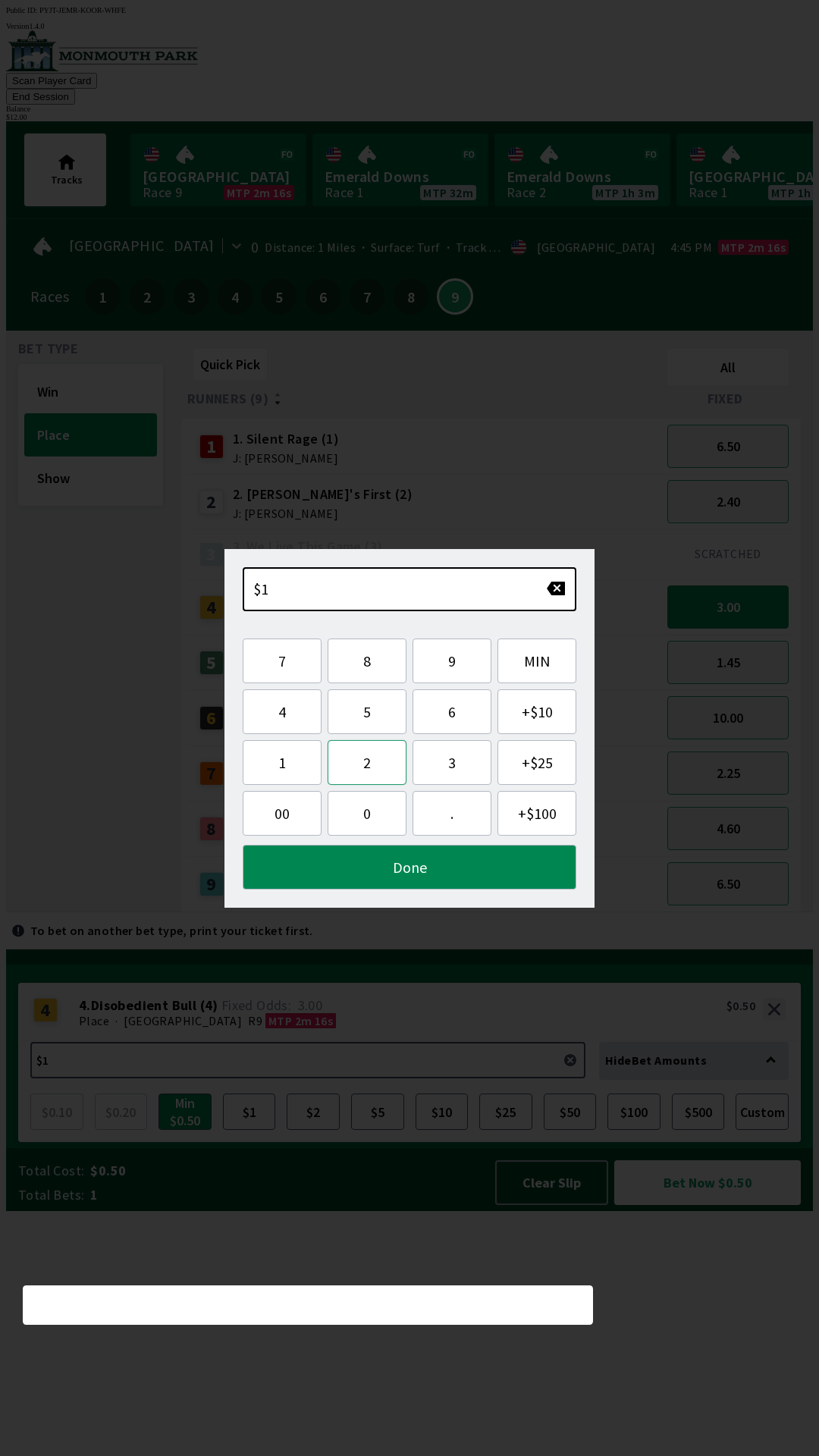
click at [373, 764] on button "2" at bounding box center [366, 762] width 79 height 45
click at [435, 872] on button "Done" at bounding box center [409, 867] width 333 height 45
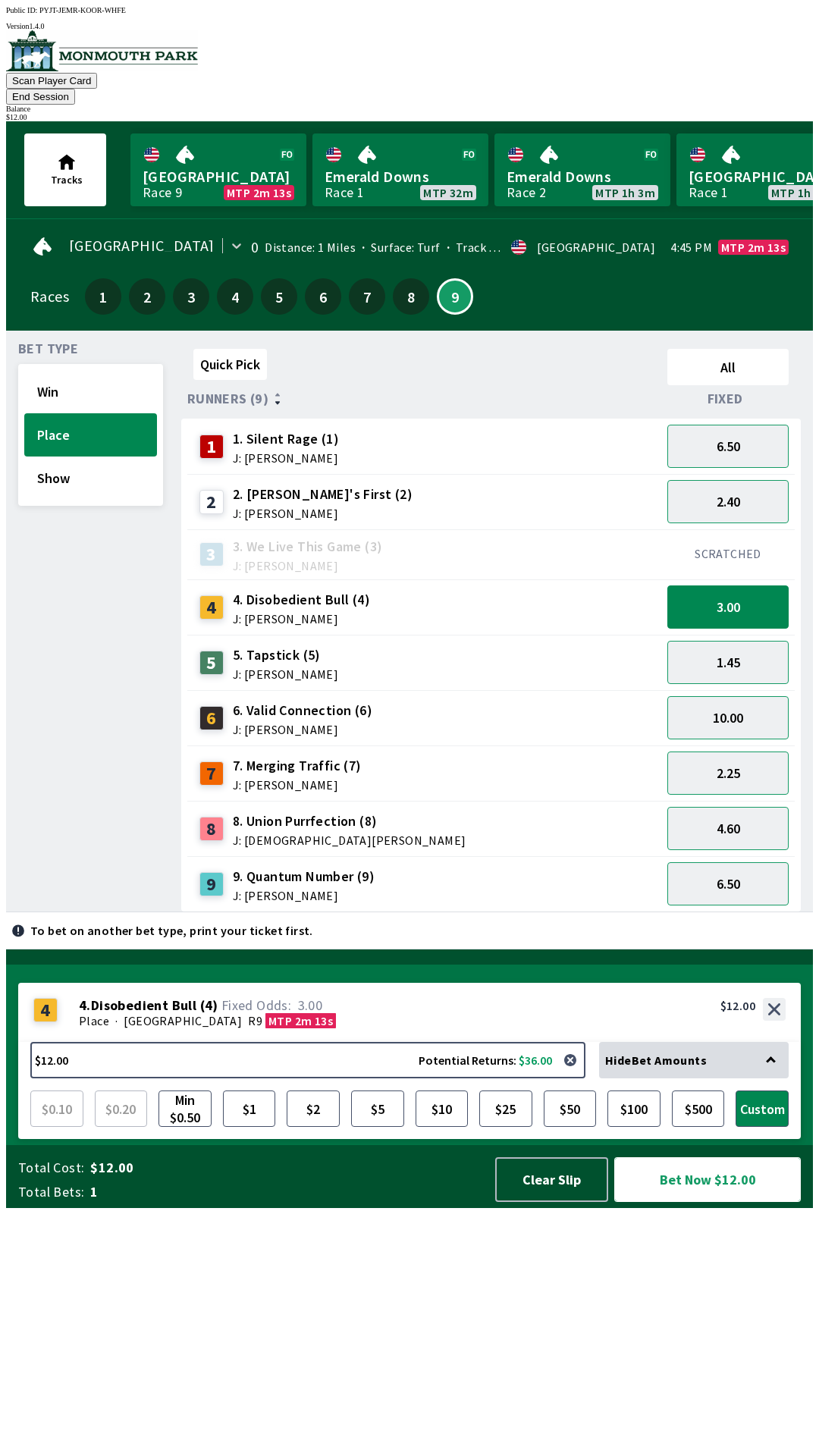
click at [705, 1202] on button "Bet Now $12.00" at bounding box center [707, 1179] width 186 height 45
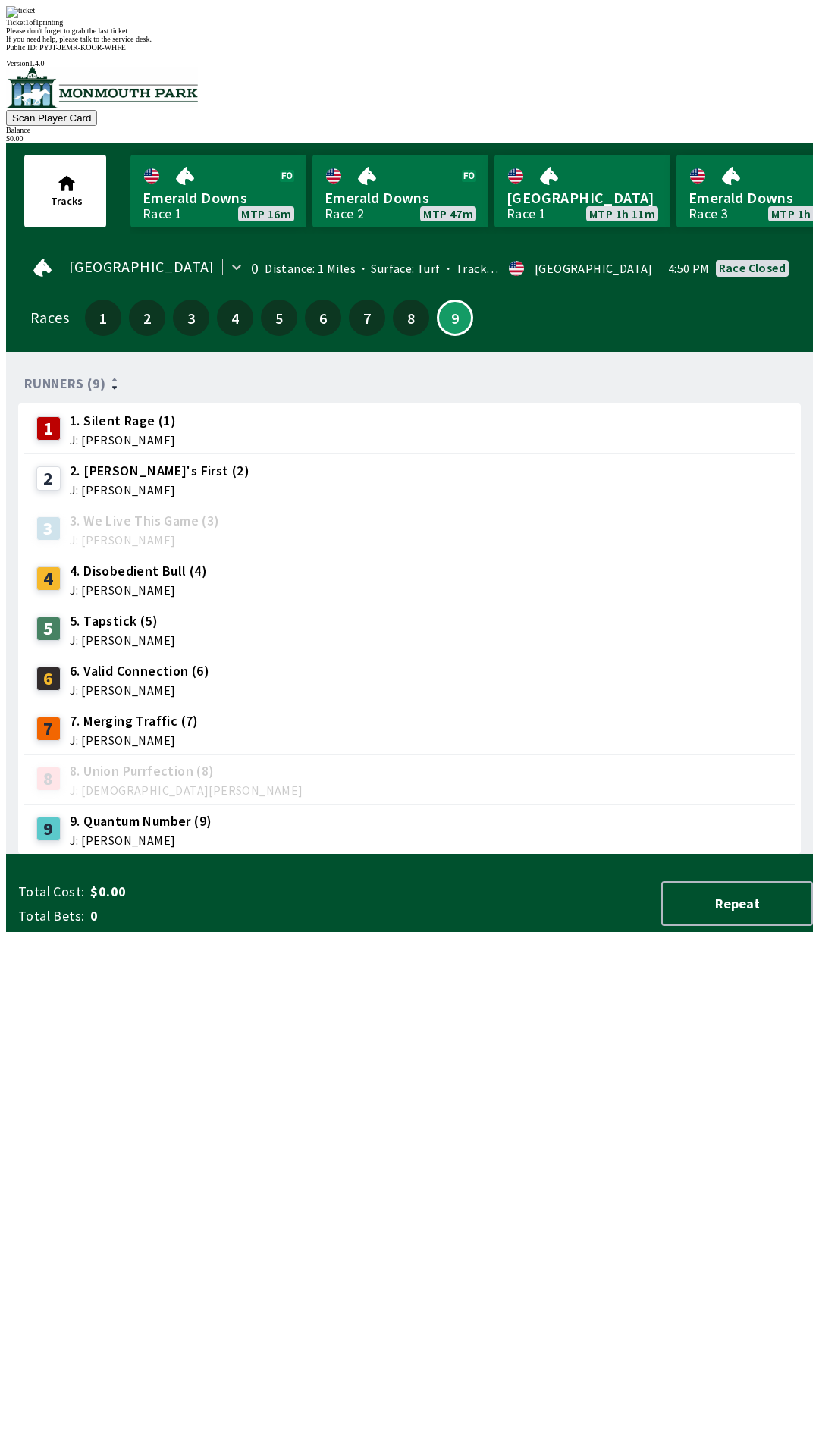
click at [533, 855] on div "Runners (9) 1 1. Silent Rage (1) J: [PERSON_NAME] 2 2. [PERSON_NAME]'s First (2…" at bounding box center [415, 609] width 795 height 491
